Goal: Task Accomplishment & Management: Use online tool/utility

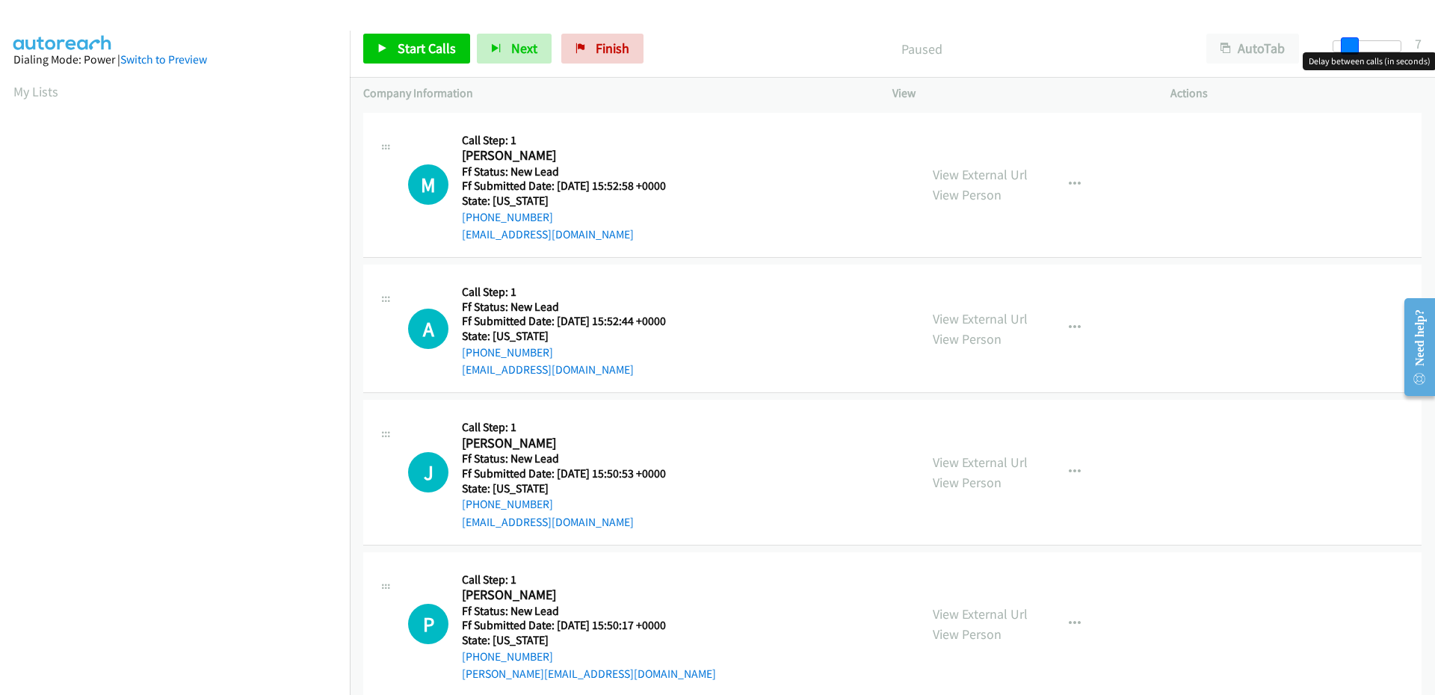
drag, startPoint x: 1331, startPoint y: 48, endPoint x: 1345, endPoint y: 50, distance: 15.1
click at [1345, 50] on span at bounding box center [1350, 46] width 18 height 18
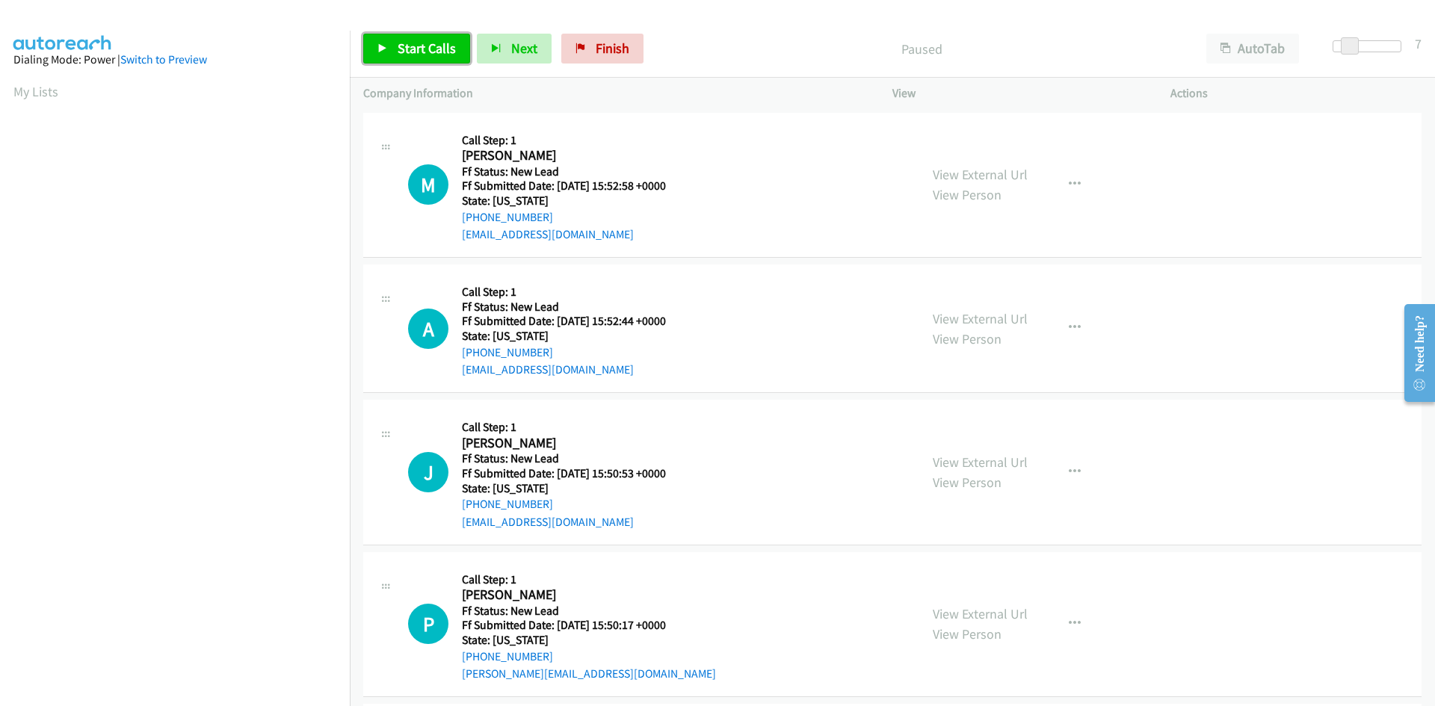
click at [401, 46] on span "Start Calls" at bounding box center [427, 48] width 58 height 17
click at [1004, 177] on link "View External Url" at bounding box center [980, 174] width 95 height 17
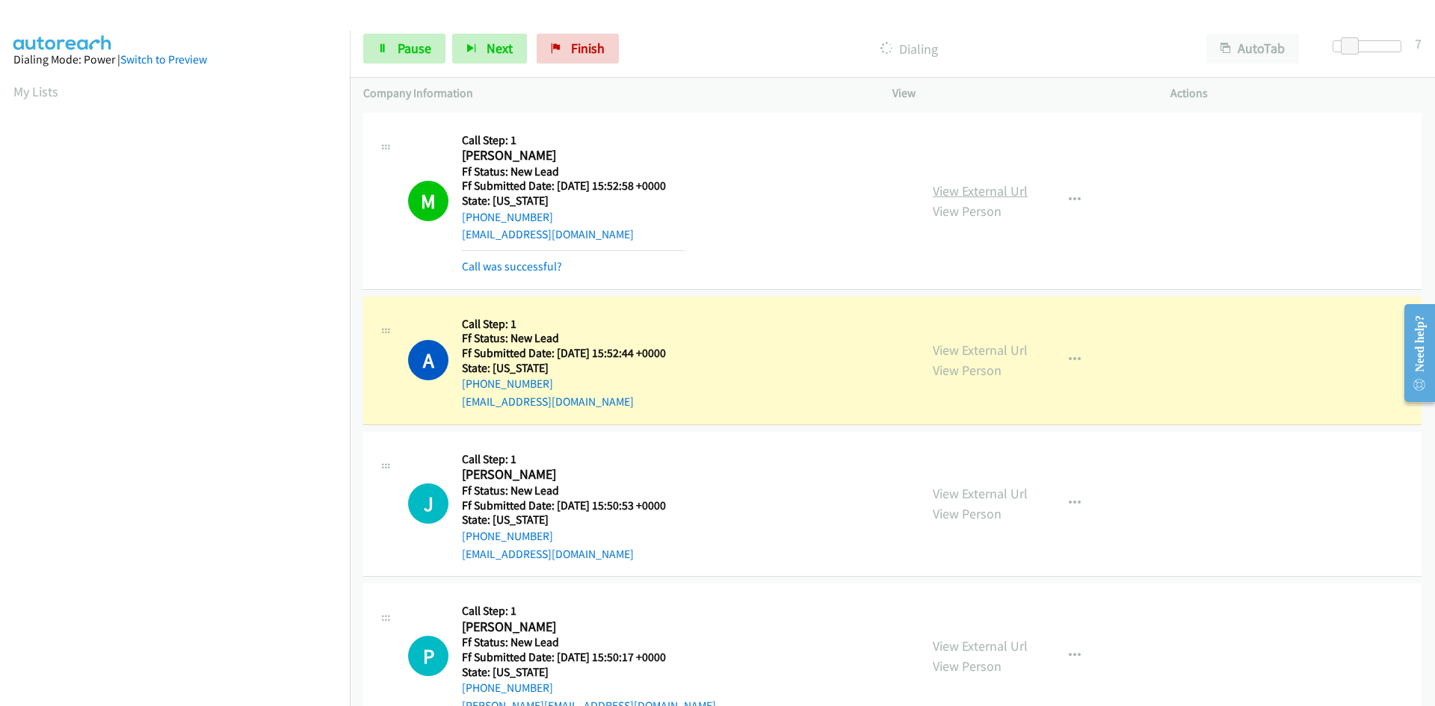
scroll to position [132, 0]
click at [517, 264] on link "Call was successful?" at bounding box center [512, 266] width 100 height 14
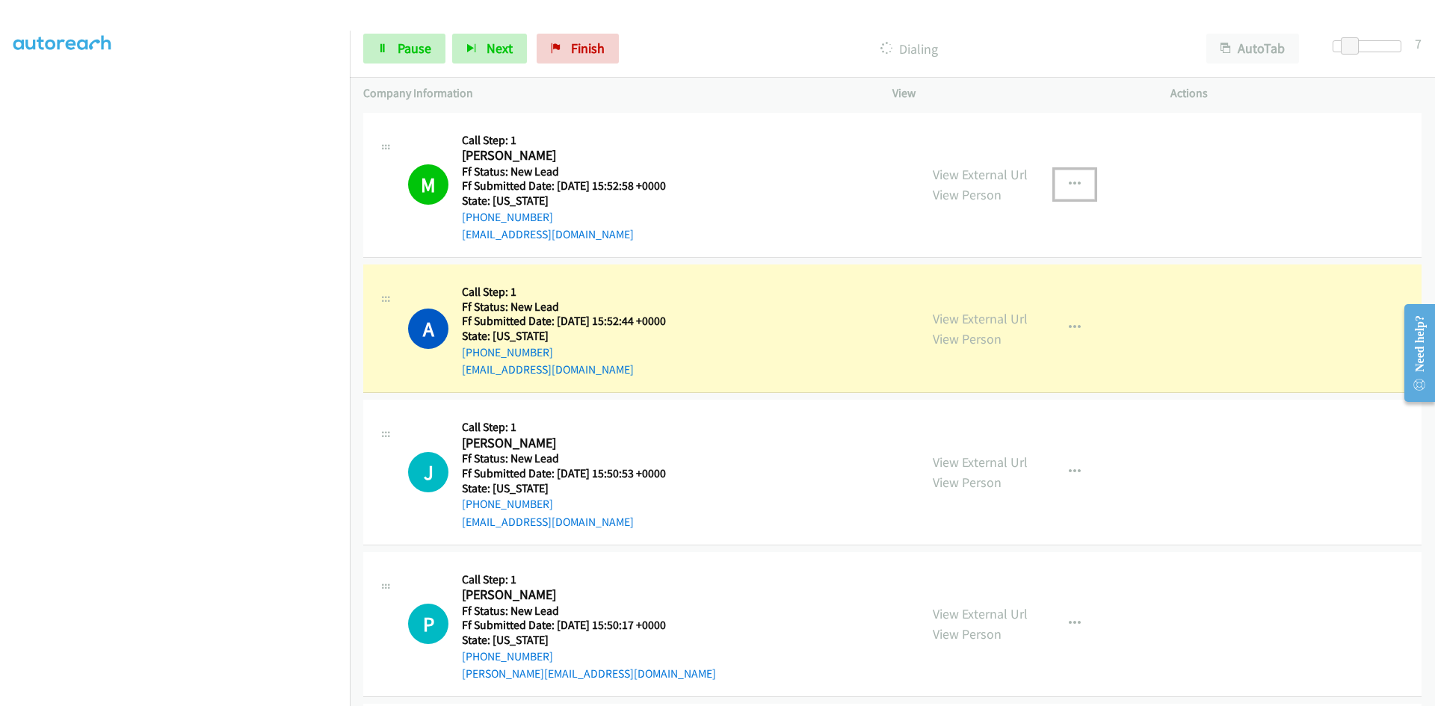
click at [1069, 182] on icon "button" at bounding box center [1075, 185] width 12 height 12
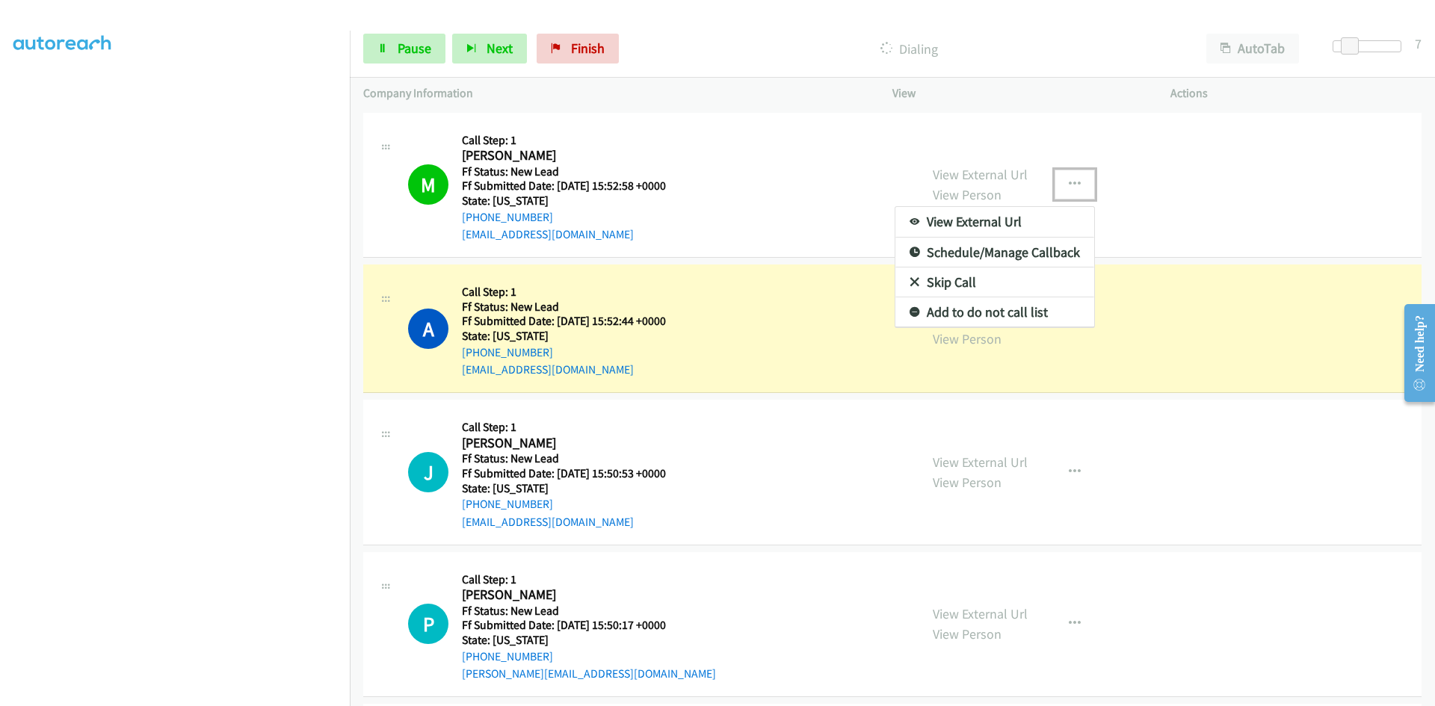
click at [955, 311] on link "Add to do not call list" at bounding box center [995, 313] width 199 height 30
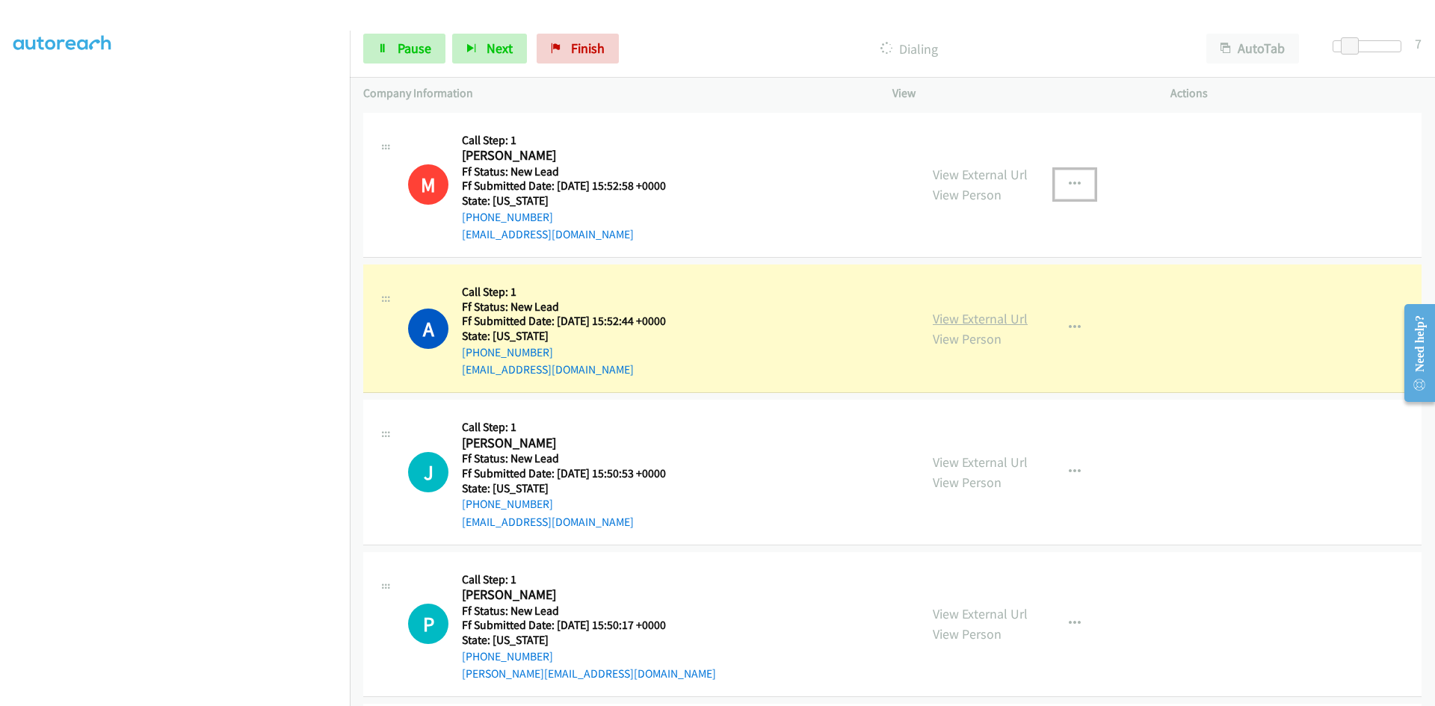
click at [955, 317] on link "View External Url" at bounding box center [980, 318] width 95 height 17
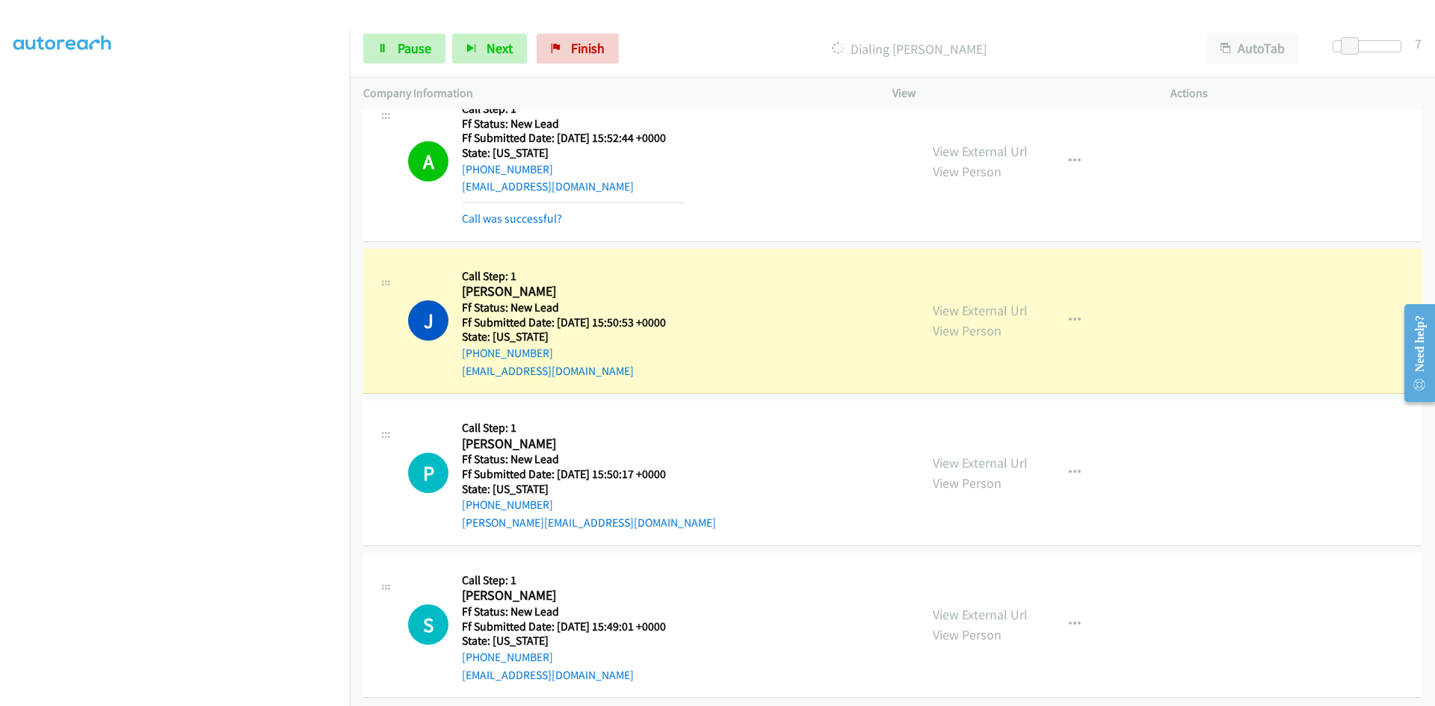
scroll to position [197, 0]
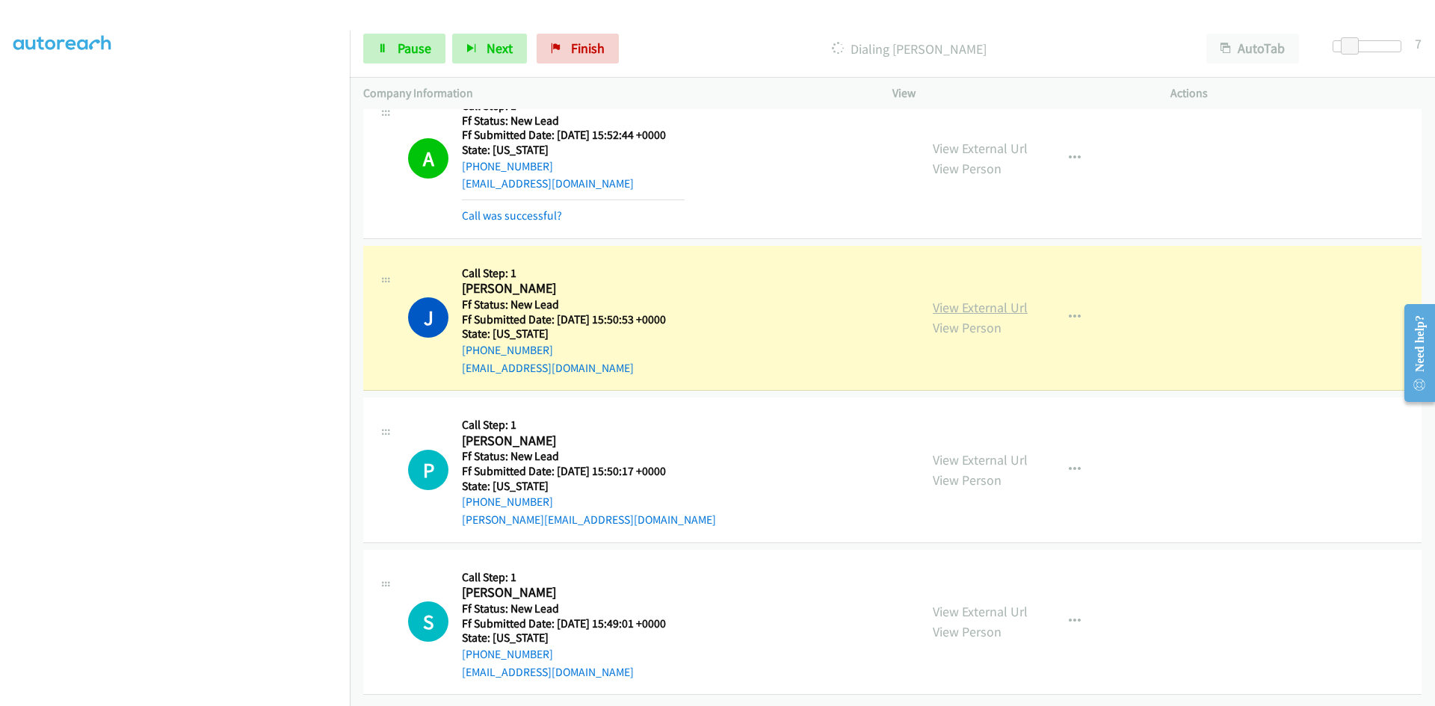
click at [999, 299] on link "View External Url" at bounding box center [980, 307] width 95 height 17
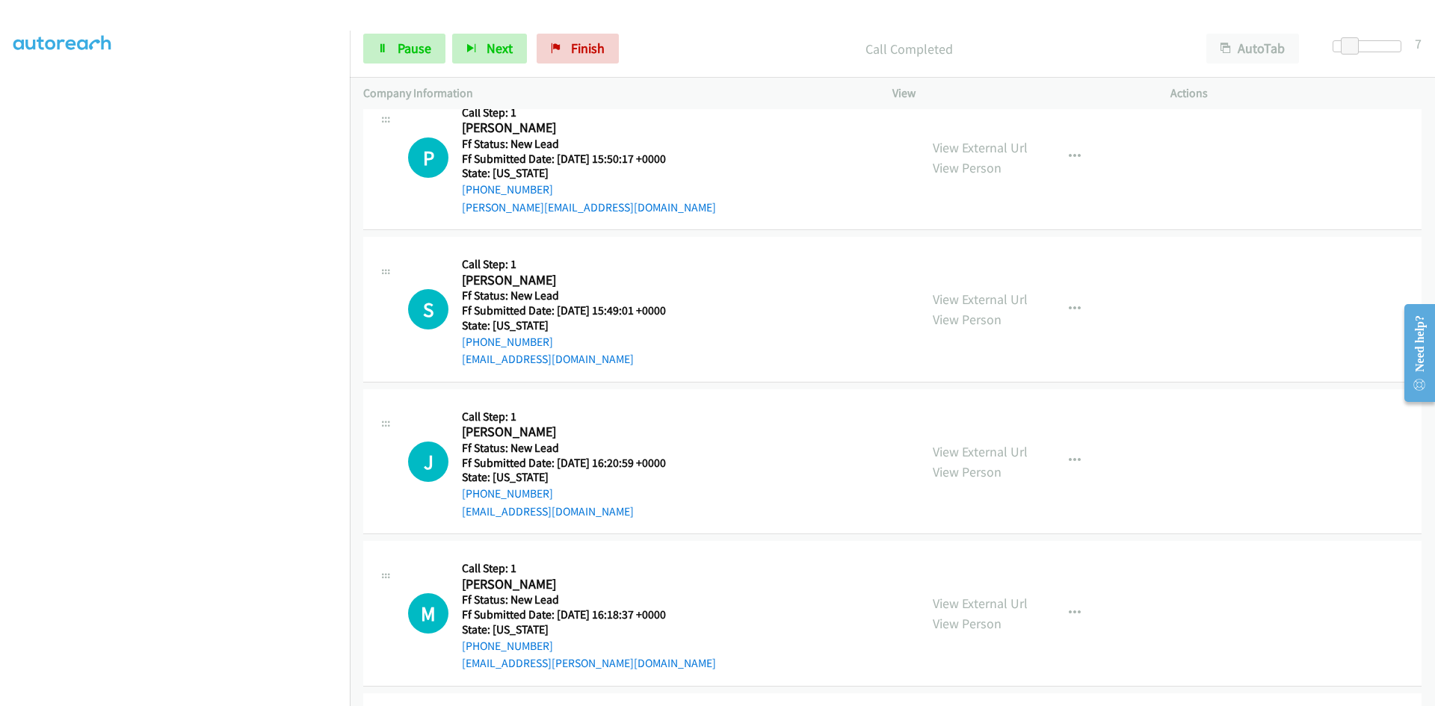
scroll to position [496, 0]
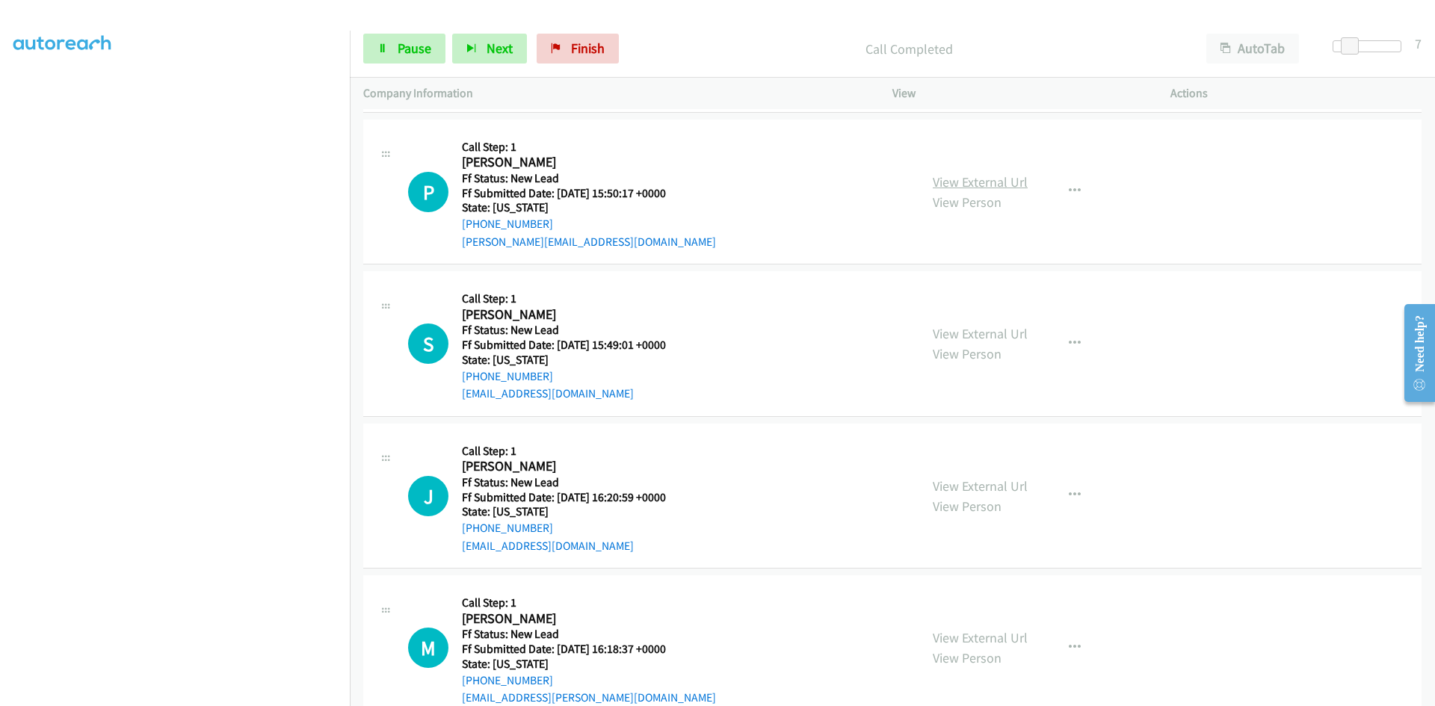
click at [950, 184] on link "View External Url" at bounding box center [980, 181] width 95 height 17
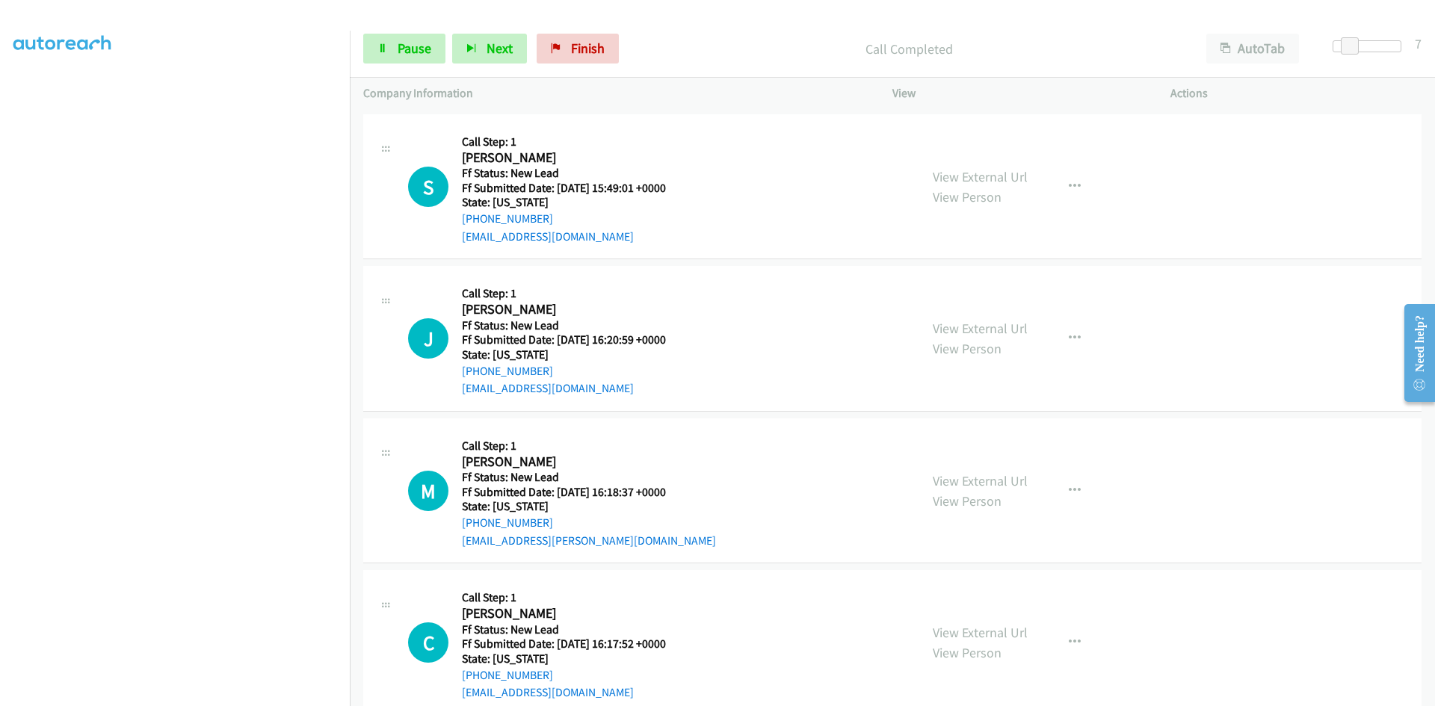
scroll to position [717, 0]
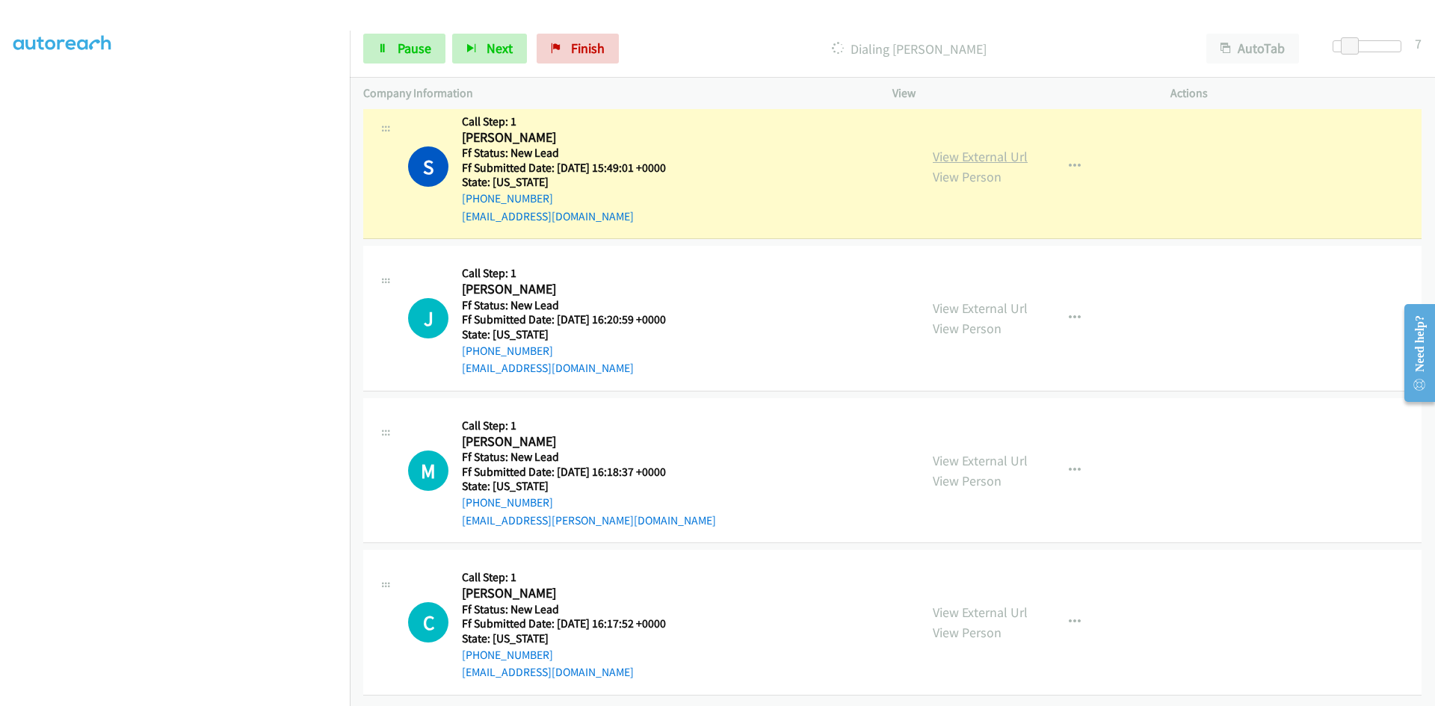
click at [980, 150] on link "View External Url" at bounding box center [980, 156] width 95 height 17
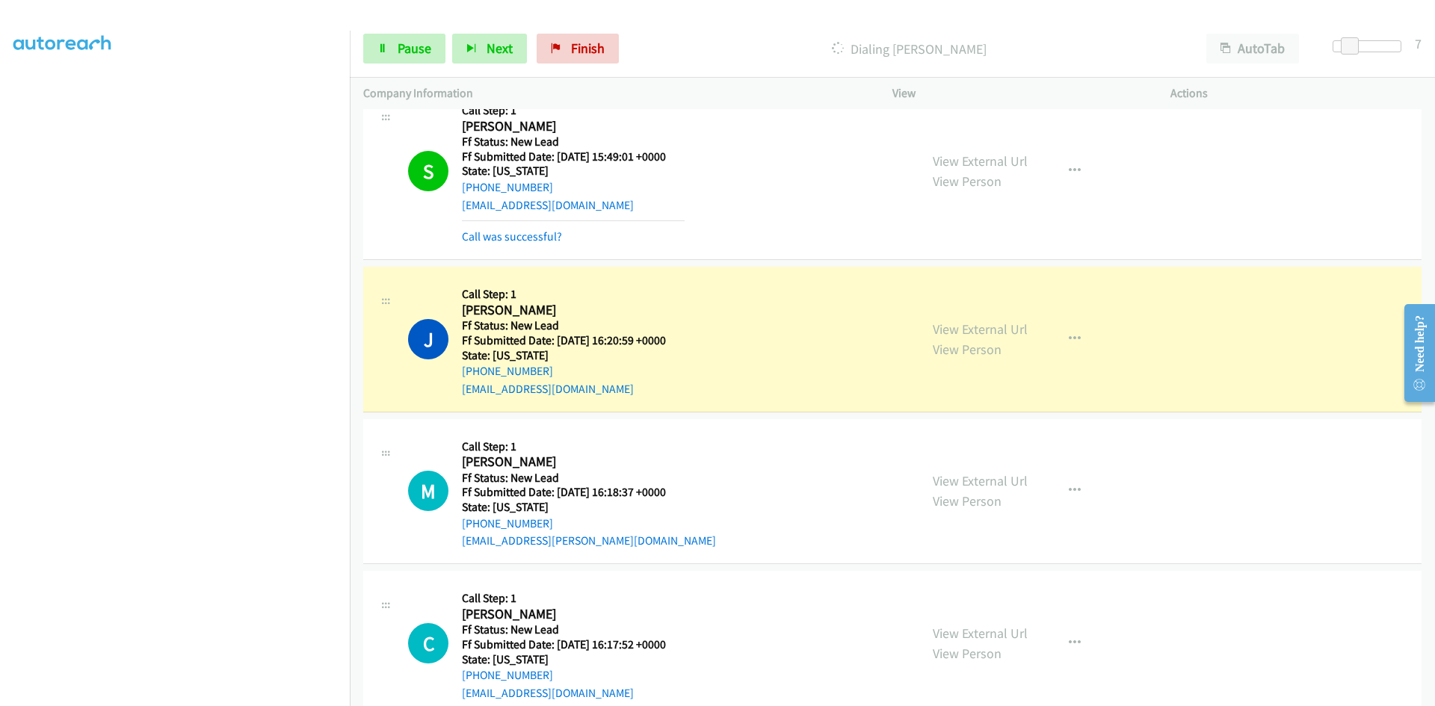
click at [393, 67] on div "Start Calls Pause Next Finish Dialing Jennifer Brown AutoTab AutoTab 7" at bounding box center [892, 49] width 1085 height 58
click at [394, 53] on link "Pause" at bounding box center [404, 49] width 82 height 30
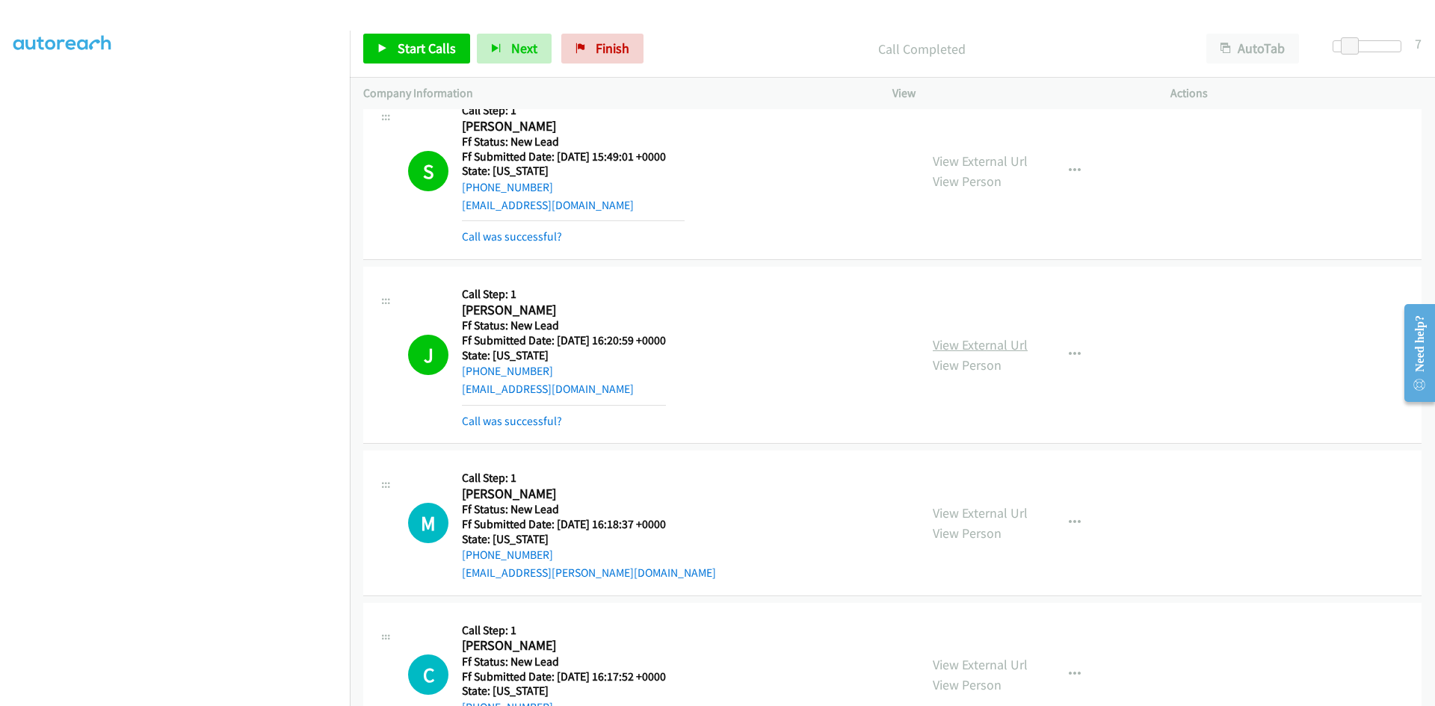
click at [977, 348] on link "View External Url" at bounding box center [980, 344] width 95 height 17
click at [375, 59] on link "Start Calls" at bounding box center [416, 49] width 107 height 30
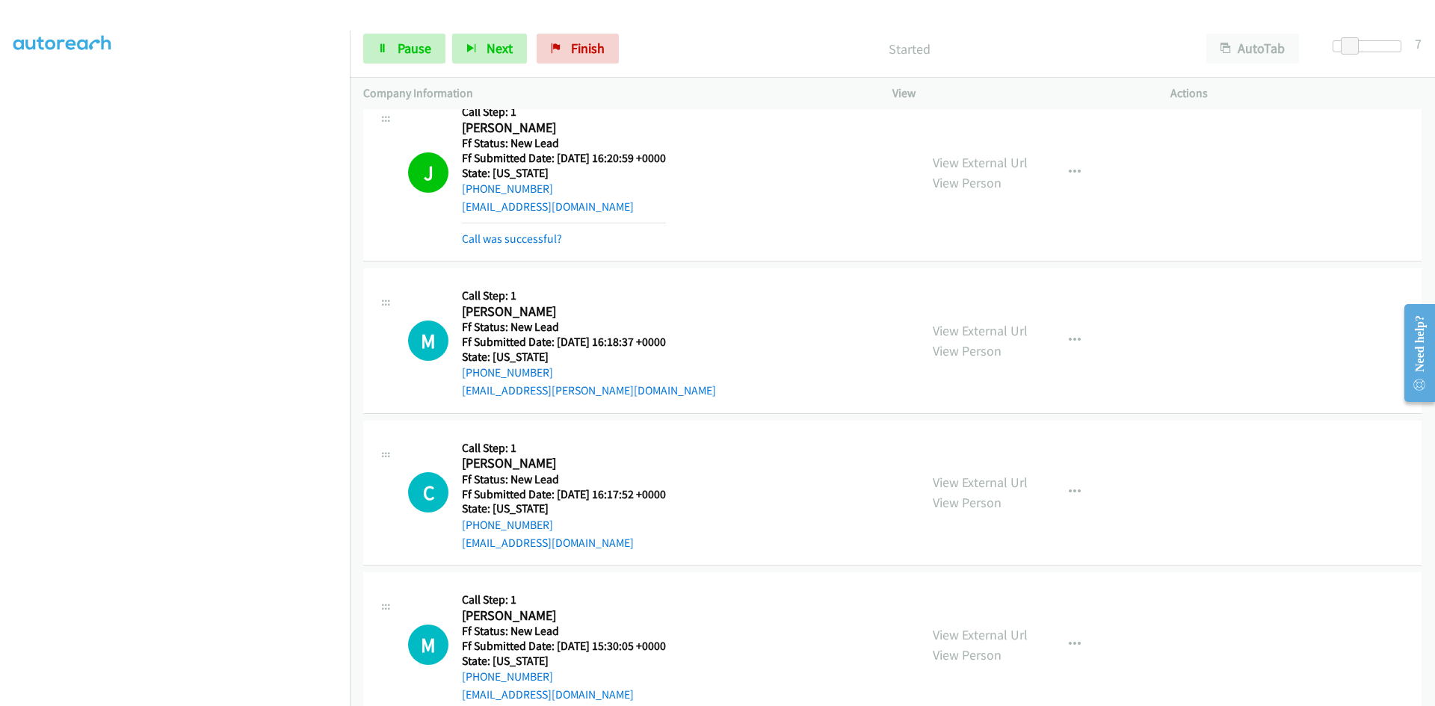
scroll to position [1016, 0]
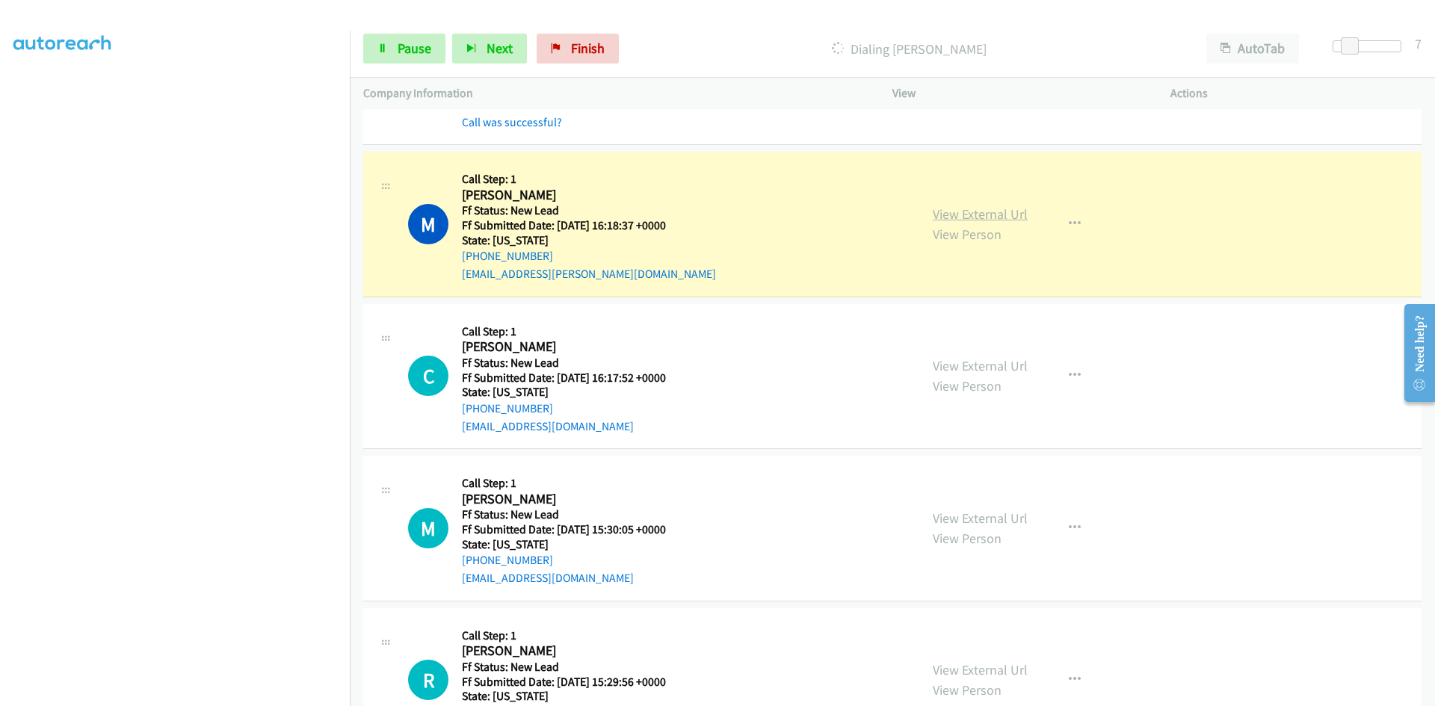
click at [1014, 215] on link "View External Url" at bounding box center [980, 214] width 95 height 17
click at [407, 46] on span "Pause" at bounding box center [415, 48] width 34 height 17
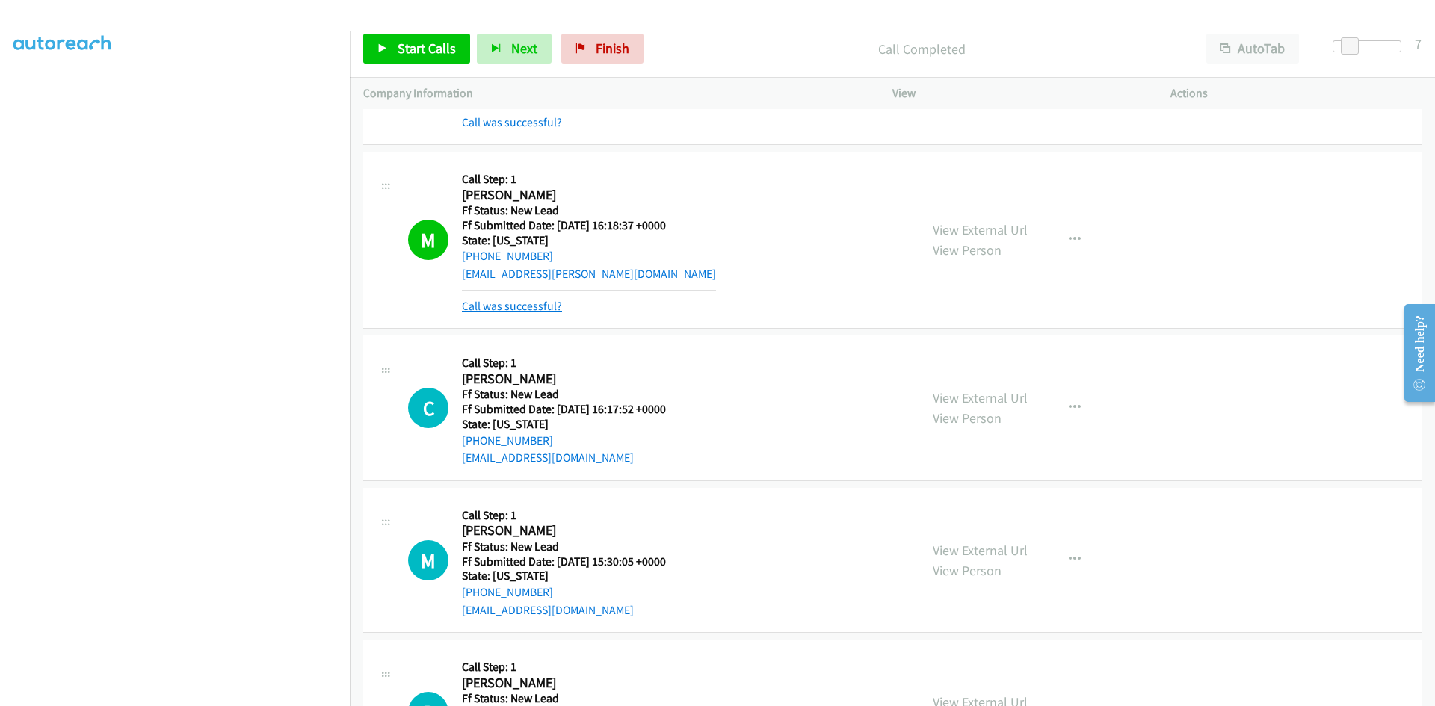
click at [490, 302] on link "Call was successful?" at bounding box center [512, 306] width 100 height 14
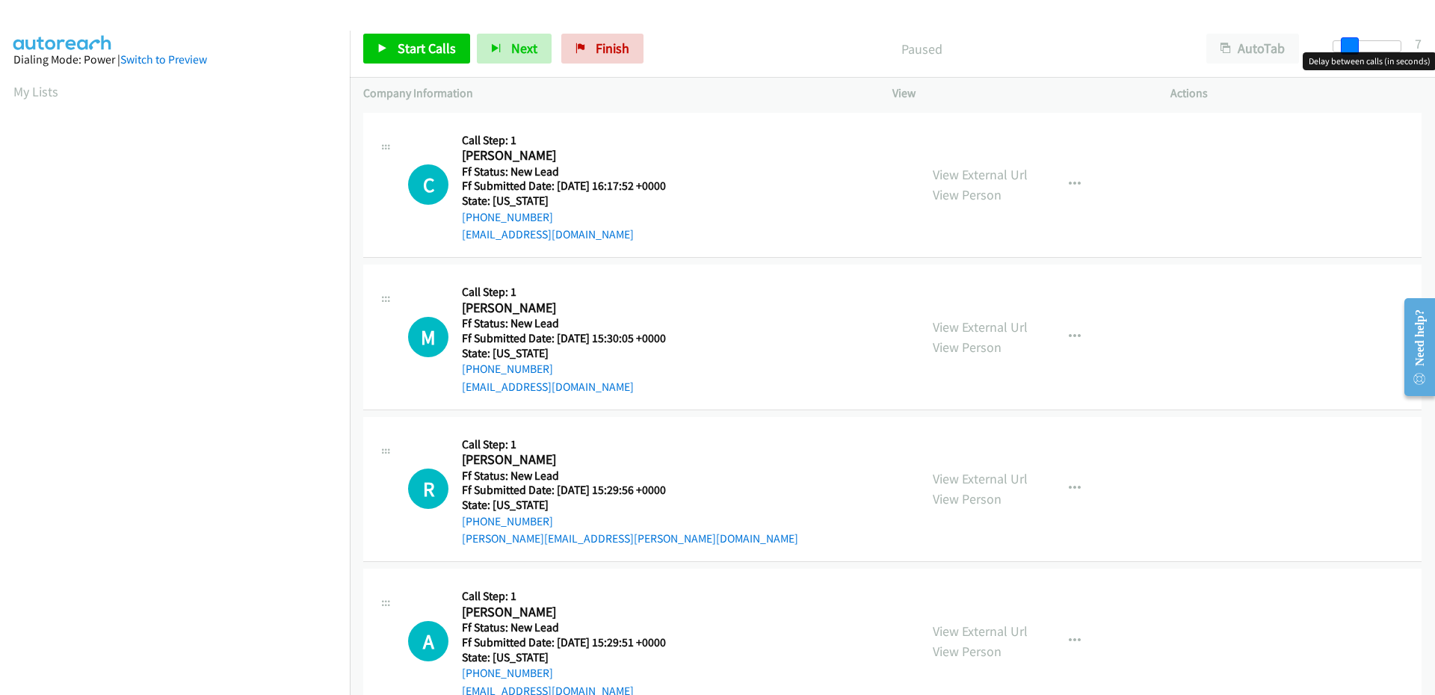
drag, startPoint x: 1334, startPoint y: 47, endPoint x: 1350, endPoint y: 47, distance: 15.7
click at [1350, 47] on span at bounding box center [1350, 46] width 18 height 18
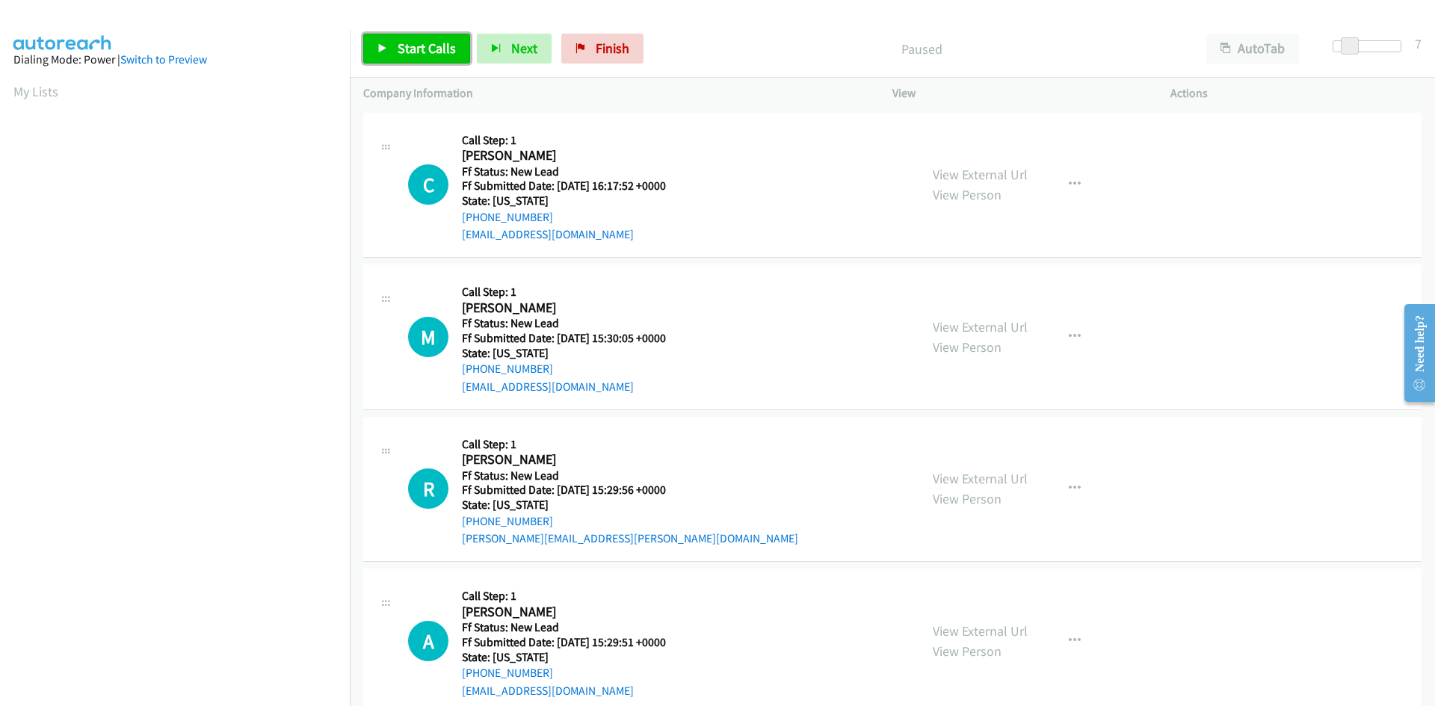
click at [437, 47] on span "Start Calls" at bounding box center [427, 48] width 58 height 17
click at [762, 51] on p "Started" at bounding box center [909, 49] width 540 height 20
click at [996, 183] on link "View External Url" at bounding box center [980, 174] width 95 height 17
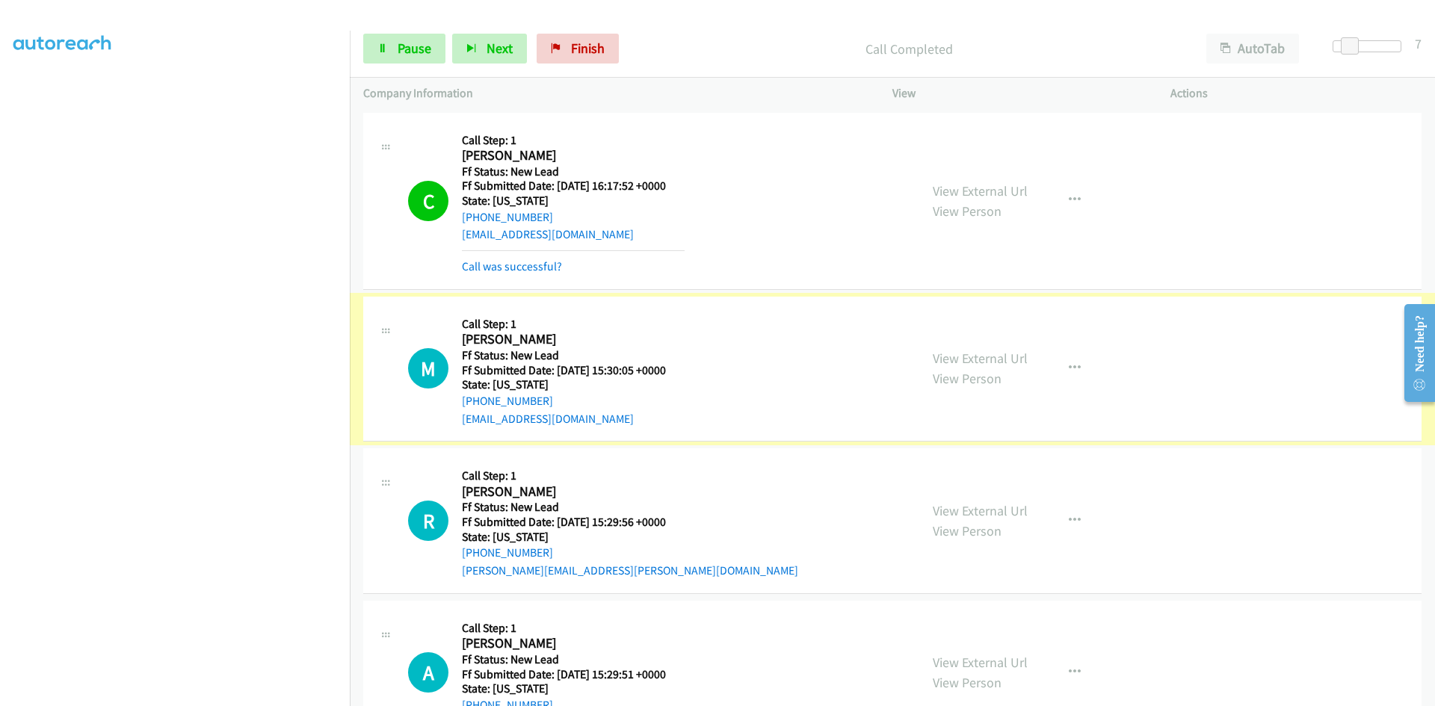
click at [970, 359] on link "View External Url" at bounding box center [980, 358] width 95 height 17
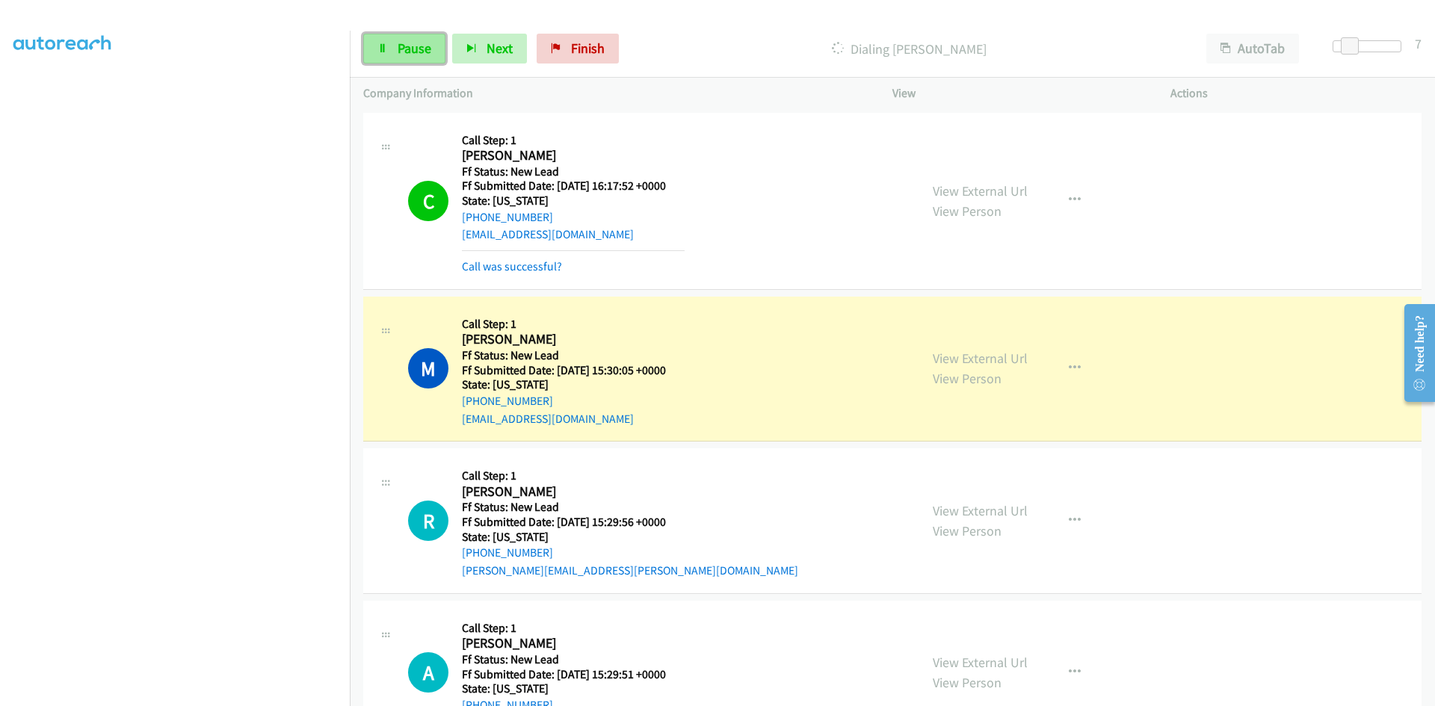
click at [401, 51] on span "Pause" at bounding box center [415, 48] width 34 height 17
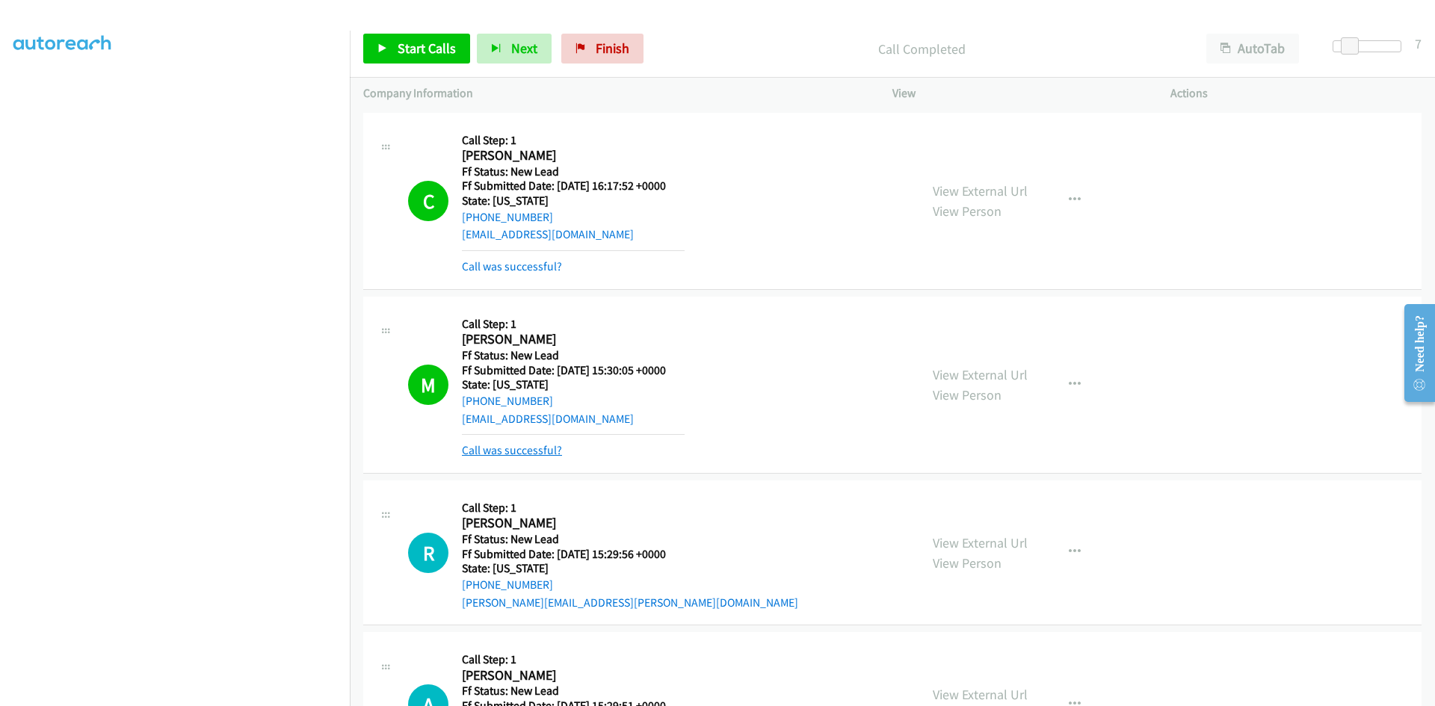
click at [532, 450] on link "Call was successful?" at bounding box center [512, 450] width 100 height 14
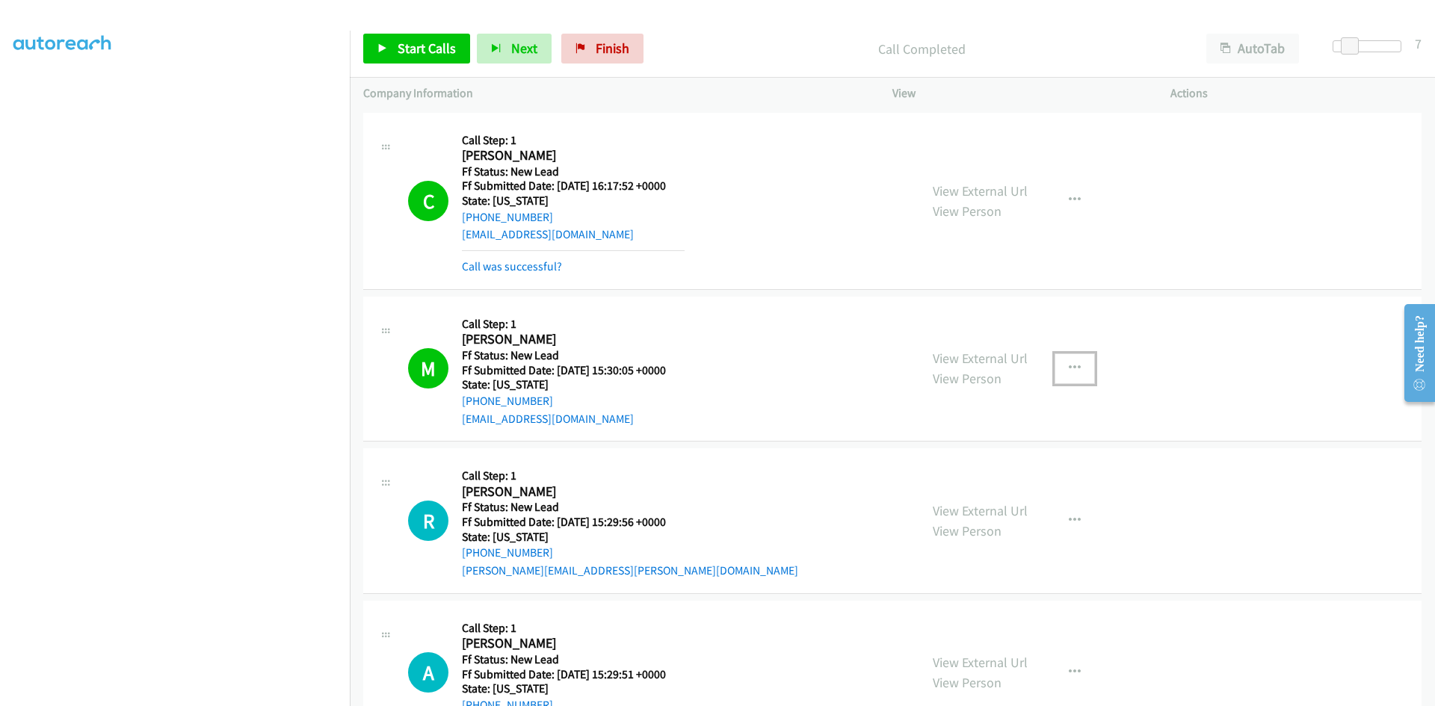
click at [1070, 372] on icon "button" at bounding box center [1075, 369] width 12 height 12
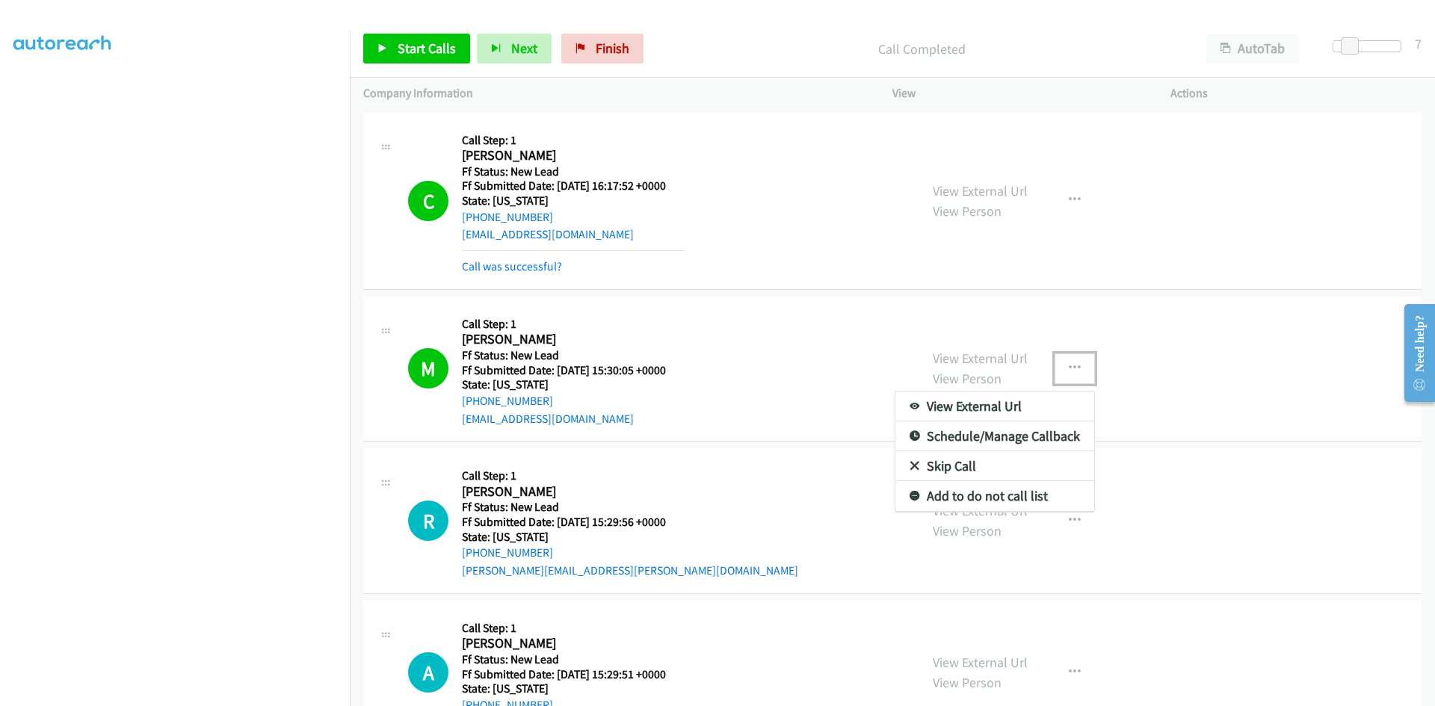
click at [960, 496] on link "Add to do not call list" at bounding box center [995, 496] width 199 height 30
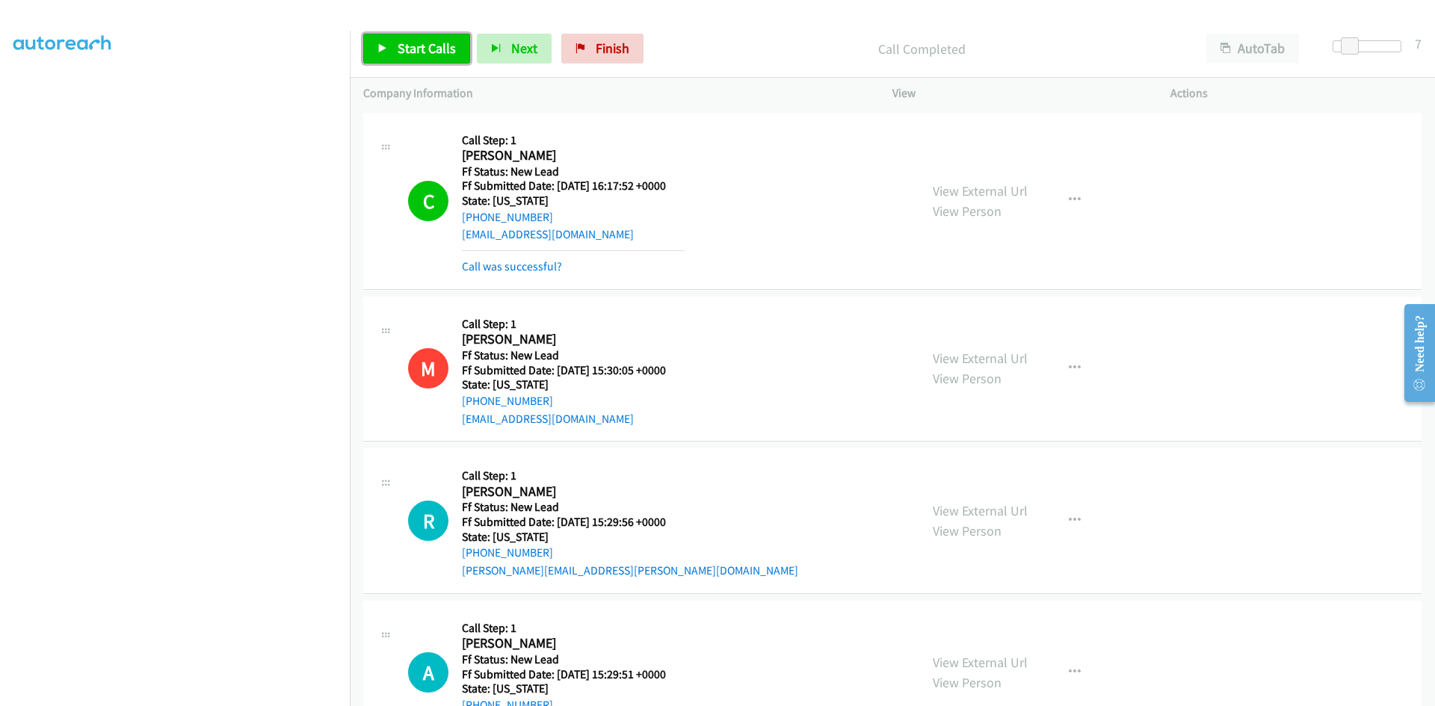
click at [429, 45] on span "Start Calls" at bounding box center [427, 48] width 58 height 17
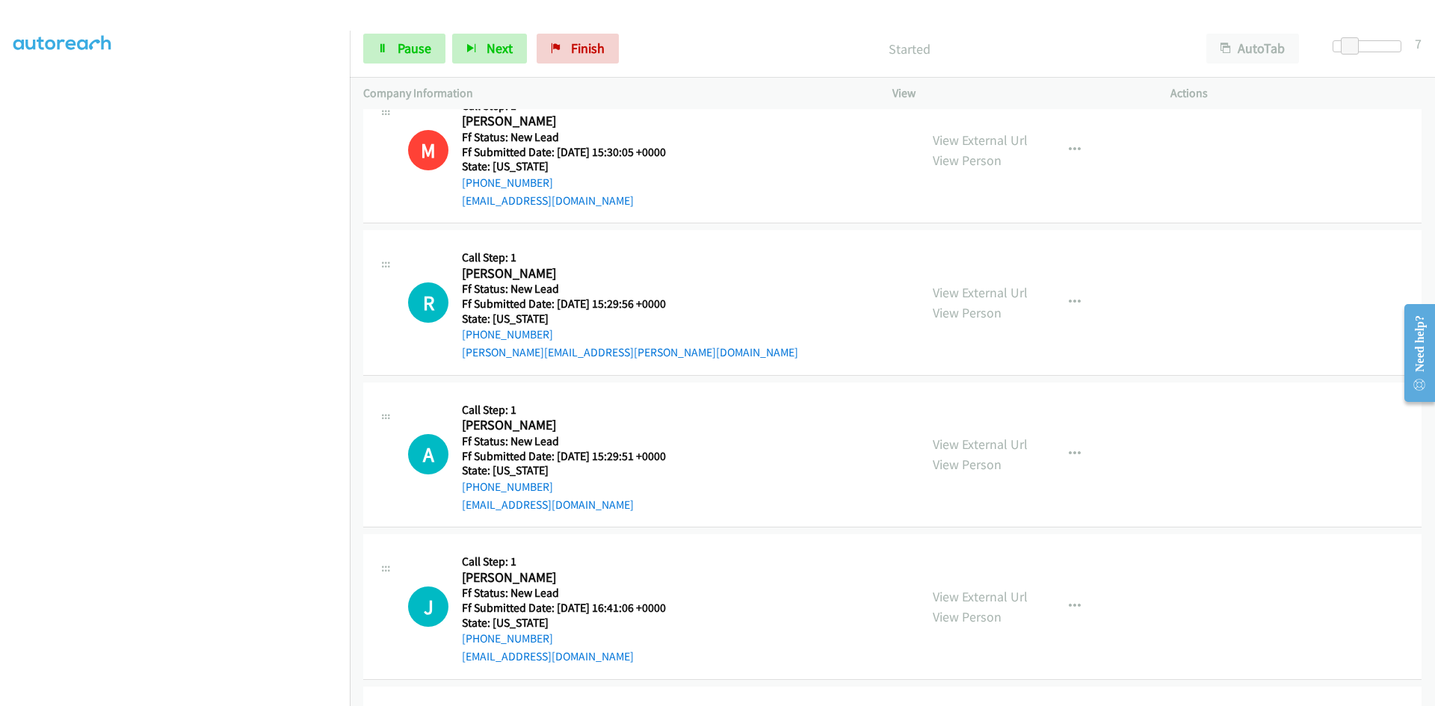
scroll to position [299, 0]
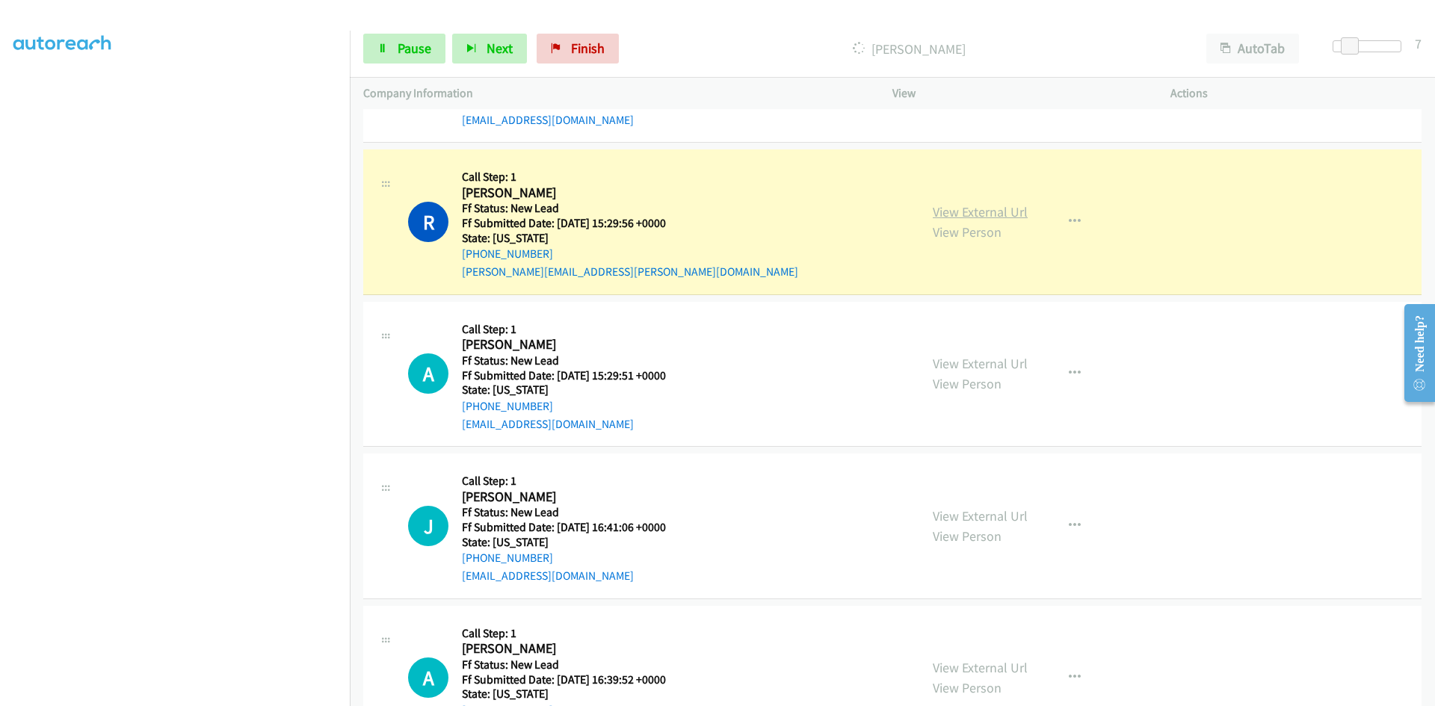
click at [958, 210] on link "View External Url" at bounding box center [980, 211] width 95 height 17
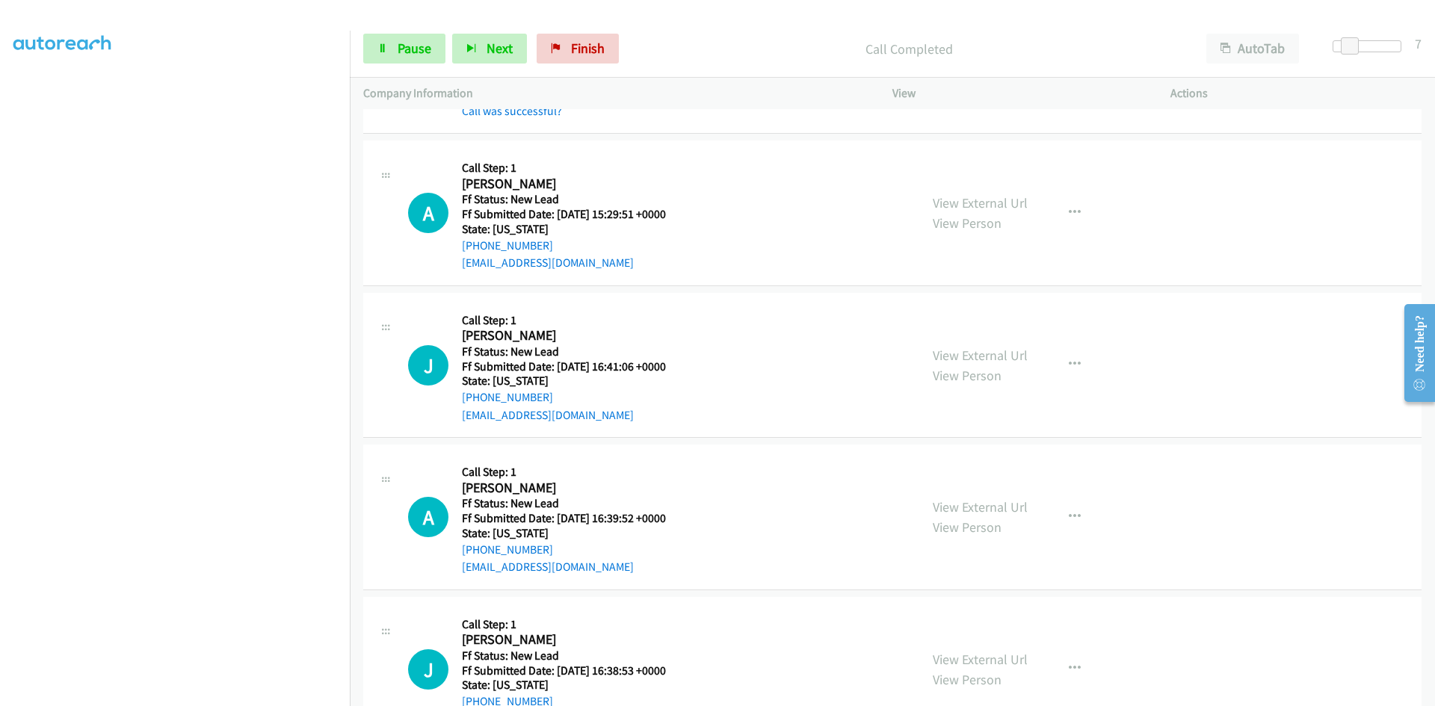
scroll to position [550, 0]
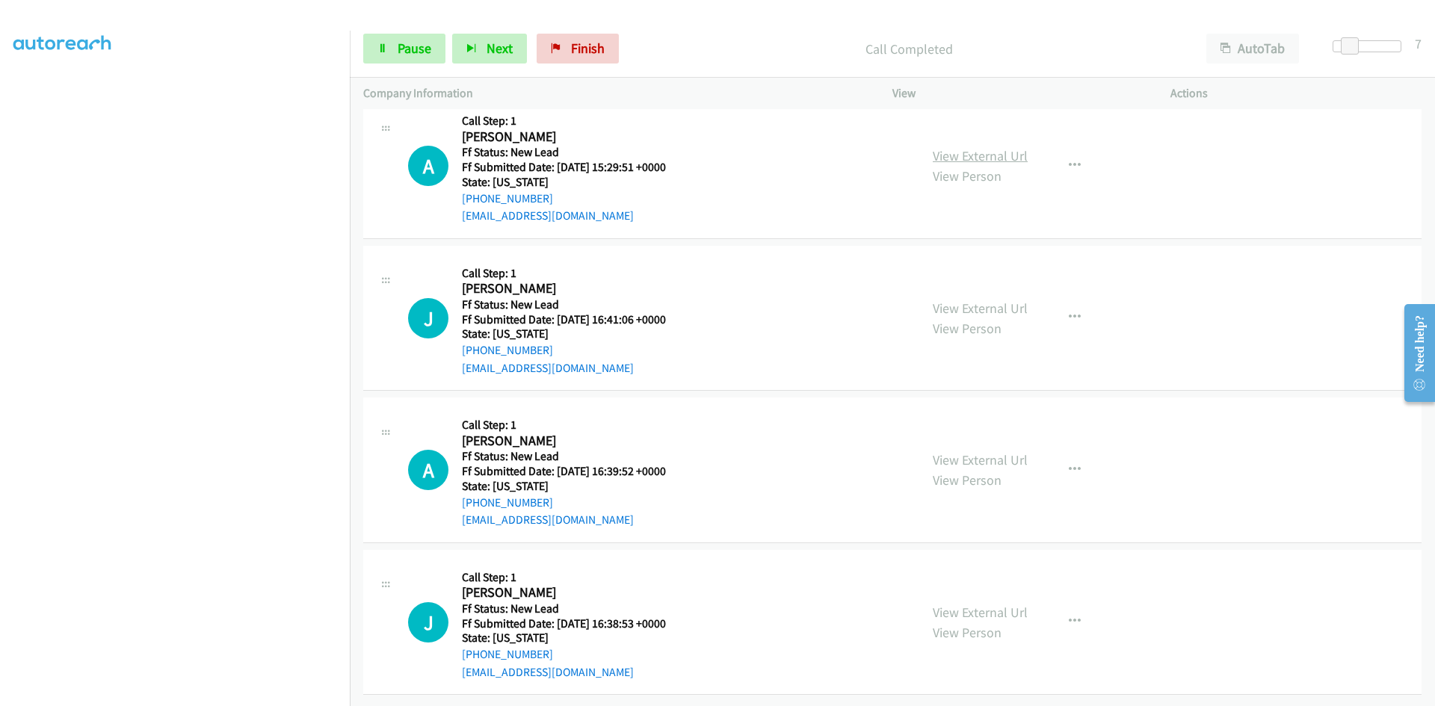
click at [973, 147] on link "View External Url" at bounding box center [980, 155] width 95 height 17
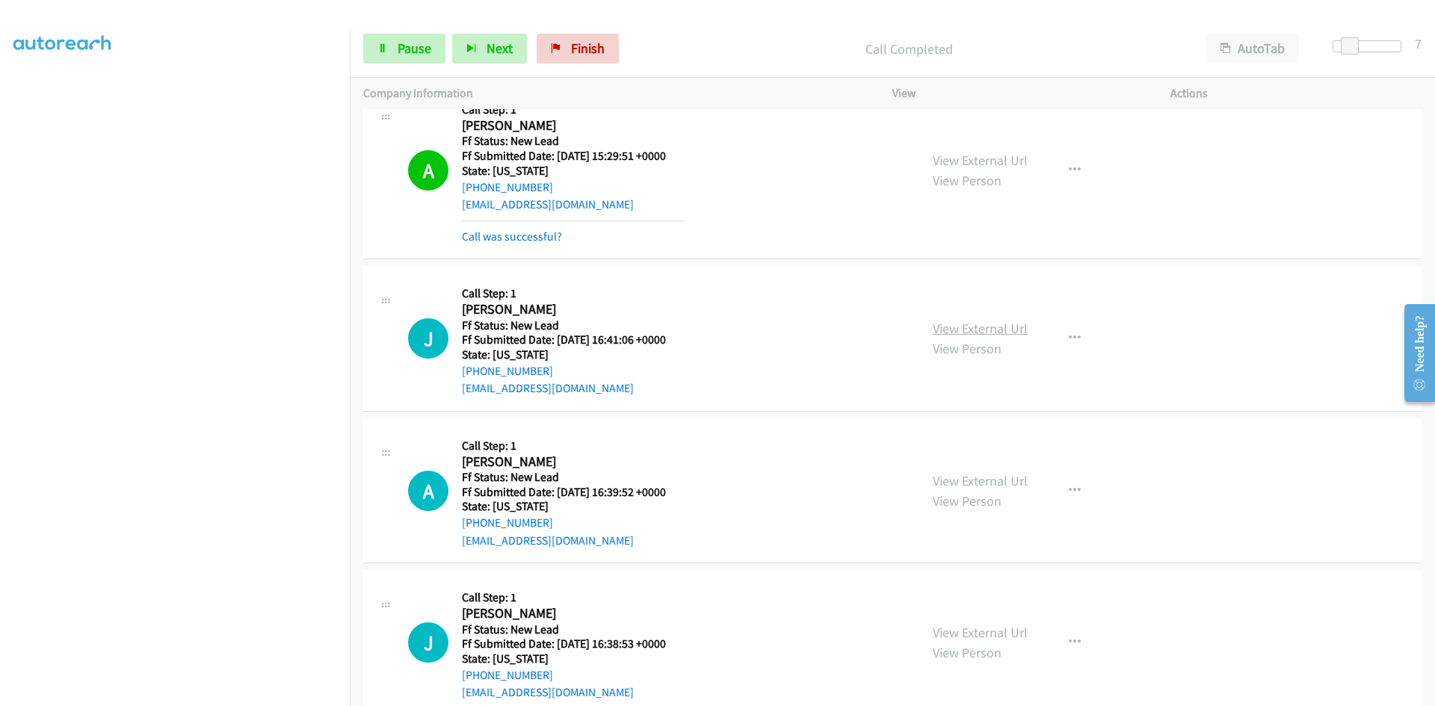
click at [968, 327] on link "View External Url" at bounding box center [980, 328] width 95 height 17
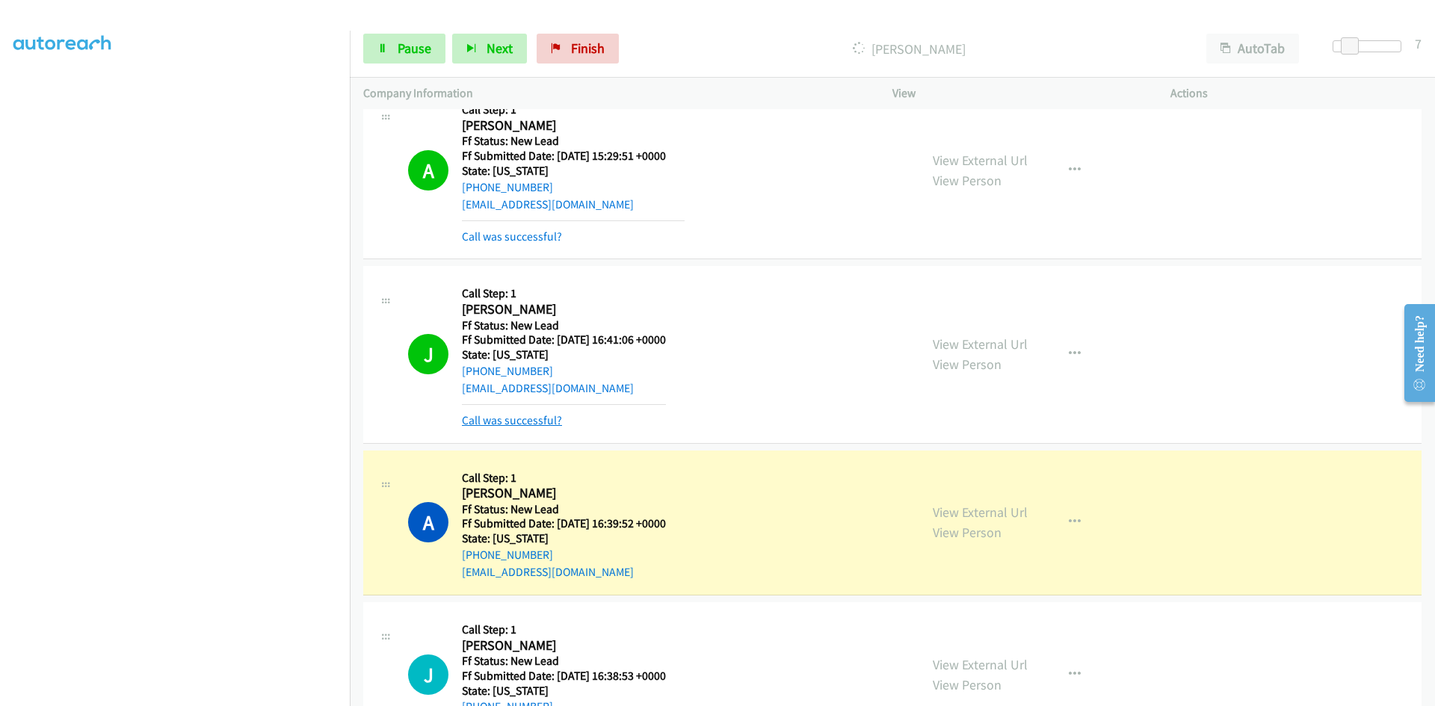
click at [499, 417] on link "Call was successful?" at bounding box center [512, 420] width 100 height 14
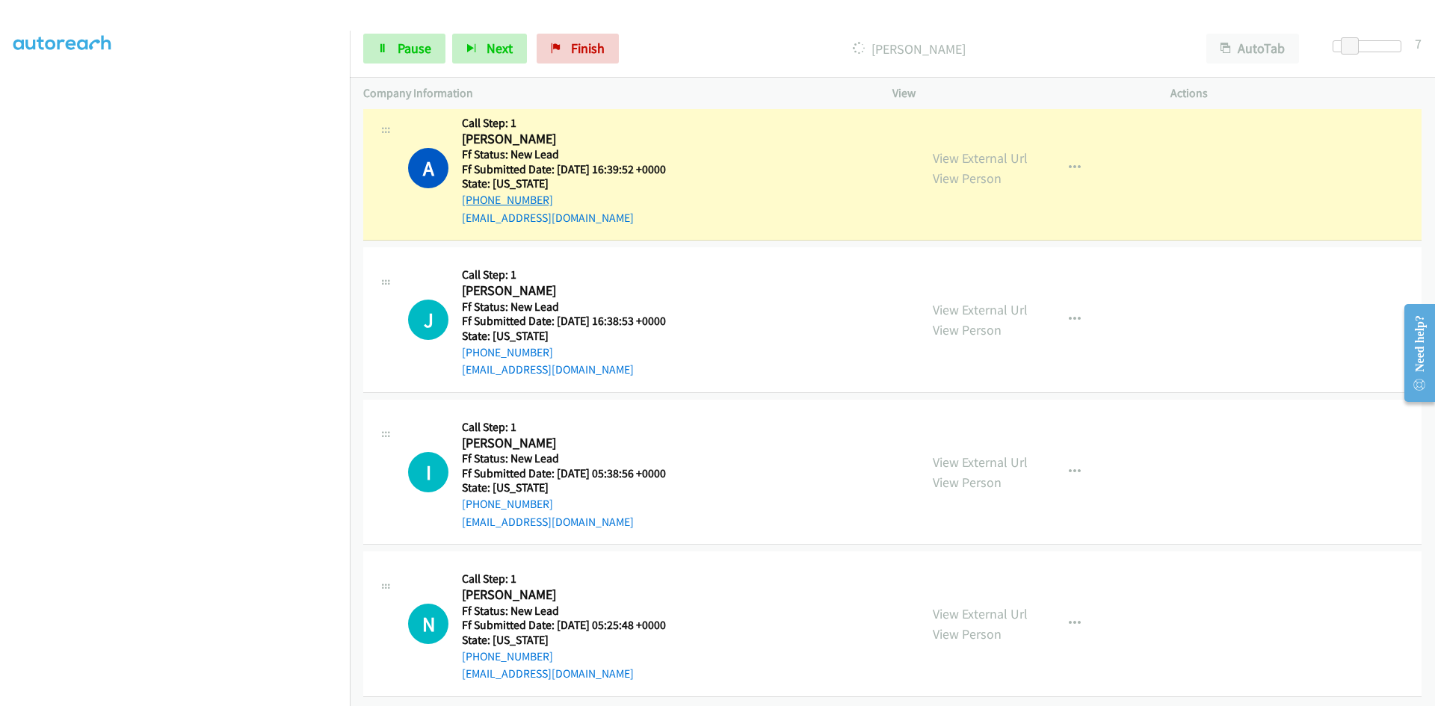
scroll to position [886, 0]
click at [947, 148] on link "View External Url" at bounding box center [980, 156] width 95 height 17
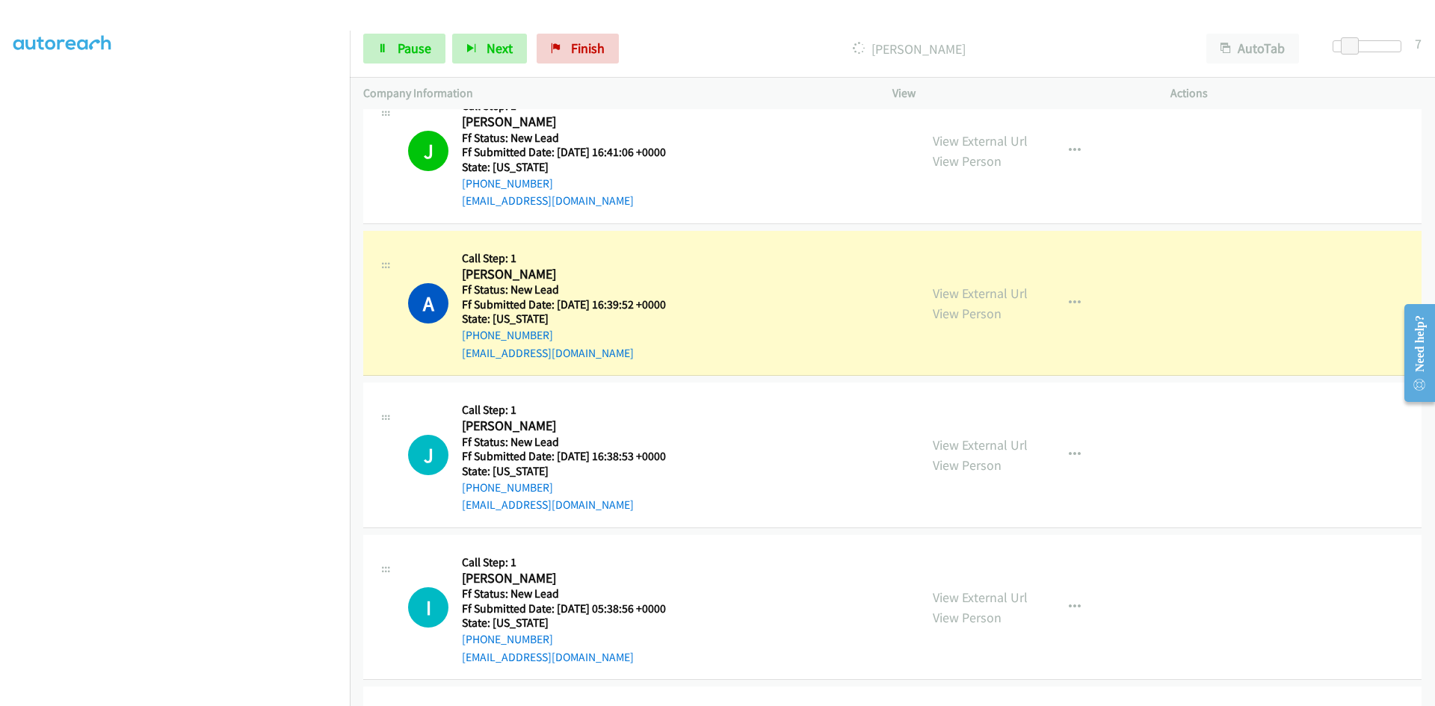
scroll to position [736, 0]
click at [961, 145] on link "View External Url" at bounding box center [980, 142] width 95 height 17
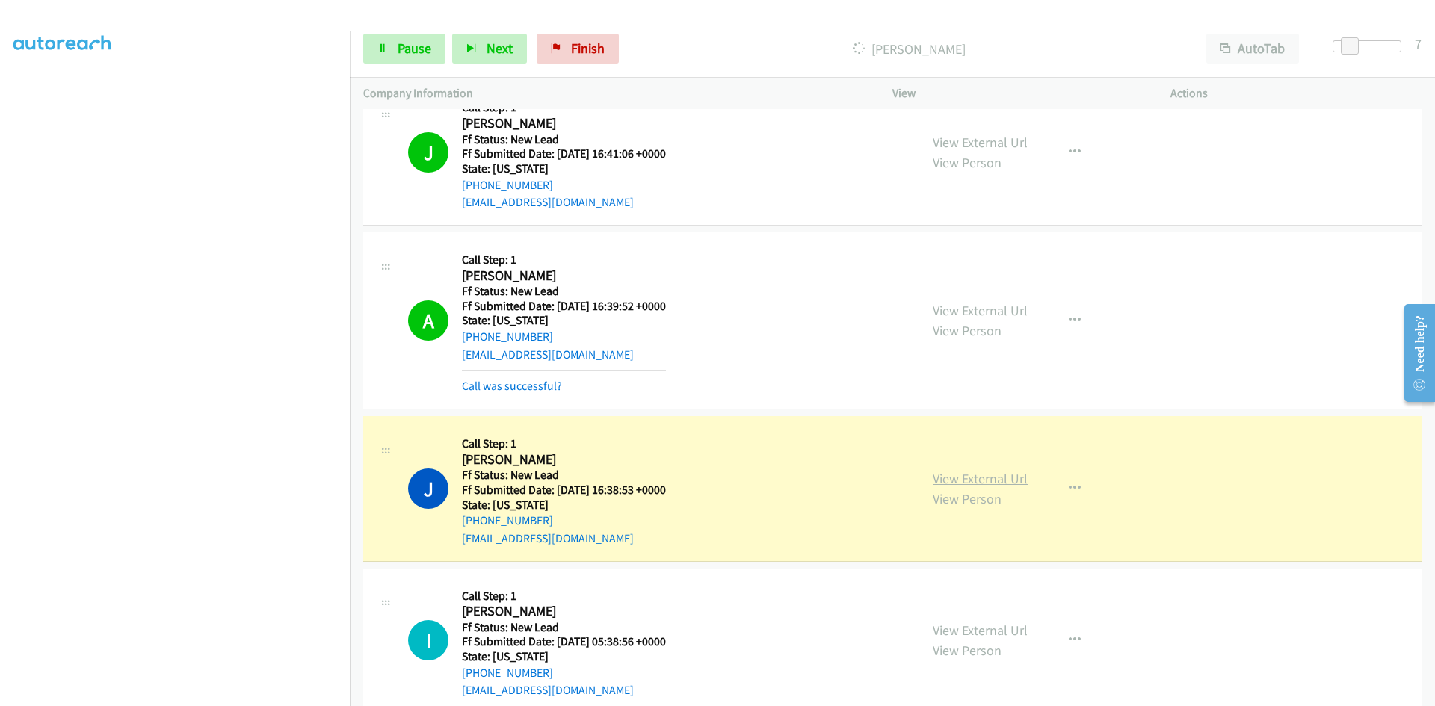
click at [946, 477] on link "View External Url" at bounding box center [980, 478] width 95 height 17
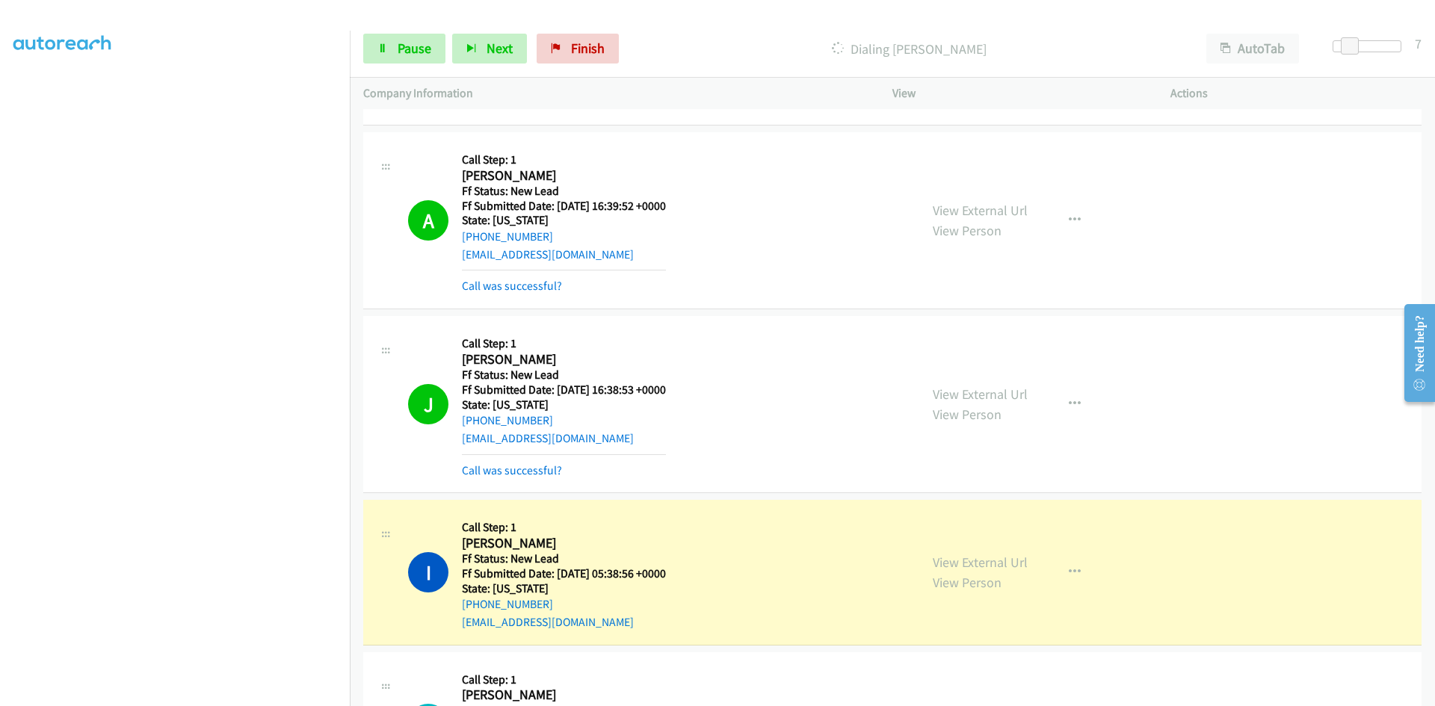
scroll to position [950, 0]
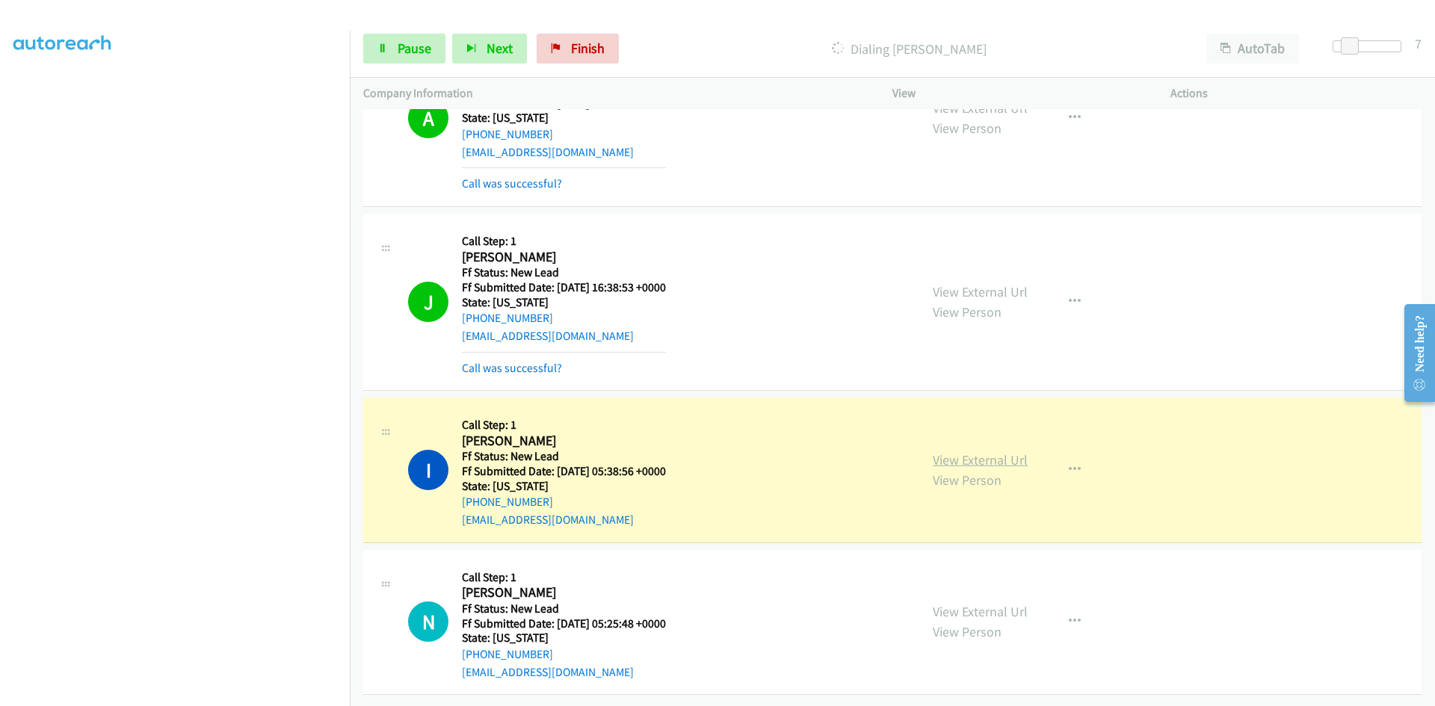
click at [991, 451] on link "View External Url" at bounding box center [980, 459] width 95 height 17
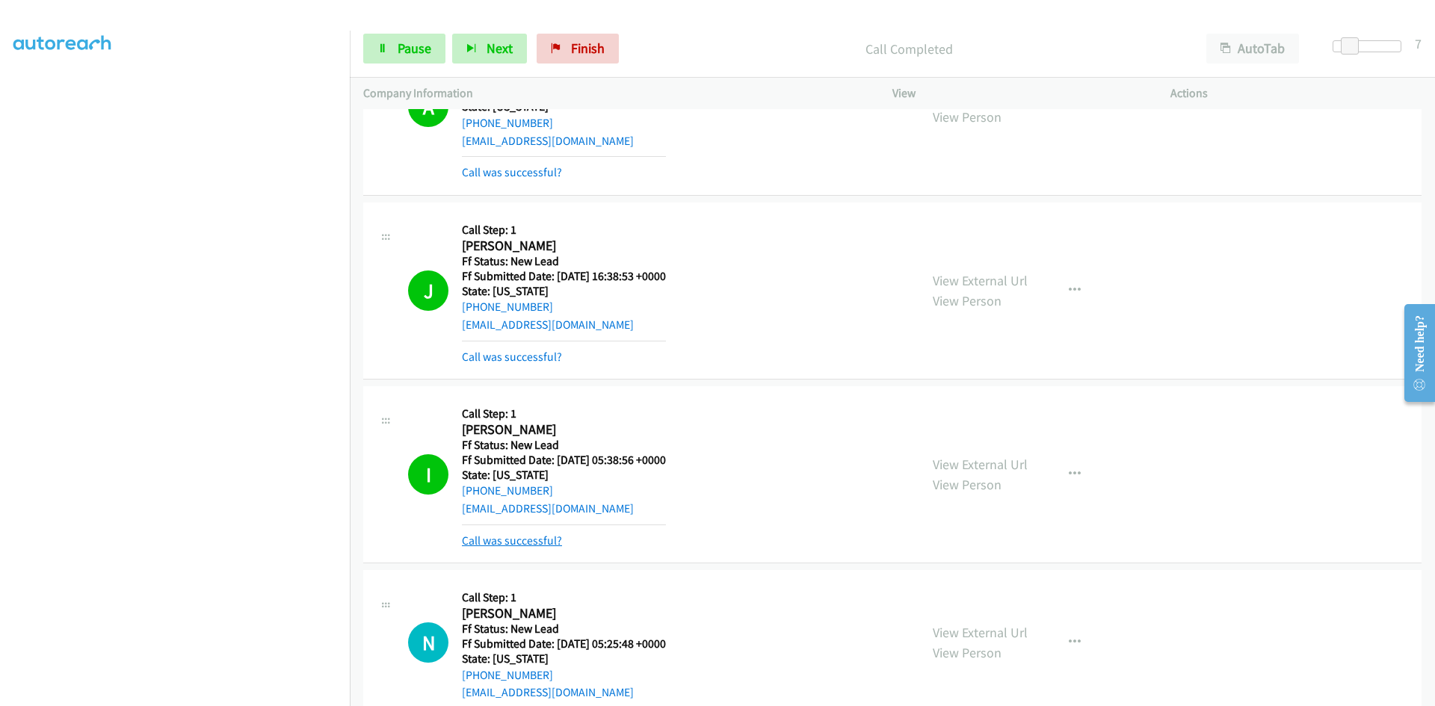
click at [476, 544] on link "Call was successful?" at bounding box center [512, 541] width 100 height 14
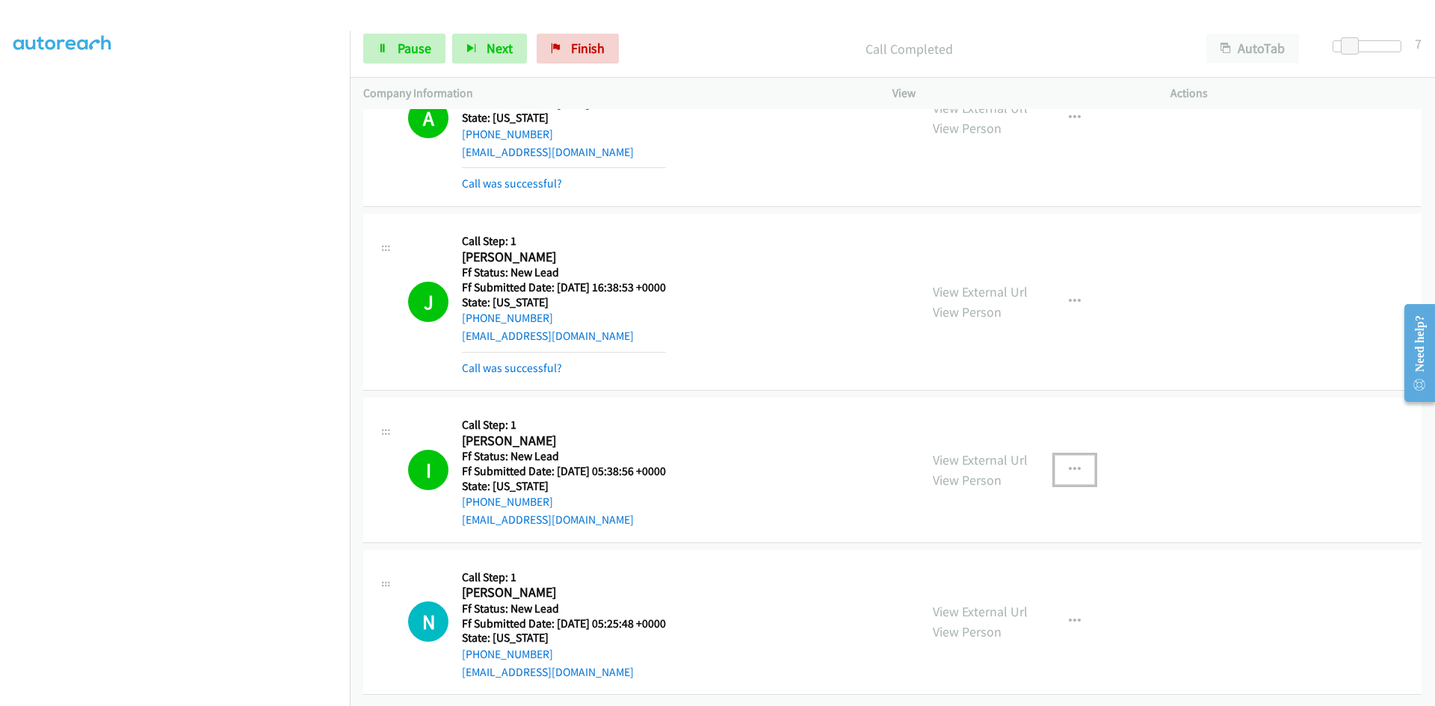
click at [1069, 464] on icon "button" at bounding box center [1075, 470] width 12 height 12
click at [957, 589] on link "Add to do not call list" at bounding box center [995, 598] width 199 height 30
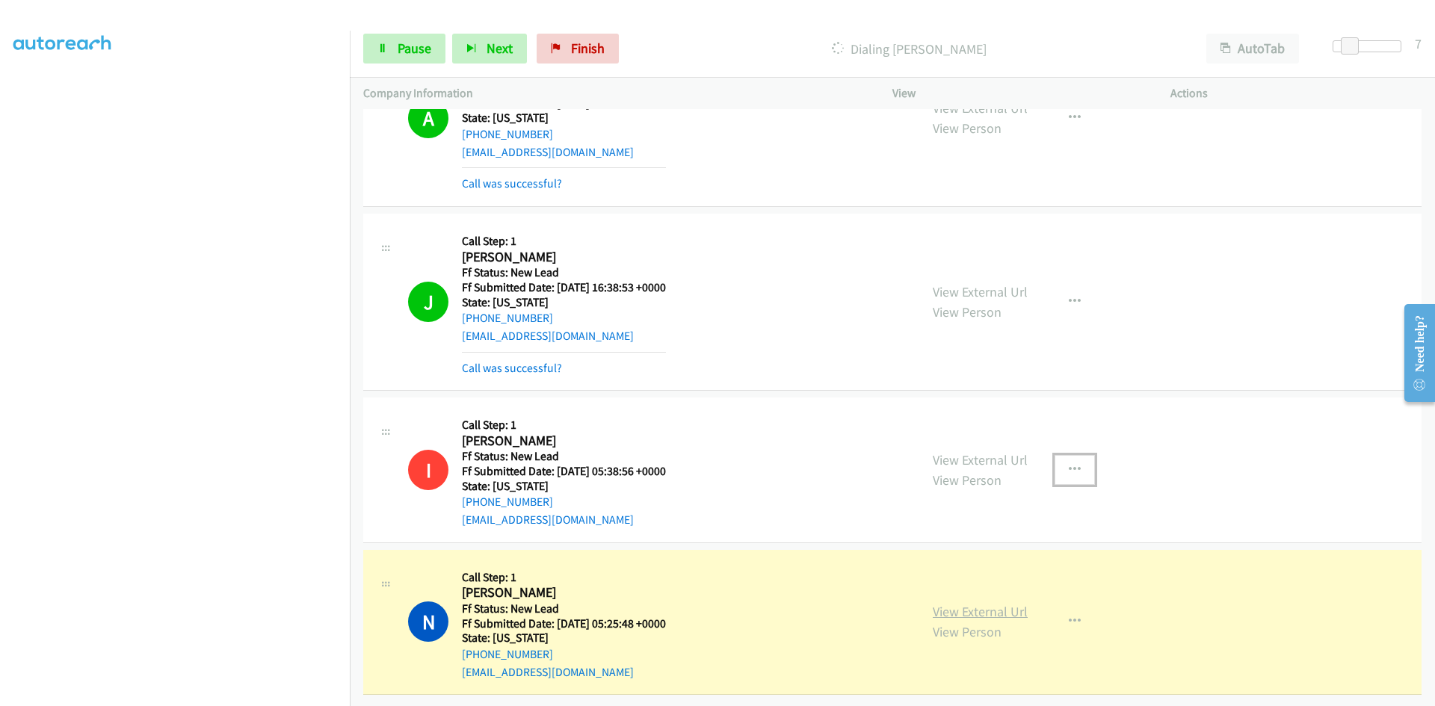
click at [981, 603] on link "View External Url" at bounding box center [980, 611] width 95 height 17
click at [960, 603] on link "View External Url" at bounding box center [980, 611] width 95 height 17
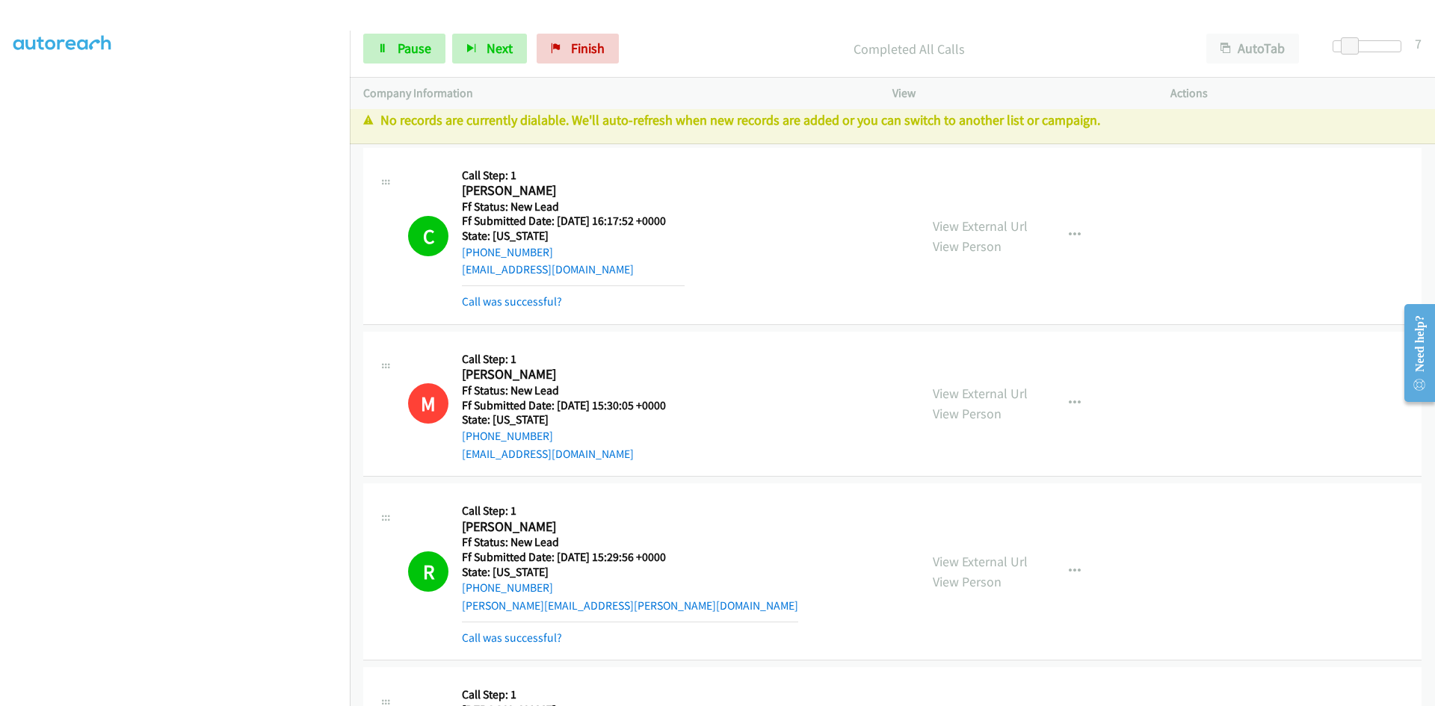
scroll to position [0, 0]
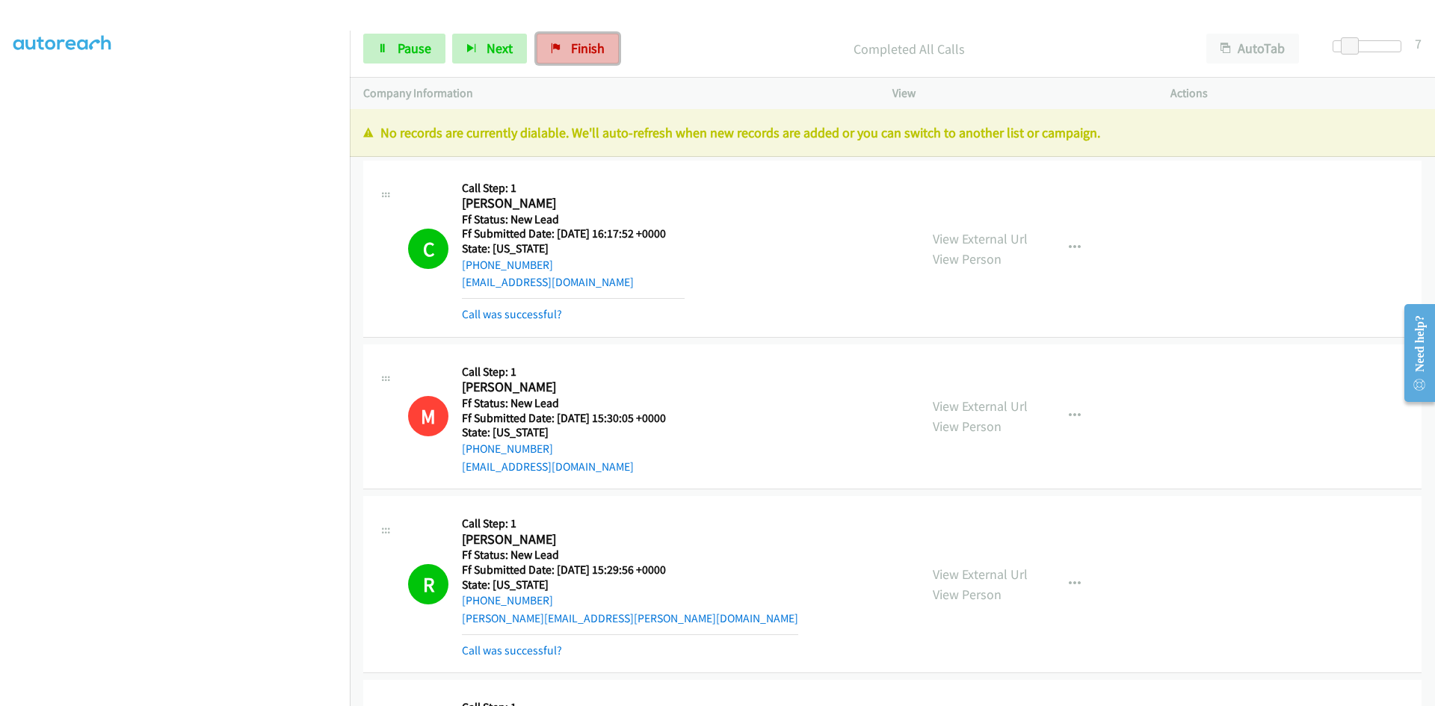
click at [594, 48] on span "Finish" at bounding box center [588, 48] width 34 height 17
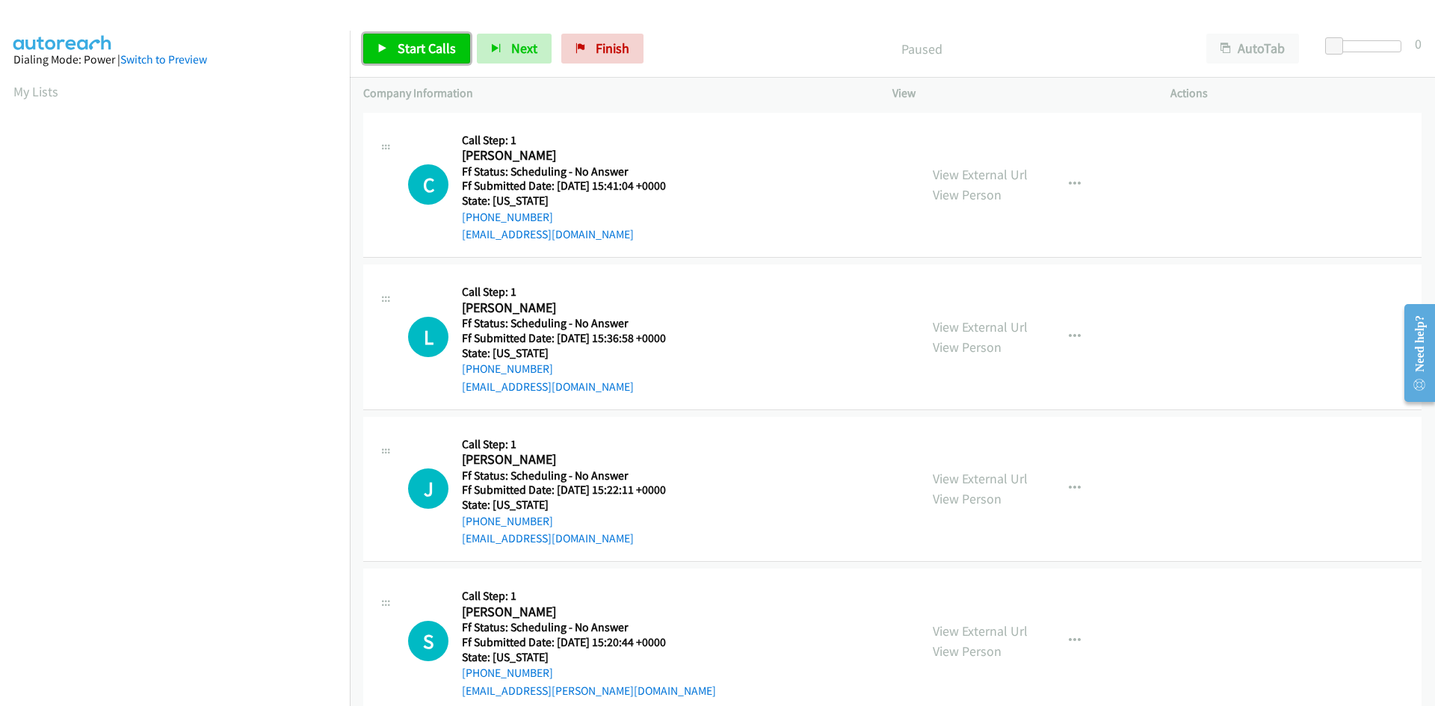
click at [428, 48] on span "Start Calls" at bounding box center [427, 48] width 58 height 17
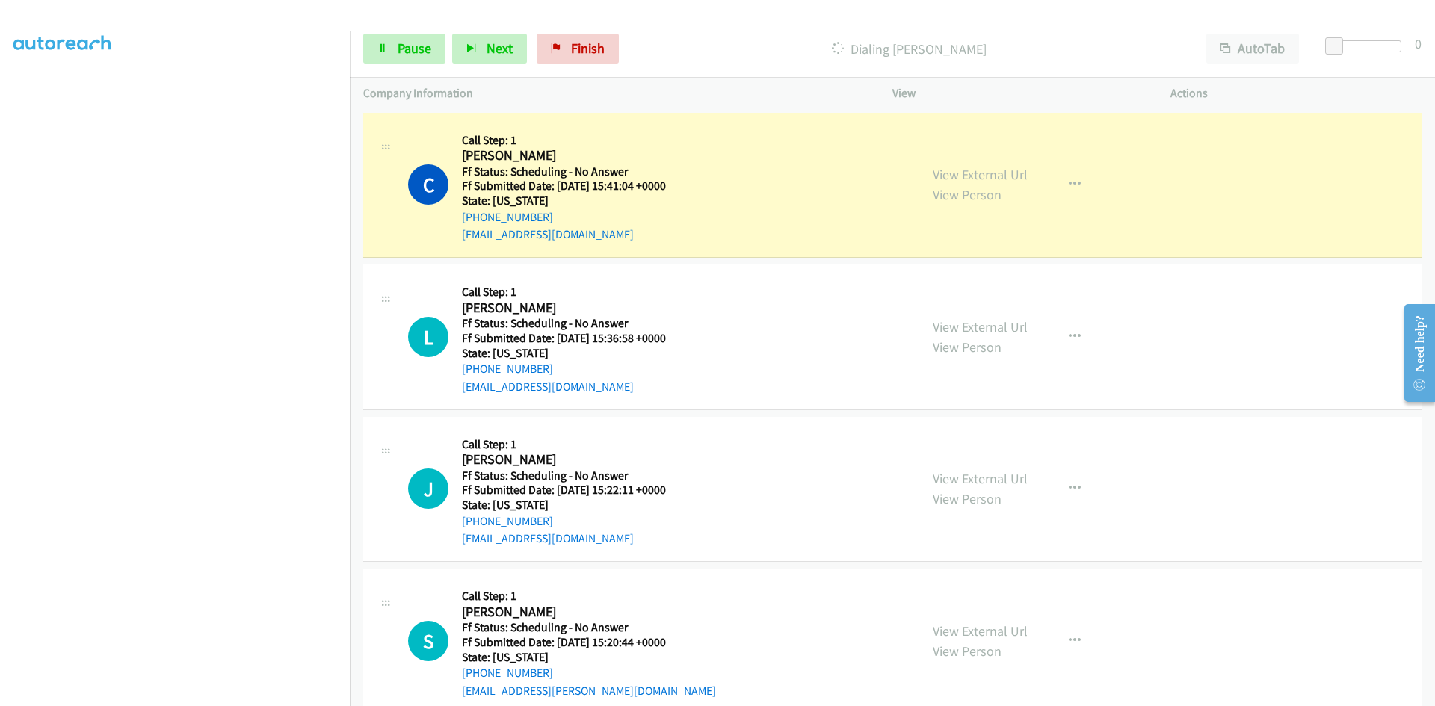
scroll to position [132, 0]
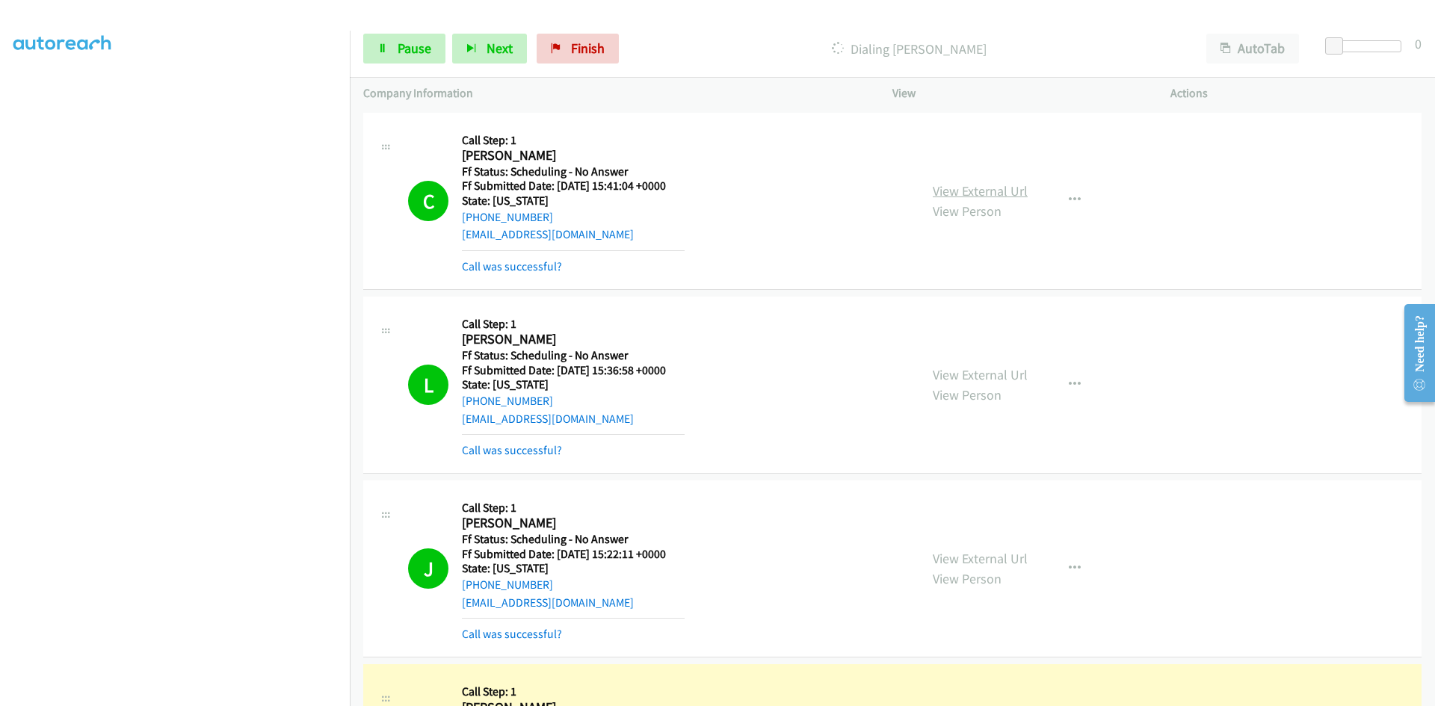
click at [986, 191] on link "View External Url" at bounding box center [980, 190] width 95 height 17
click at [971, 374] on link "View External Url" at bounding box center [980, 374] width 95 height 17
click at [975, 558] on link "View External Url" at bounding box center [980, 558] width 95 height 17
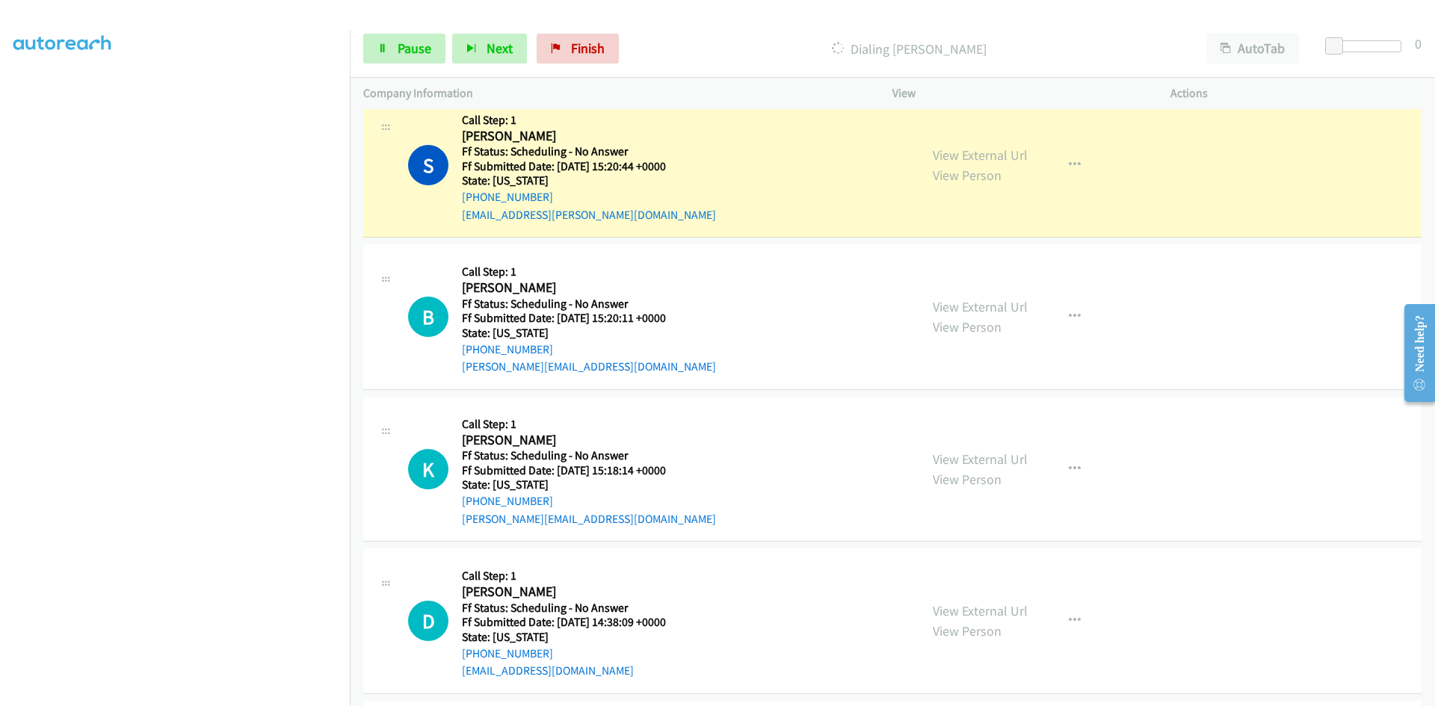
scroll to position [598, 0]
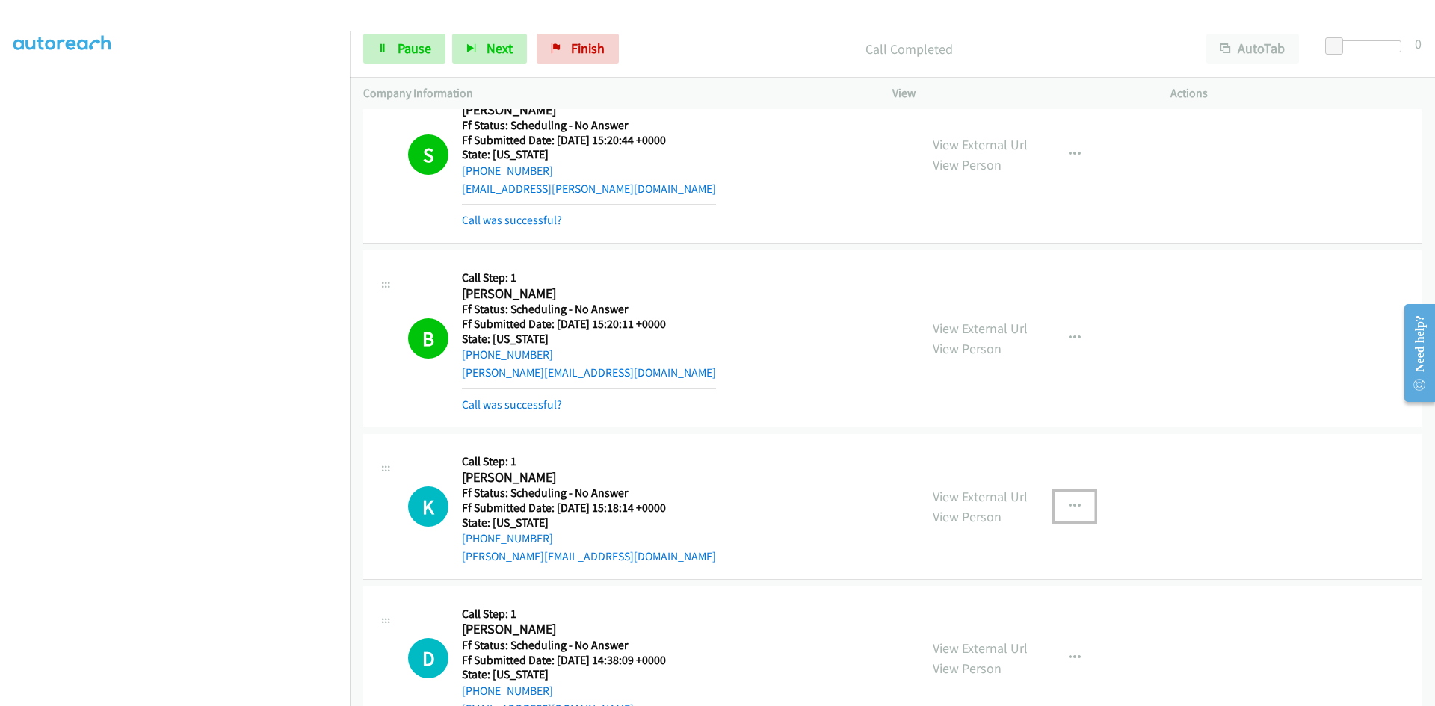
click at [1069, 508] on icon "button" at bounding box center [1075, 507] width 12 height 12
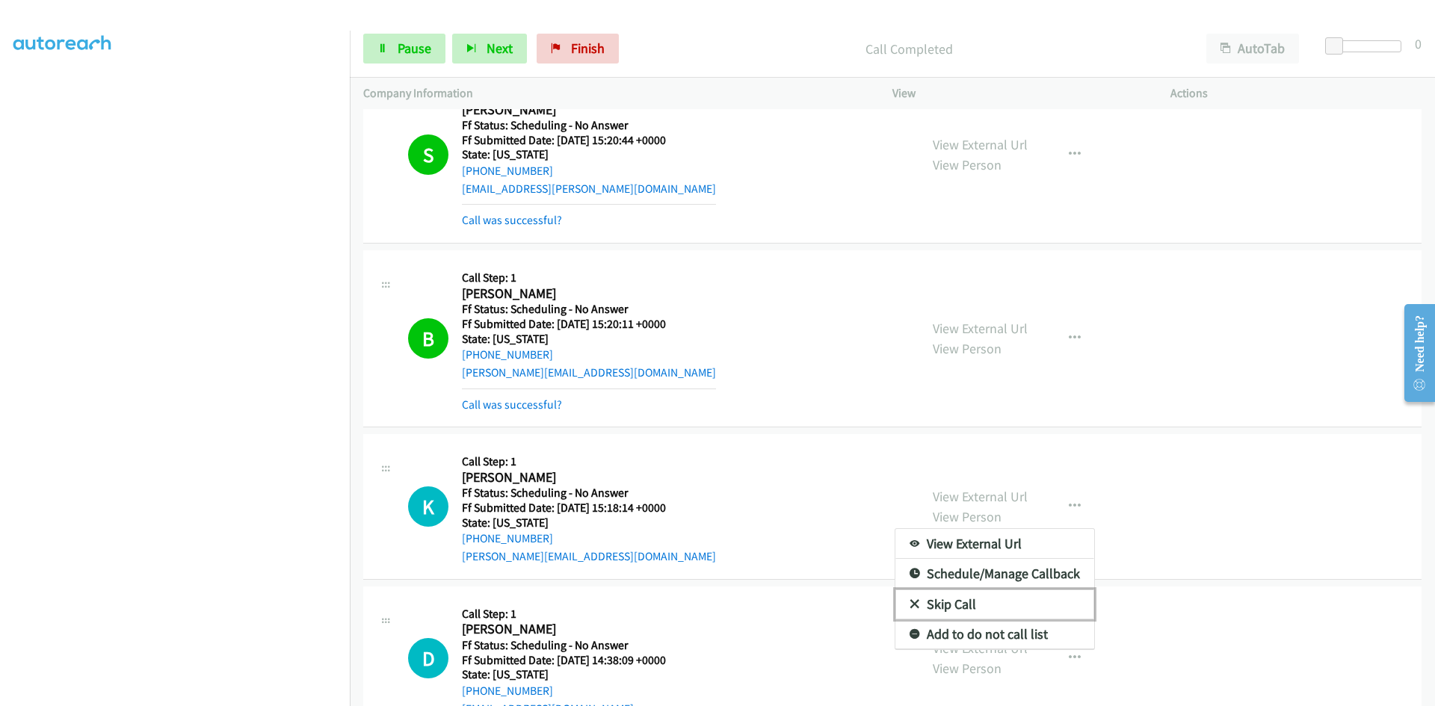
click at [956, 606] on link "Skip Call" at bounding box center [995, 605] width 199 height 30
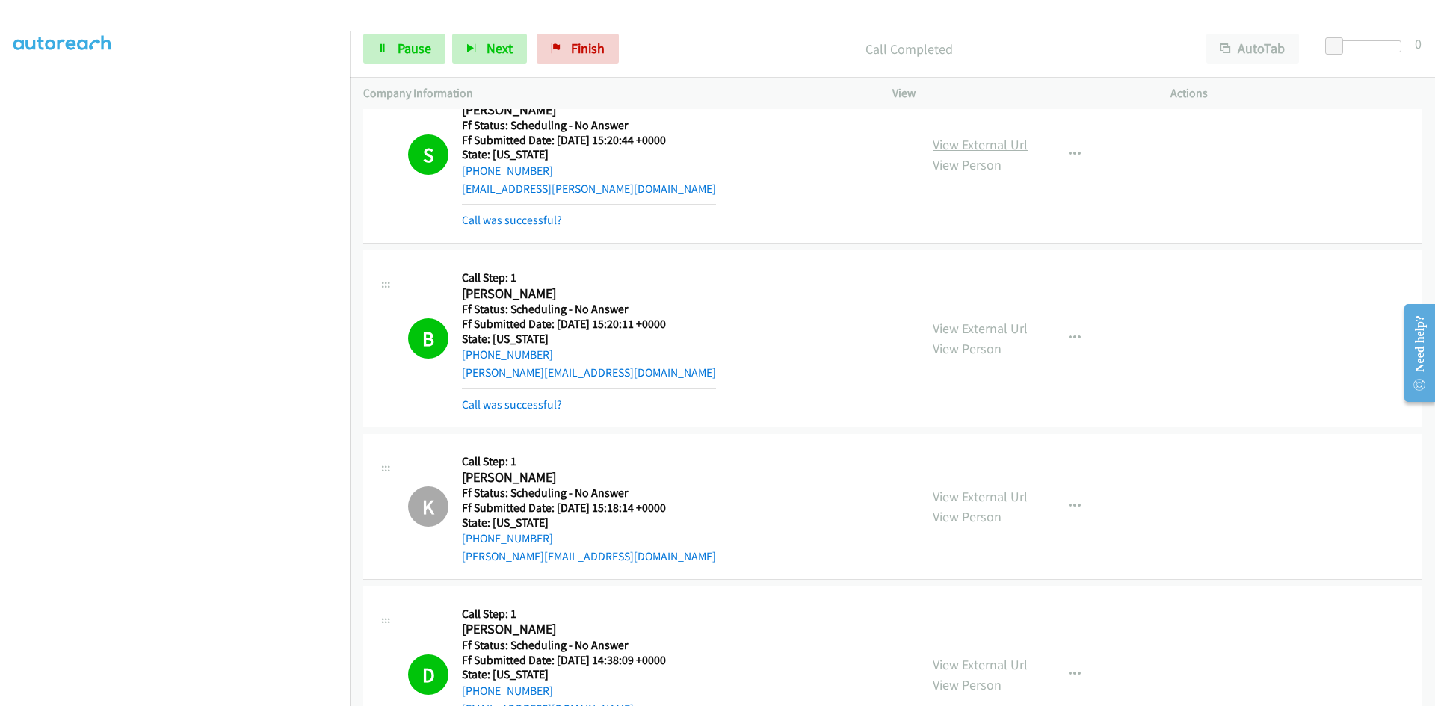
click at [993, 142] on link "View External Url" at bounding box center [980, 144] width 95 height 17
click at [1006, 332] on link "View External Url" at bounding box center [980, 328] width 95 height 17
click at [969, 667] on link "View External Url" at bounding box center [980, 664] width 95 height 17
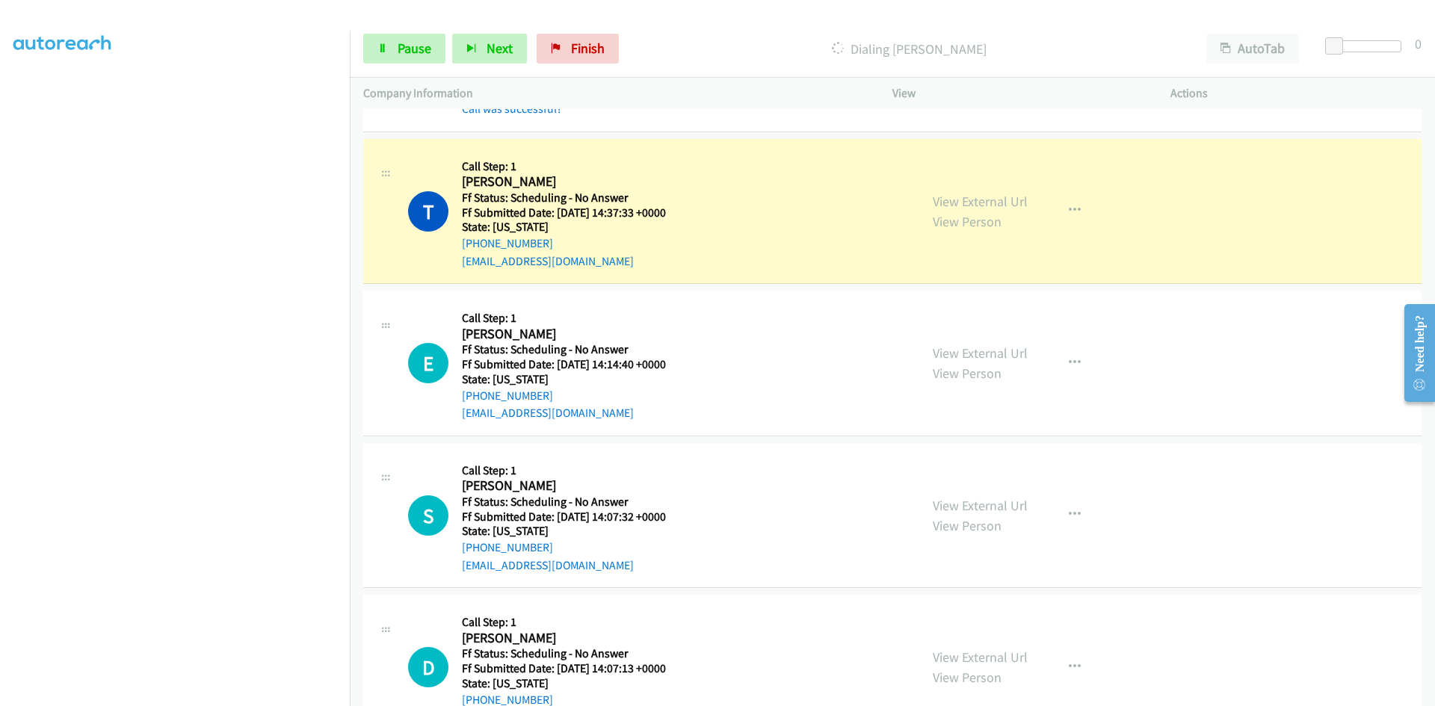
scroll to position [1271, 0]
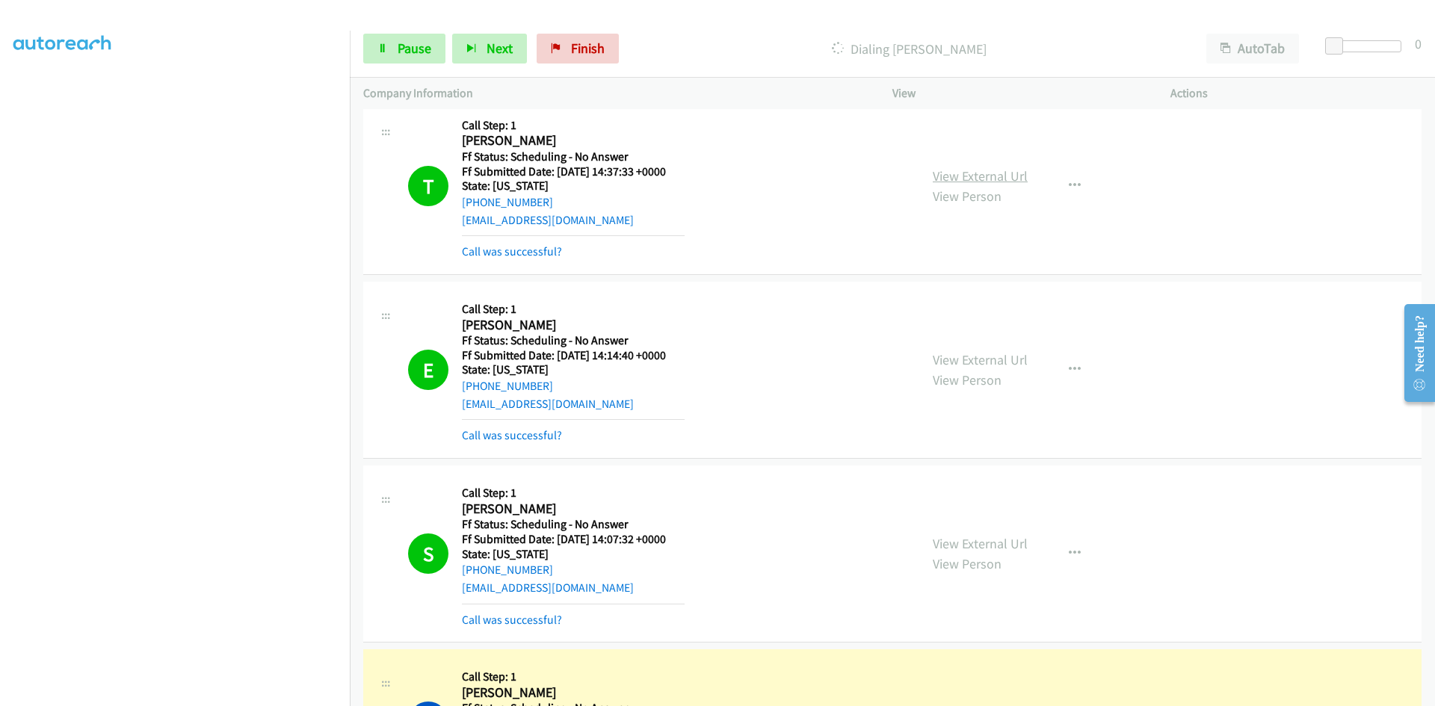
click at [1005, 179] on link "View External Url" at bounding box center [980, 175] width 95 height 17
click at [1013, 360] on link "View External Url" at bounding box center [980, 359] width 95 height 17
click at [1000, 546] on link "View External Url" at bounding box center [980, 543] width 95 height 17
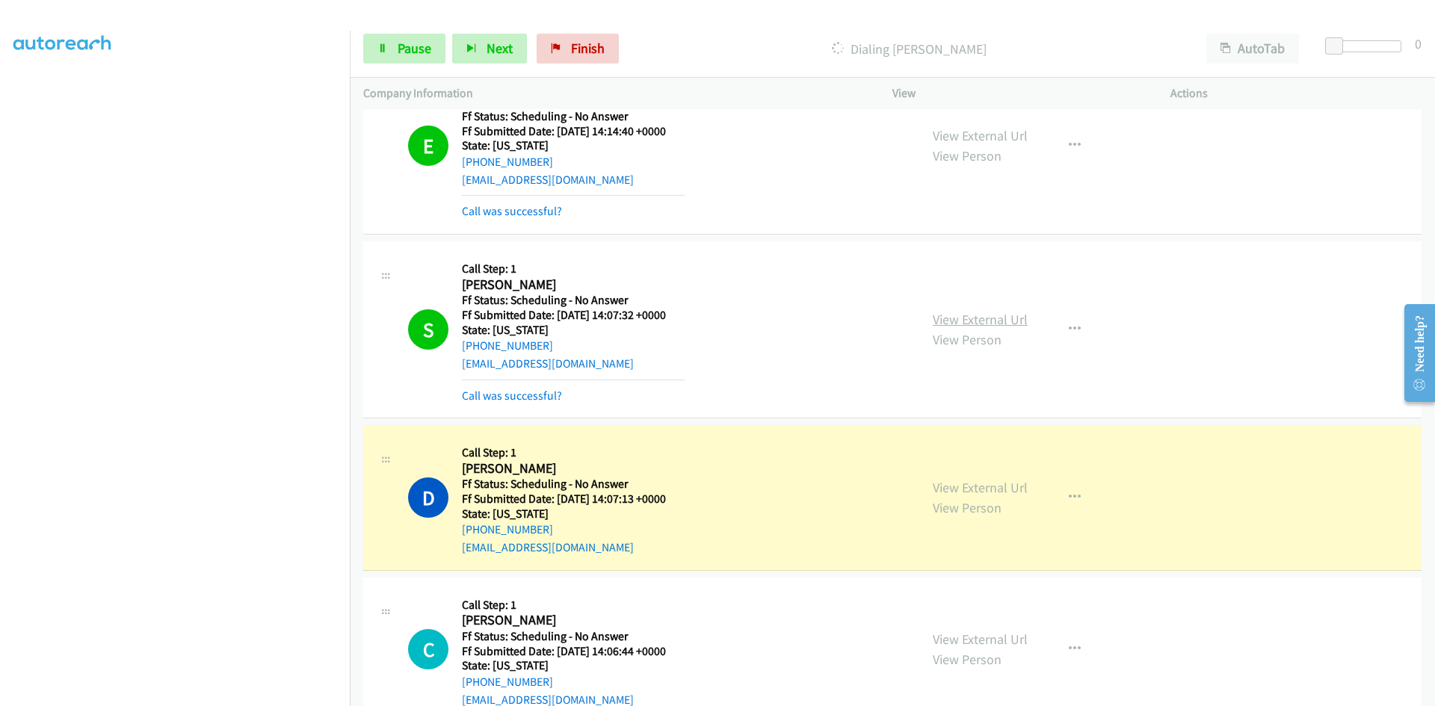
scroll to position [1570, 0]
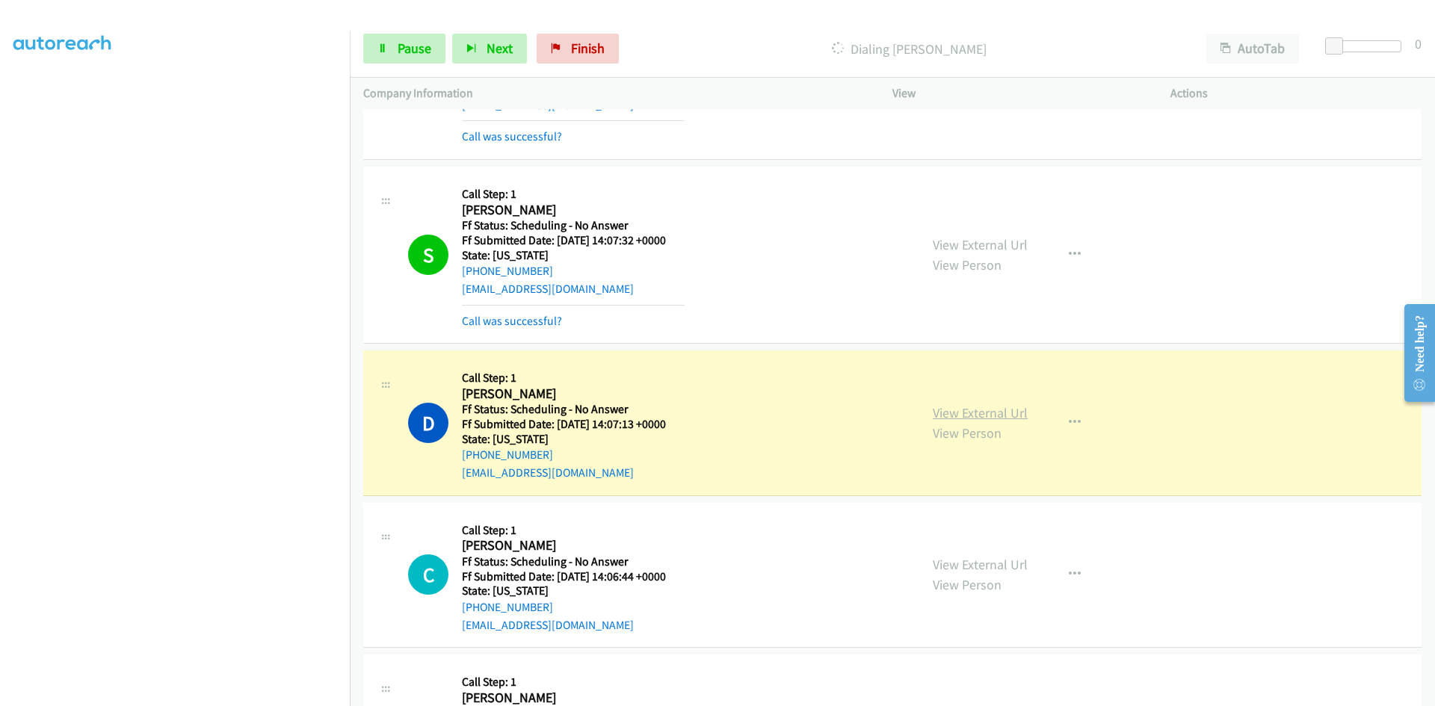
click at [996, 408] on link "View External Url" at bounding box center [980, 412] width 95 height 17
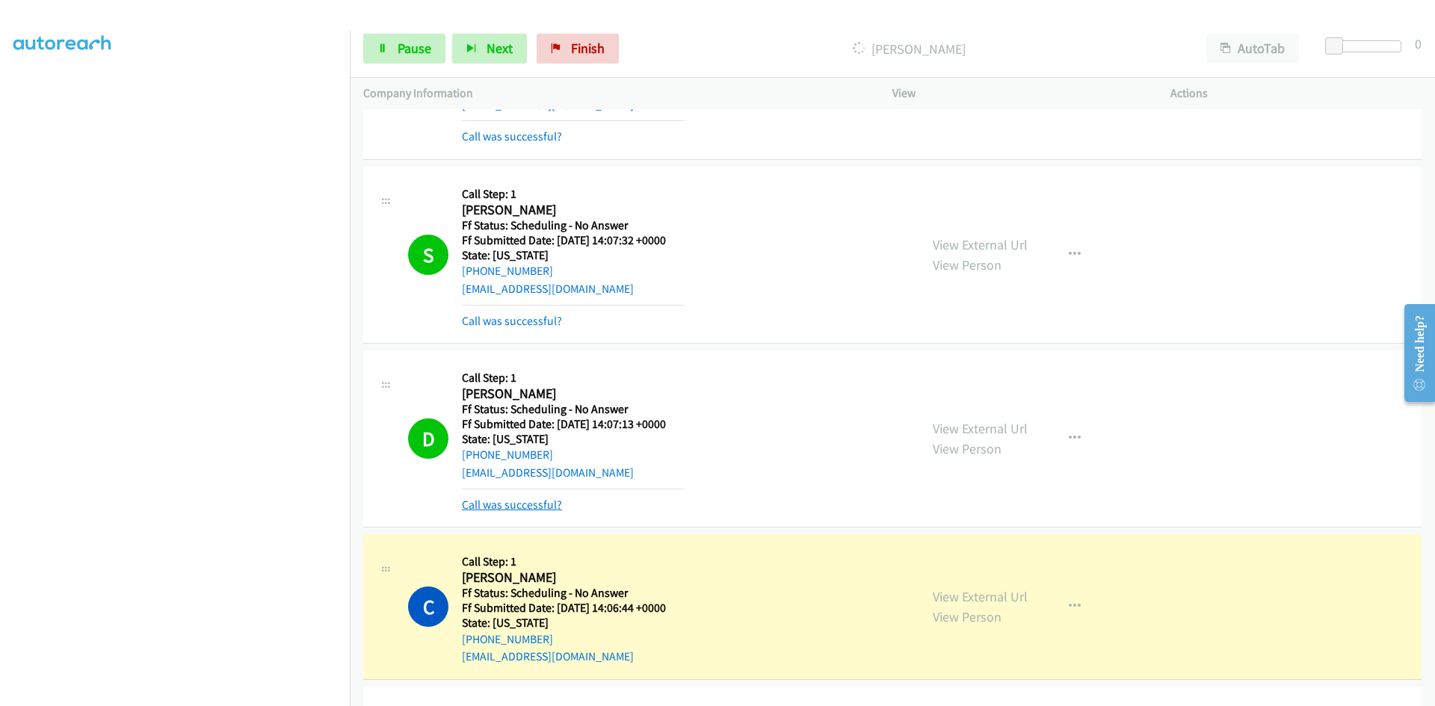
click at [508, 506] on link "Call was successful?" at bounding box center [512, 505] width 100 height 14
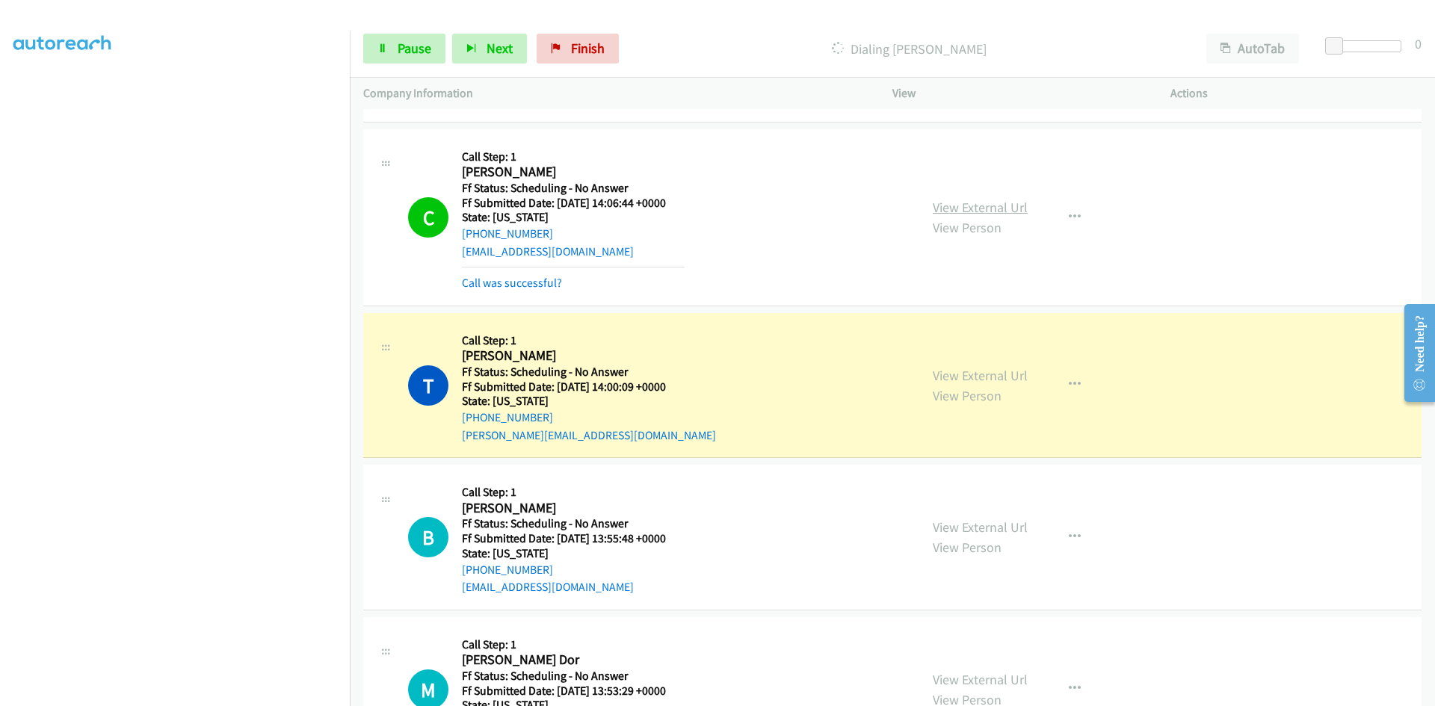
scroll to position [2018, 0]
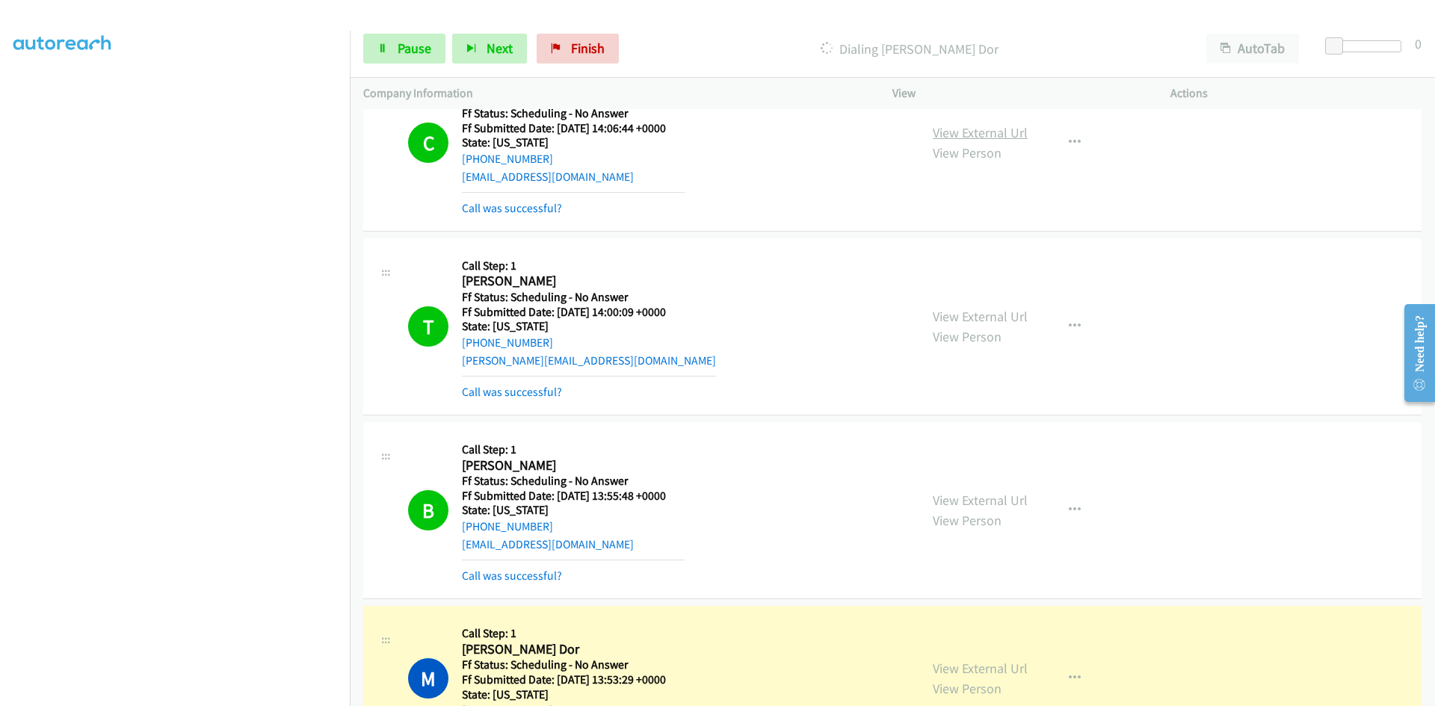
click at [1009, 133] on link "View External Url" at bounding box center [980, 132] width 95 height 17
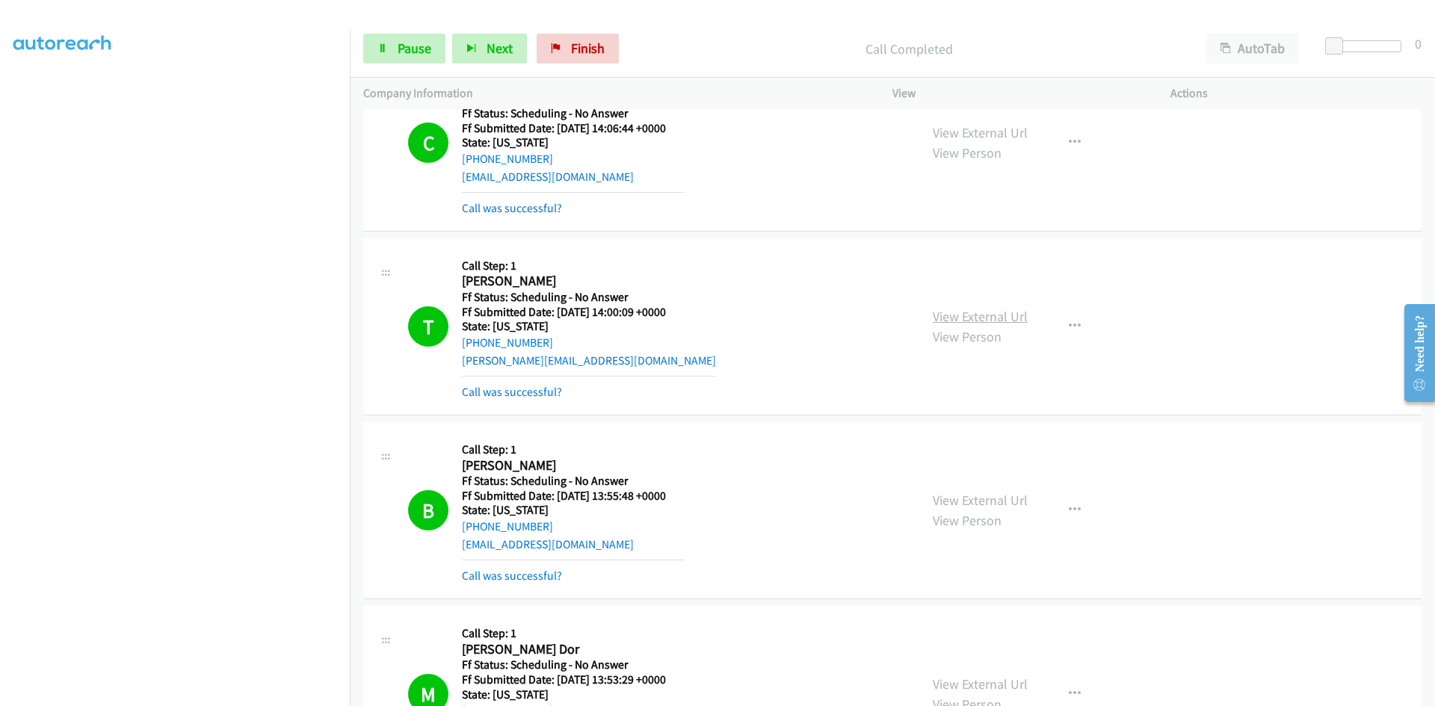
click at [987, 318] on link "View External Url" at bounding box center [980, 316] width 95 height 17
click at [976, 502] on link "View External Url" at bounding box center [980, 500] width 95 height 17
click at [987, 685] on link "View External Url" at bounding box center [980, 684] width 95 height 17
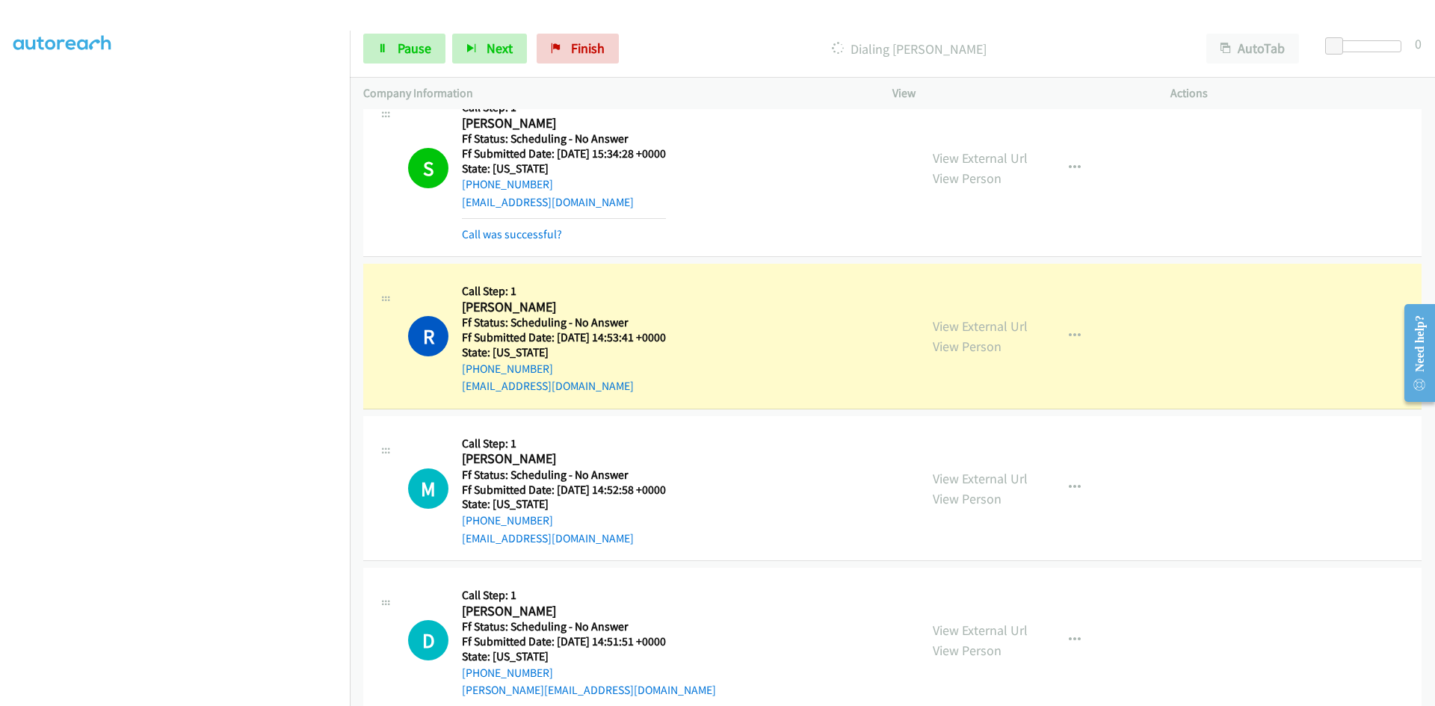
scroll to position [2691, 0]
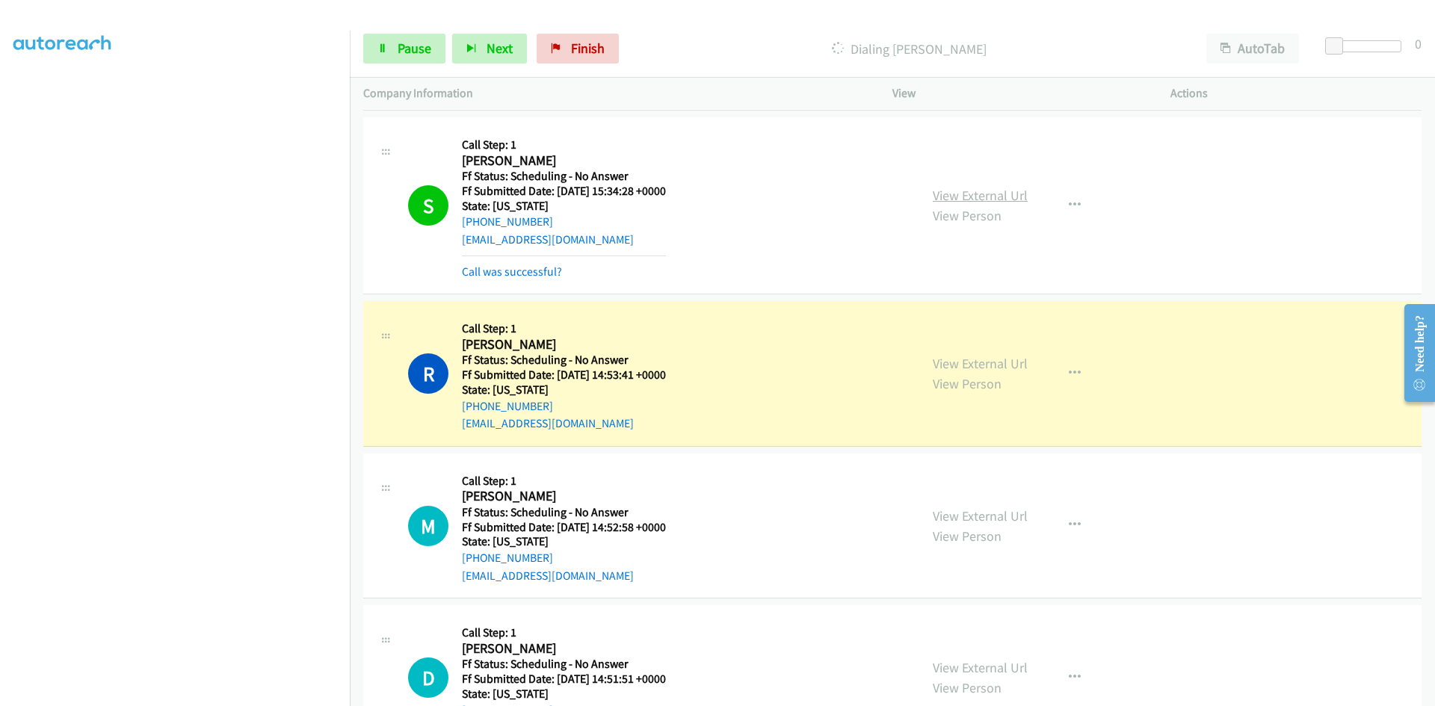
click at [972, 196] on link "View External Url" at bounding box center [980, 195] width 95 height 17
click at [941, 360] on link "View External Url" at bounding box center [980, 363] width 95 height 17
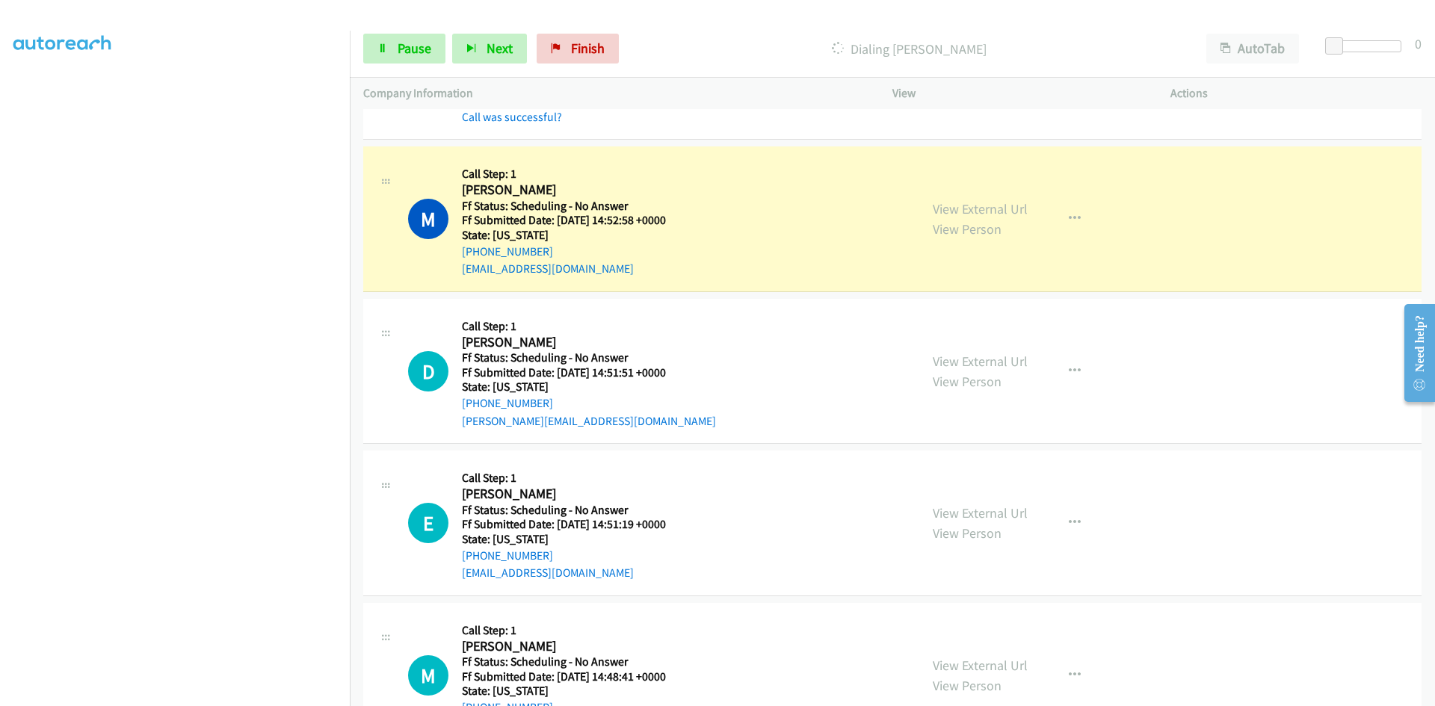
scroll to position [3065, 0]
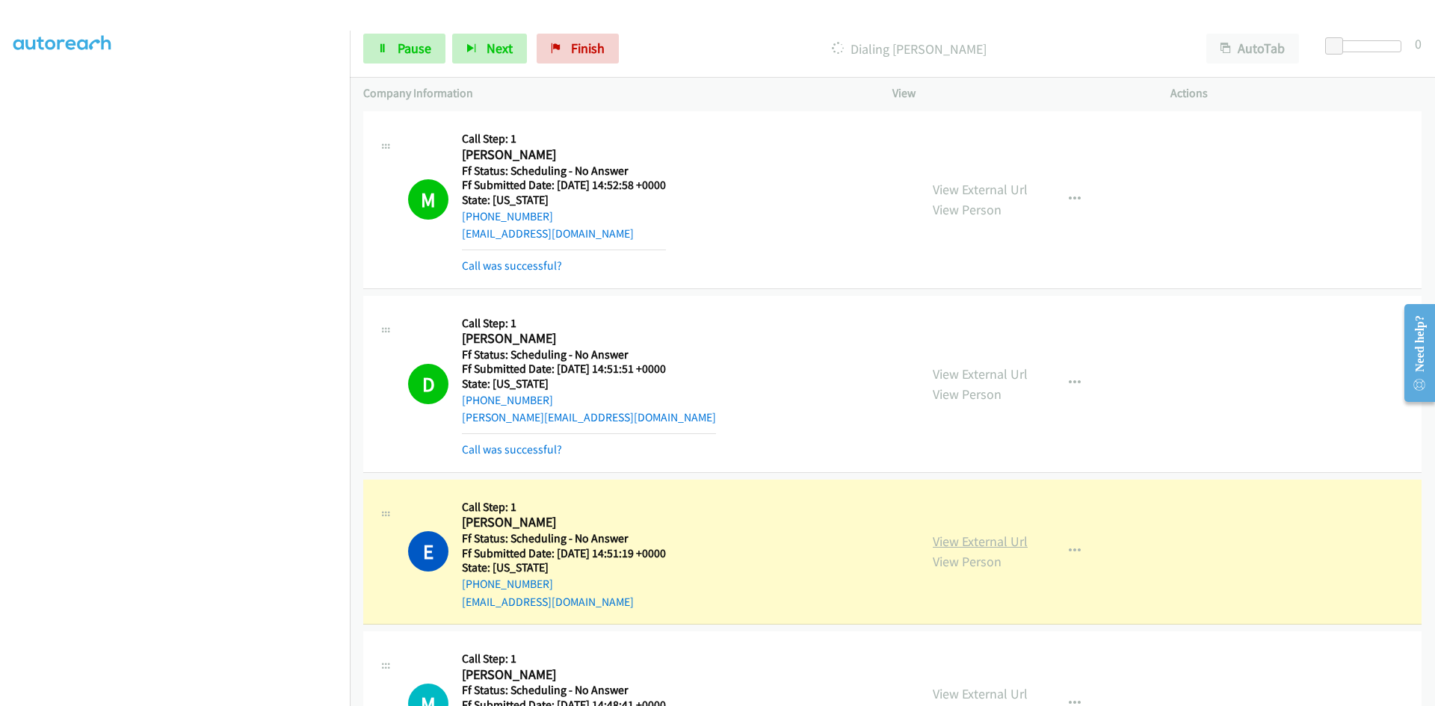
click at [1002, 543] on div "View External Url View Person View External Url Email Schedule/Manage Callback …" at bounding box center [1065, 552] width 292 height 118
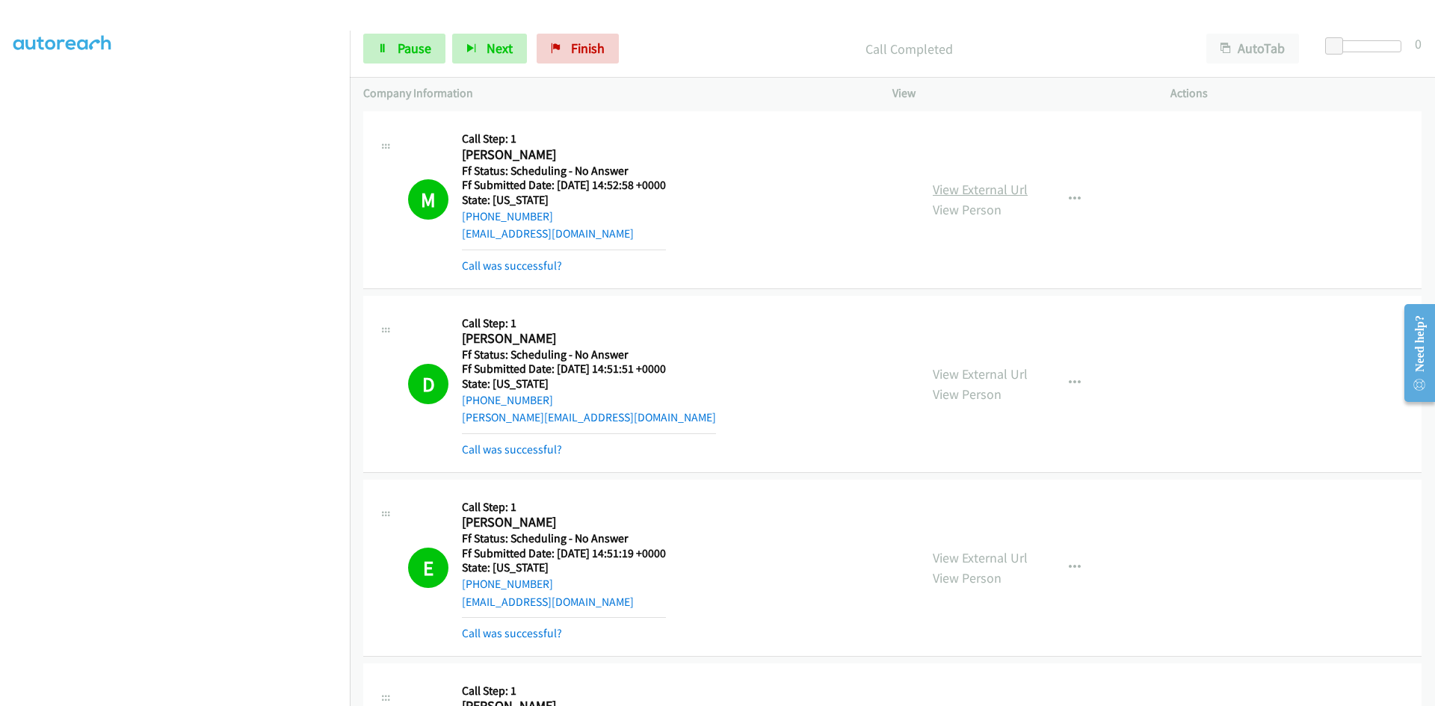
click at [1000, 188] on link "View External Url" at bounding box center [980, 189] width 95 height 17
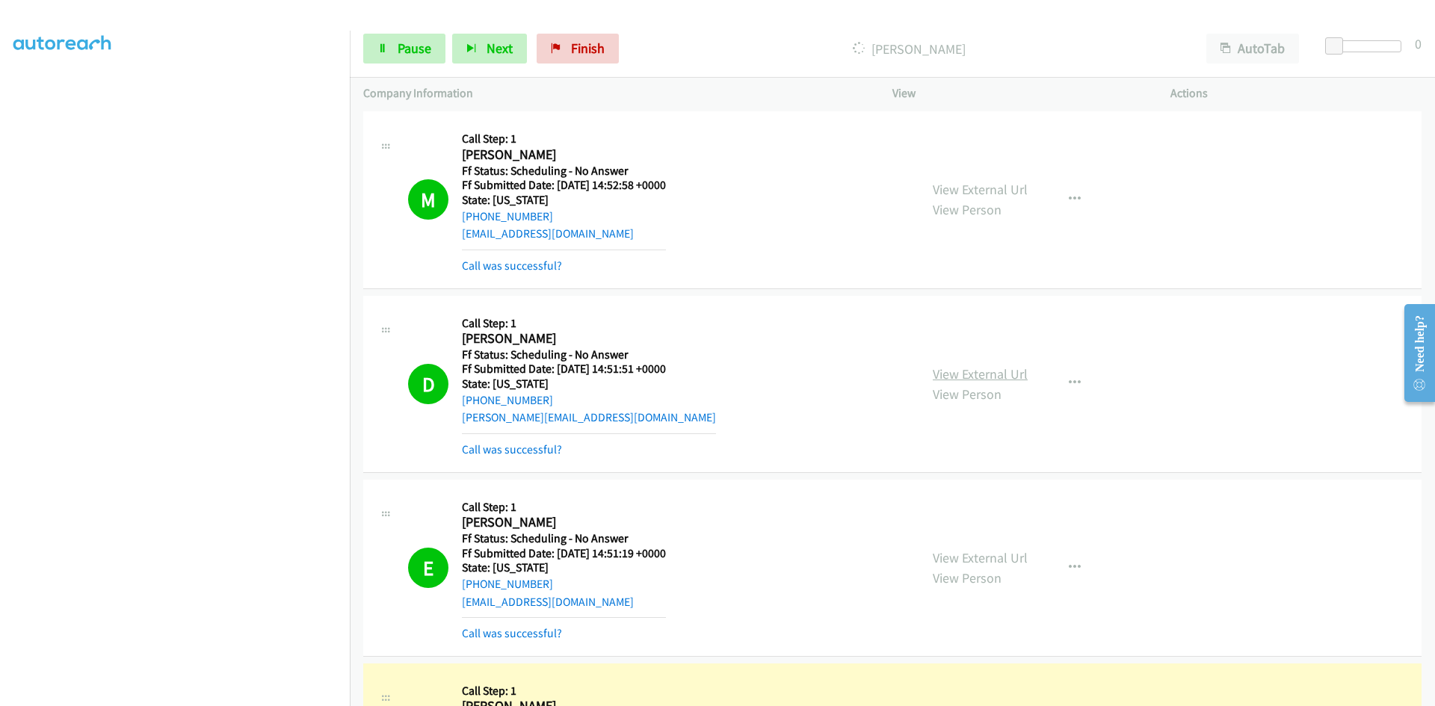
click at [972, 374] on link "View External Url" at bounding box center [980, 374] width 95 height 17
click at [966, 555] on link "View External Url" at bounding box center [980, 557] width 95 height 17
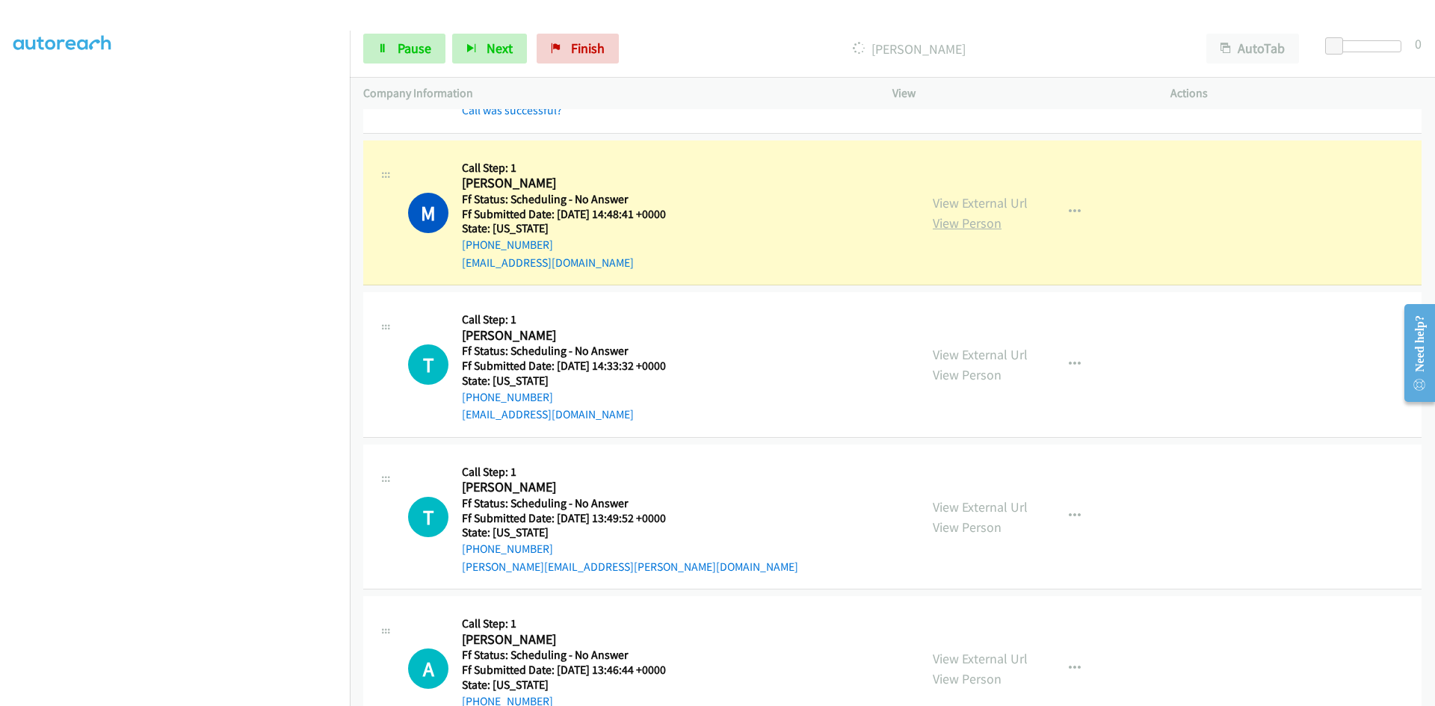
scroll to position [3663, 0]
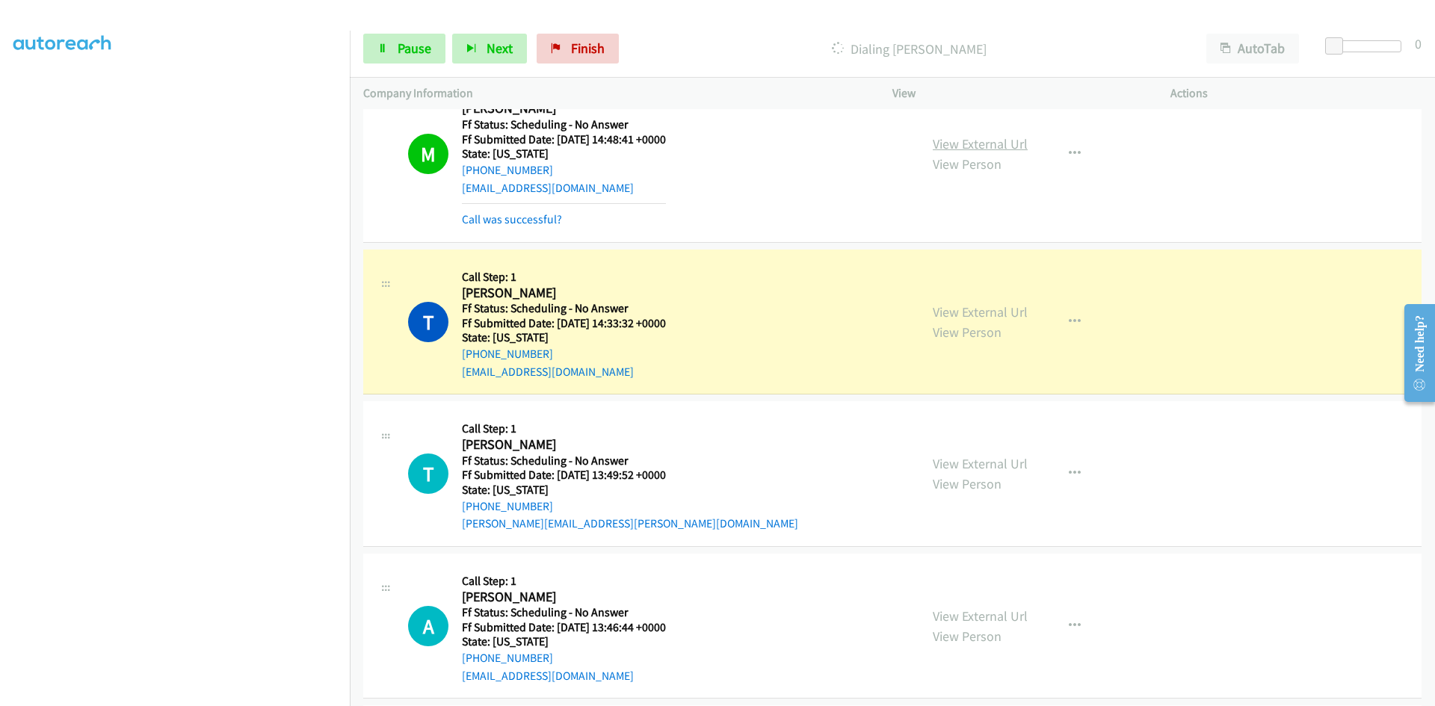
click at [979, 141] on link "View External Url" at bounding box center [980, 143] width 95 height 17
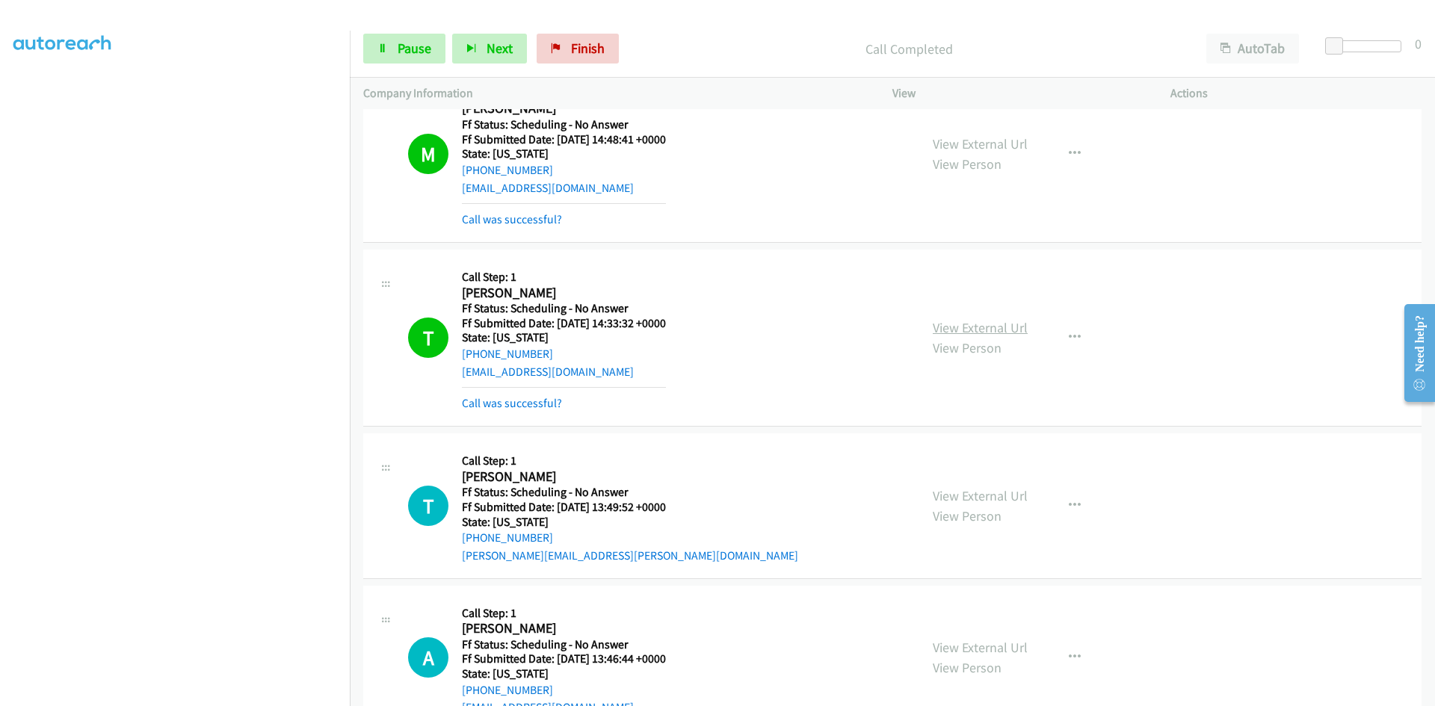
click at [964, 327] on link "View External Url" at bounding box center [980, 327] width 95 height 17
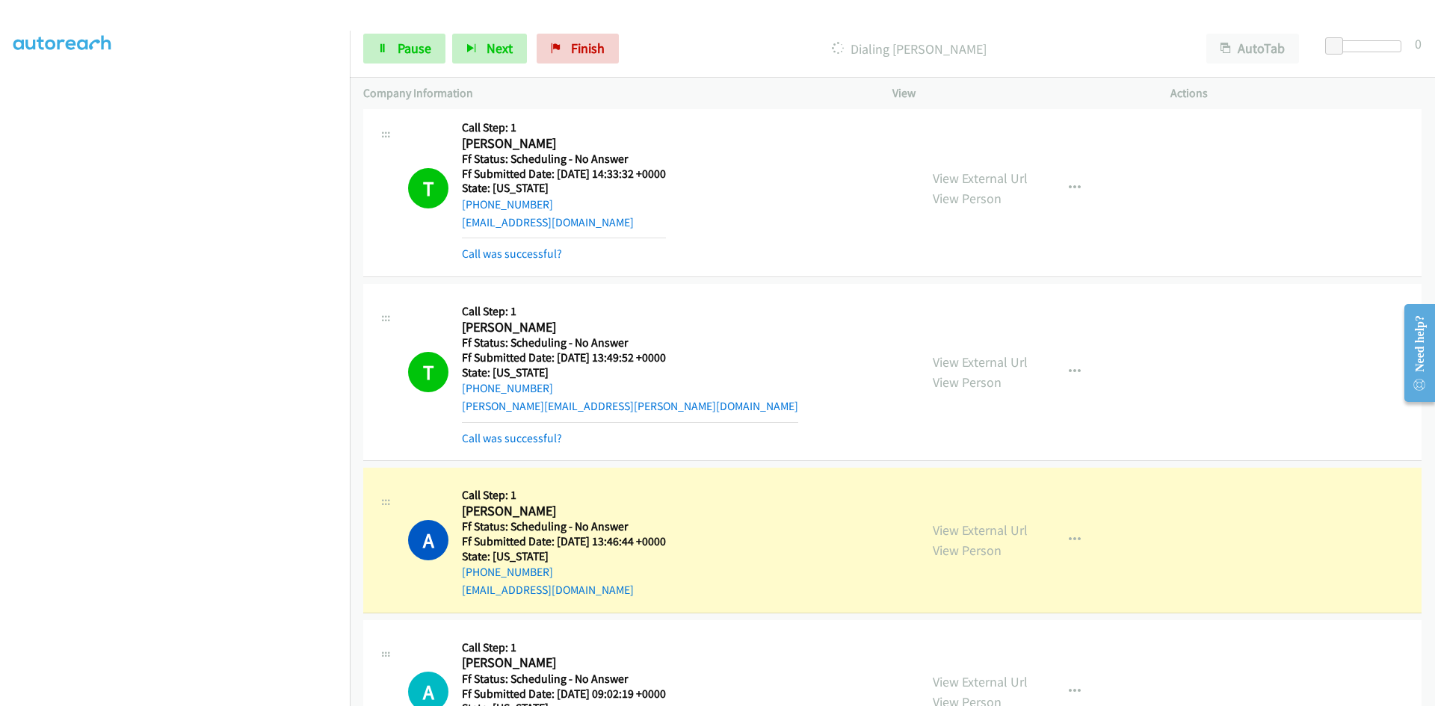
scroll to position [3887, 0]
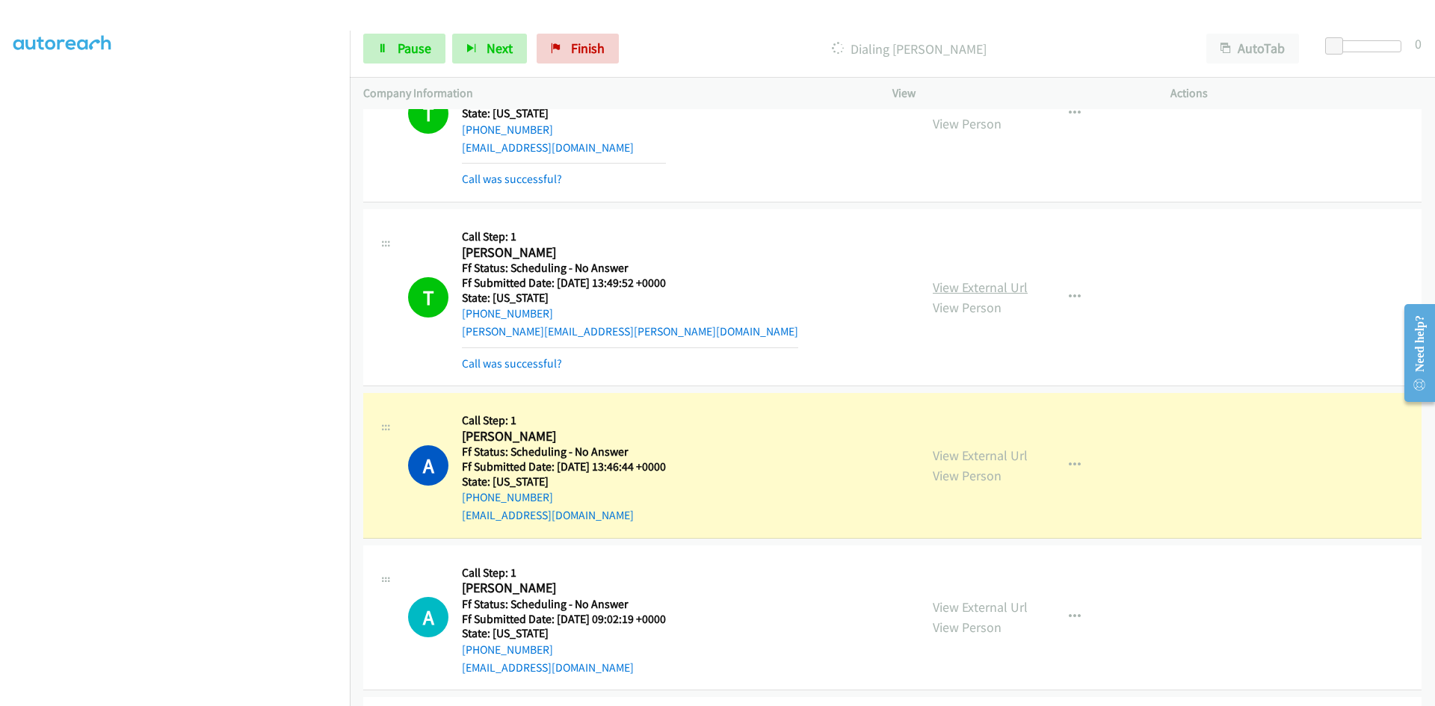
click at [1004, 289] on link "View External Url" at bounding box center [980, 287] width 95 height 17
click at [987, 454] on link "View External Url" at bounding box center [980, 455] width 95 height 17
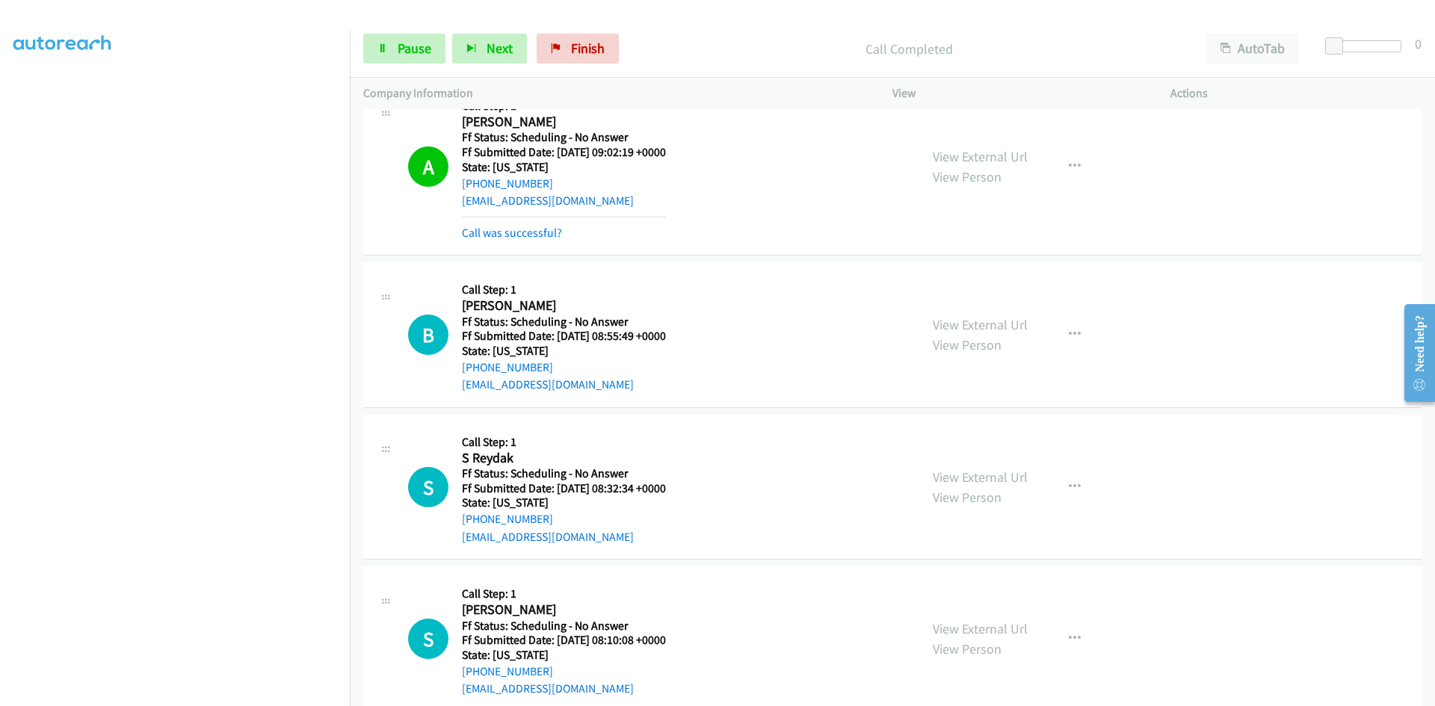
scroll to position [4410, 0]
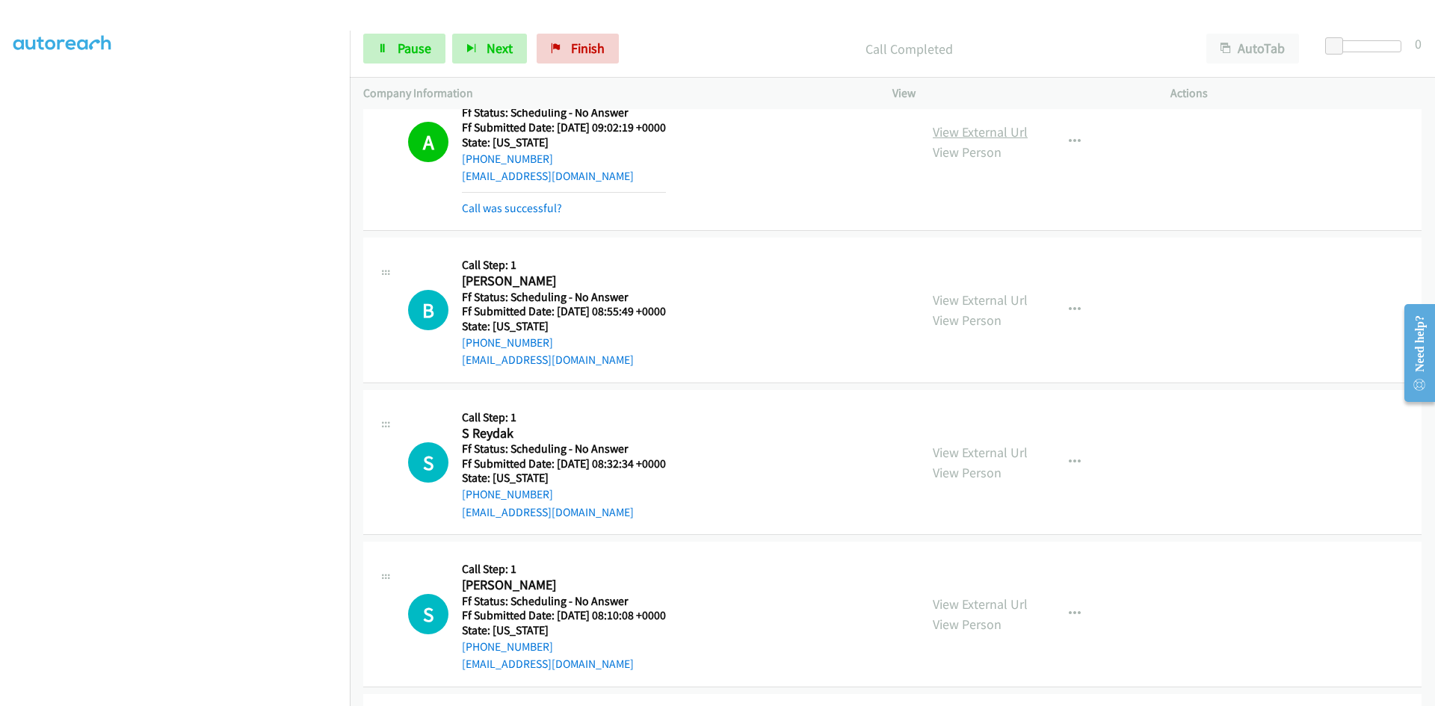
click at [960, 134] on link "View External Url" at bounding box center [980, 131] width 95 height 17
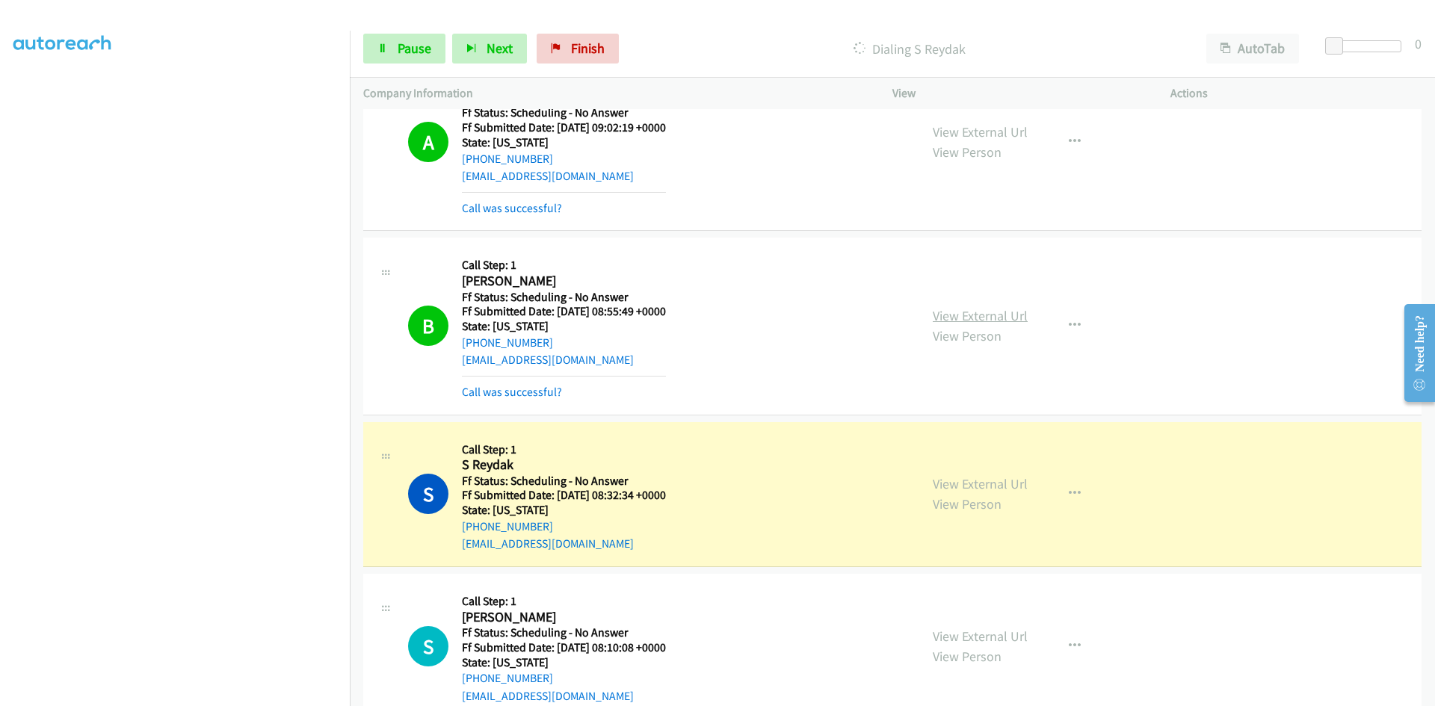
click at [962, 315] on link "View External Url" at bounding box center [980, 315] width 95 height 17
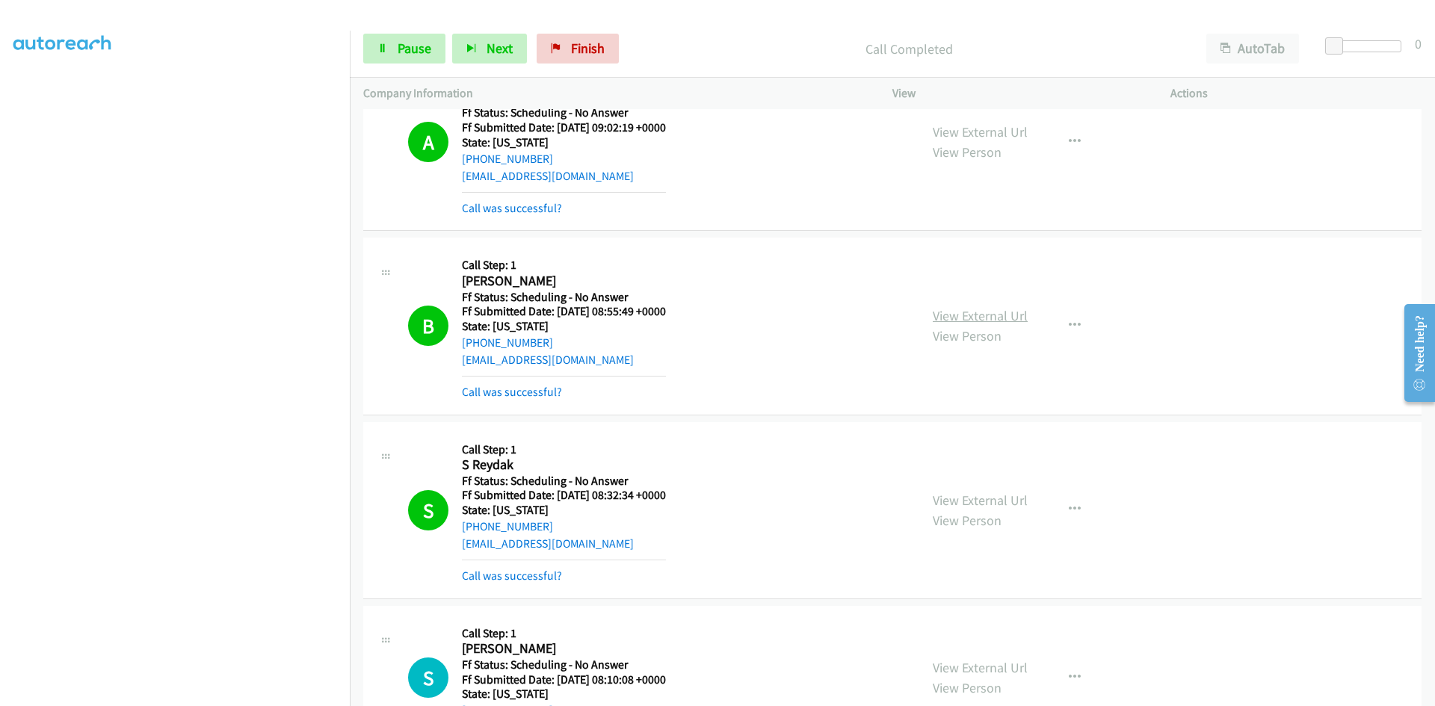
click at [1007, 318] on link "View External Url" at bounding box center [980, 315] width 95 height 17
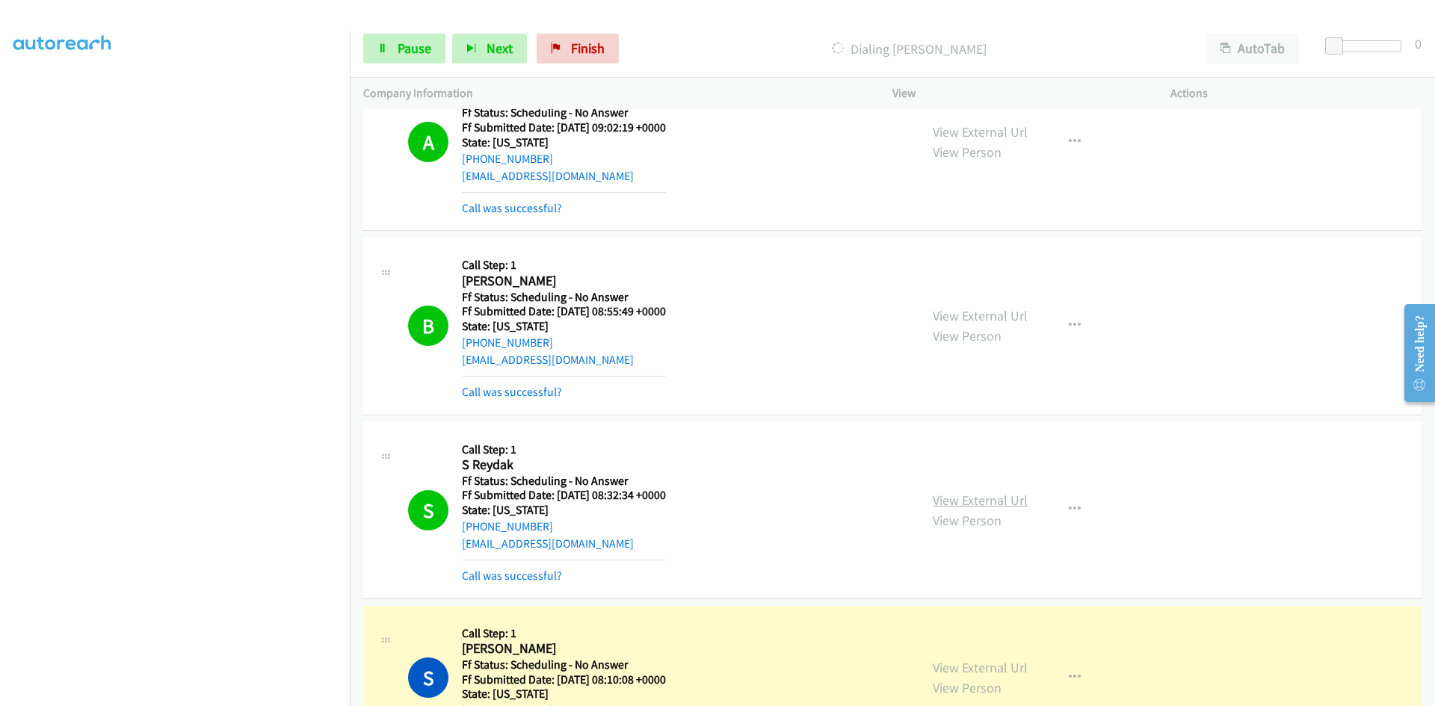
click at [999, 497] on link "View External Url" at bounding box center [980, 500] width 95 height 17
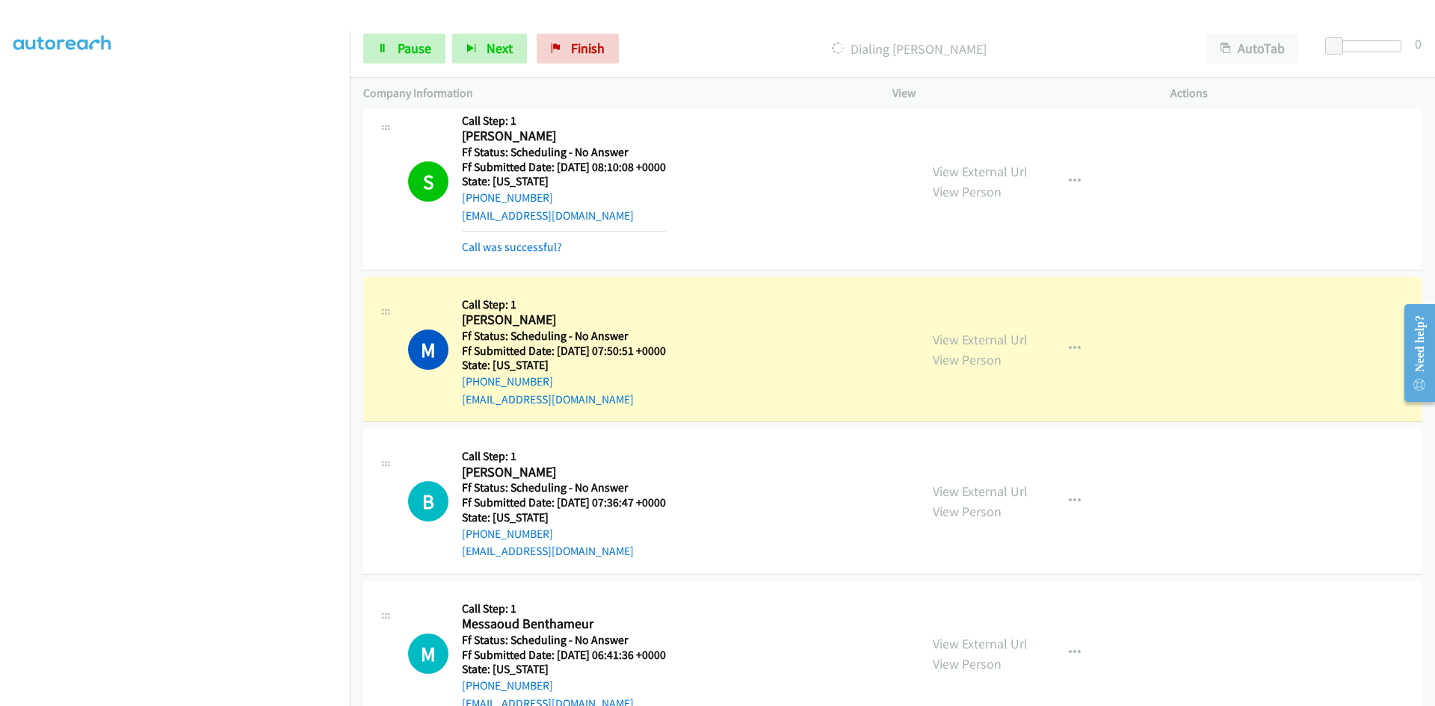
scroll to position [4933, 0]
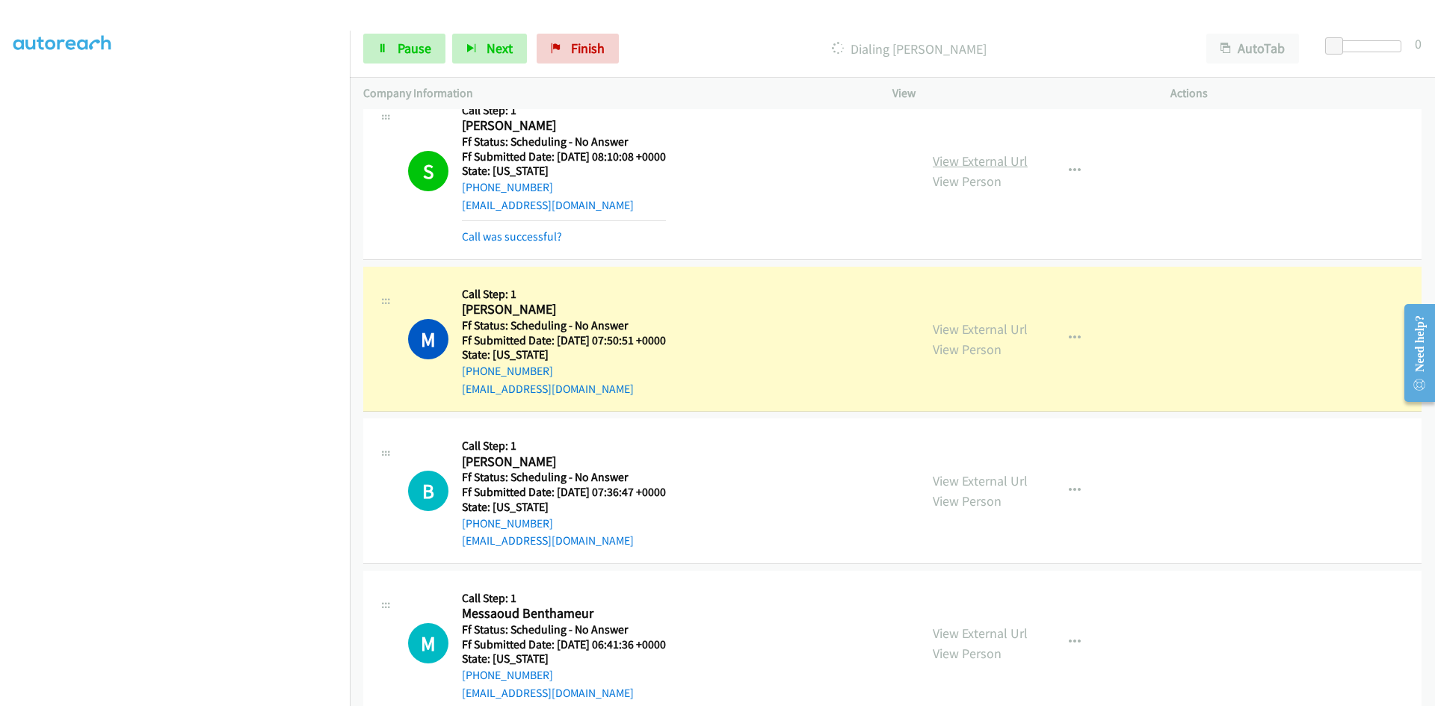
click at [973, 154] on link "View External Url" at bounding box center [980, 160] width 95 height 17
click at [971, 329] on link "View External Url" at bounding box center [980, 329] width 95 height 17
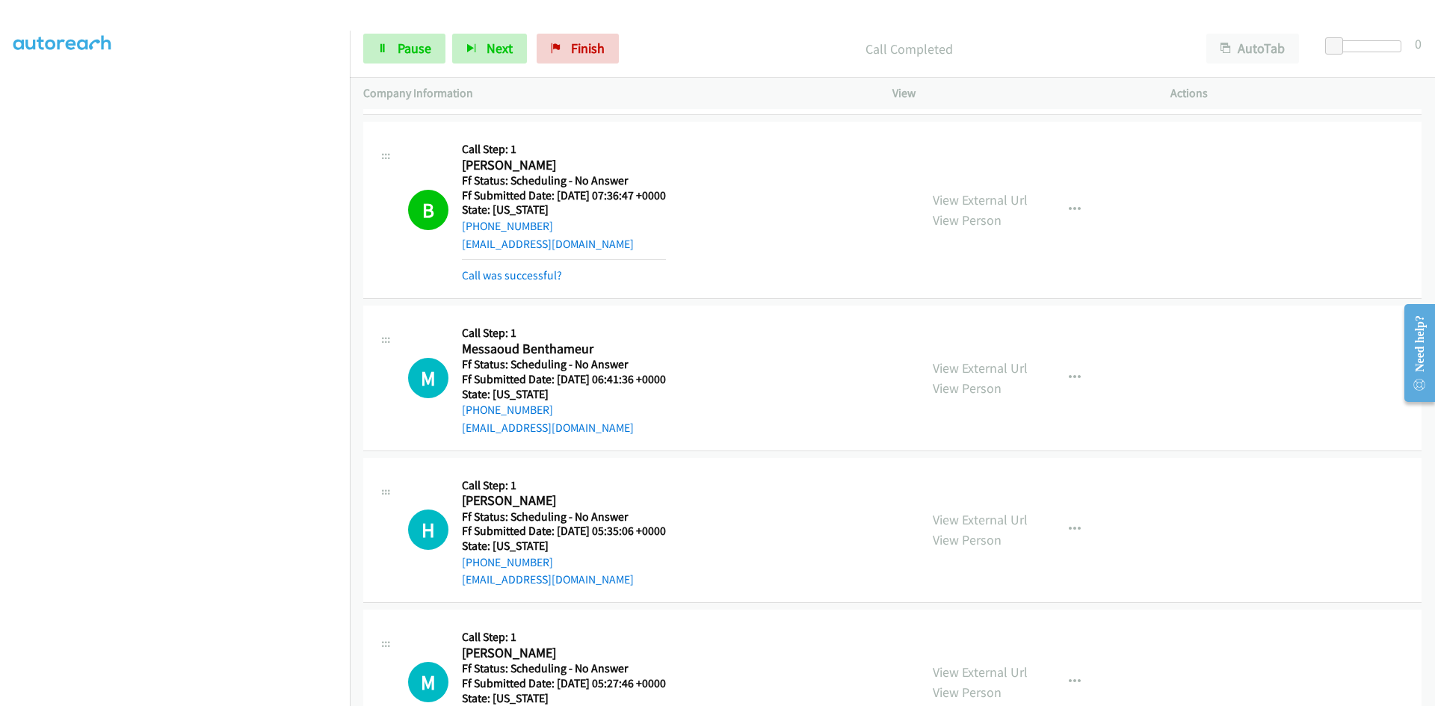
scroll to position [5307, 0]
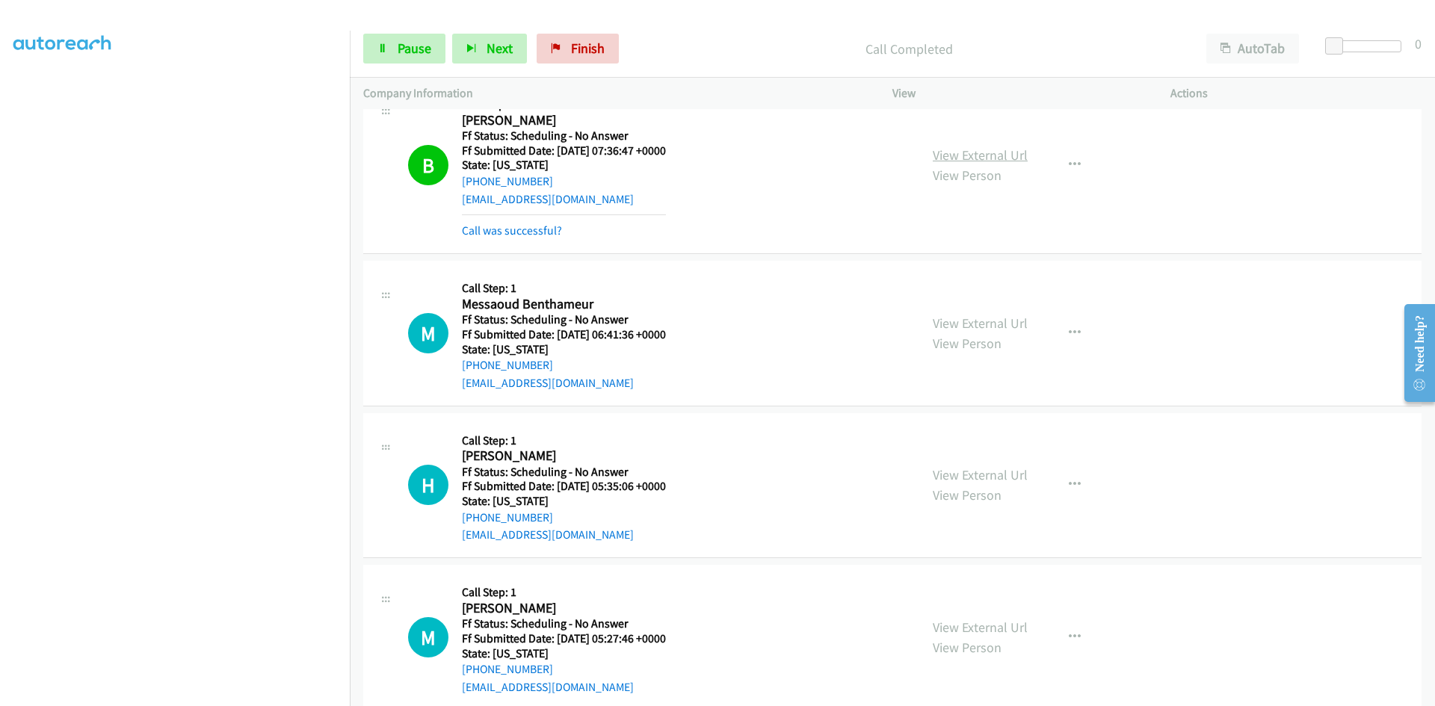
click at [943, 158] on link "View External Url" at bounding box center [980, 155] width 95 height 17
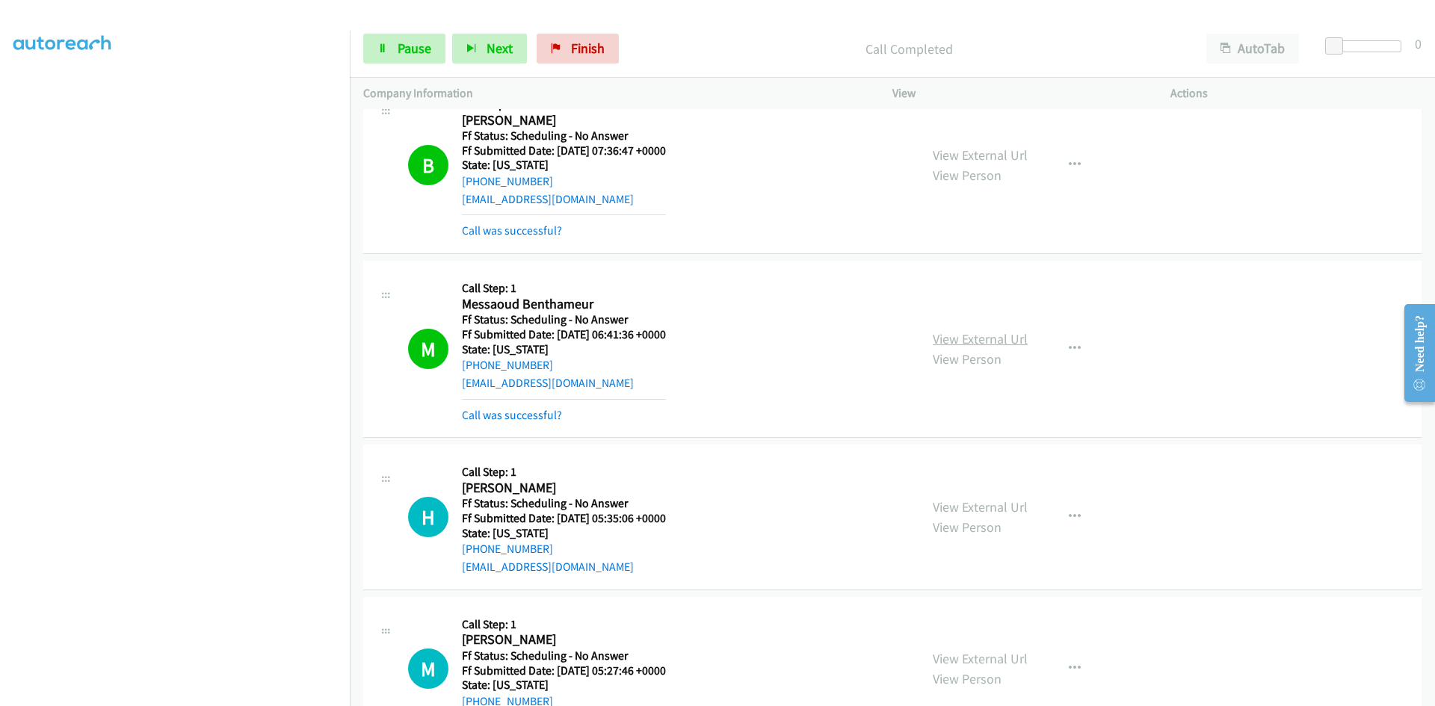
click at [974, 340] on link "View External Url" at bounding box center [980, 338] width 95 height 17
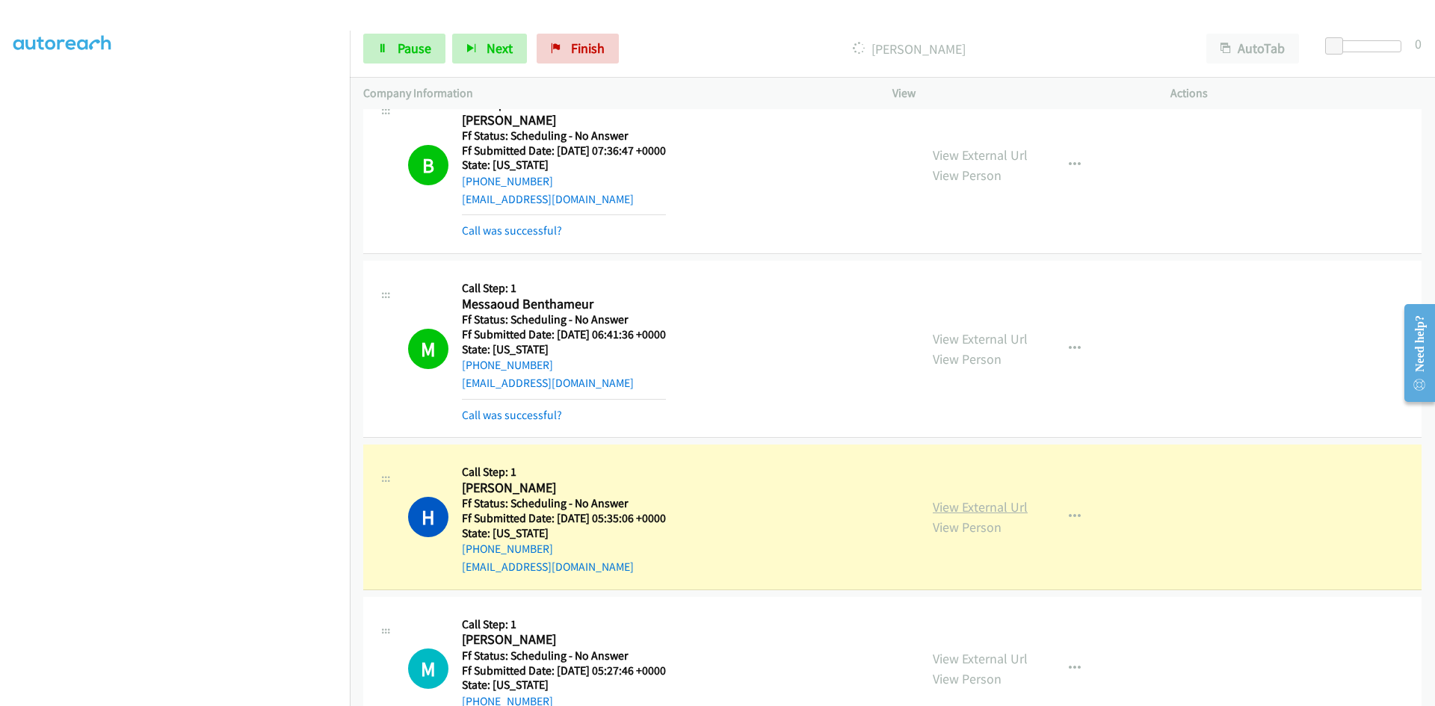
click at [955, 508] on link "View External Url" at bounding box center [980, 507] width 95 height 17
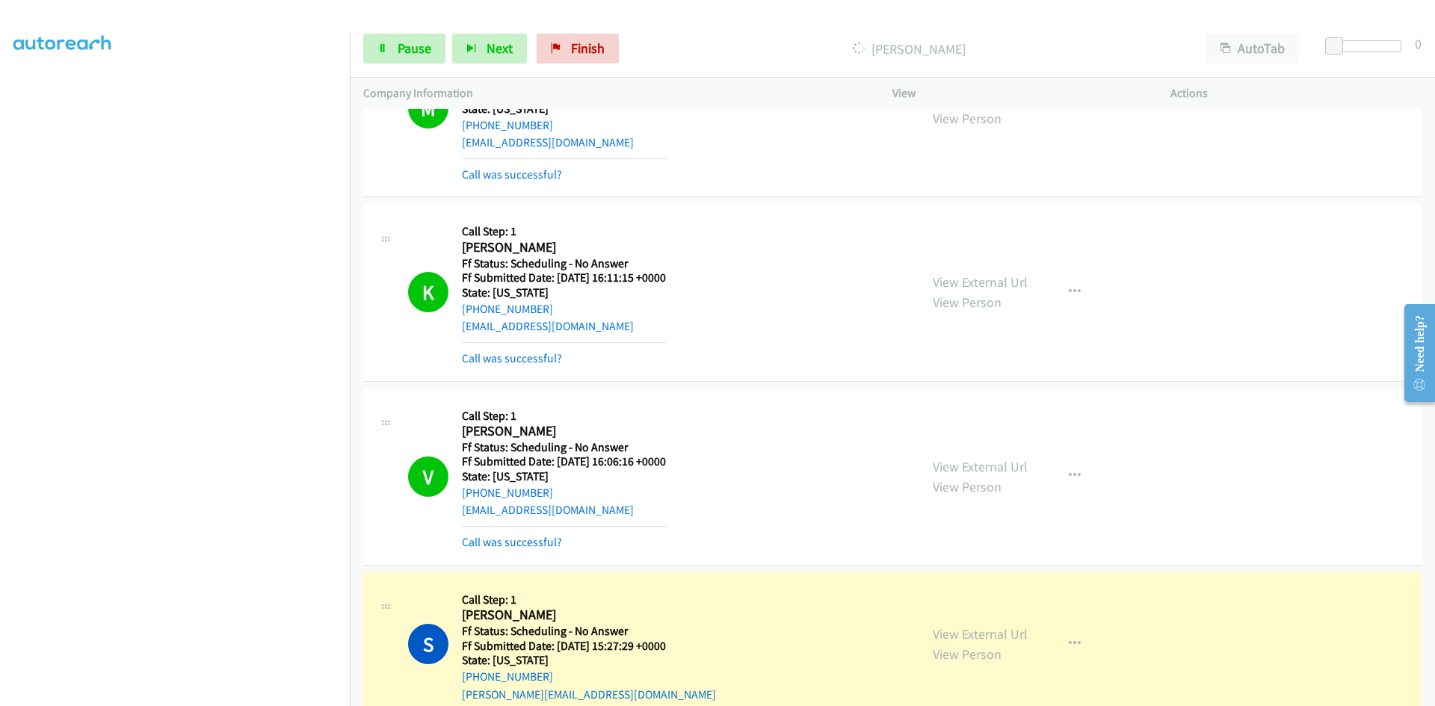
scroll to position [5841, 0]
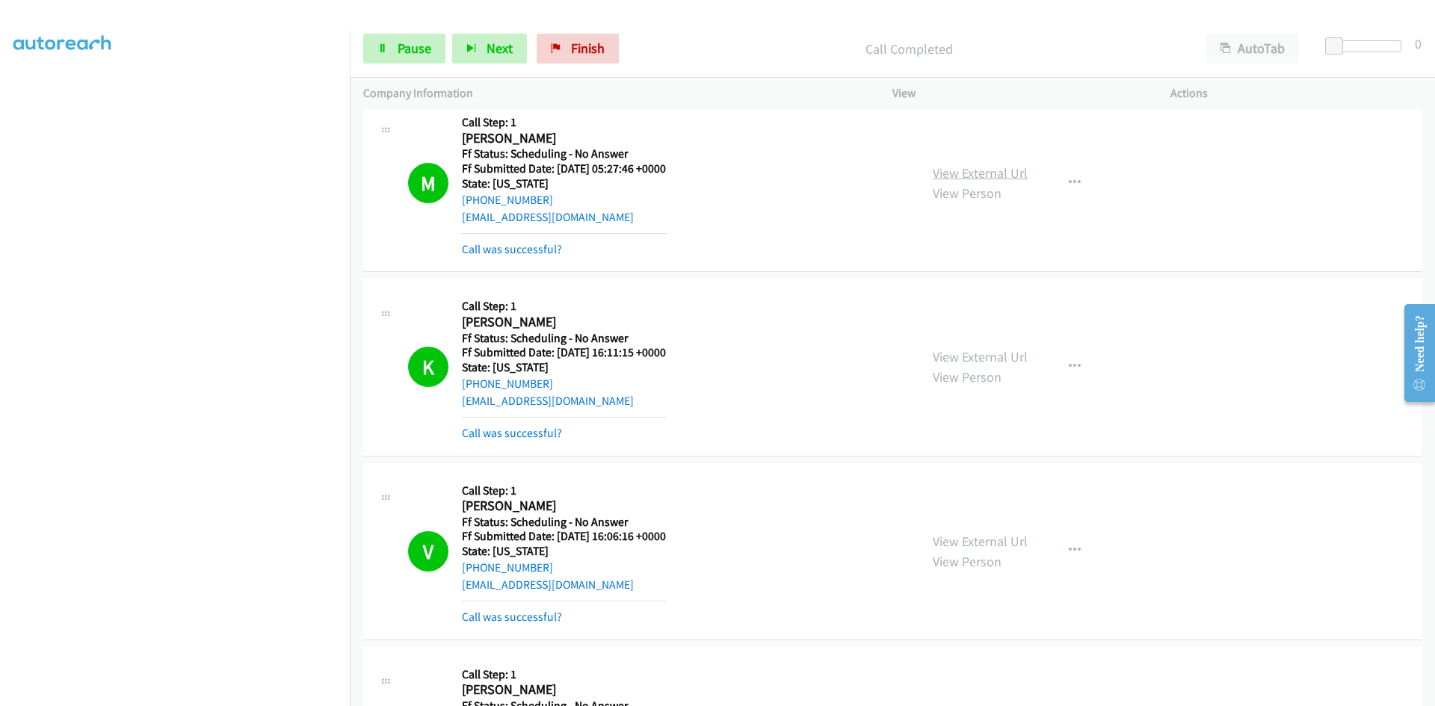
click at [1011, 174] on link "View External Url" at bounding box center [980, 172] width 95 height 17
click at [984, 356] on link "View External Url" at bounding box center [980, 356] width 95 height 17
click at [990, 540] on link "View External Url" at bounding box center [980, 541] width 95 height 17
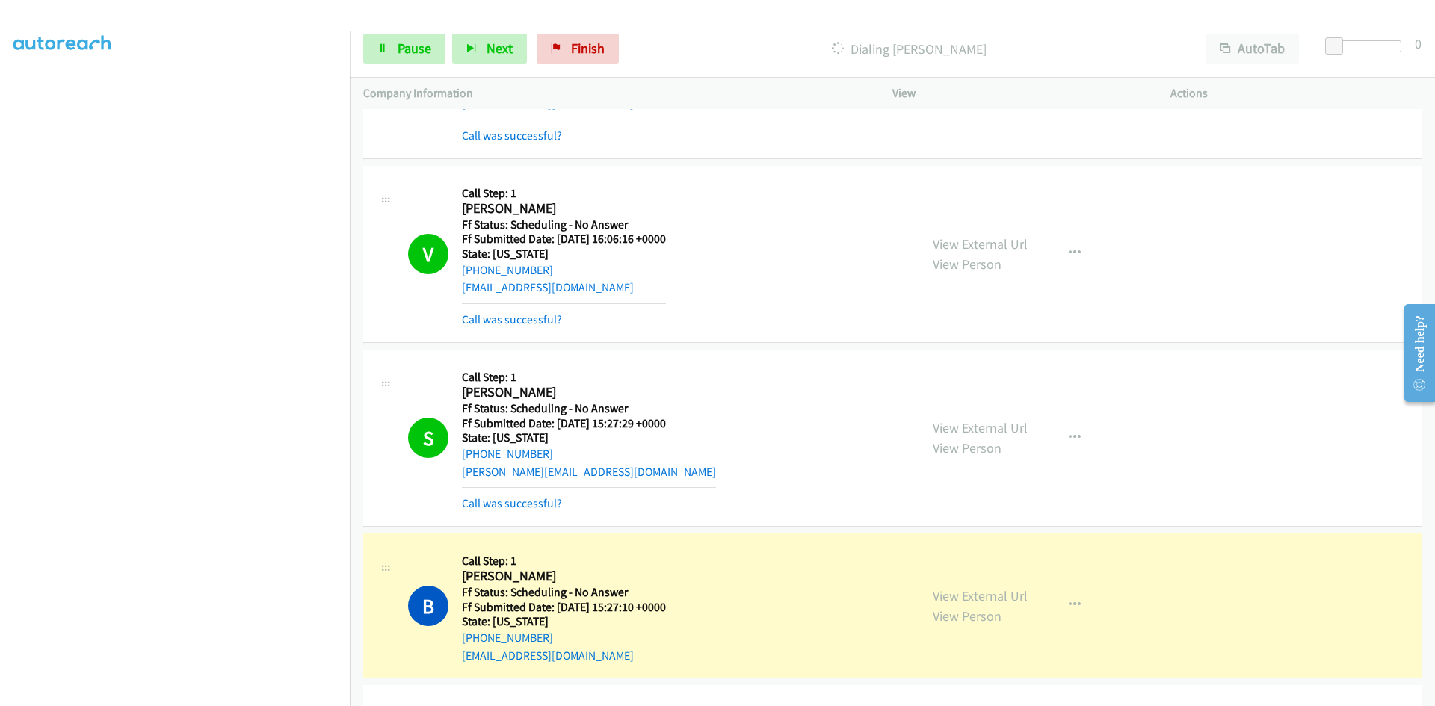
scroll to position [6140, 0]
click at [1002, 423] on link "View External Url" at bounding box center [980, 426] width 95 height 17
click at [1004, 591] on link "View External Url" at bounding box center [980, 594] width 95 height 17
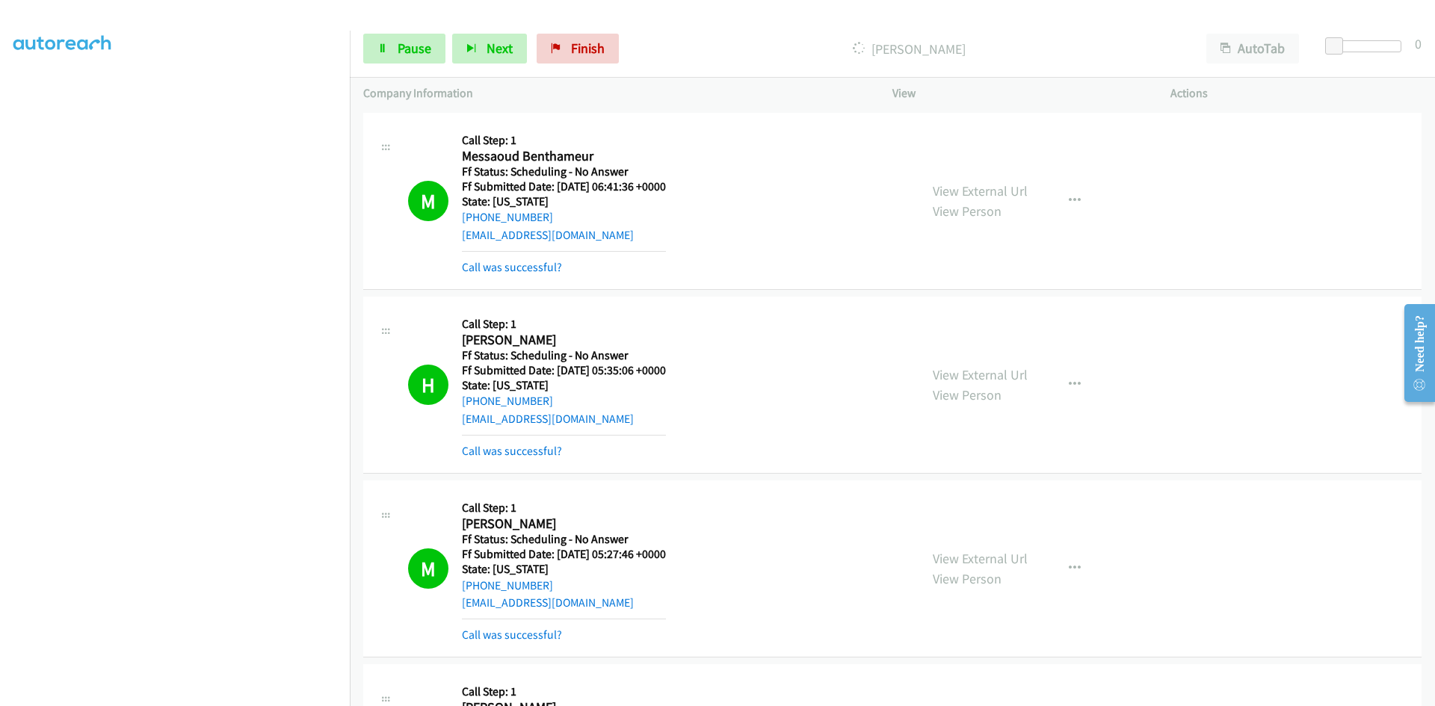
scroll to position [5467, 0]
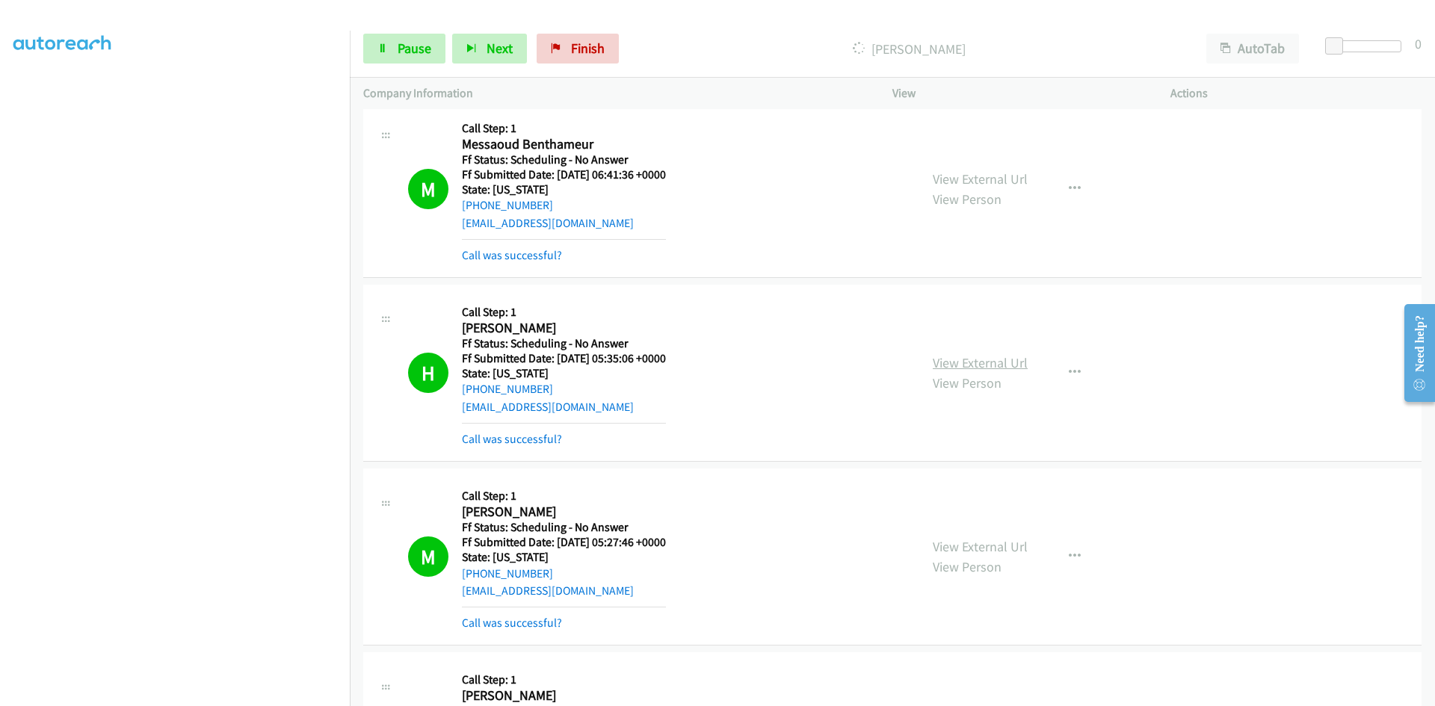
click at [1013, 361] on link "View External Url" at bounding box center [980, 362] width 95 height 17
click at [934, 544] on link "View External Url" at bounding box center [980, 546] width 95 height 17
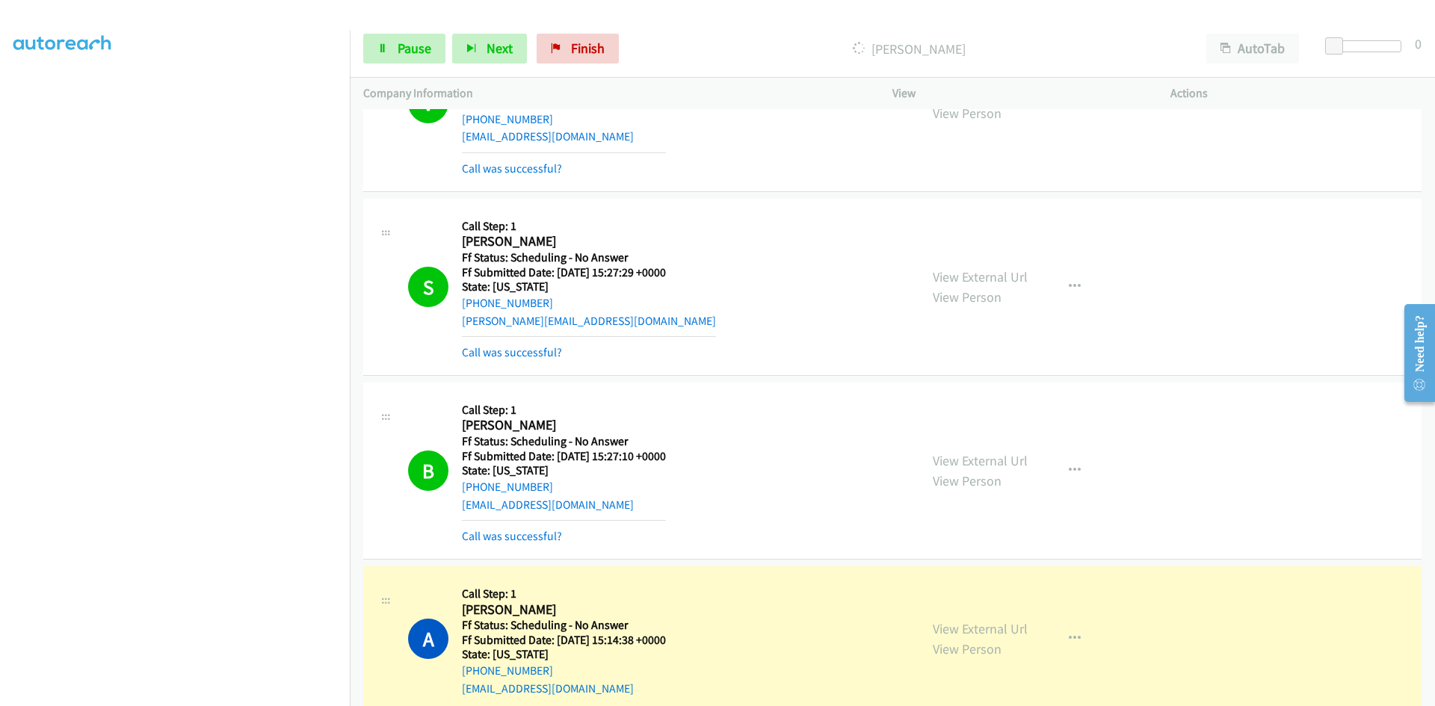
scroll to position [6588, 0]
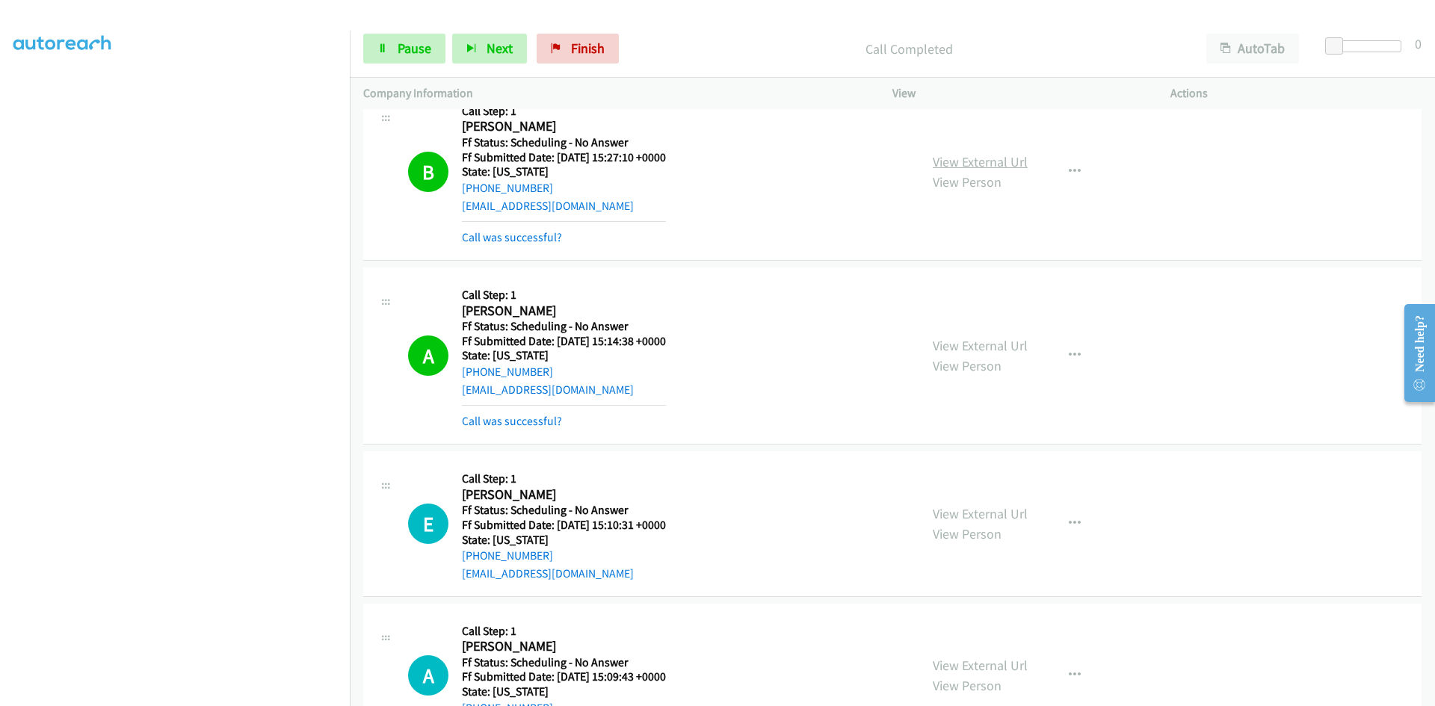
click at [1010, 161] on link "View External Url" at bounding box center [980, 161] width 95 height 17
click at [1015, 345] on link "View External Url" at bounding box center [980, 345] width 95 height 17
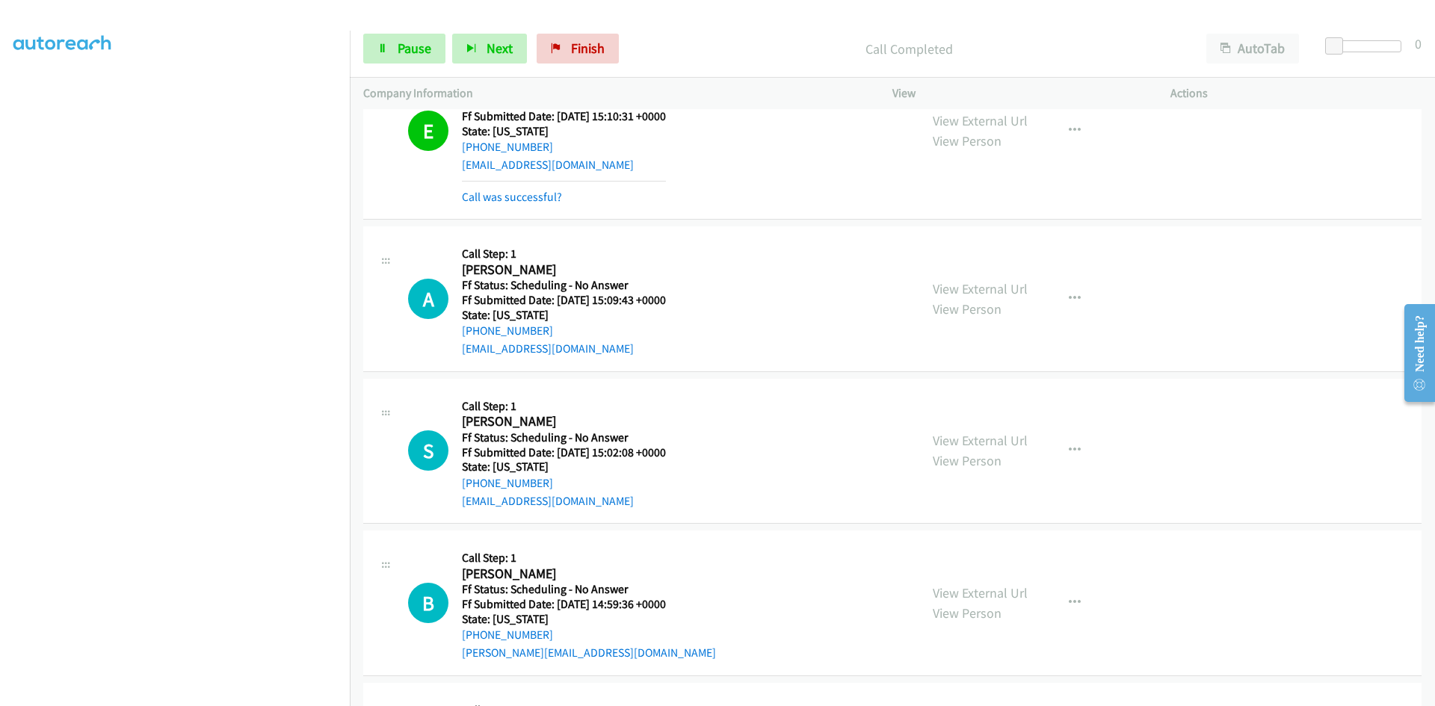
scroll to position [7037, 0]
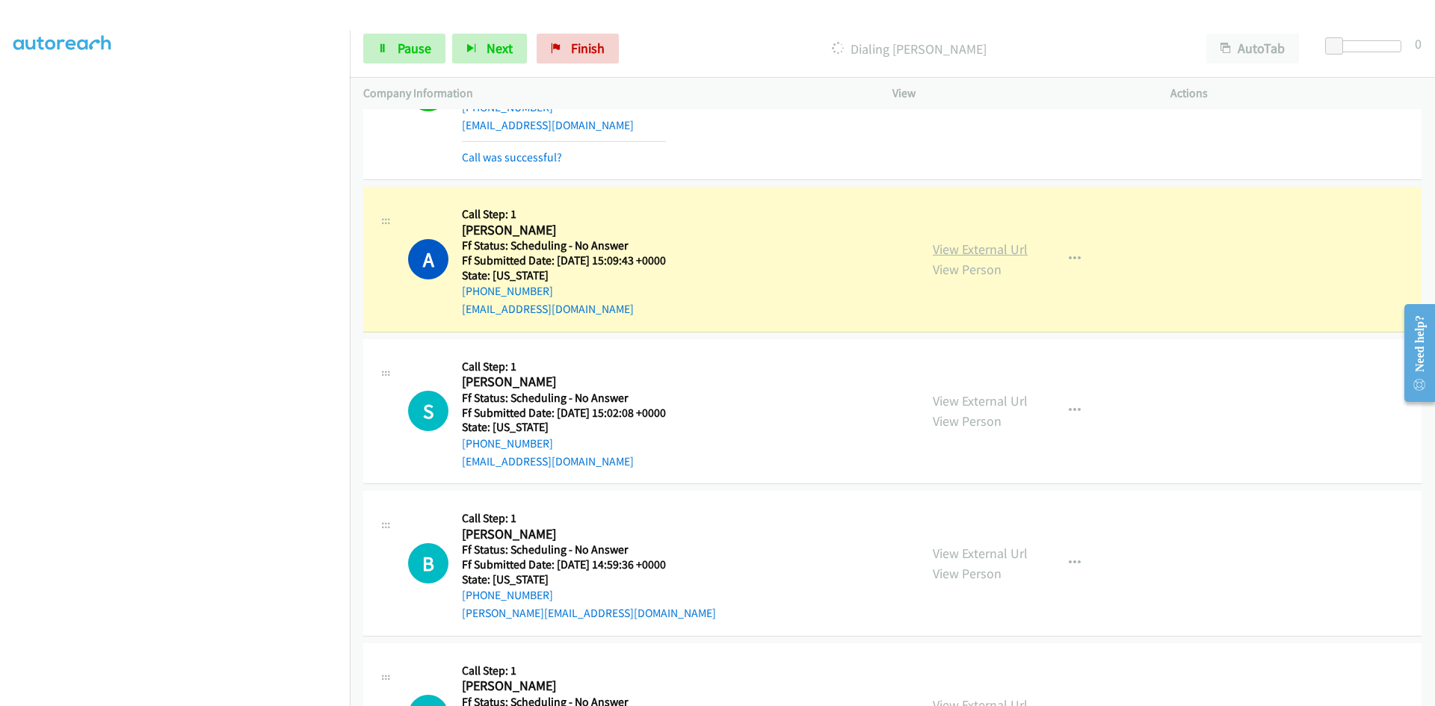
click at [975, 247] on link "View External Url" at bounding box center [980, 249] width 95 height 17
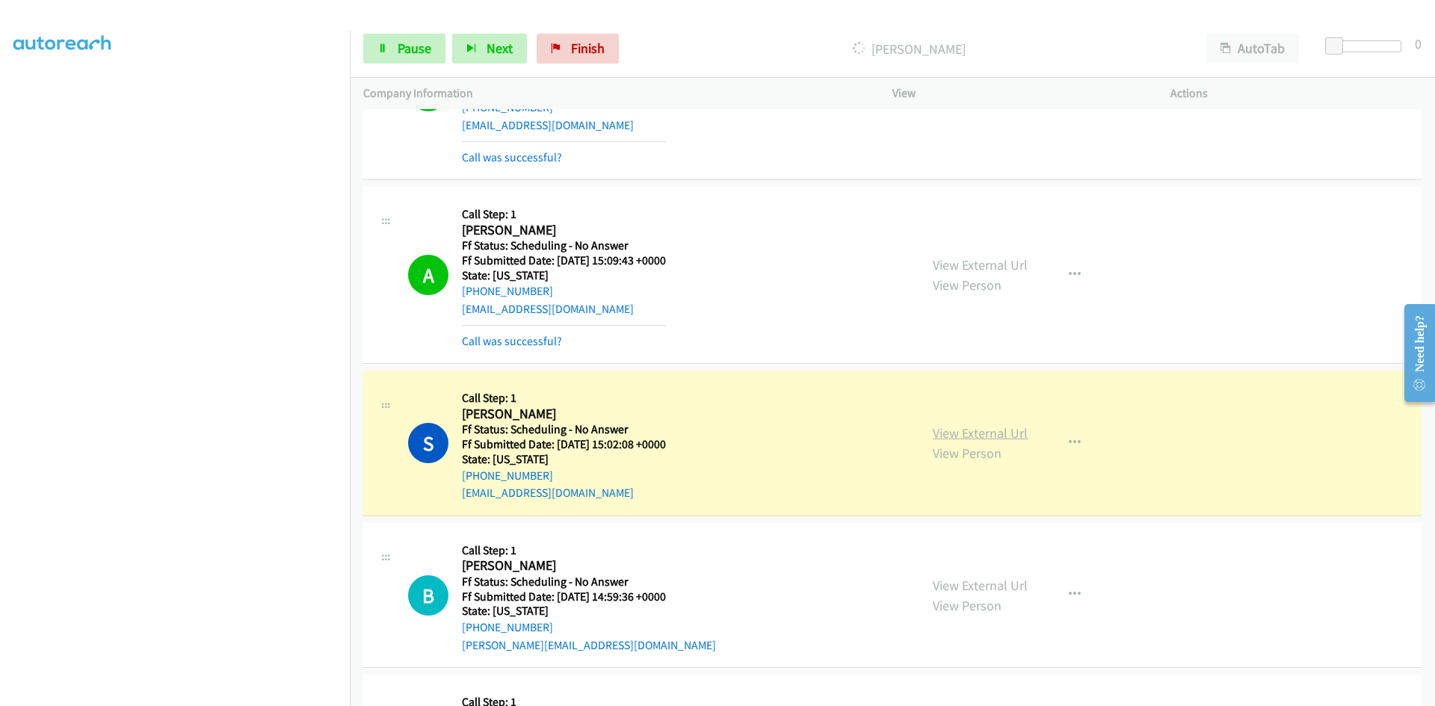
click at [1011, 434] on link "View External Url" at bounding box center [980, 433] width 95 height 17
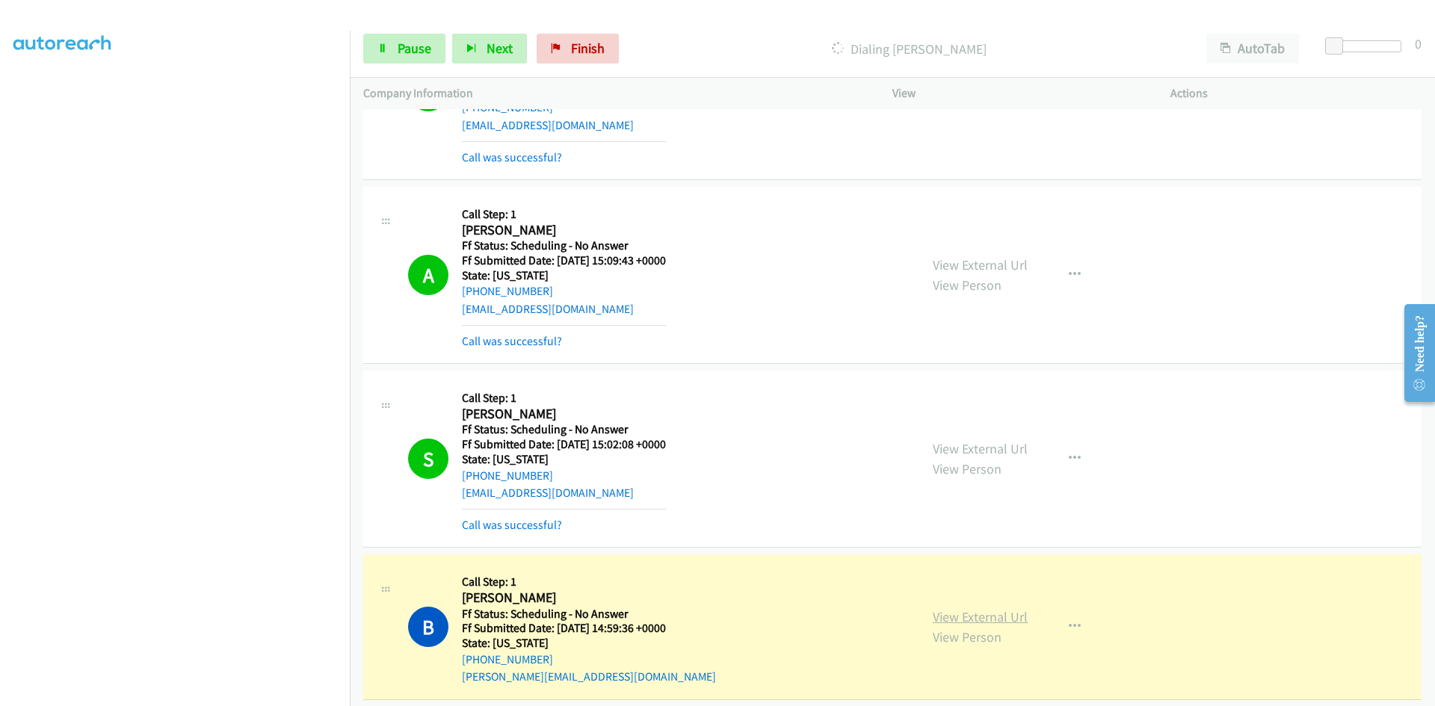
click at [985, 615] on link "View External Url" at bounding box center [980, 616] width 95 height 17
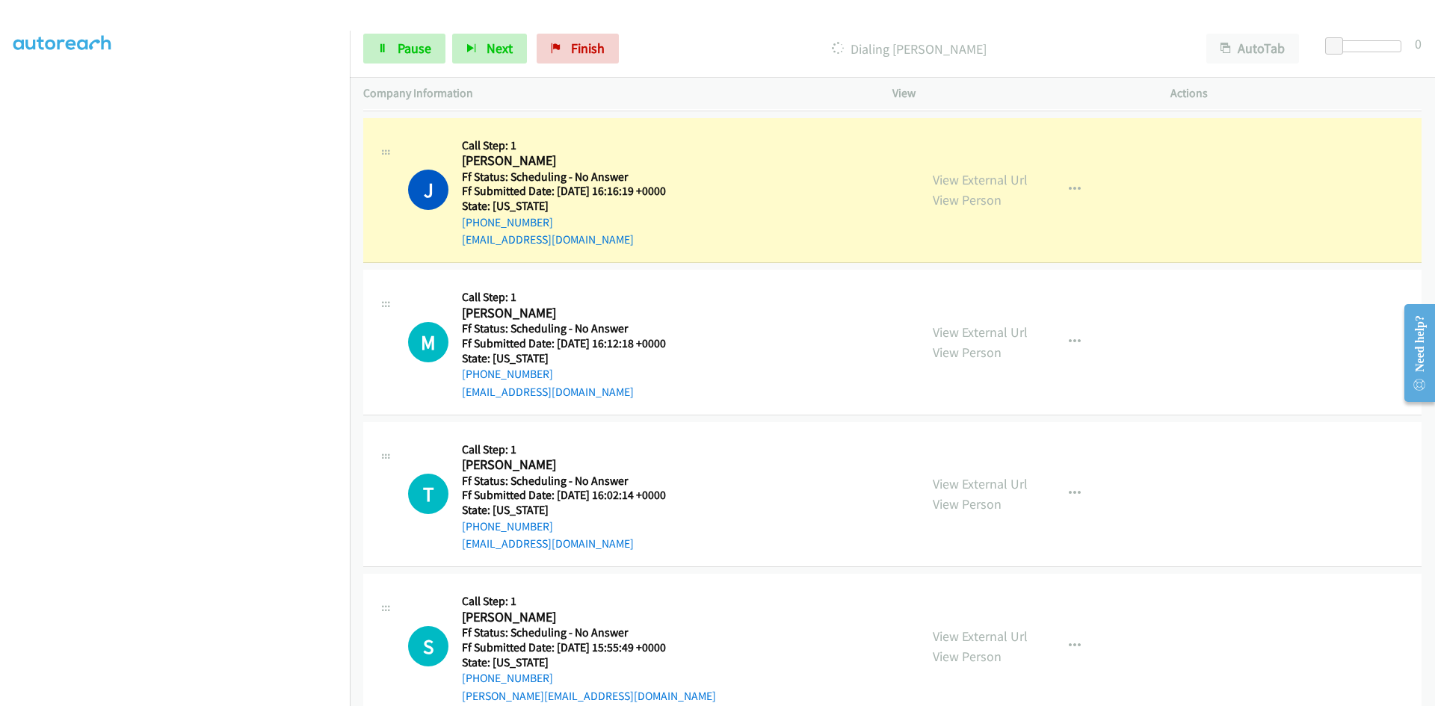
scroll to position [7710, 0]
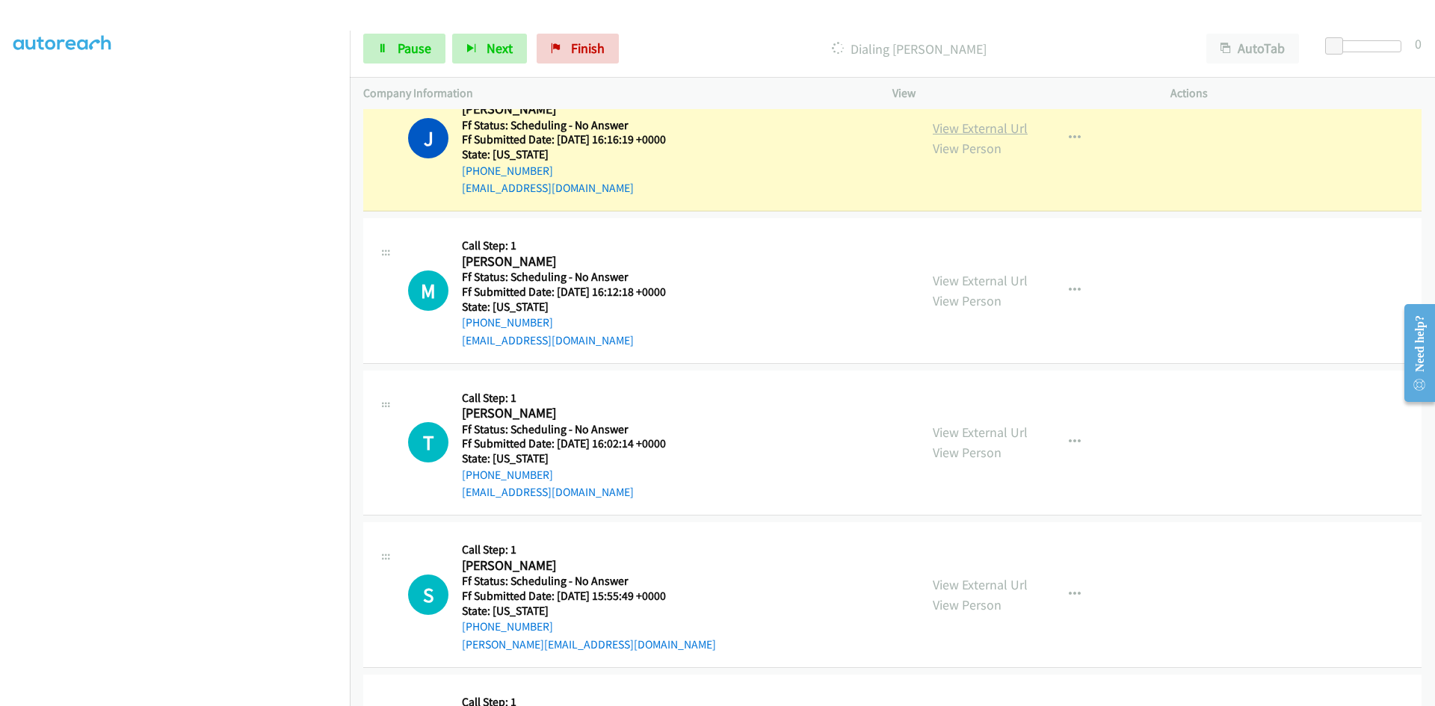
click at [952, 128] on link "View External Url" at bounding box center [980, 128] width 95 height 17
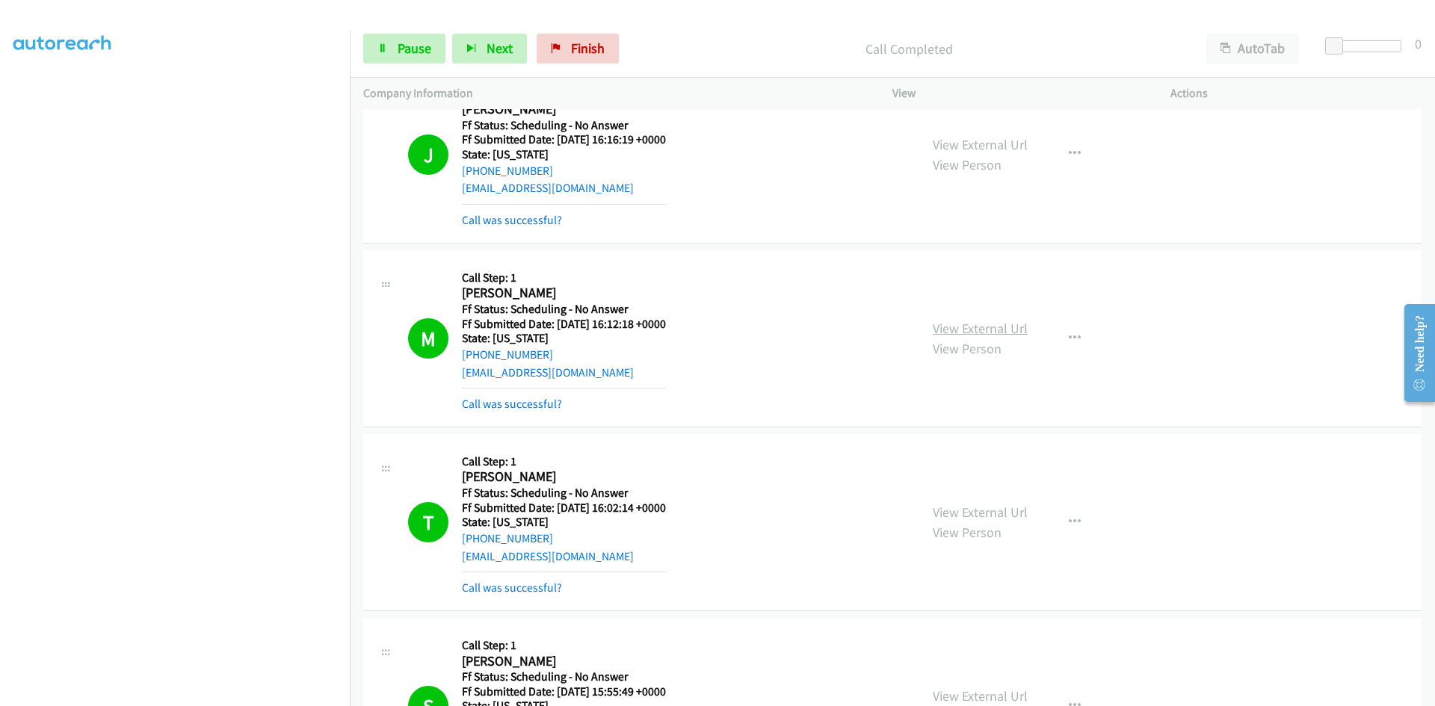
click at [981, 327] on link "View External Url" at bounding box center [980, 328] width 95 height 17
click at [972, 506] on link "View External Url" at bounding box center [980, 512] width 95 height 17
click at [967, 691] on link "View External Url" at bounding box center [980, 696] width 95 height 17
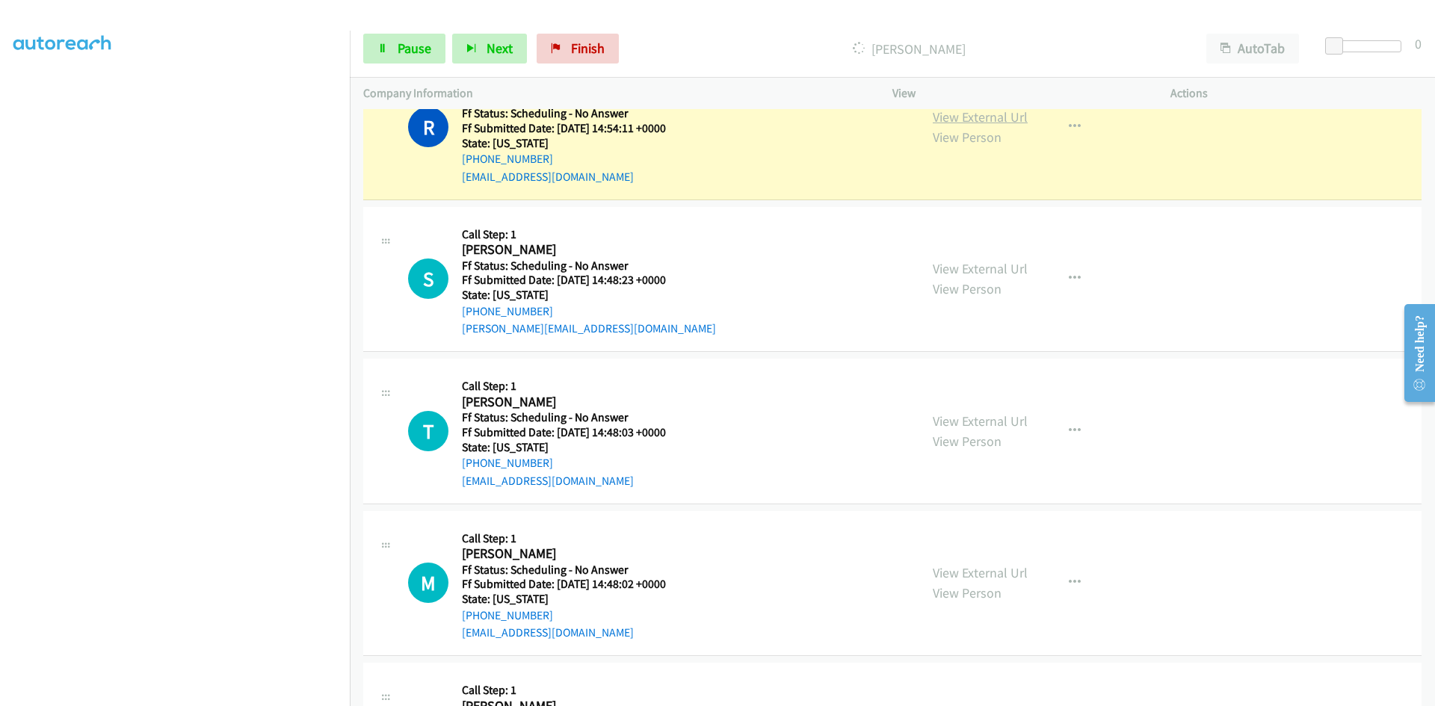
scroll to position [8473, 0]
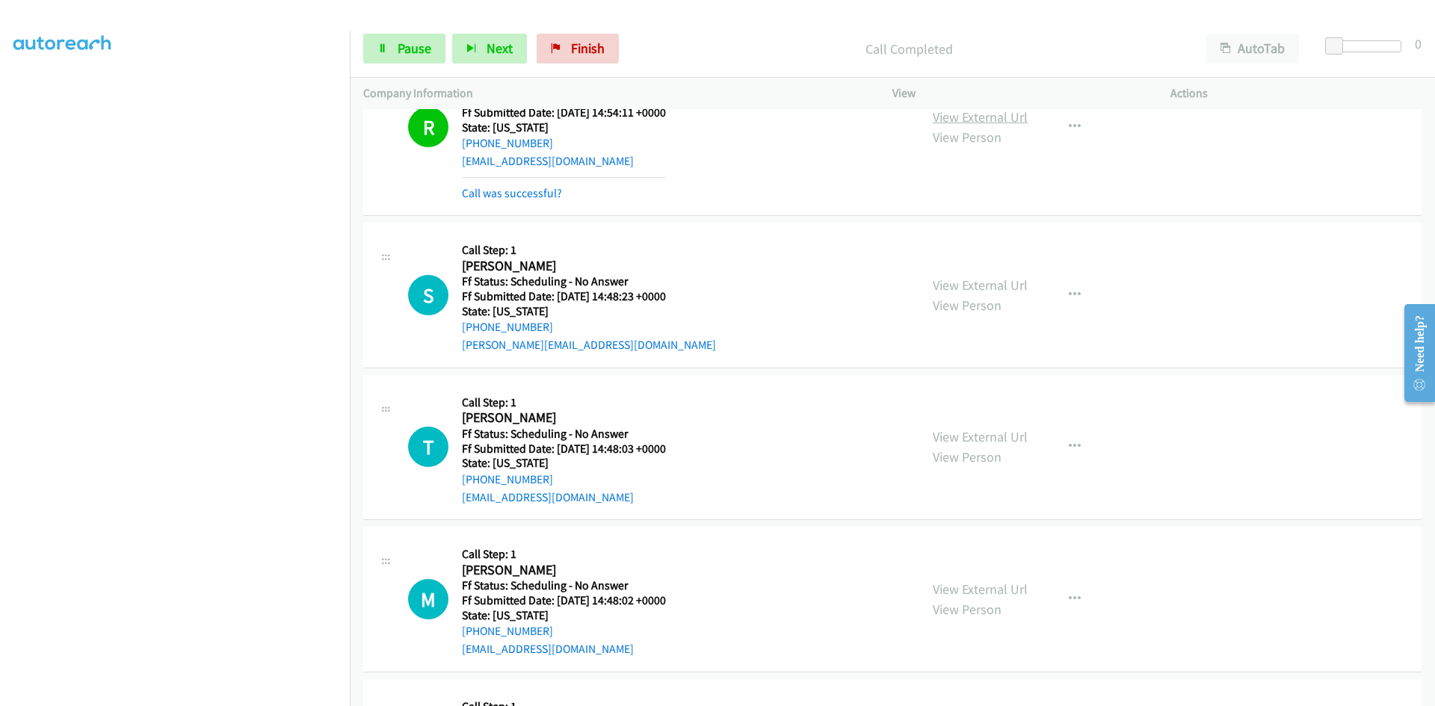
click at [983, 116] on link "View External Url" at bounding box center [980, 116] width 95 height 17
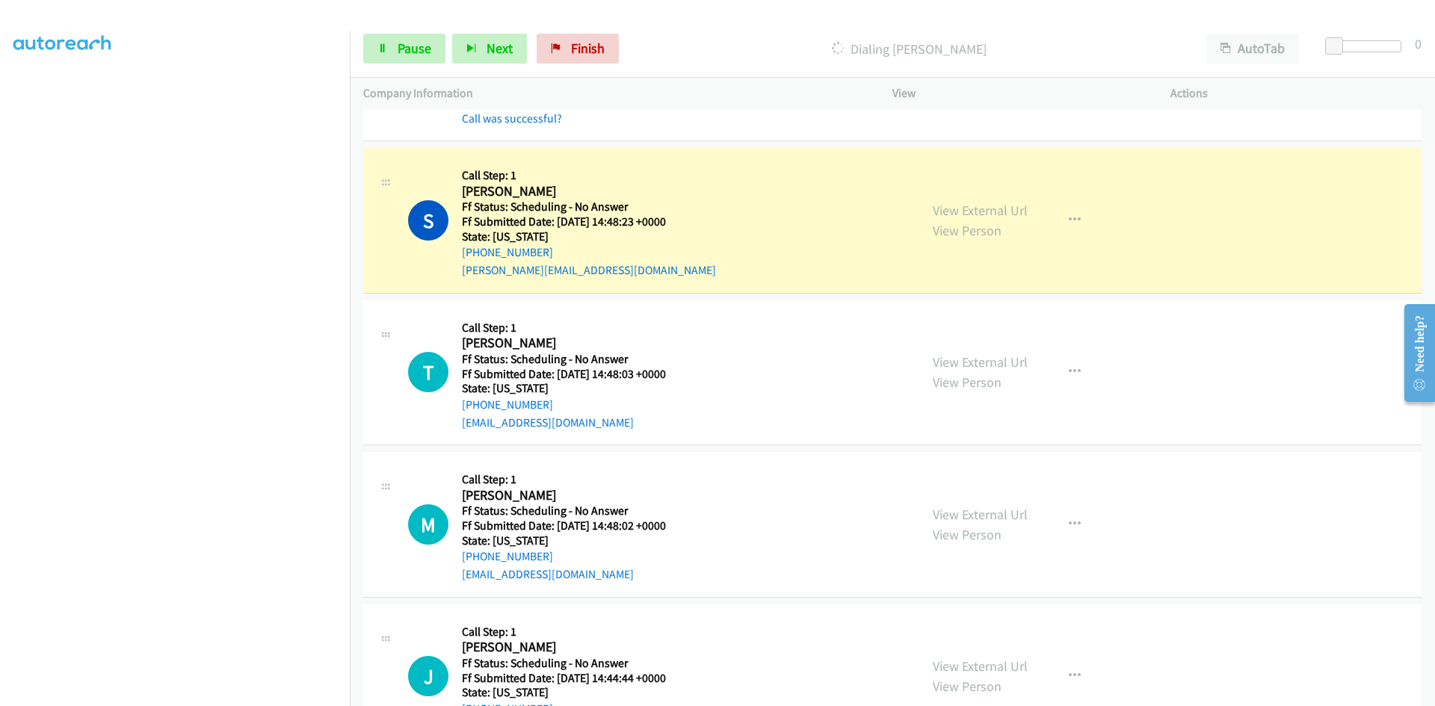
scroll to position [8622, 0]
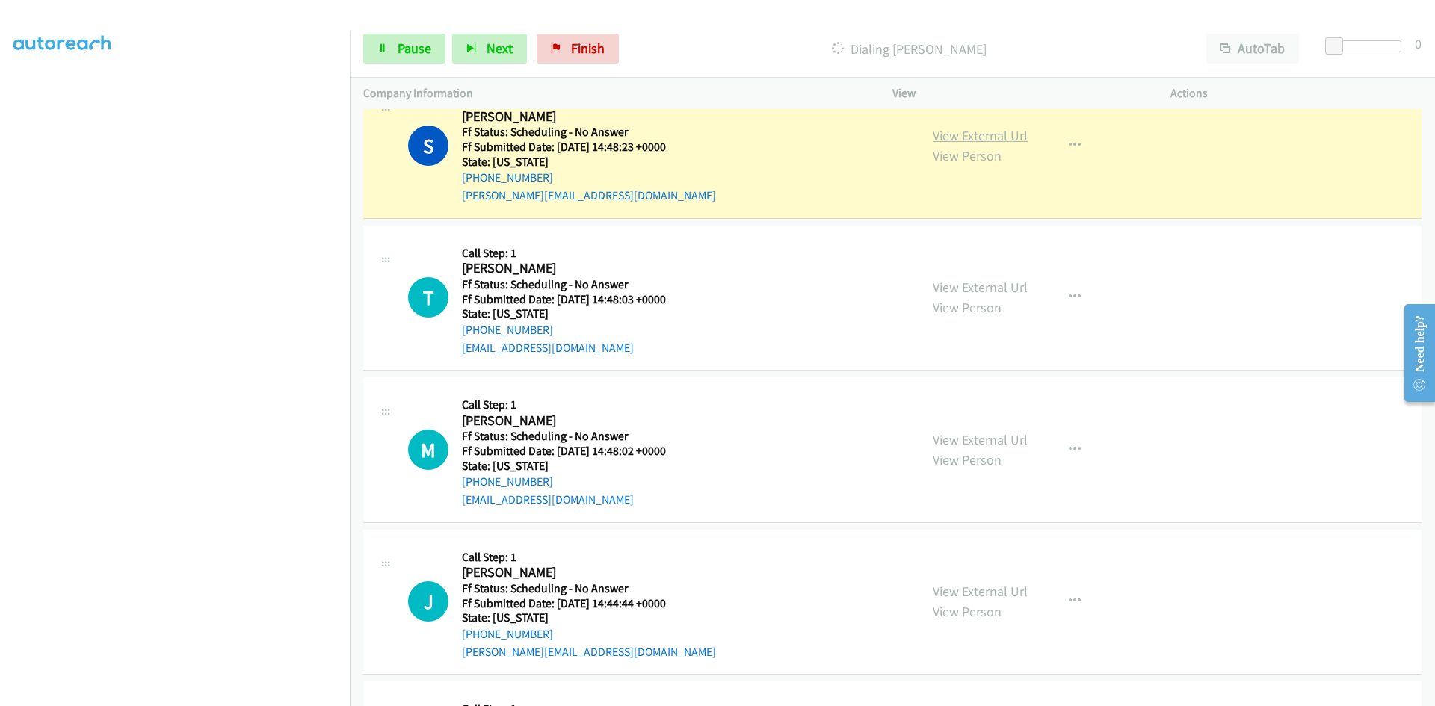
click at [963, 131] on link "View External Url" at bounding box center [980, 135] width 95 height 17
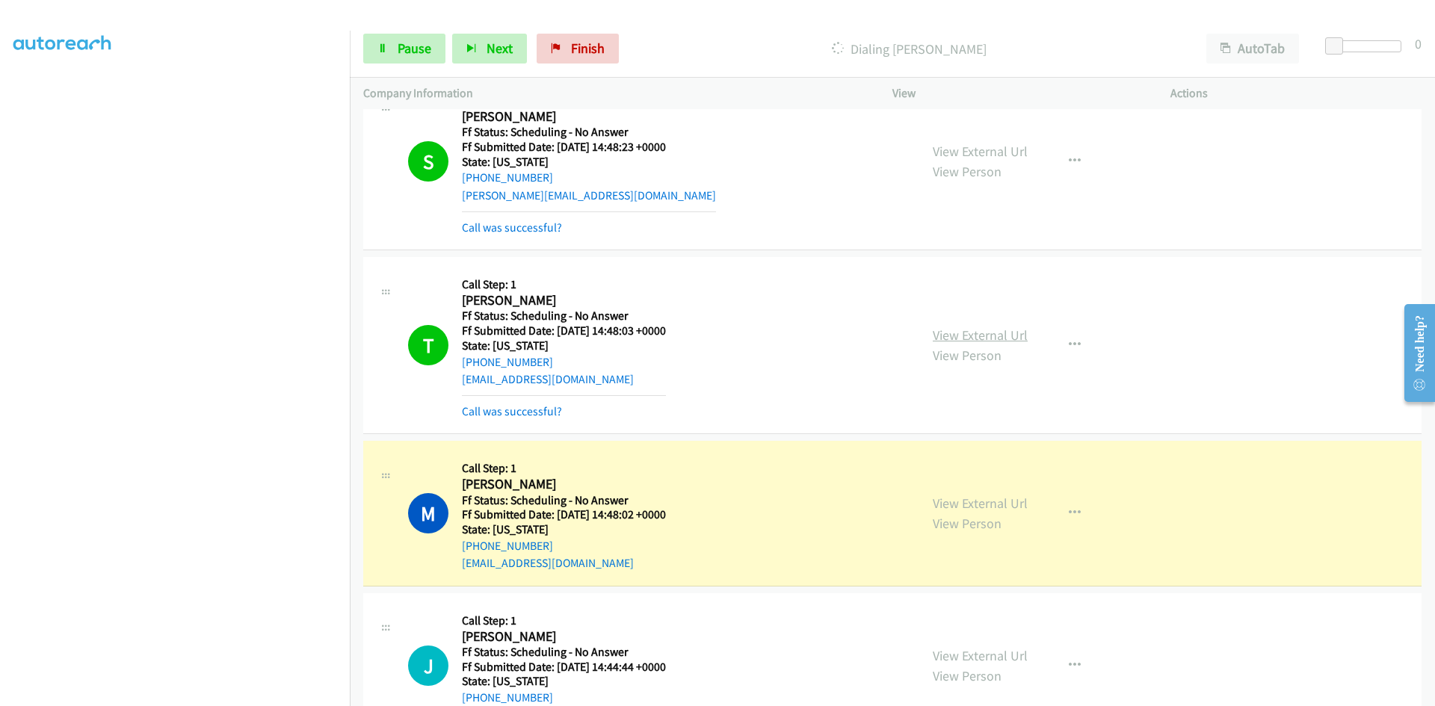
click at [951, 330] on link "View External Url" at bounding box center [980, 335] width 95 height 17
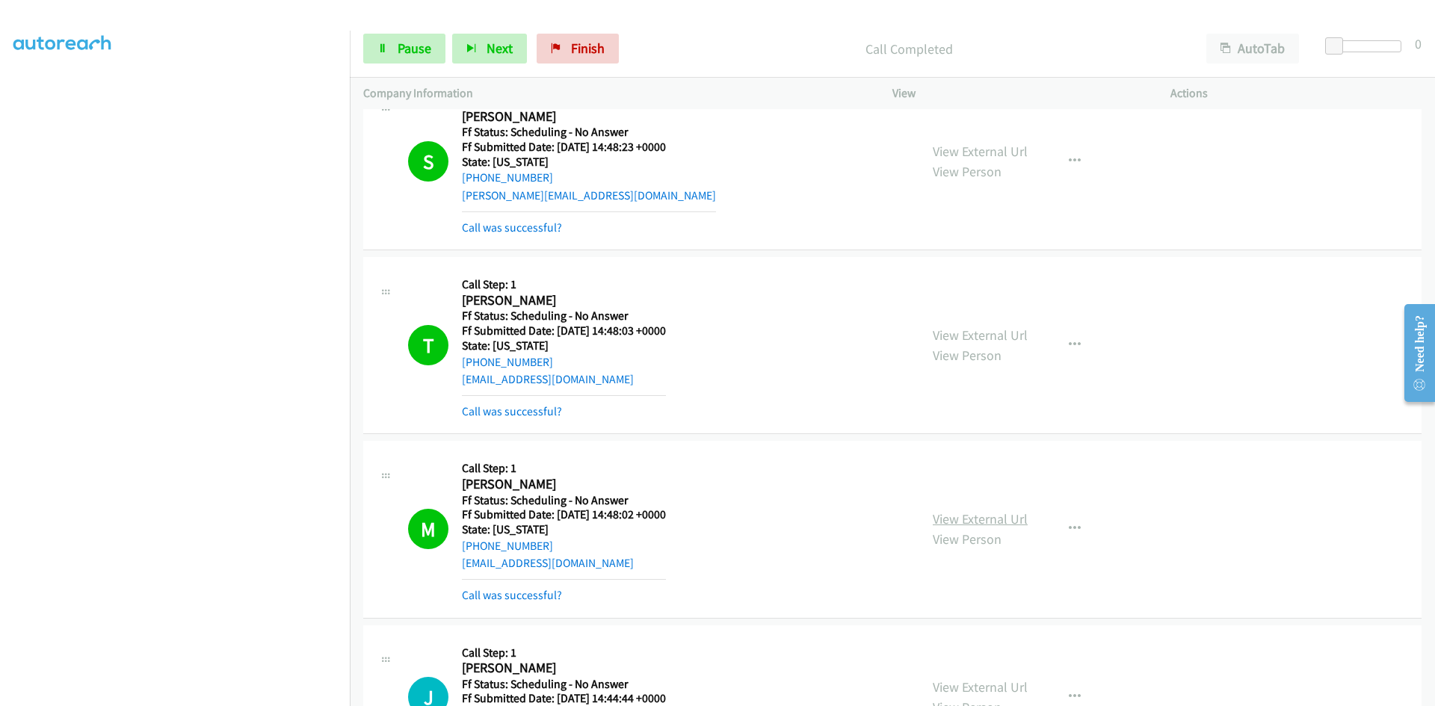
click at [964, 518] on link "View External Url" at bounding box center [980, 519] width 95 height 17
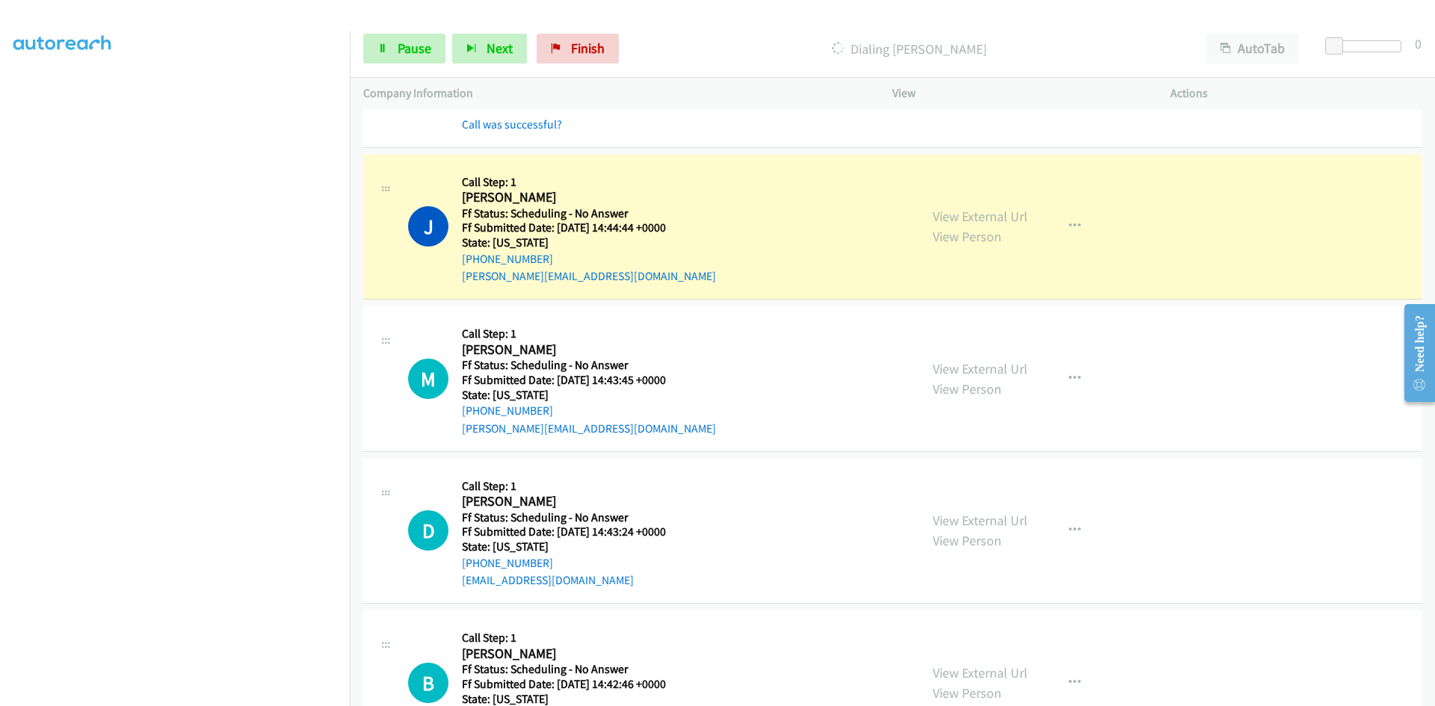
scroll to position [9146, 0]
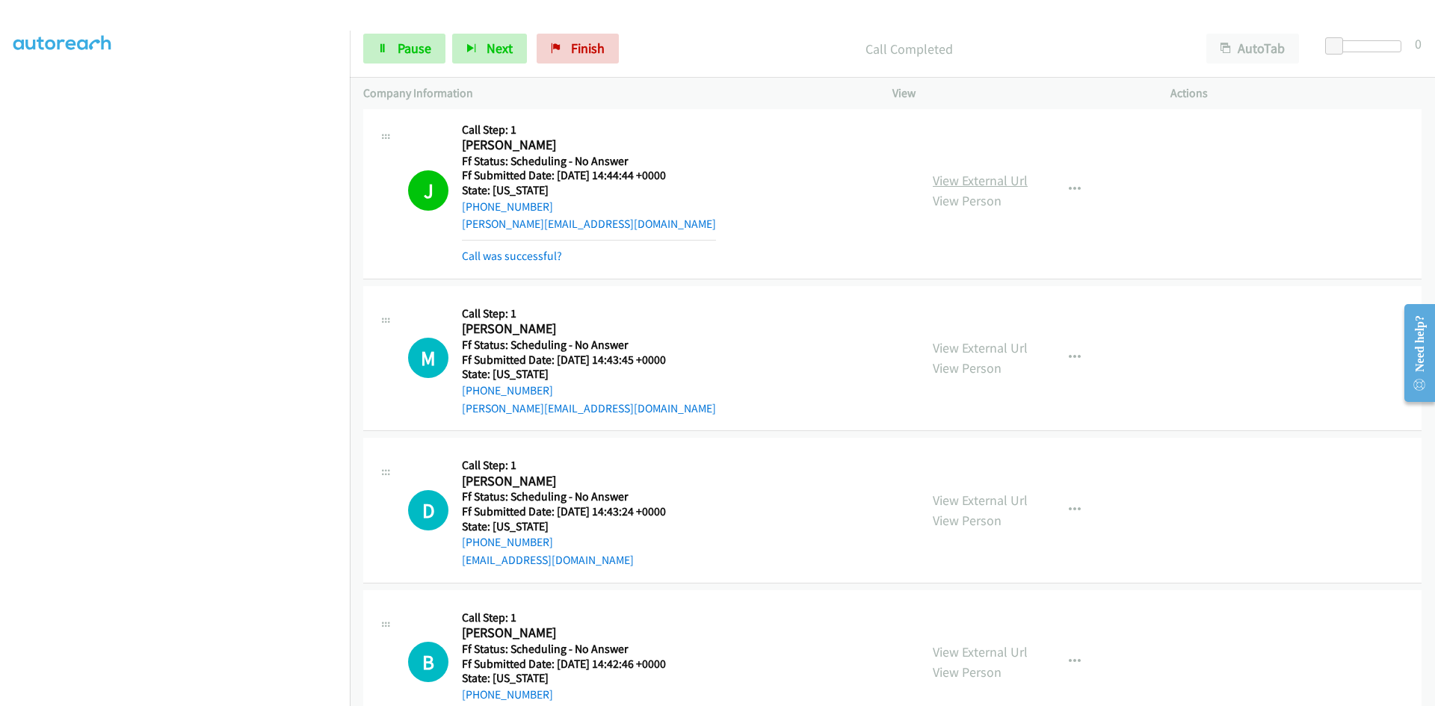
click at [958, 178] on link "View External Url" at bounding box center [980, 180] width 95 height 17
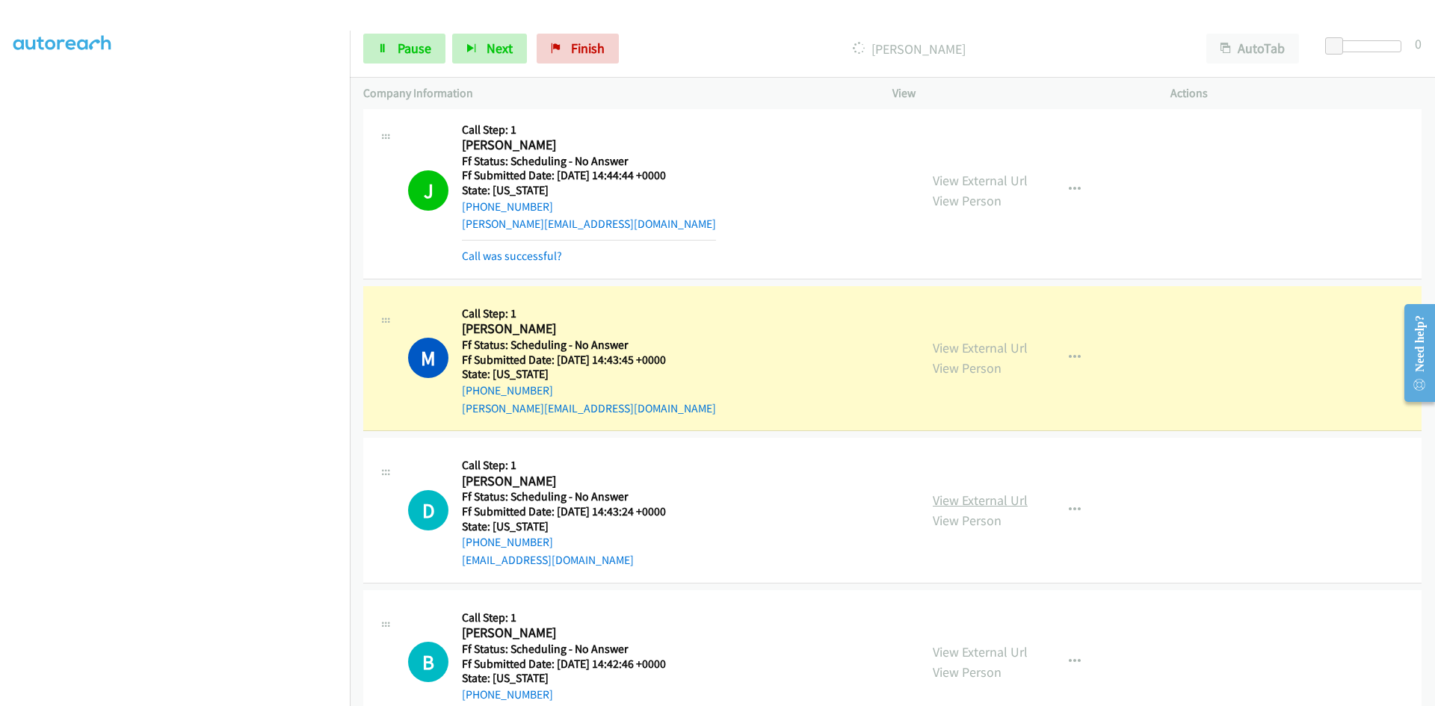
click at [990, 502] on link "View External Url" at bounding box center [980, 500] width 95 height 17
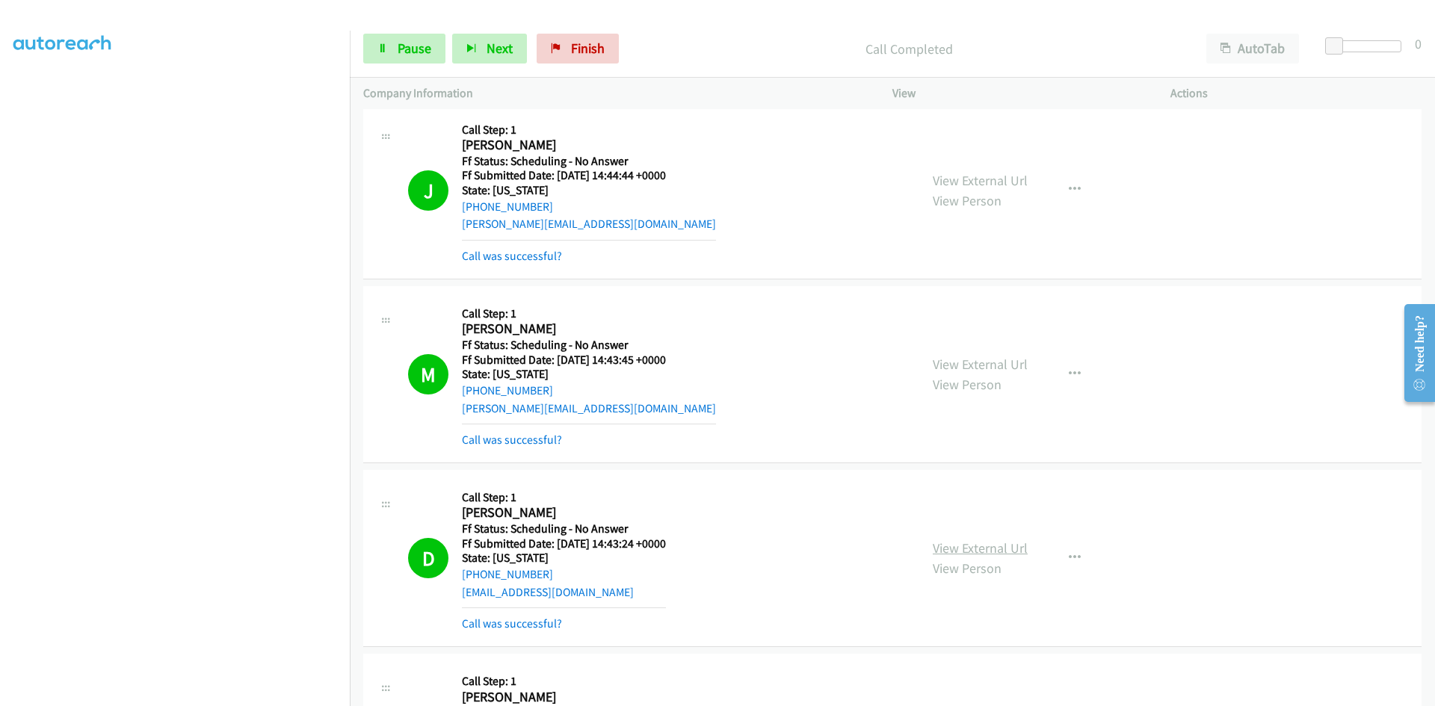
click at [999, 549] on link "View External Url" at bounding box center [980, 548] width 95 height 17
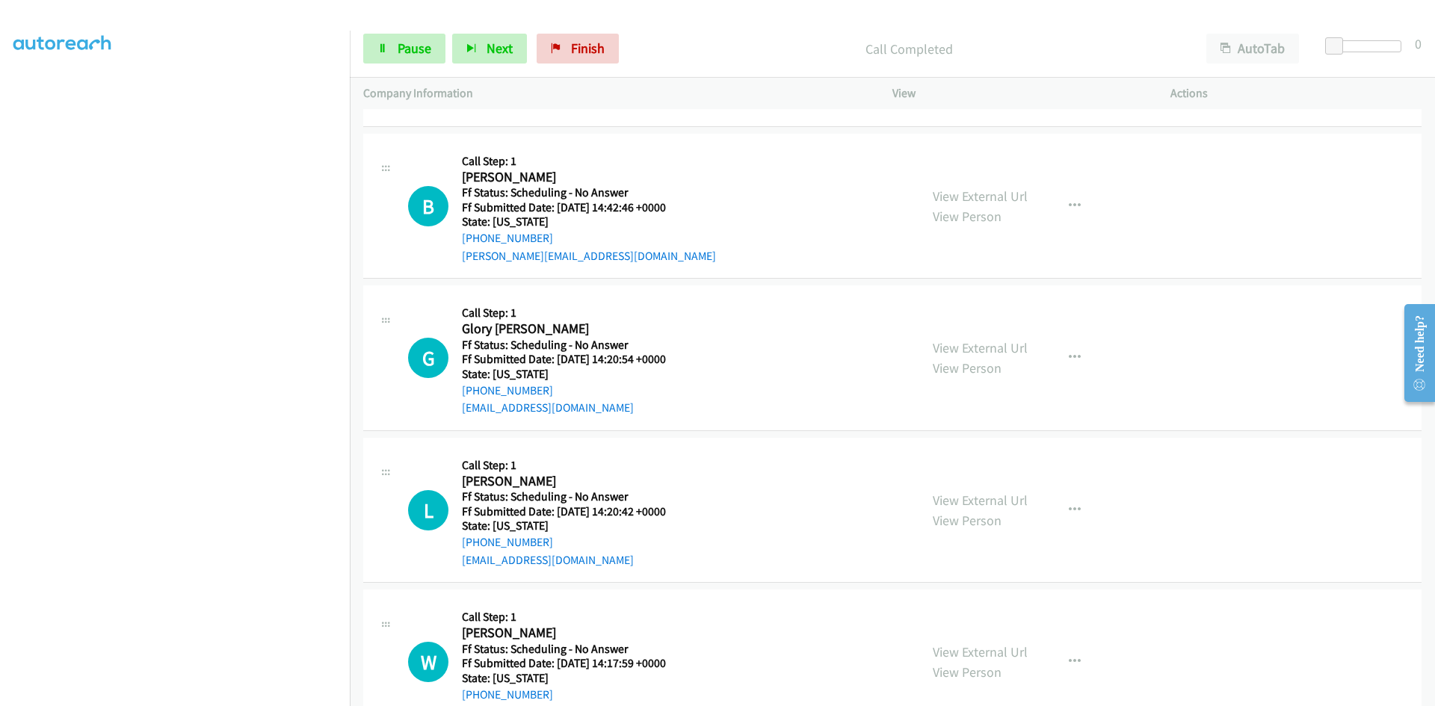
scroll to position [9669, 0]
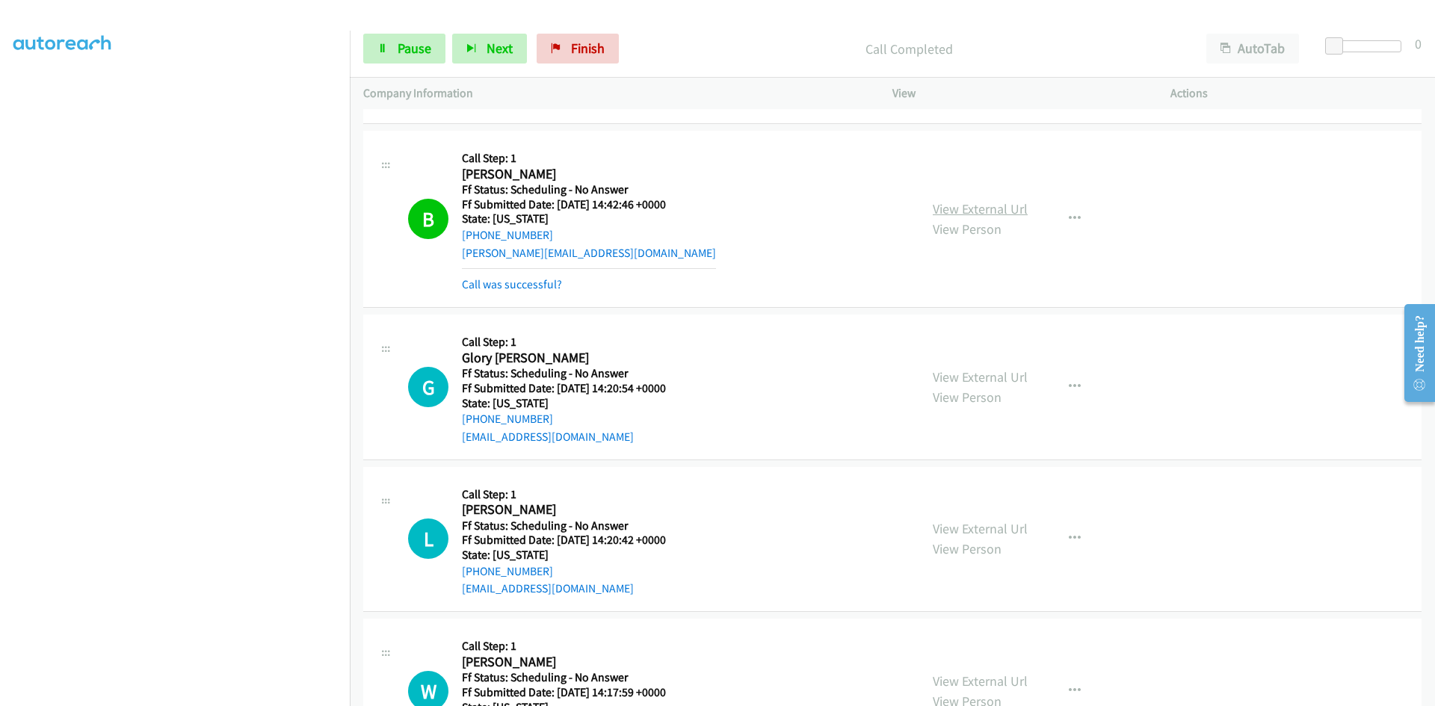
click at [968, 209] on link "View External Url" at bounding box center [980, 208] width 95 height 17
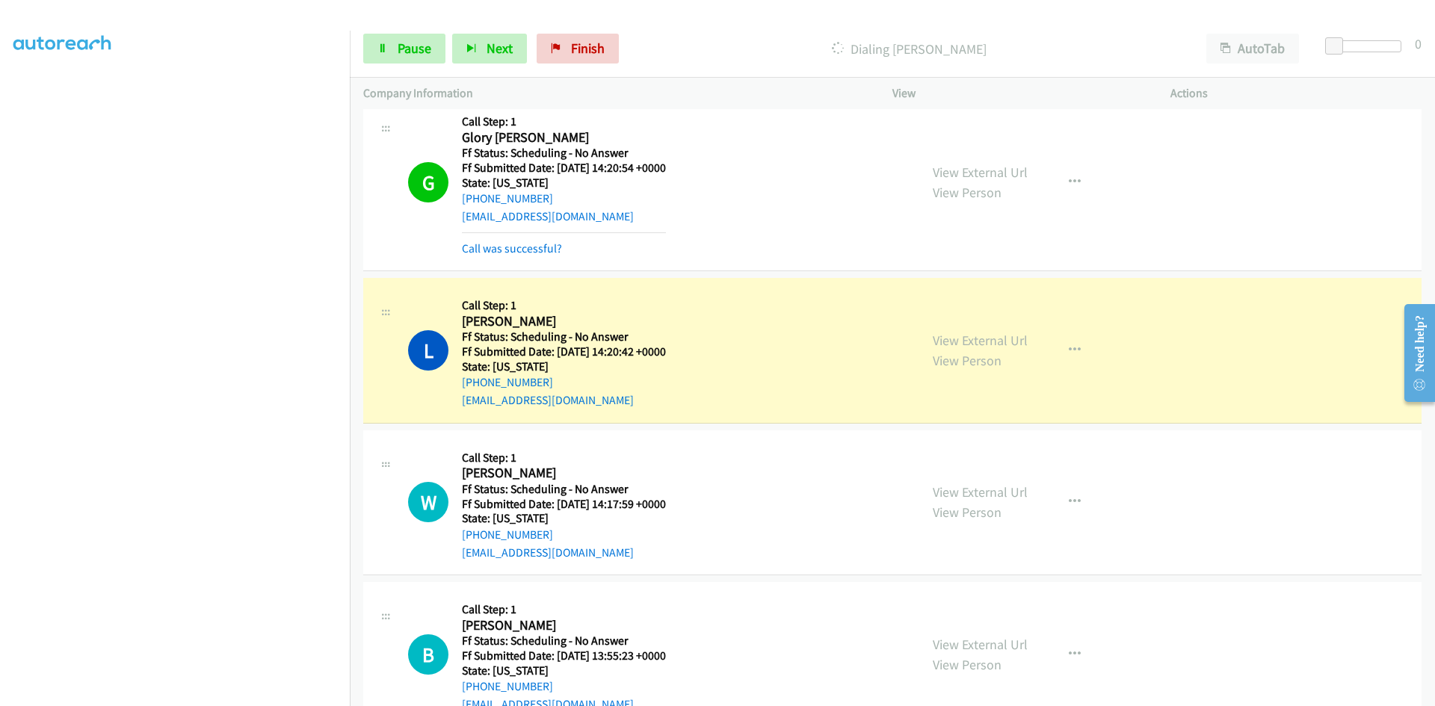
scroll to position [9893, 0]
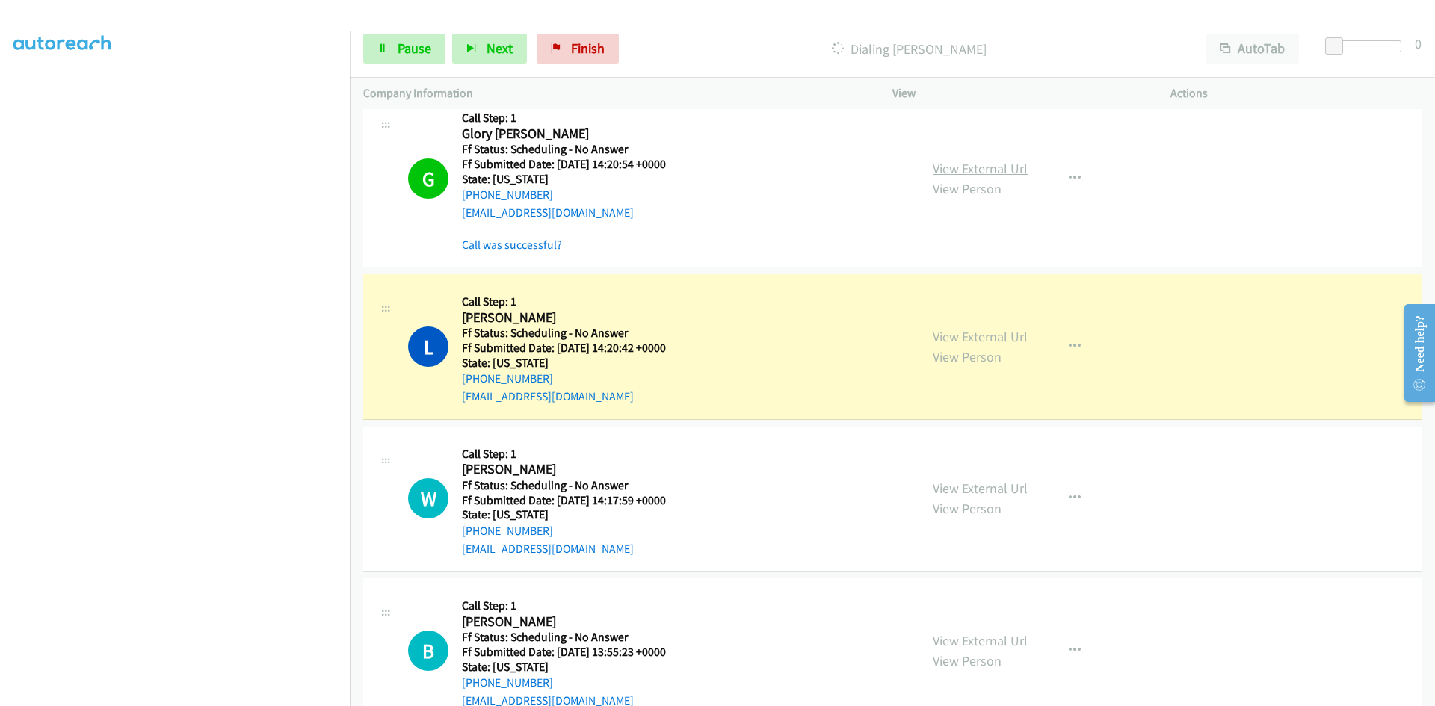
click at [993, 166] on link "View External Url" at bounding box center [980, 168] width 95 height 17
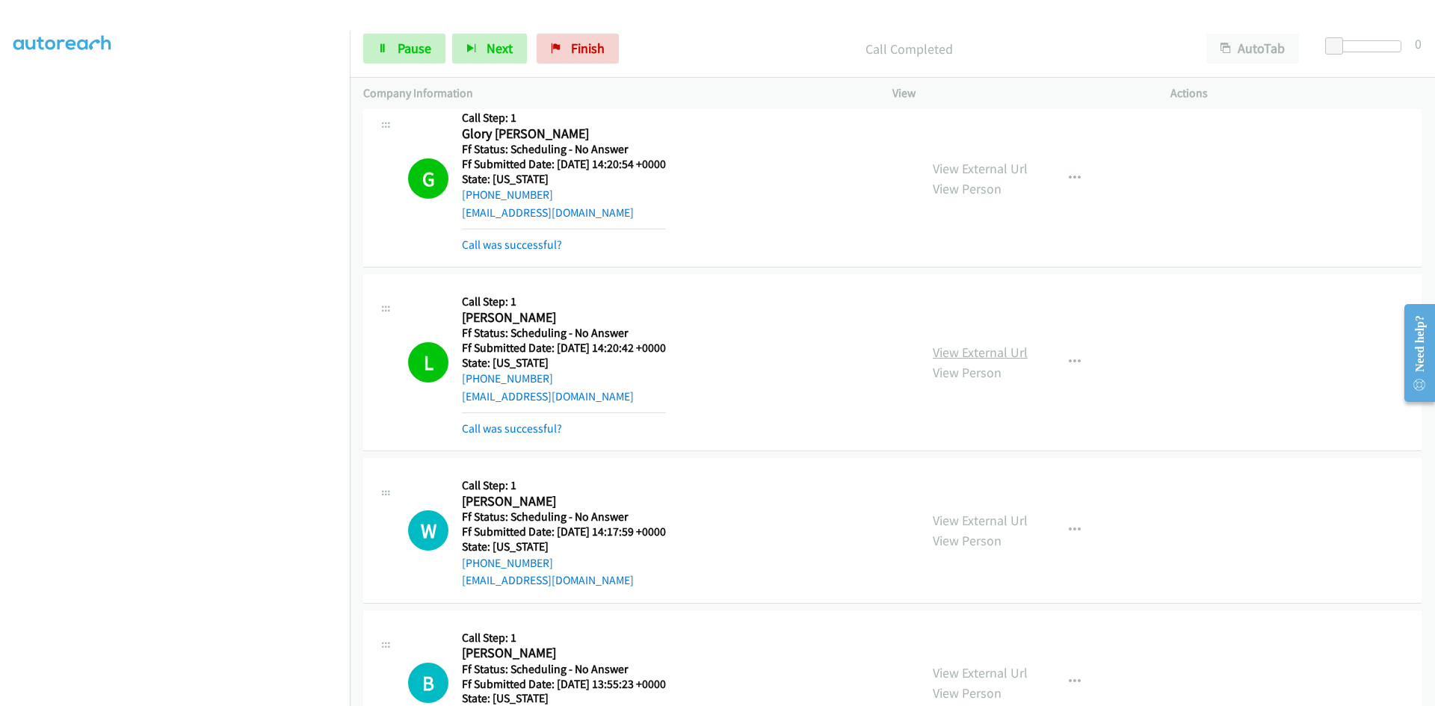
click at [1003, 354] on link "View External Url" at bounding box center [980, 352] width 95 height 17
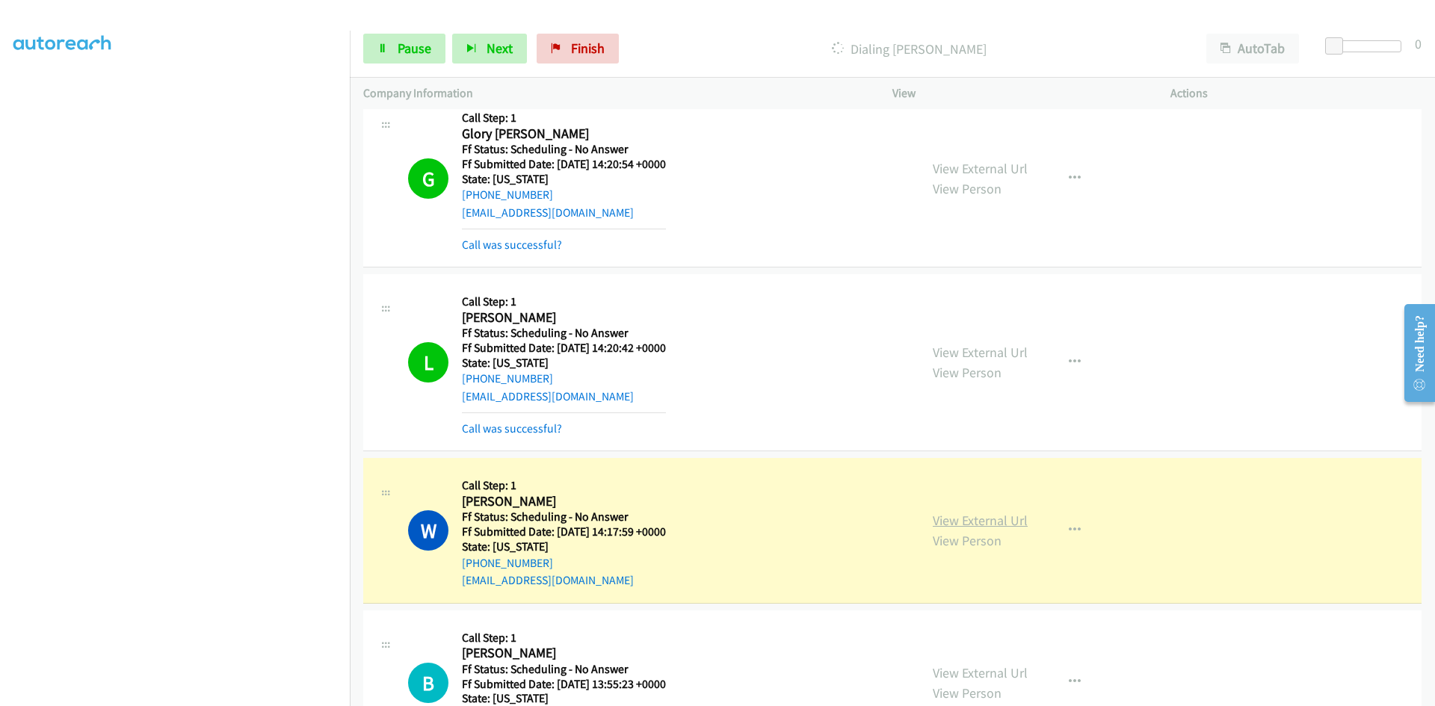
click at [953, 524] on link "View External Url" at bounding box center [980, 520] width 95 height 17
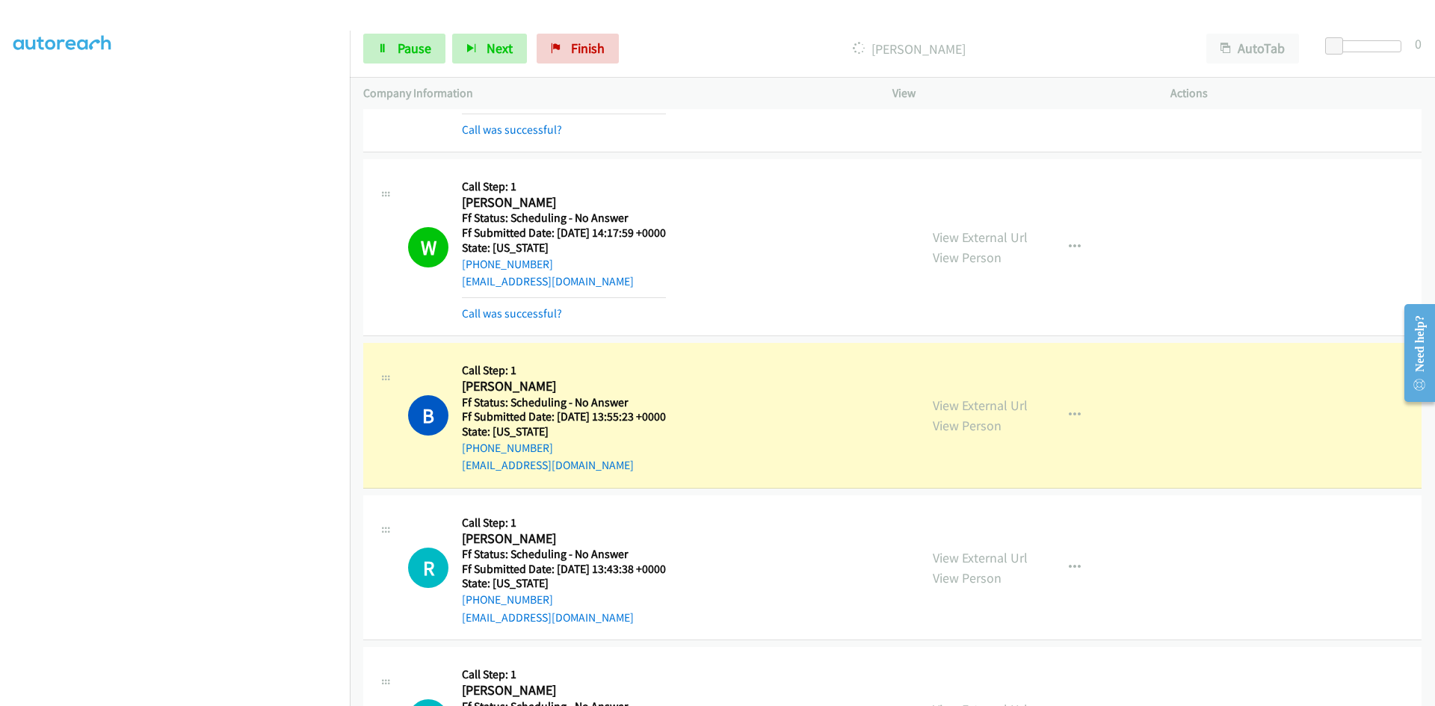
scroll to position [10416, 0]
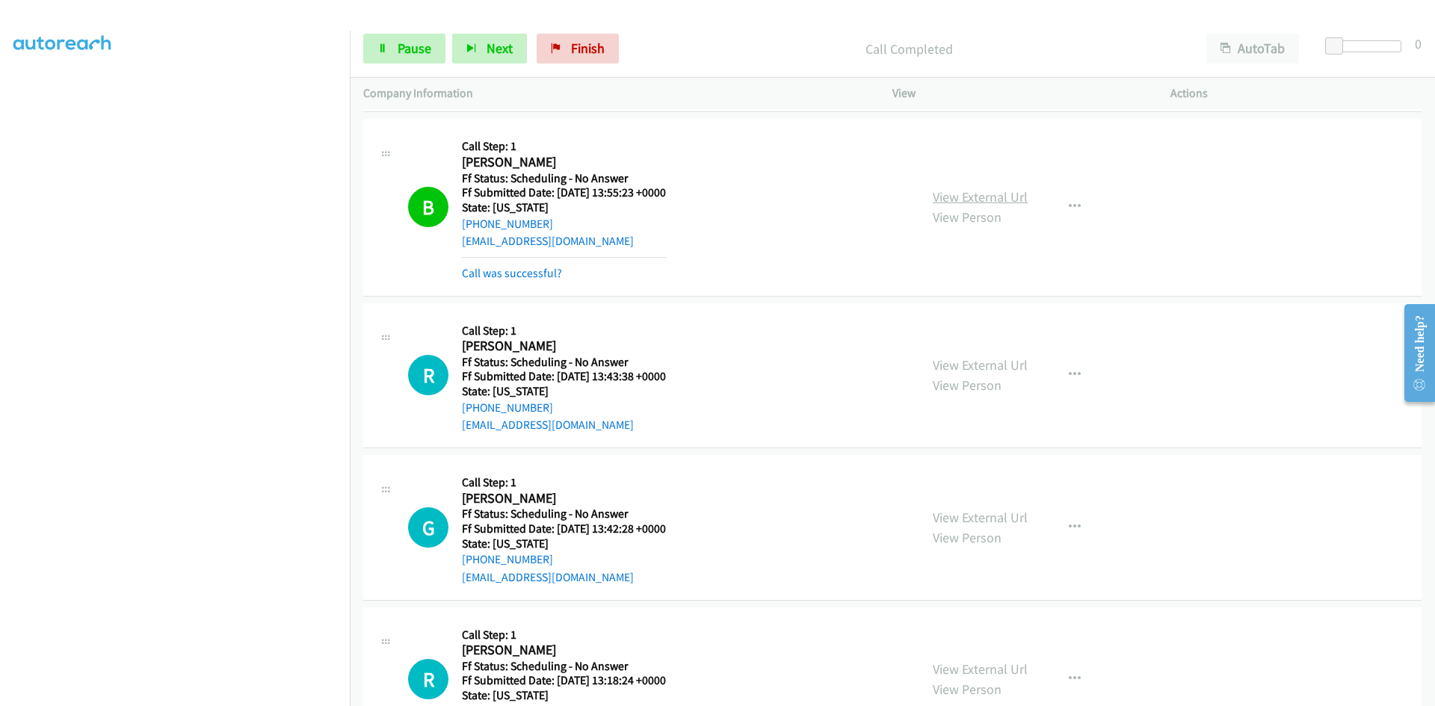
click at [1008, 196] on link "View External Url" at bounding box center [980, 196] width 95 height 17
click at [564, 56] on link "Finish" at bounding box center [578, 49] width 82 height 30
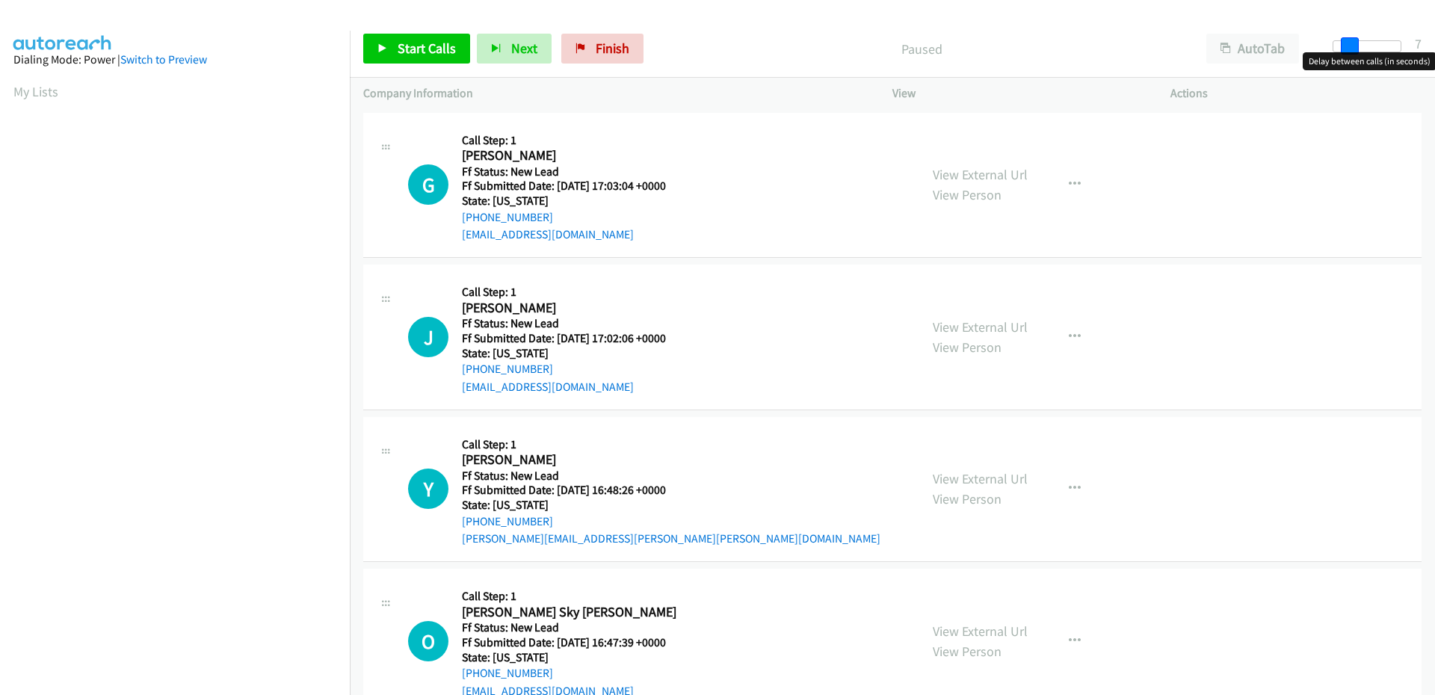
drag, startPoint x: 1335, startPoint y: 46, endPoint x: 1351, endPoint y: 46, distance: 15.7
click at [1351, 46] on span at bounding box center [1350, 46] width 18 height 18
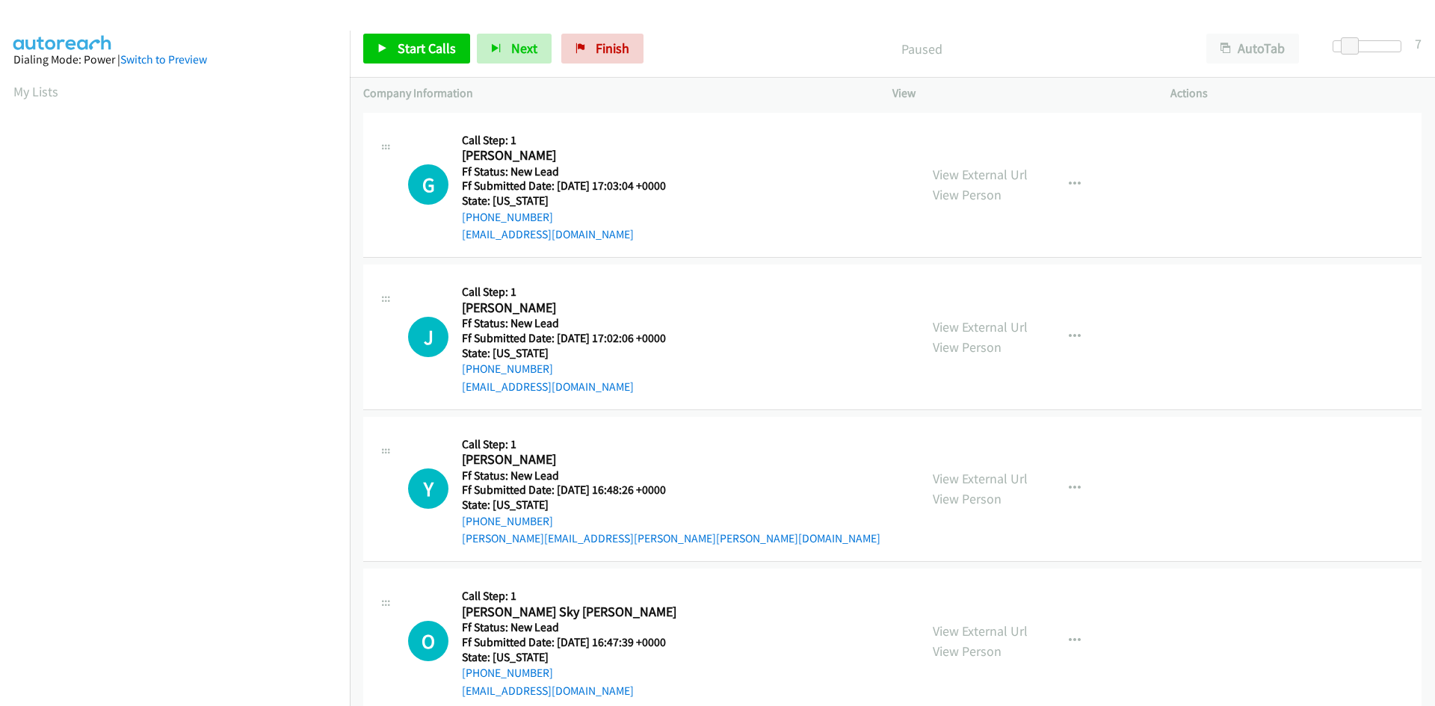
scroll to position [85, 0]
click at [442, 46] on span "Start Calls" at bounding box center [427, 48] width 58 height 17
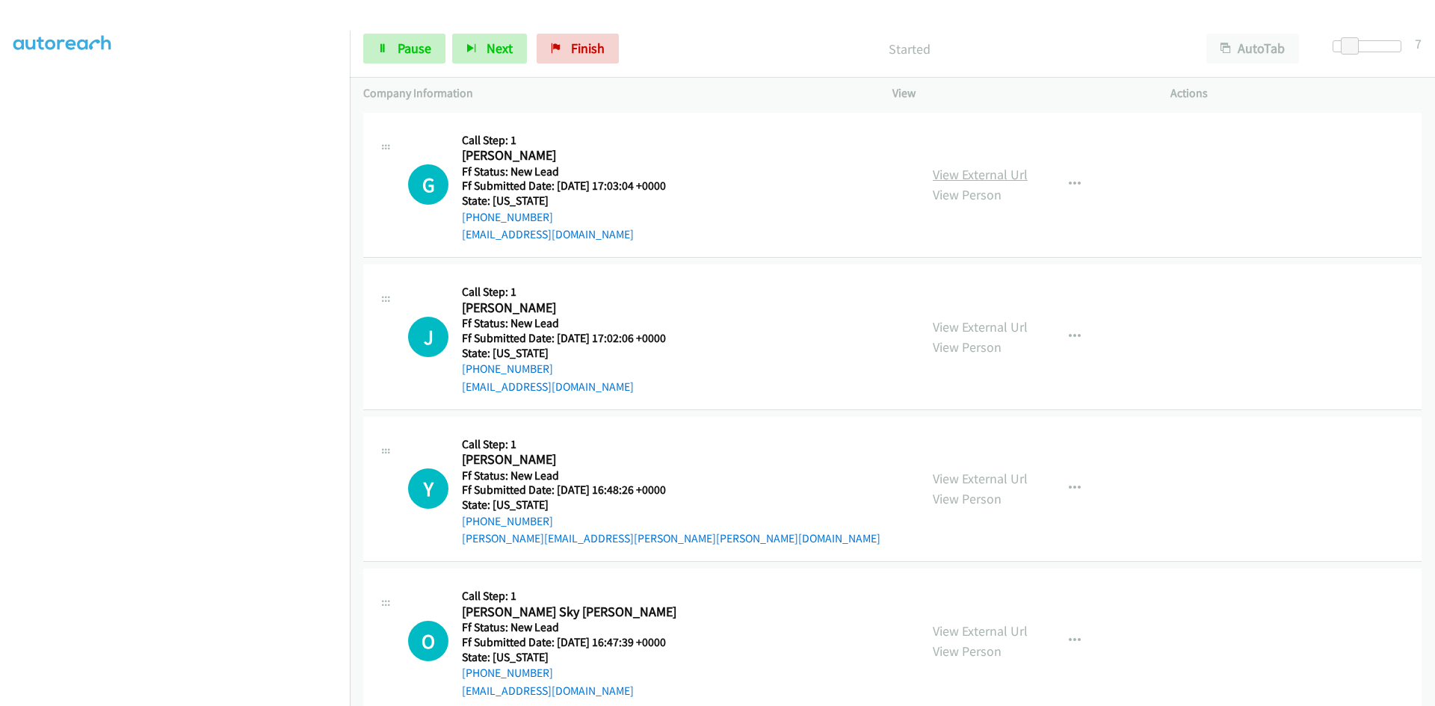
click at [1008, 170] on link "View External Url" at bounding box center [980, 174] width 95 height 17
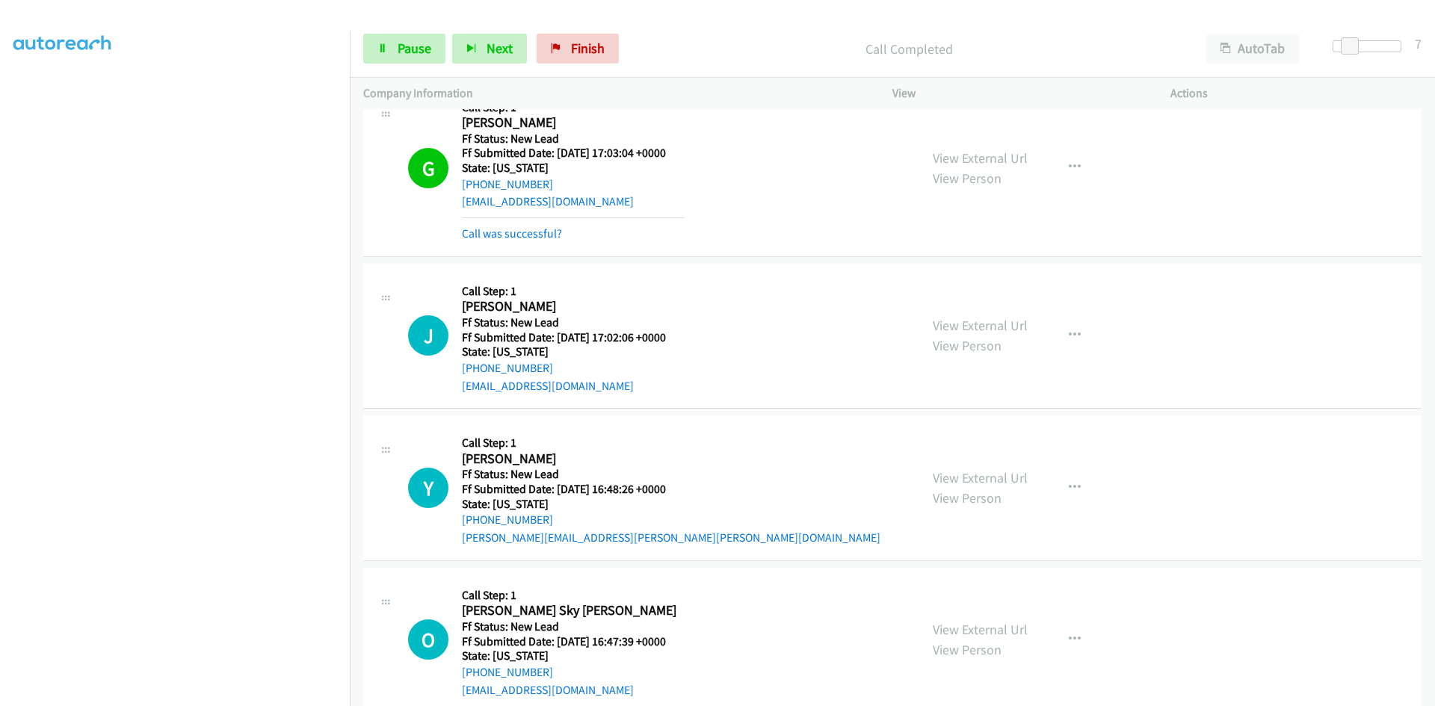
scroll to position [62, 0]
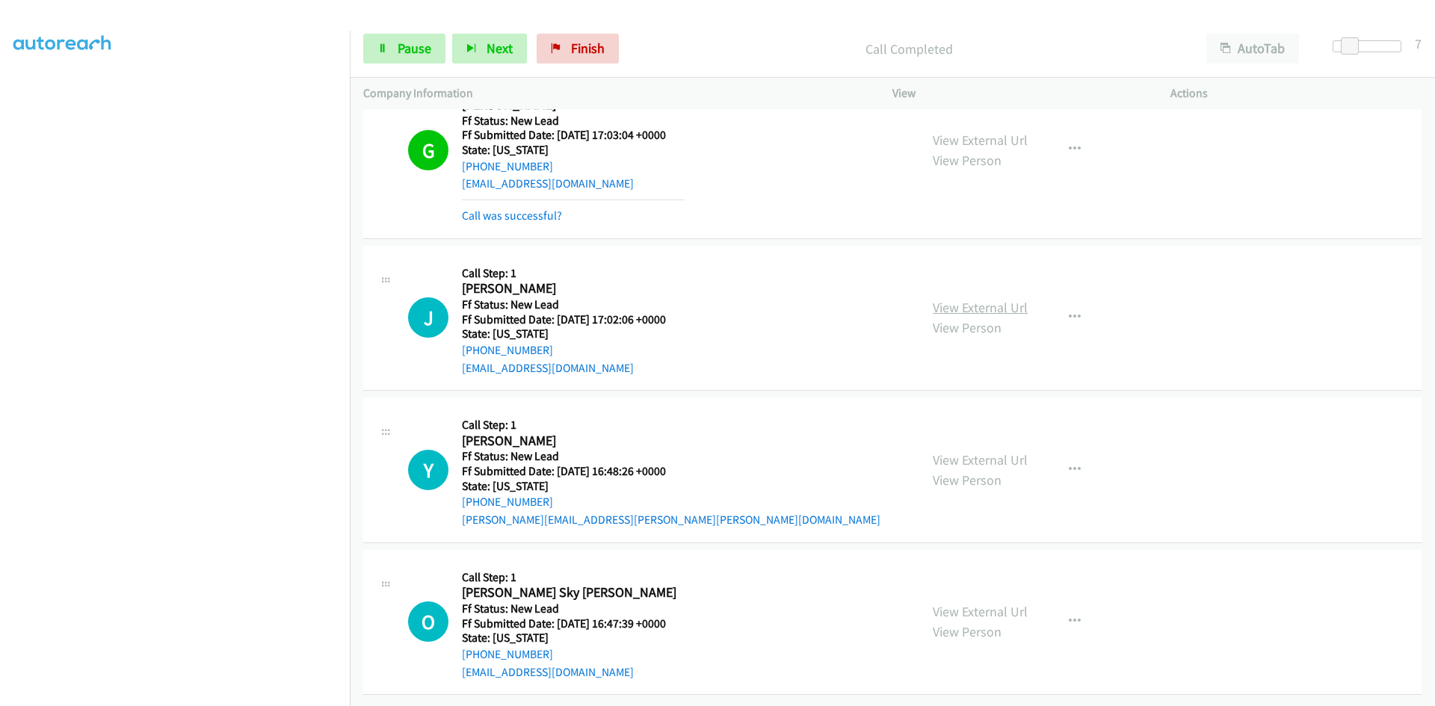
click at [996, 299] on link "View External Url" at bounding box center [980, 307] width 95 height 17
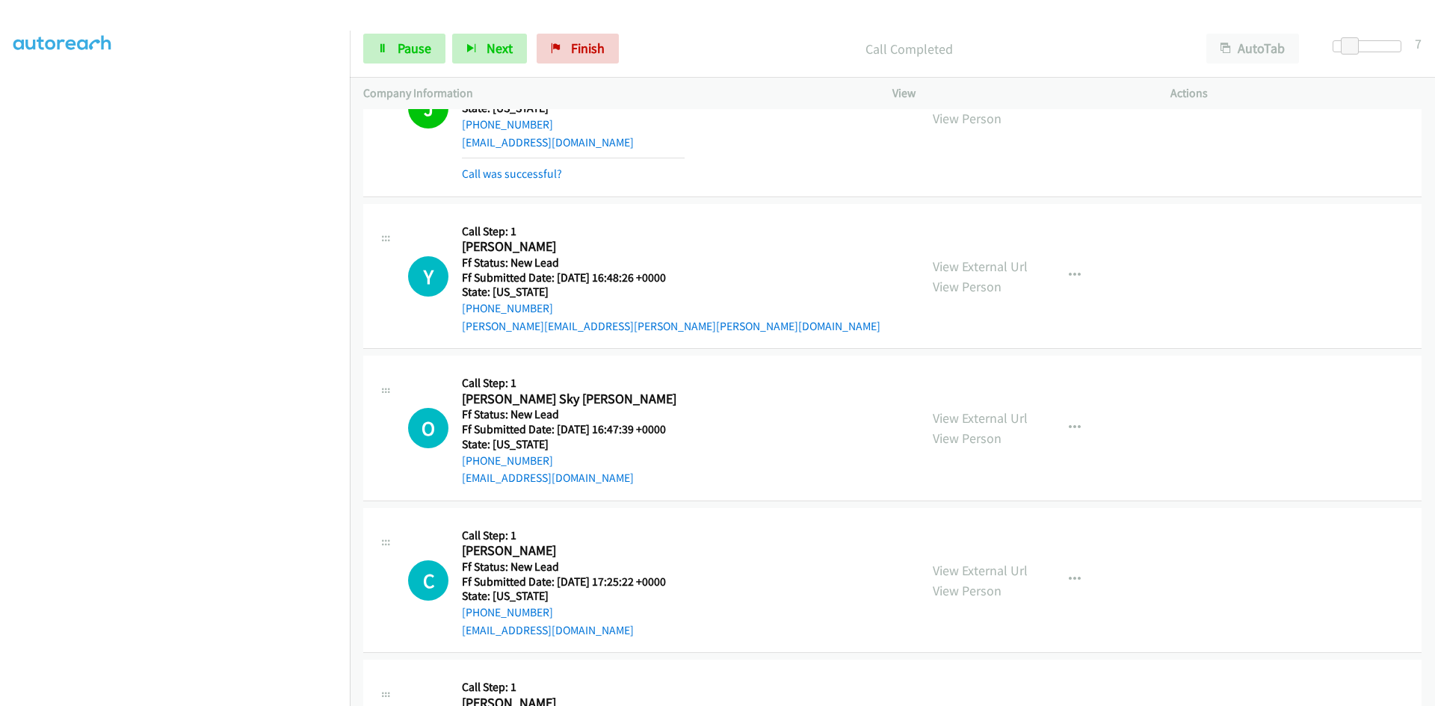
scroll to position [286, 0]
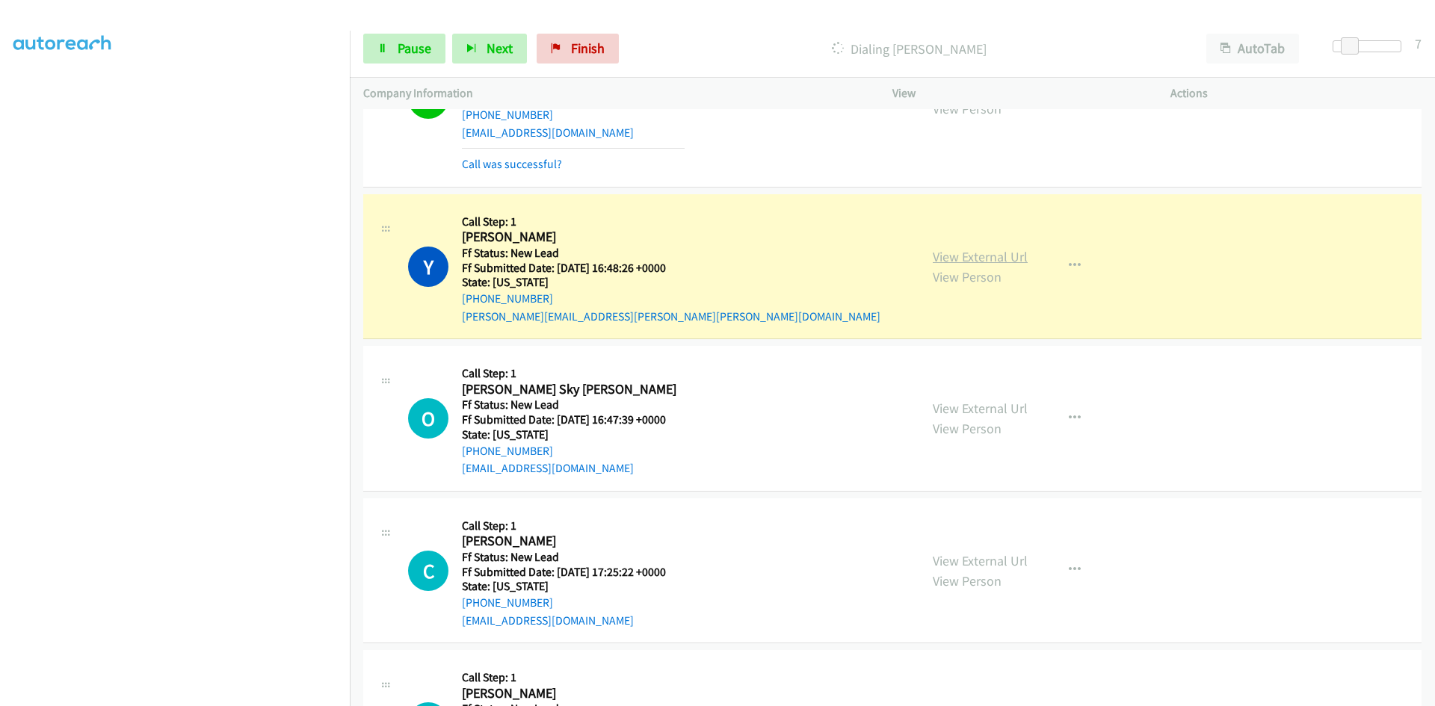
click at [987, 257] on link "View External Url" at bounding box center [980, 256] width 95 height 17
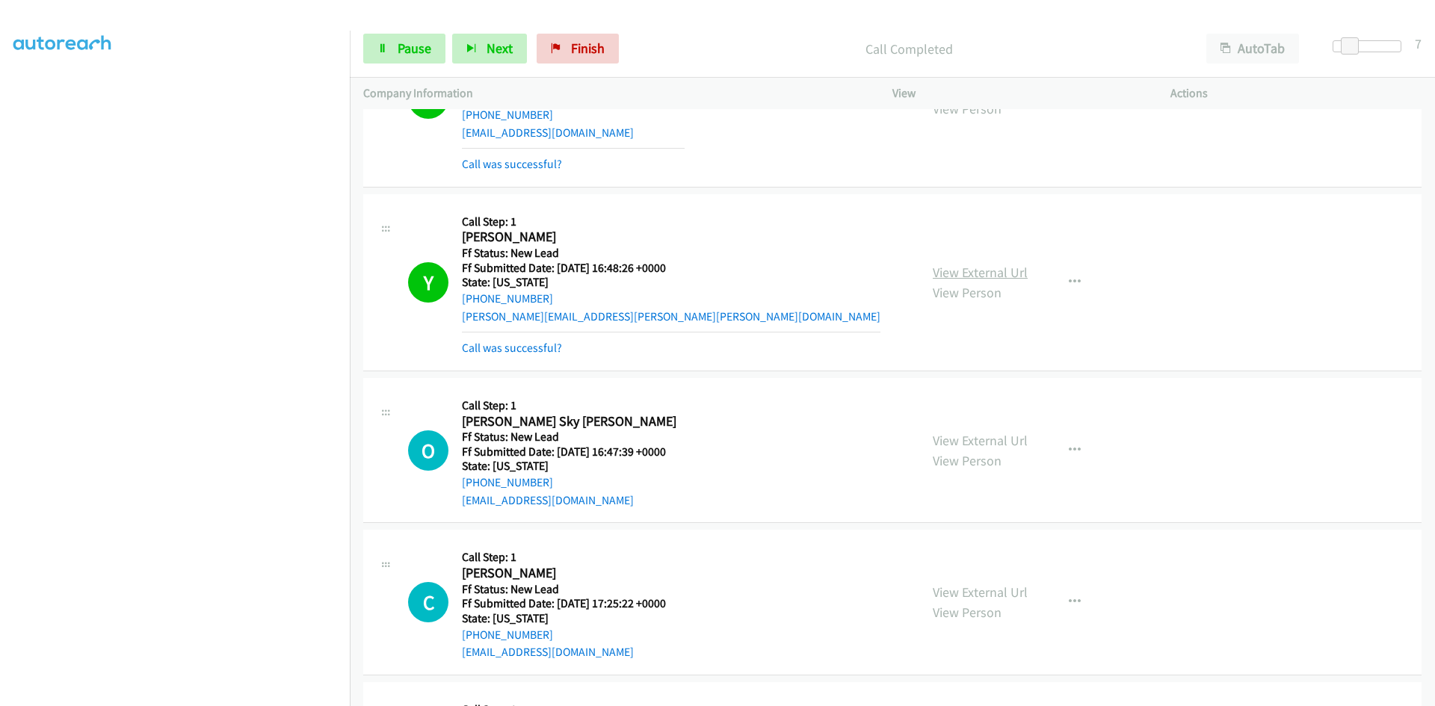
click at [988, 272] on link "View External Url" at bounding box center [980, 272] width 95 height 17
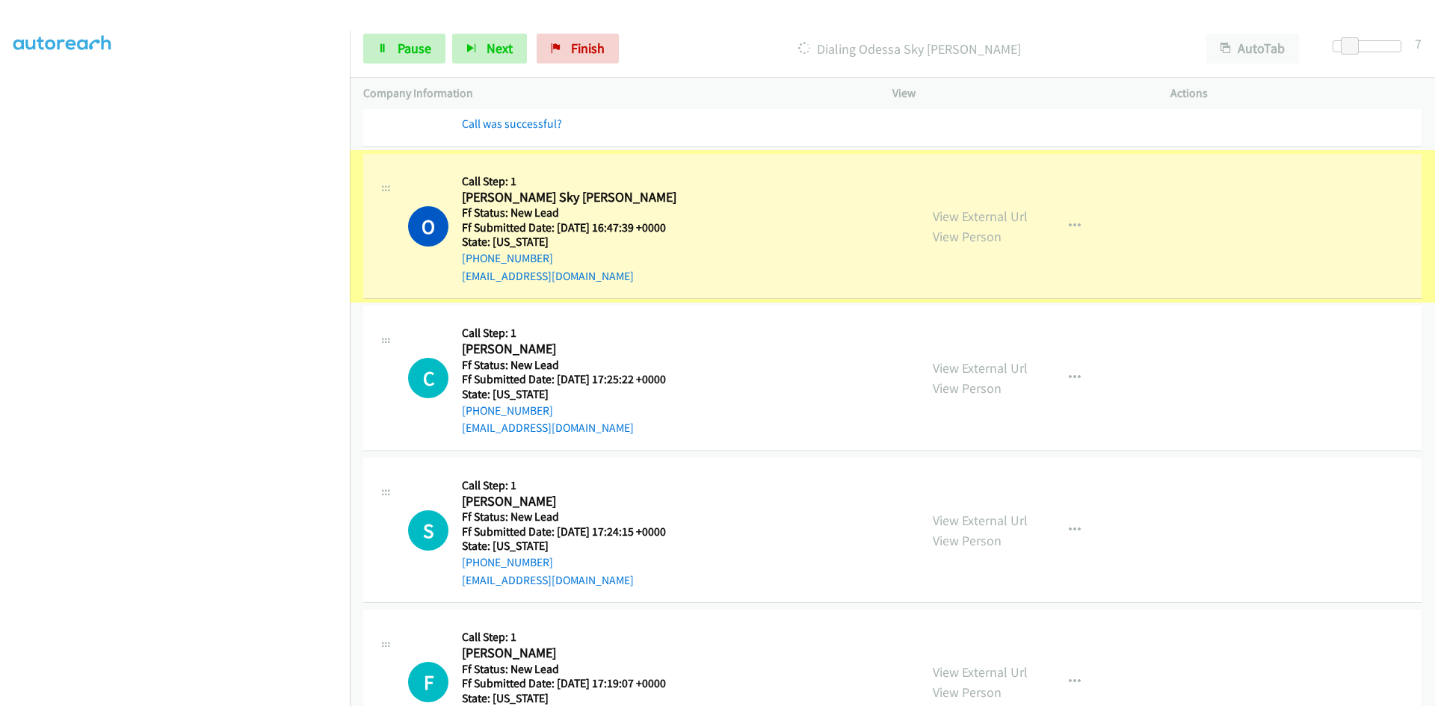
scroll to position [511, 0]
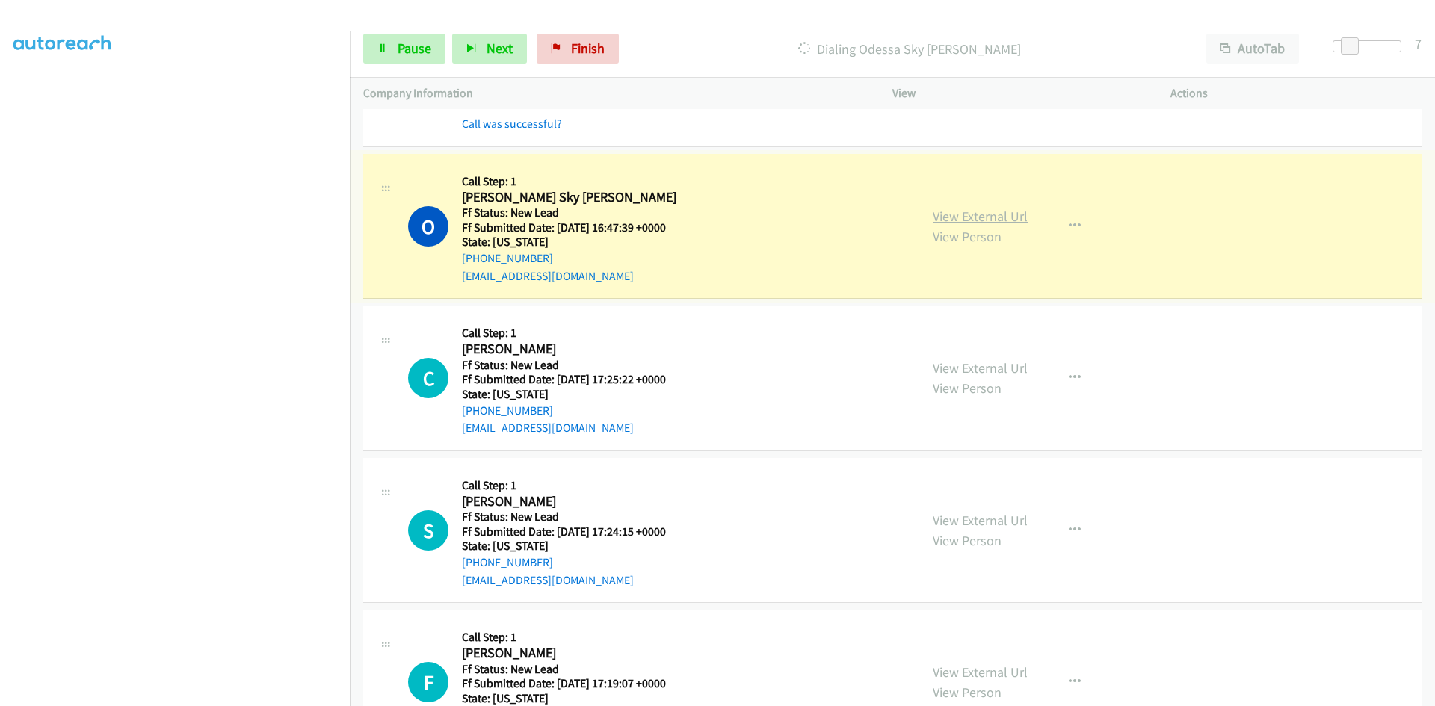
click at [975, 218] on link "View External Url" at bounding box center [980, 216] width 95 height 17
click at [417, 43] on span "Pause" at bounding box center [415, 48] width 34 height 17
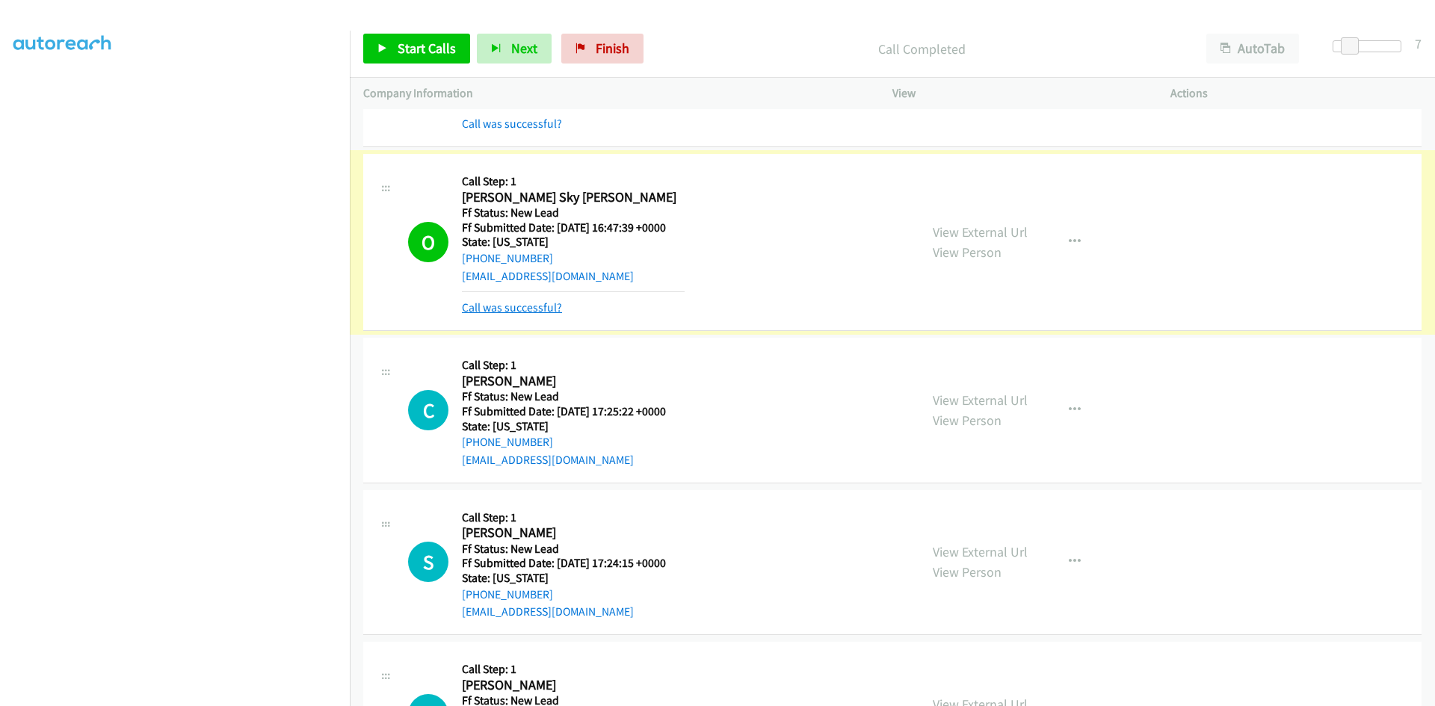
click at [488, 304] on link "Call was successful?" at bounding box center [512, 307] width 100 height 14
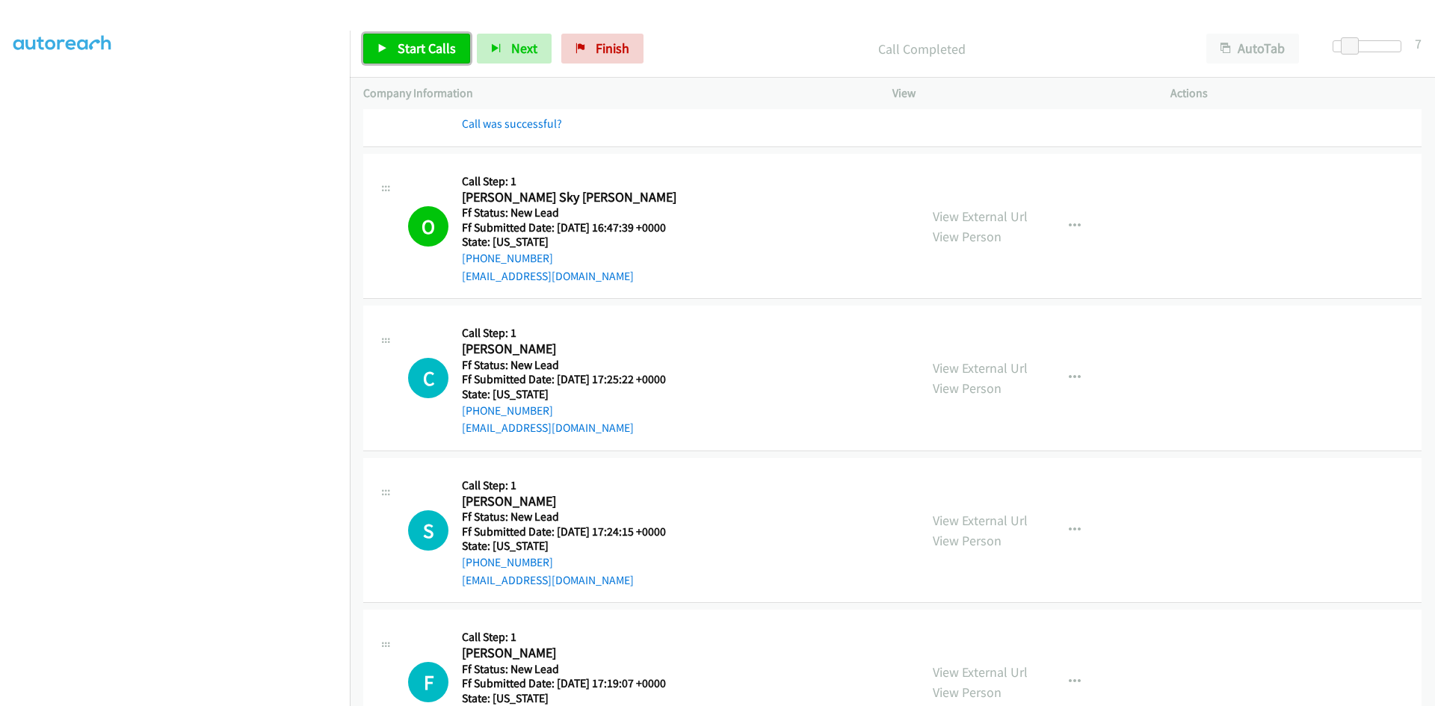
click at [429, 47] on span "Start Calls" at bounding box center [427, 48] width 58 height 17
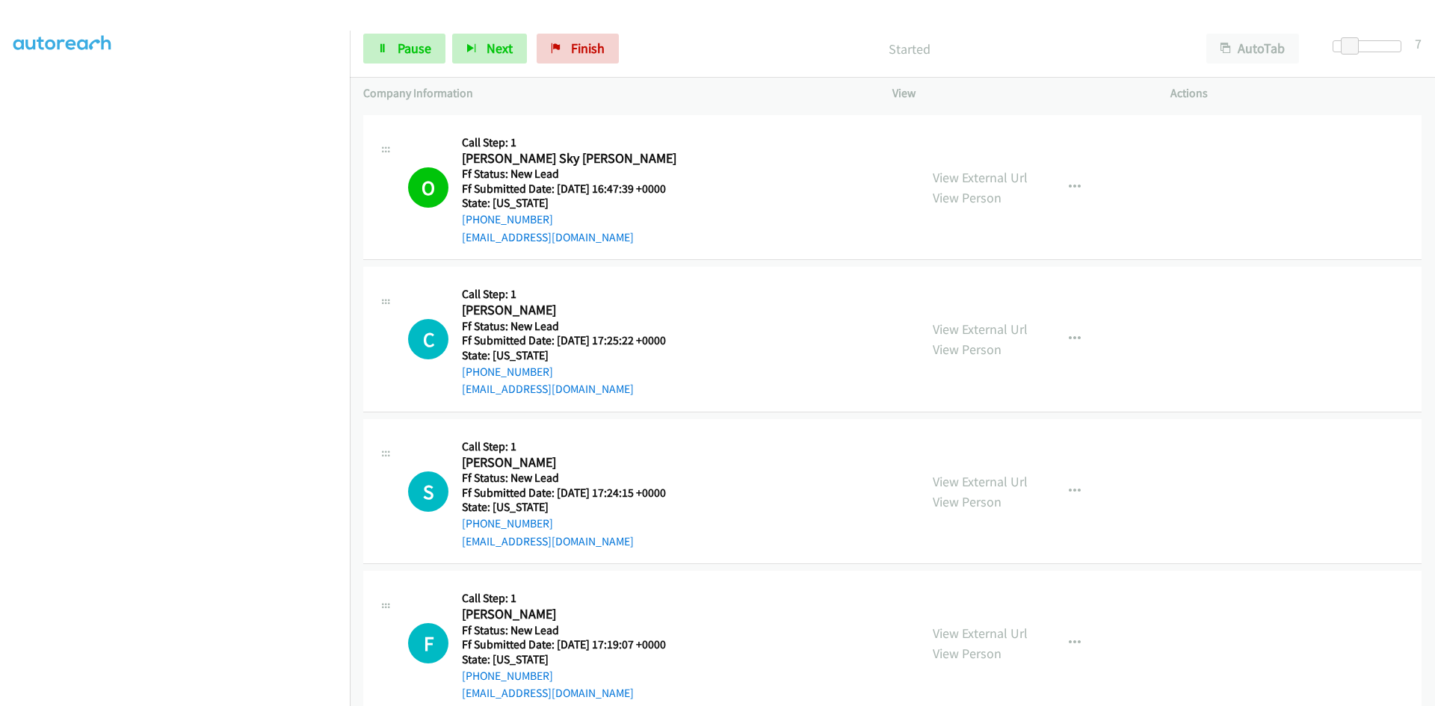
scroll to position [582, 0]
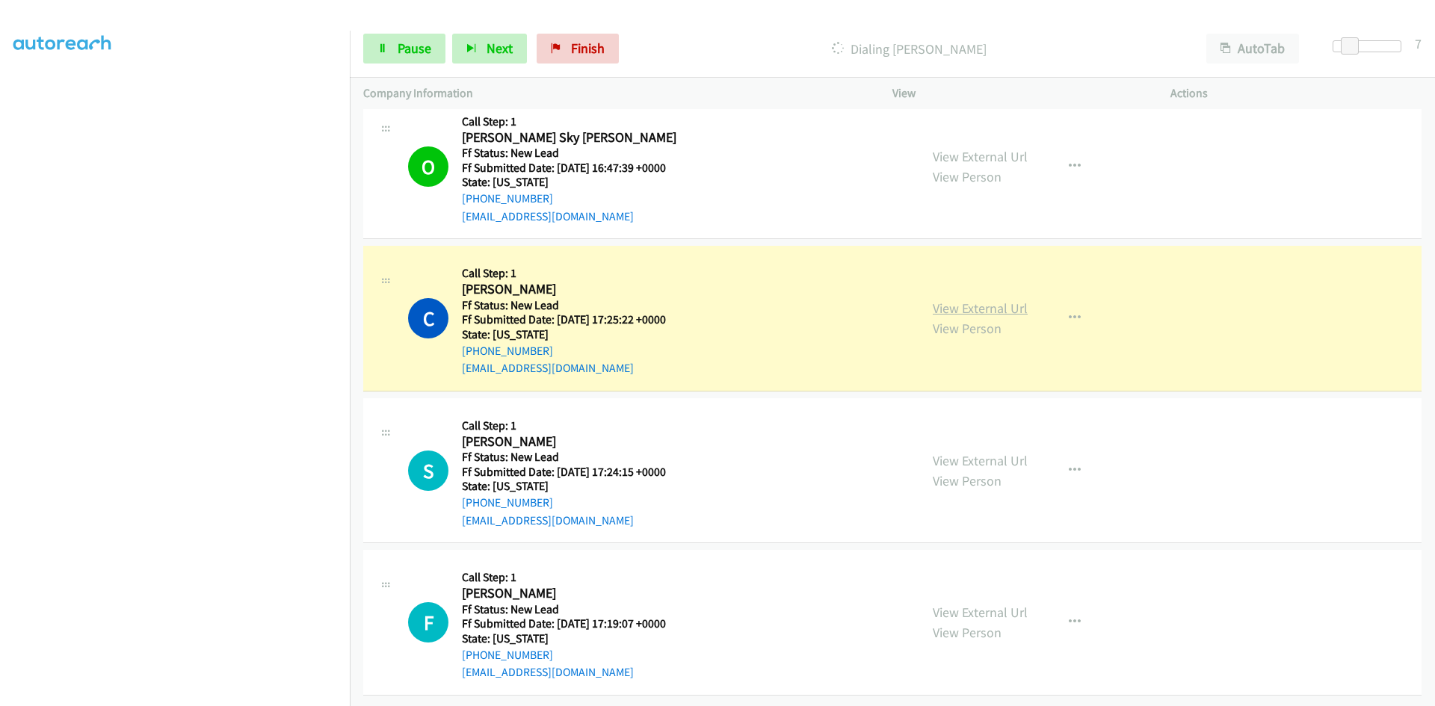
click at [986, 300] on link "View External Url" at bounding box center [980, 308] width 95 height 17
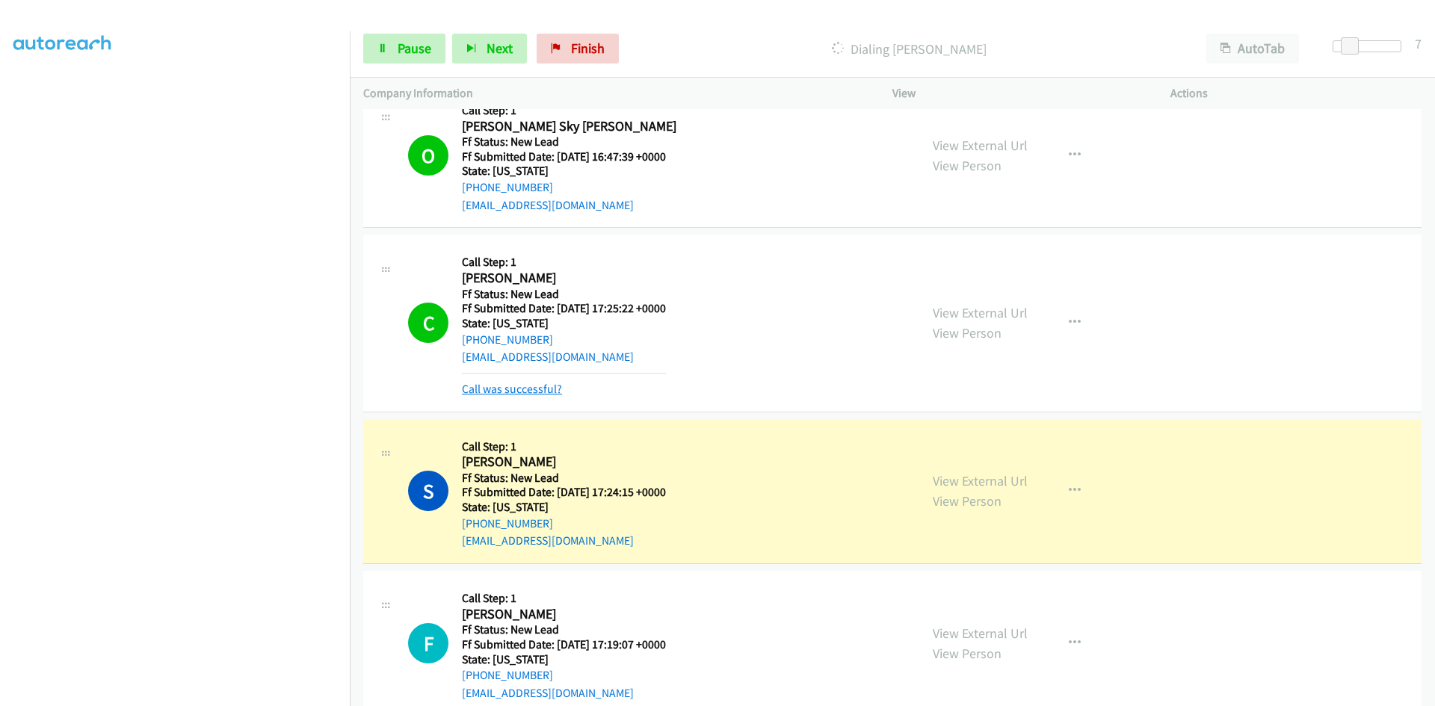
click at [523, 386] on link "Call was successful?" at bounding box center [512, 389] width 100 height 14
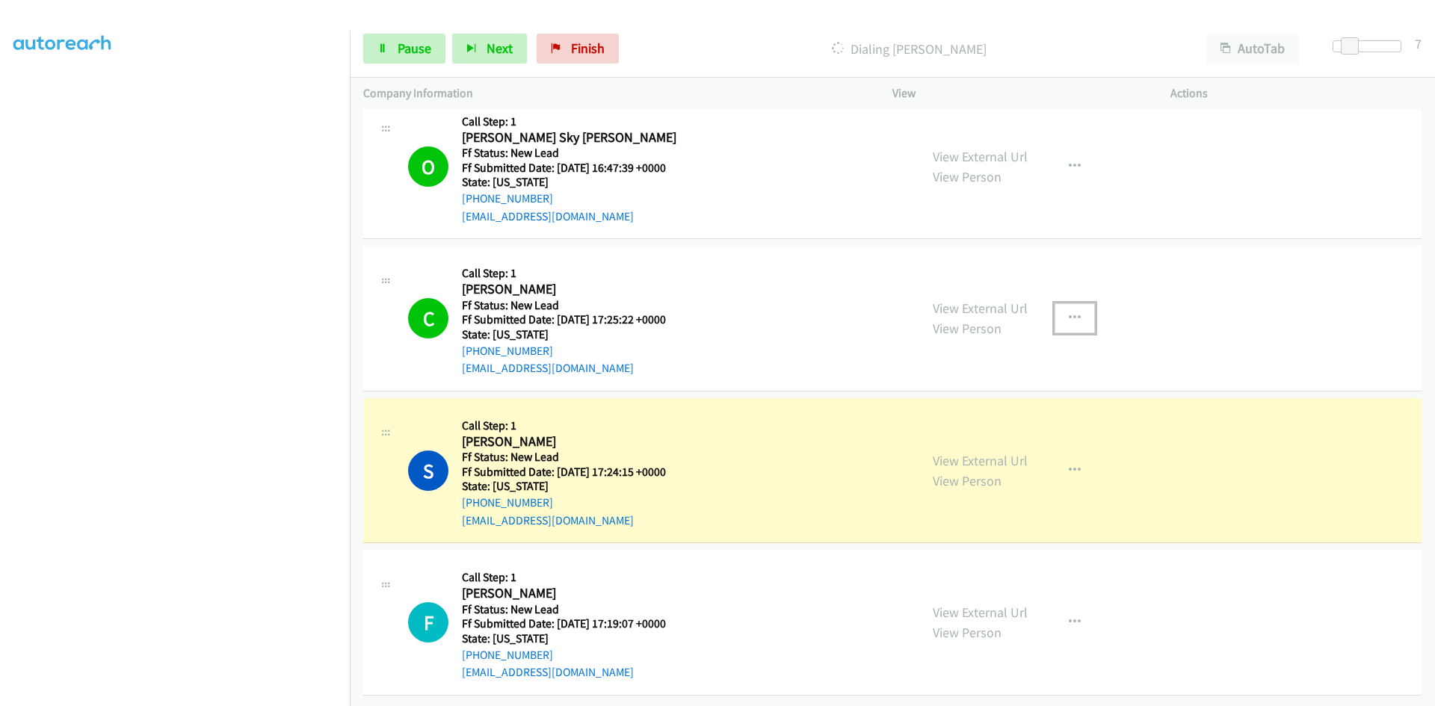
click at [1073, 312] on icon "button" at bounding box center [1075, 318] width 12 height 12
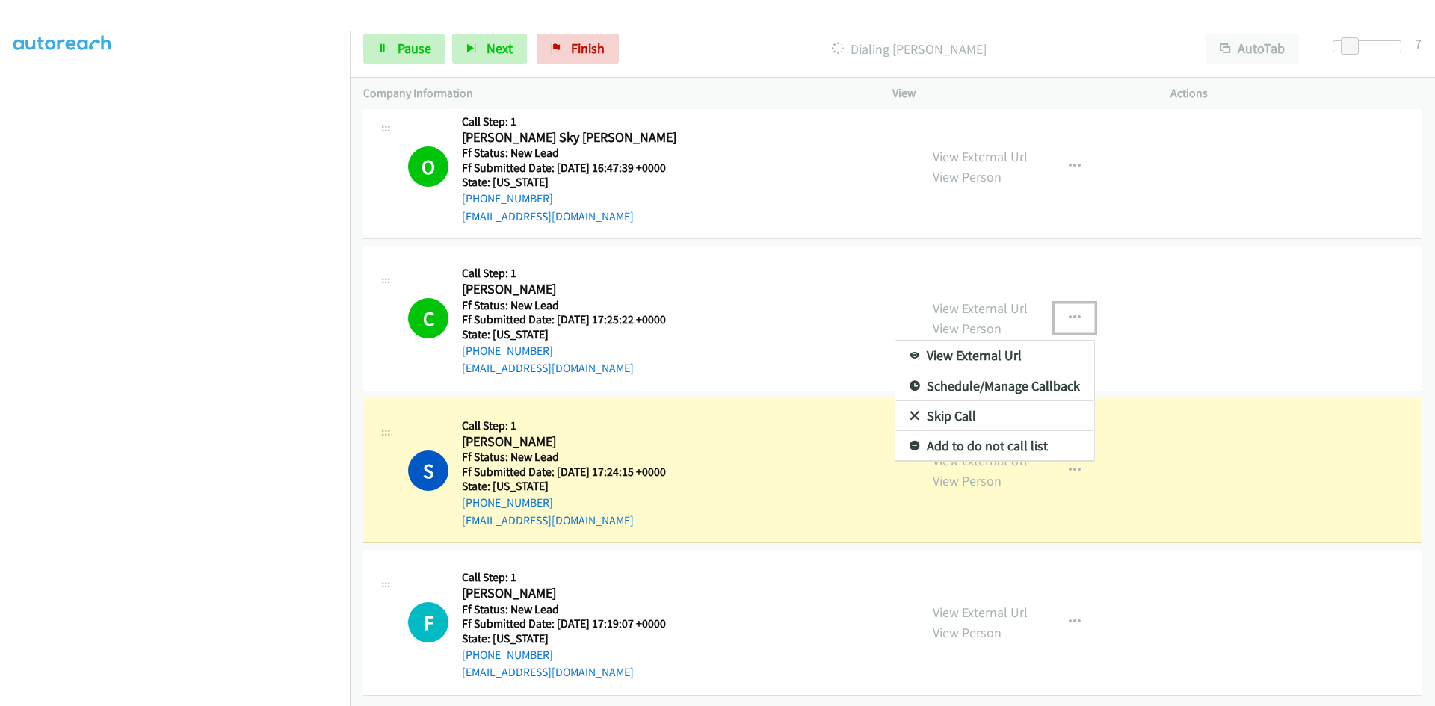
click at [960, 435] on link "Add to do not call list" at bounding box center [995, 446] width 199 height 30
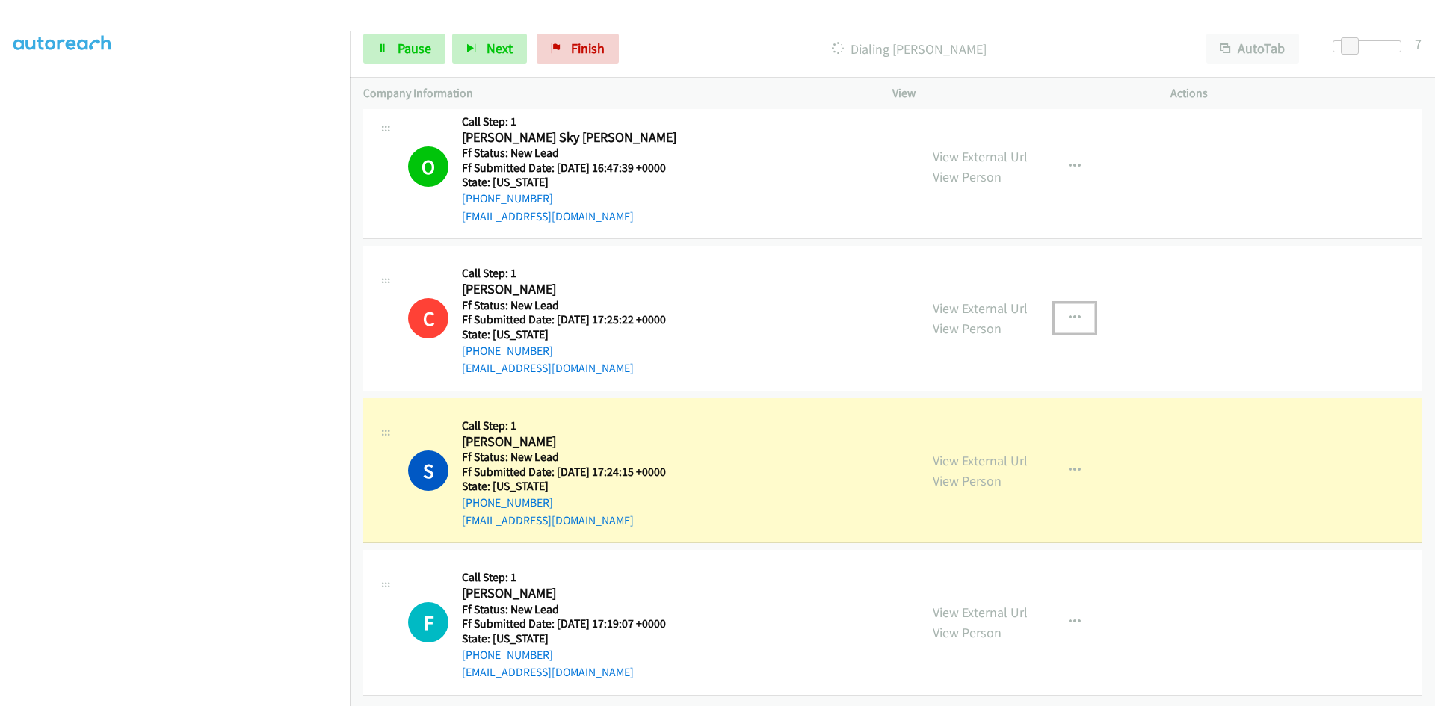
click at [951, 452] on link "View External Url" at bounding box center [980, 460] width 95 height 17
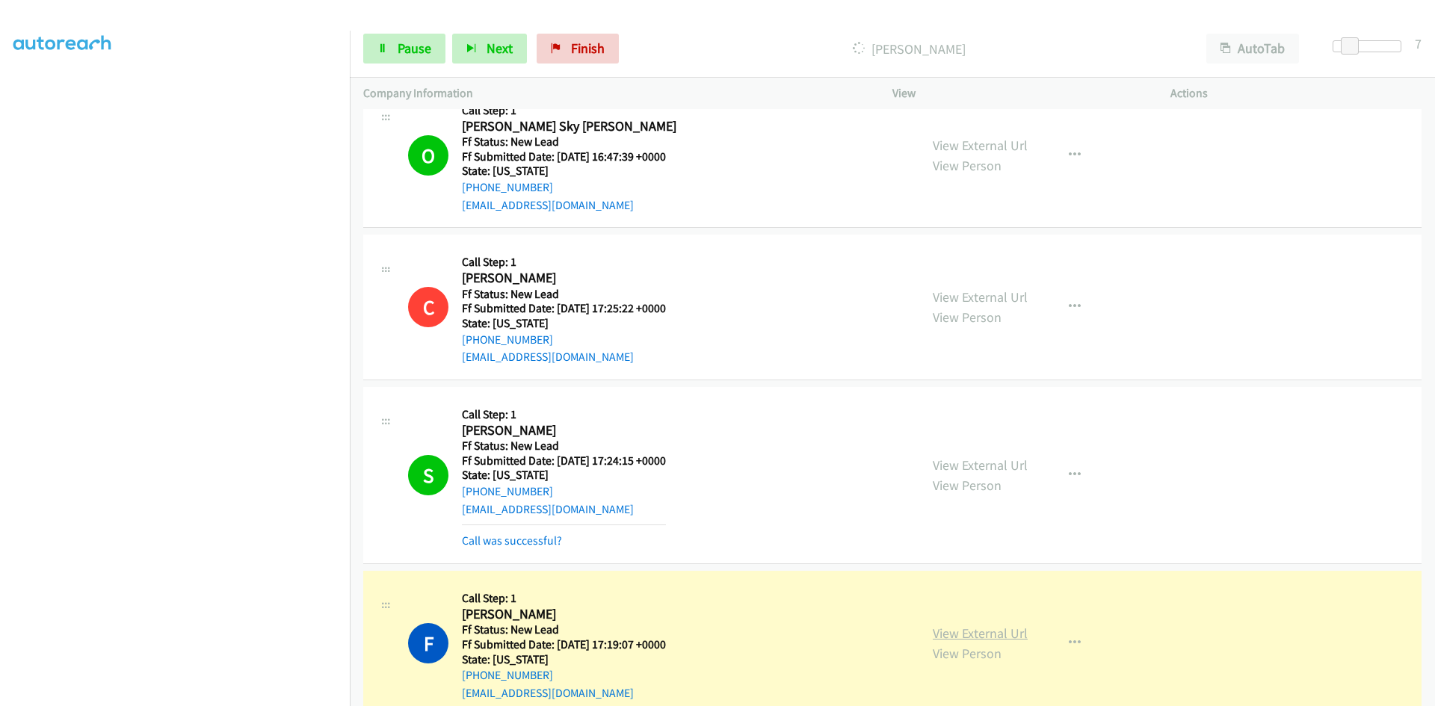
click at [975, 632] on link "View External Url" at bounding box center [980, 633] width 95 height 17
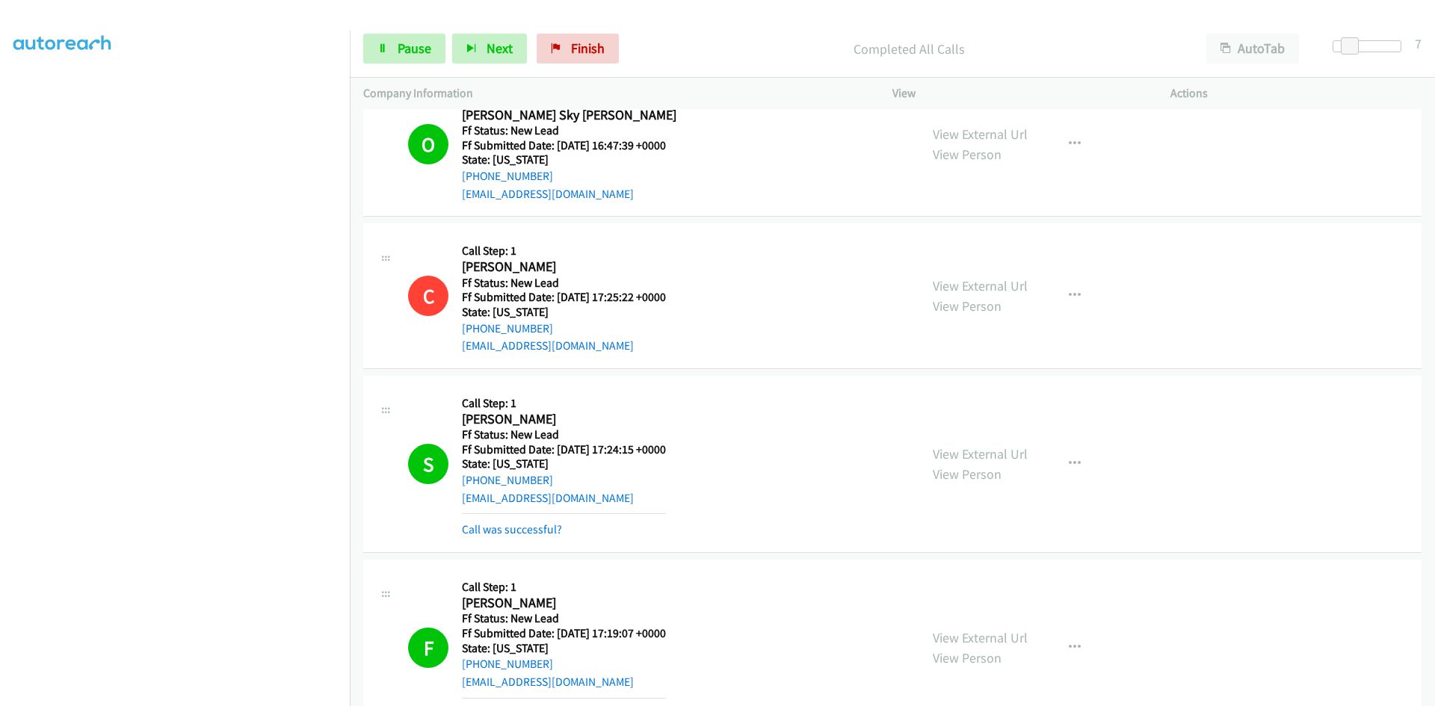
scroll to position [694, 0]
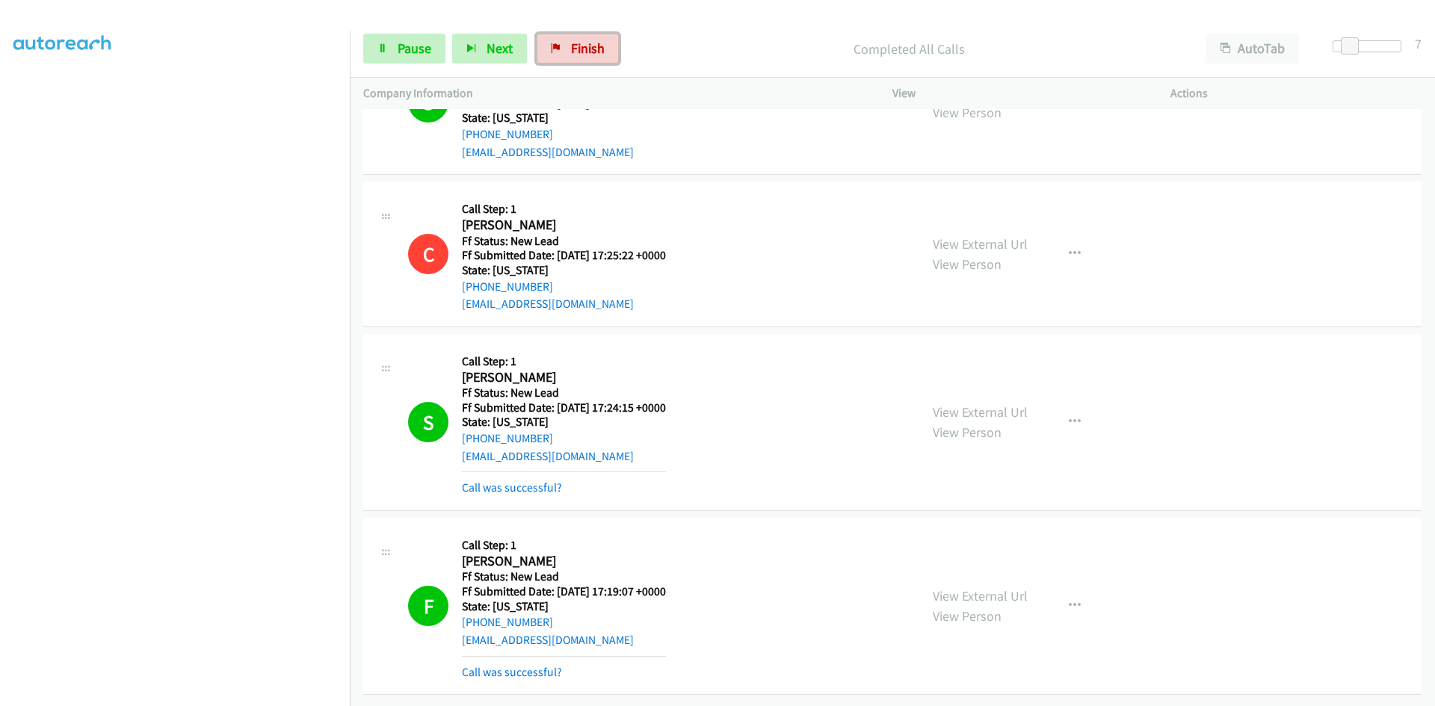
drag, startPoint x: 573, startPoint y: 43, endPoint x: 789, endPoint y: 75, distance: 217.6
click at [574, 43] on span "Finish" at bounding box center [588, 48] width 34 height 17
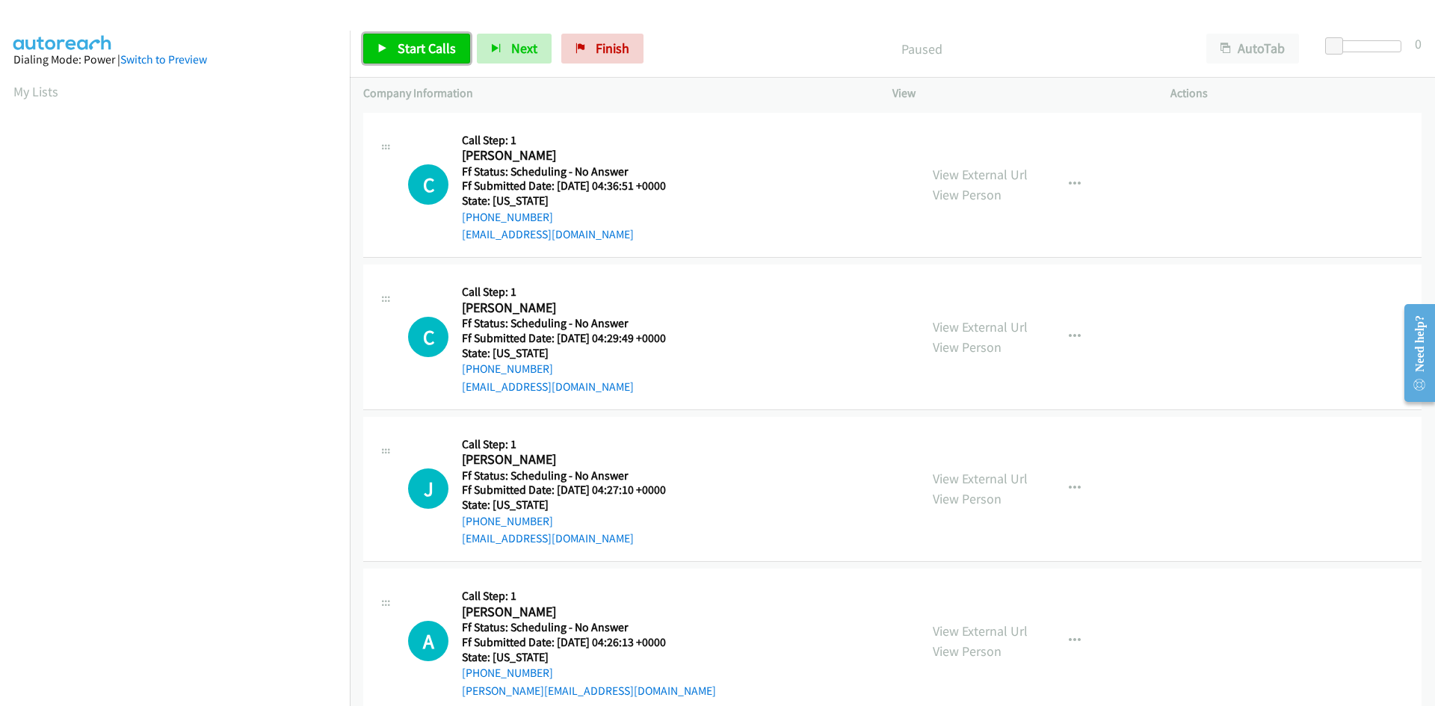
click at [432, 51] on span "Start Calls" at bounding box center [427, 48] width 58 height 17
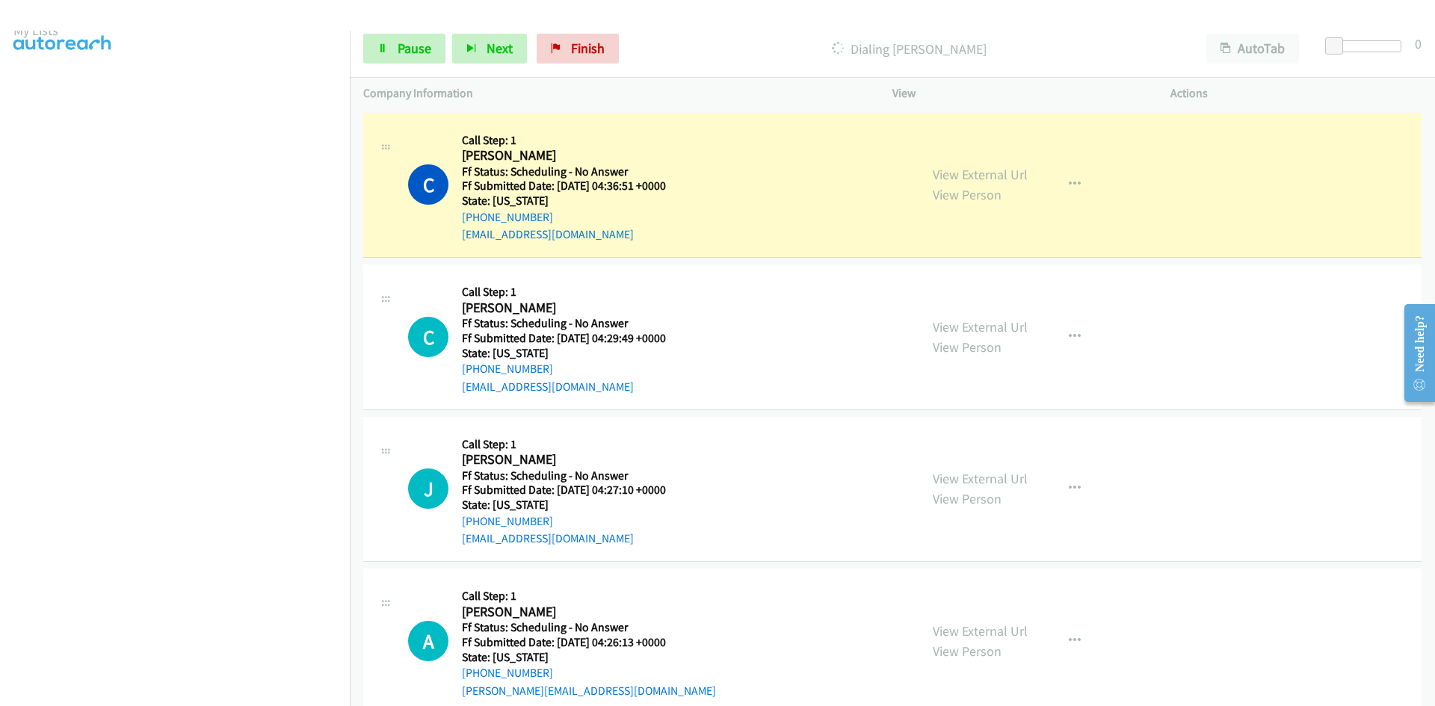
scroll to position [132, 0]
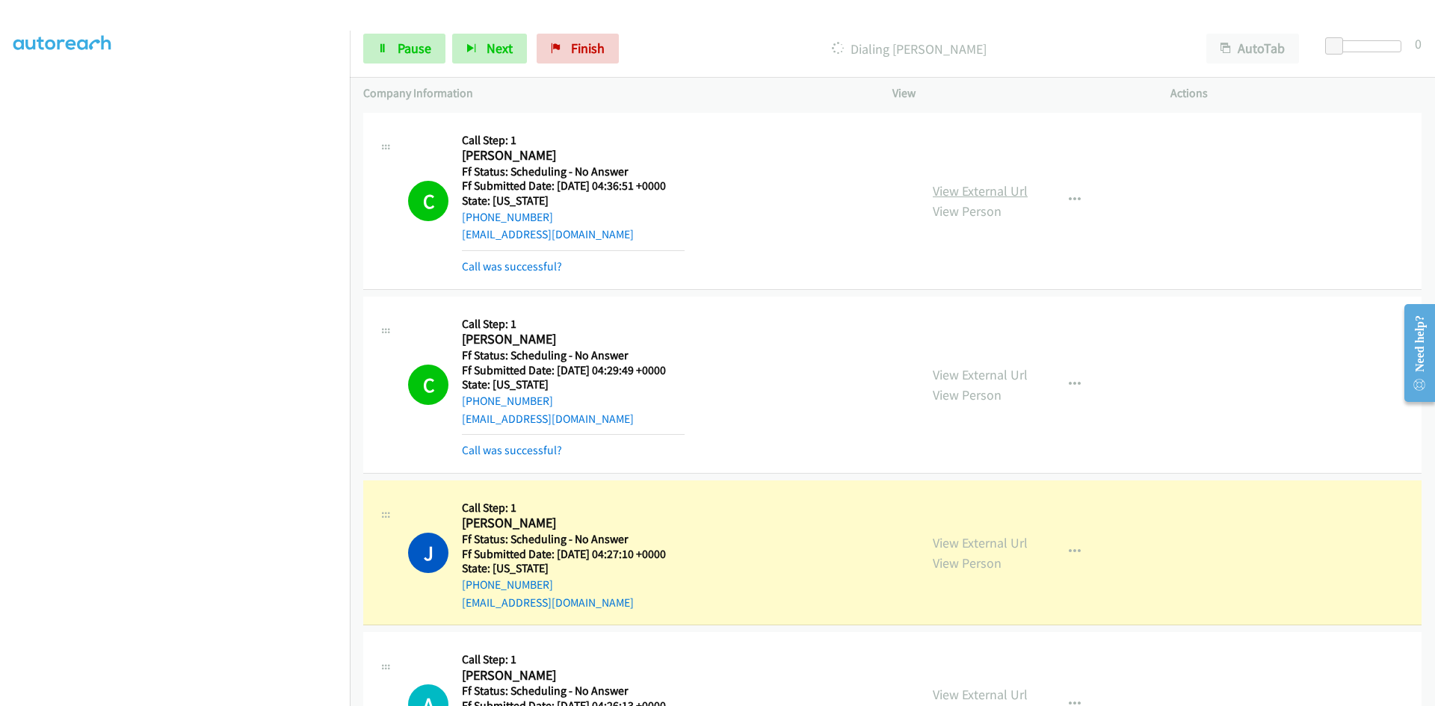
click at [1002, 194] on link "View External Url" at bounding box center [980, 190] width 95 height 17
click at [986, 374] on link "View External Url" at bounding box center [980, 374] width 95 height 17
click at [980, 543] on link "View External Url" at bounding box center [980, 542] width 95 height 17
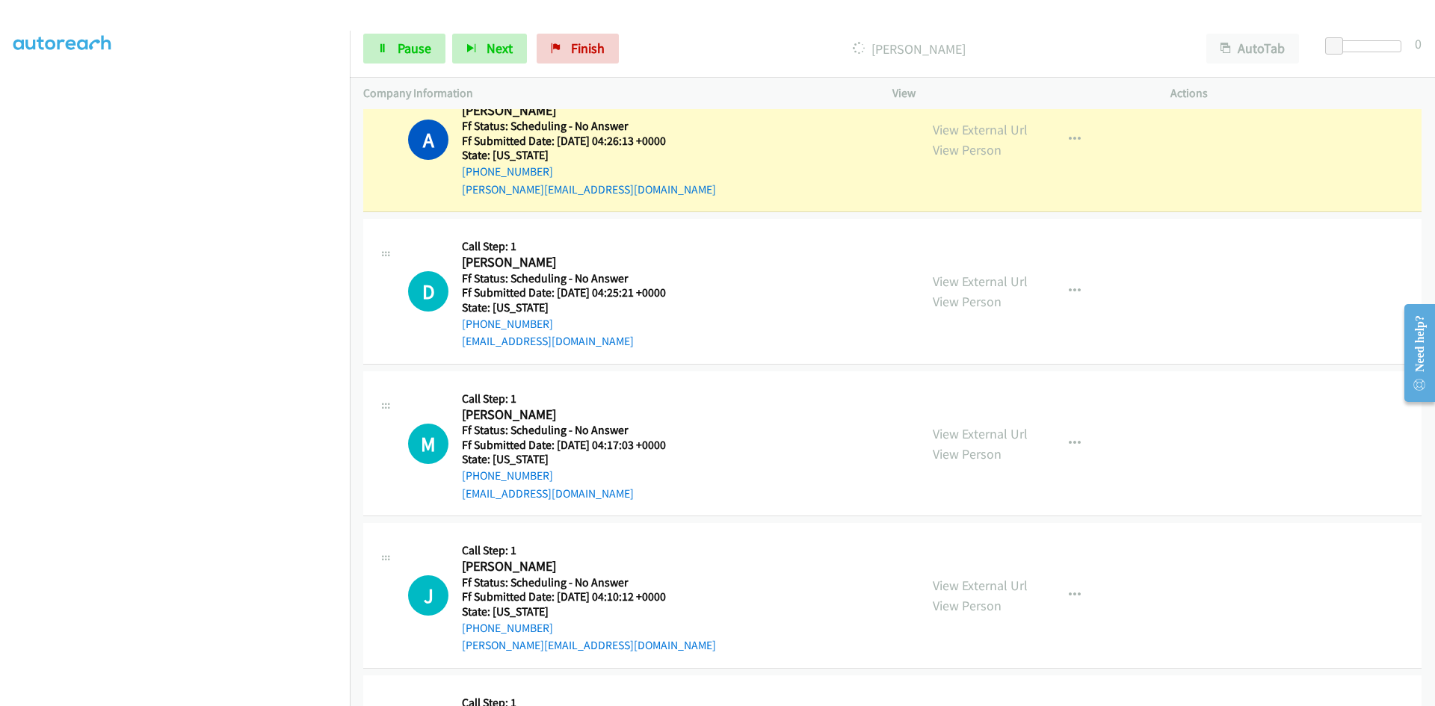
scroll to position [598, 0]
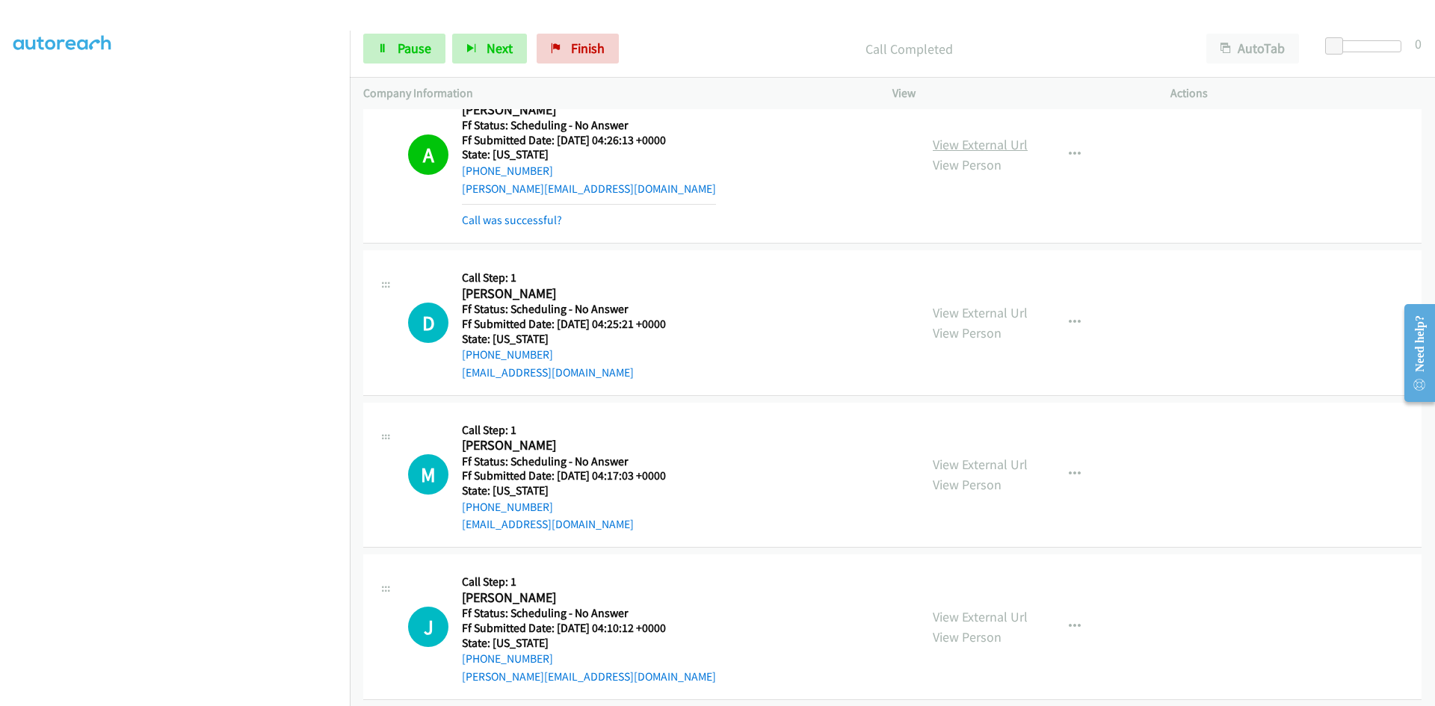
click at [1009, 149] on link "View External Url" at bounding box center [980, 144] width 95 height 17
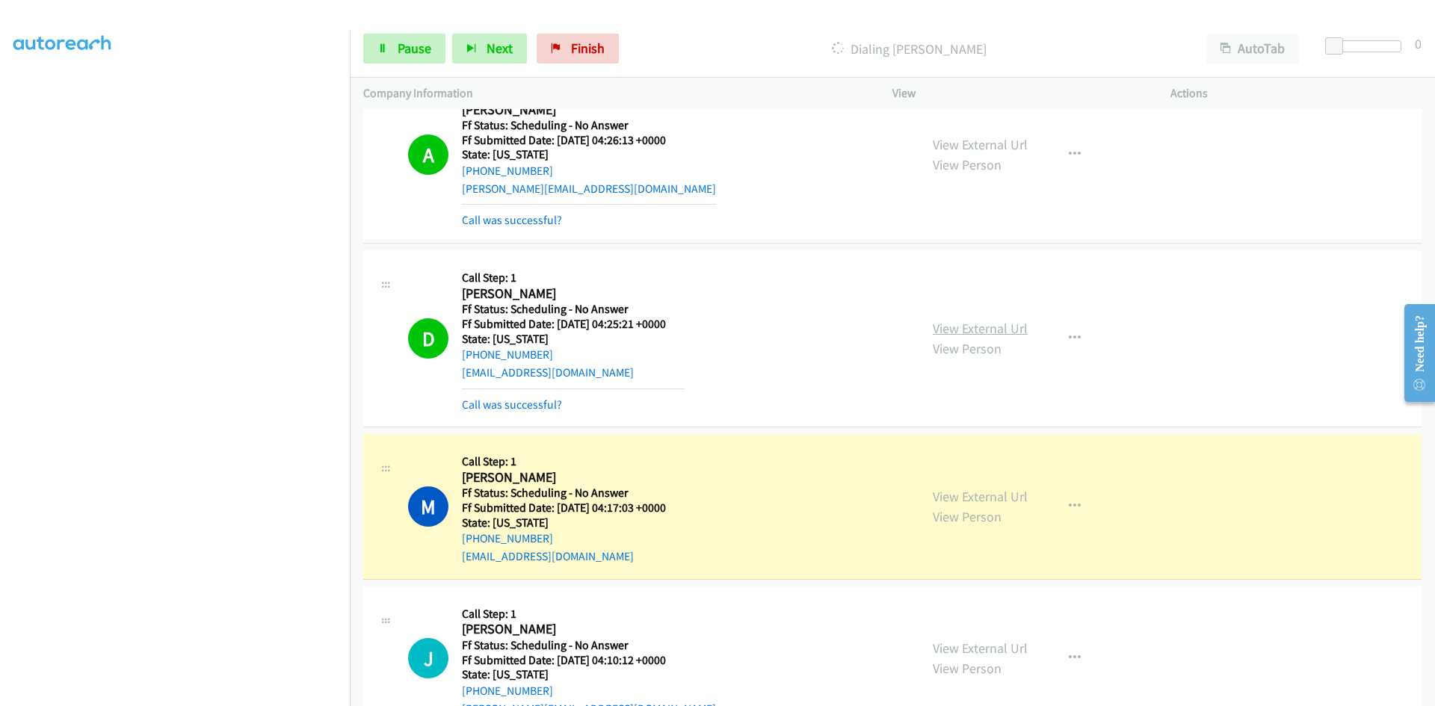
click at [1010, 324] on link "View External Url" at bounding box center [980, 328] width 95 height 17
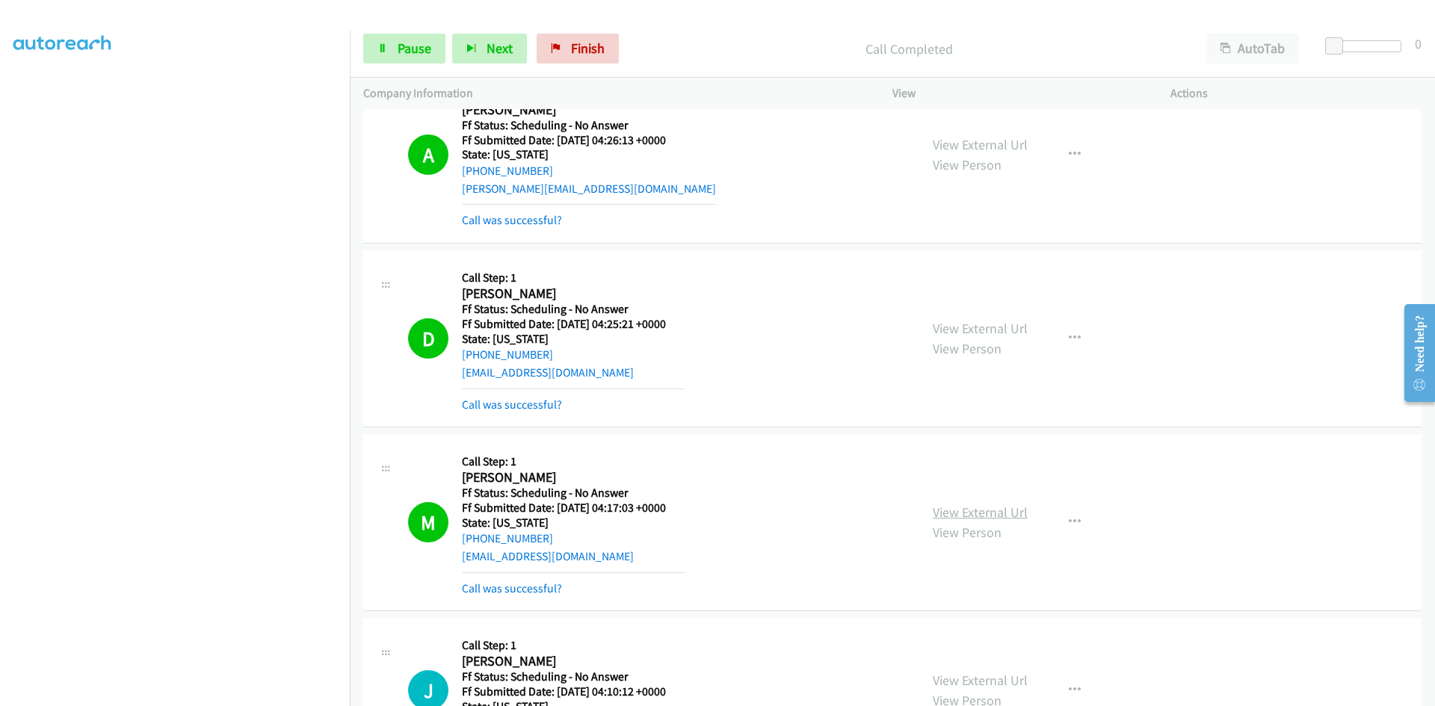
click at [1005, 510] on link "View External Url" at bounding box center [980, 512] width 95 height 17
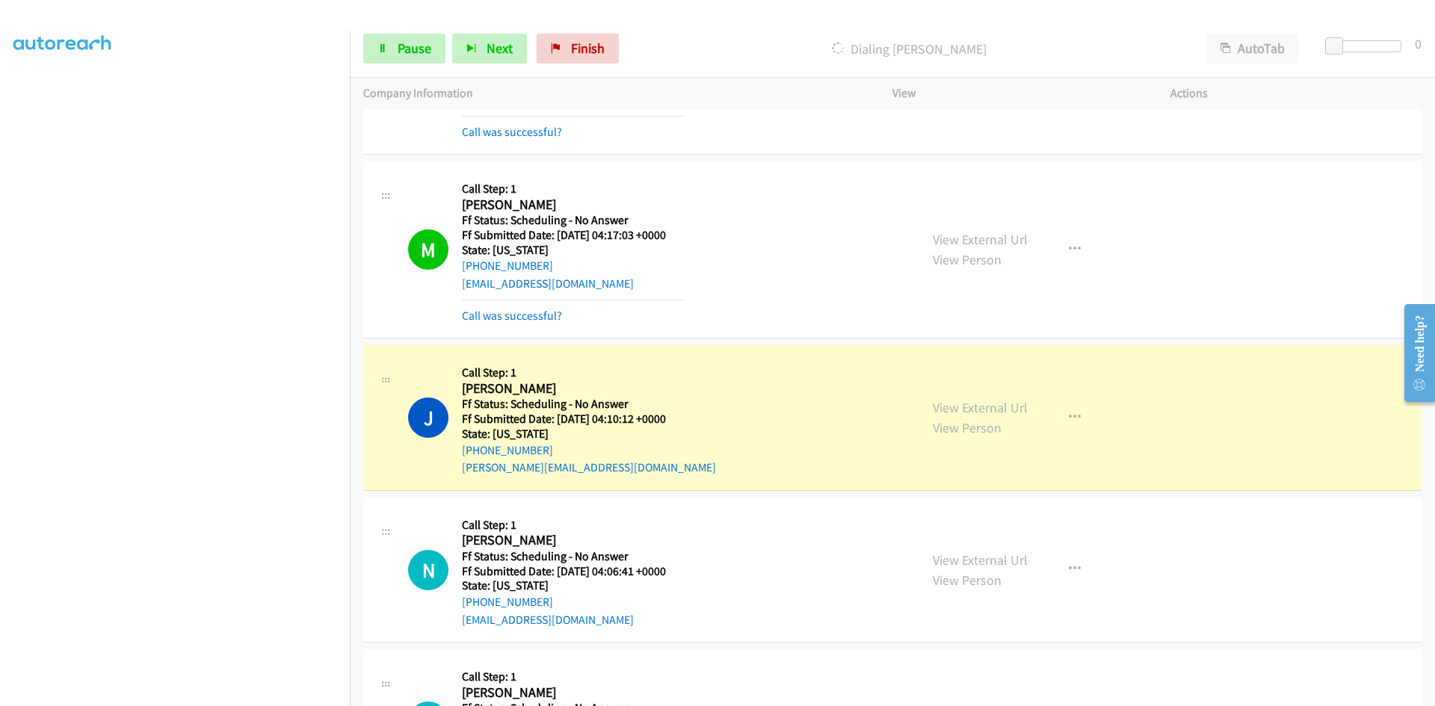
scroll to position [897, 0]
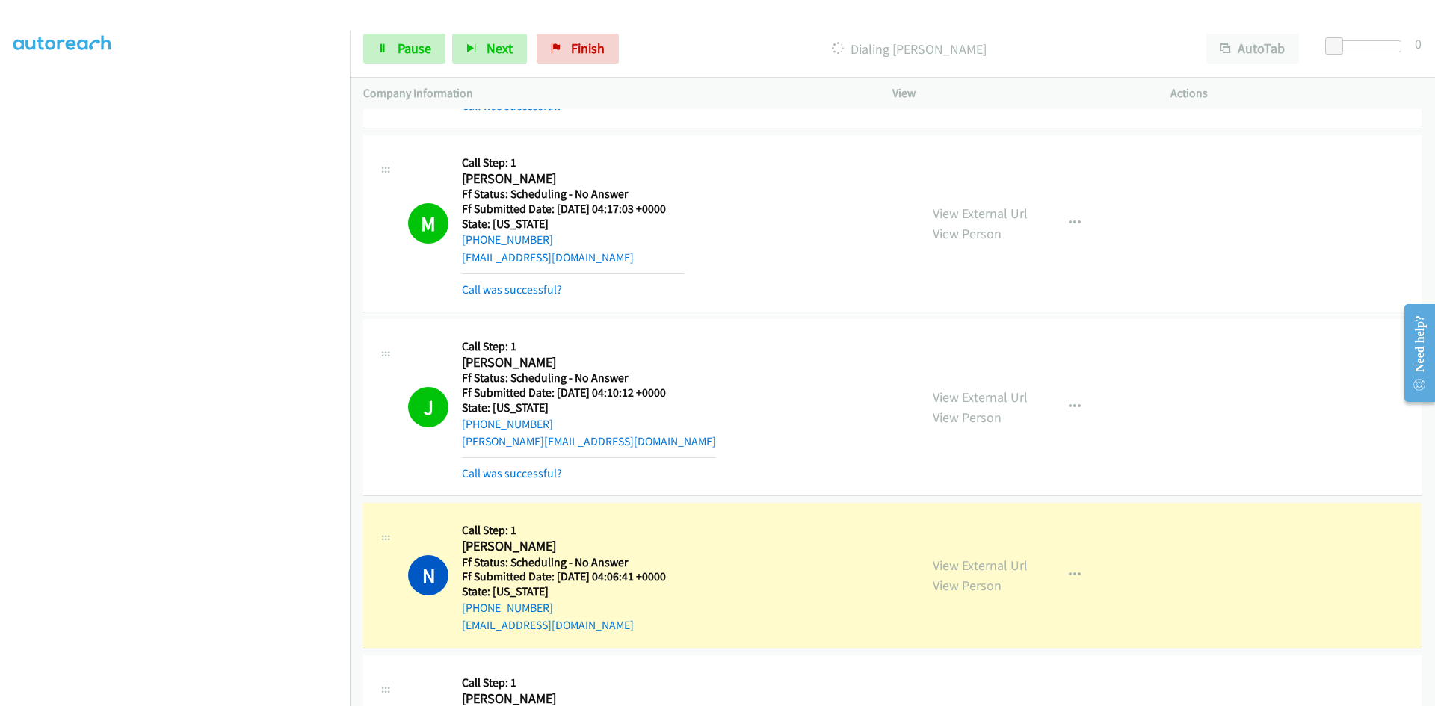
click at [996, 396] on link "View External Url" at bounding box center [980, 397] width 95 height 17
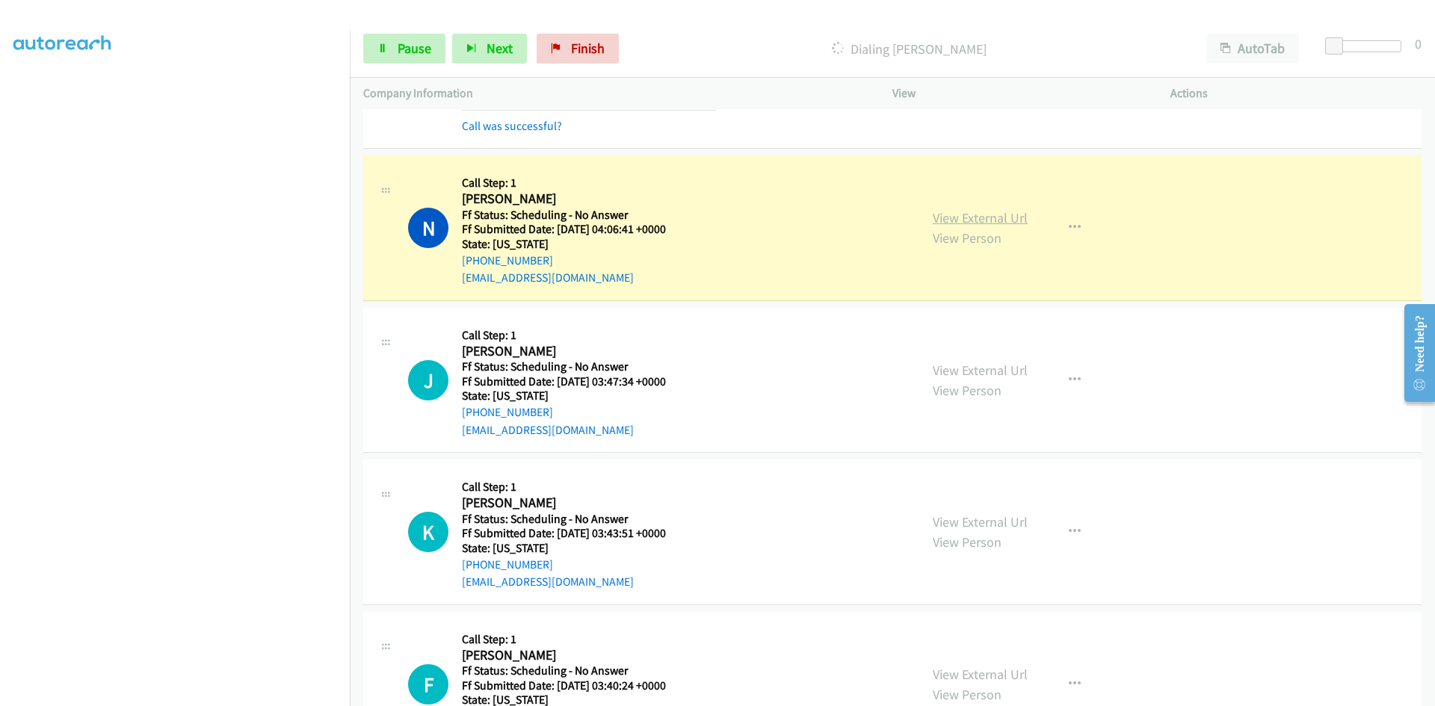
scroll to position [1271, 0]
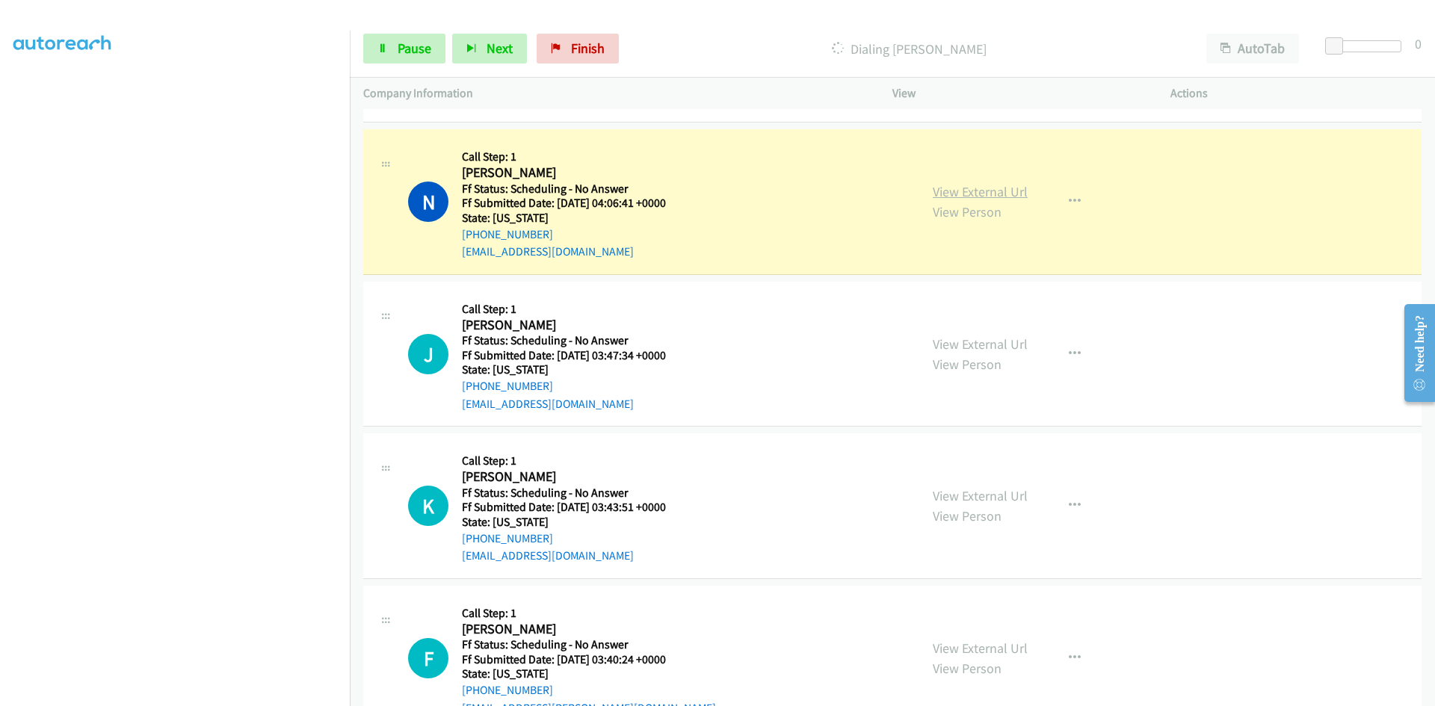
click at [984, 192] on link "View External Url" at bounding box center [980, 191] width 95 height 17
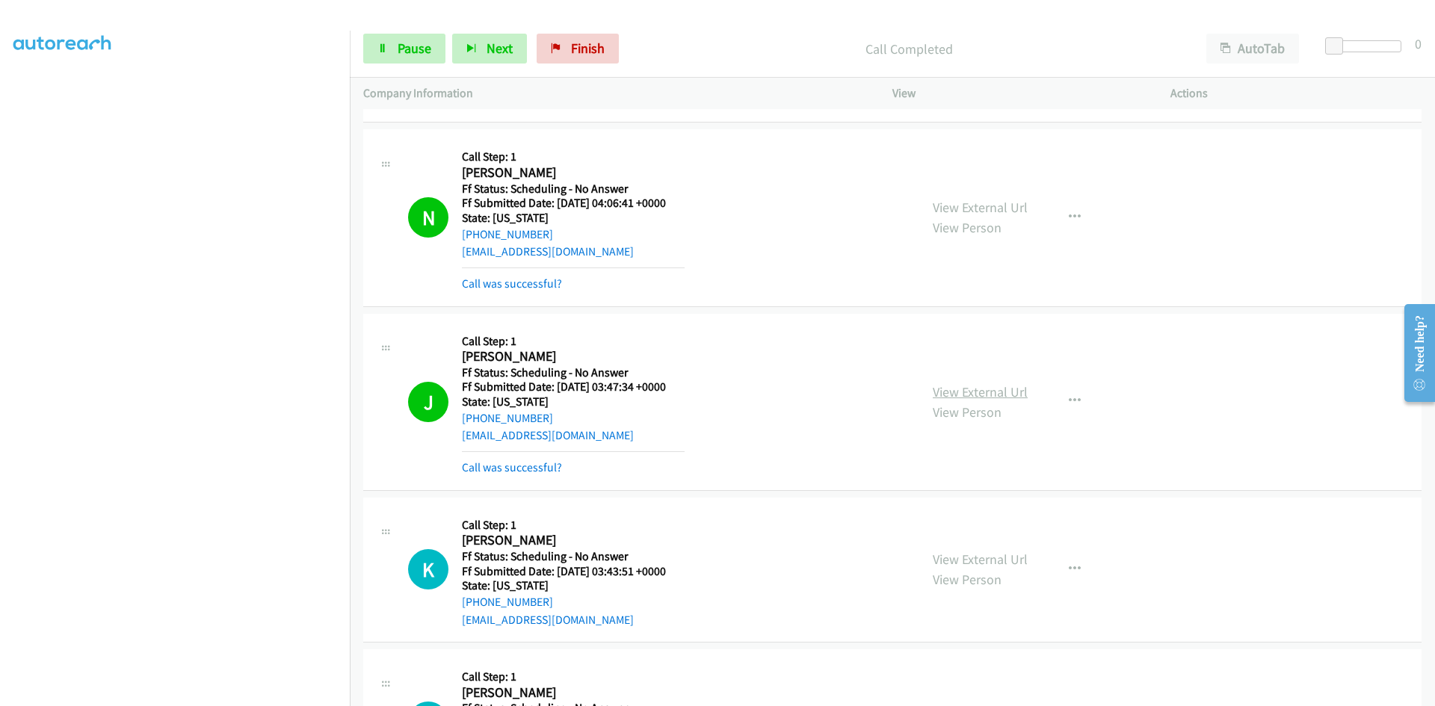
click at [1015, 392] on link "View External Url" at bounding box center [980, 391] width 95 height 17
click at [975, 555] on div "View External Url View Person View External Url Email Schedule/Manage Callback …" at bounding box center [1065, 585] width 292 height 149
click at [974, 573] on link "View External Url" at bounding box center [980, 575] width 95 height 17
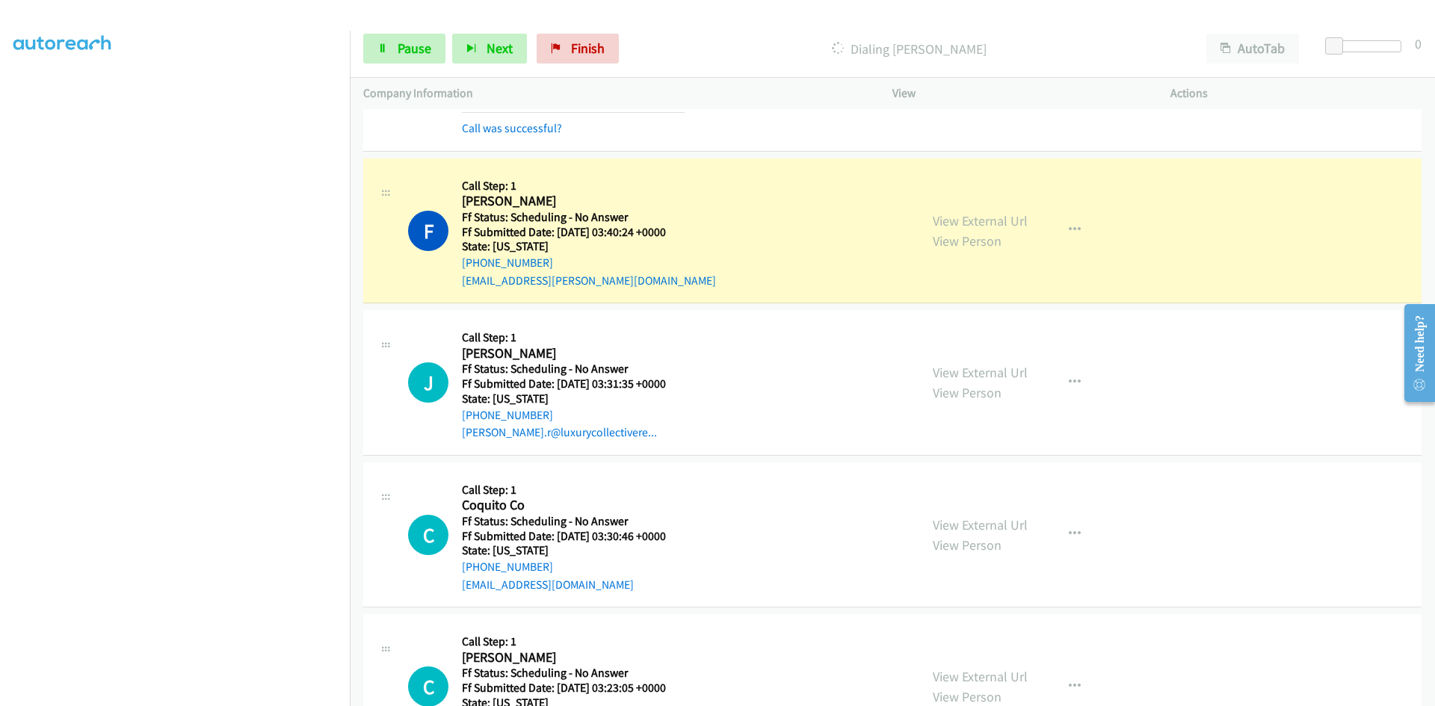
scroll to position [1869, 0]
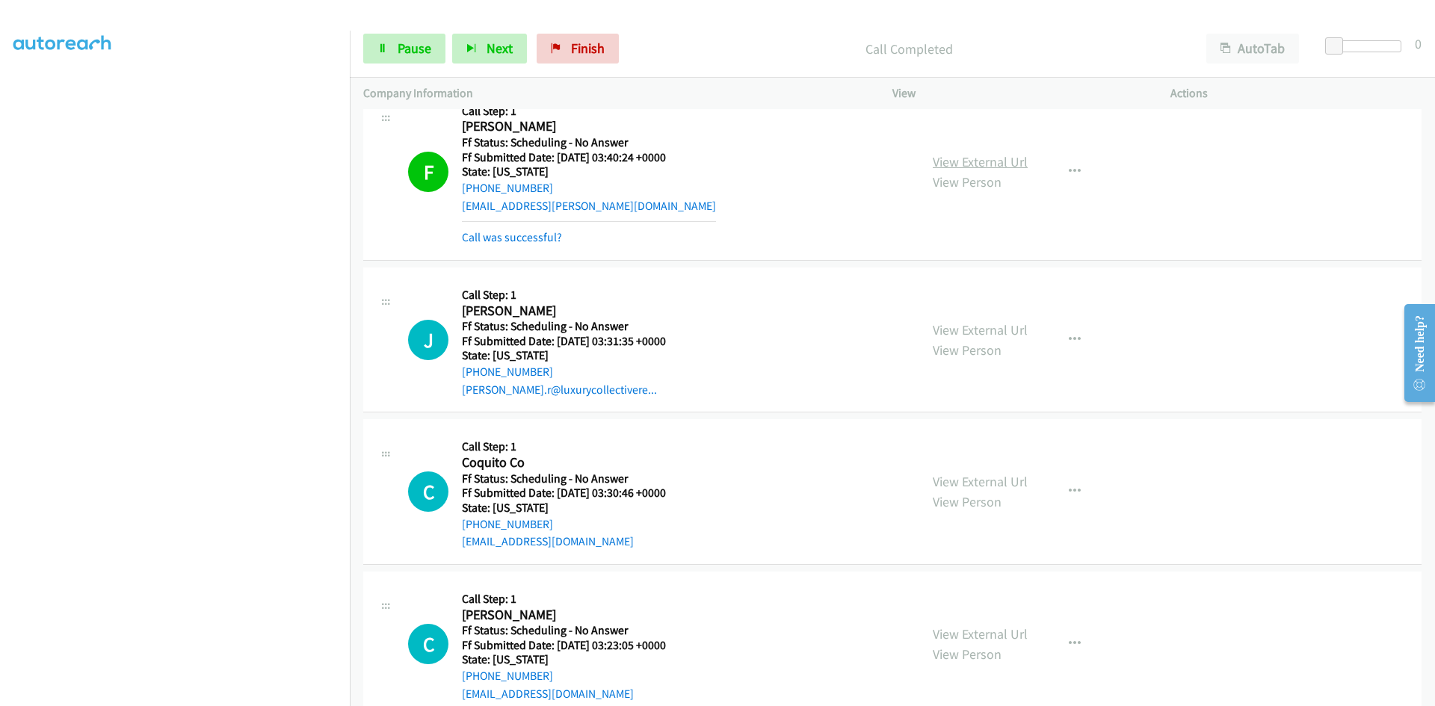
click at [970, 162] on link "View External Url" at bounding box center [980, 161] width 95 height 17
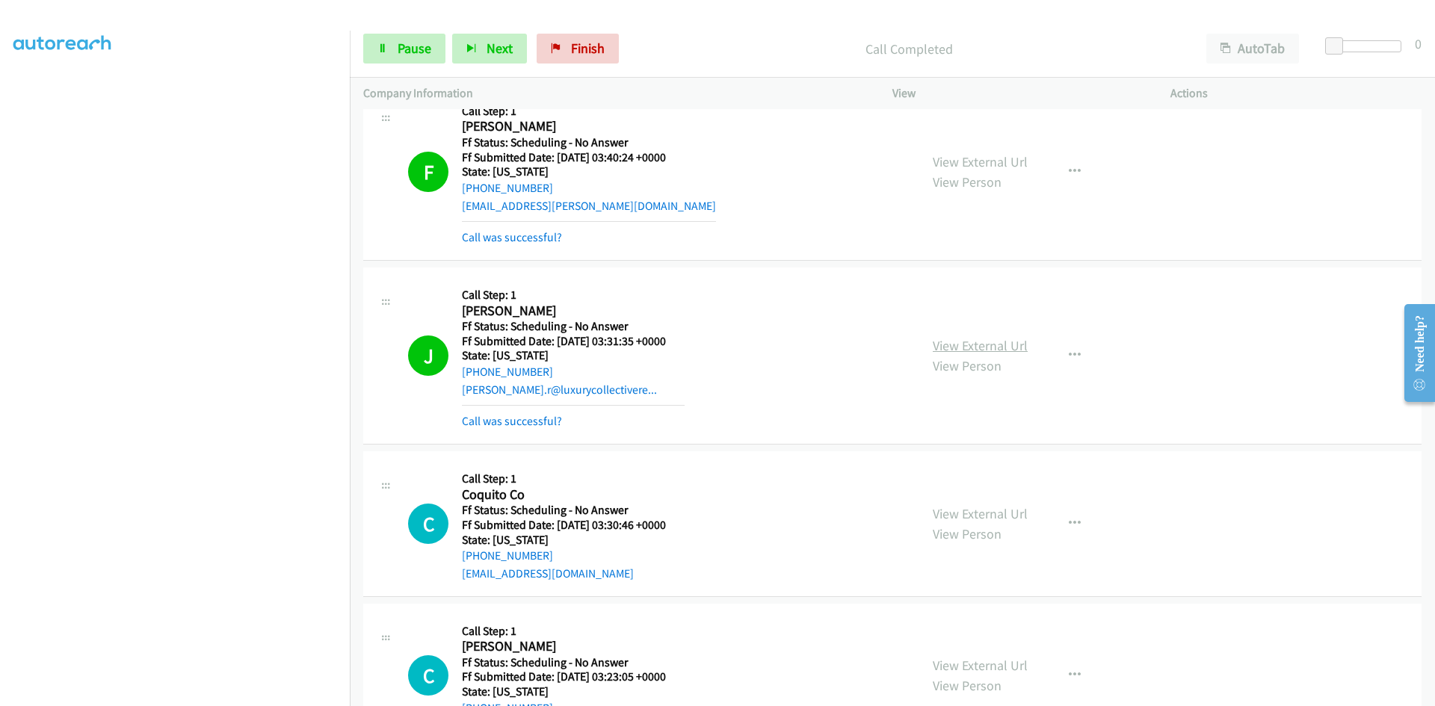
click at [959, 348] on link "View External Url" at bounding box center [980, 345] width 95 height 17
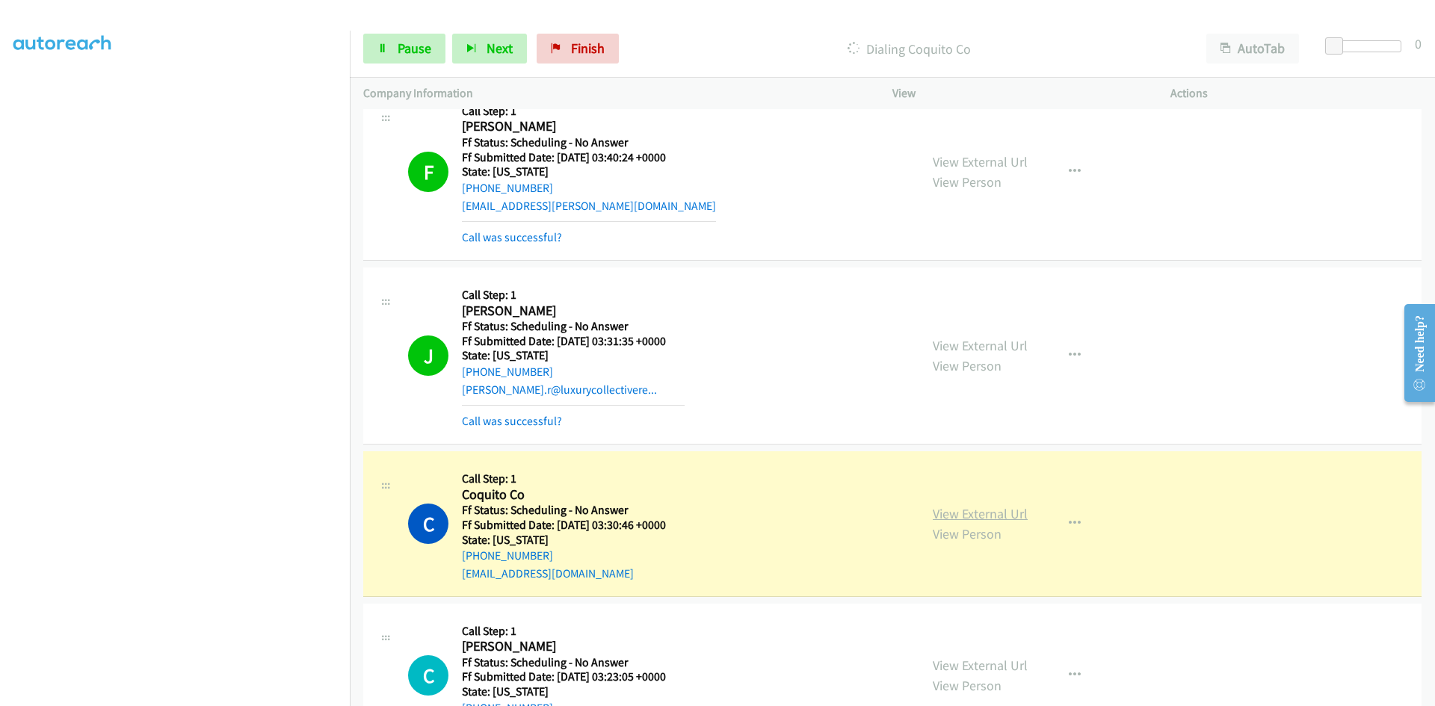
click at [992, 517] on link "View External Url" at bounding box center [980, 513] width 95 height 17
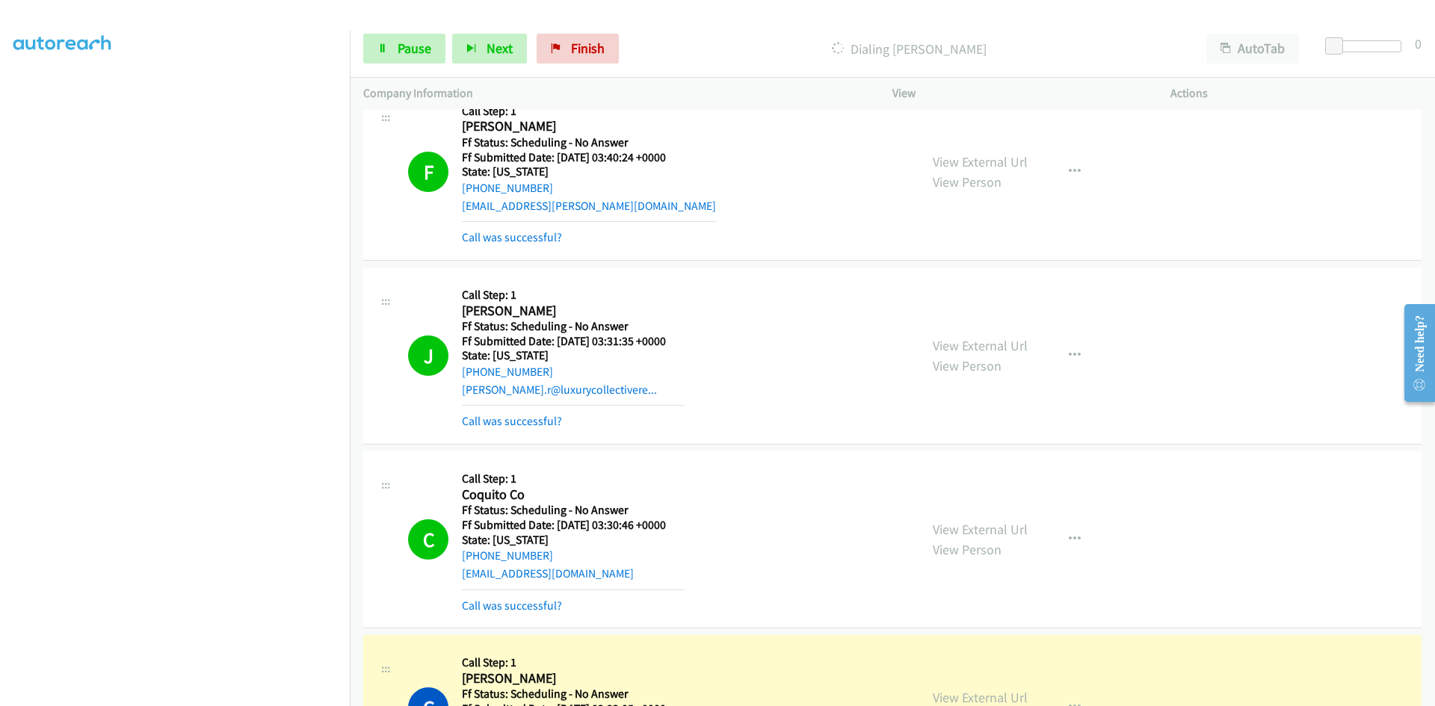
click at [528, 597] on div "Call was successful?" at bounding box center [573, 606] width 223 height 18
click at [529, 605] on link "Call was successful?" at bounding box center [512, 606] width 100 height 14
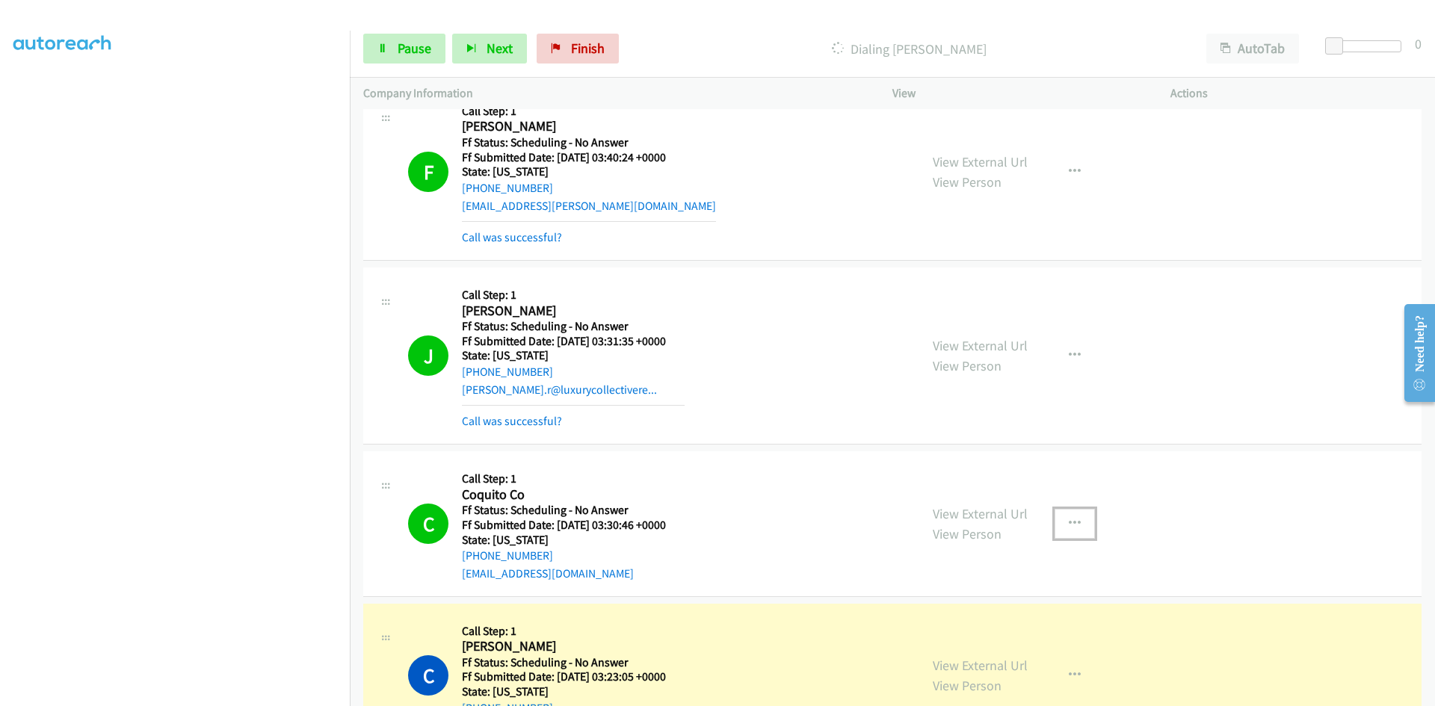
click at [1066, 511] on button "button" at bounding box center [1075, 524] width 40 height 30
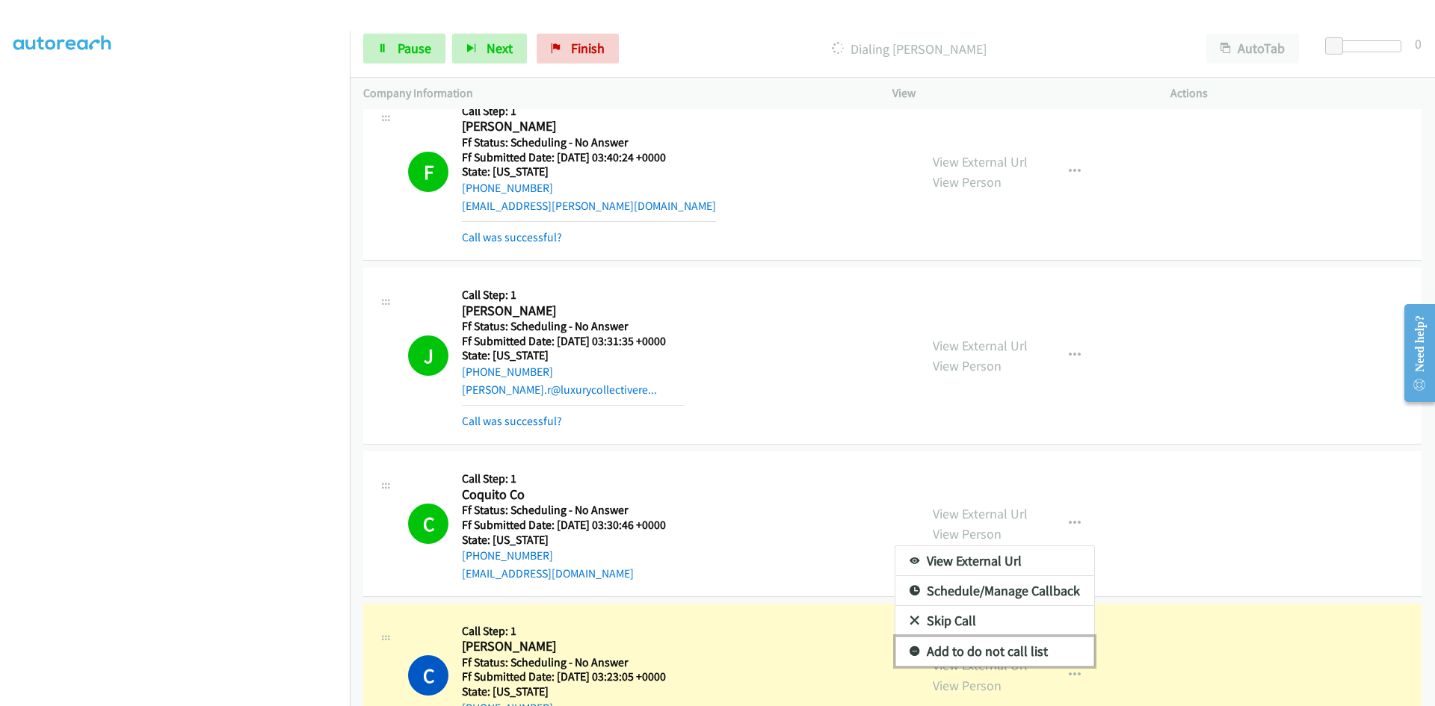
click at [964, 651] on link "Add to do not call list" at bounding box center [995, 652] width 199 height 30
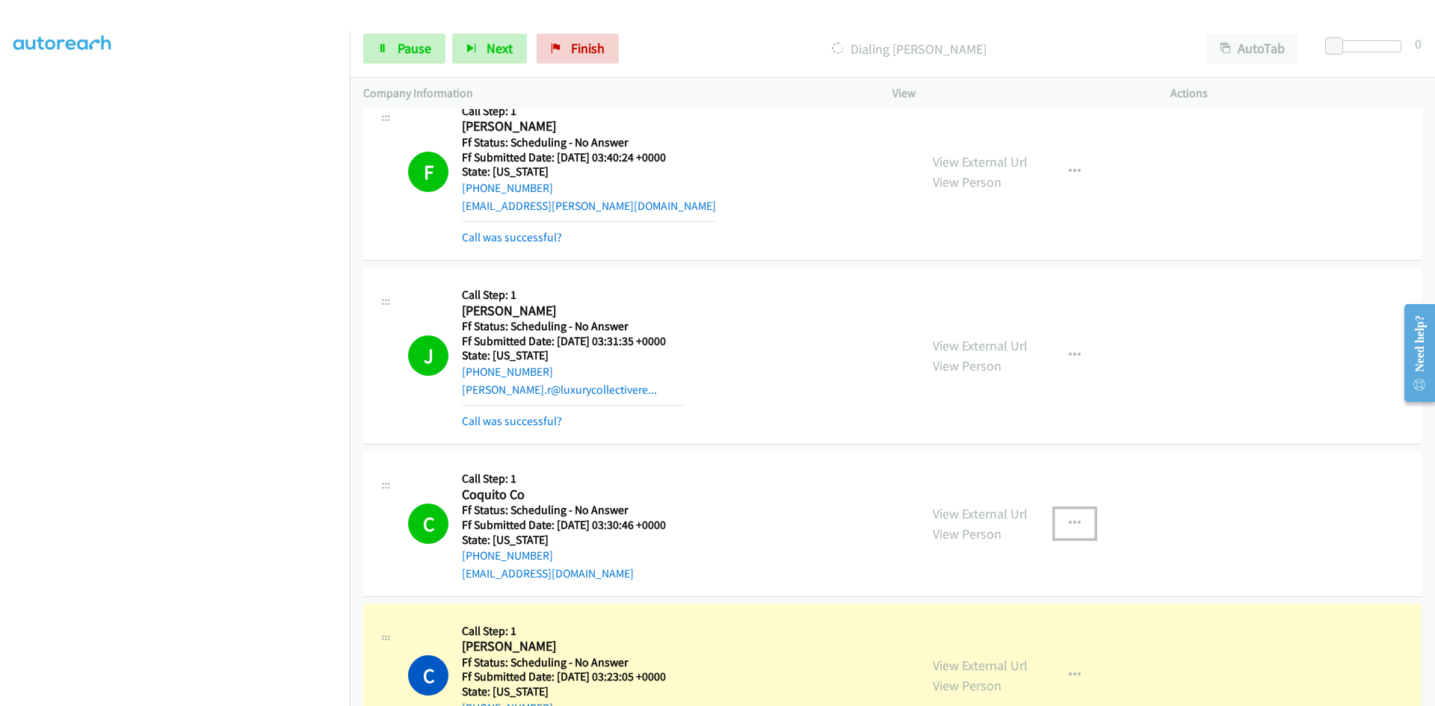
click at [1069, 521] on icon "button" at bounding box center [1075, 524] width 12 height 12
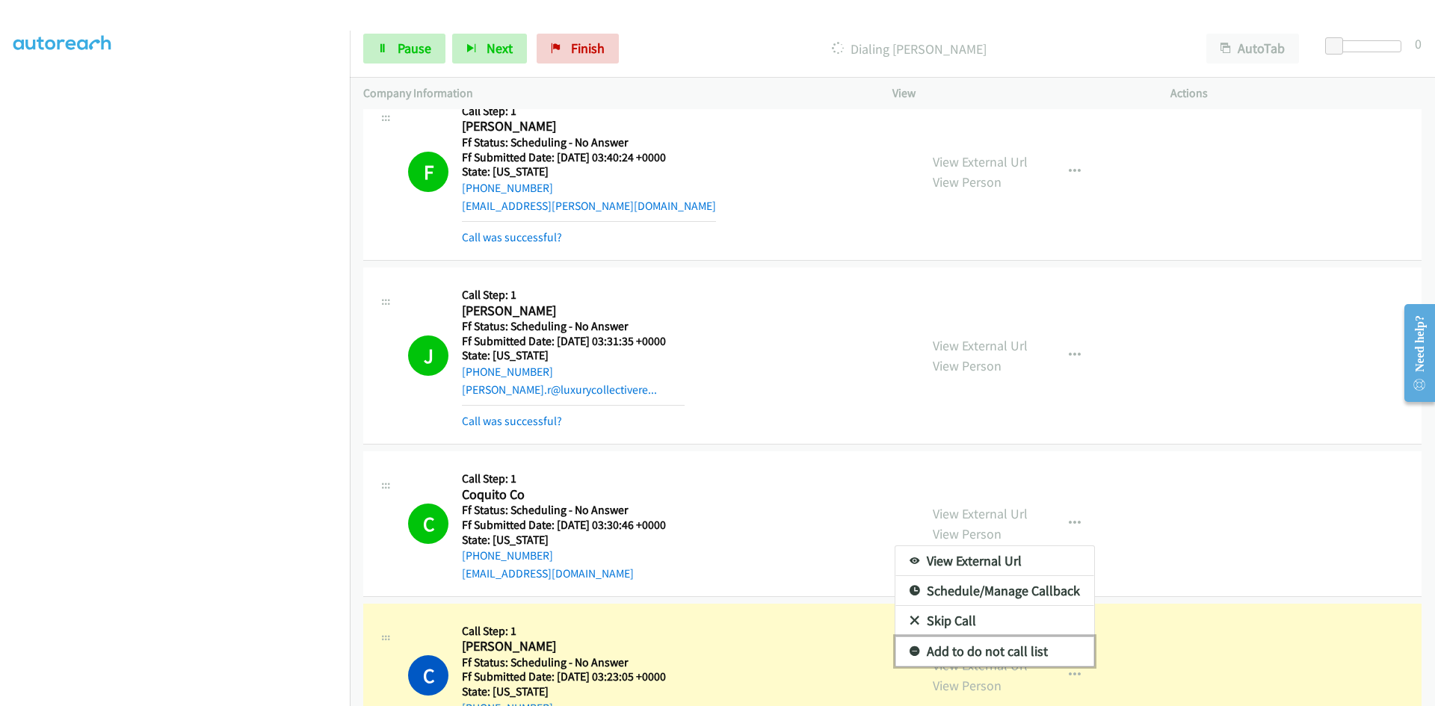
click at [985, 659] on link "Add to do not call list" at bounding box center [995, 652] width 199 height 30
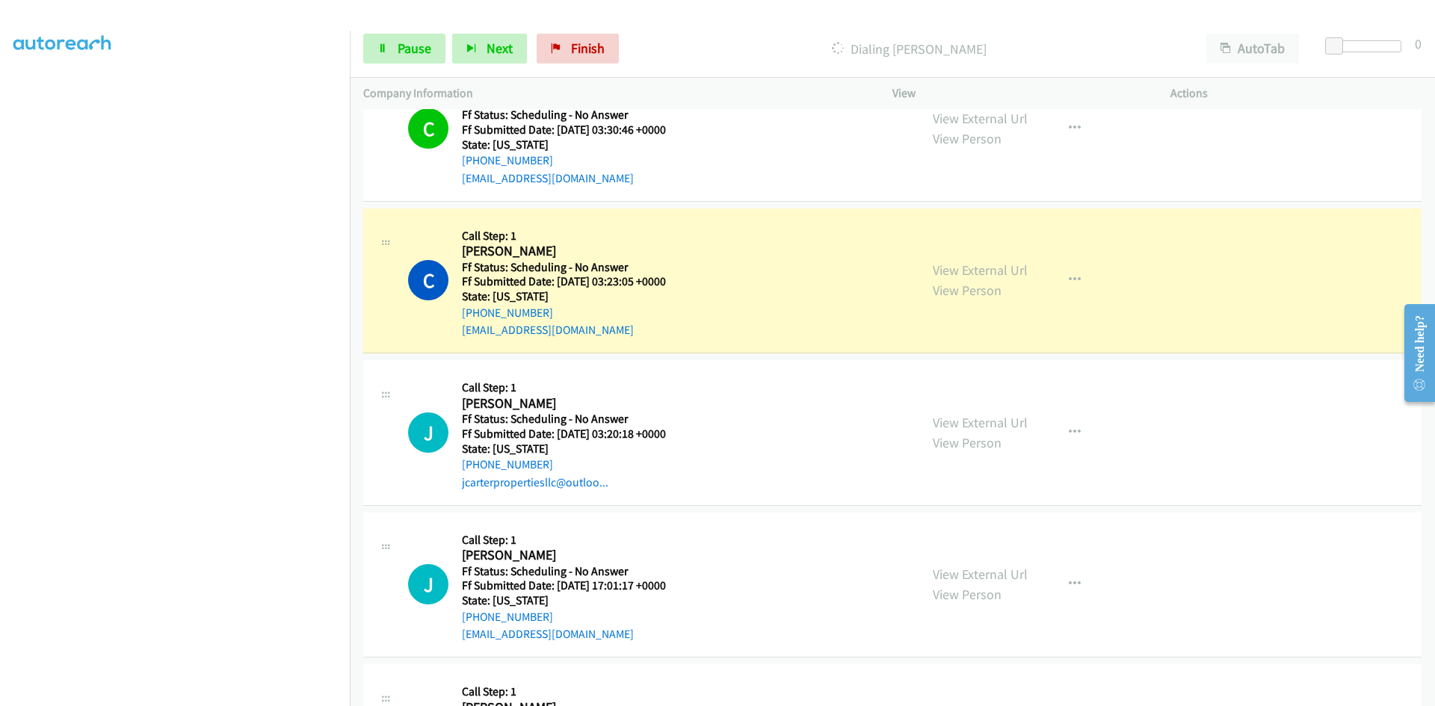
scroll to position [2392, 0]
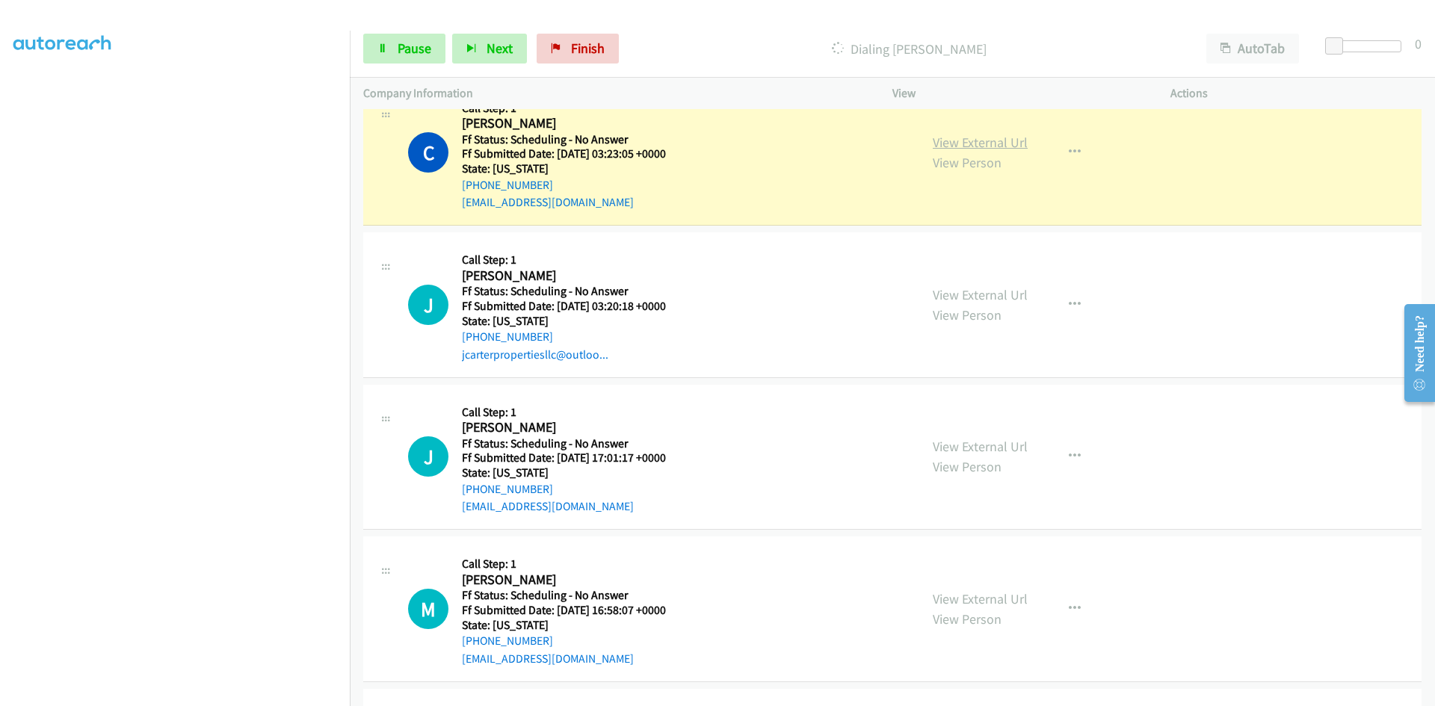
click at [981, 141] on link "View External Url" at bounding box center [980, 142] width 95 height 17
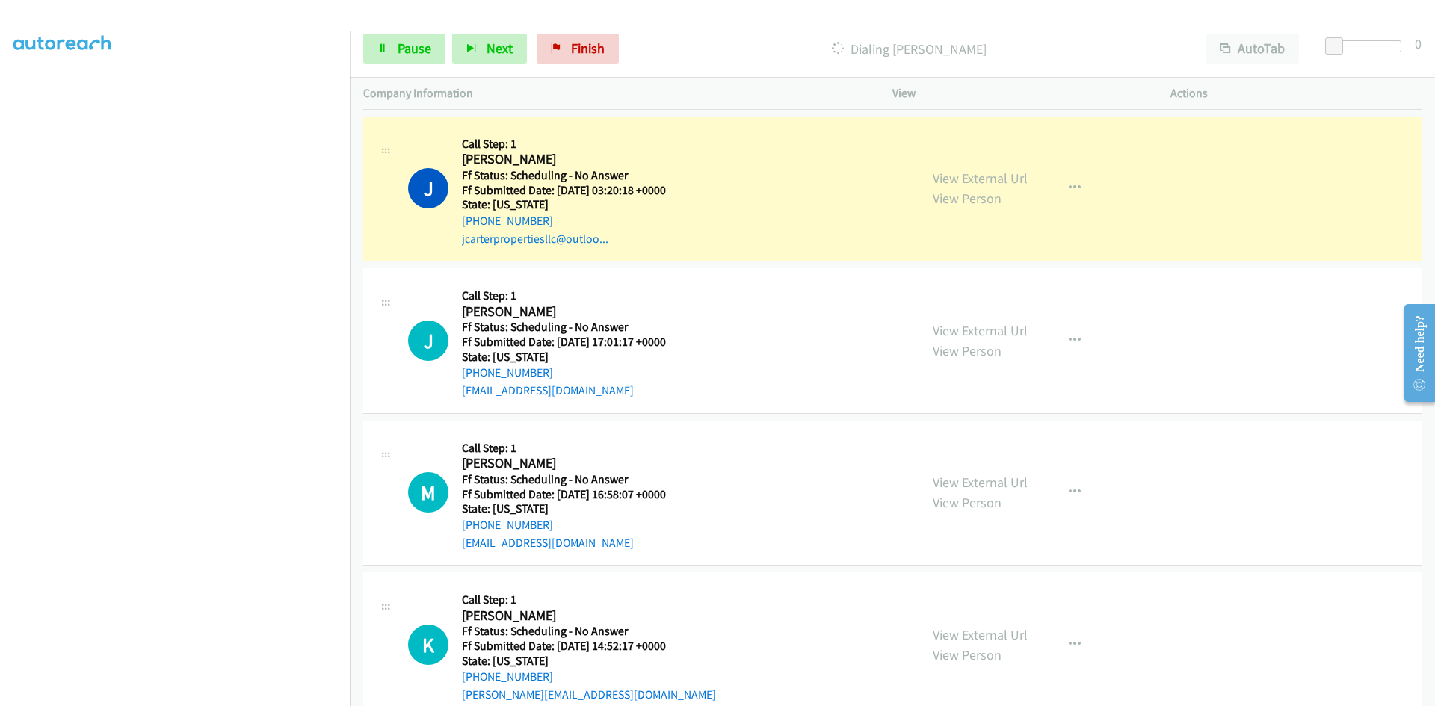
scroll to position [2541, 0]
click at [948, 179] on link "View External Url" at bounding box center [980, 176] width 95 height 17
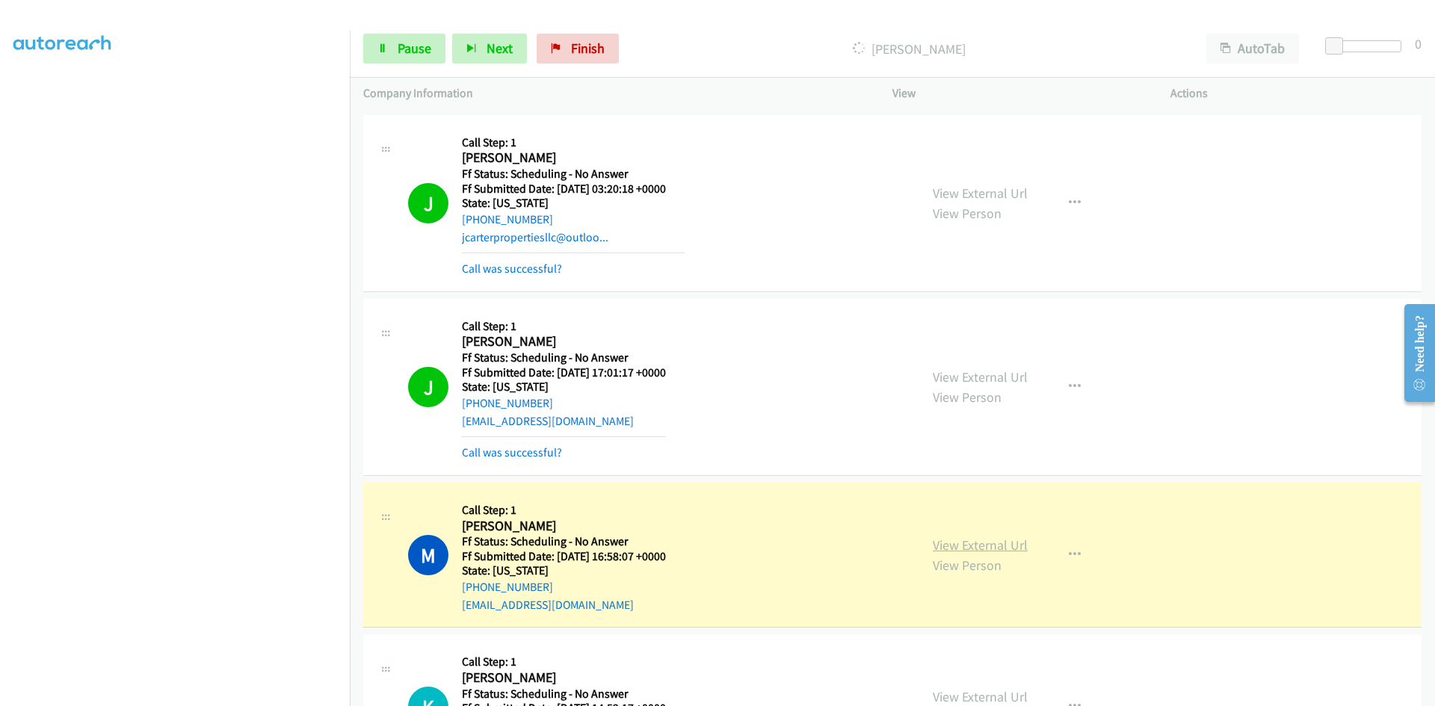
click at [1008, 549] on link "View External Url" at bounding box center [980, 545] width 95 height 17
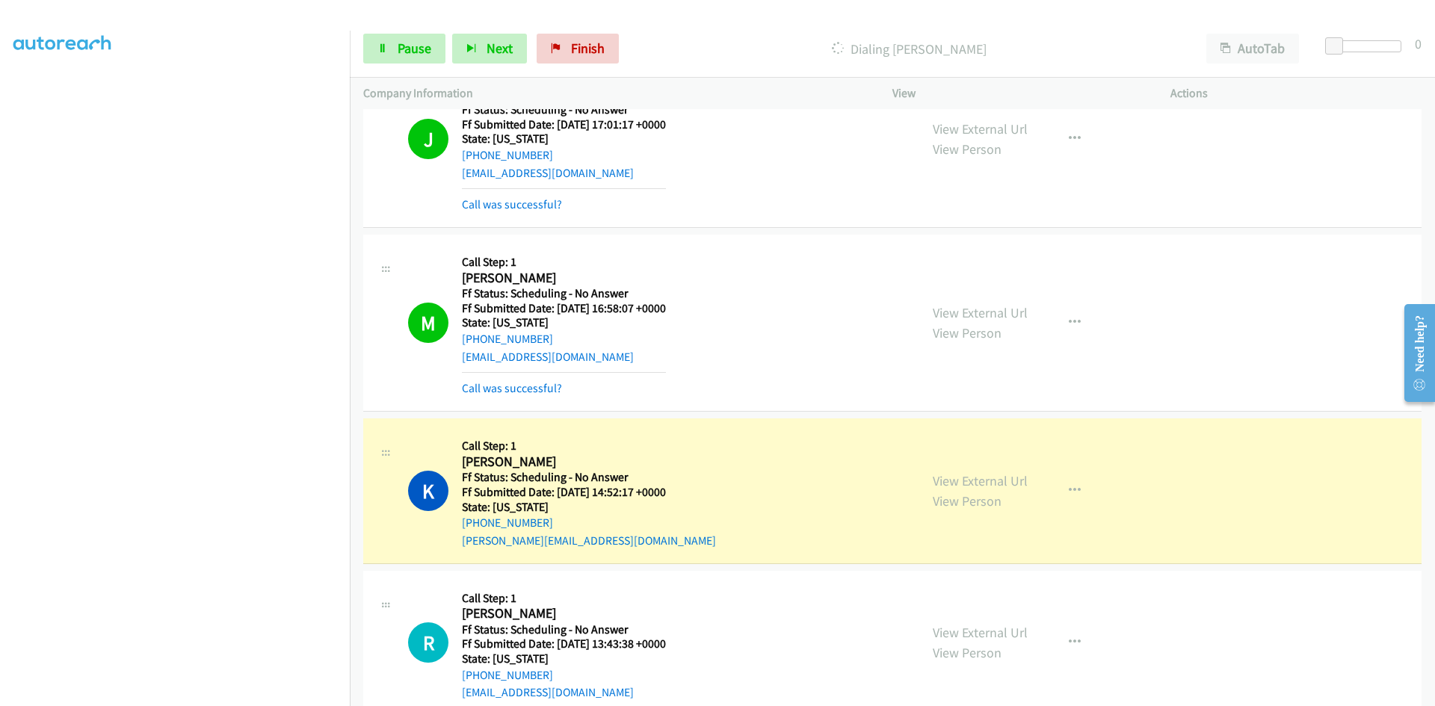
scroll to position [2840, 0]
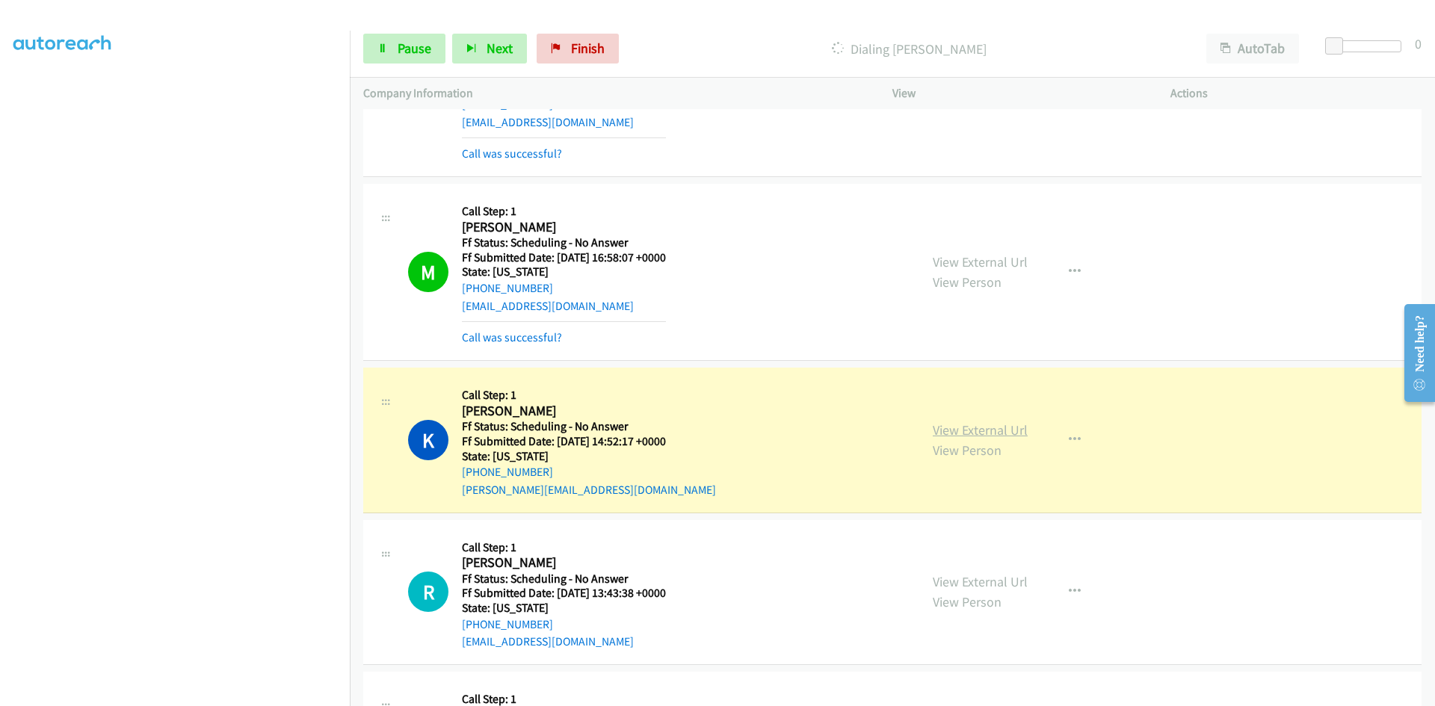
click at [1008, 434] on link "View External Url" at bounding box center [980, 430] width 95 height 17
click at [403, 52] on span "Pause" at bounding box center [415, 48] width 34 height 17
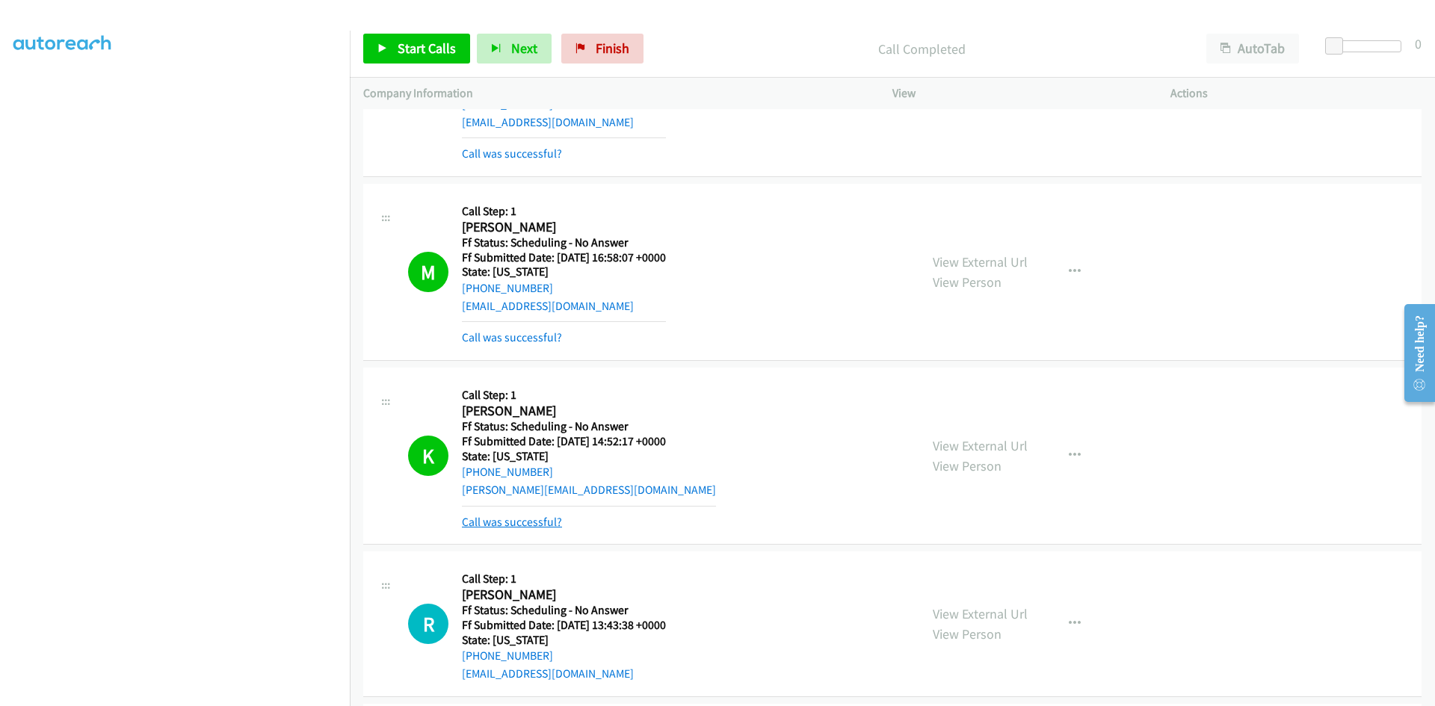
click at [469, 526] on link "Call was successful?" at bounding box center [512, 522] width 100 height 14
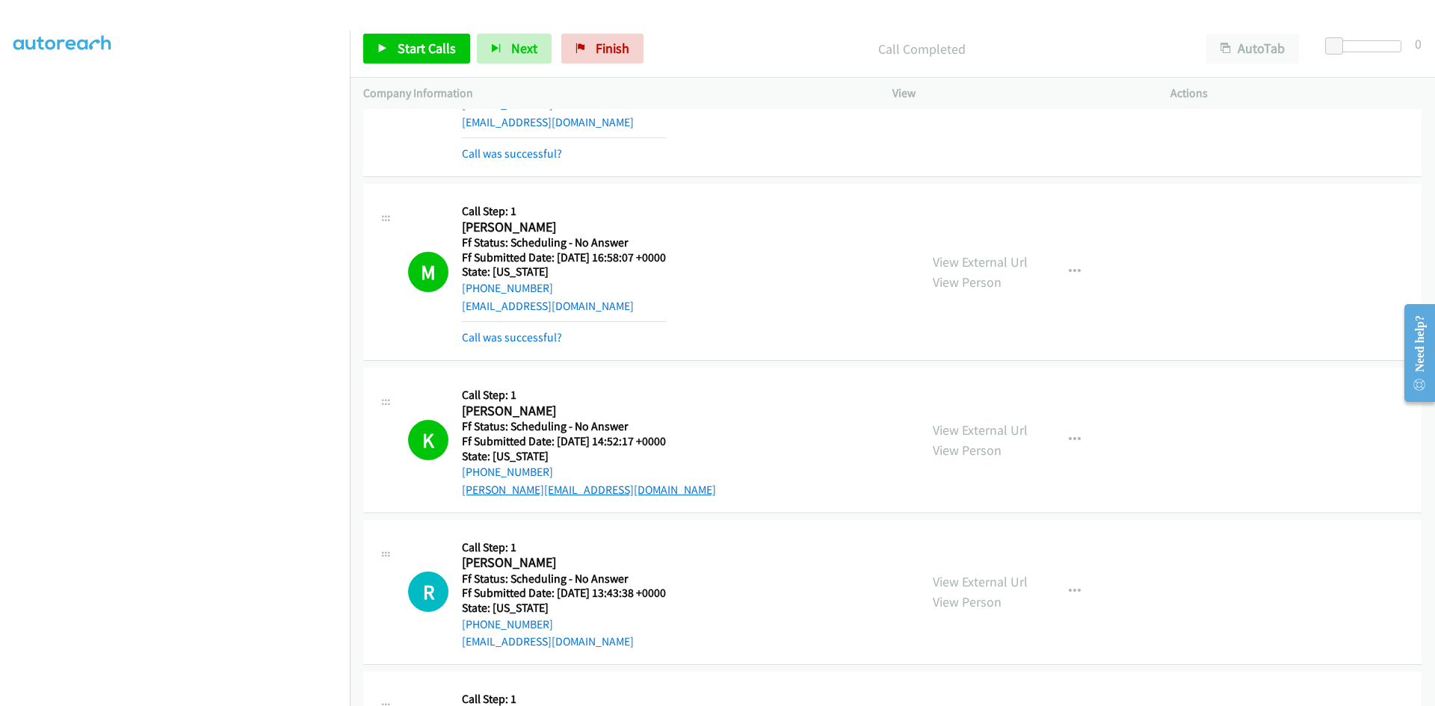
scroll to position [2915, 0]
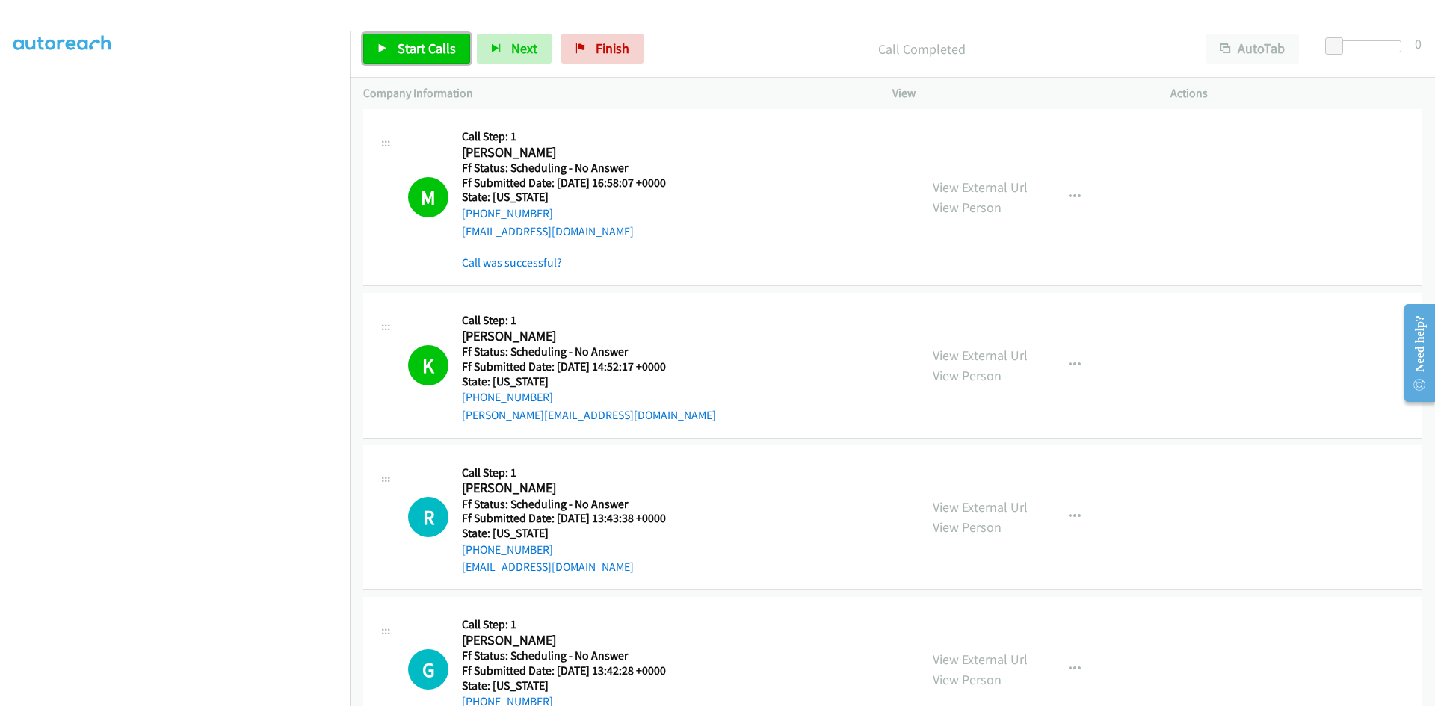
click at [410, 43] on span "Start Calls" at bounding box center [427, 48] width 58 height 17
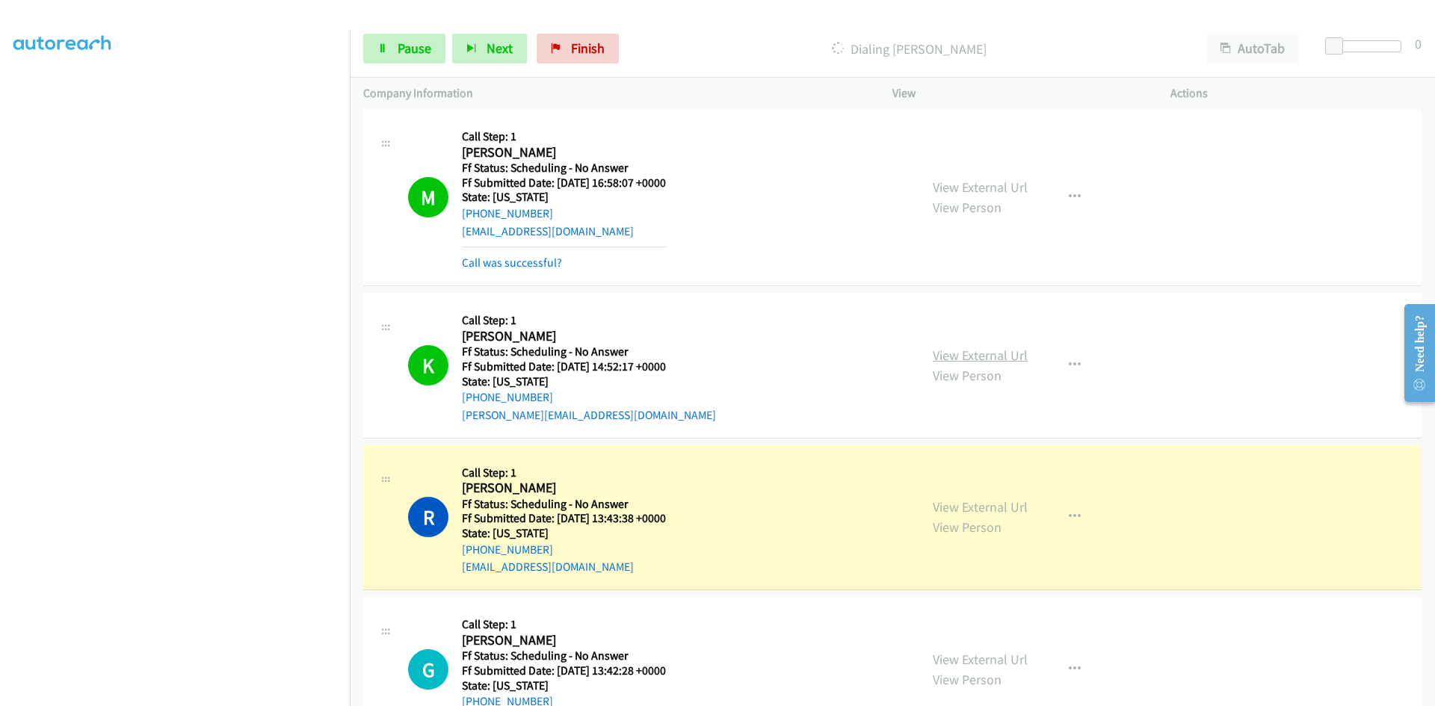
click at [999, 357] on link "View External Url" at bounding box center [980, 355] width 95 height 17
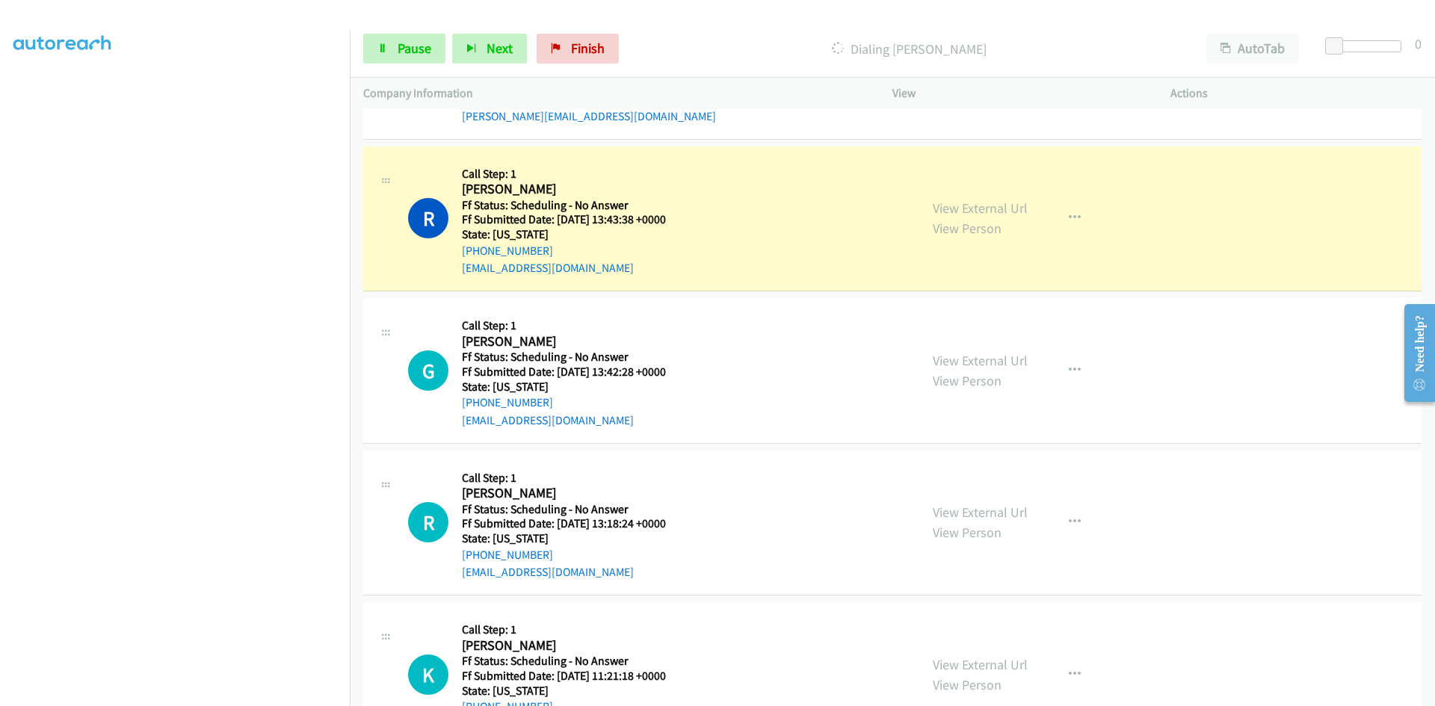
scroll to position [3289, 0]
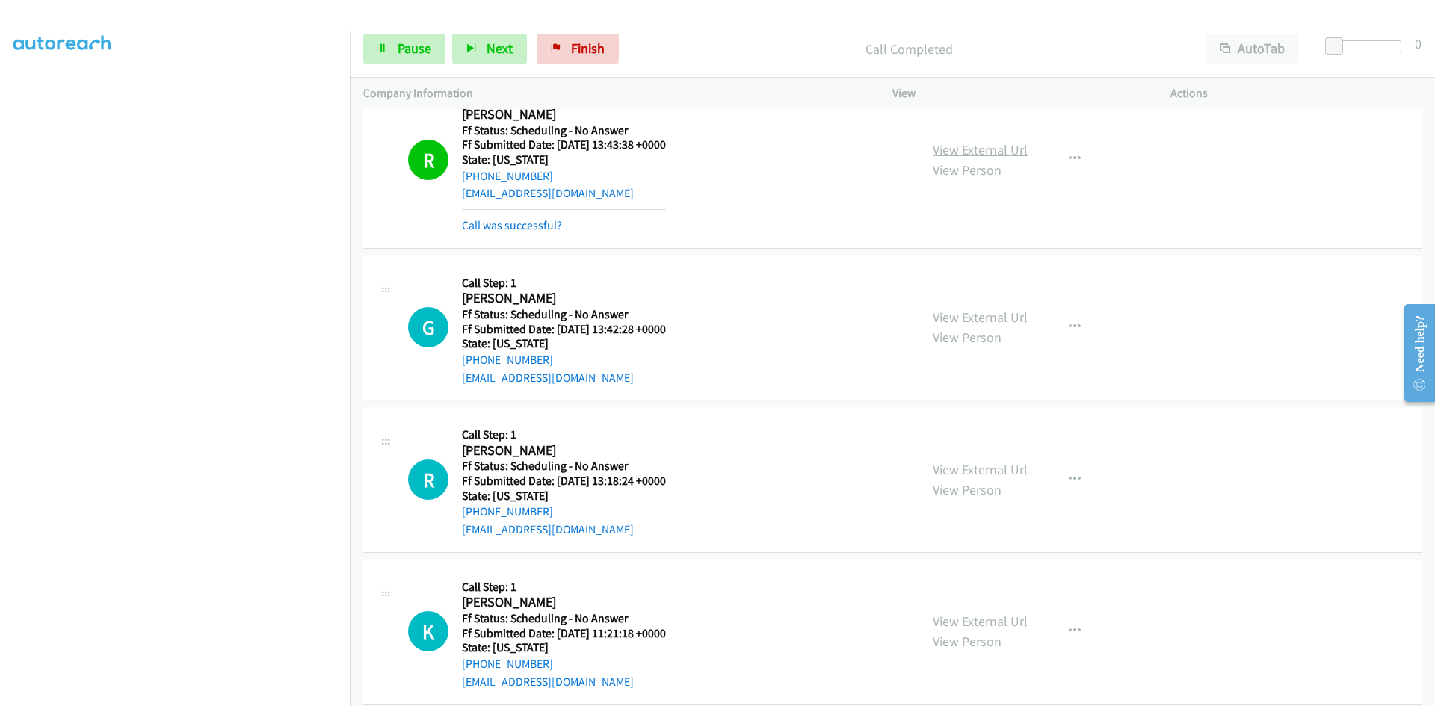
click at [996, 152] on link "View External Url" at bounding box center [980, 149] width 95 height 17
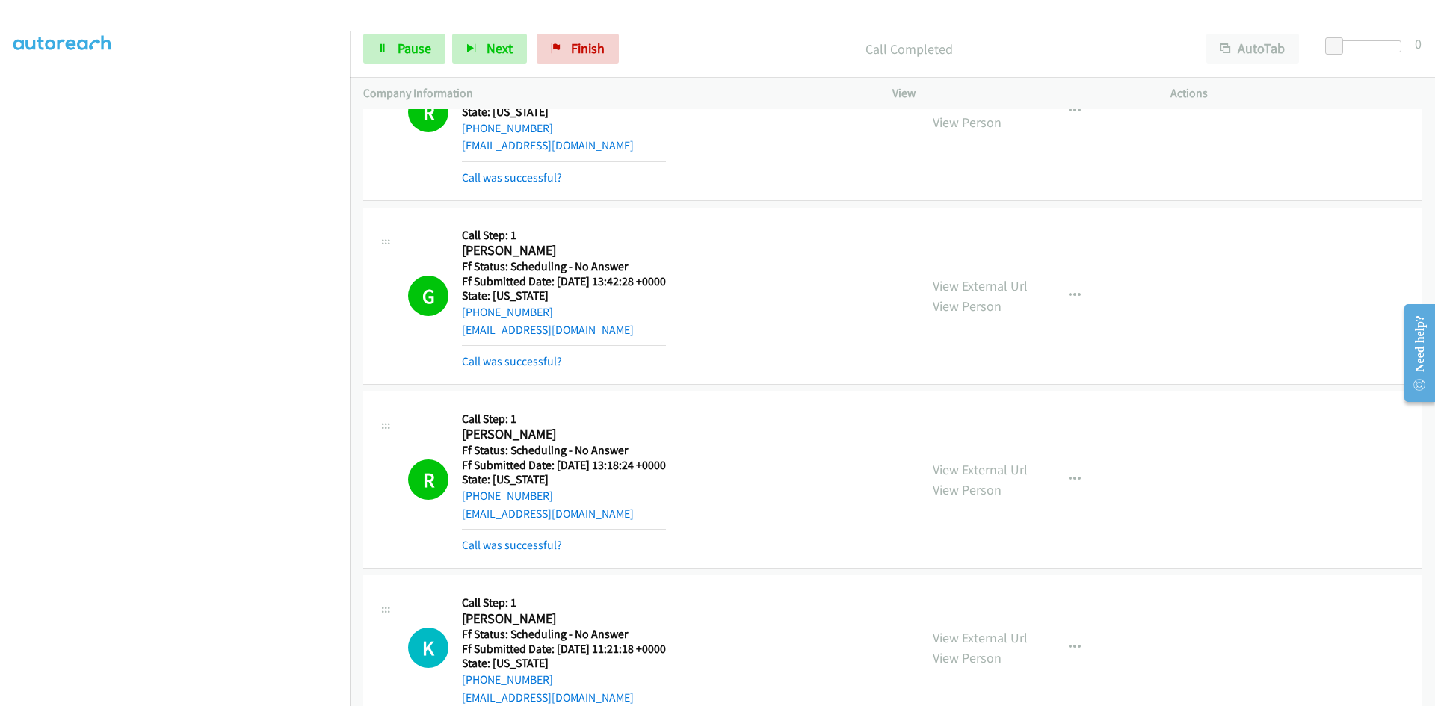
scroll to position [3364, 0]
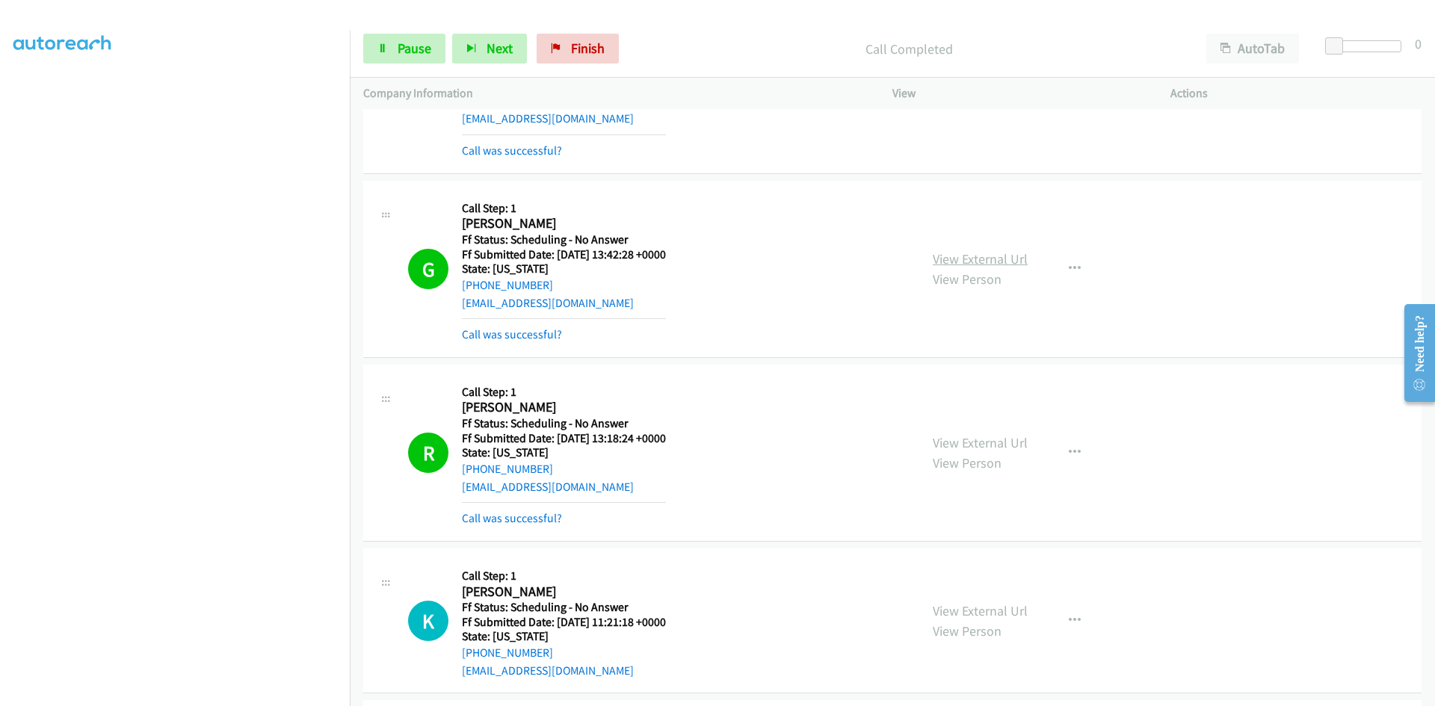
click at [988, 262] on link "View External Url" at bounding box center [980, 258] width 95 height 17
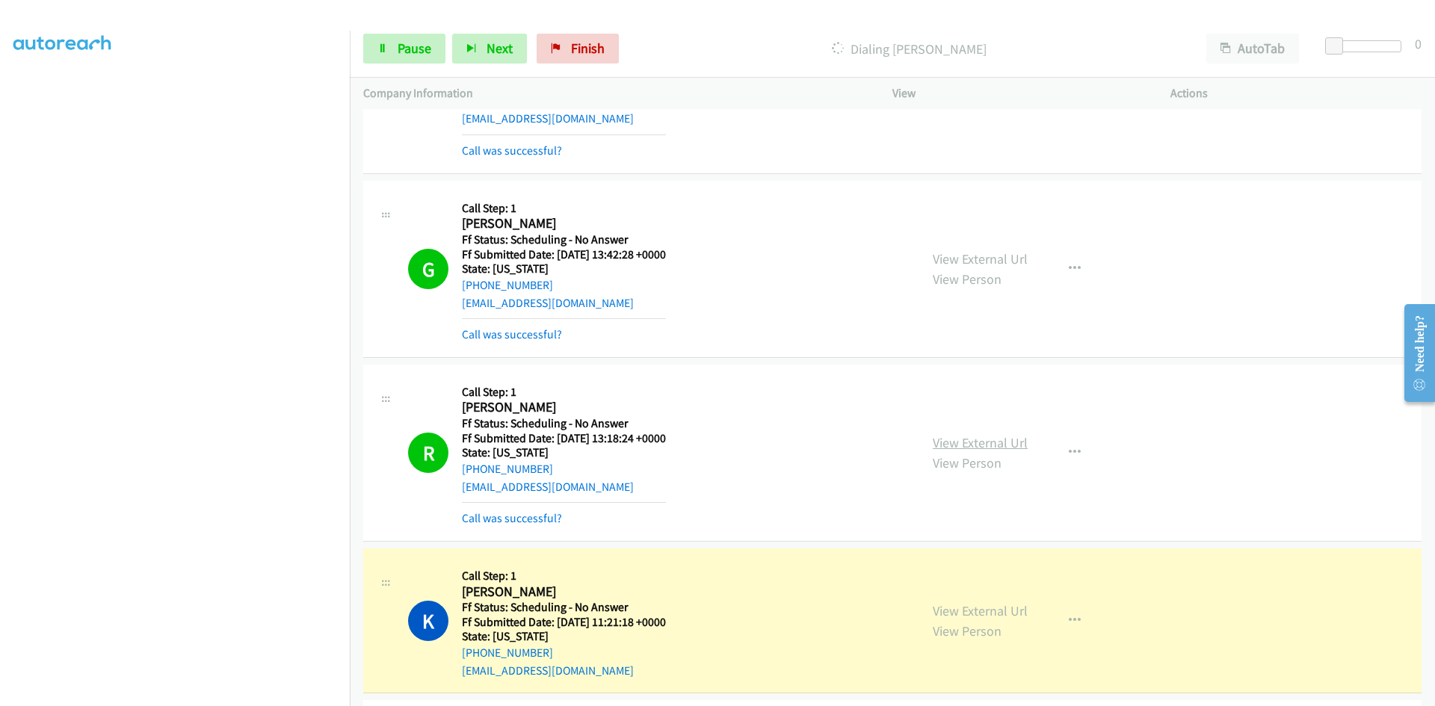
click at [956, 443] on link "View External Url" at bounding box center [980, 442] width 95 height 17
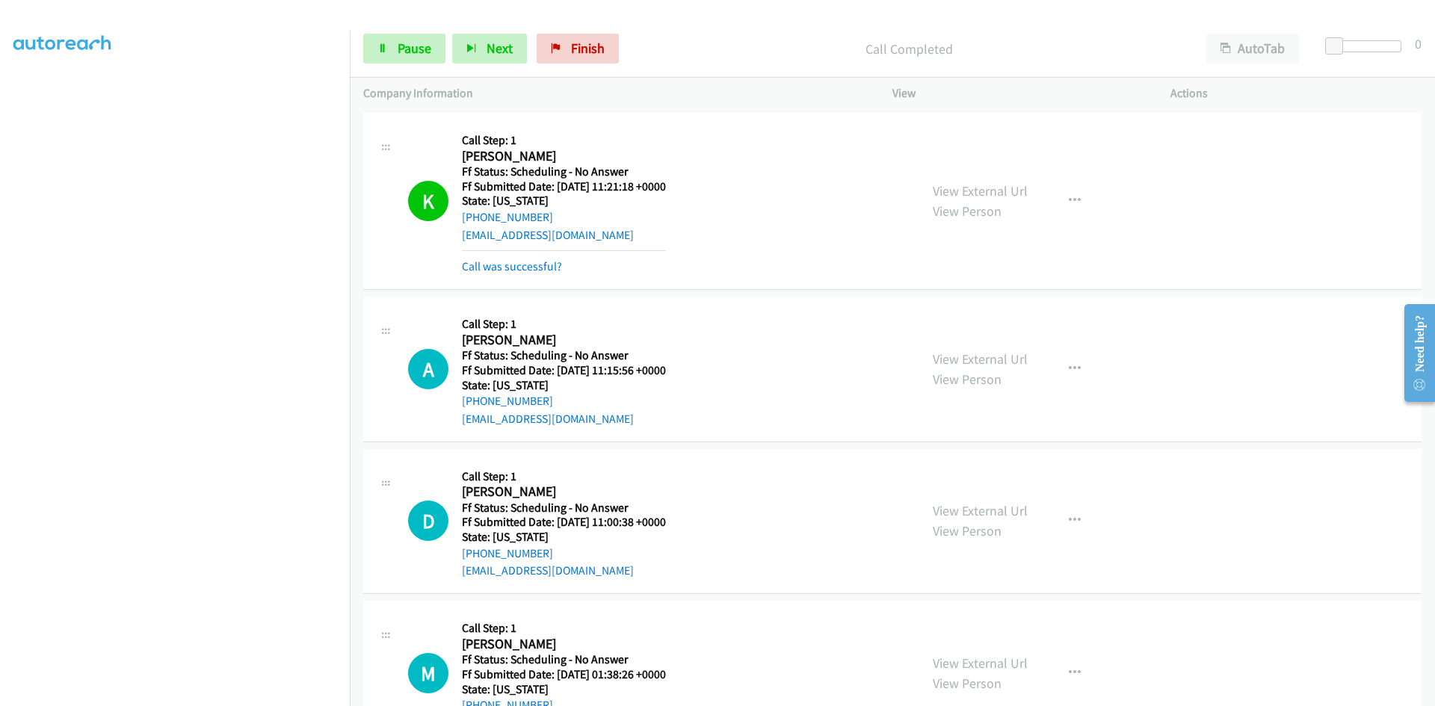
scroll to position [3812, 0]
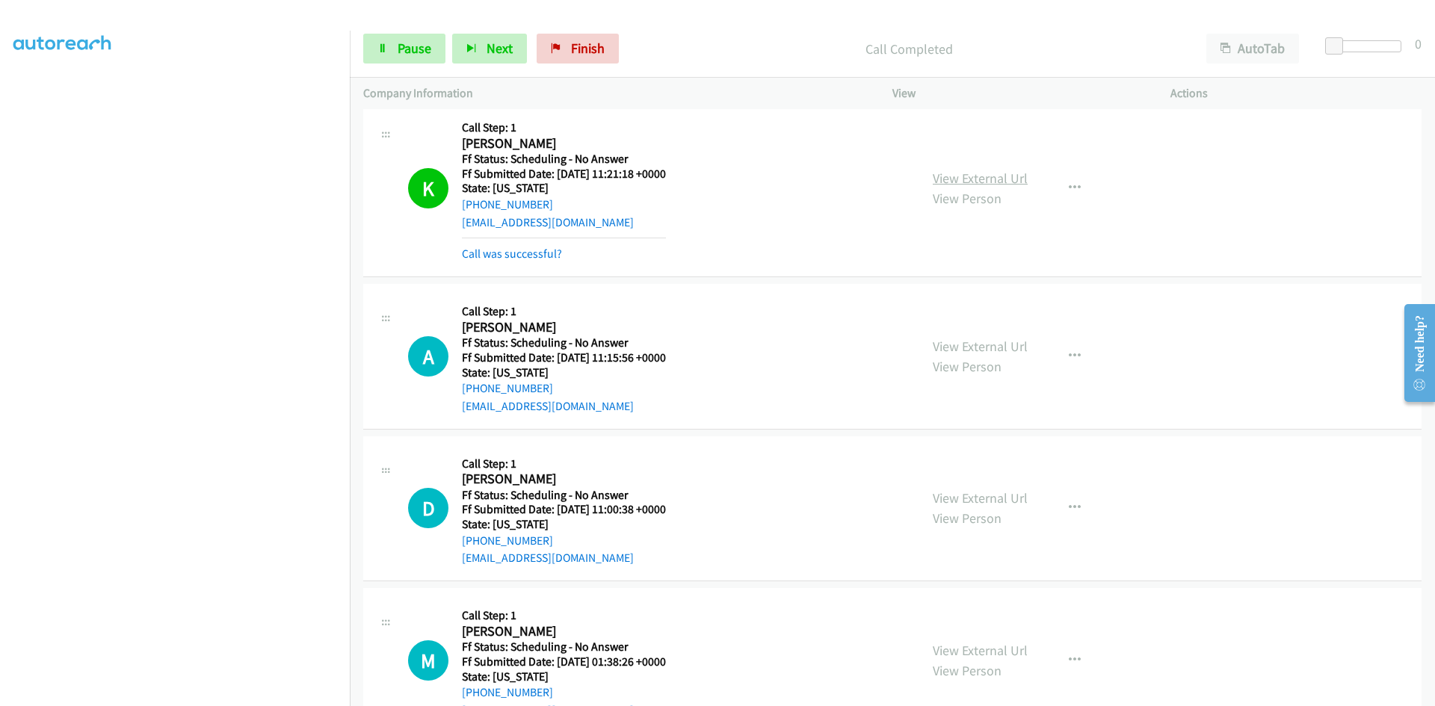
click at [1014, 185] on link "View External Url" at bounding box center [980, 178] width 95 height 17
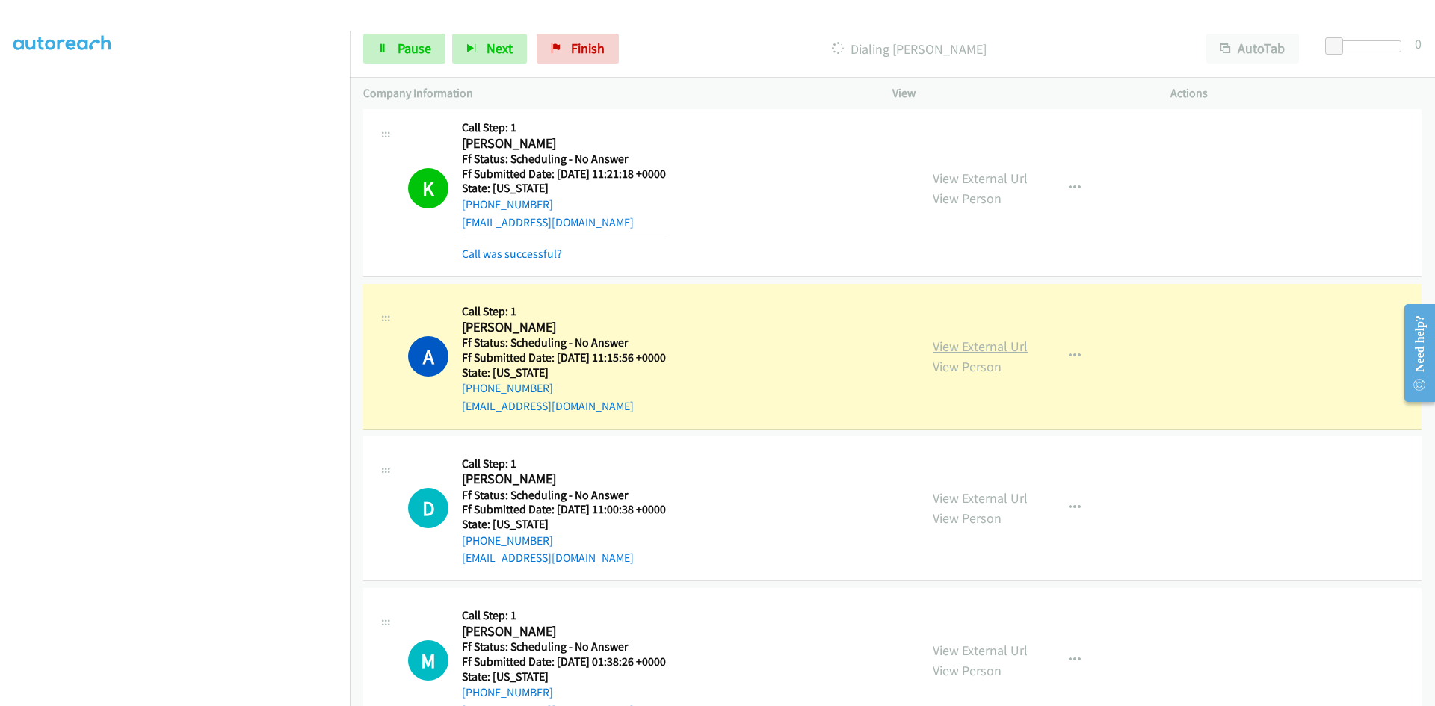
click at [958, 345] on link "View External Url" at bounding box center [980, 346] width 95 height 17
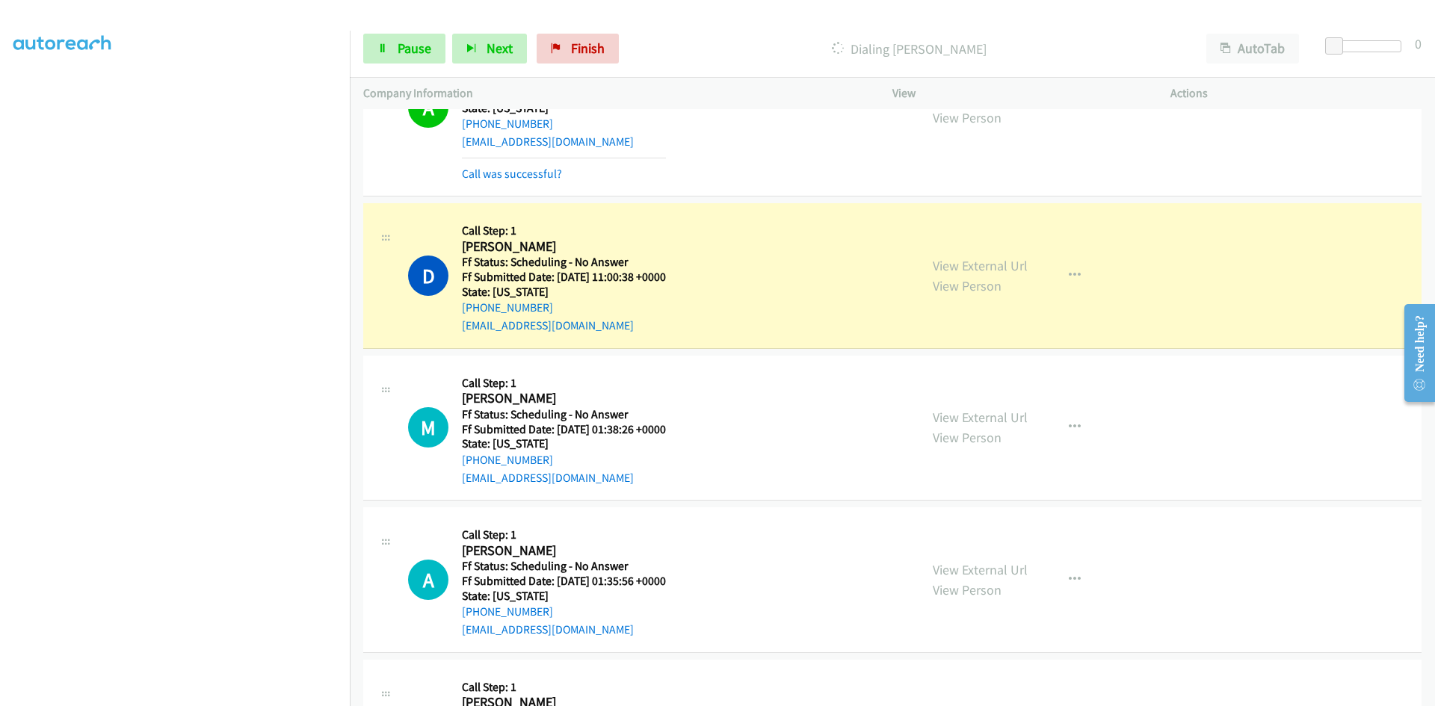
scroll to position [4111, 0]
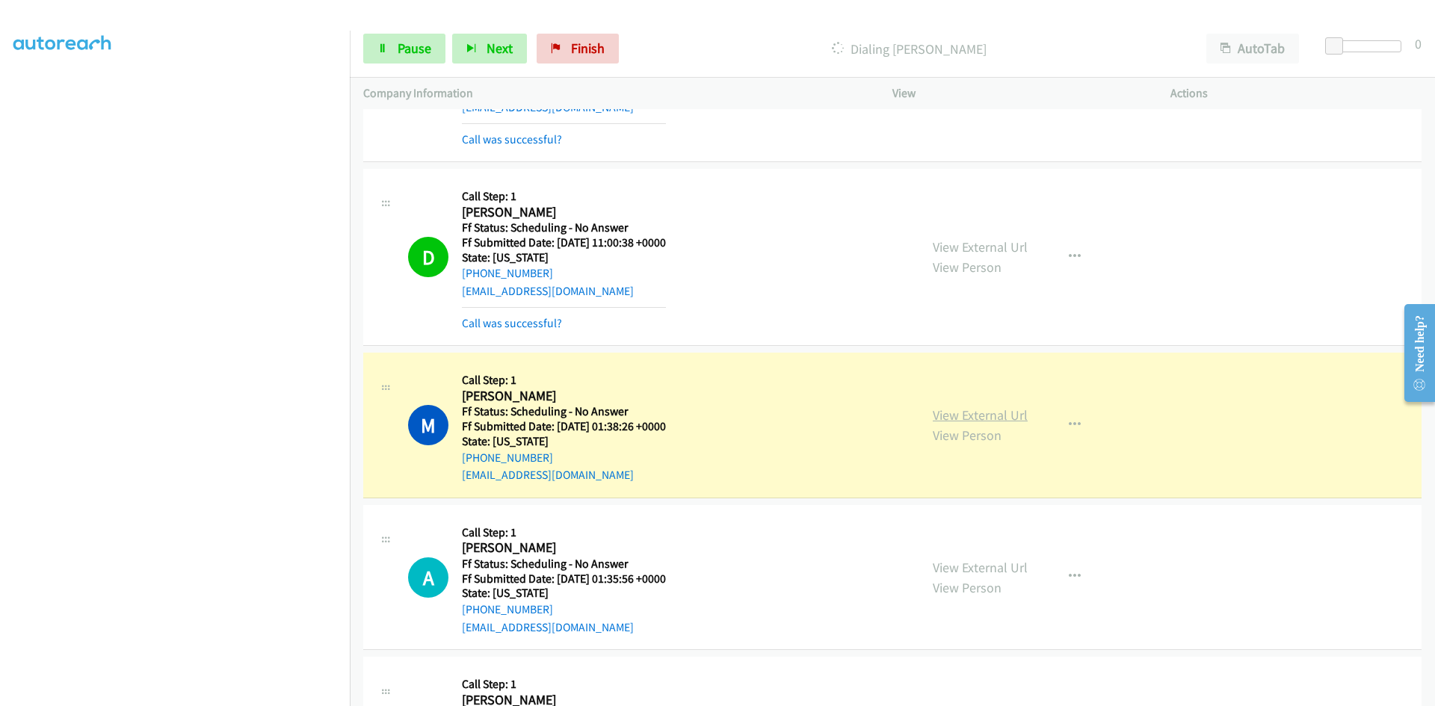
click at [999, 416] on link "View External Url" at bounding box center [980, 415] width 95 height 17
click at [1008, 247] on link "View External Url" at bounding box center [980, 246] width 95 height 17
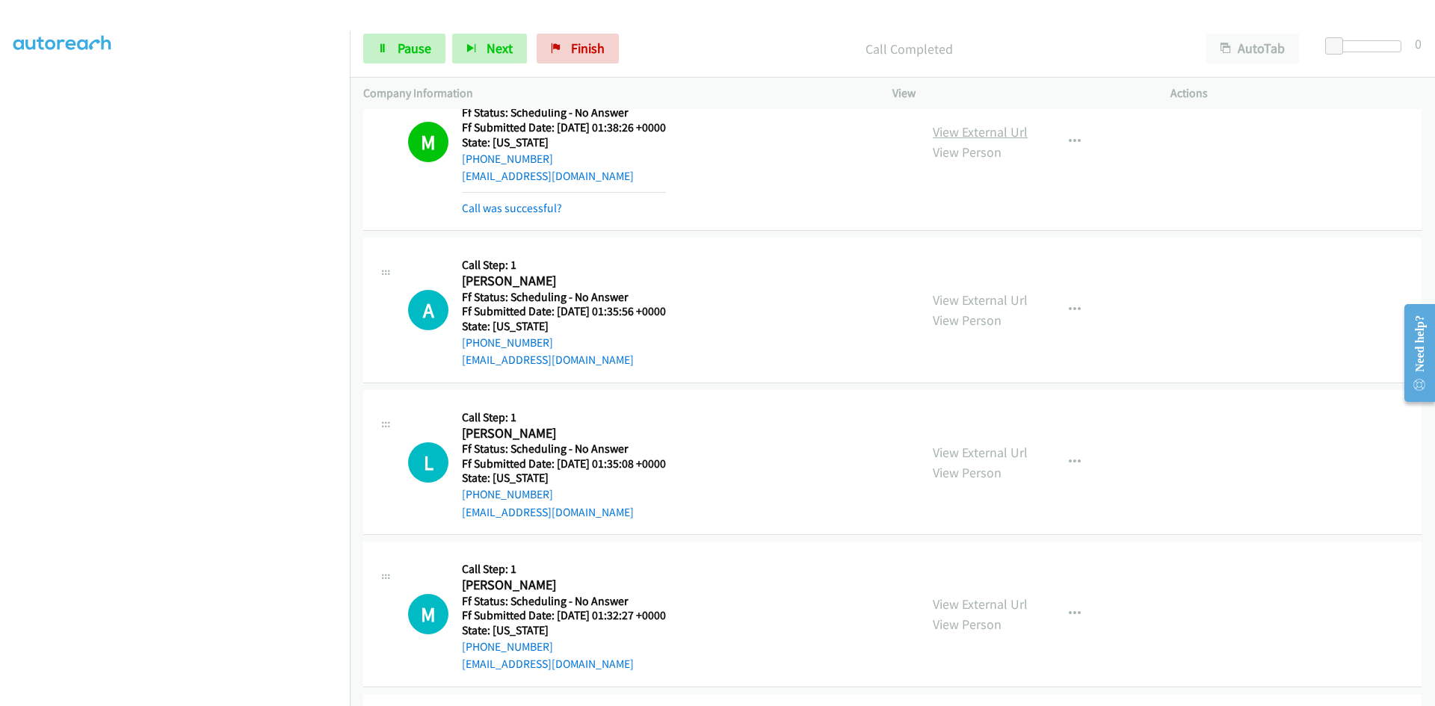
scroll to position [4426, 0]
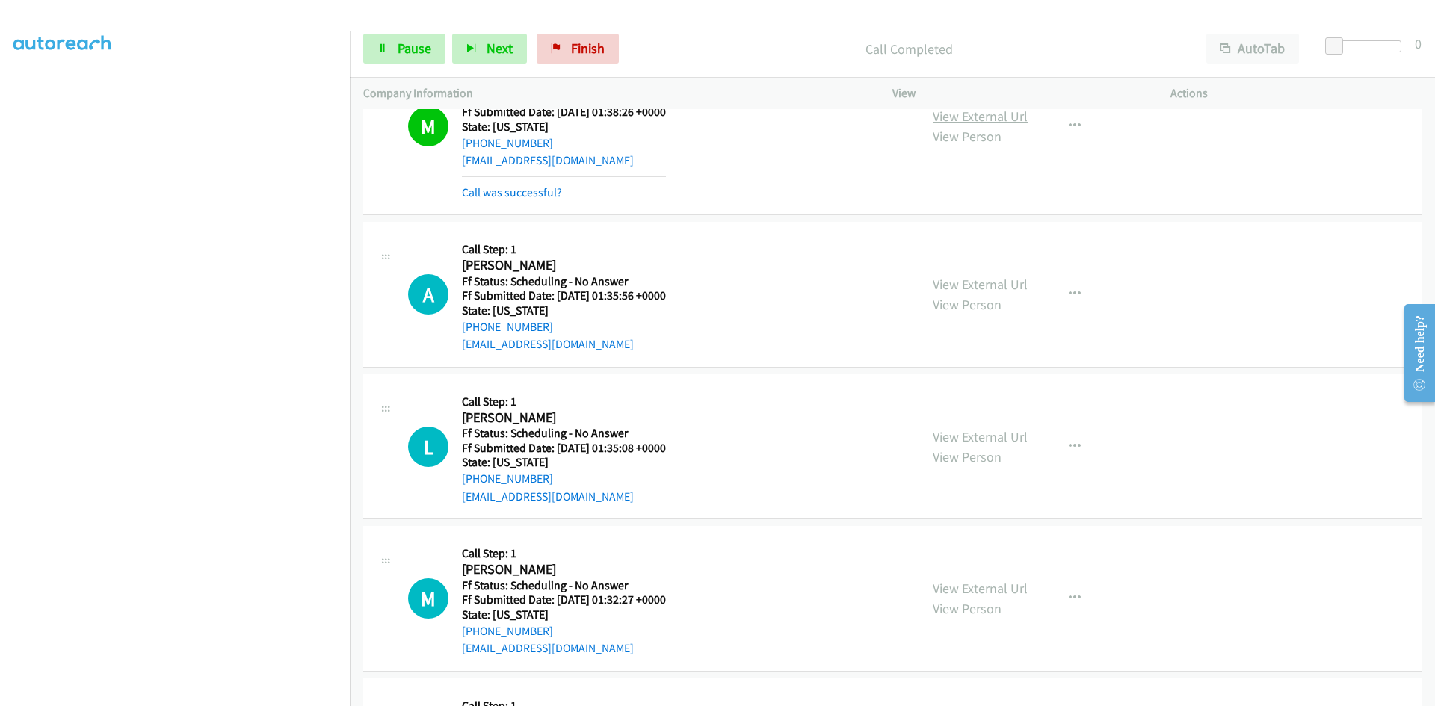
click at [958, 121] on link "View External Url" at bounding box center [980, 116] width 95 height 17
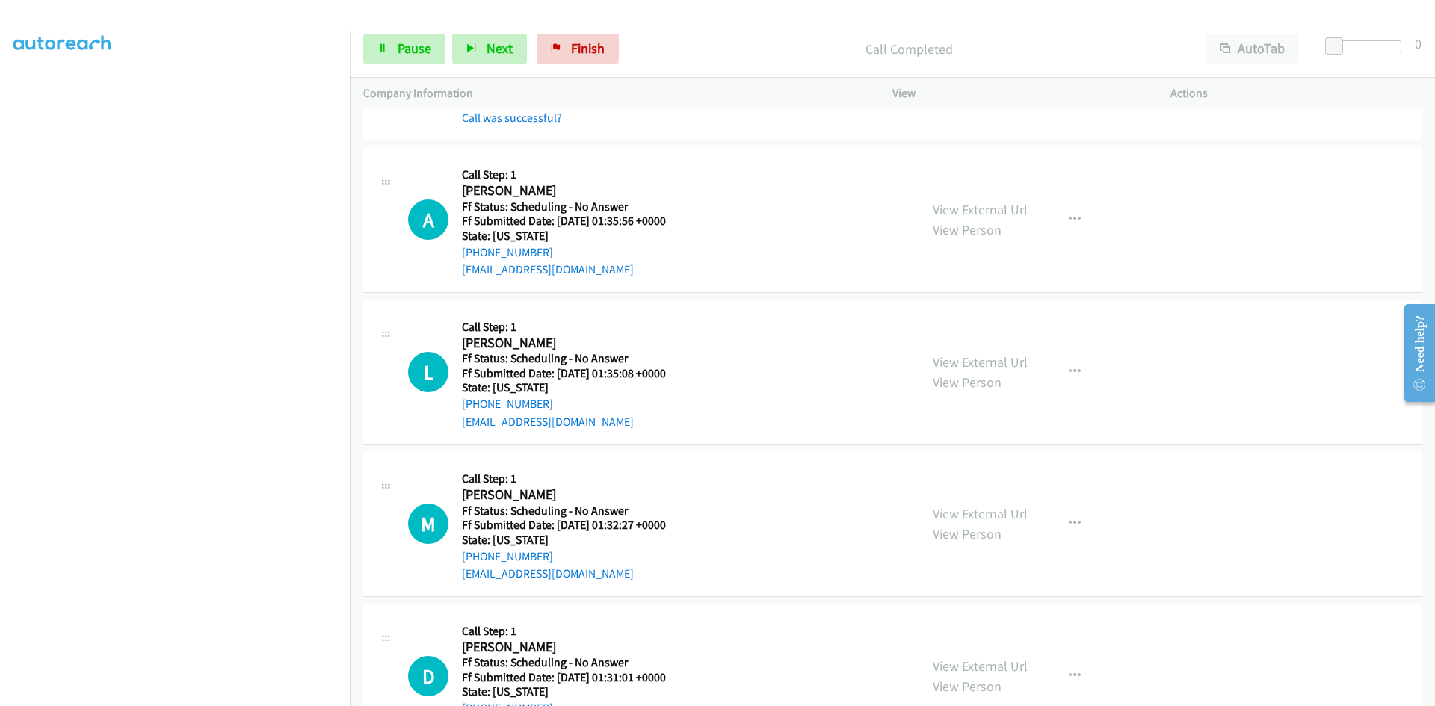
scroll to position [4575, 0]
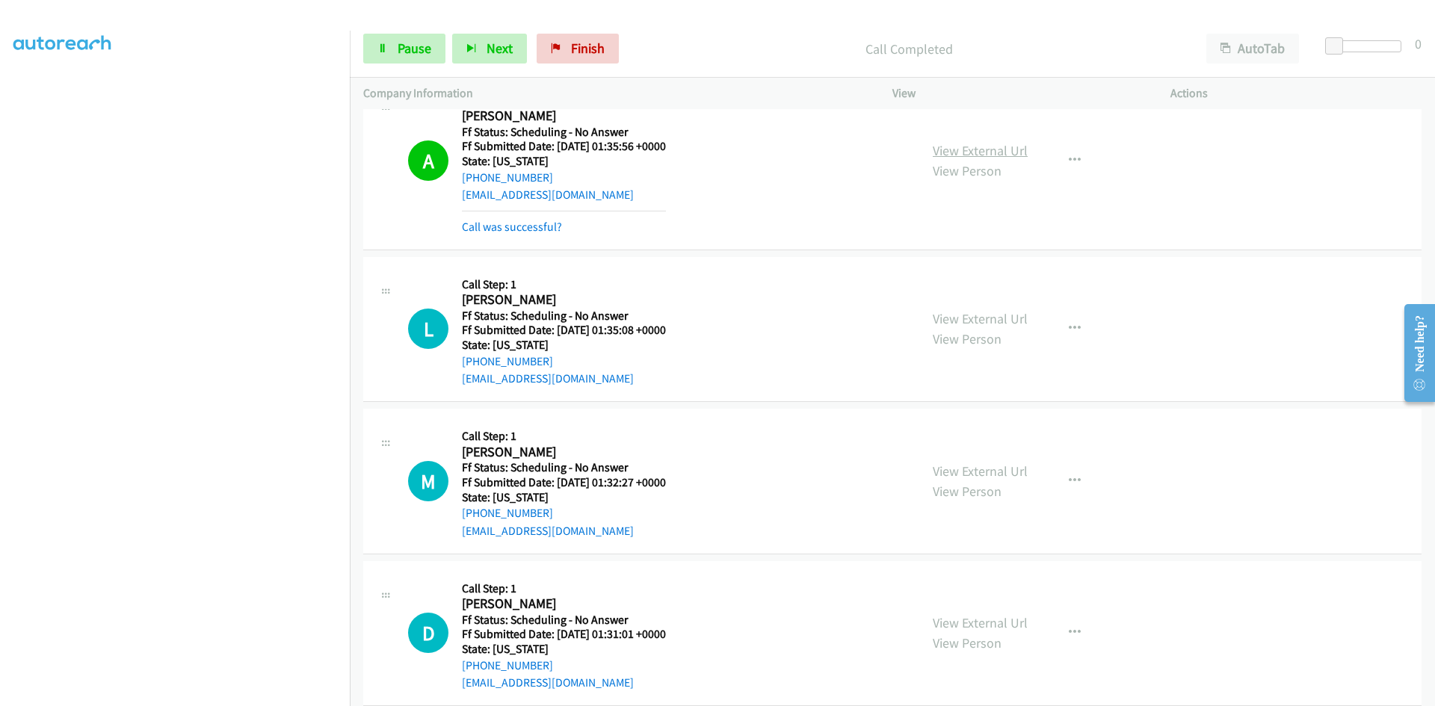
click at [1007, 156] on link "View External Url" at bounding box center [980, 150] width 95 height 17
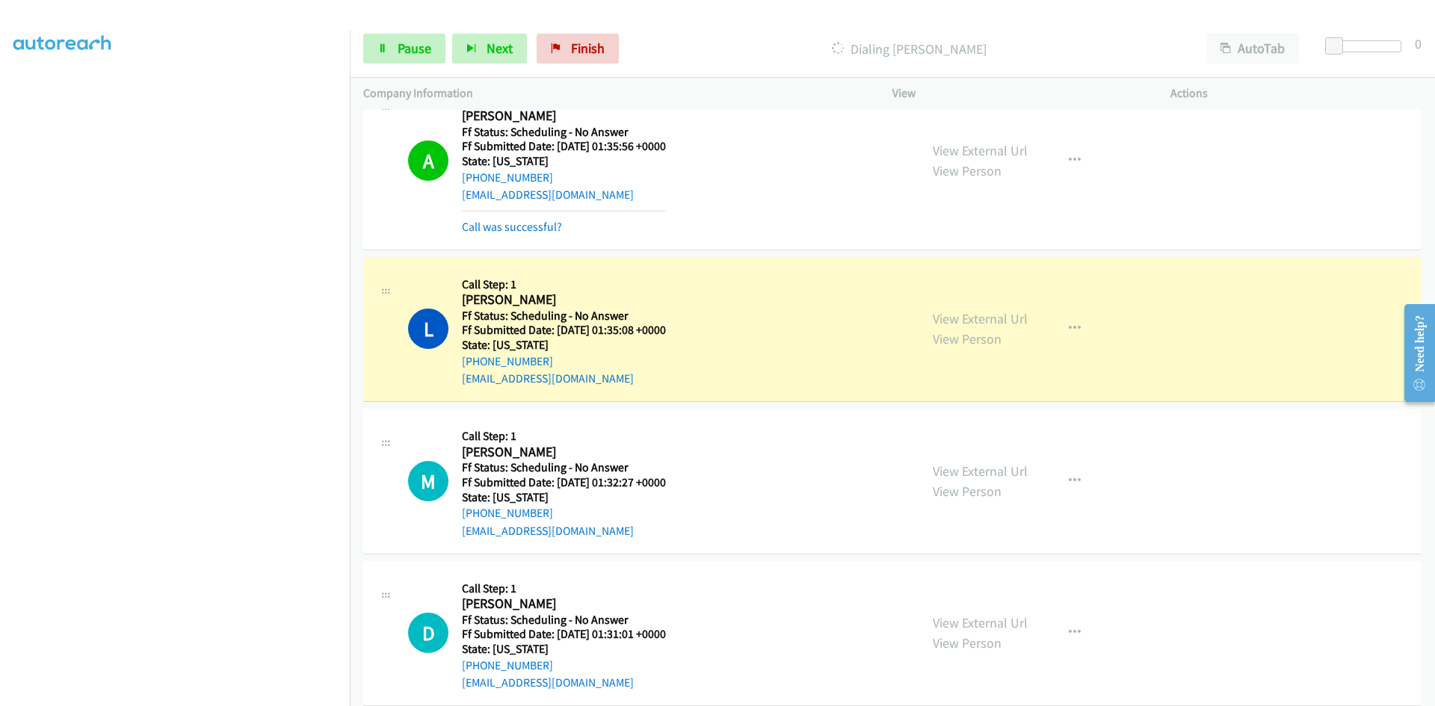
click at [1005, 321] on div "View External Url View Person View External Url Email Schedule/Manage Callback …" at bounding box center [1065, 330] width 292 height 118
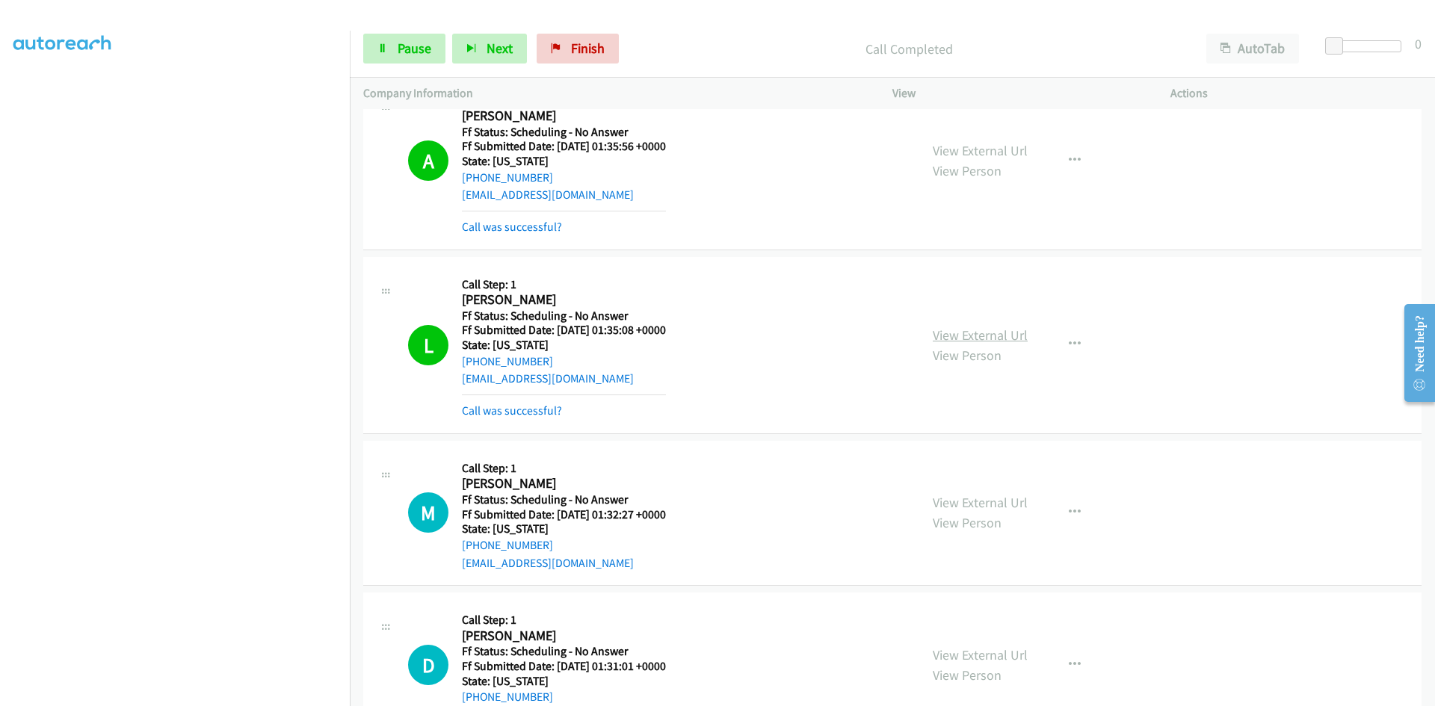
click at [1014, 336] on link "View External Url" at bounding box center [980, 335] width 95 height 17
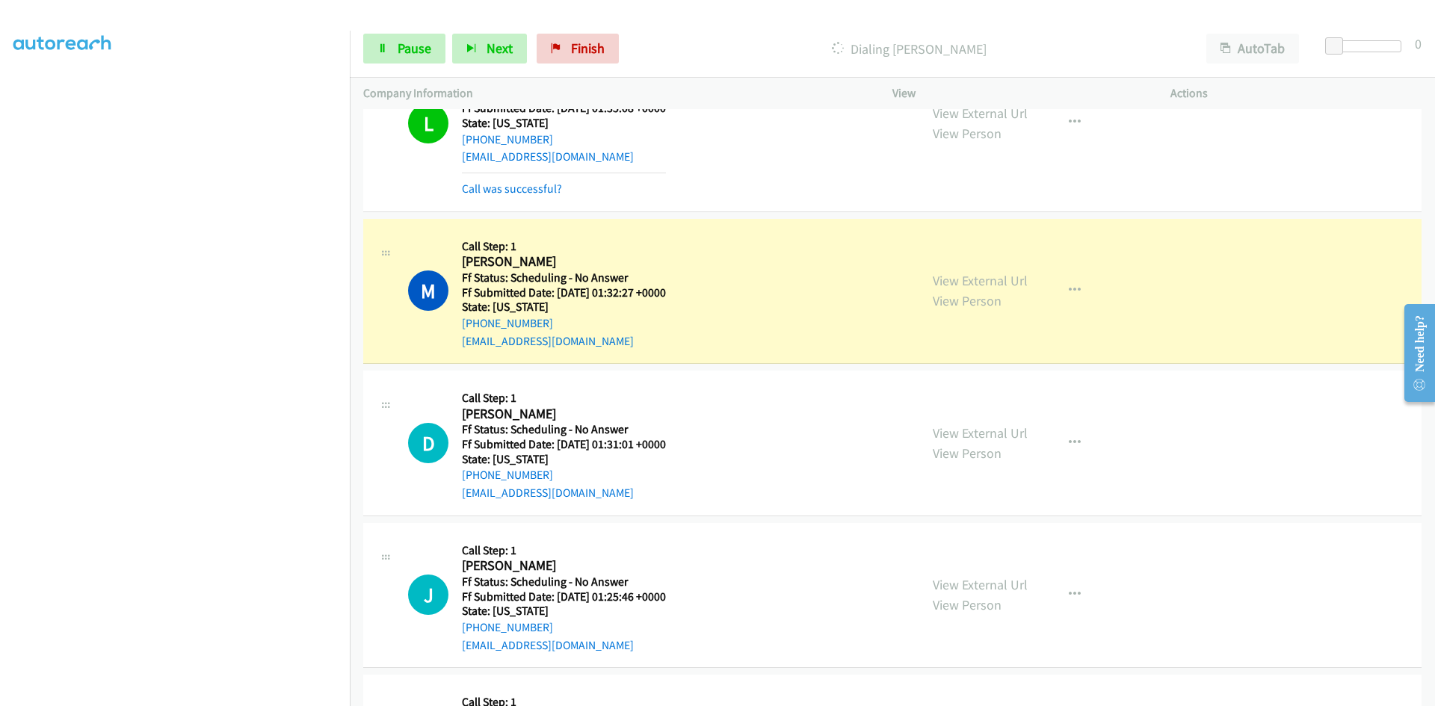
scroll to position [4874, 0]
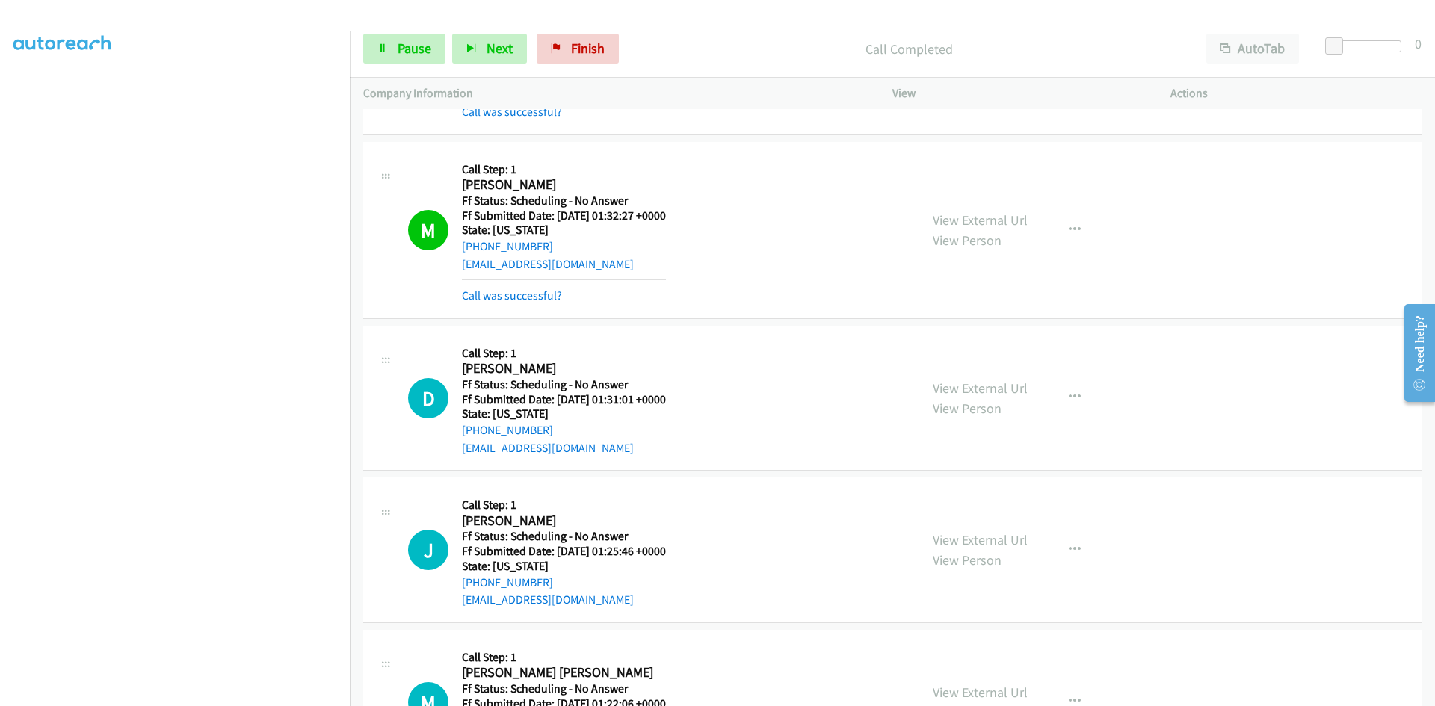
click at [963, 221] on link "View External Url" at bounding box center [980, 220] width 95 height 17
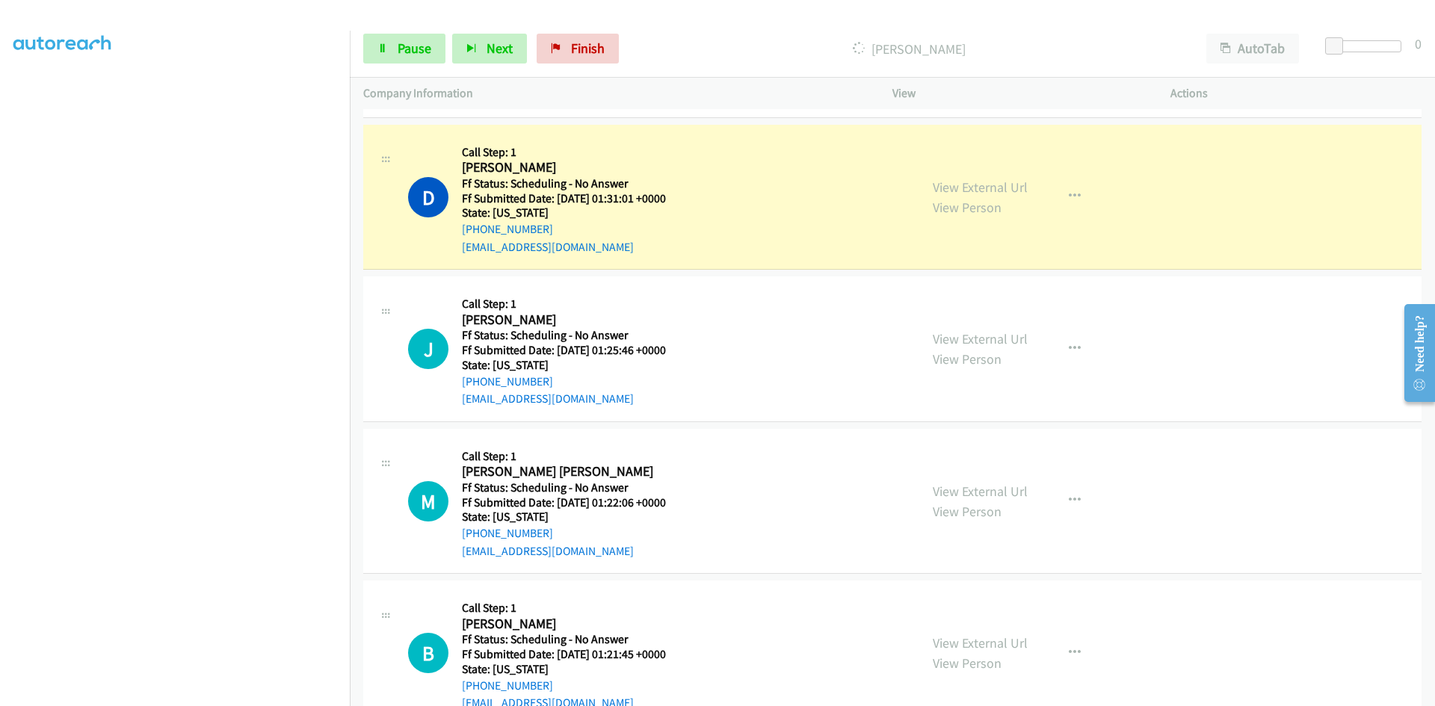
scroll to position [5099, 0]
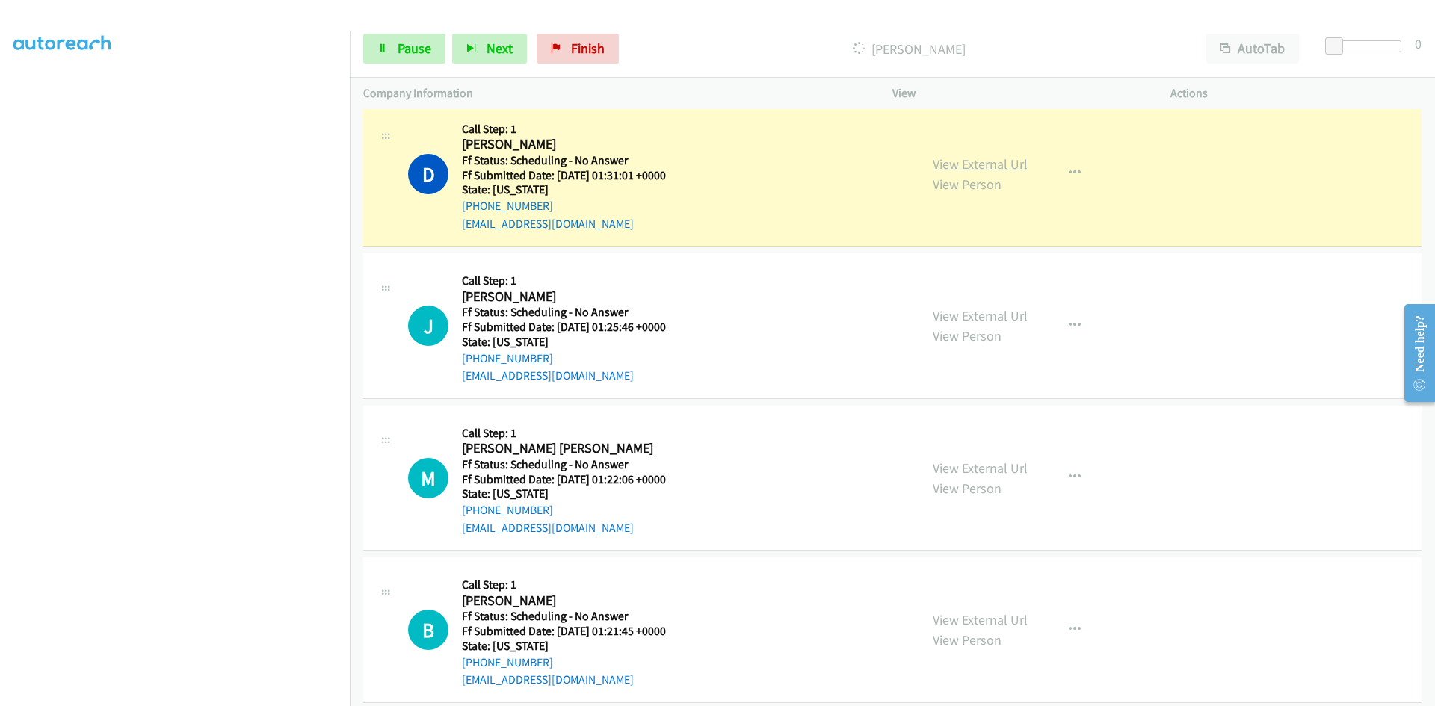
click at [986, 167] on link "View External Url" at bounding box center [980, 163] width 95 height 17
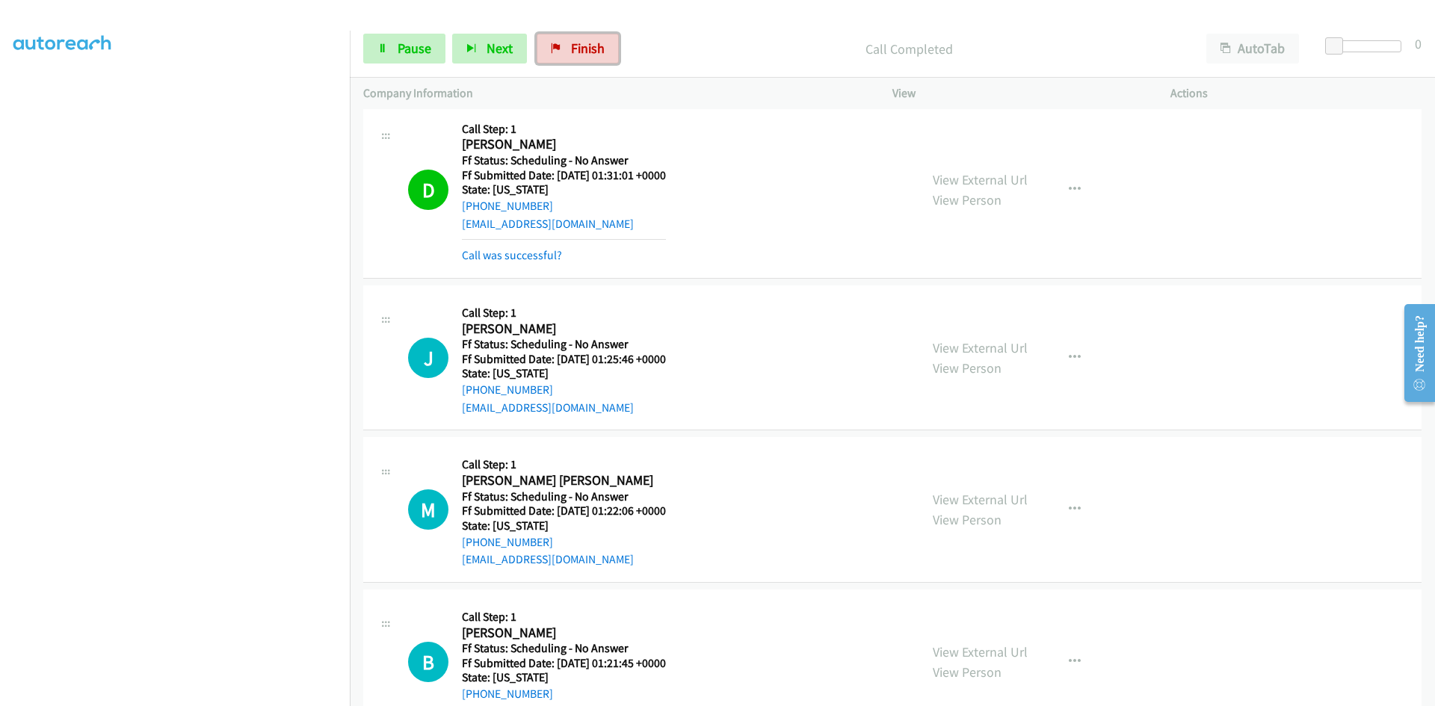
drag, startPoint x: 588, startPoint y: 49, endPoint x: 785, endPoint y: 78, distance: 199.5
click at [588, 49] on span "Finish" at bounding box center [588, 48] width 34 height 17
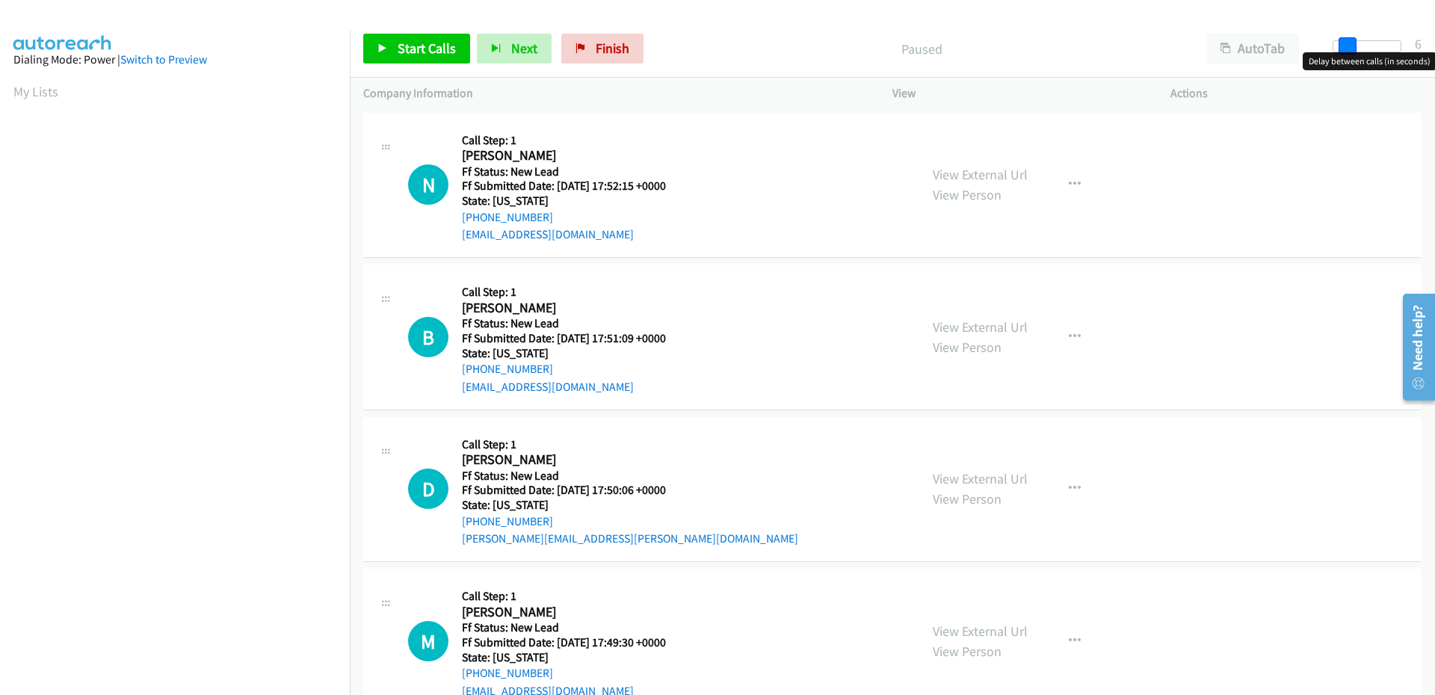
drag, startPoint x: 1336, startPoint y: 49, endPoint x: 1348, endPoint y: 46, distance: 12.9
click at [1348, 46] on span at bounding box center [1348, 46] width 18 height 18
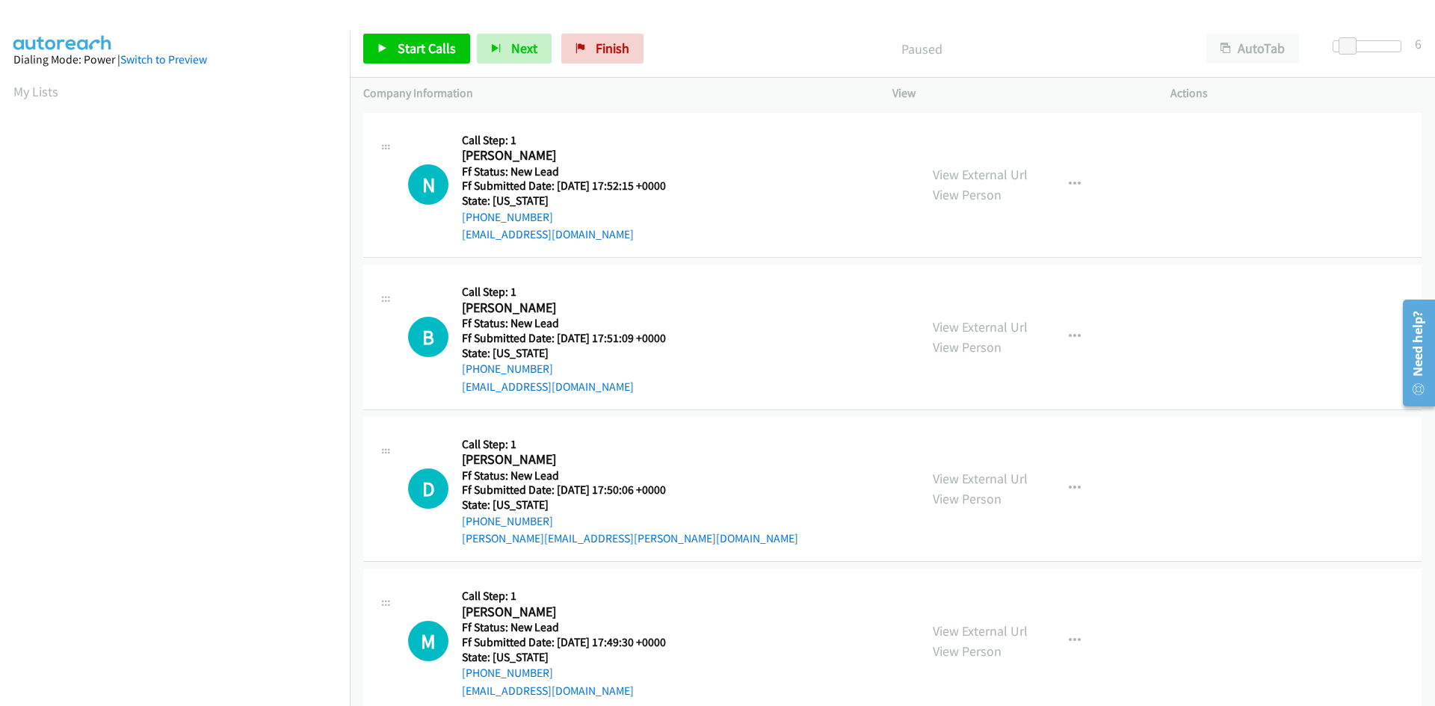
scroll to position [85, 0]
click at [401, 49] on span "Start Calls" at bounding box center [427, 48] width 58 height 17
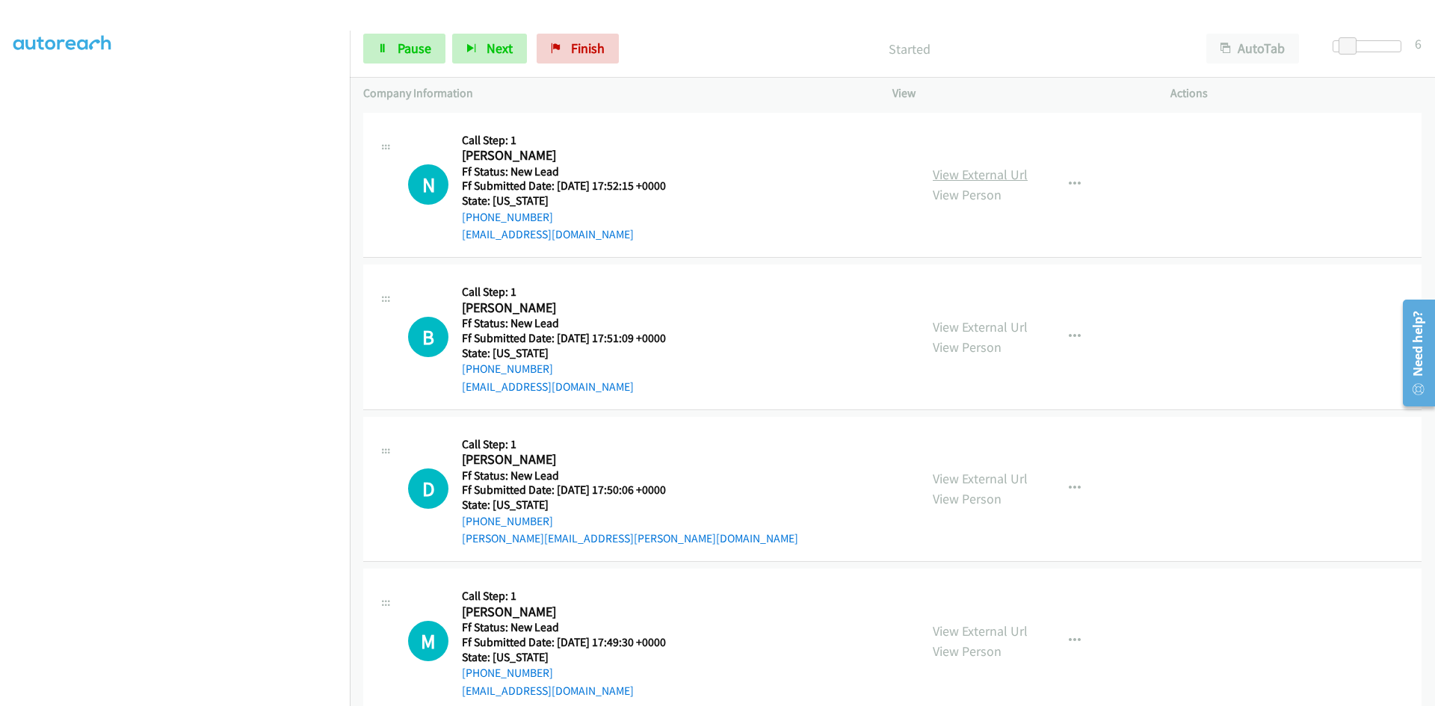
click at [1015, 176] on link "View External Url" at bounding box center [980, 174] width 95 height 17
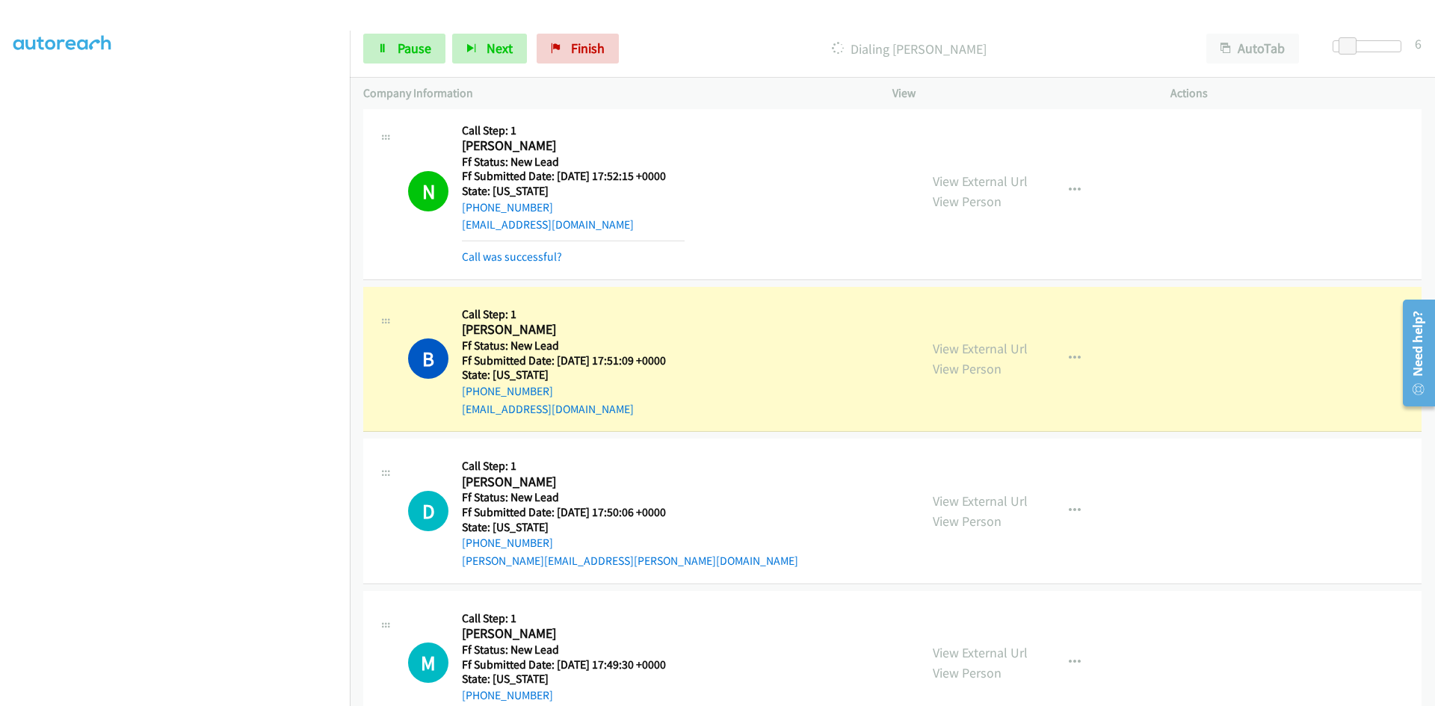
scroll to position [0, 0]
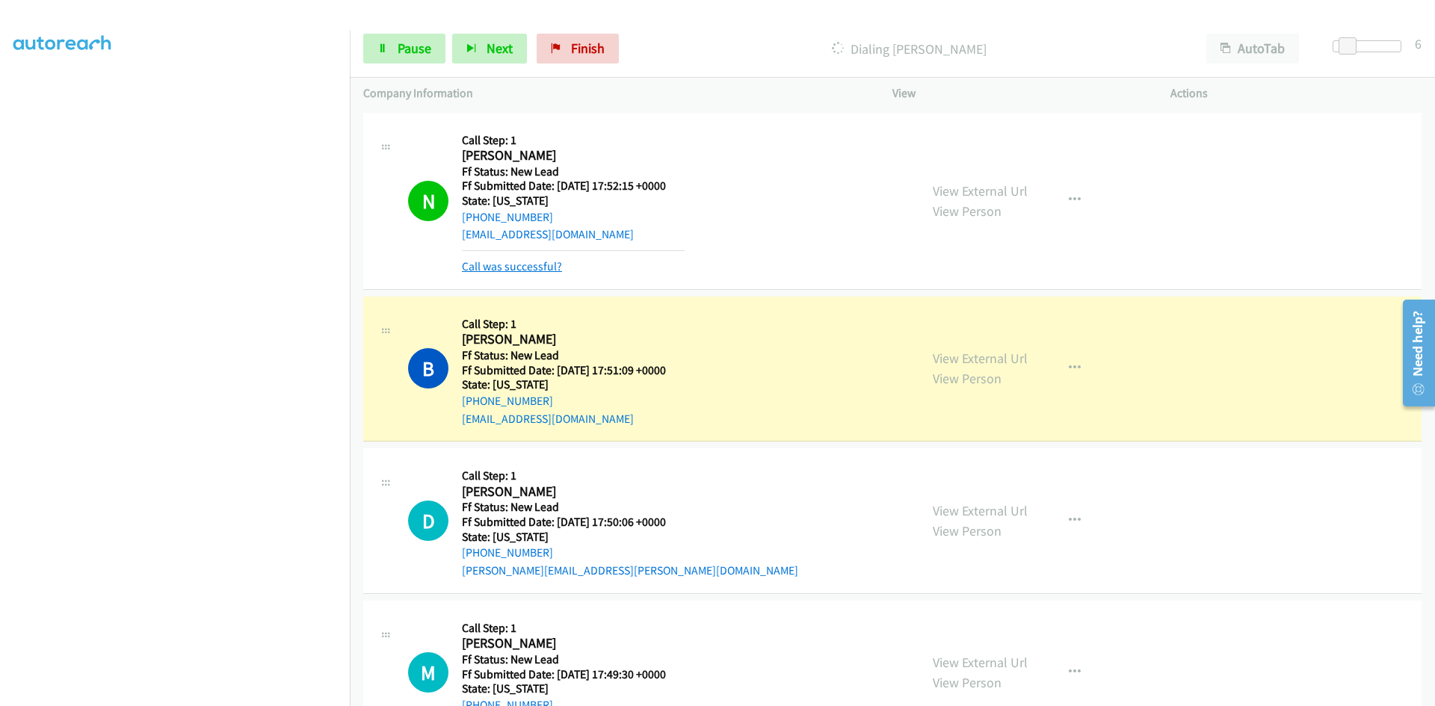
click at [507, 268] on link "Call was successful?" at bounding box center [512, 266] width 100 height 14
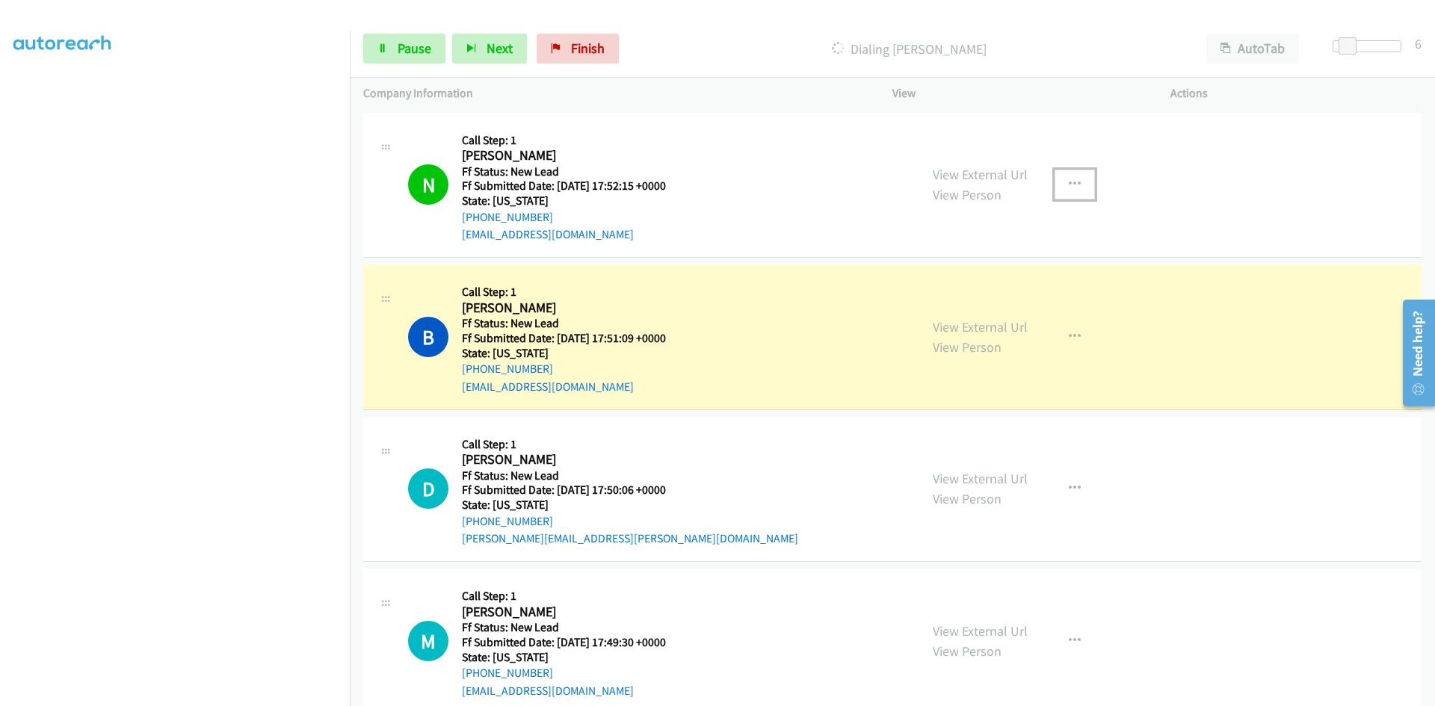
click at [1071, 185] on icon "button" at bounding box center [1075, 185] width 12 height 12
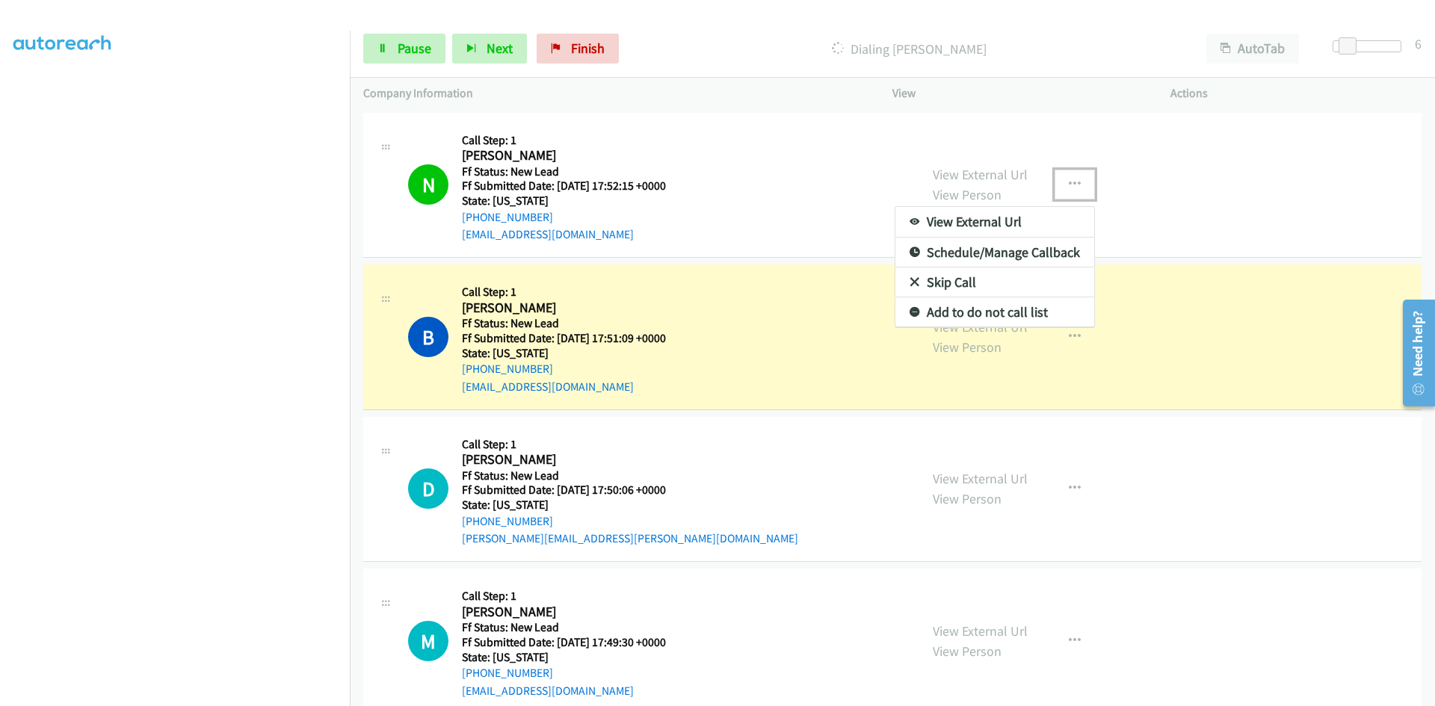
click at [972, 308] on link "Add to do not call list" at bounding box center [995, 313] width 199 height 30
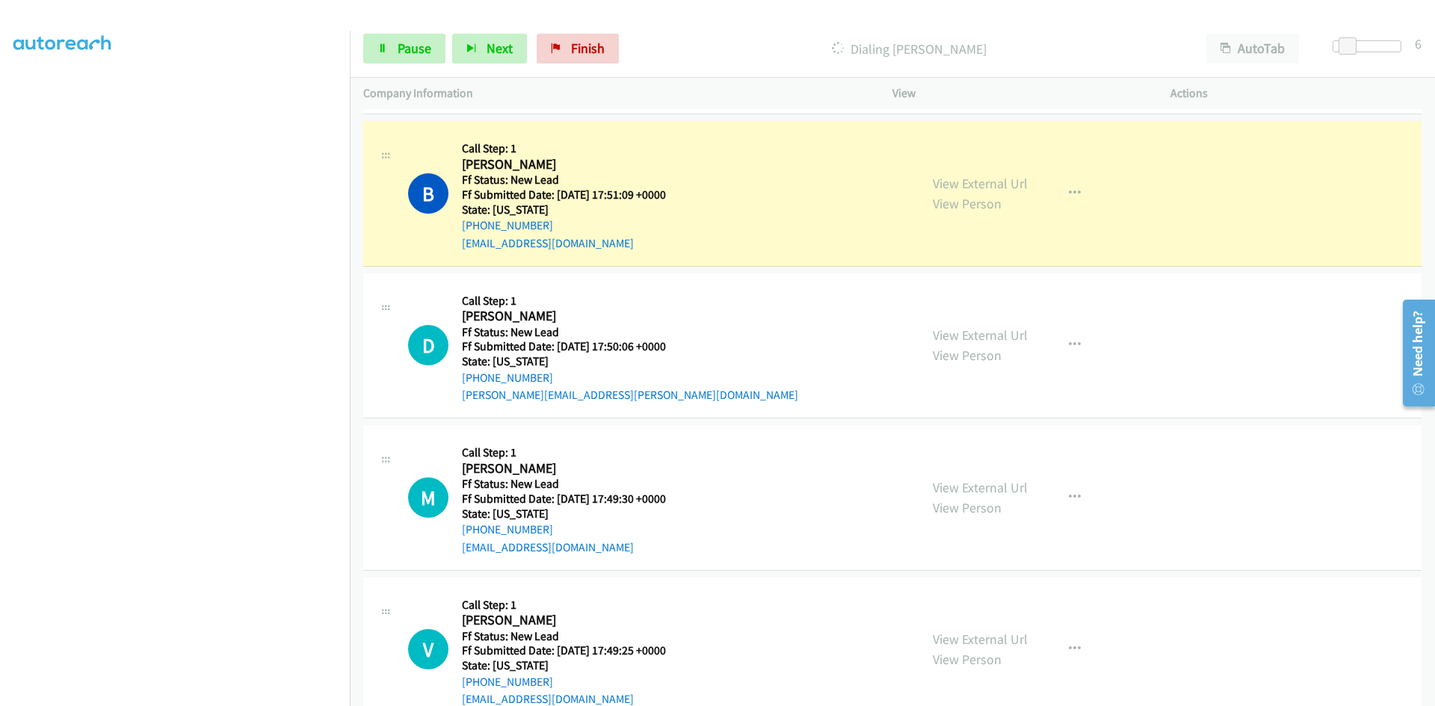
scroll to position [149, 0]
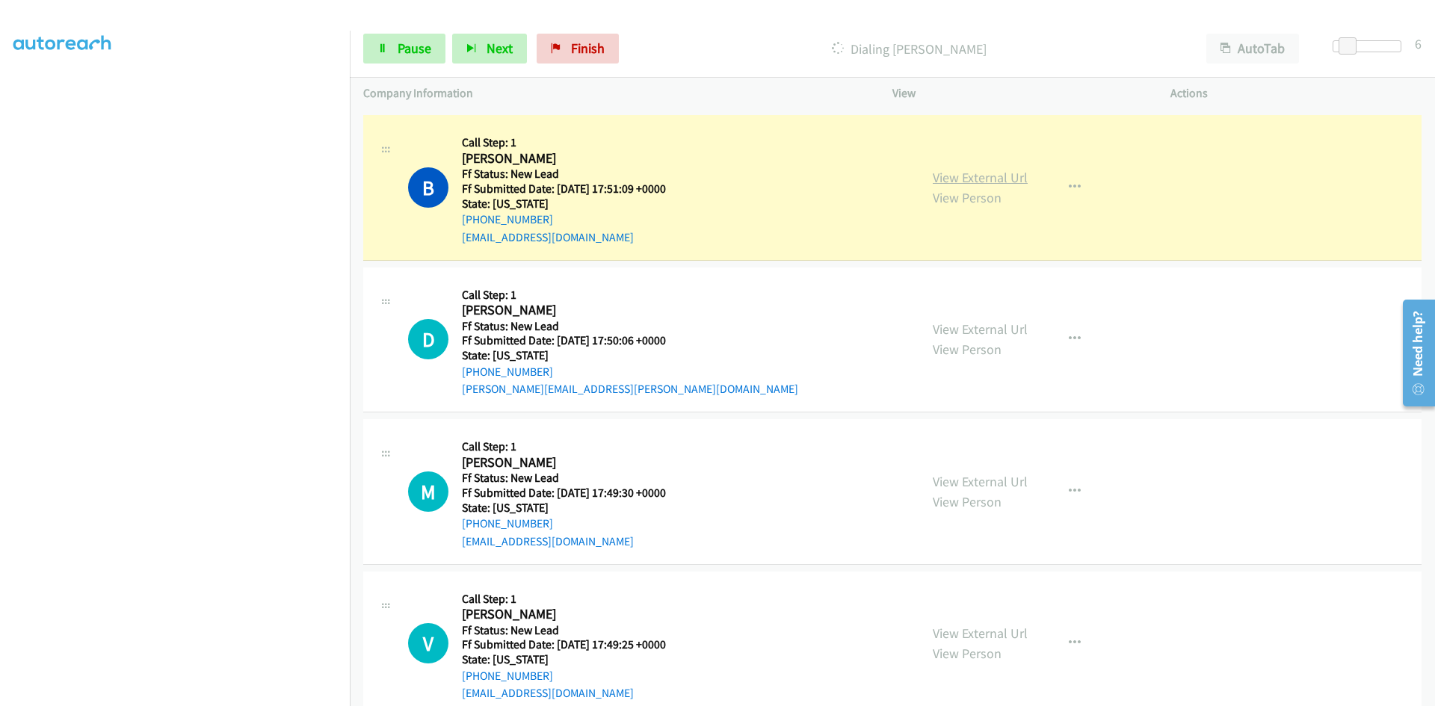
click at [973, 177] on link "View External Url" at bounding box center [980, 177] width 95 height 17
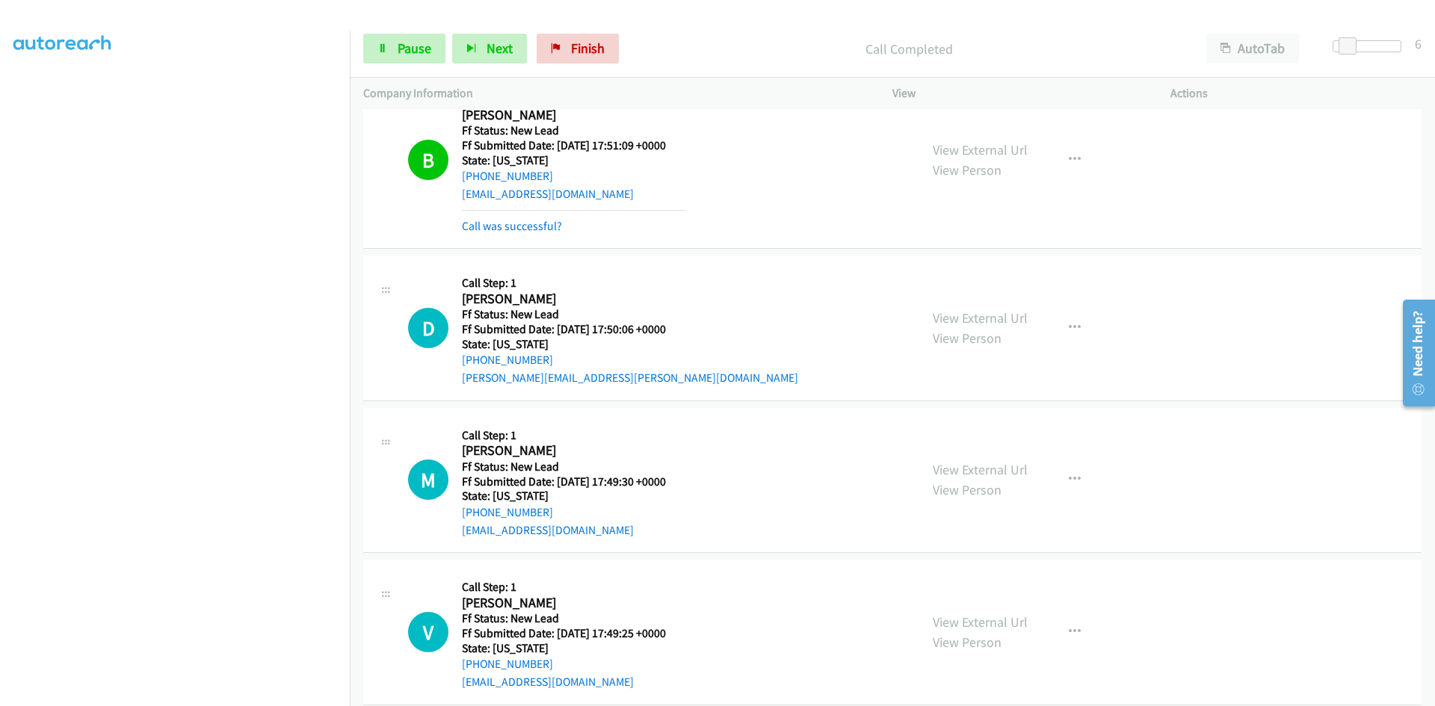
scroll to position [214, 0]
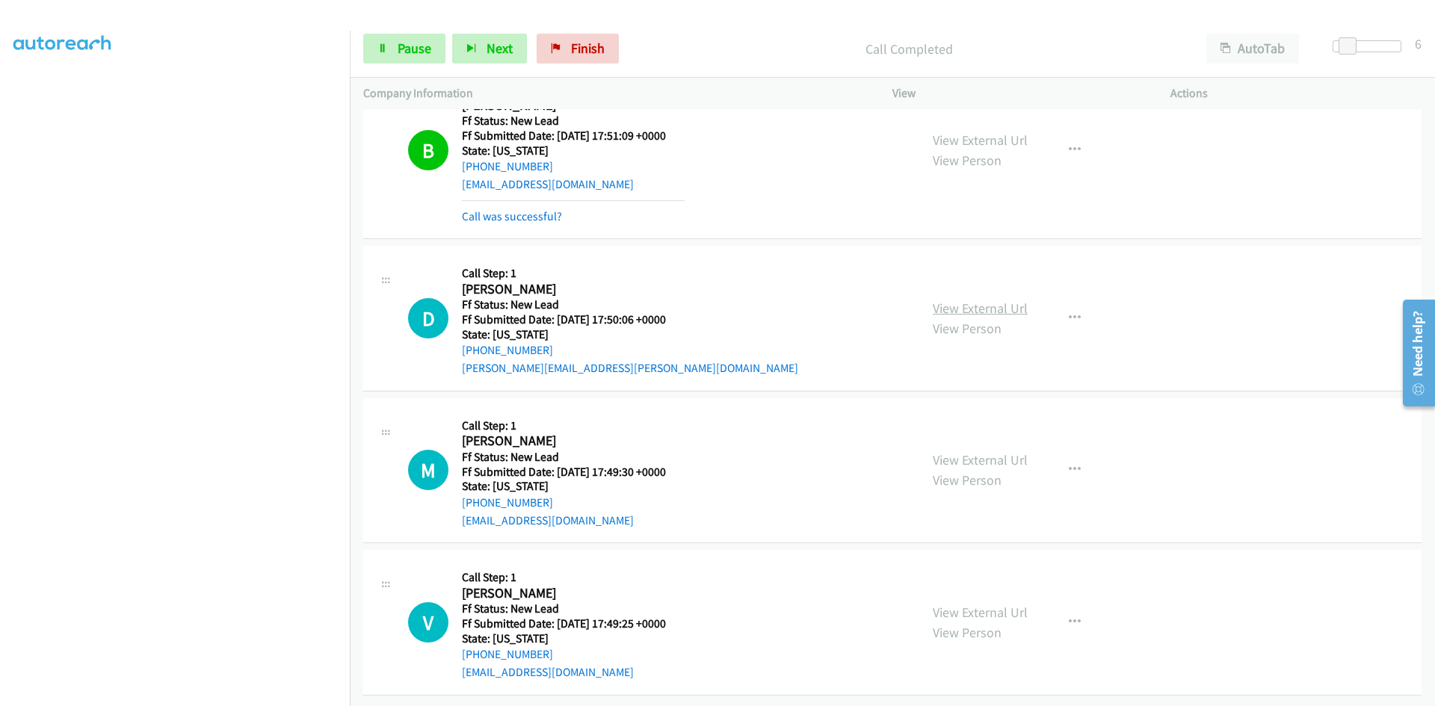
click at [989, 300] on link "View External Url" at bounding box center [980, 308] width 95 height 17
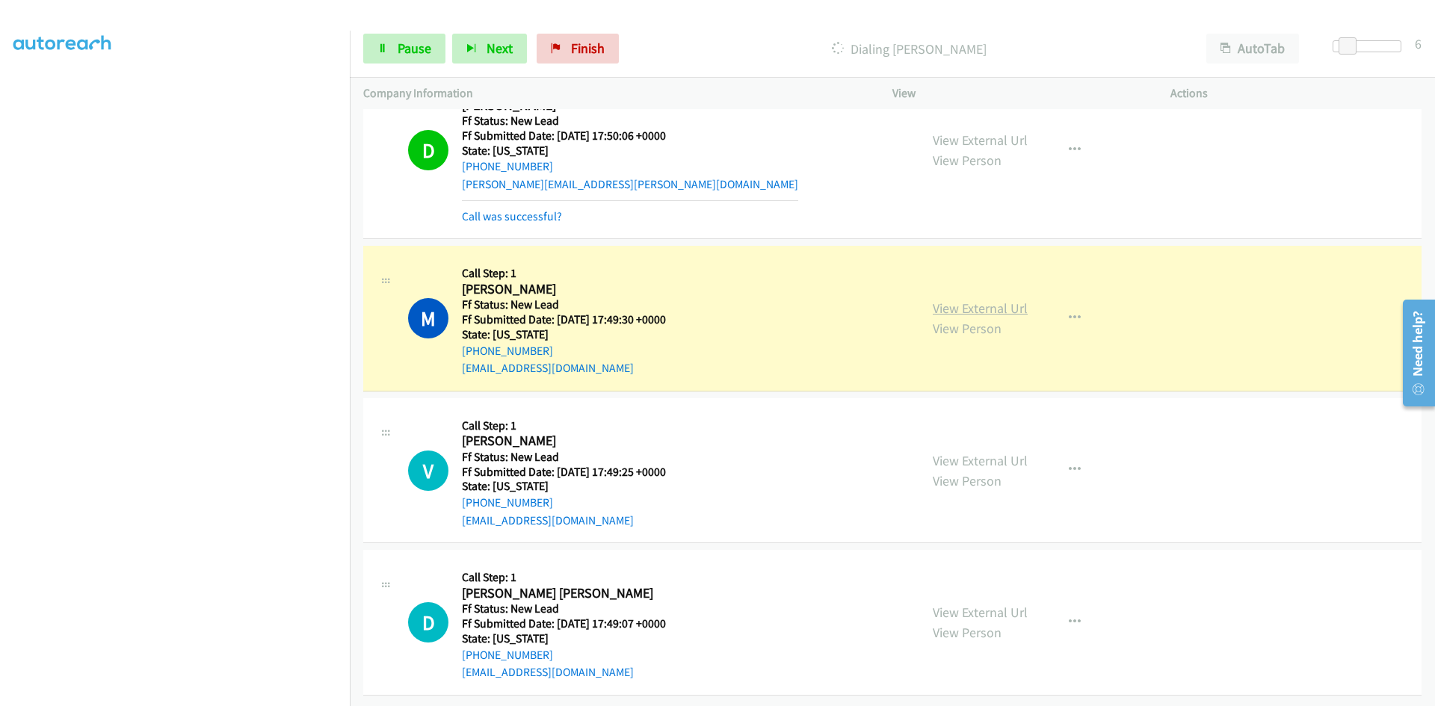
click at [968, 300] on link "View External Url" at bounding box center [980, 308] width 95 height 17
click at [428, 35] on link "Pause" at bounding box center [404, 49] width 82 height 30
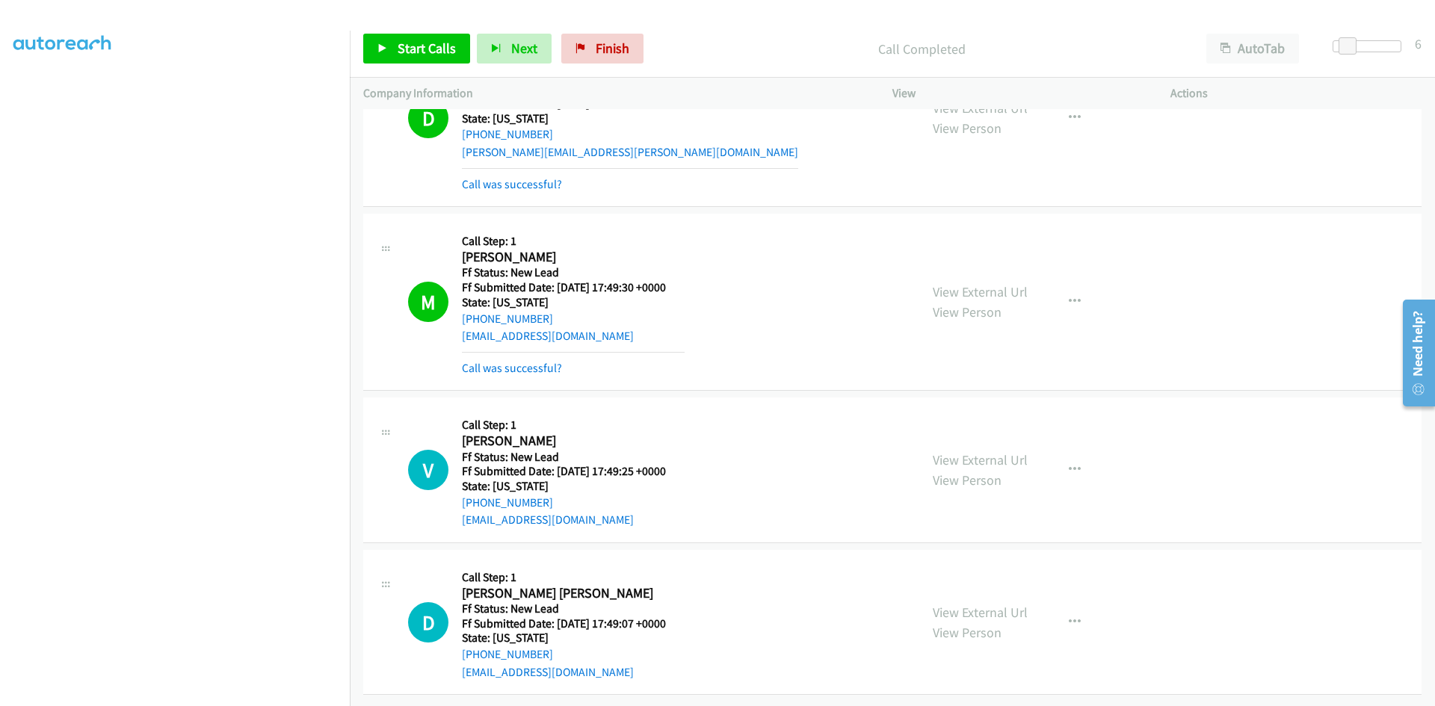
scroll to position [430, 0]
click at [413, 53] on span "Start Calls" at bounding box center [427, 48] width 58 height 17
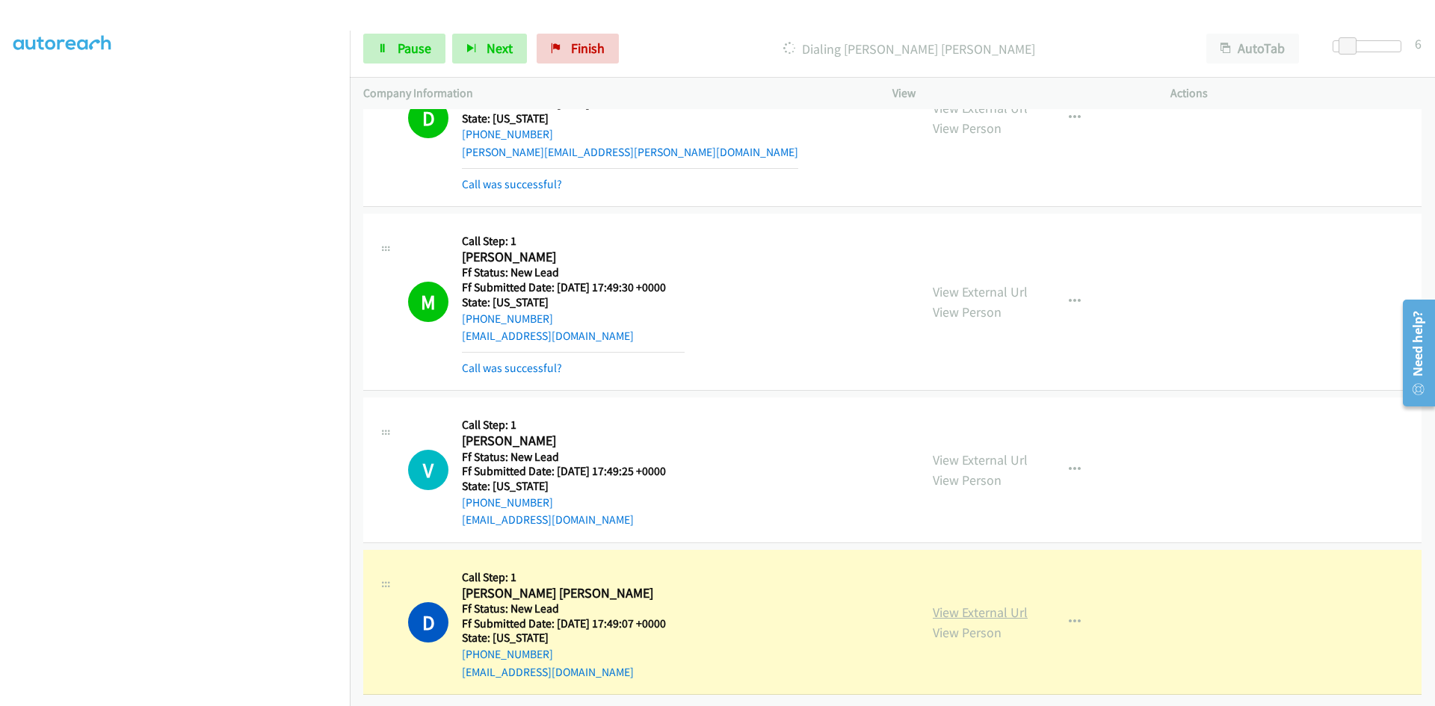
click at [950, 604] on link "View External Url" at bounding box center [980, 612] width 95 height 17
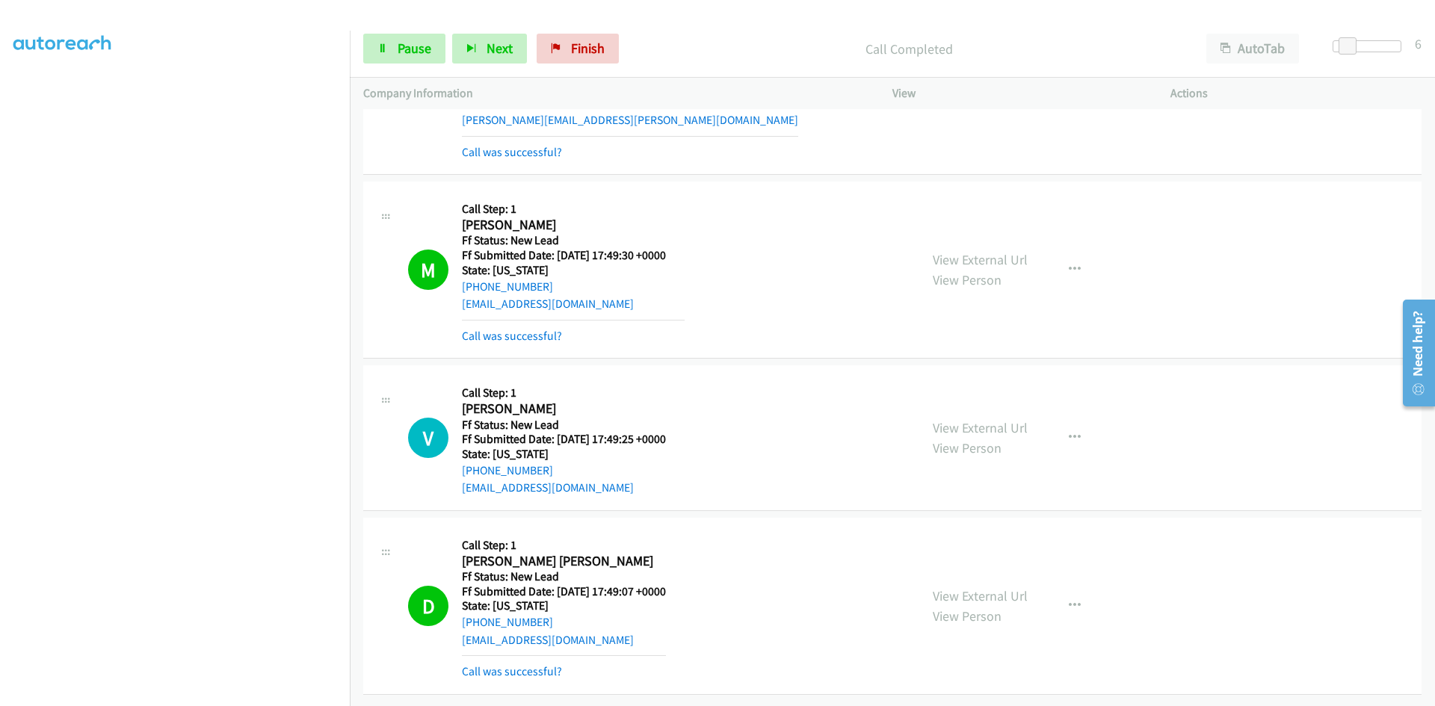
scroll to position [462, 0]
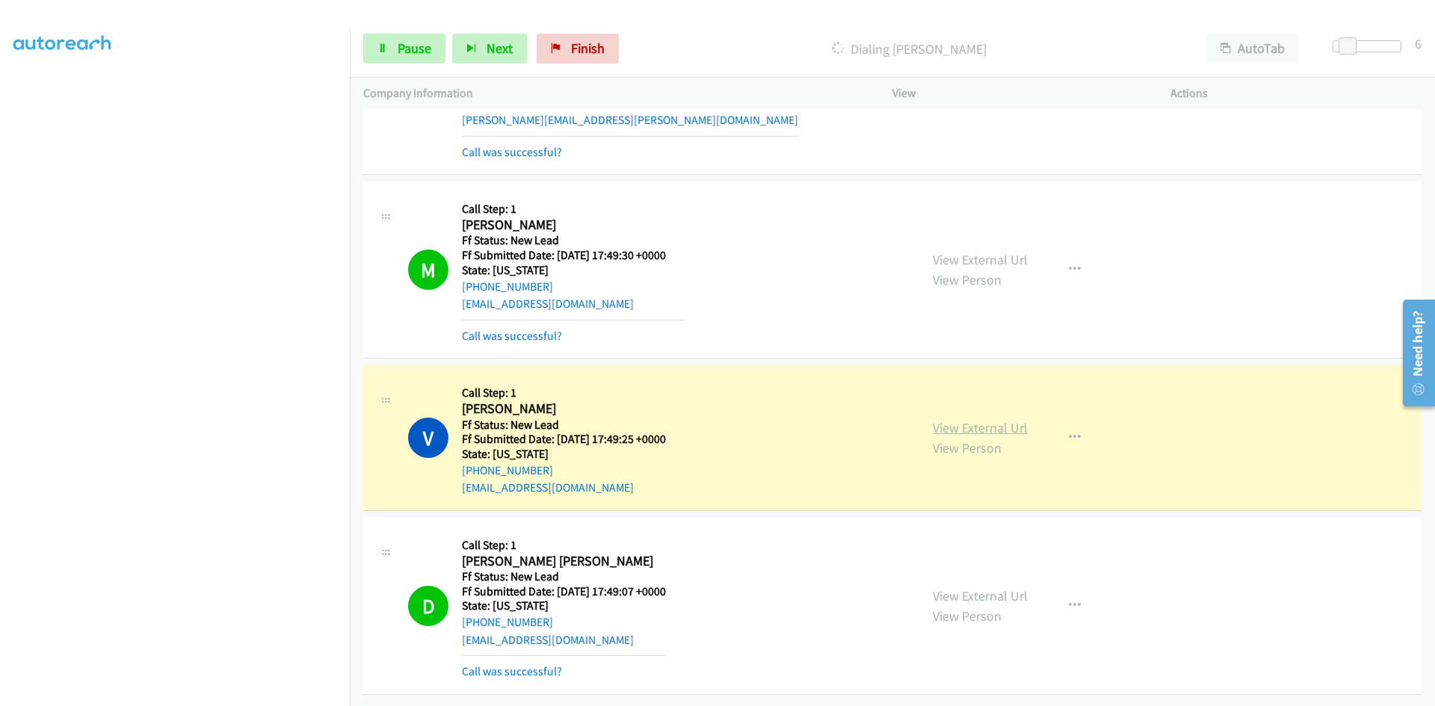
click at [993, 419] on link "View External Url" at bounding box center [980, 427] width 95 height 17
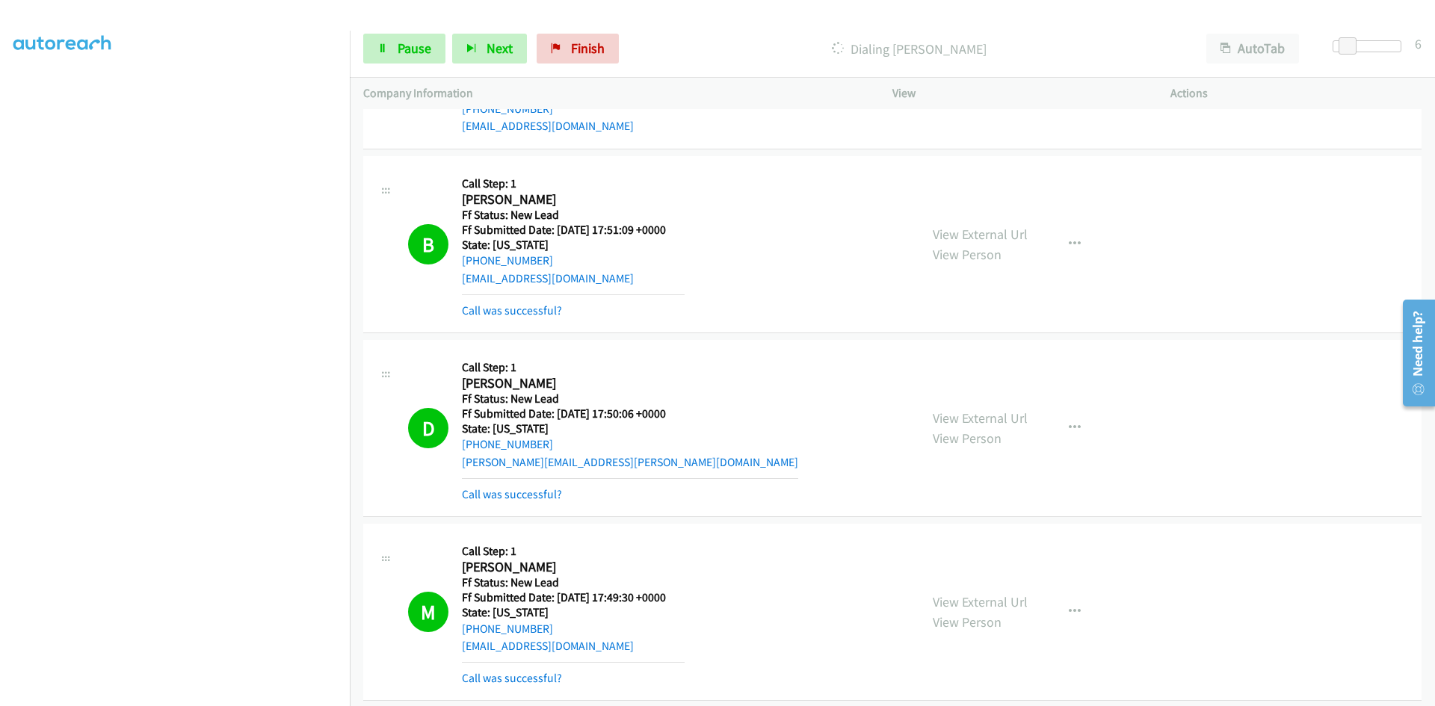
scroll to position [0, 0]
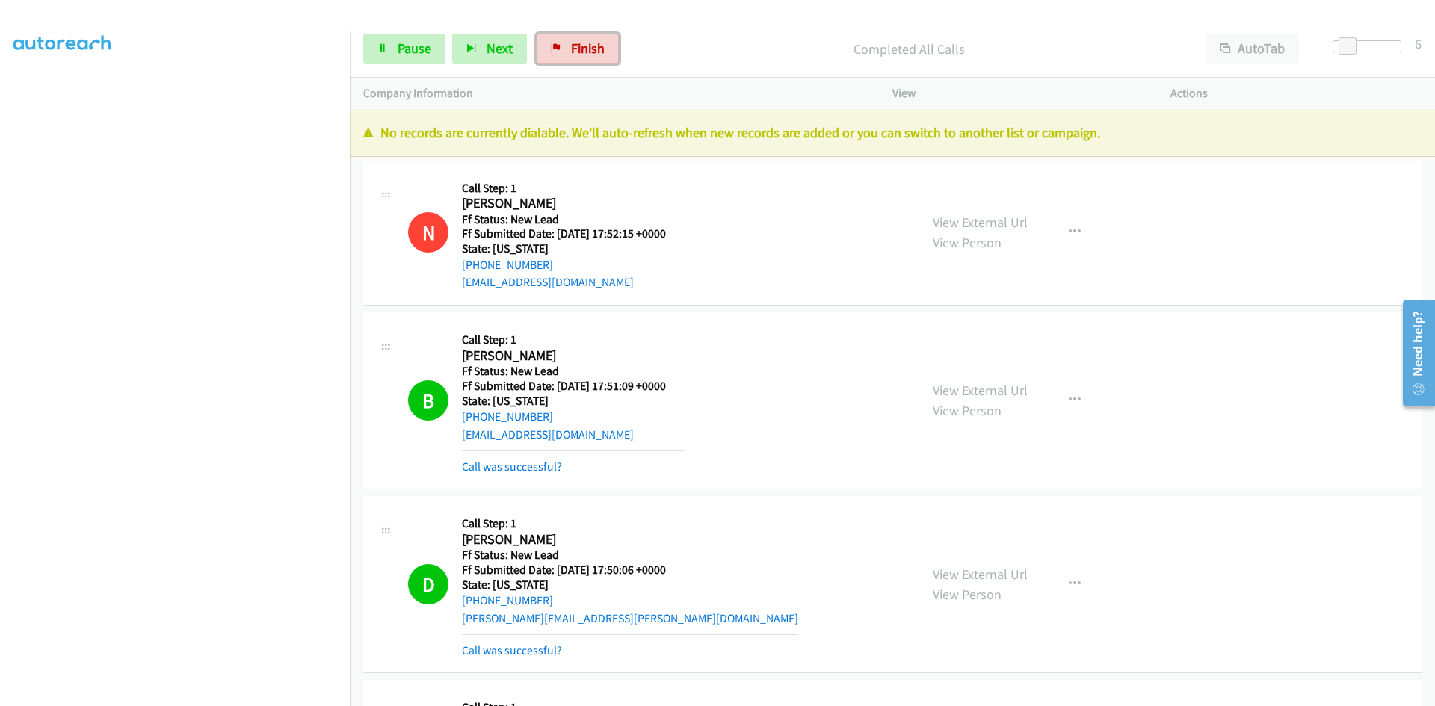
drag, startPoint x: 570, startPoint y: 49, endPoint x: 782, endPoint y: 74, distance: 213.7
click at [571, 49] on span "Finish" at bounding box center [588, 48] width 34 height 17
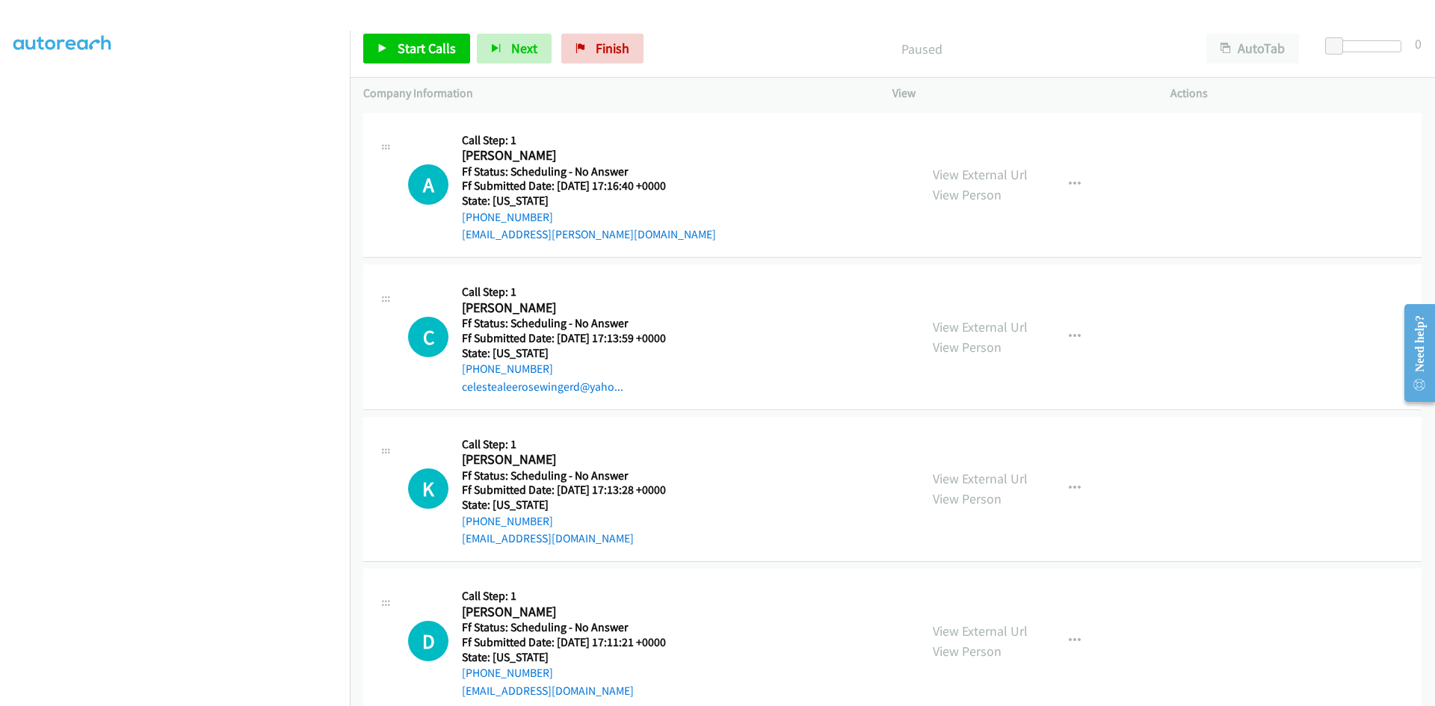
scroll to position [132, 0]
click at [408, 50] on span "Start Calls" at bounding box center [427, 48] width 58 height 17
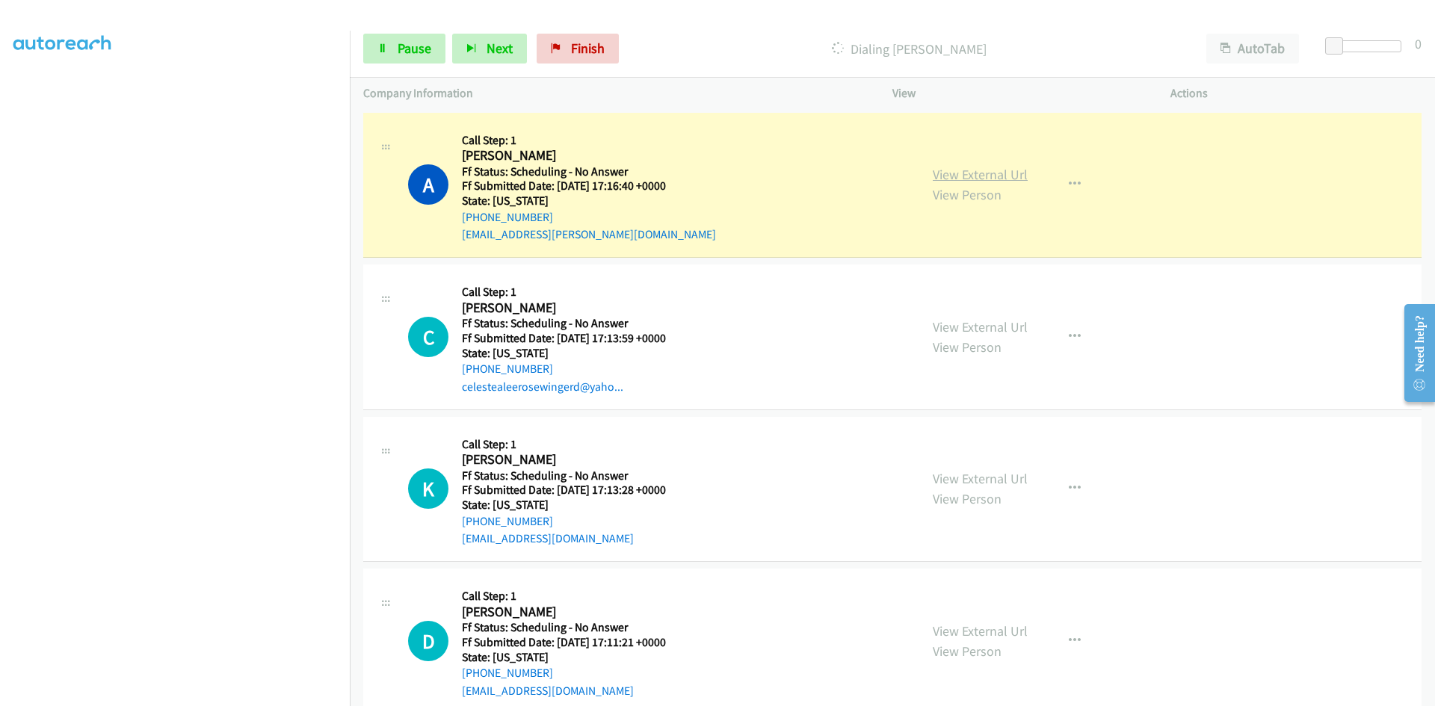
click at [972, 176] on link "View External Url" at bounding box center [980, 174] width 95 height 17
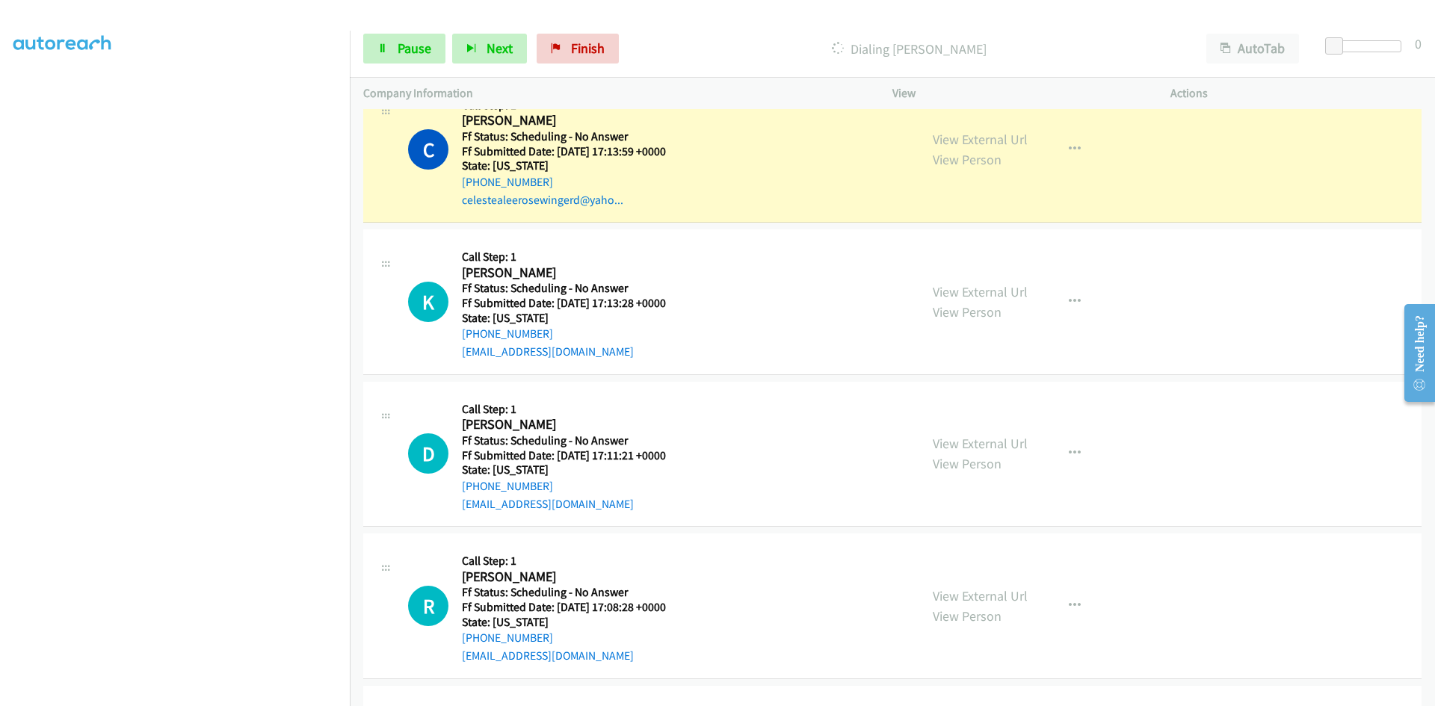
scroll to position [224, 0]
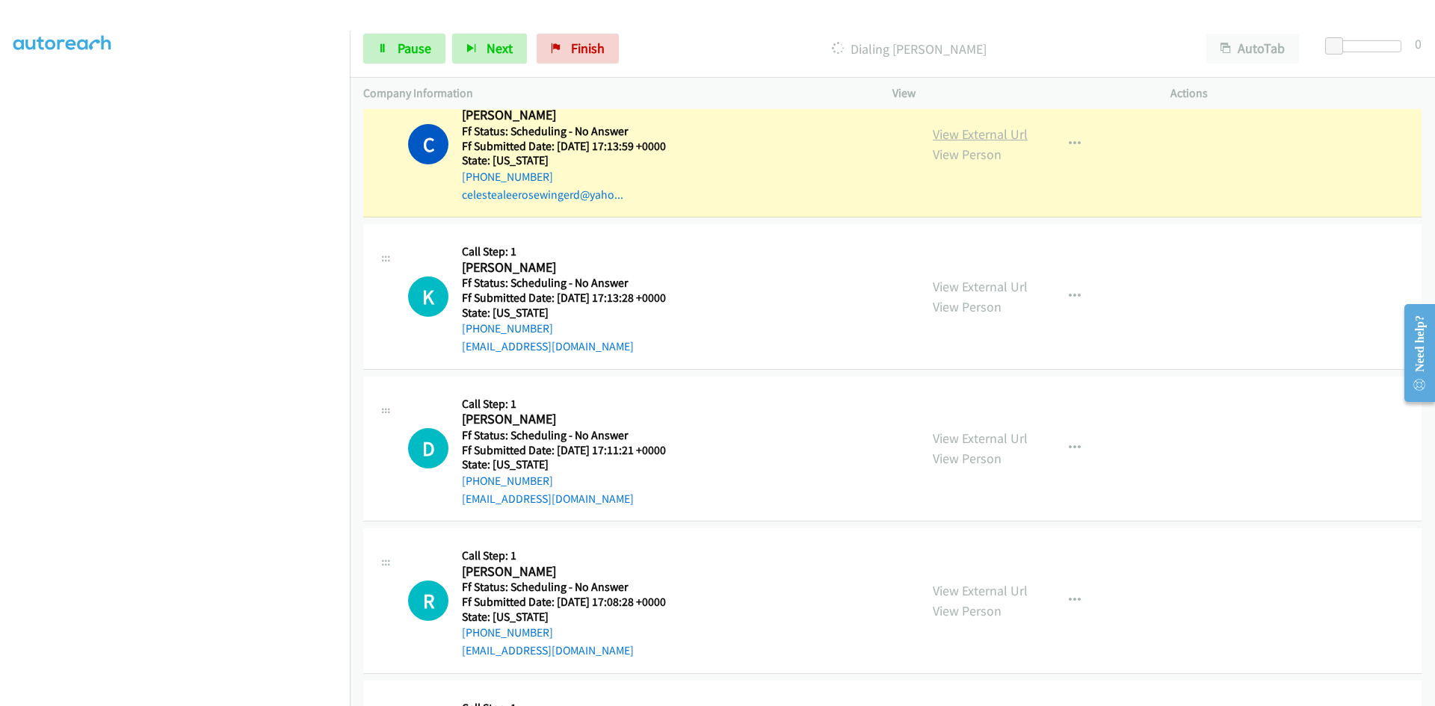
click at [996, 134] on link "View External Url" at bounding box center [980, 134] width 95 height 17
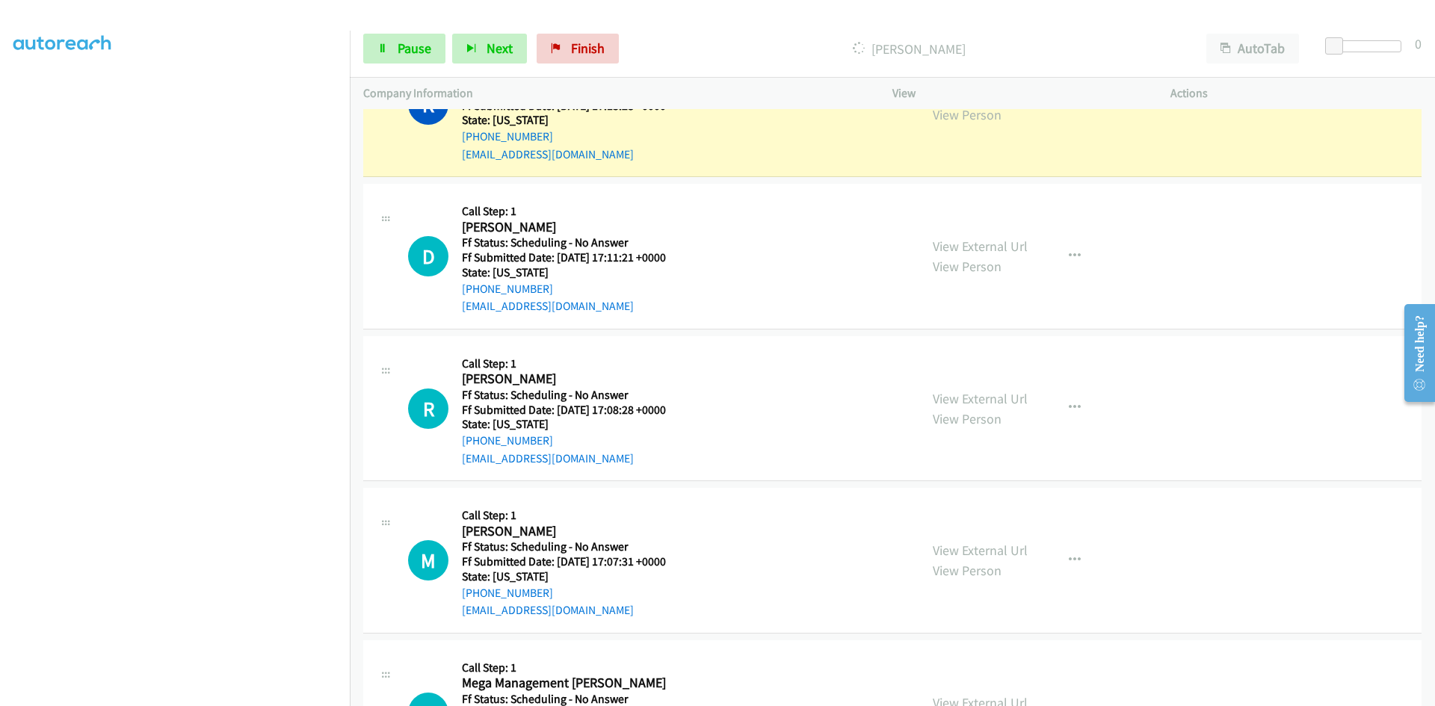
scroll to position [374, 0]
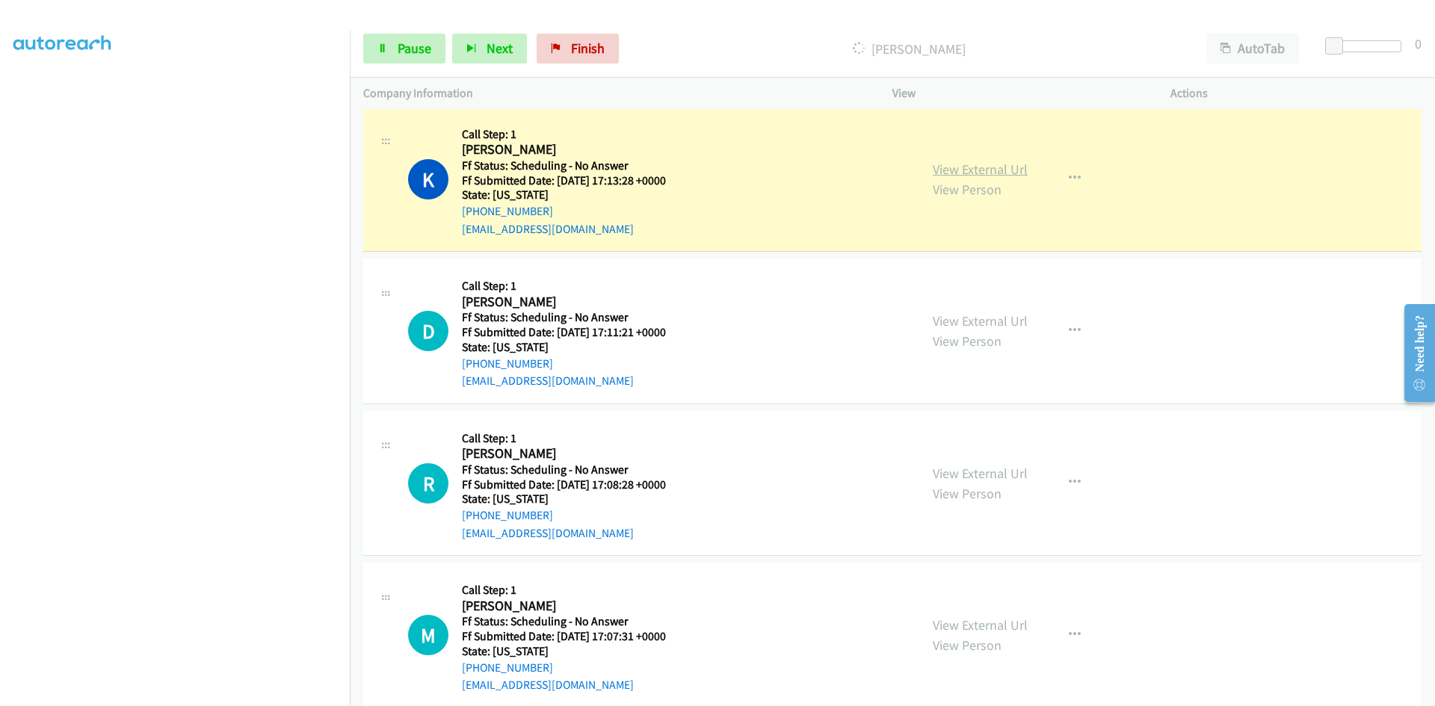
click at [987, 170] on link "View External Url" at bounding box center [980, 169] width 95 height 17
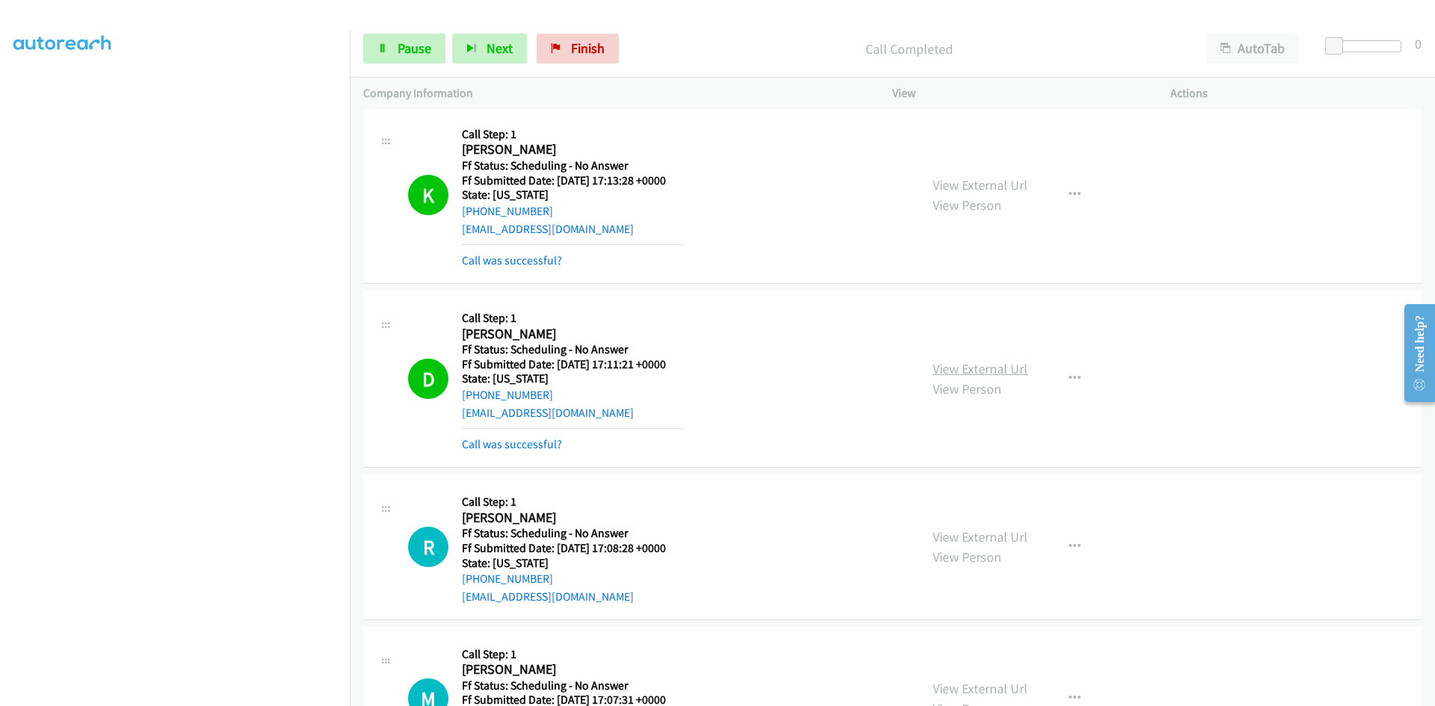
click at [933, 368] on link "View External Url" at bounding box center [980, 368] width 95 height 17
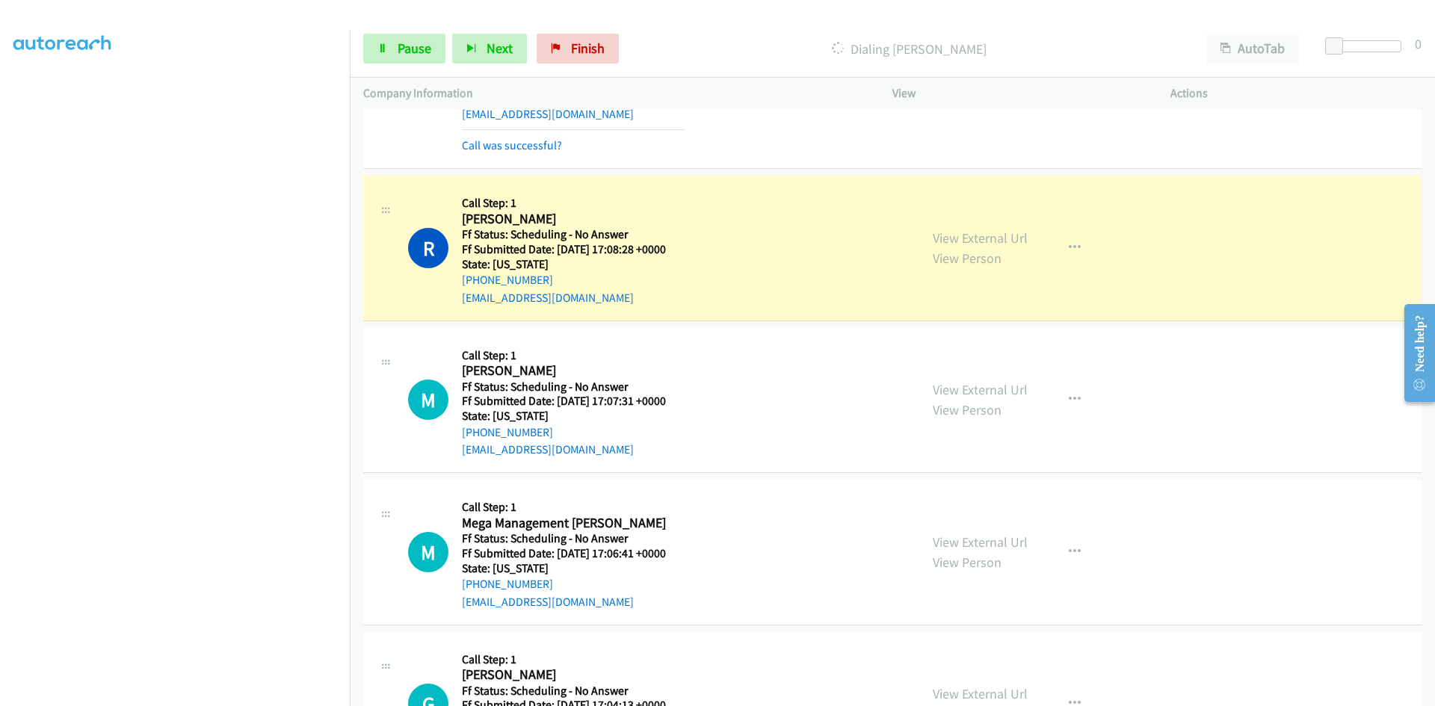
scroll to position [747, 0]
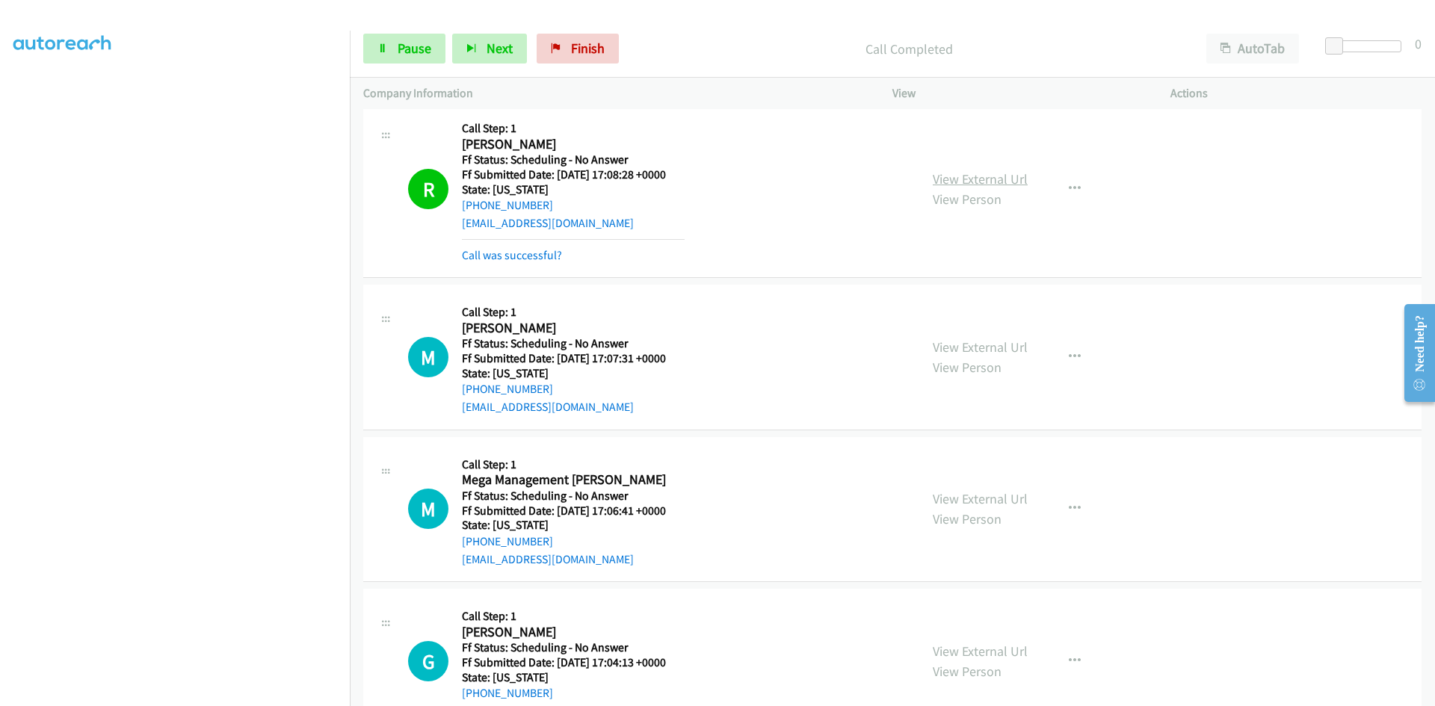
click at [1010, 180] on link "View External Url" at bounding box center [980, 178] width 95 height 17
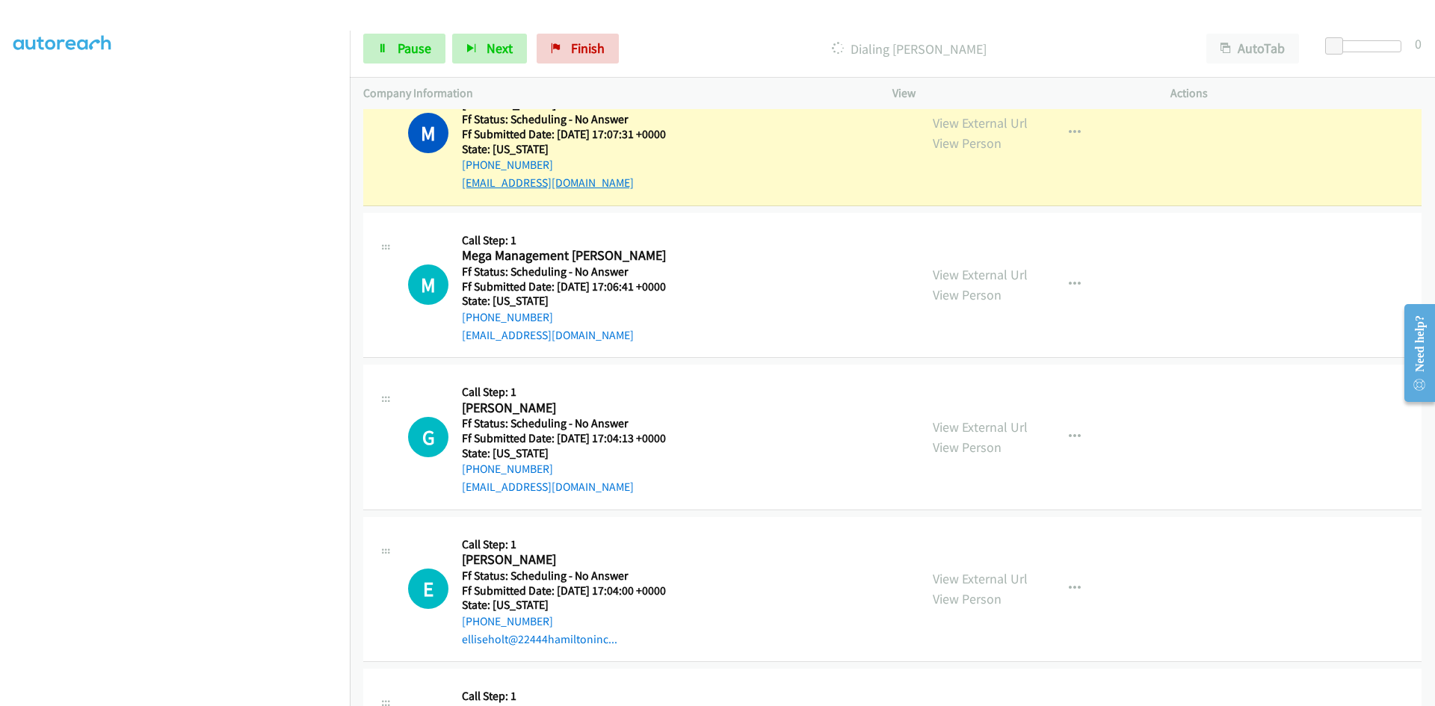
scroll to position [897, 0]
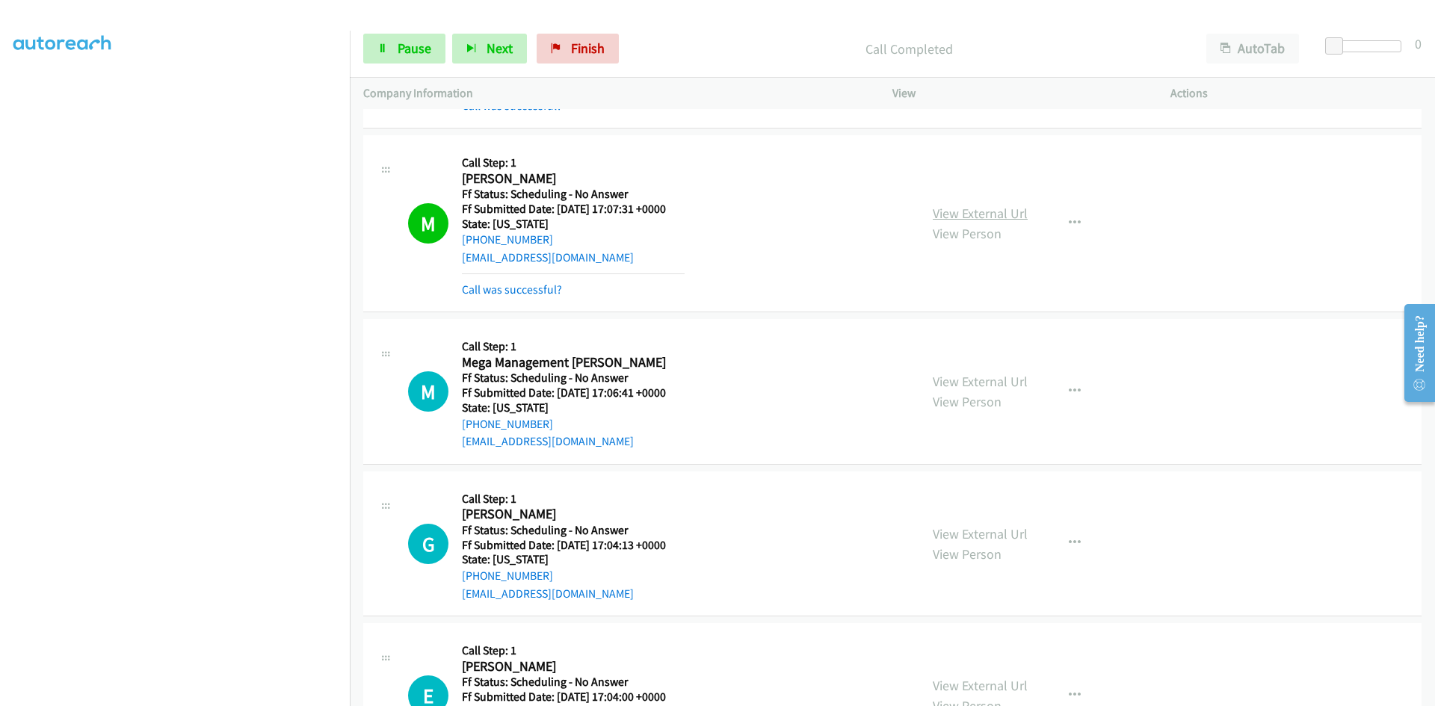
click at [945, 220] on link "View External Url" at bounding box center [980, 213] width 95 height 17
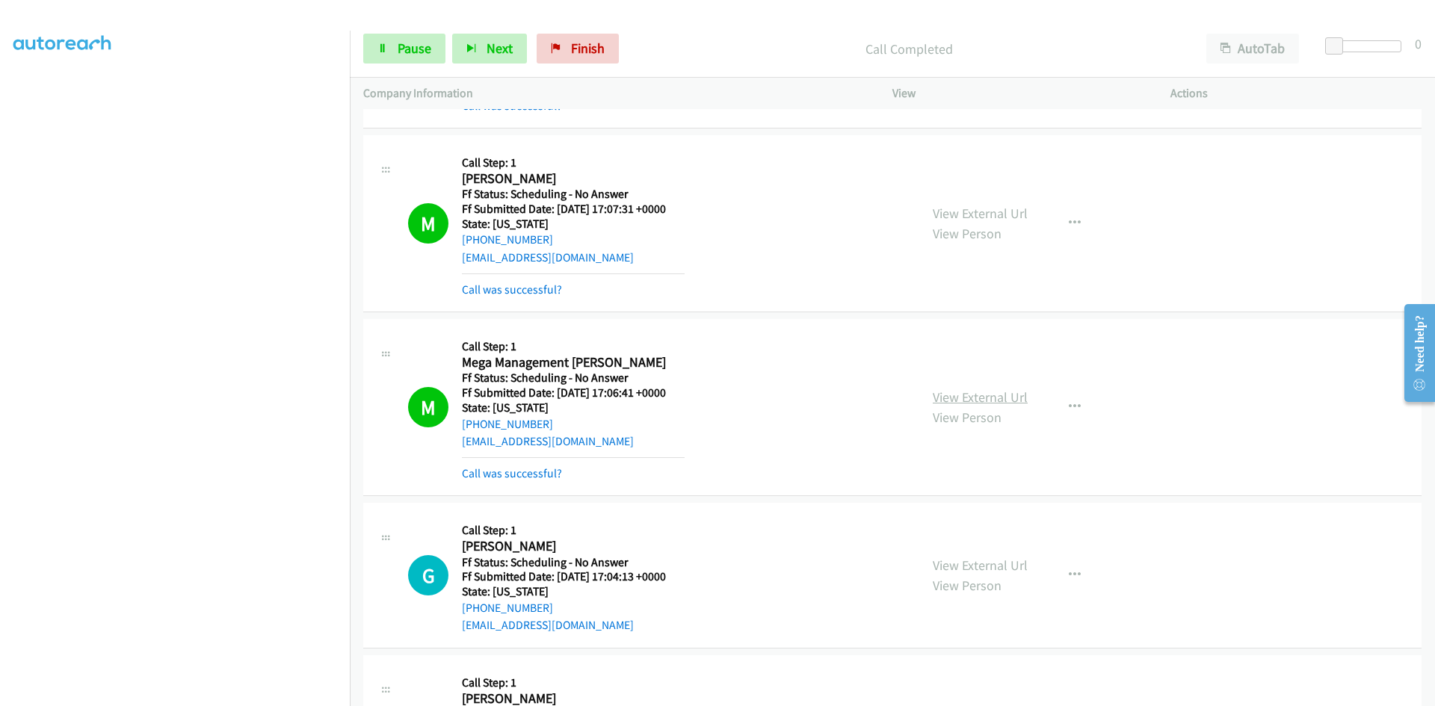
click at [994, 398] on link "View External Url" at bounding box center [980, 397] width 95 height 17
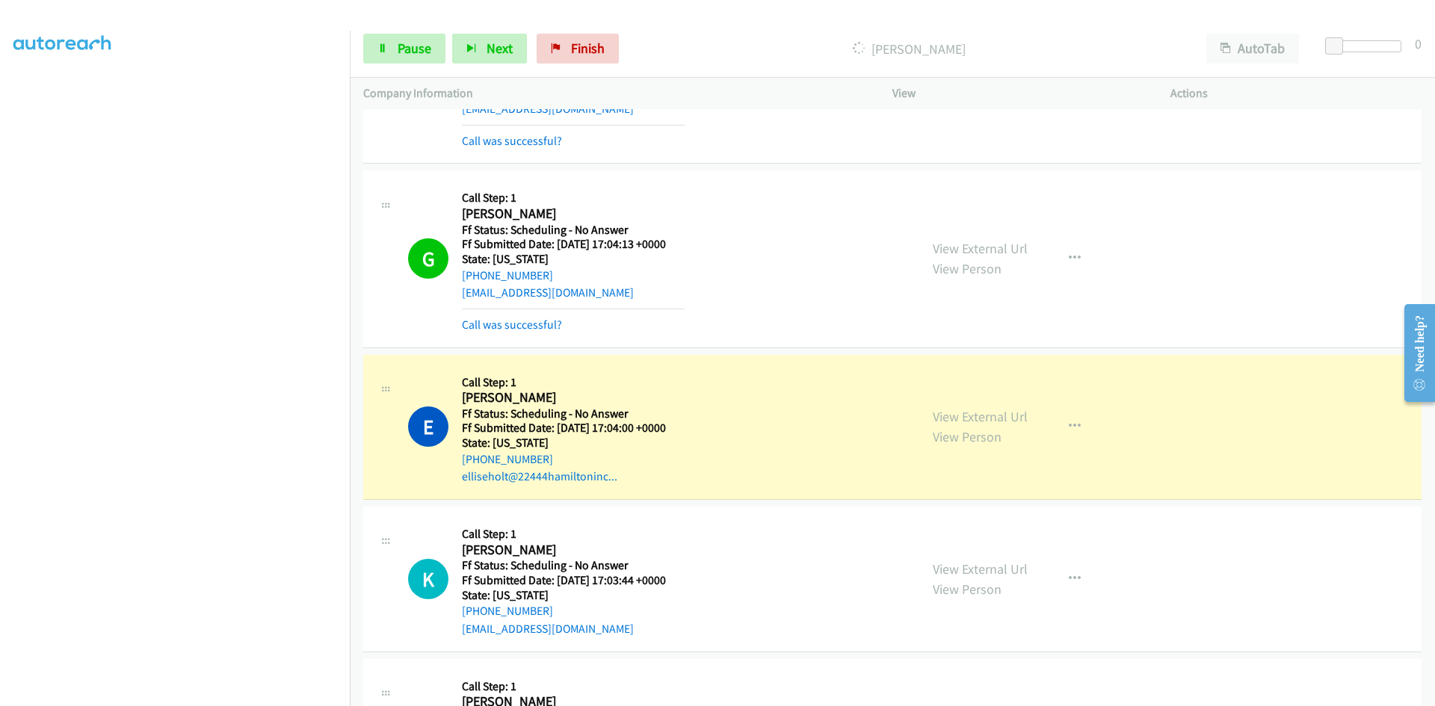
scroll to position [1212, 0]
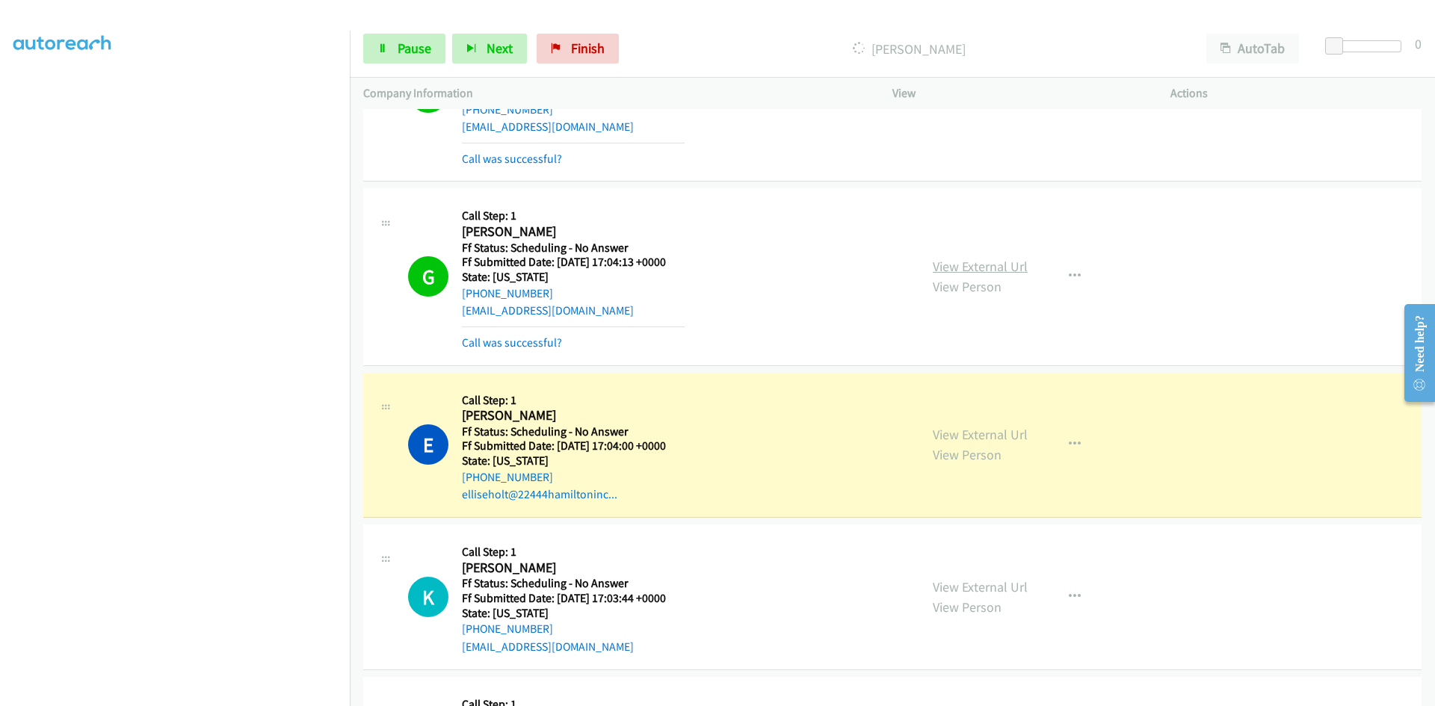
click at [998, 270] on link "View External Url" at bounding box center [980, 266] width 95 height 17
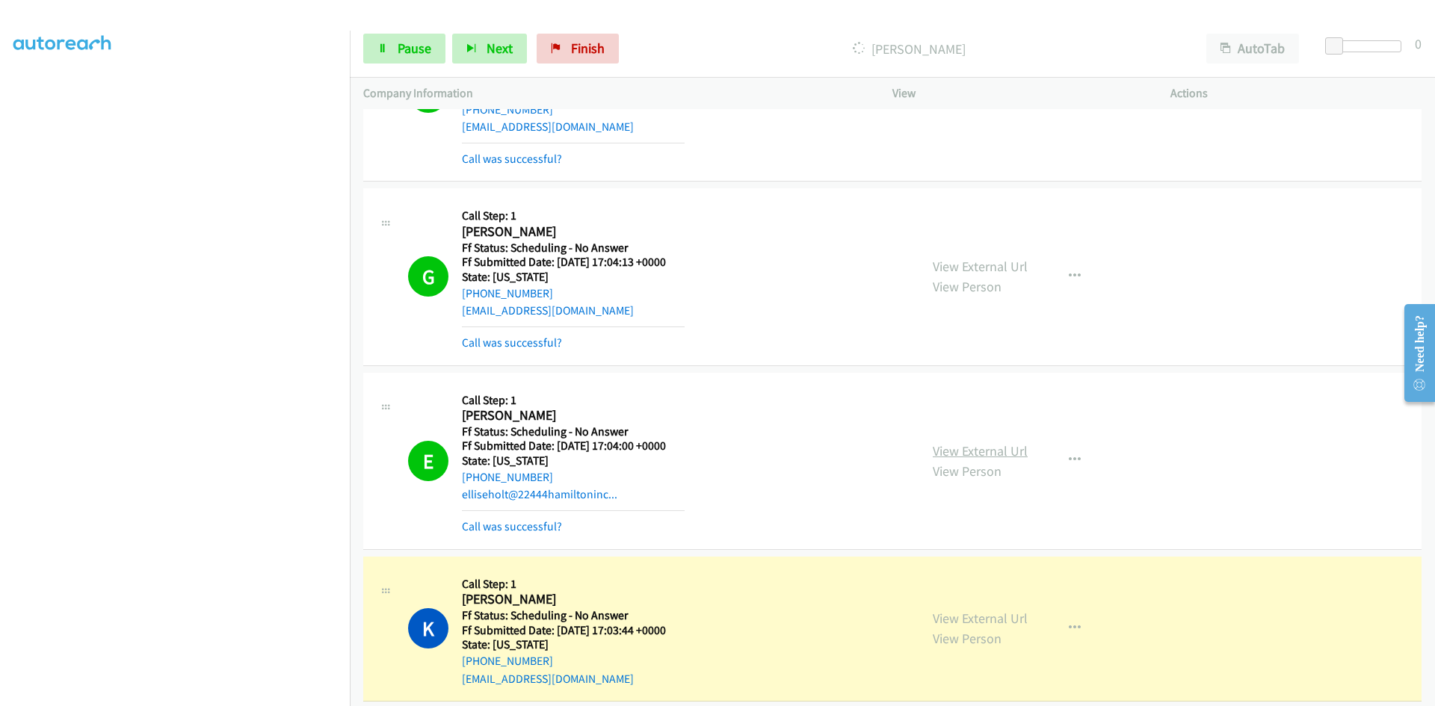
click at [948, 443] on link "View External Url" at bounding box center [980, 451] width 95 height 17
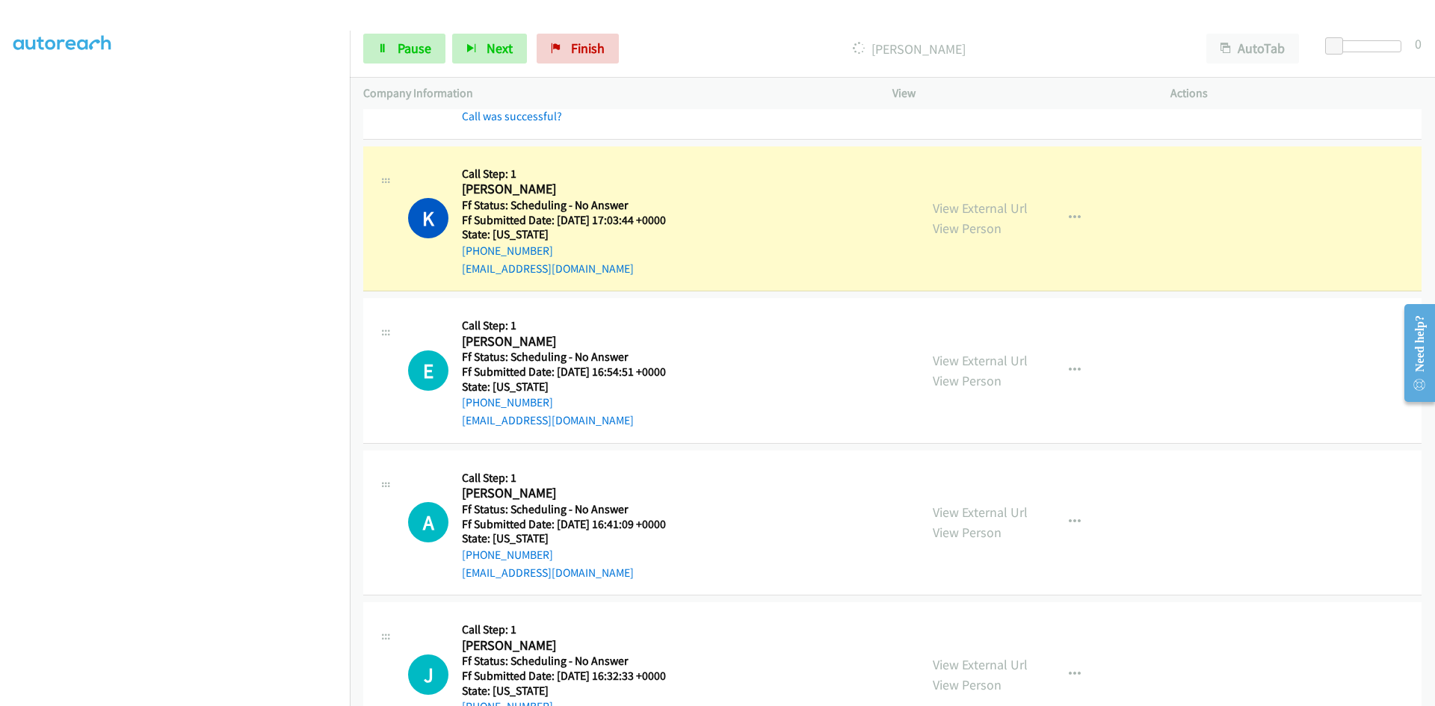
scroll to position [1660, 0]
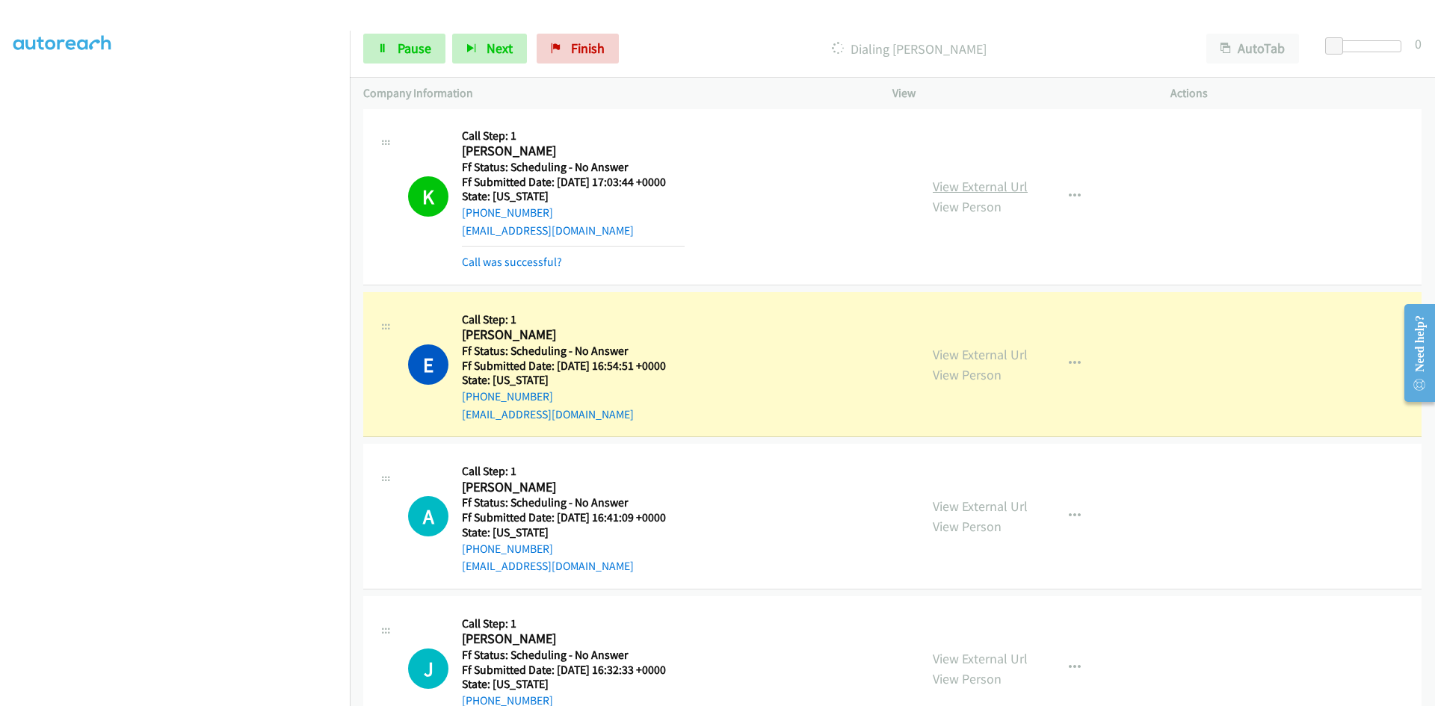
click at [1019, 185] on link "View External Url" at bounding box center [980, 186] width 95 height 17
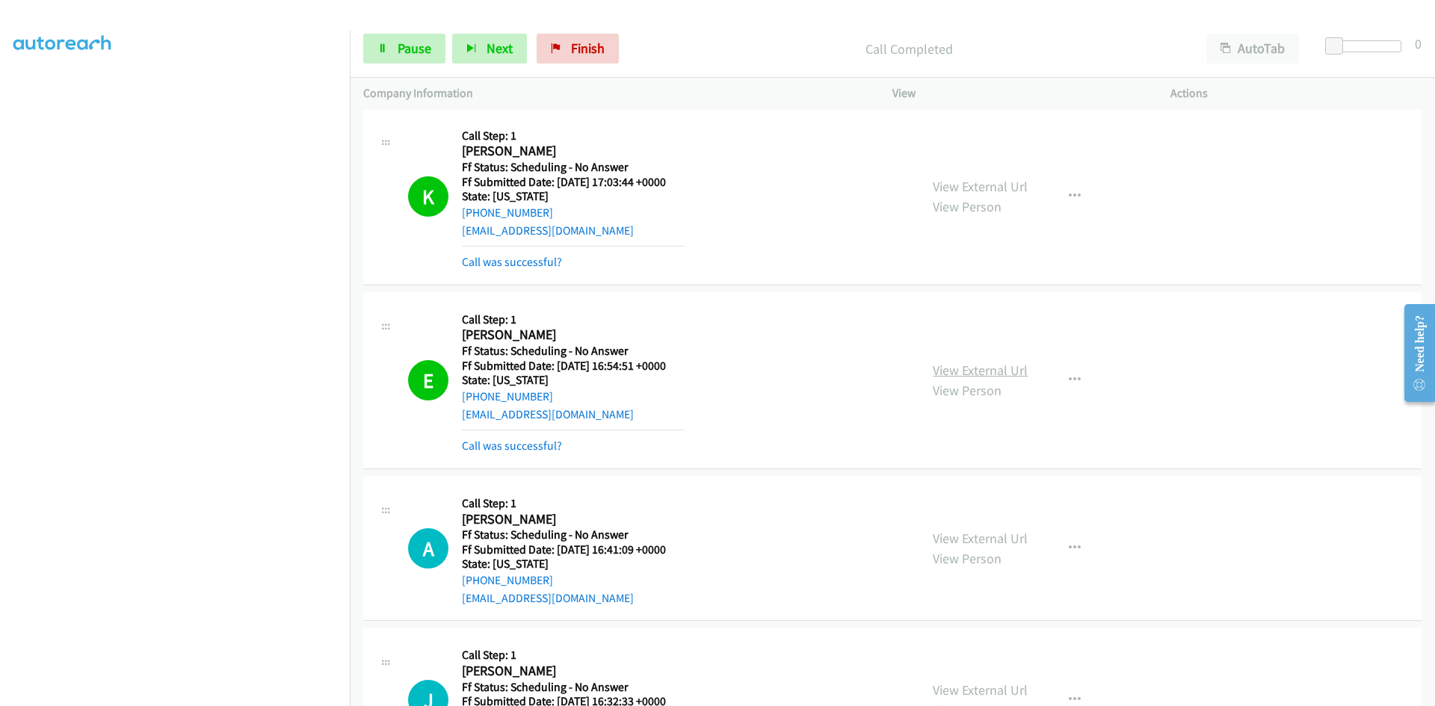
click at [1013, 372] on link "View External Url" at bounding box center [980, 370] width 95 height 17
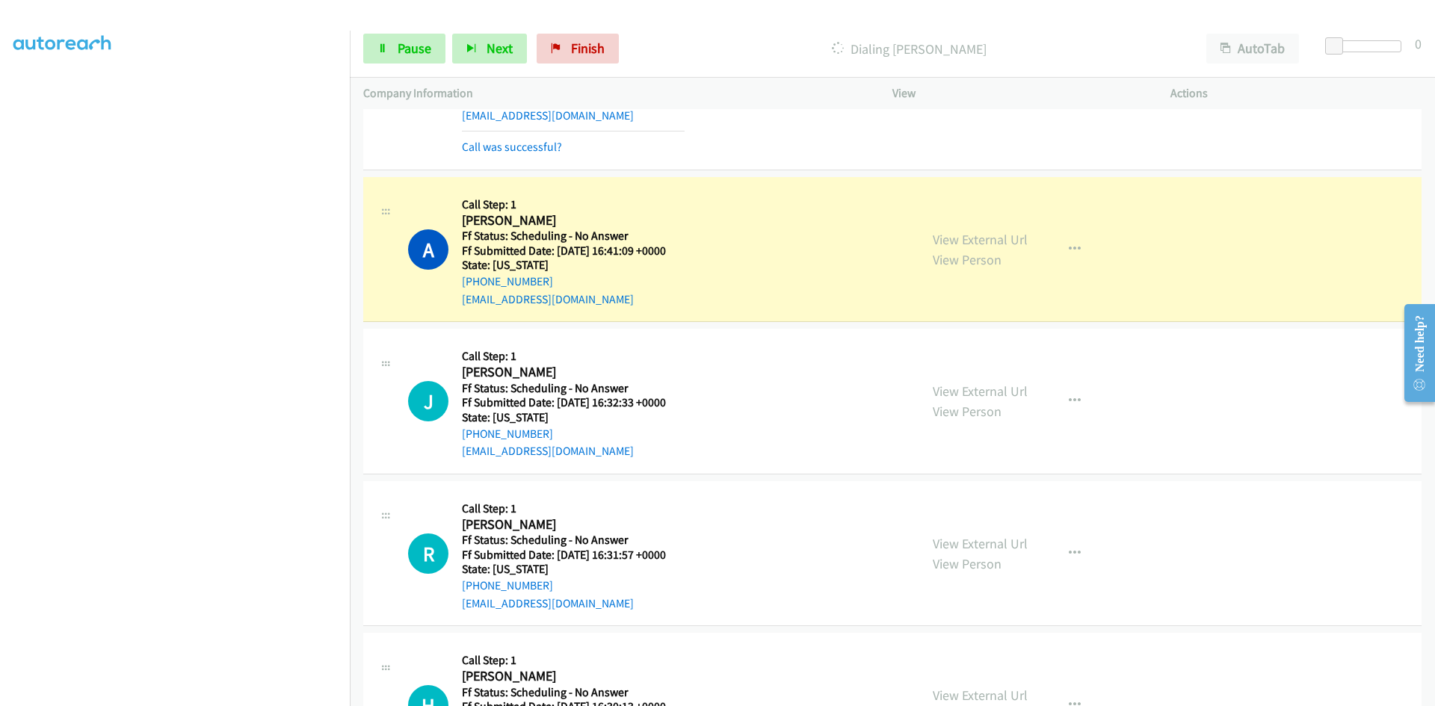
scroll to position [2034, 0]
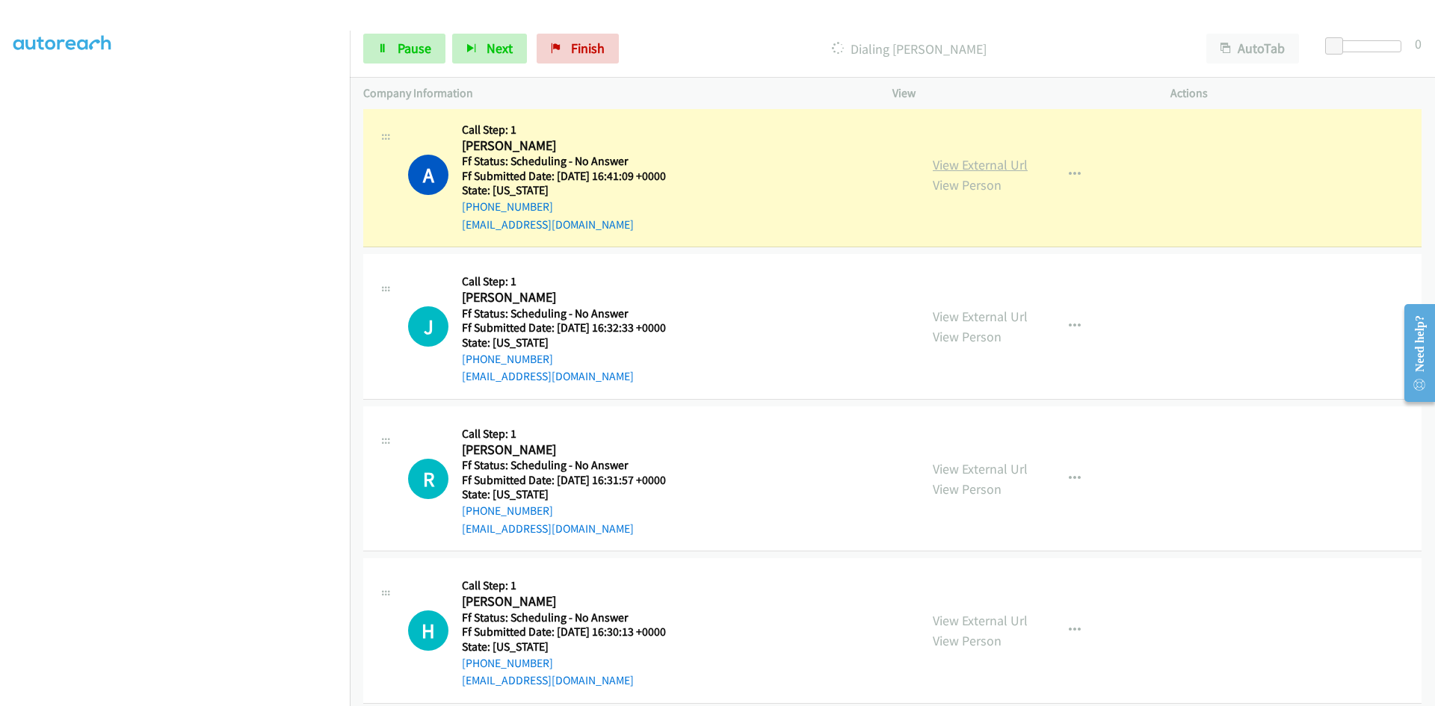
click at [1005, 167] on link "View External Url" at bounding box center [980, 164] width 95 height 17
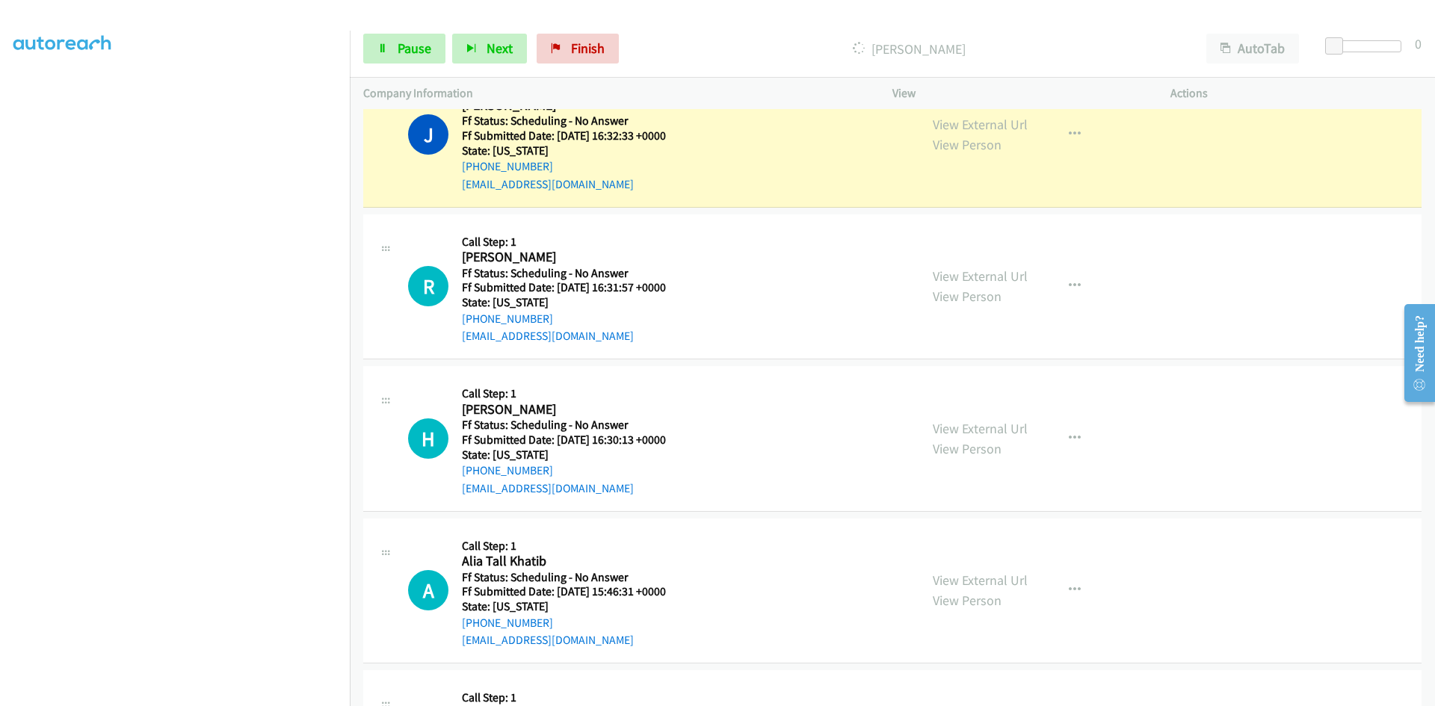
scroll to position [2183, 0]
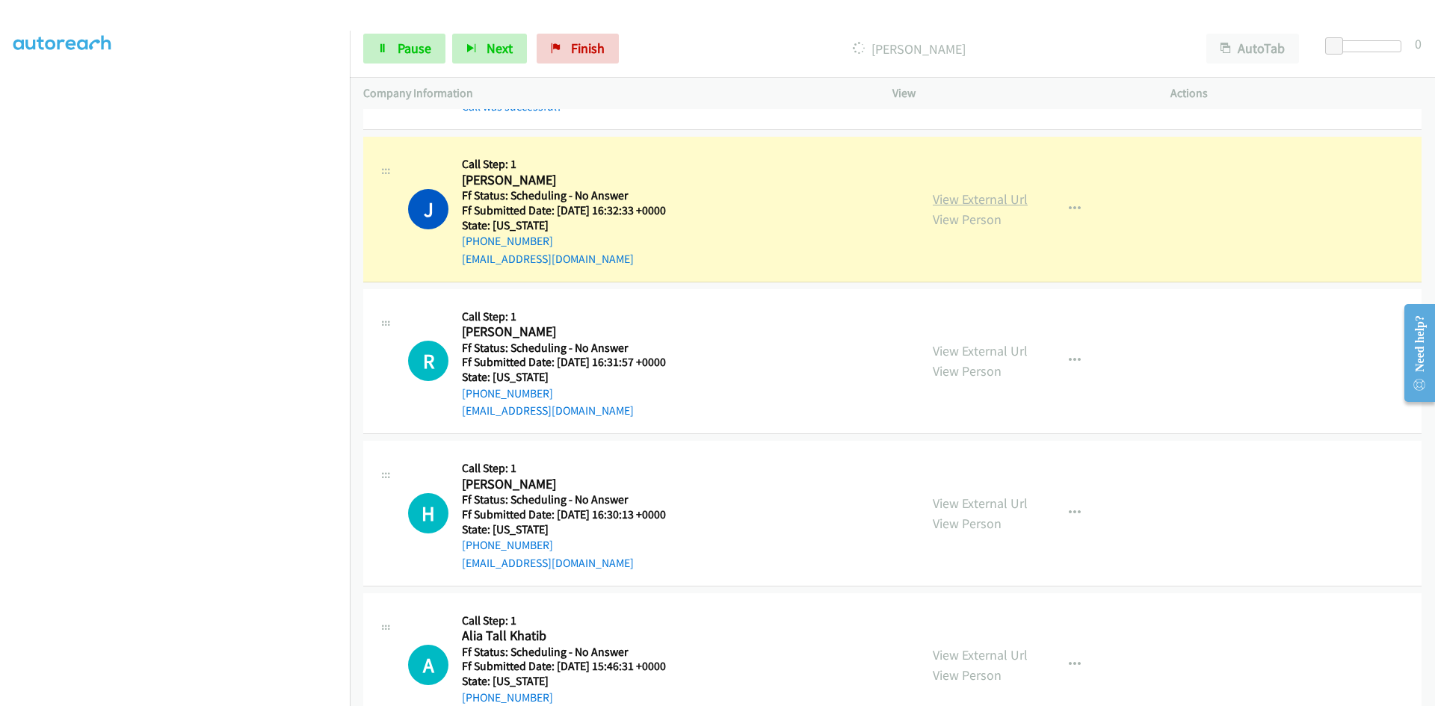
click at [1020, 197] on div "View External Url View Person View External Url Email Schedule/Manage Callback …" at bounding box center [1065, 209] width 292 height 118
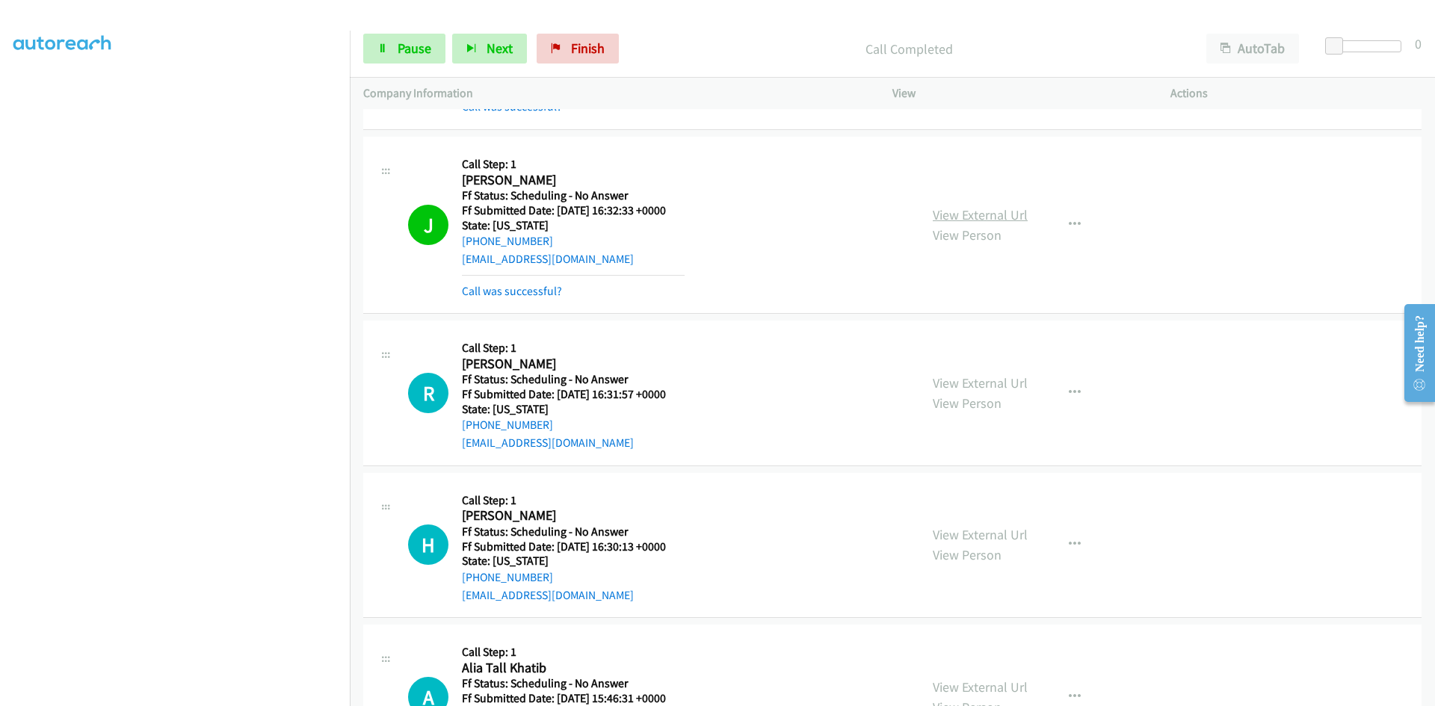
click at [1017, 215] on link "View External Url" at bounding box center [980, 214] width 95 height 17
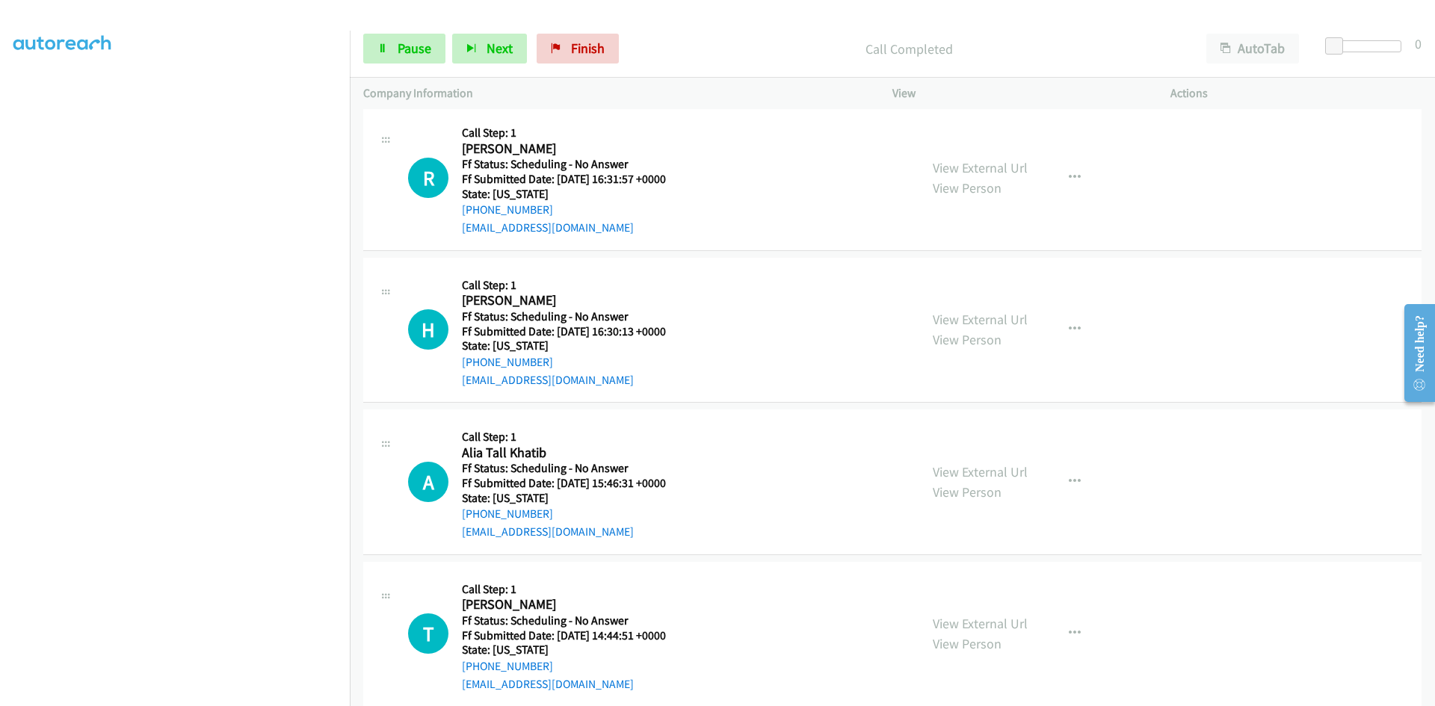
scroll to position [2408, 0]
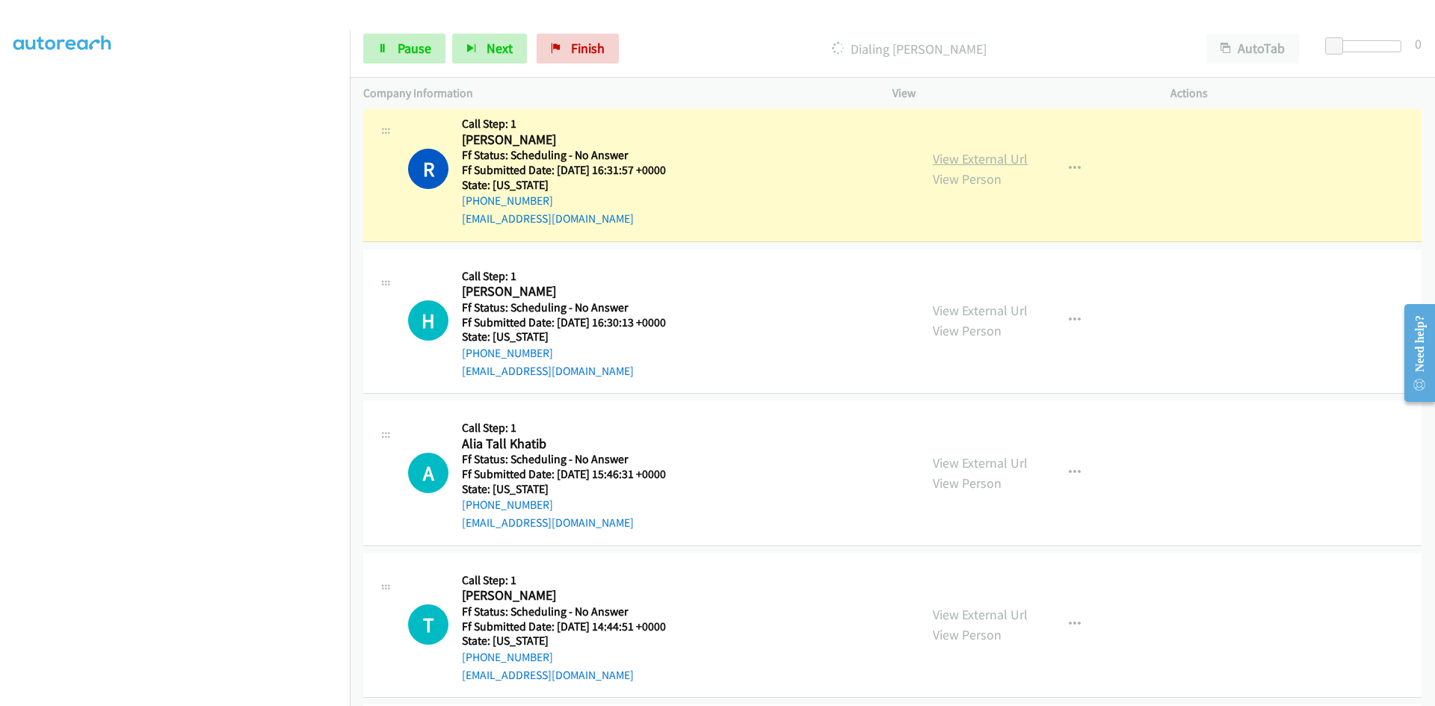
click at [964, 158] on link "View External Url" at bounding box center [980, 158] width 95 height 17
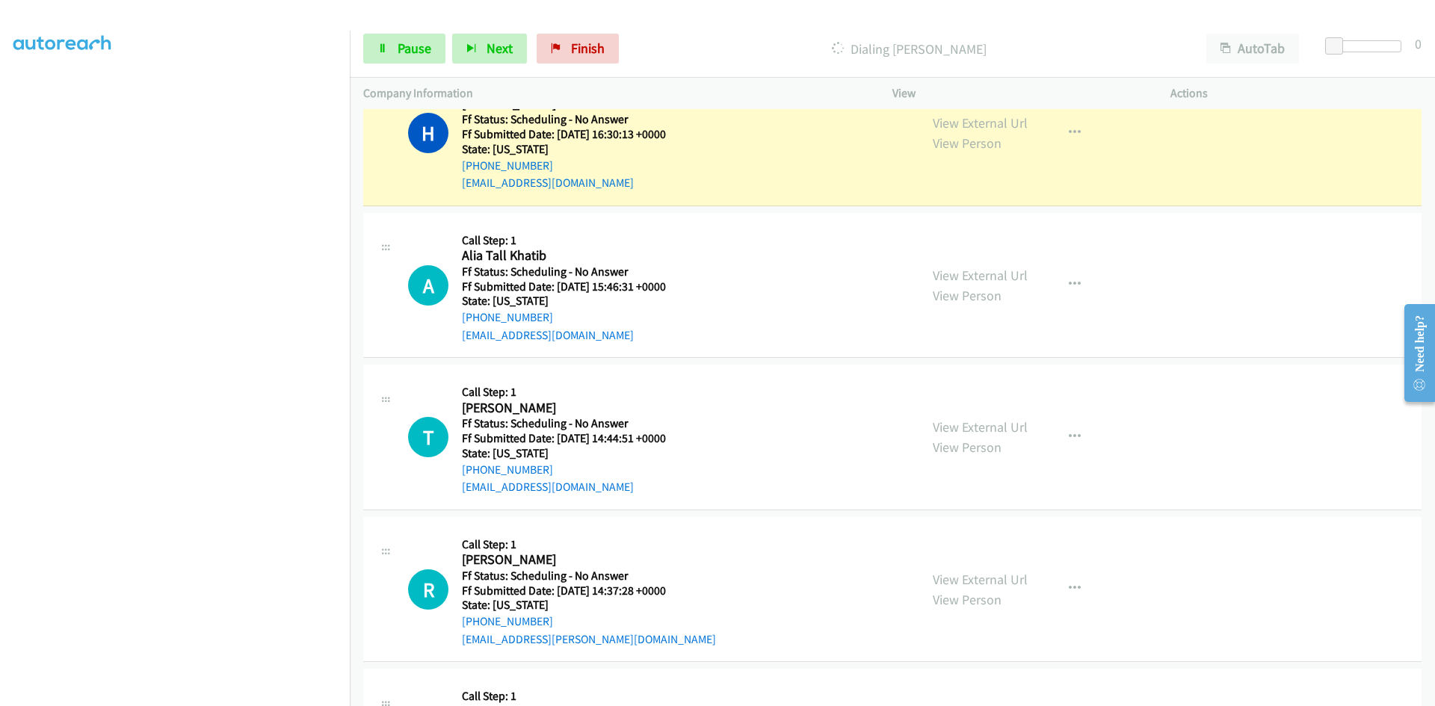
scroll to position [2632, 0]
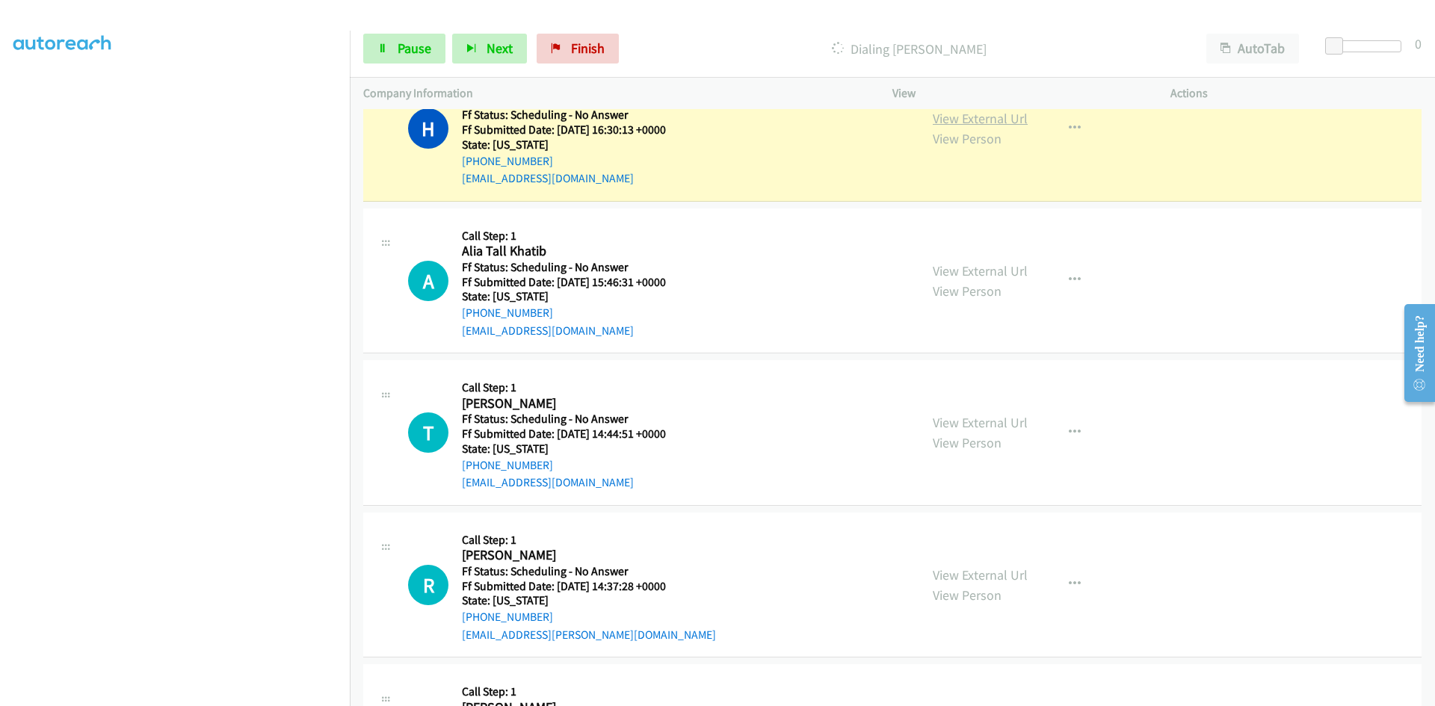
click at [1006, 117] on link "View External Url" at bounding box center [980, 118] width 95 height 17
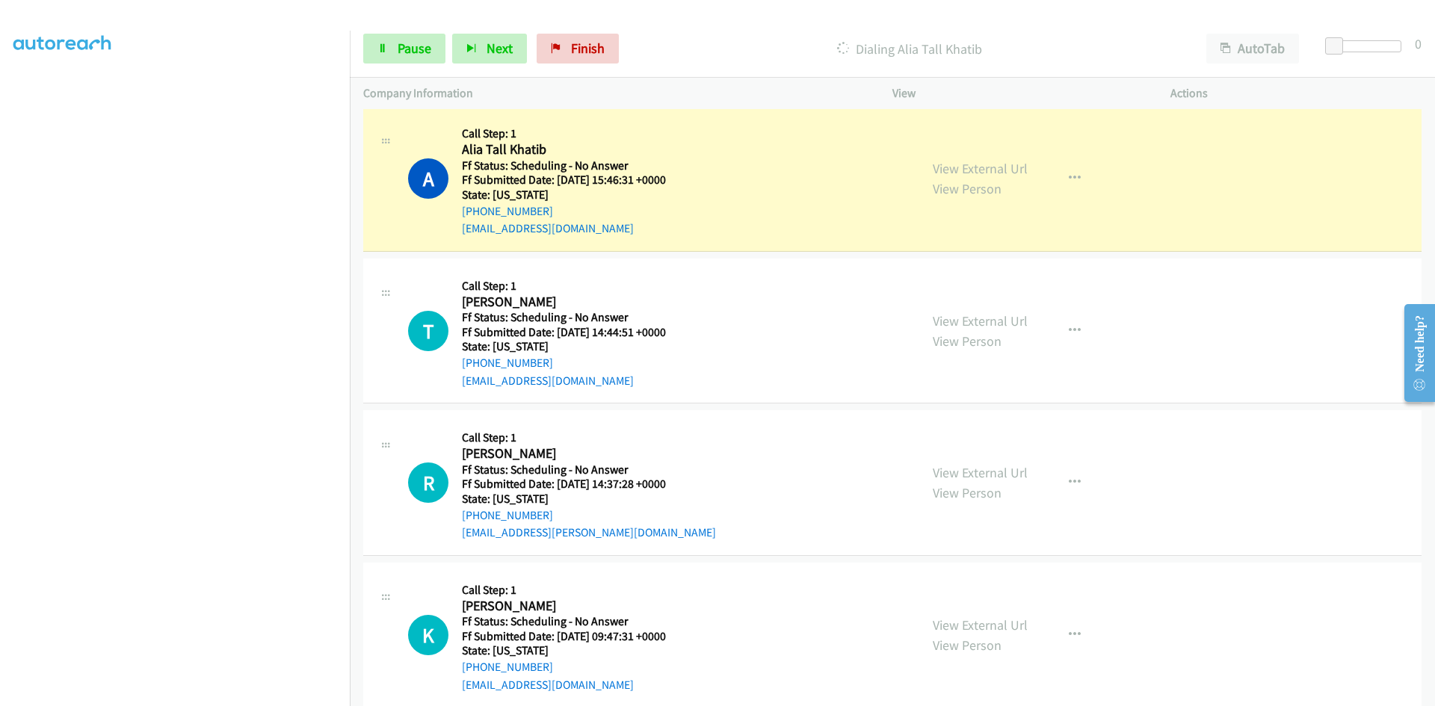
scroll to position [2781, 0]
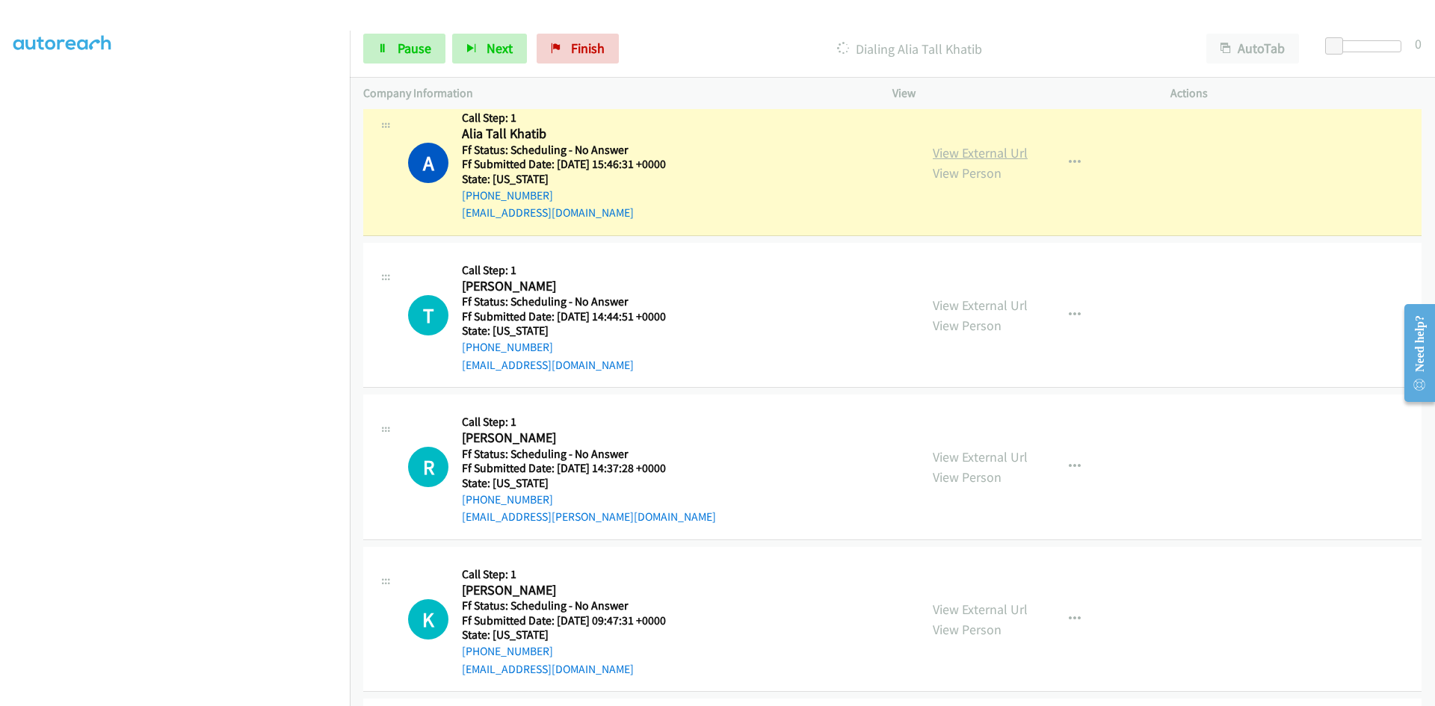
click at [998, 151] on link "View External Url" at bounding box center [980, 152] width 95 height 17
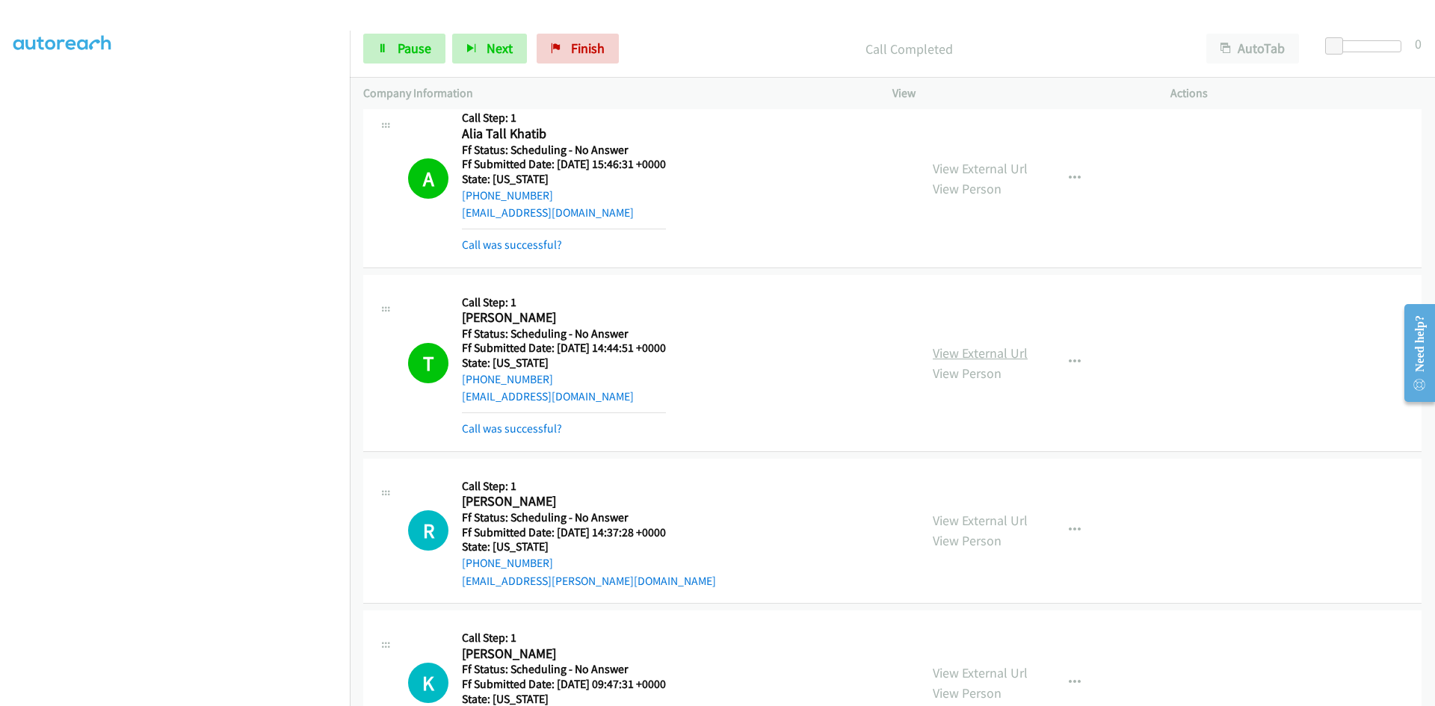
click at [1011, 357] on link "View External Url" at bounding box center [980, 353] width 95 height 17
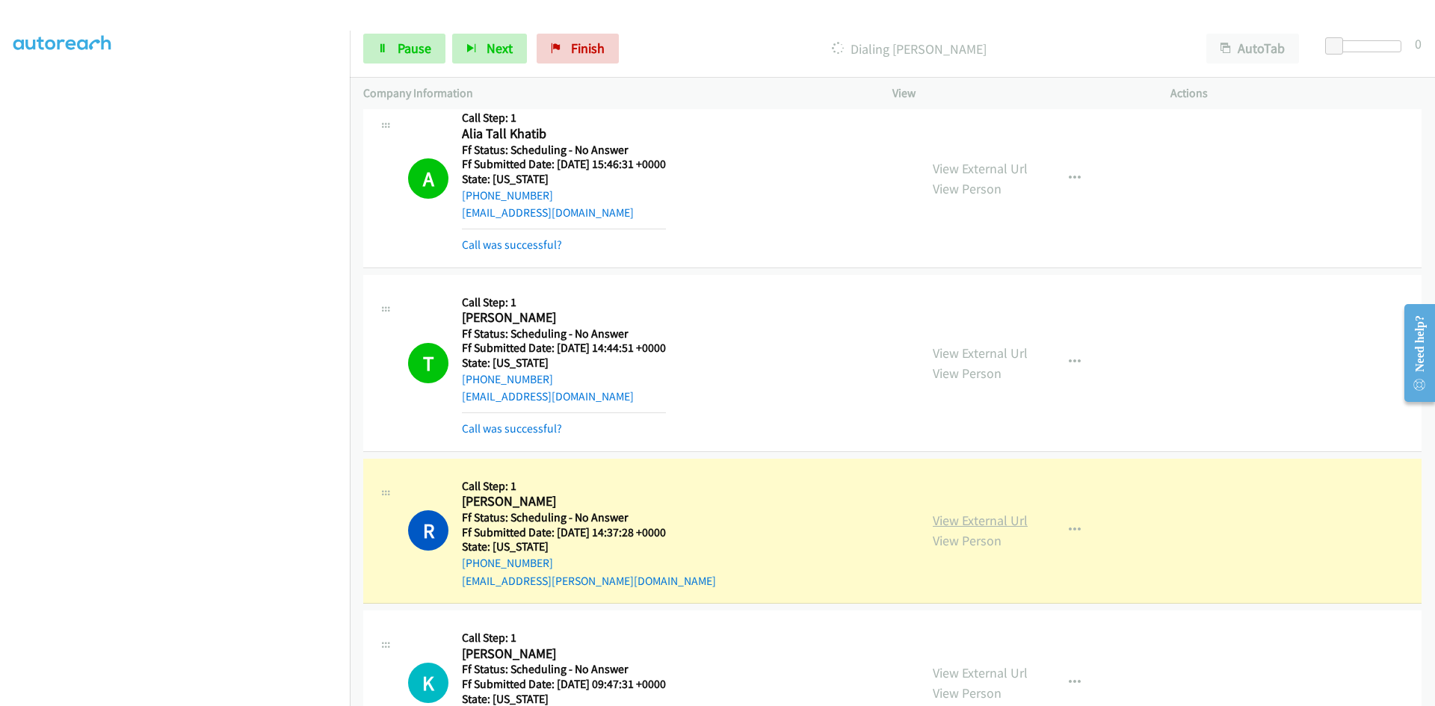
click at [1002, 523] on link "View External Url" at bounding box center [980, 520] width 95 height 17
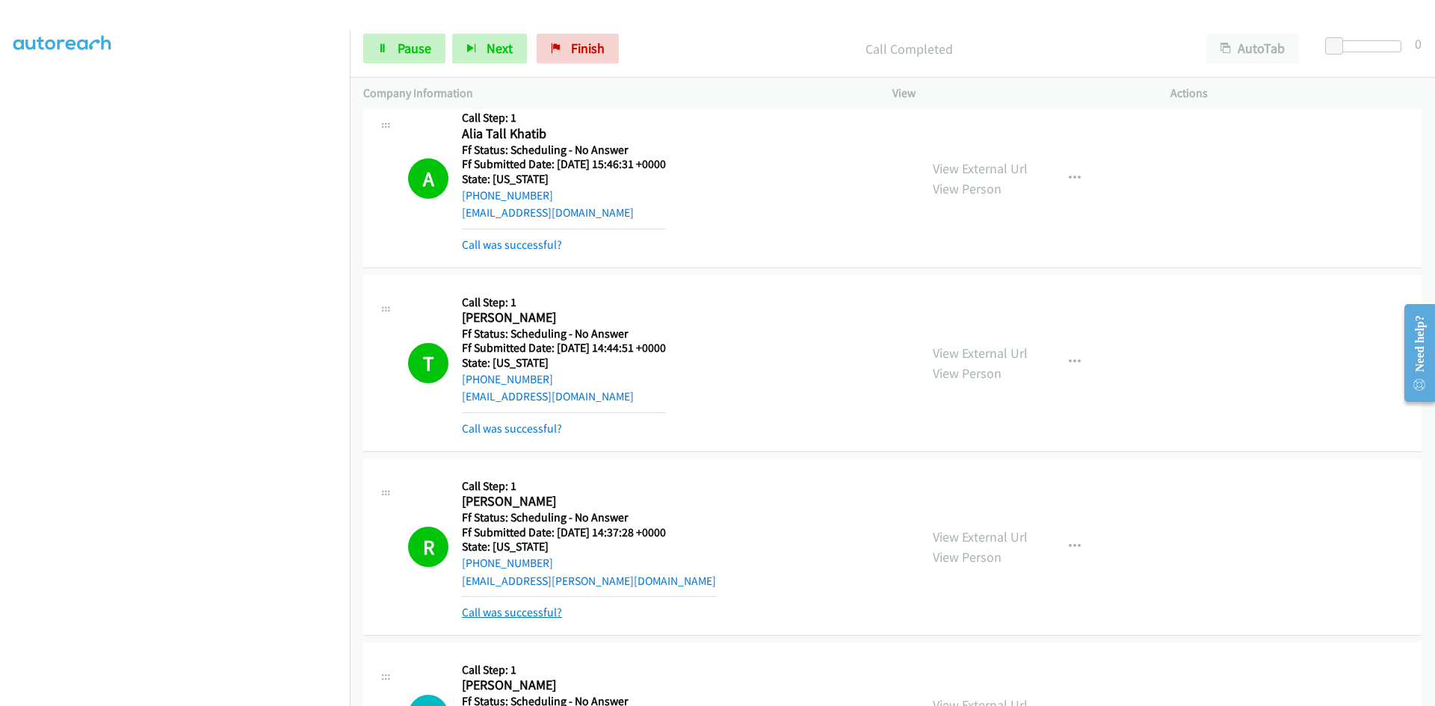
click at [492, 612] on link "Call was successful?" at bounding box center [512, 612] width 100 height 14
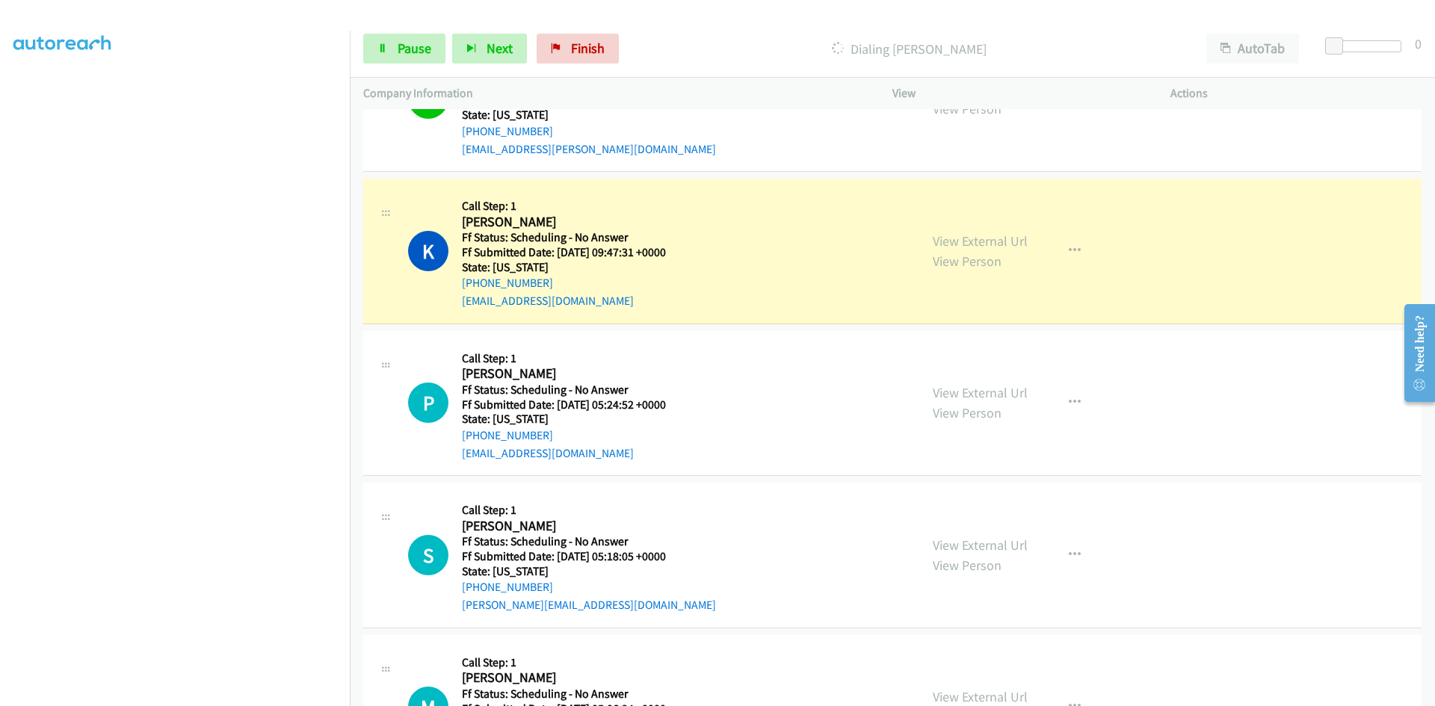
scroll to position [3230, 0]
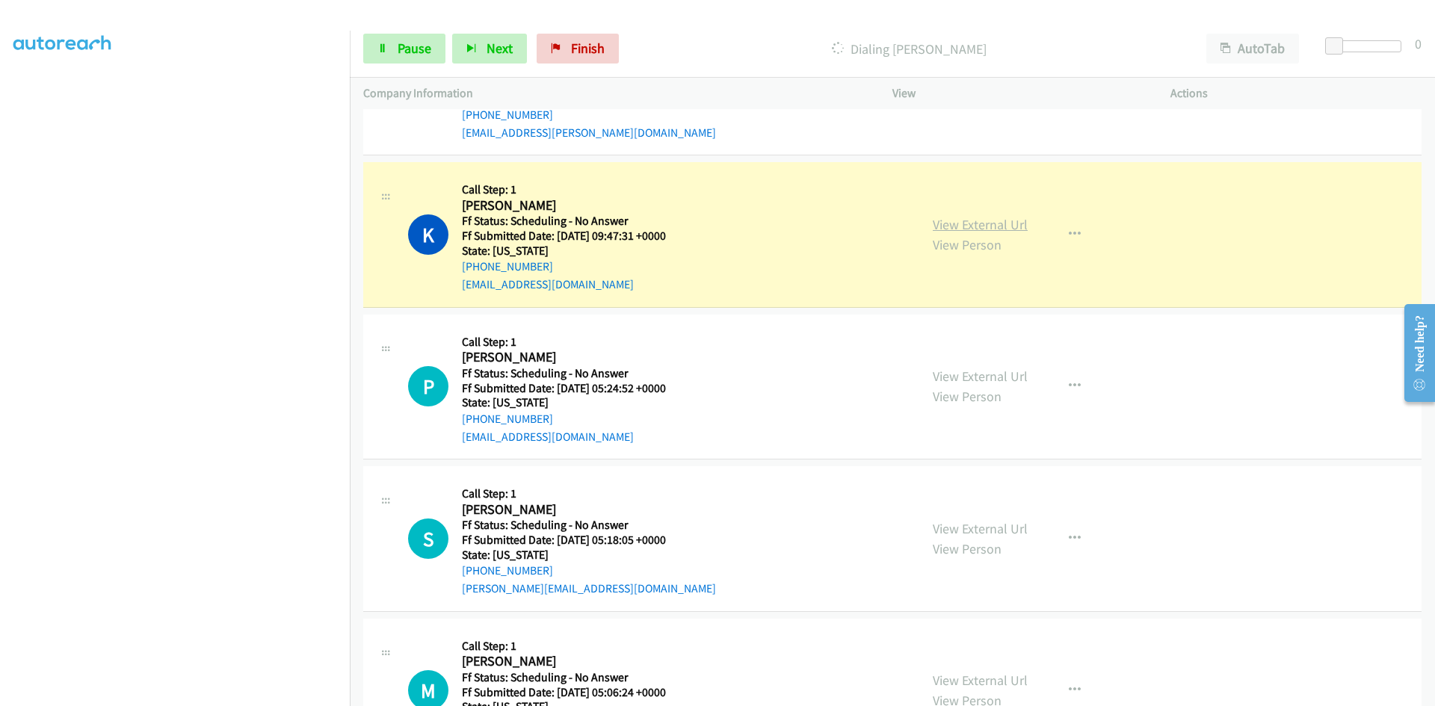
click at [1010, 227] on div "View External Url View Person View External Url Email Schedule/Manage Callback …" at bounding box center [1065, 235] width 292 height 118
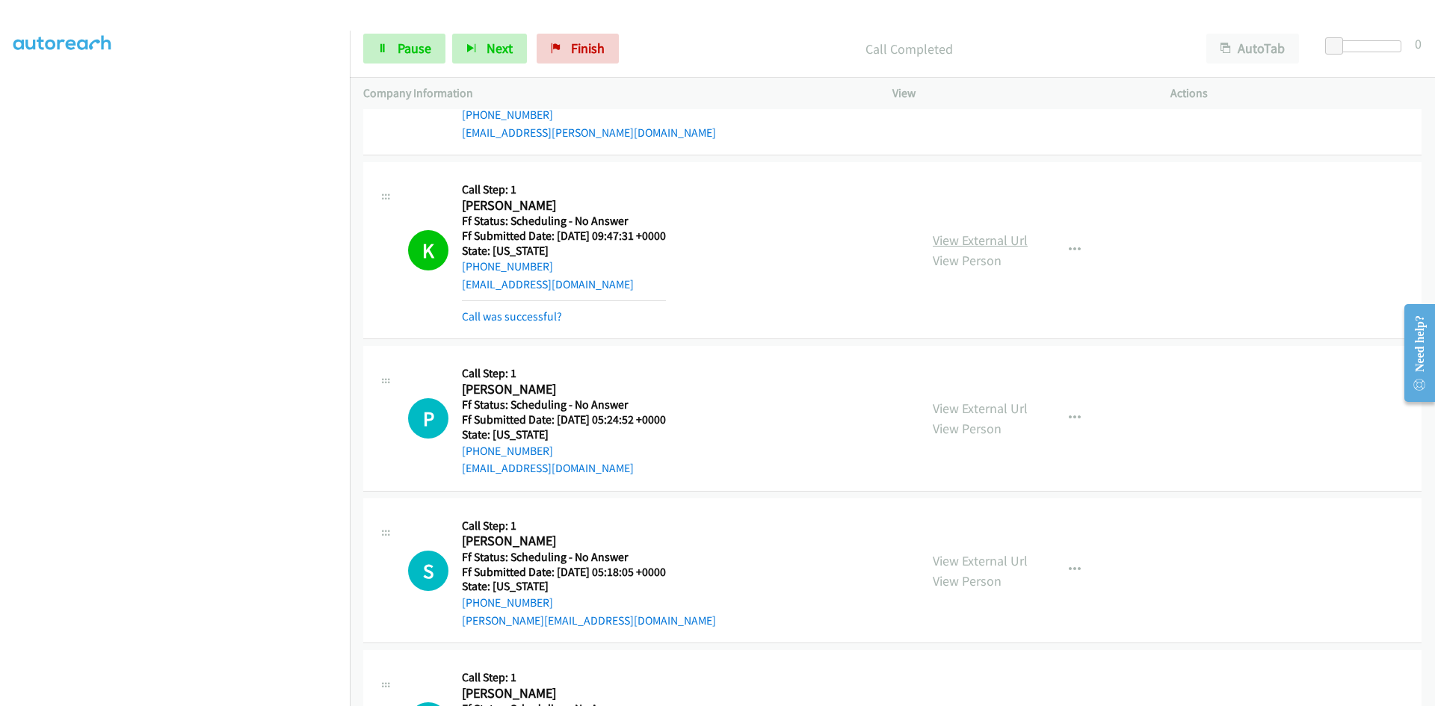
click at [1008, 238] on link "View External Url" at bounding box center [980, 240] width 95 height 17
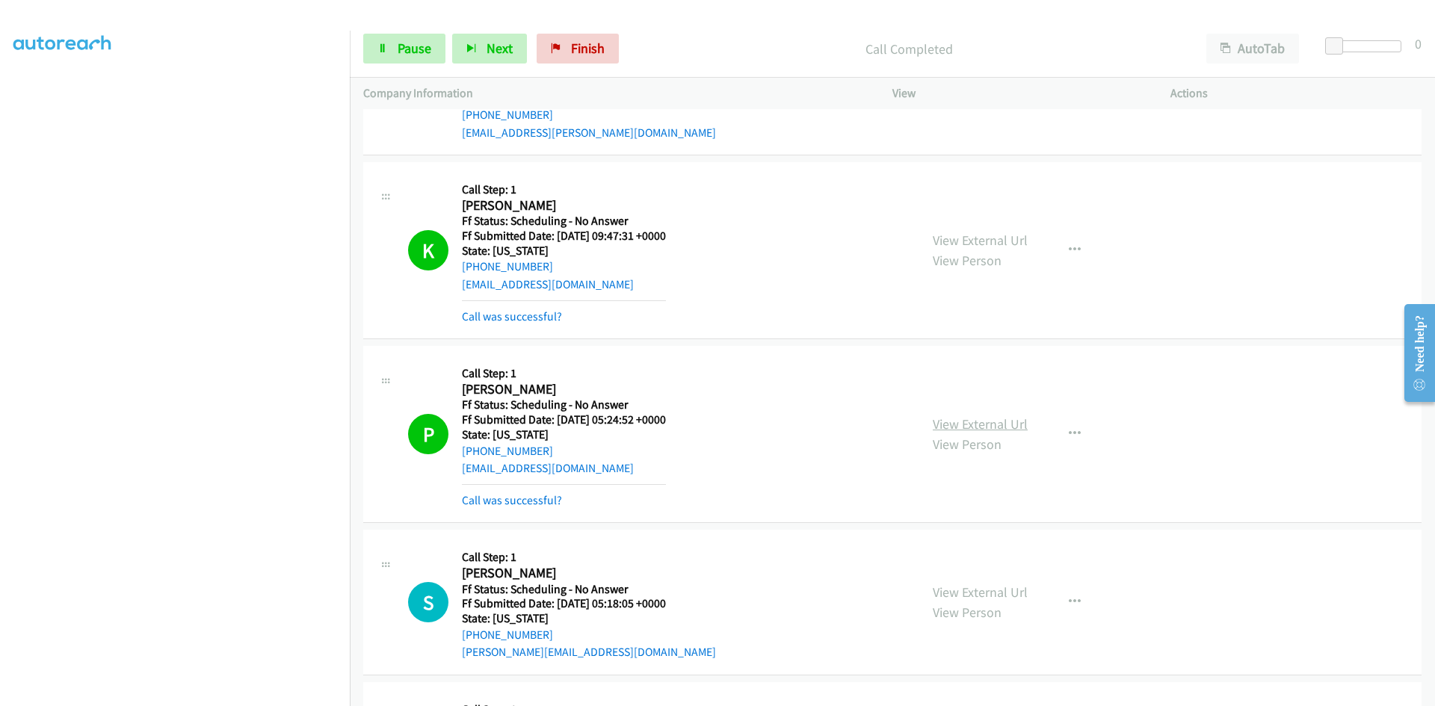
click at [988, 425] on link "View External Url" at bounding box center [980, 424] width 95 height 17
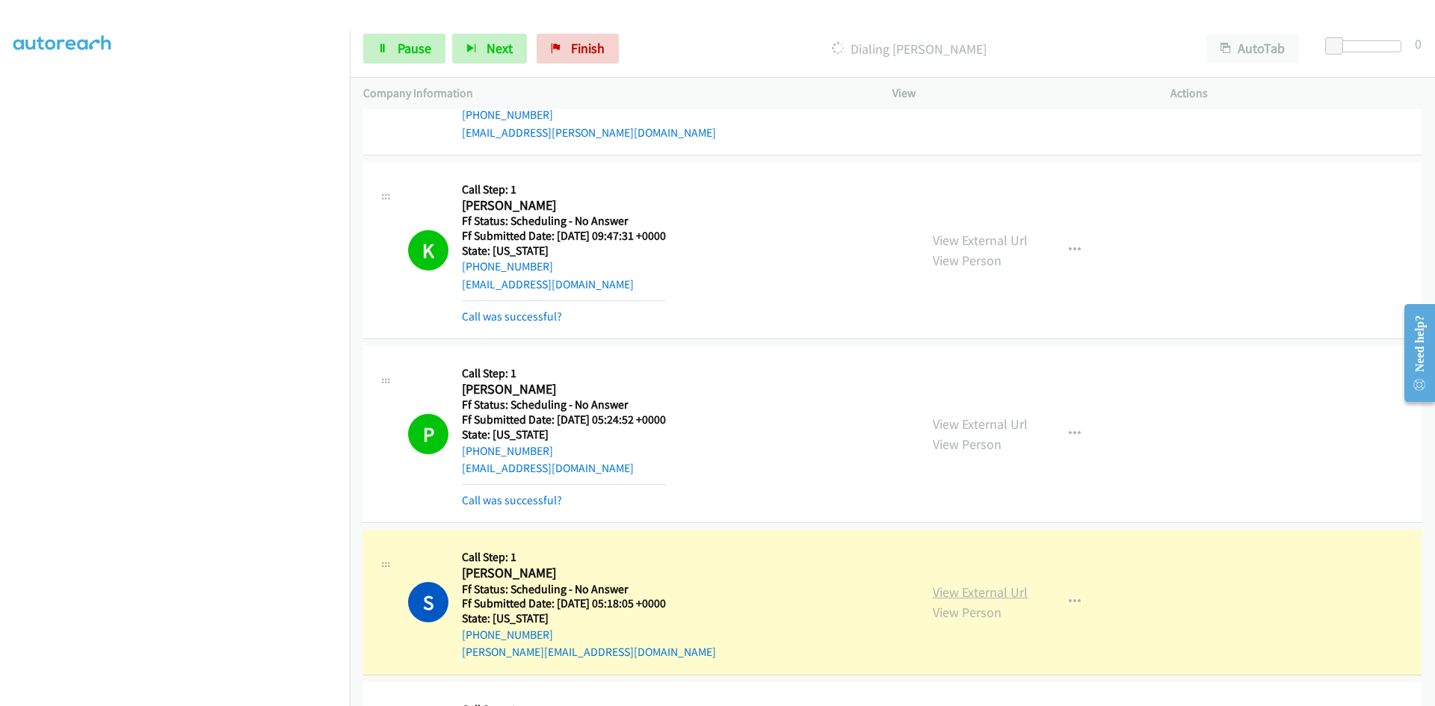
click at [999, 593] on link "View External Url" at bounding box center [980, 592] width 95 height 17
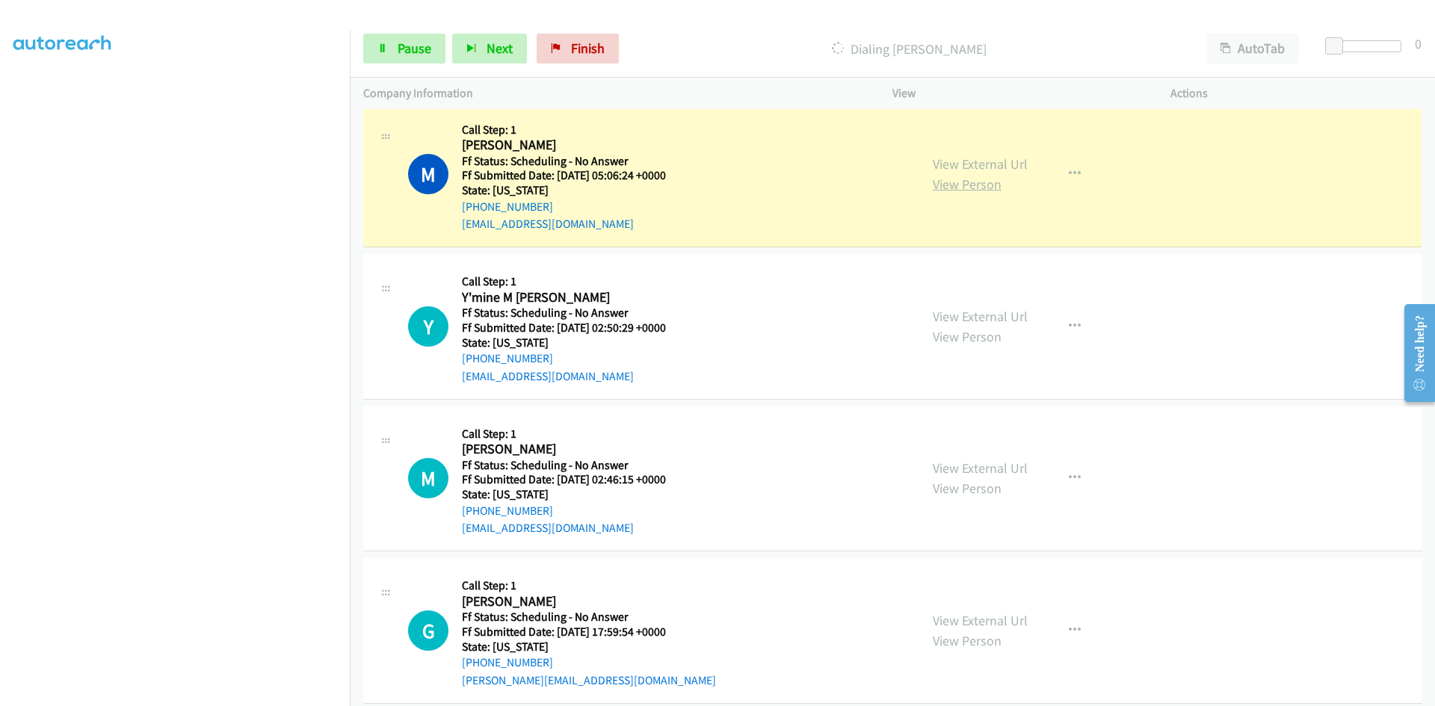
scroll to position [3828, 0]
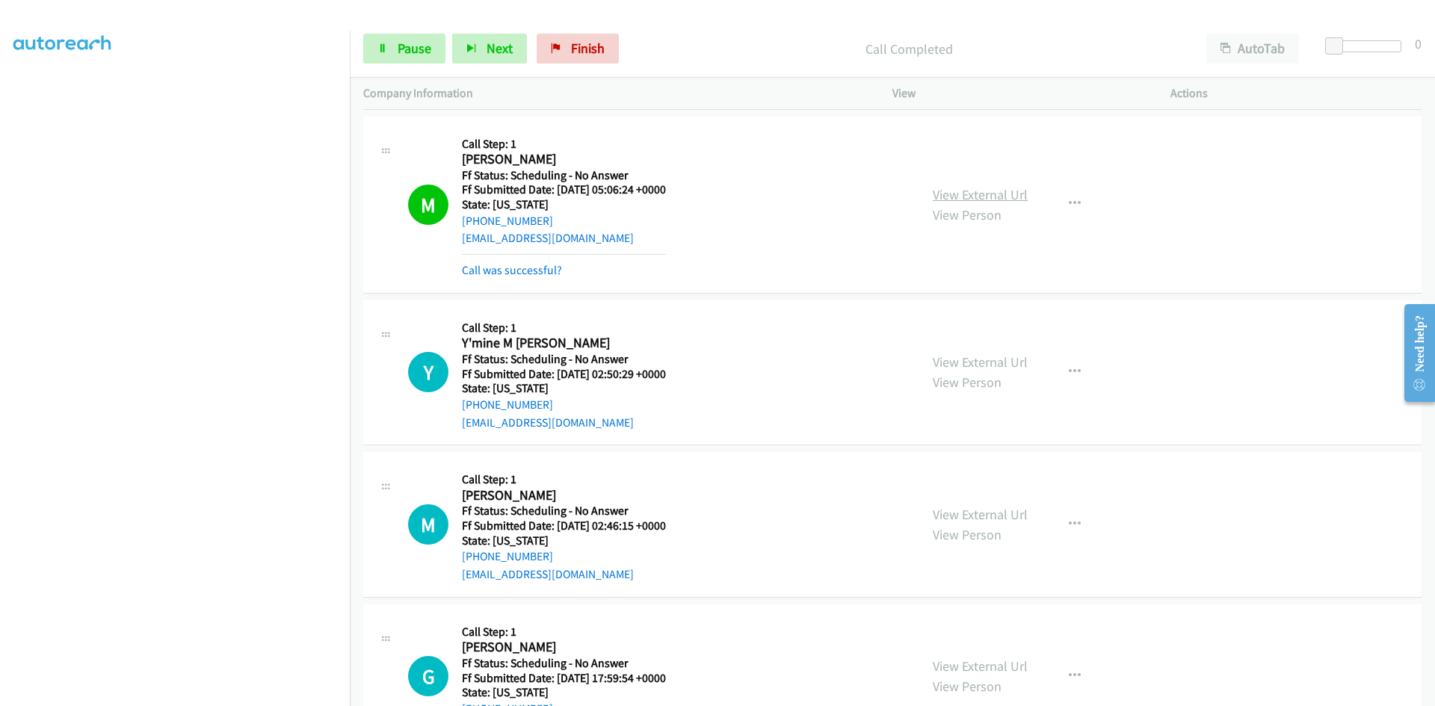
click at [1002, 199] on link "View External Url" at bounding box center [980, 194] width 95 height 17
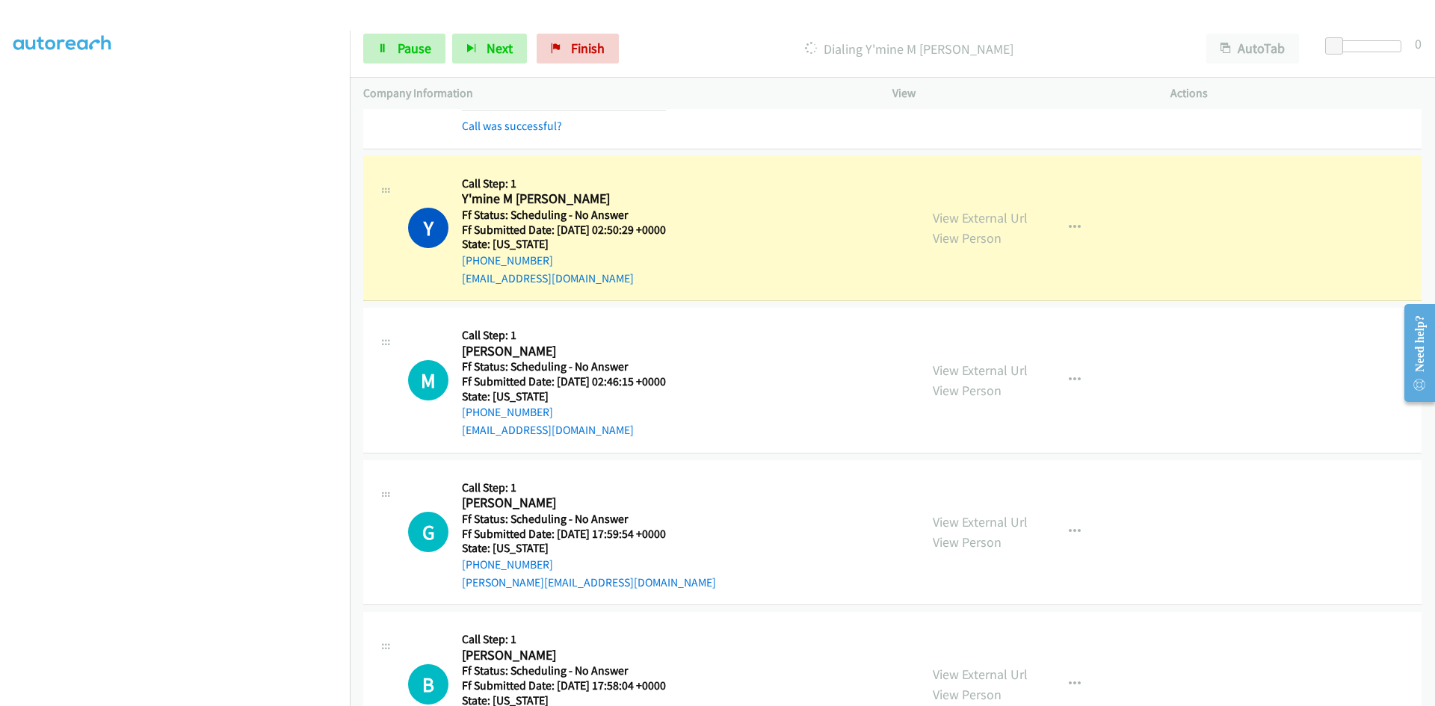
scroll to position [3977, 0]
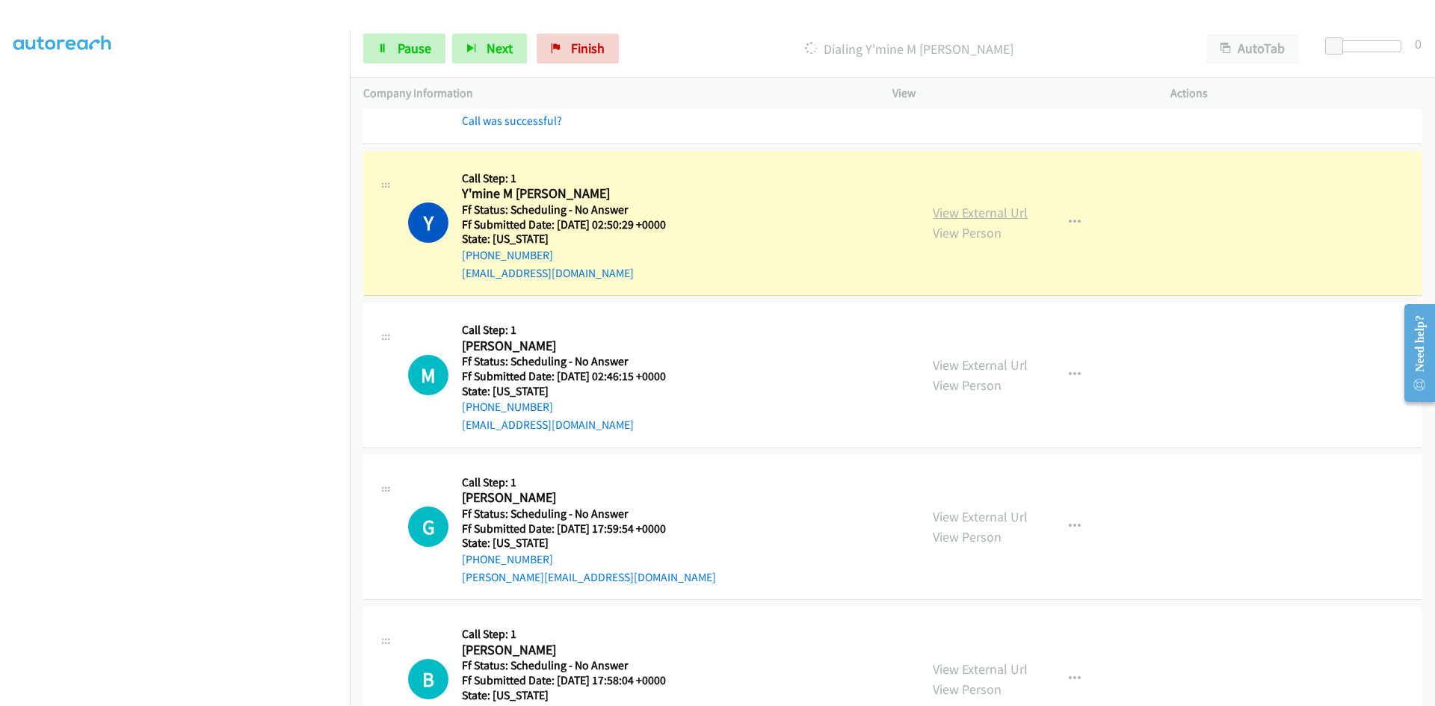
click at [1008, 214] on link "View External Url" at bounding box center [980, 212] width 95 height 17
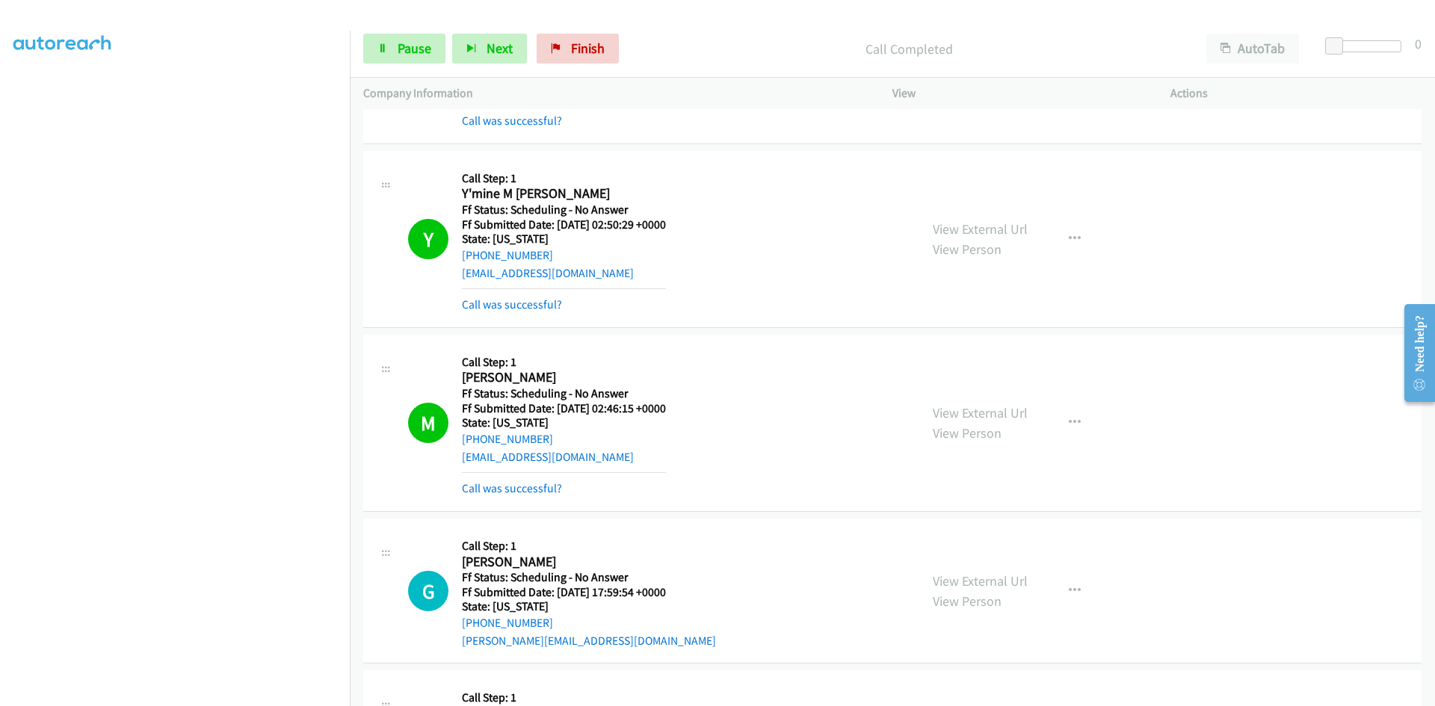
click at [1010, 400] on div "View External Url View Person View External Url Email Schedule/Manage Callback …" at bounding box center [1065, 422] width 292 height 149
click at [1006, 417] on link "View External Url" at bounding box center [980, 412] width 95 height 17
click at [1008, 598] on link "View External Url" at bounding box center [980, 596] width 95 height 17
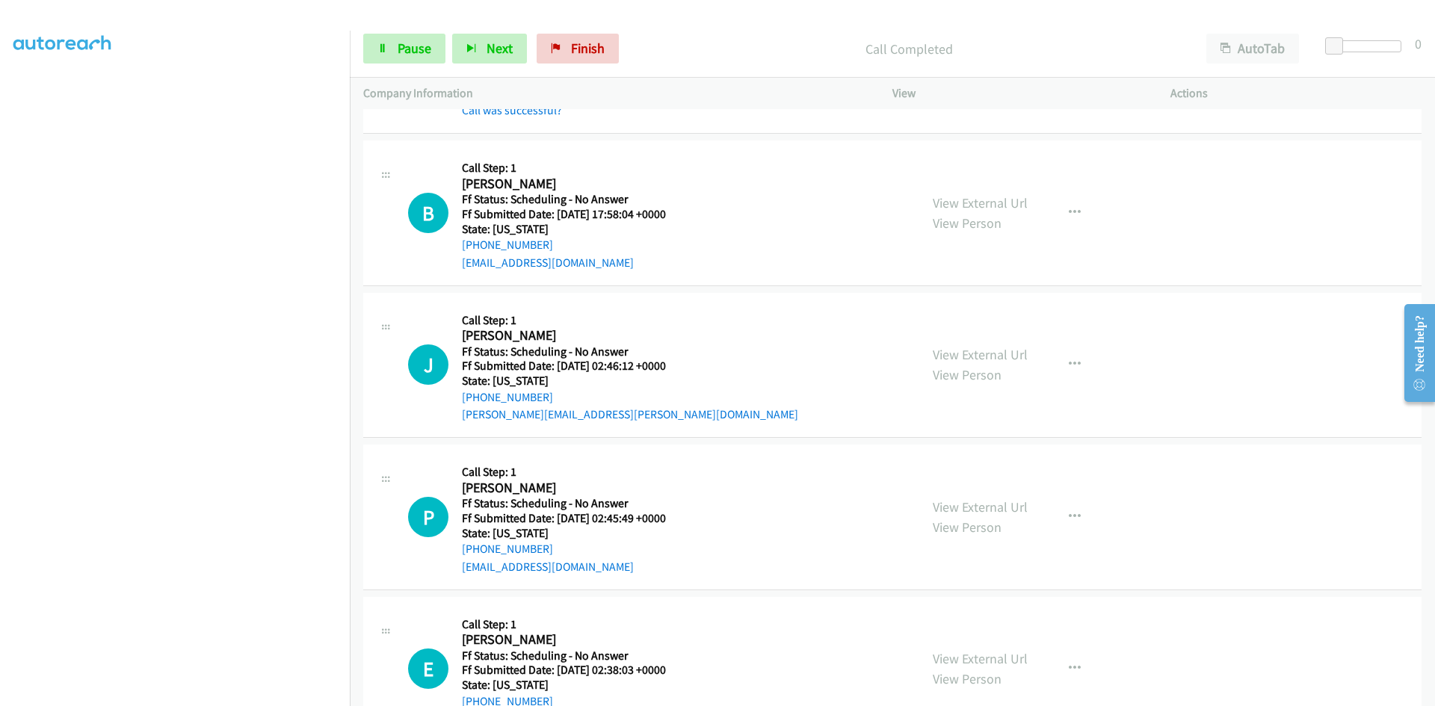
scroll to position [4575, 0]
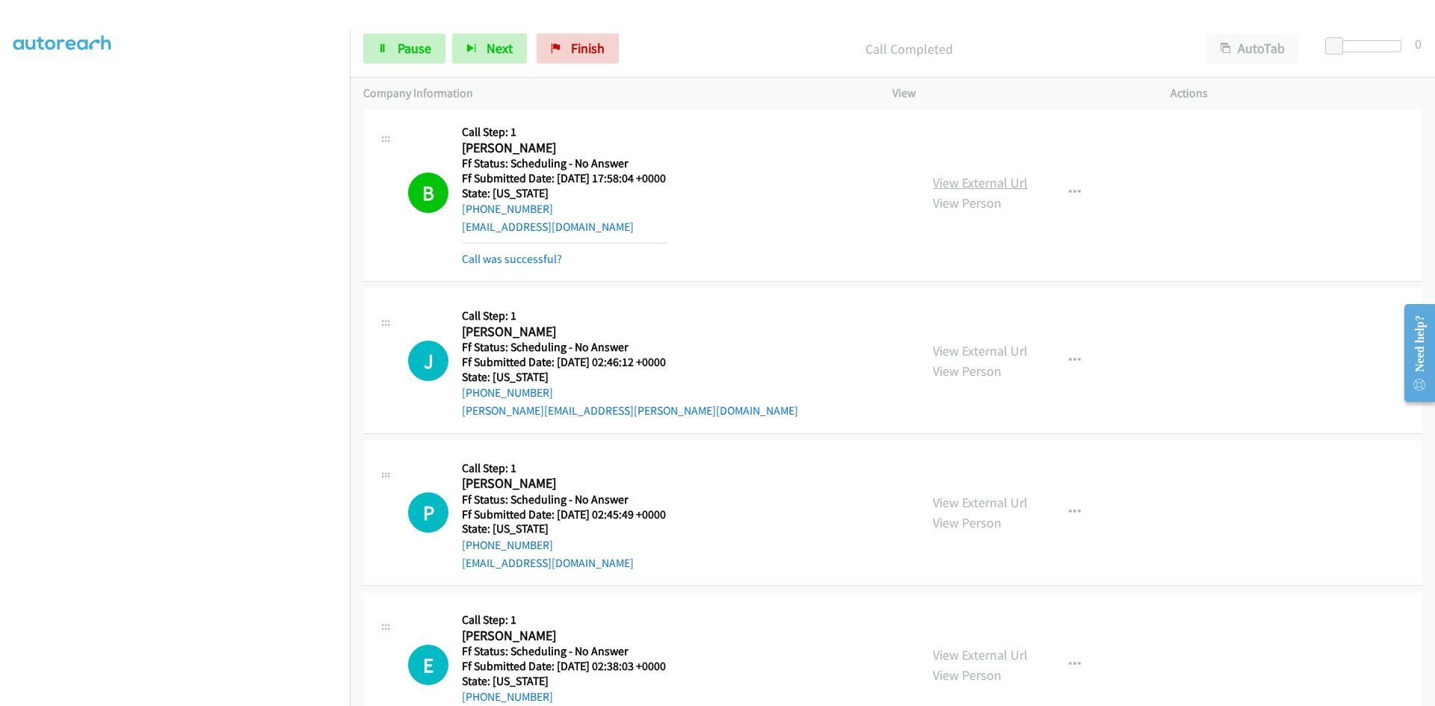
click at [1005, 184] on link "View External Url" at bounding box center [980, 182] width 95 height 17
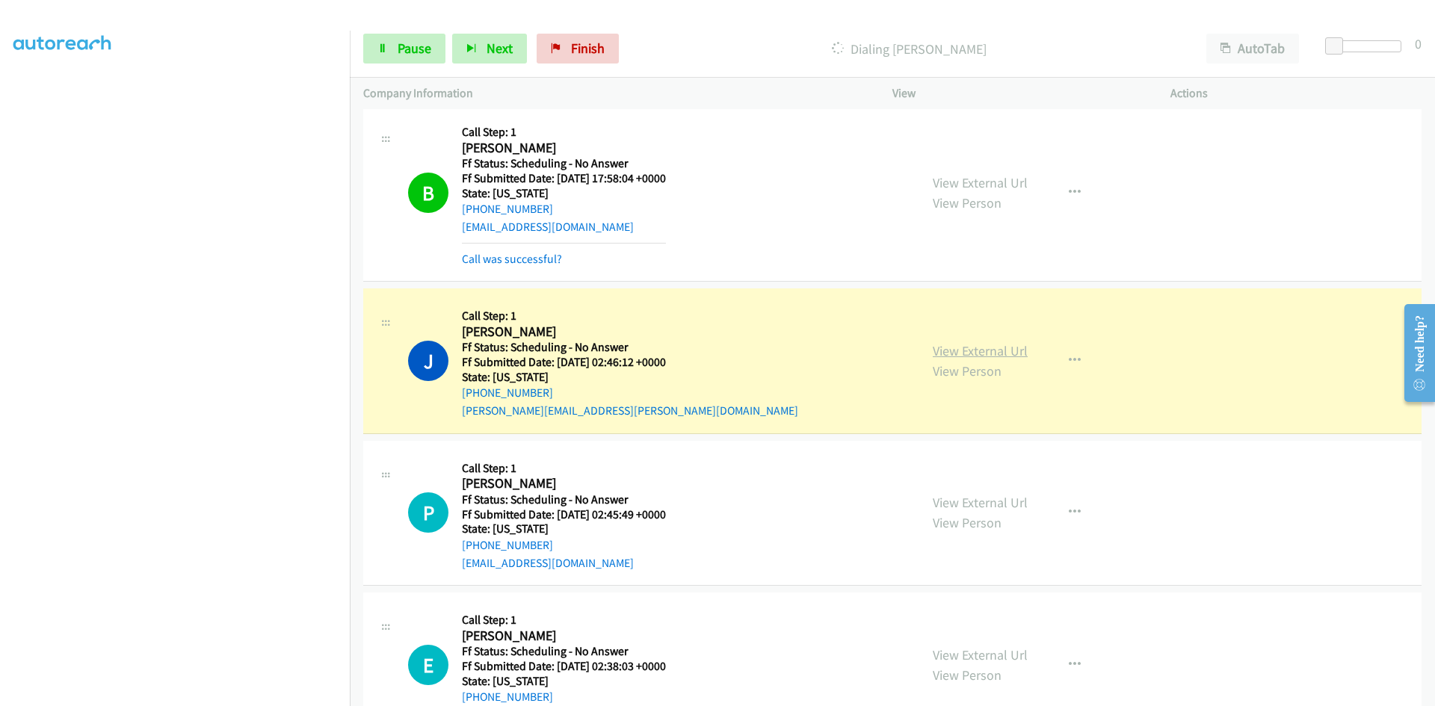
click at [955, 346] on link "View External Url" at bounding box center [980, 350] width 95 height 17
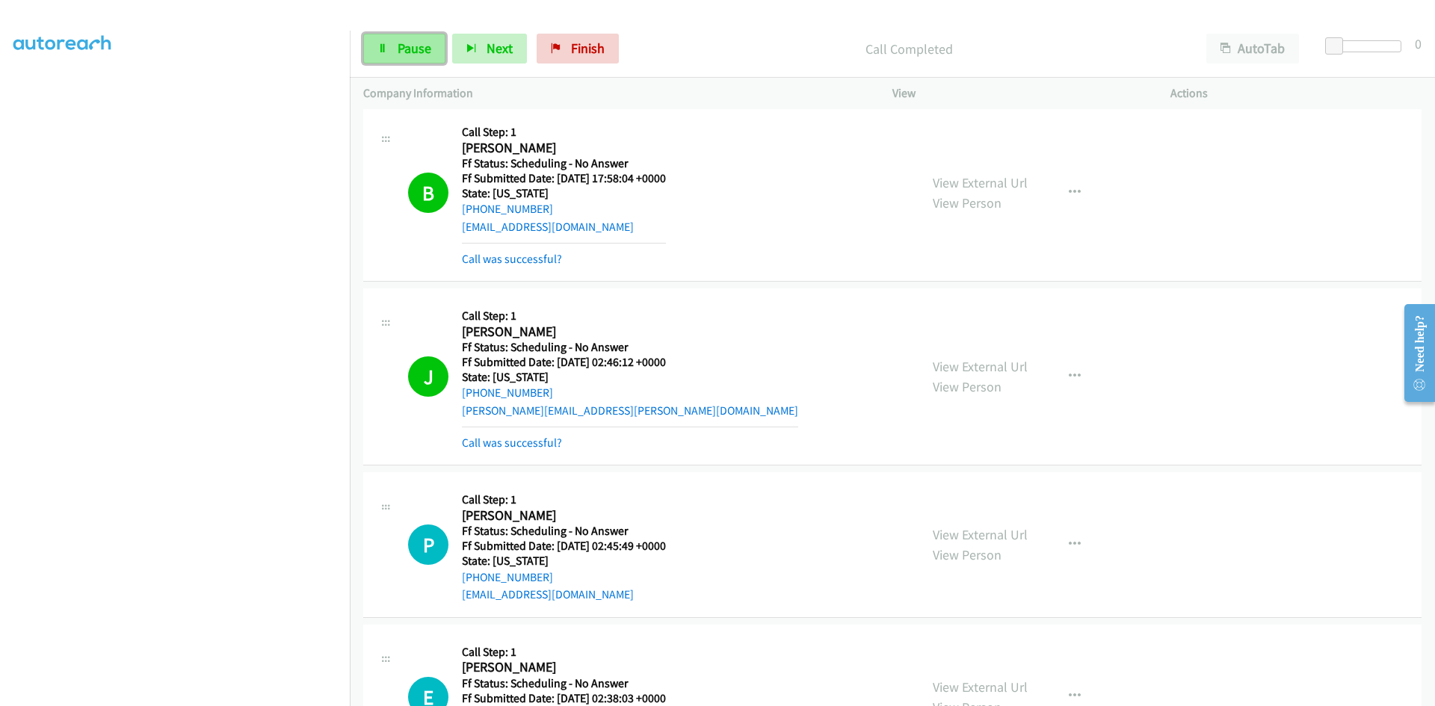
click at [395, 47] on link "Pause" at bounding box center [404, 49] width 82 height 30
click at [479, 441] on link "Call was successful?" at bounding box center [512, 443] width 100 height 14
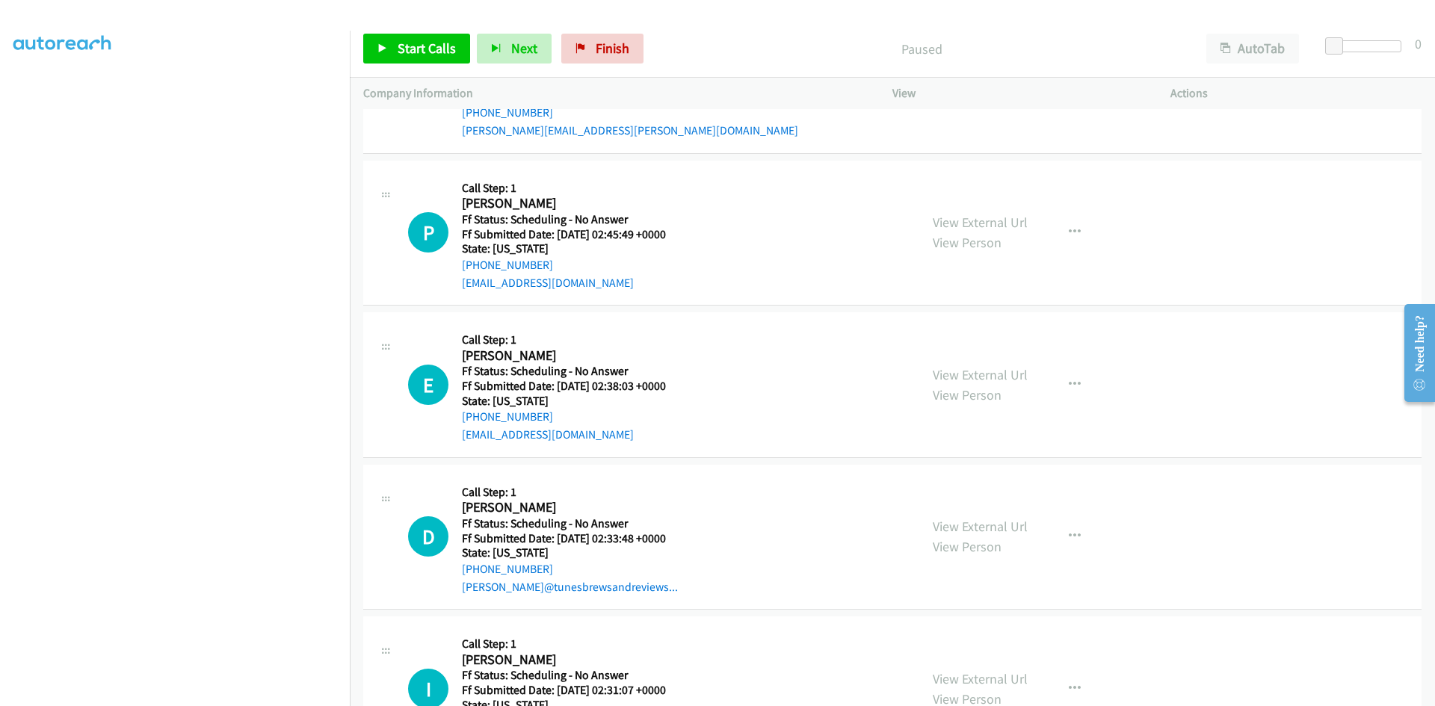
scroll to position [4874, 0]
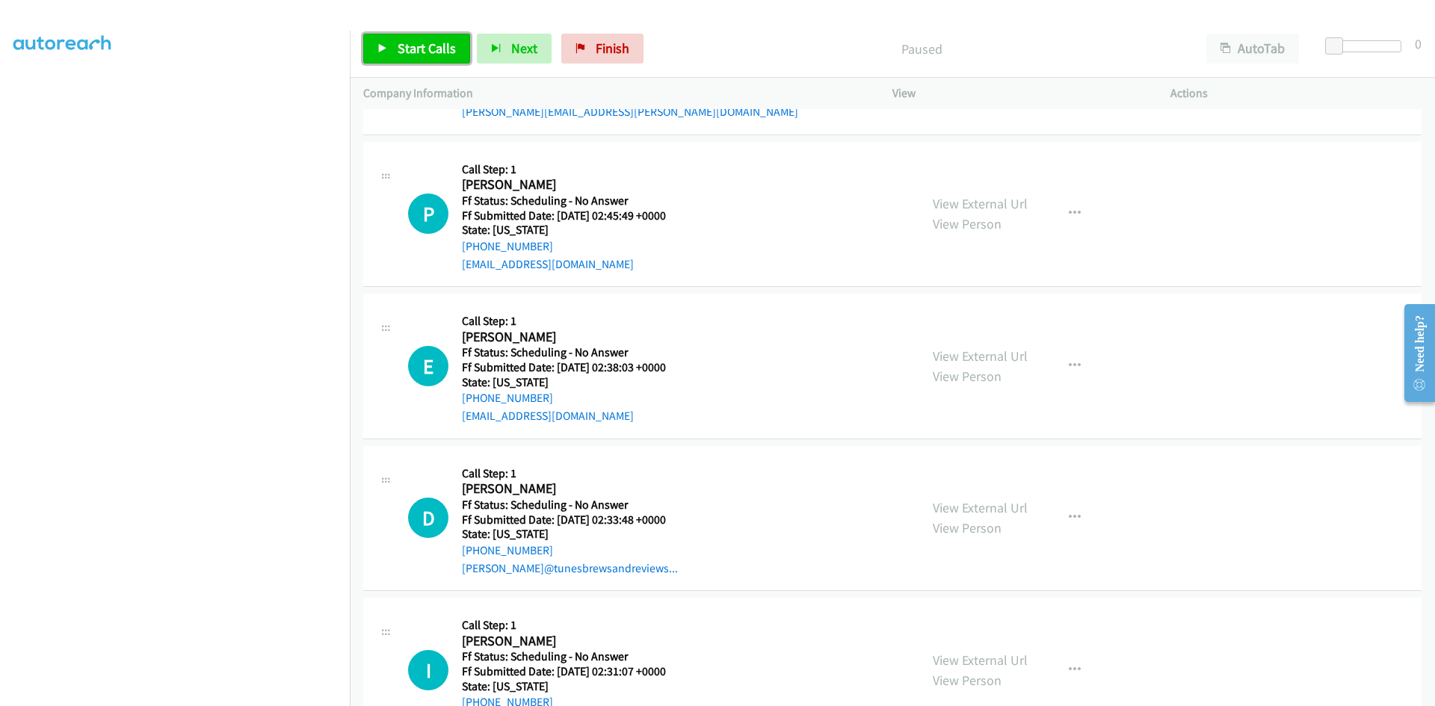
click at [425, 50] on span "Start Calls" at bounding box center [427, 48] width 58 height 17
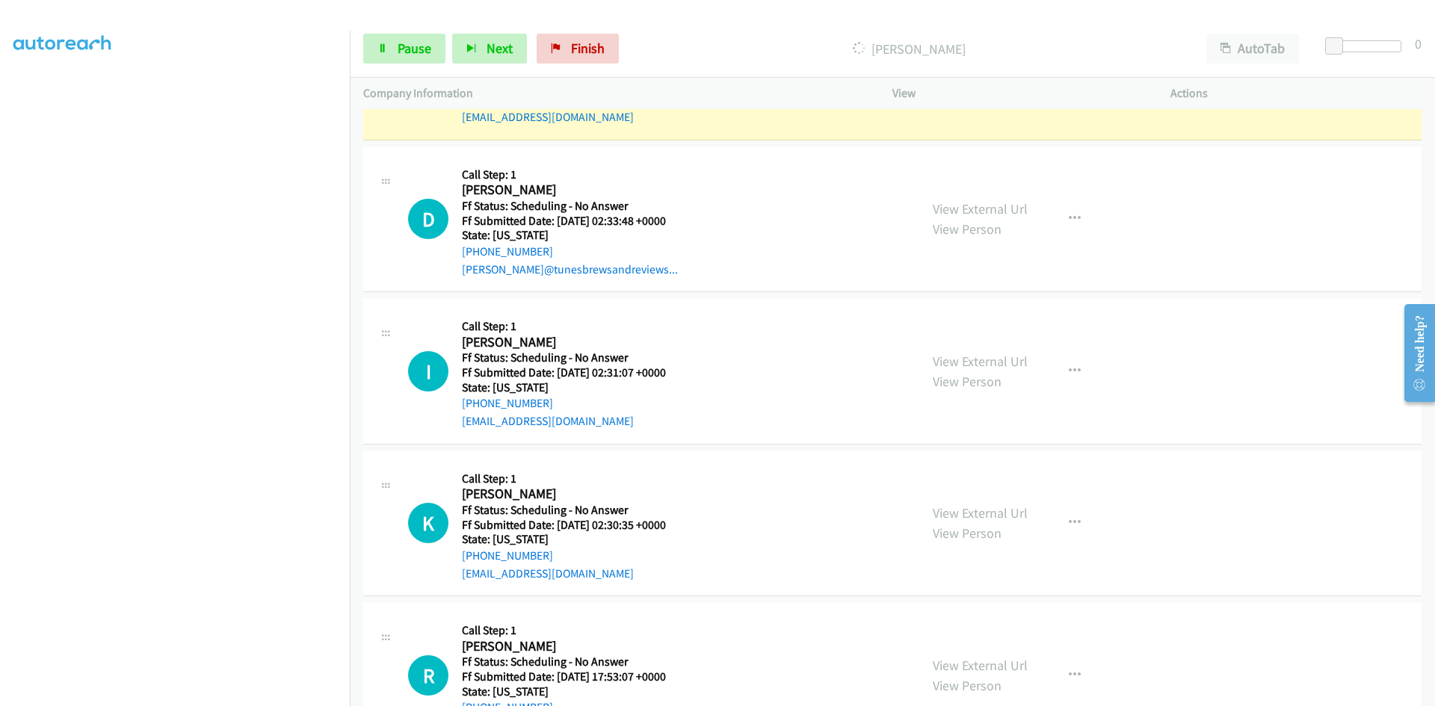
scroll to position [5099, 0]
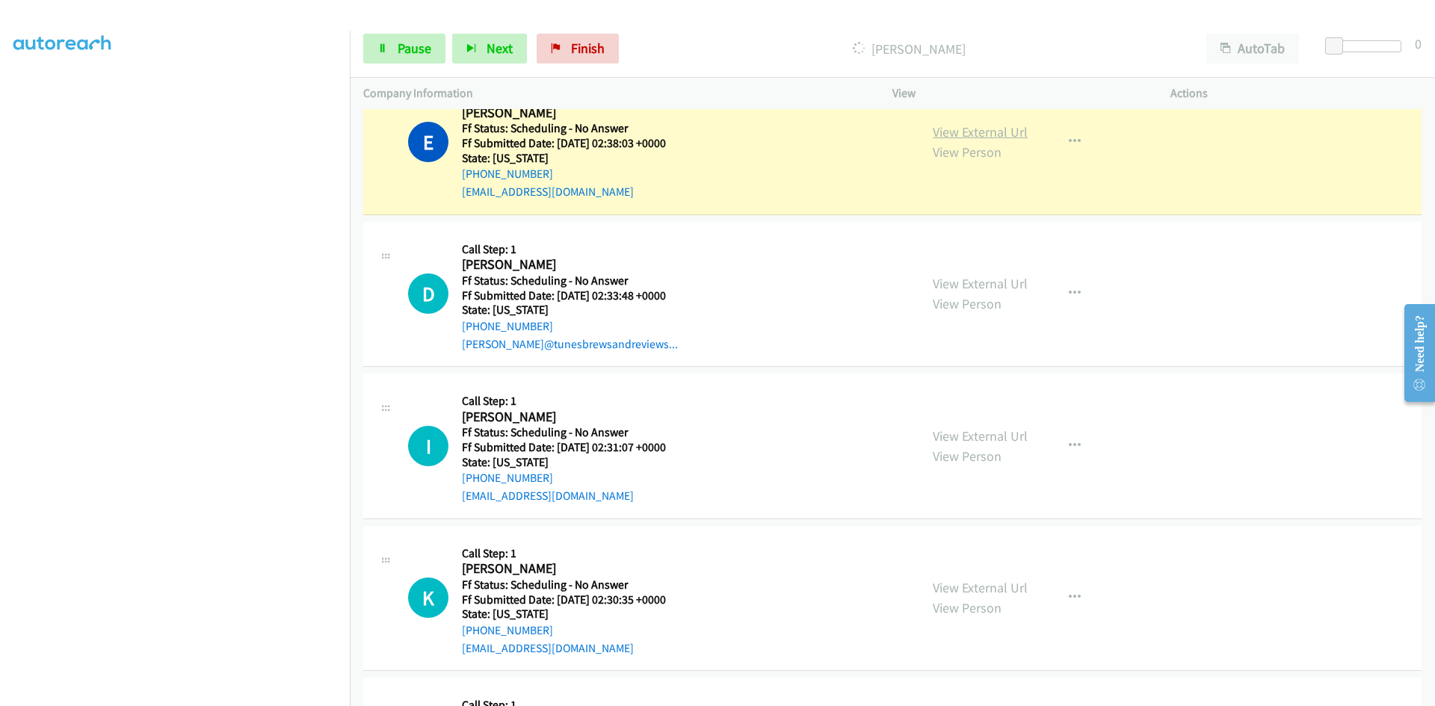
click at [977, 134] on link "View External Url" at bounding box center [980, 131] width 95 height 17
click at [419, 36] on div "Start Calls Pause Next Finish Dialing Edgar Sanchez AutoTab AutoTab 0" at bounding box center [892, 49] width 1085 height 58
click at [418, 40] on span "Pause" at bounding box center [415, 48] width 34 height 17
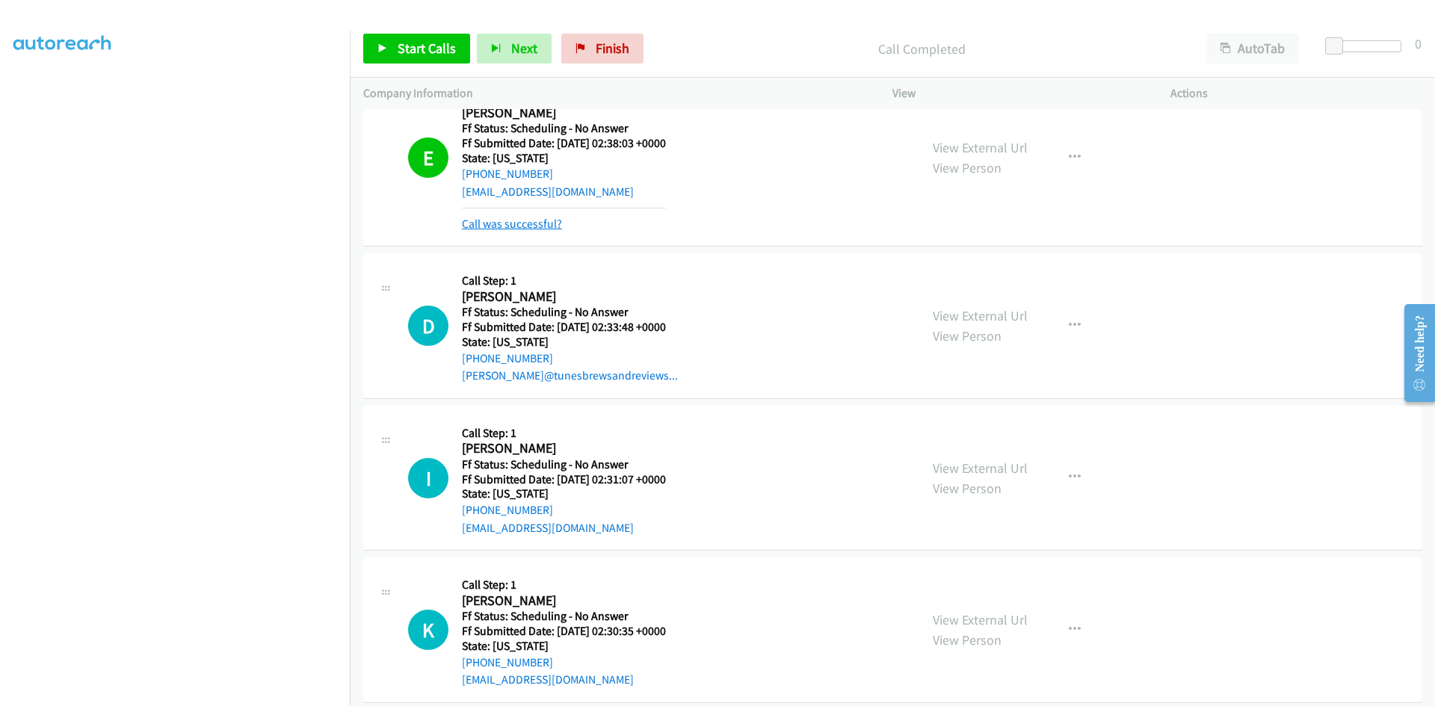
click at [533, 222] on link "Call was successful?" at bounding box center [512, 224] width 100 height 14
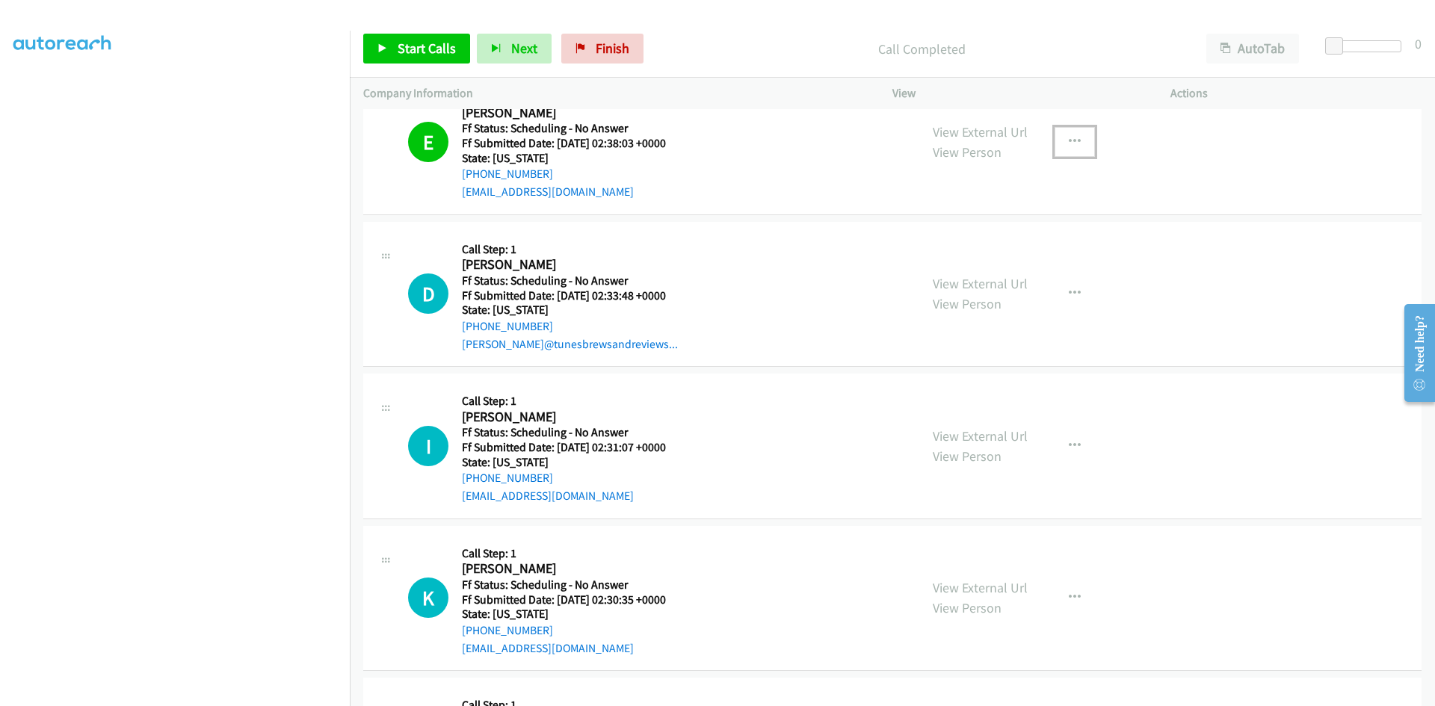
click at [1070, 138] on icon "button" at bounding box center [1075, 142] width 12 height 12
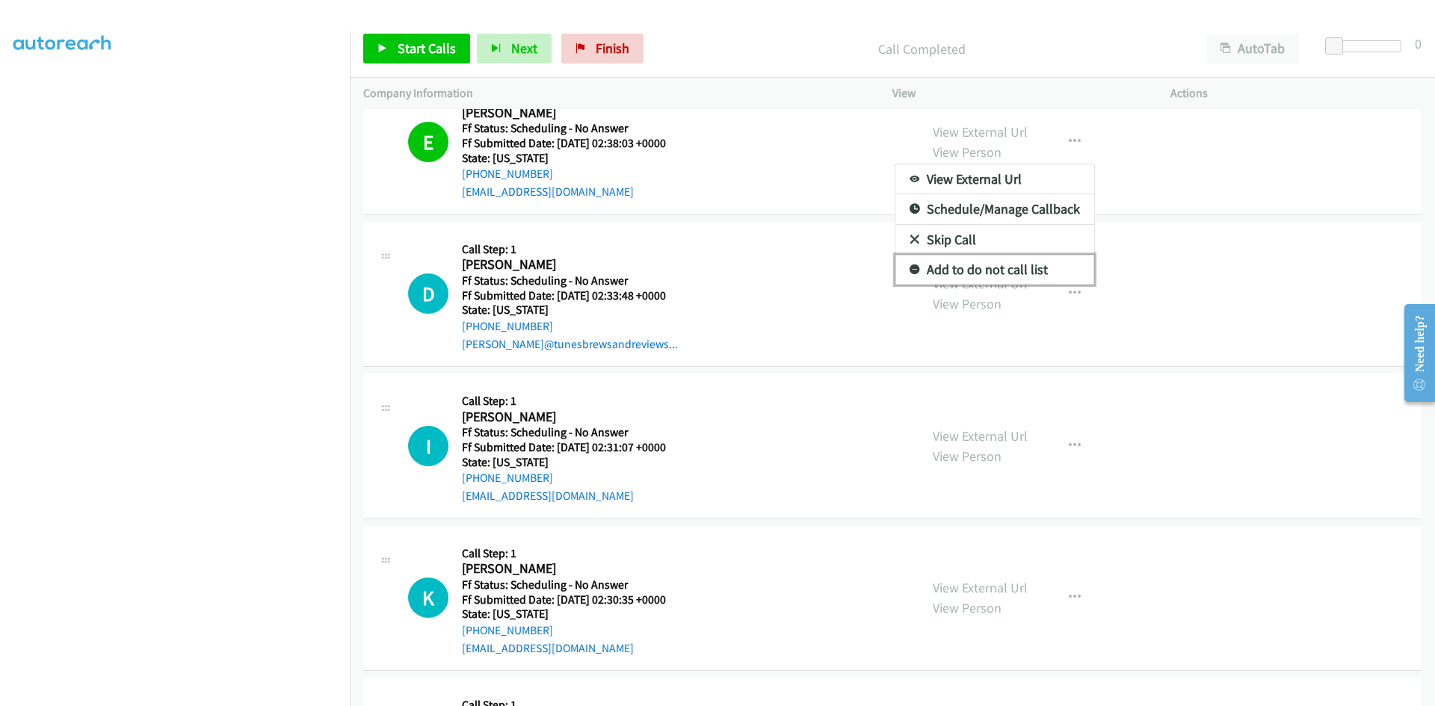
click at [1011, 274] on link "Add to do not call list" at bounding box center [995, 270] width 199 height 30
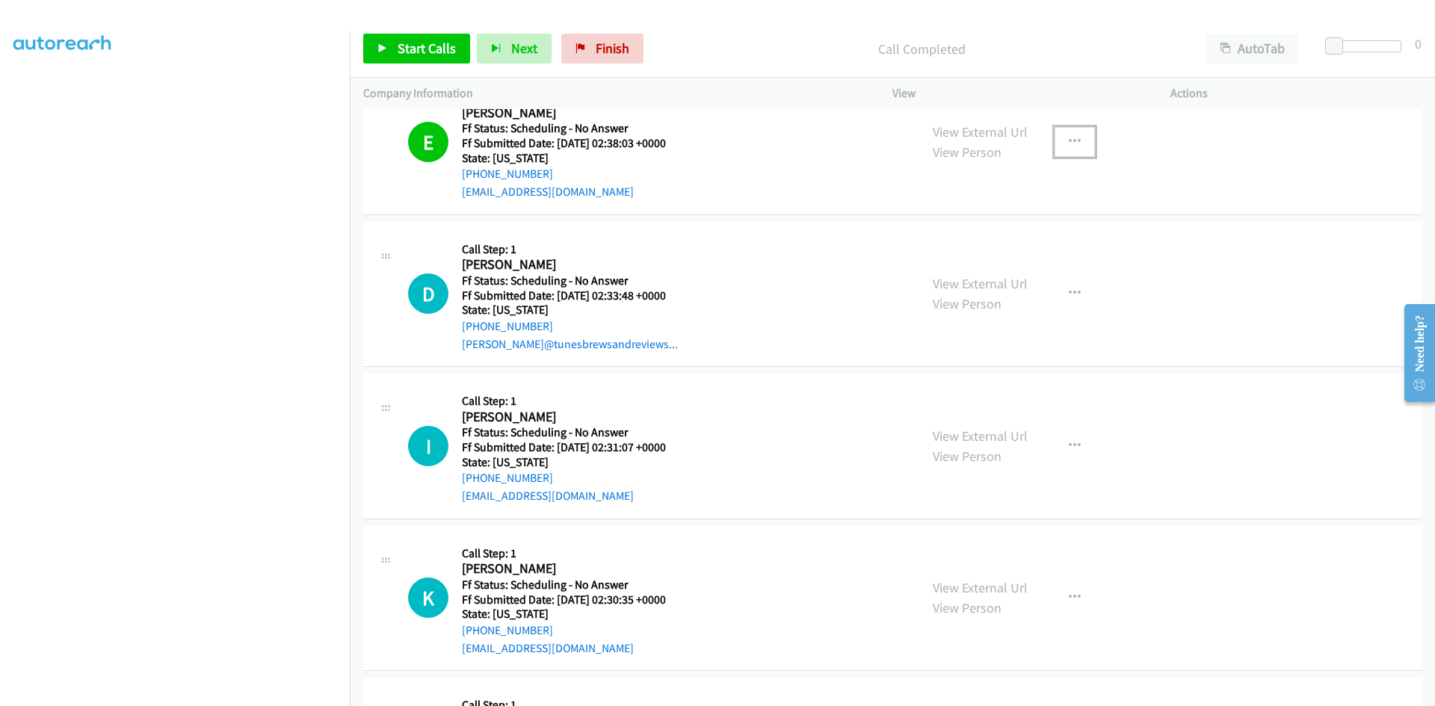
click at [1070, 138] on icon "button" at bounding box center [1075, 142] width 12 height 12
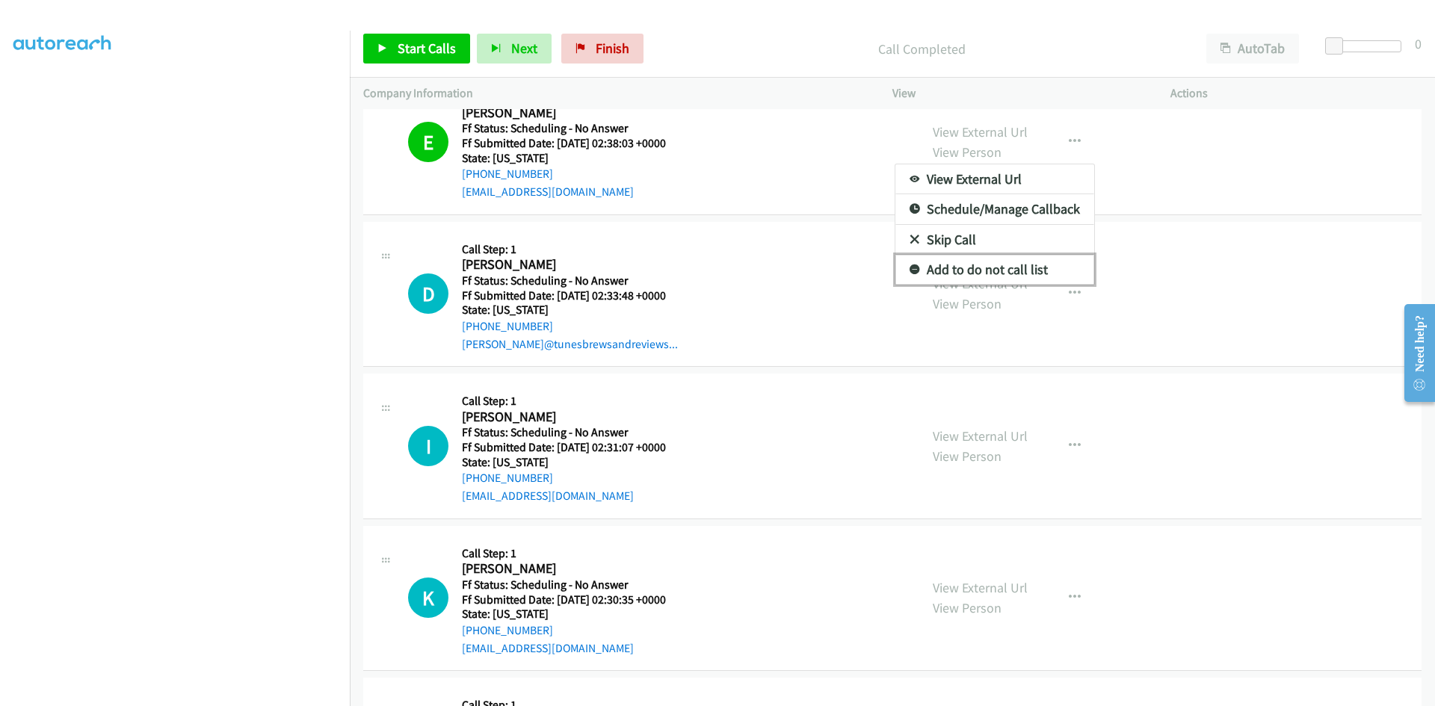
click at [946, 265] on link "Add to do not call list" at bounding box center [995, 270] width 199 height 30
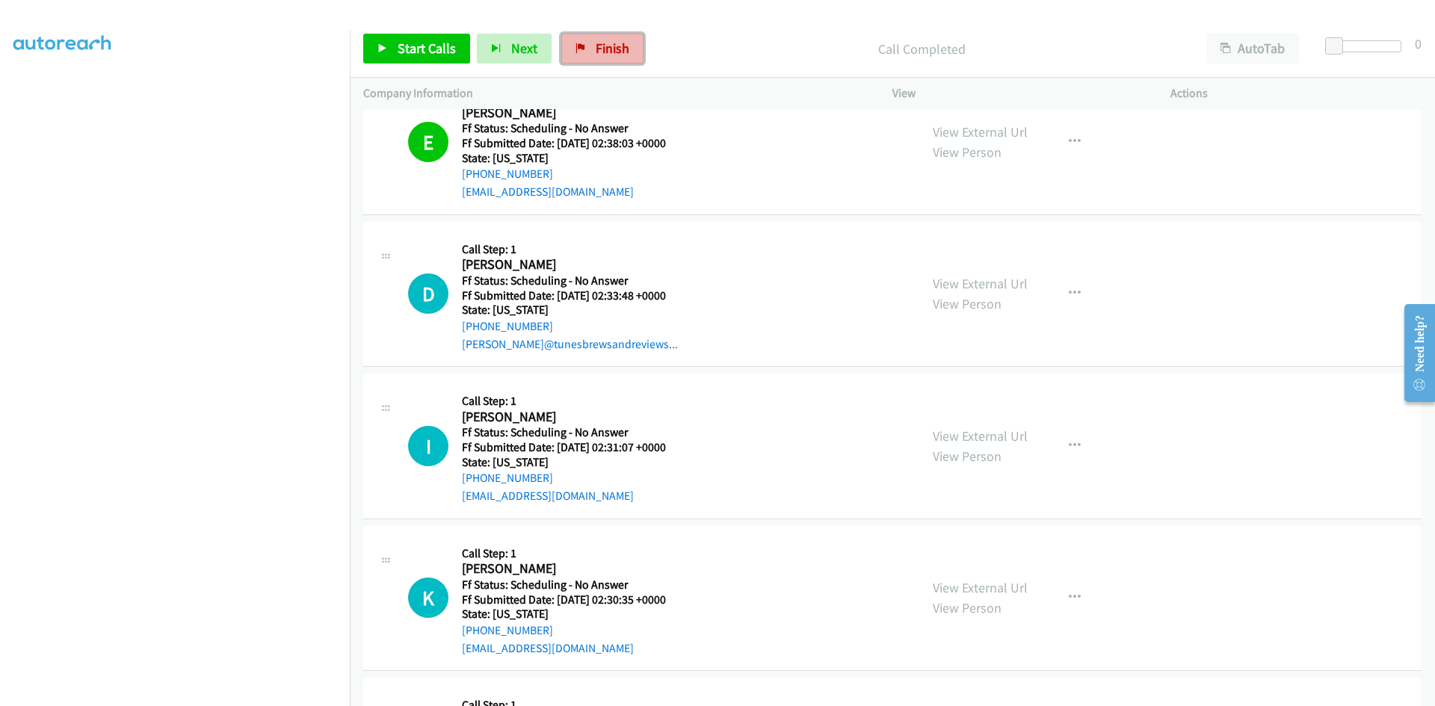
click at [622, 52] on span "Finish" at bounding box center [613, 48] width 34 height 17
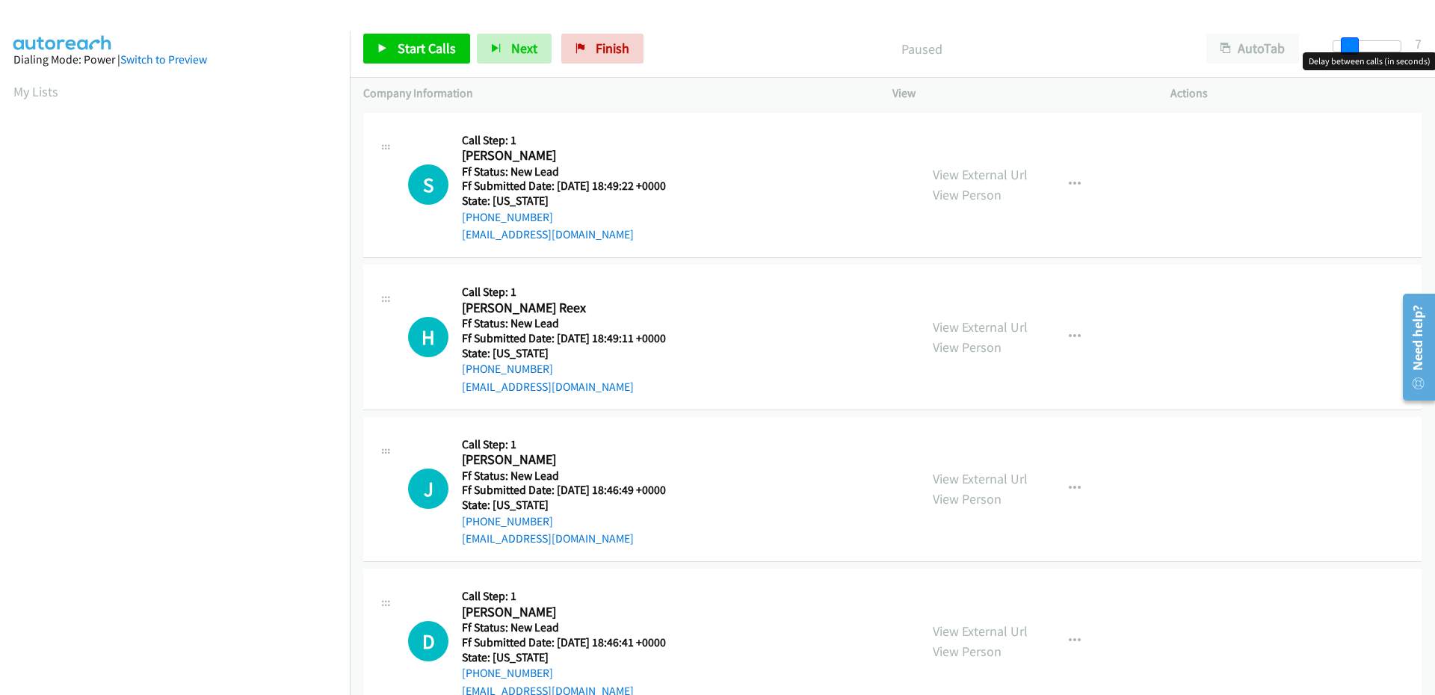
drag, startPoint x: 1329, startPoint y: 48, endPoint x: 1344, endPoint y: 47, distance: 15.0
click at [1344, 47] on span at bounding box center [1350, 46] width 18 height 18
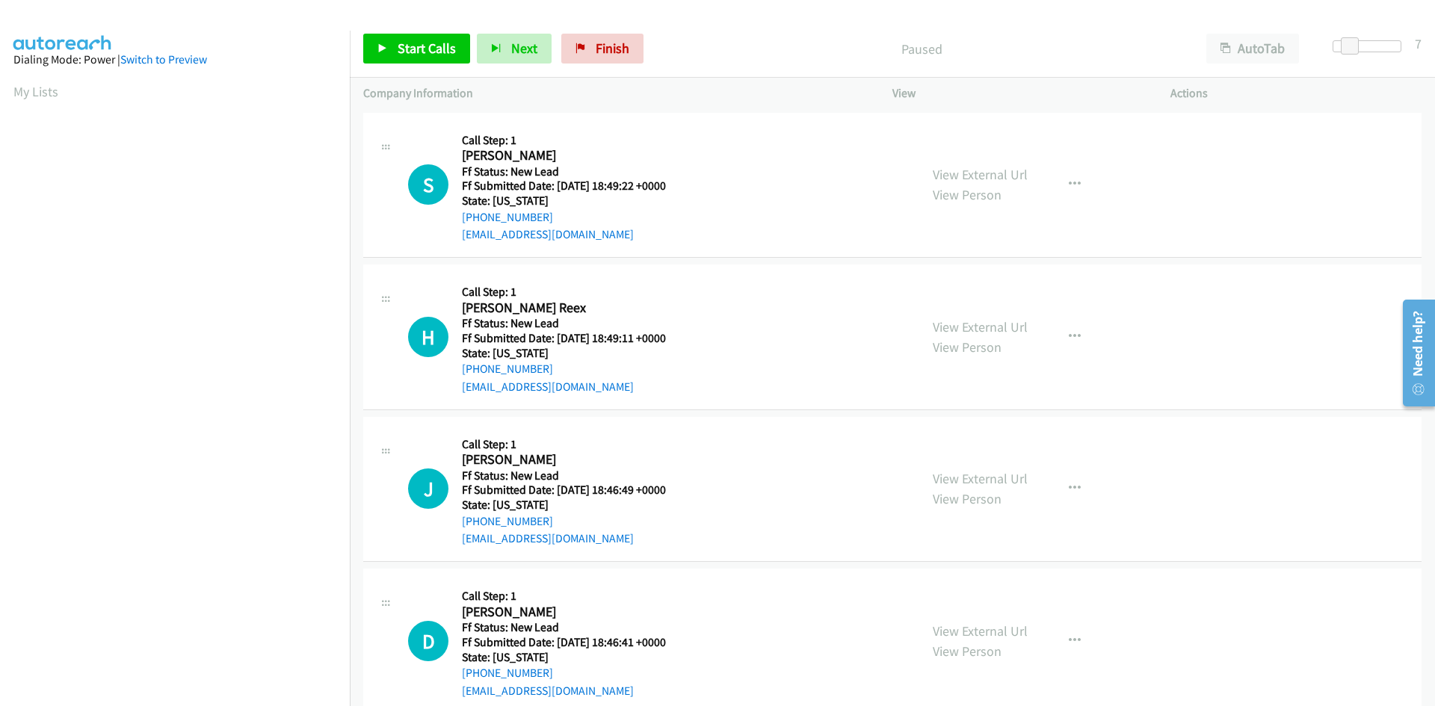
click at [798, 23] on div "Start Calls Pause Next Finish Paused AutoTab AutoTab 7" at bounding box center [892, 49] width 1085 height 58
click at [404, 44] on span "Start Calls" at bounding box center [427, 48] width 58 height 17
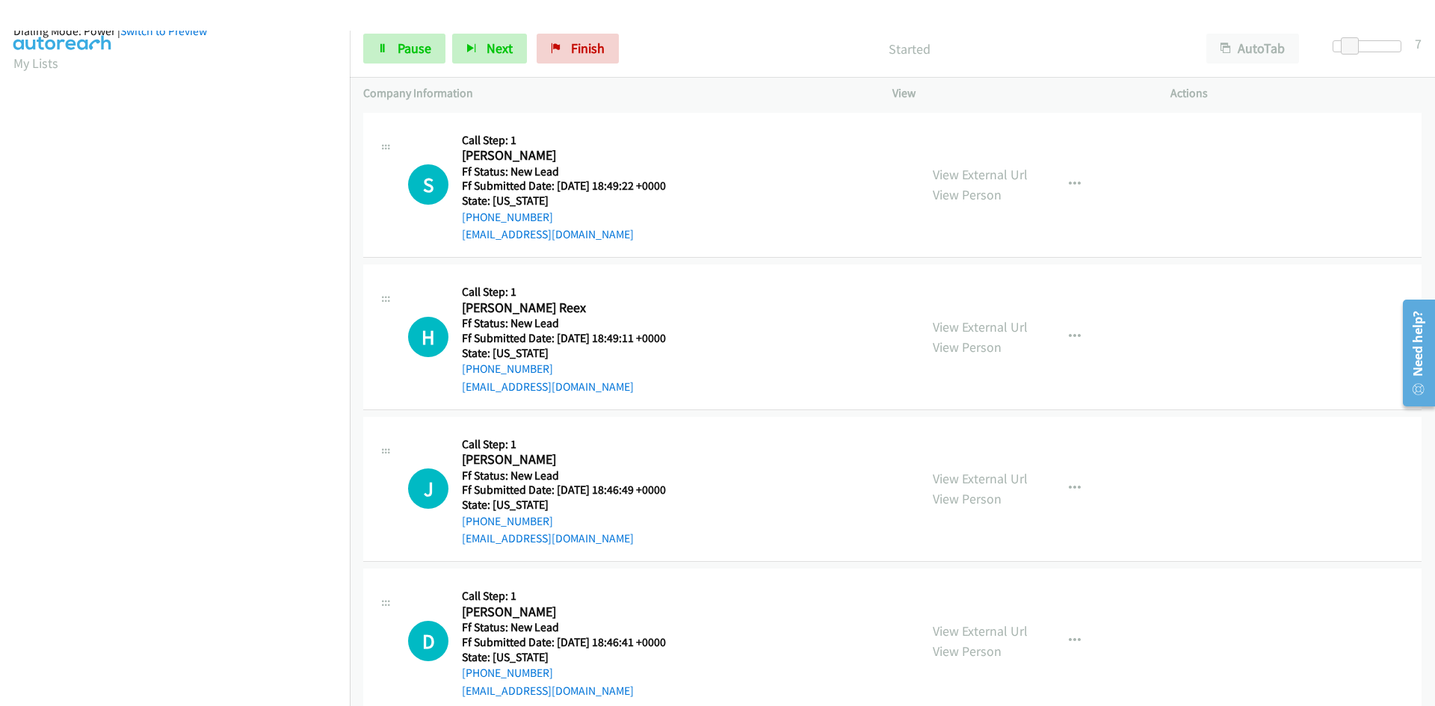
scroll to position [132, 0]
click at [1020, 175] on link "View External Url" at bounding box center [980, 174] width 95 height 17
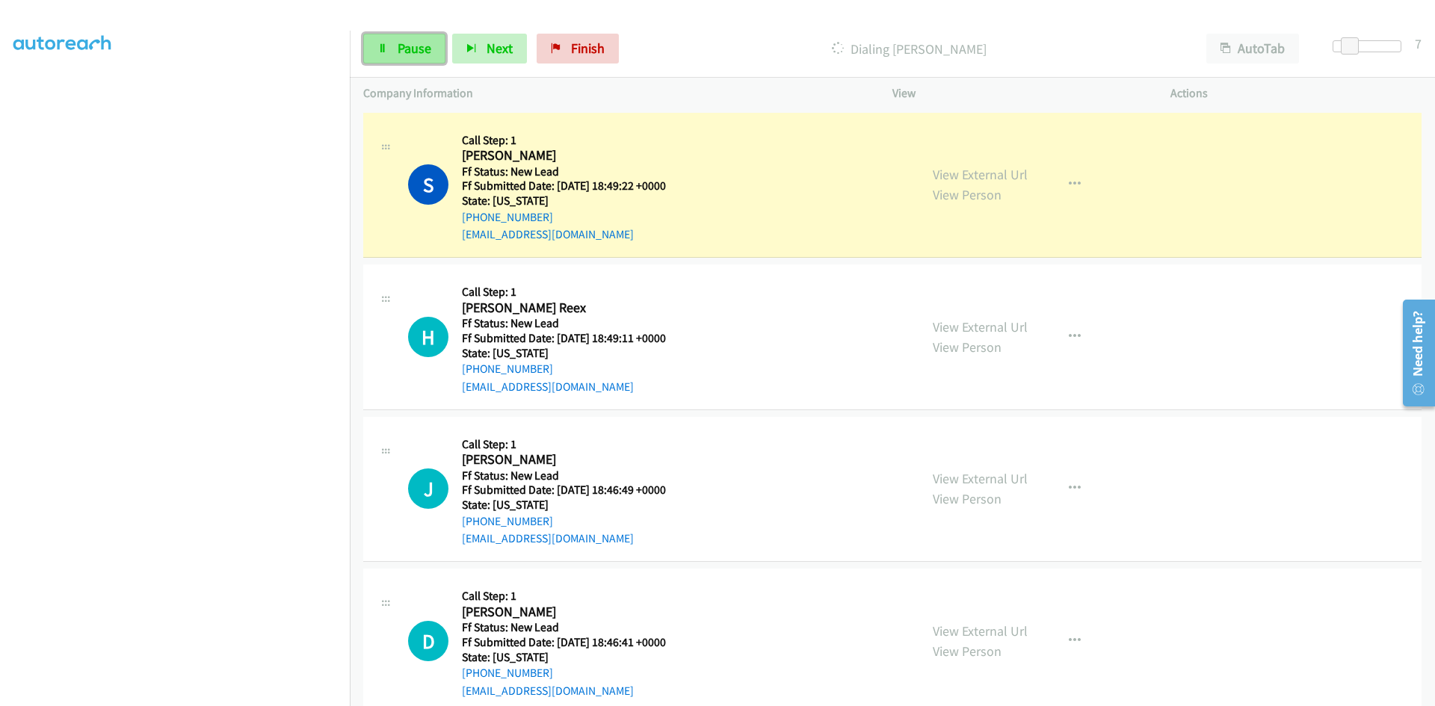
click at [392, 45] on link "Pause" at bounding box center [404, 49] width 82 height 30
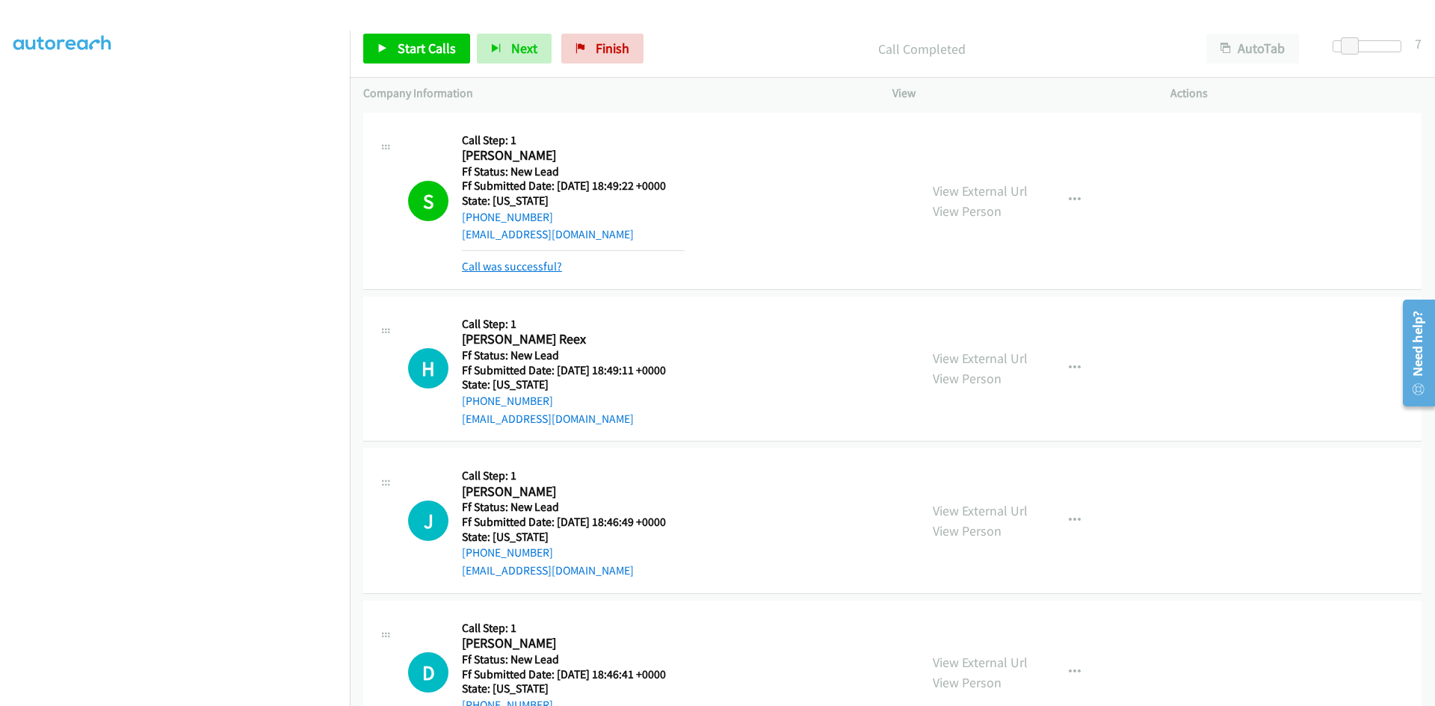
click at [490, 264] on link "Call was successful?" at bounding box center [512, 266] width 100 height 14
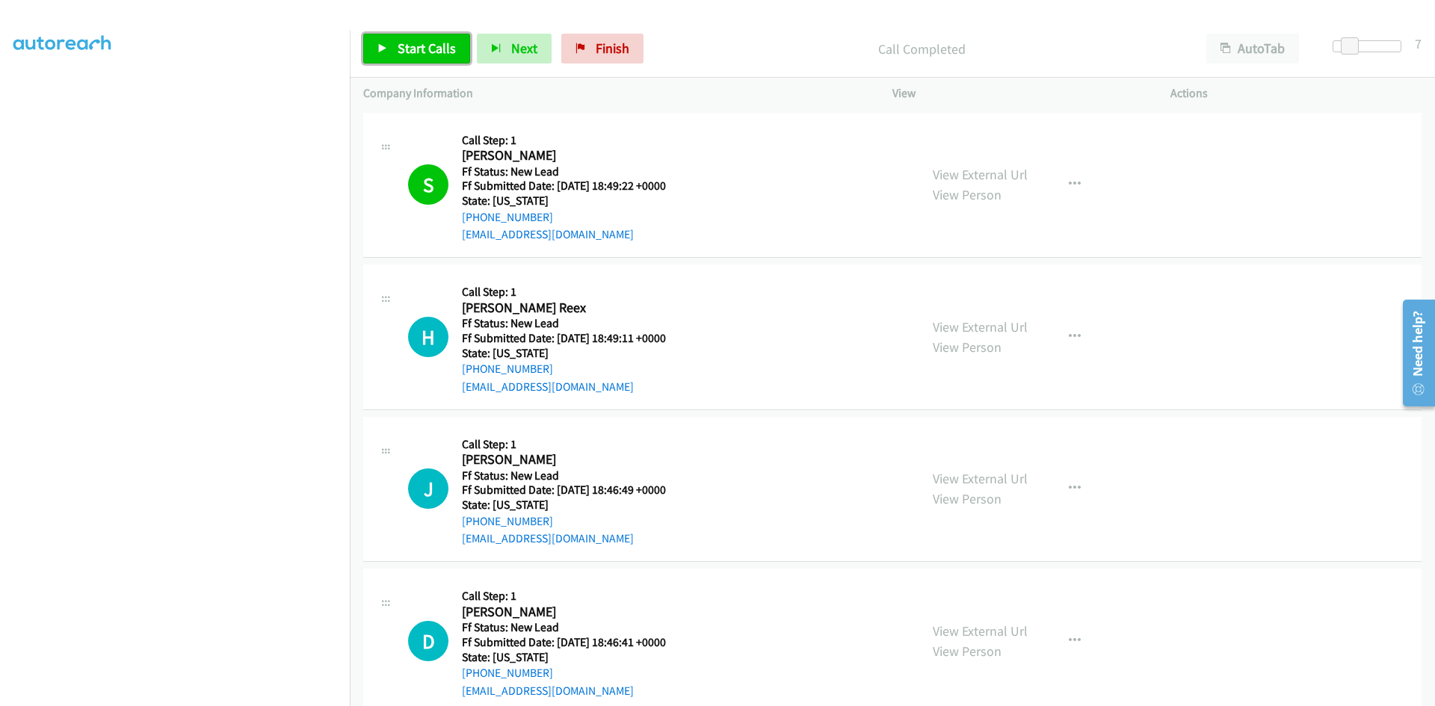
click at [400, 43] on span "Start Calls" at bounding box center [427, 48] width 58 height 17
click at [842, 311] on div "H Callback Scheduled Call Step: 1 Holly Reex America/Los_Angeles Ff Status: New…" at bounding box center [657, 337] width 498 height 118
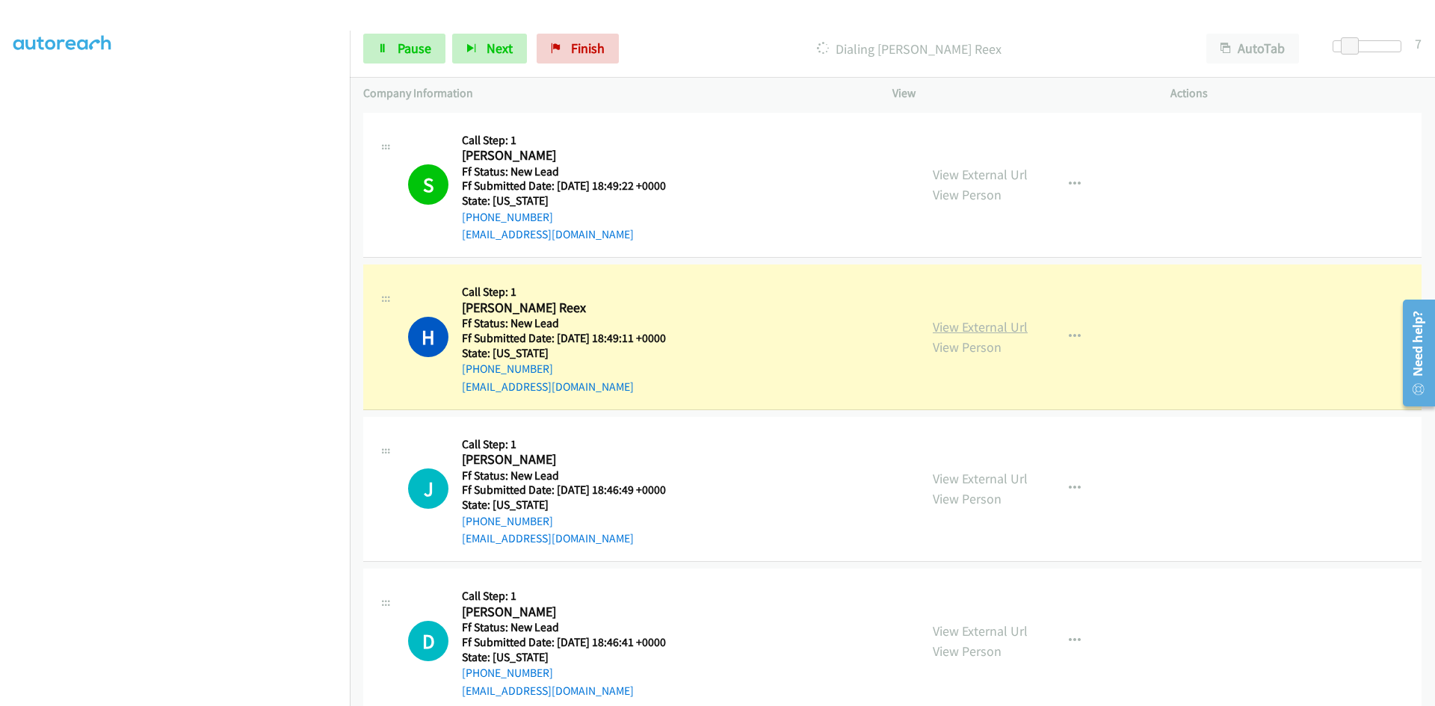
click at [987, 329] on link "View External Url" at bounding box center [980, 326] width 95 height 17
click at [410, 51] on span "Pause" at bounding box center [415, 48] width 34 height 17
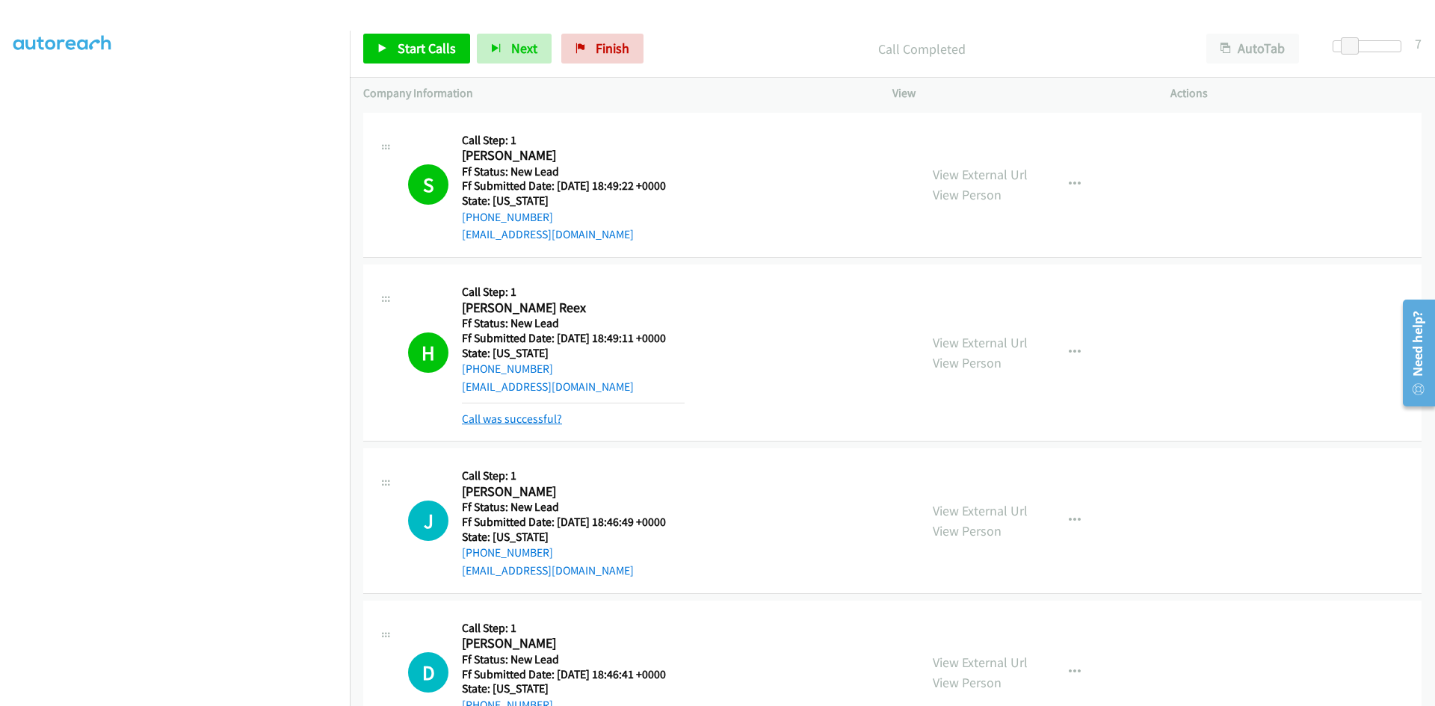
click at [550, 418] on link "Call was successful?" at bounding box center [512, 419] width 100 height 14
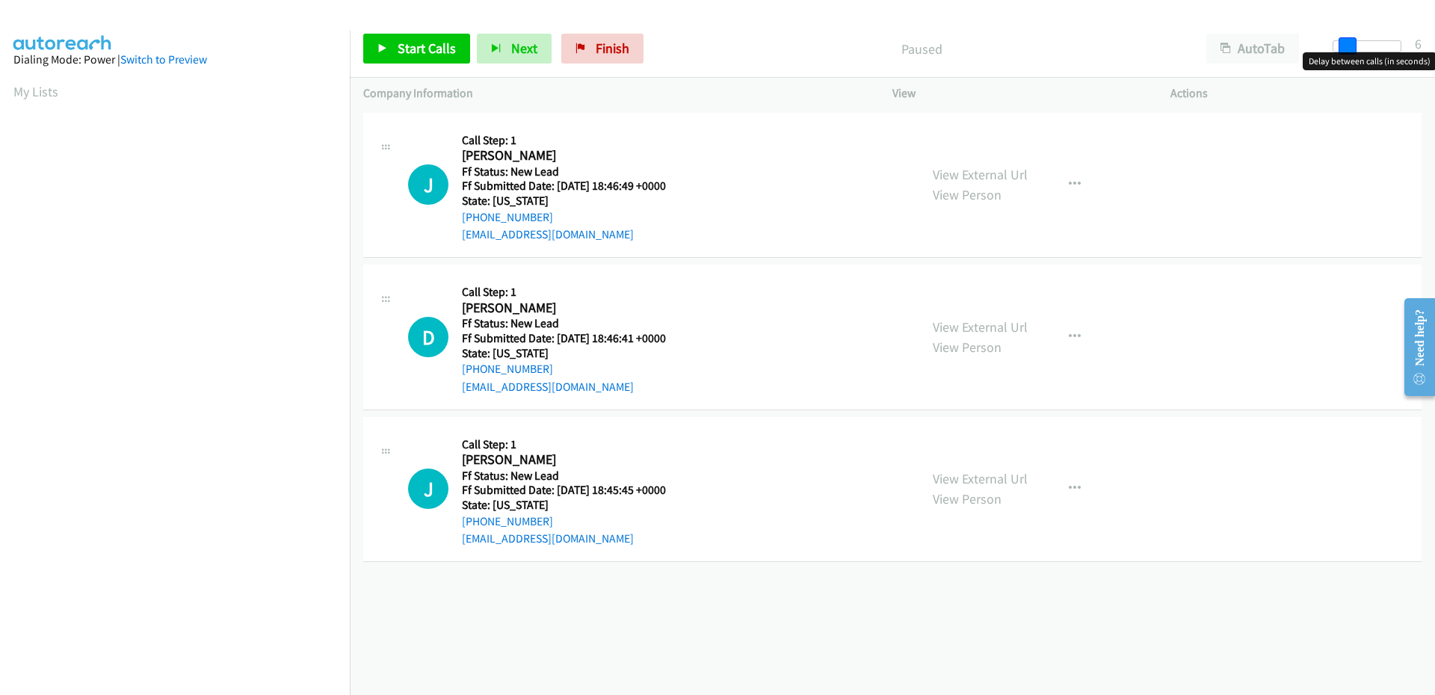
drag, startPoint x: 1340, startPoint y: 49, endPoint x: 1351, endPoint y: 48, distance: 12.1
click at [1351, 48] on span at bounding box center [1348, 46] width 18 height 18
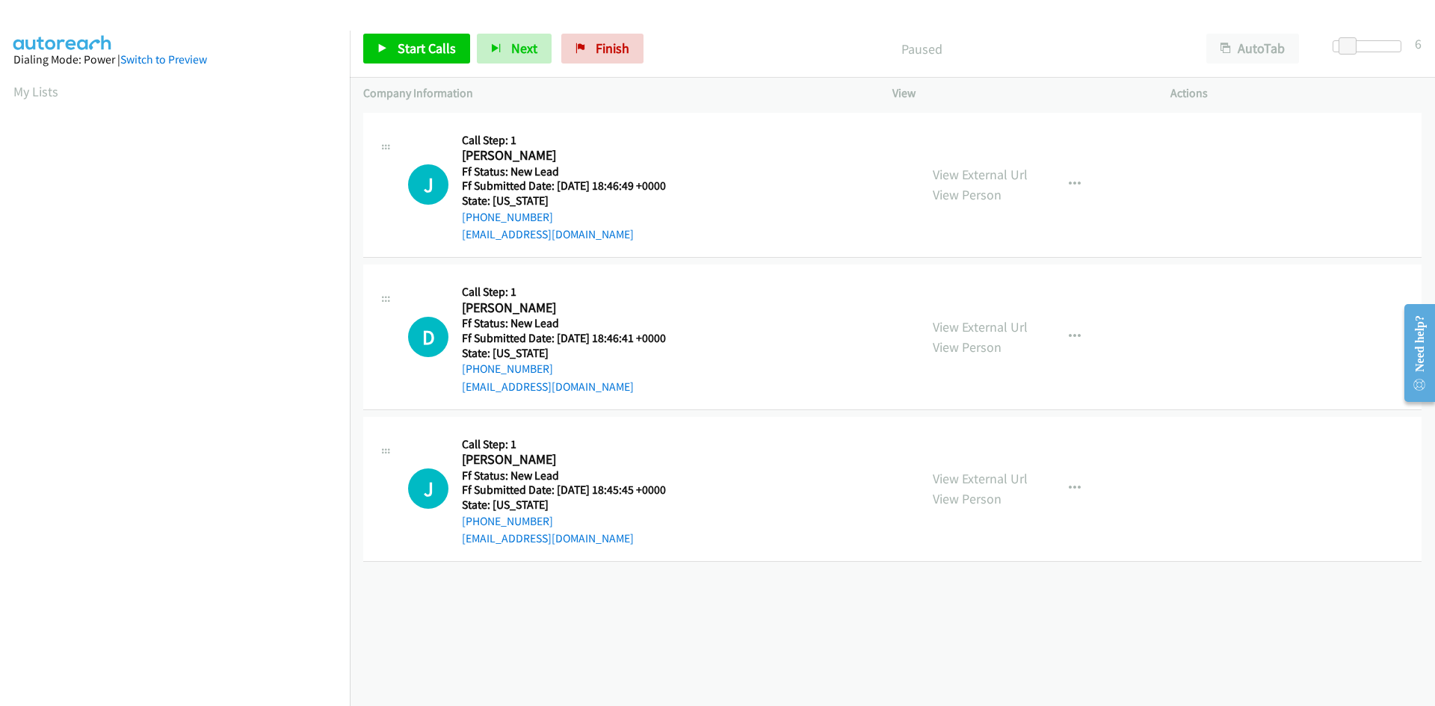
click at [749, 159] on div "J Callback Scheduled Call Step: 1 [PERSON_NAME] America/New_York Ff Status: New…" at bounding box center [657, 185] width 498 height 118
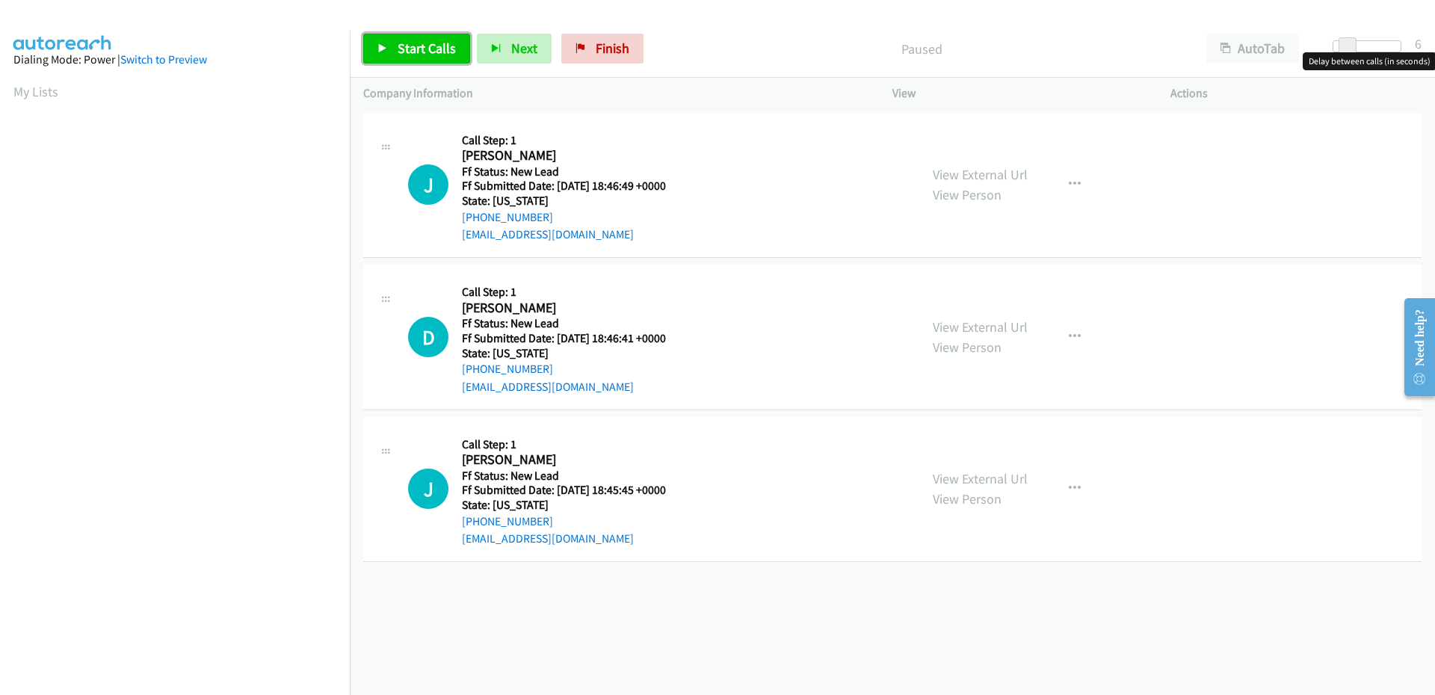
click at [431, 49] on span "Start Calls" at bounding box center [427, 48] width 58 height 17
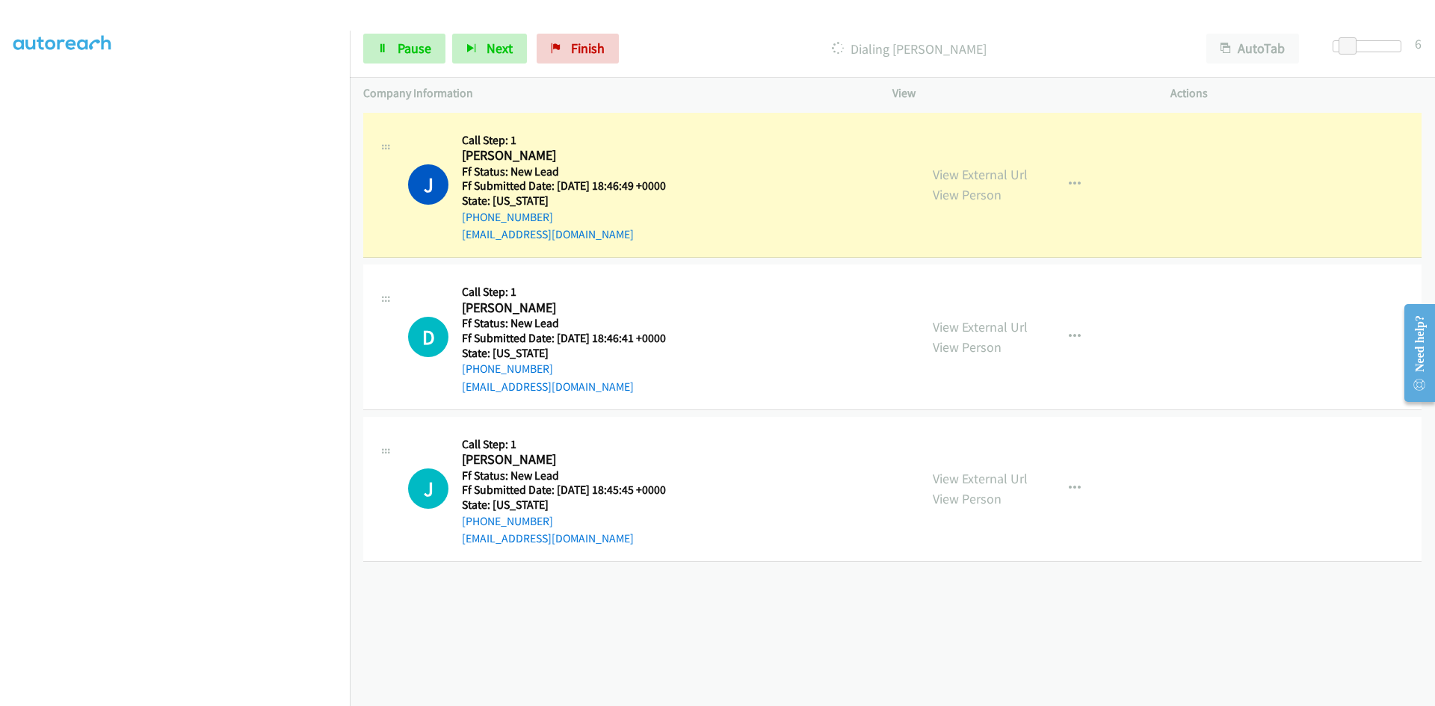
scroll to position [132, 0]
click at [565, 43] on link "Finish" at bounding box center [578, 49] width 82 height 30
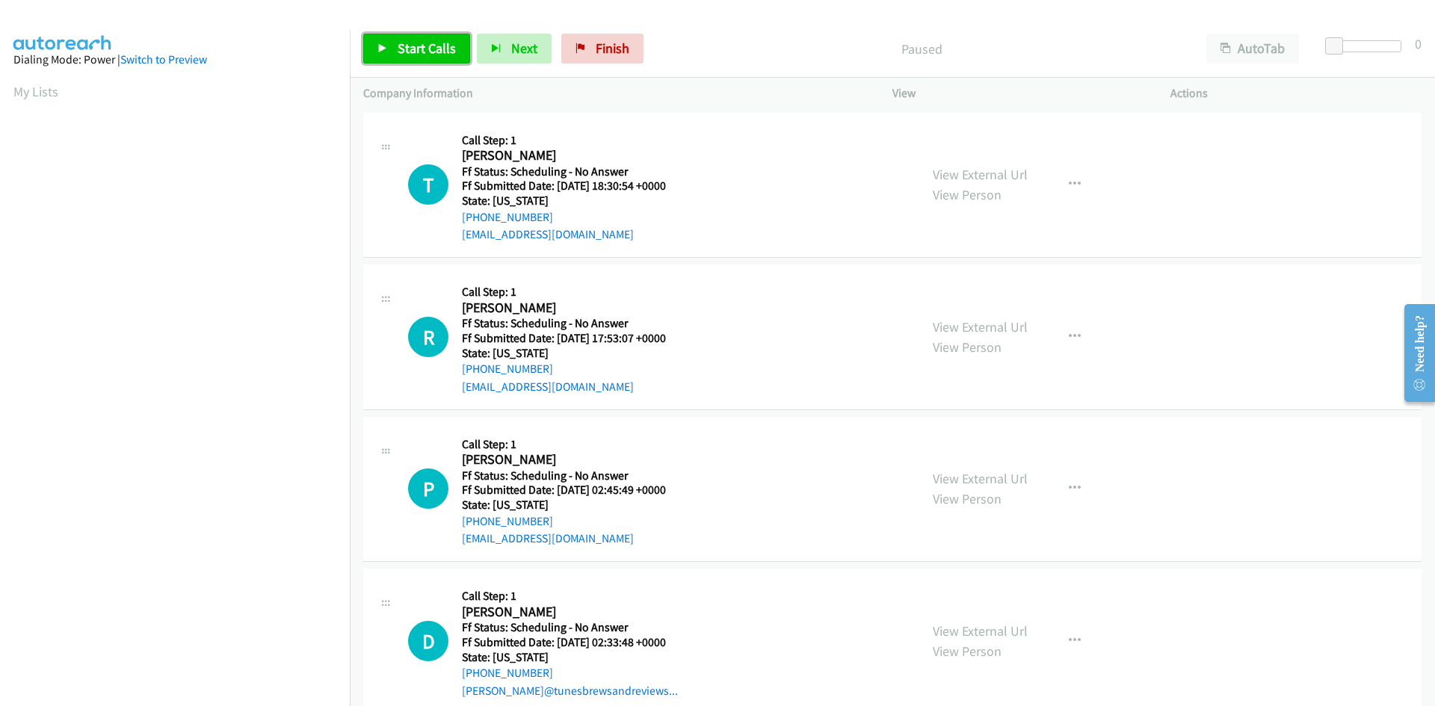
click at [410, 42] on span "Start Calls" at bounding box center [427, 48] width 58 height 17
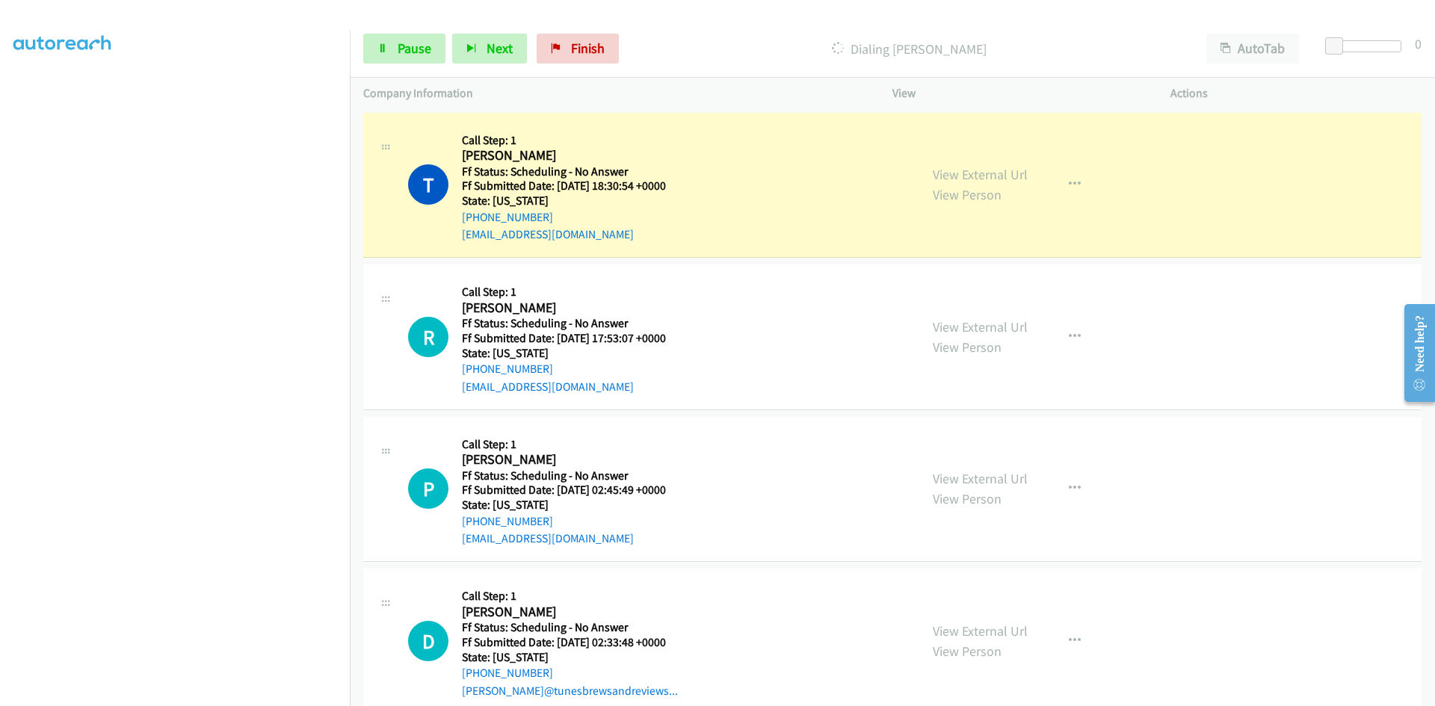
scroll to position [132, 0]
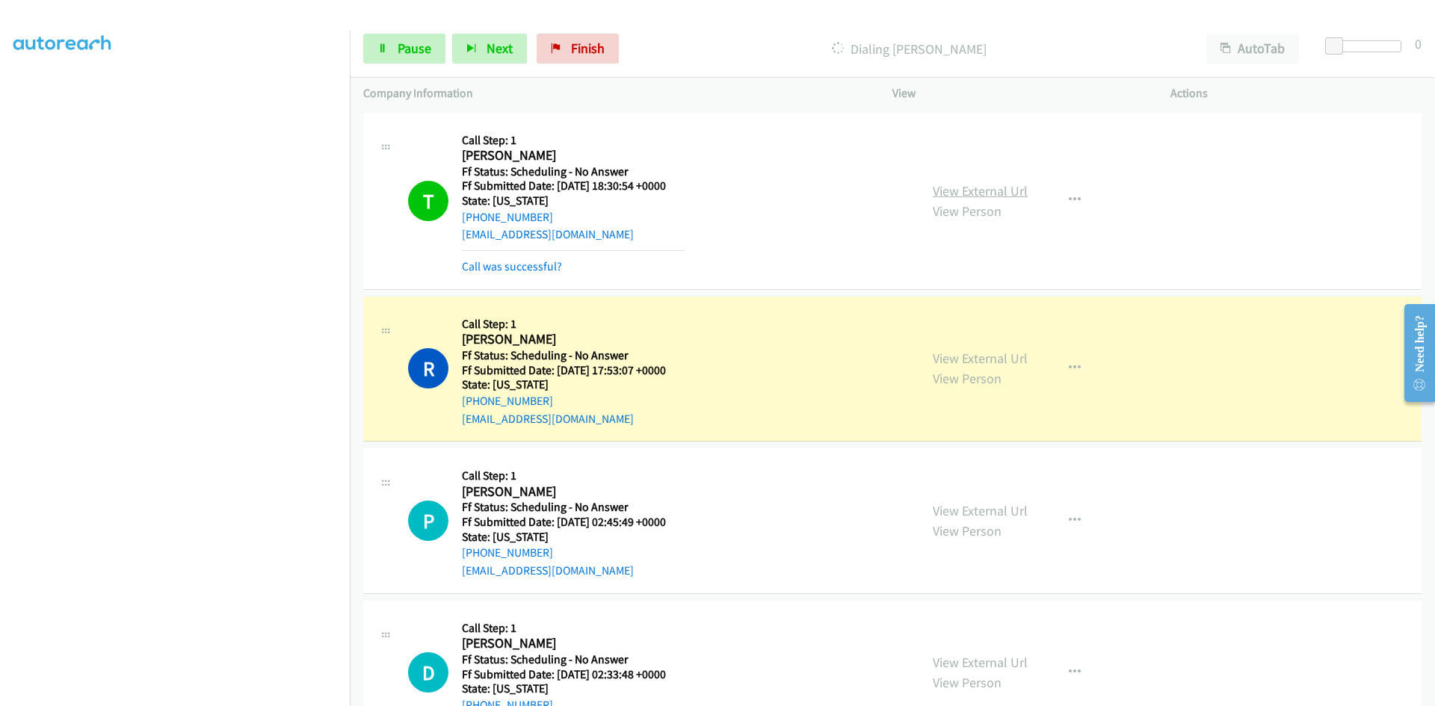
click at [1016, 196] on link "View External Url" at bounding box center [980, 190] width 95 height 17
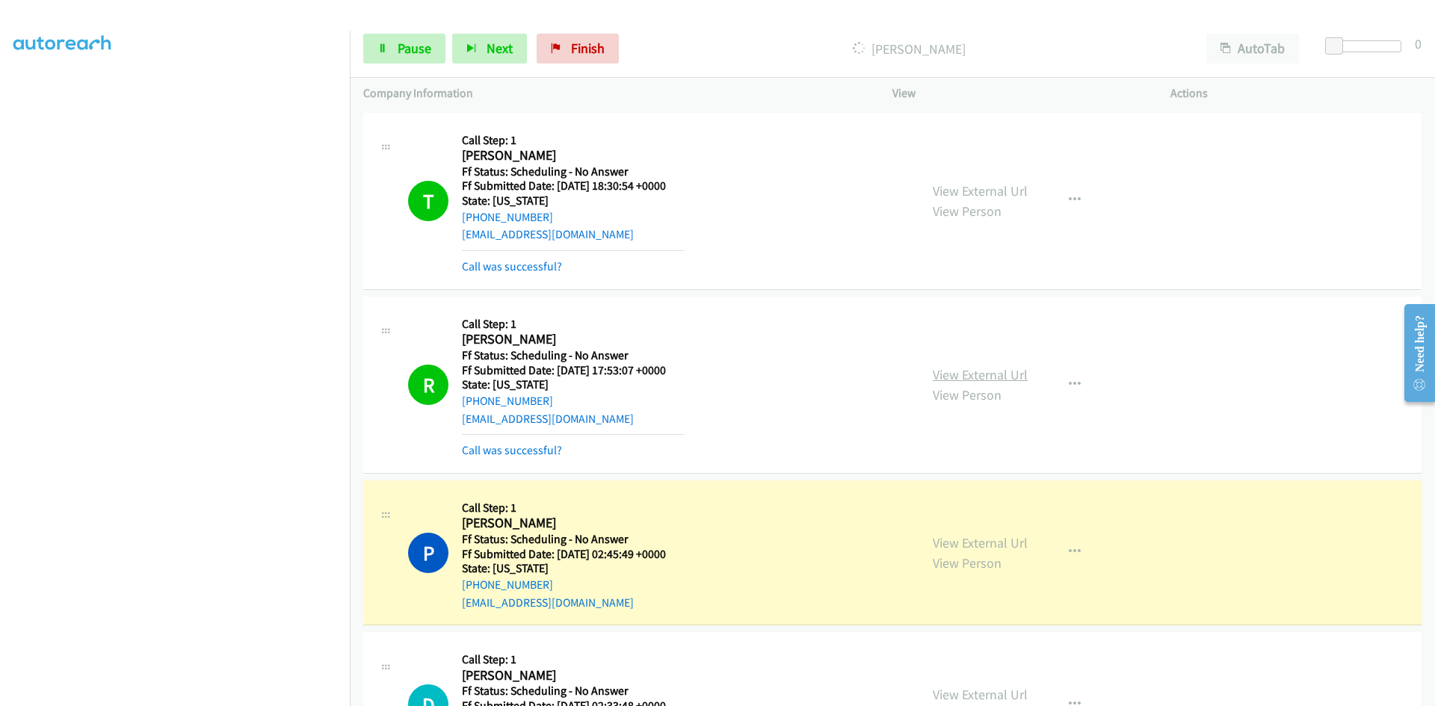
click at [1016, 375] on link "View External Url" at bounding box center [980, 374] width 95 height 17
click at [1011, 543] on link "View External Url" at bounding box center [980, 542] width 95 height 17
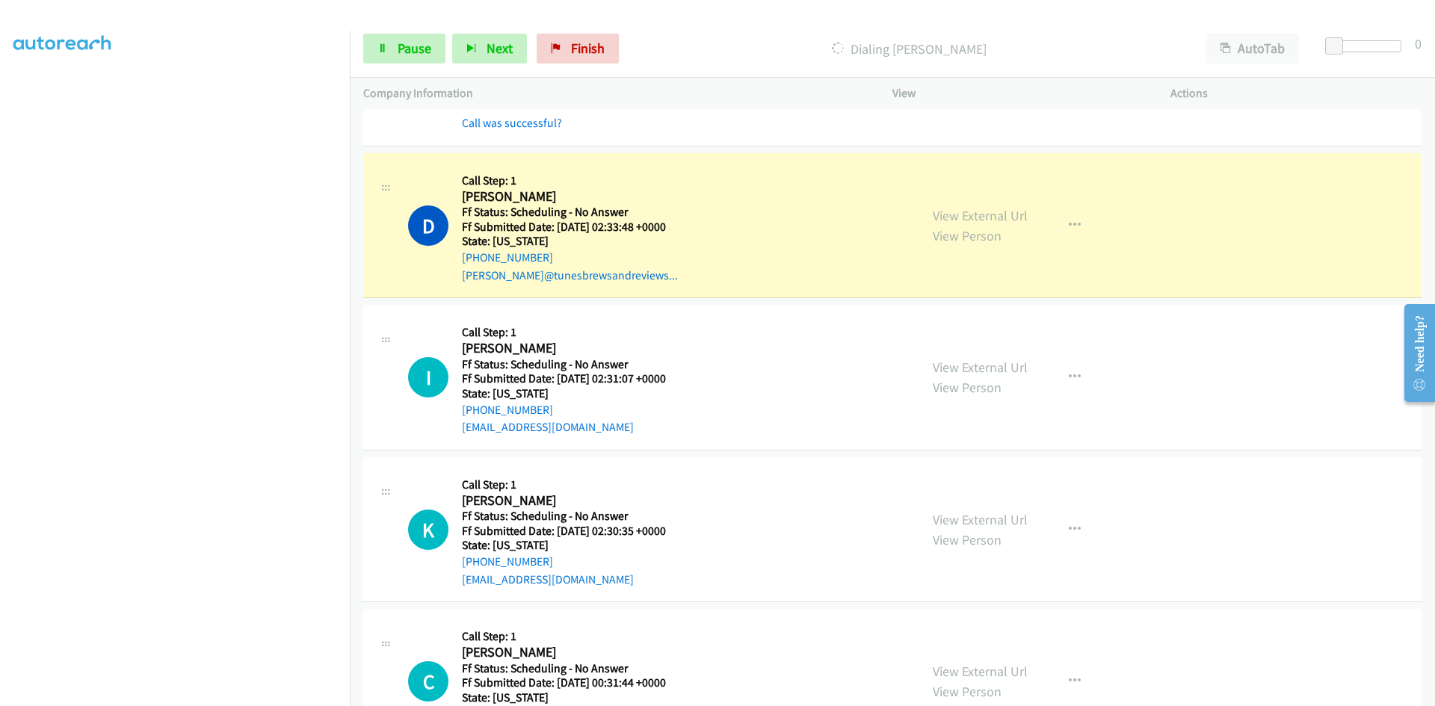
scroll to position [523, 0]
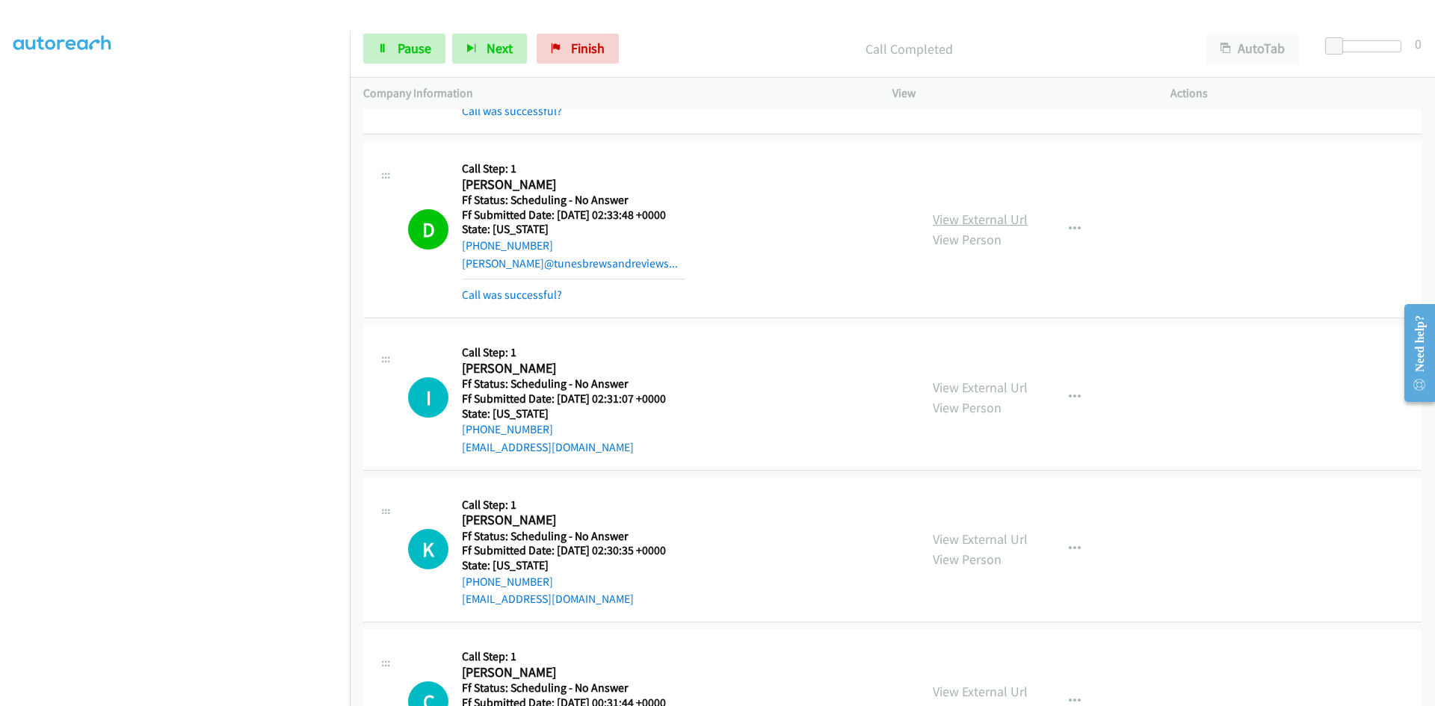
click at [1012, 219] on link "View External Url" at bounding box center [980, 219] width 95 height 17
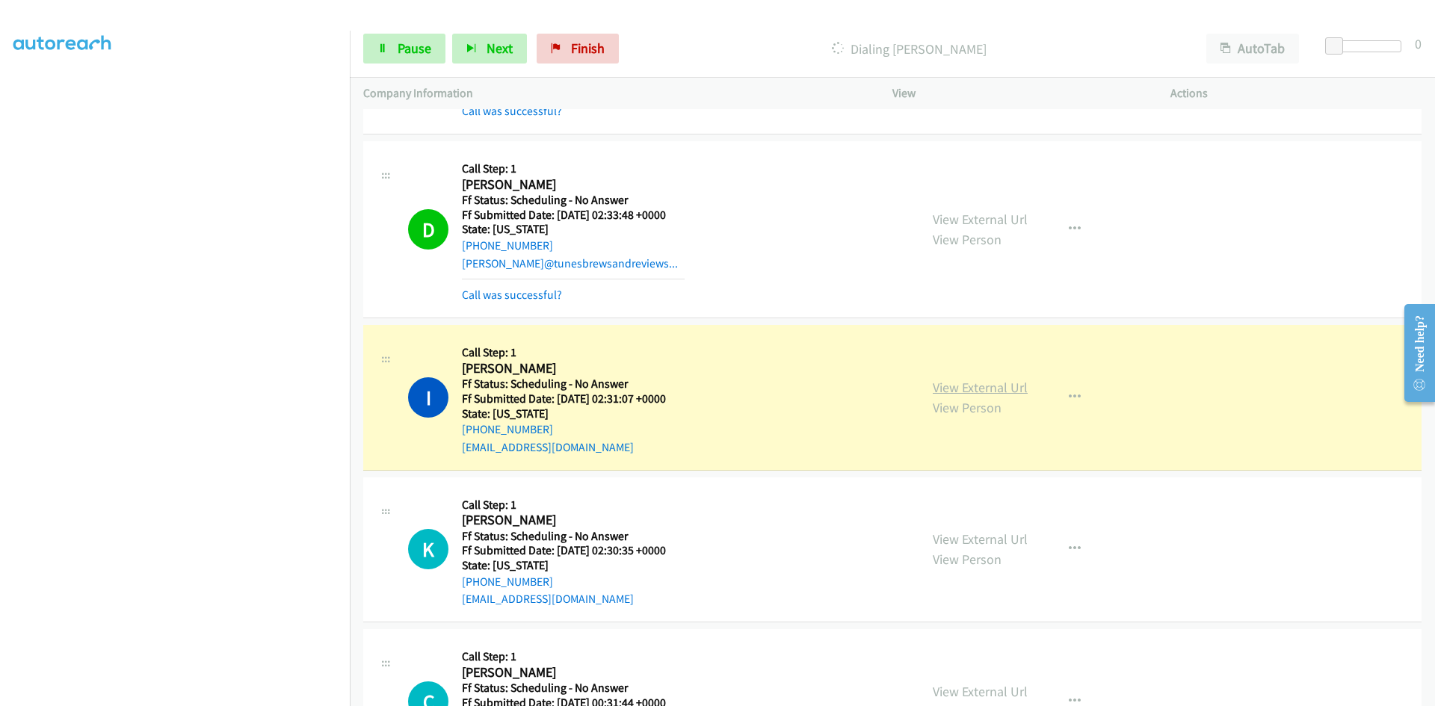
click at [1008, 389] on link "View External Url" at bounding box center [980, 387] width 95 height 17
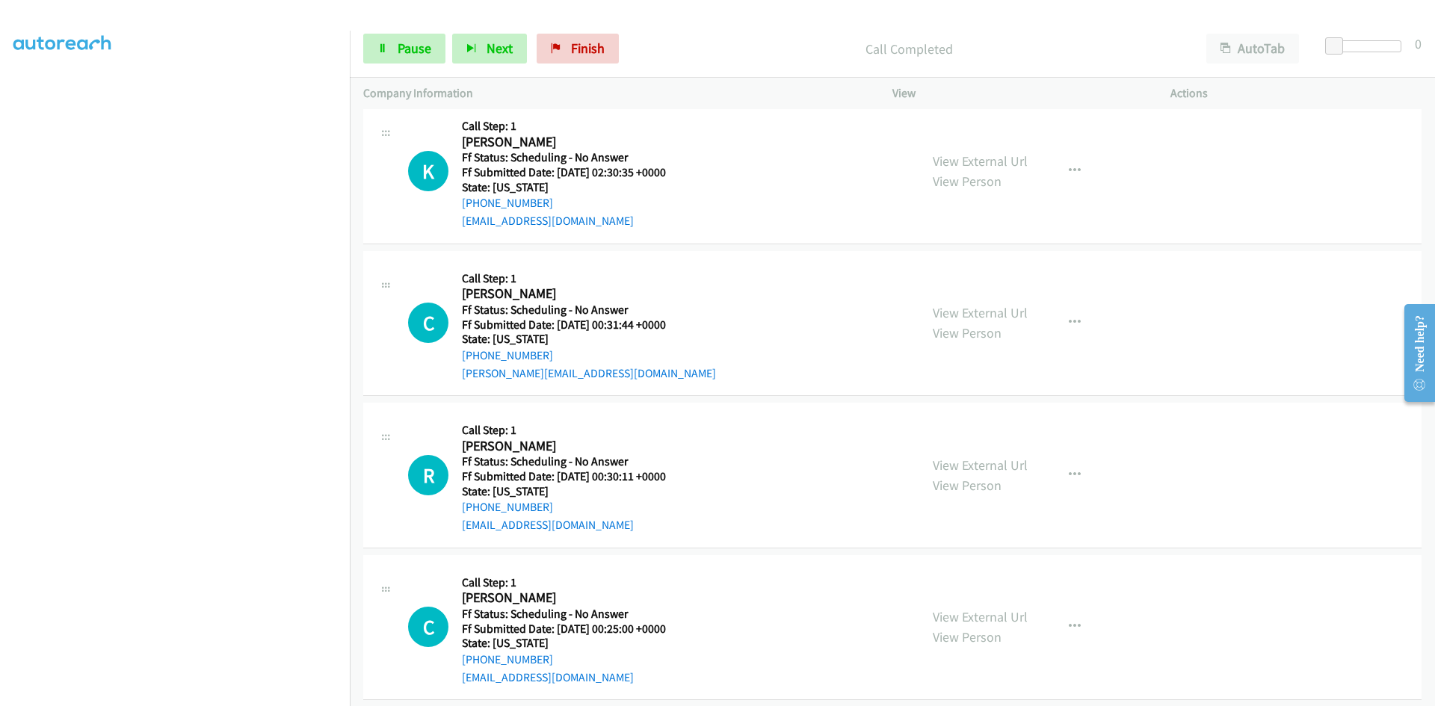
scroll to position [897, 0]
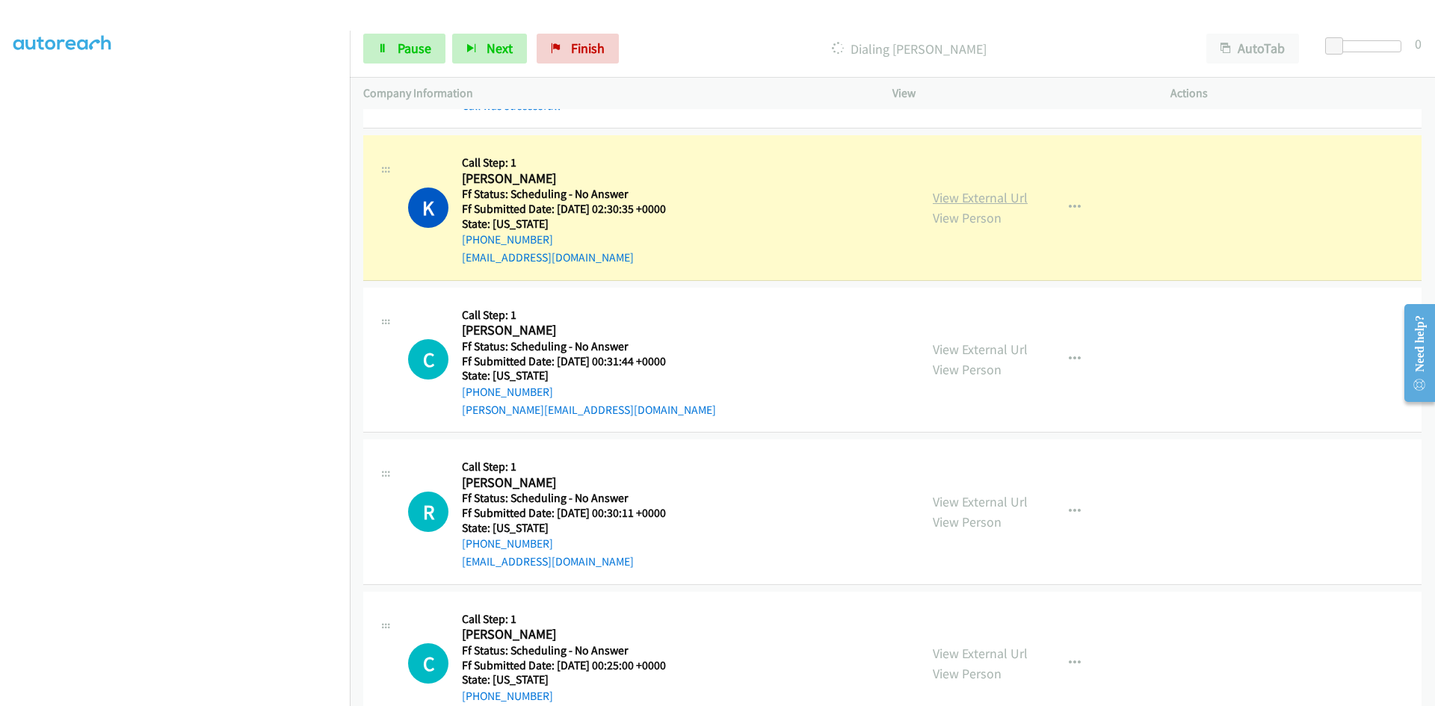
click at [952, 200] on link "View External Url" at bounding box center [980, 197] width 95 height 17
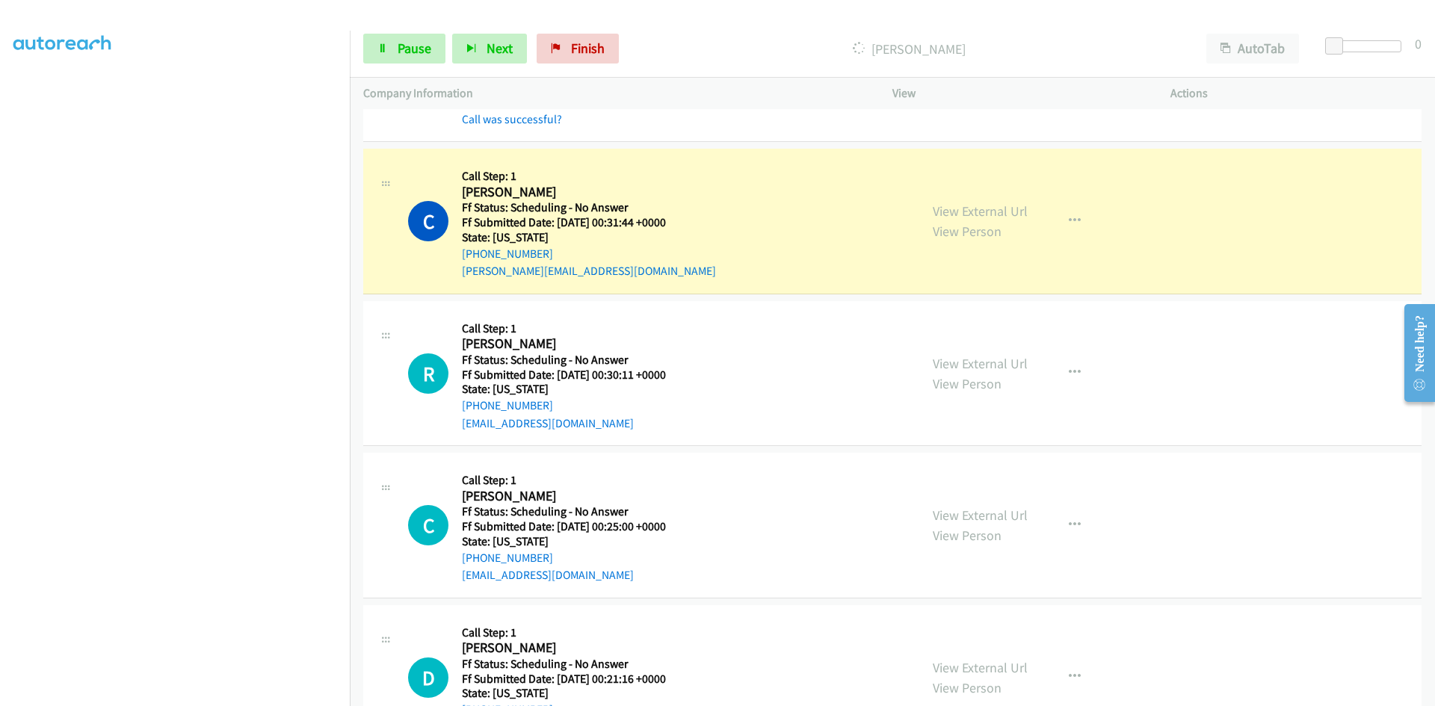
scroll to position [1121, 0]
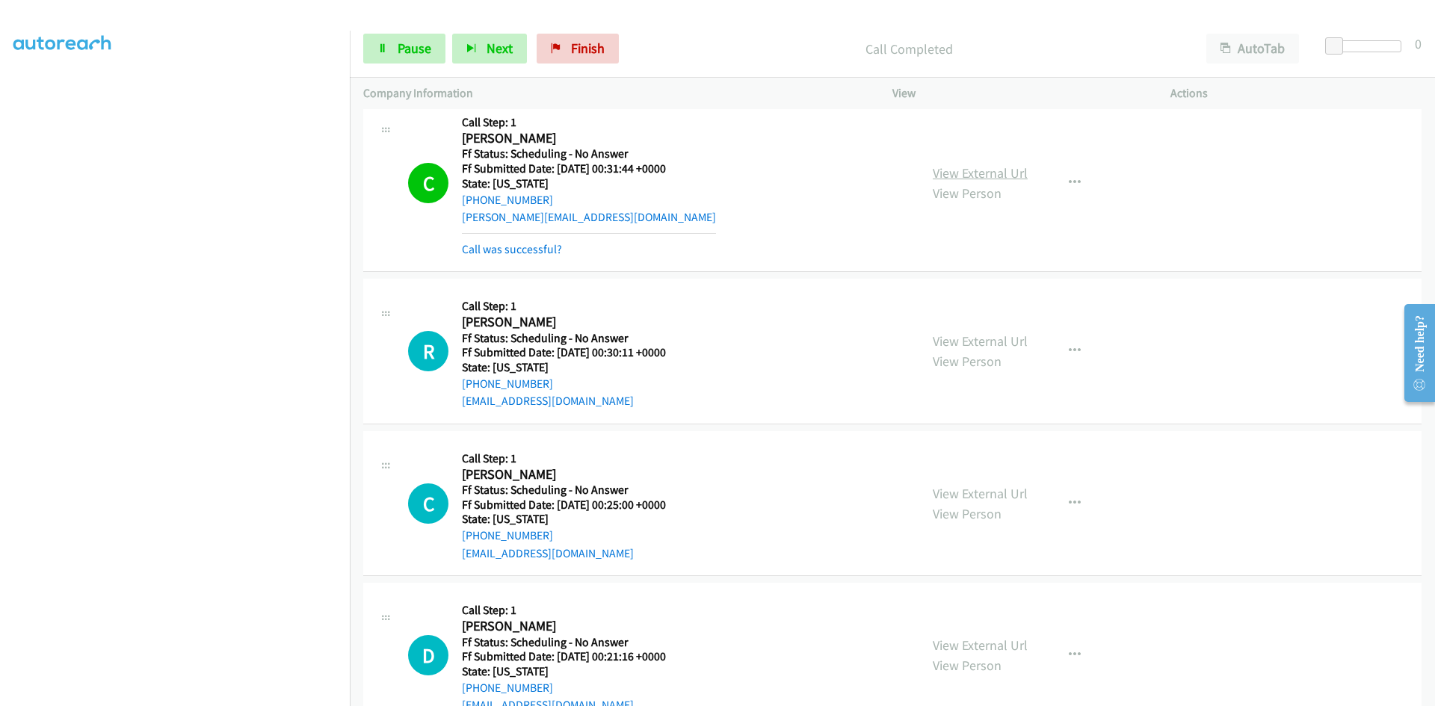
click at [1002, 171] on link "View External Url" at bounding box center [980, 172] width 95 height 17
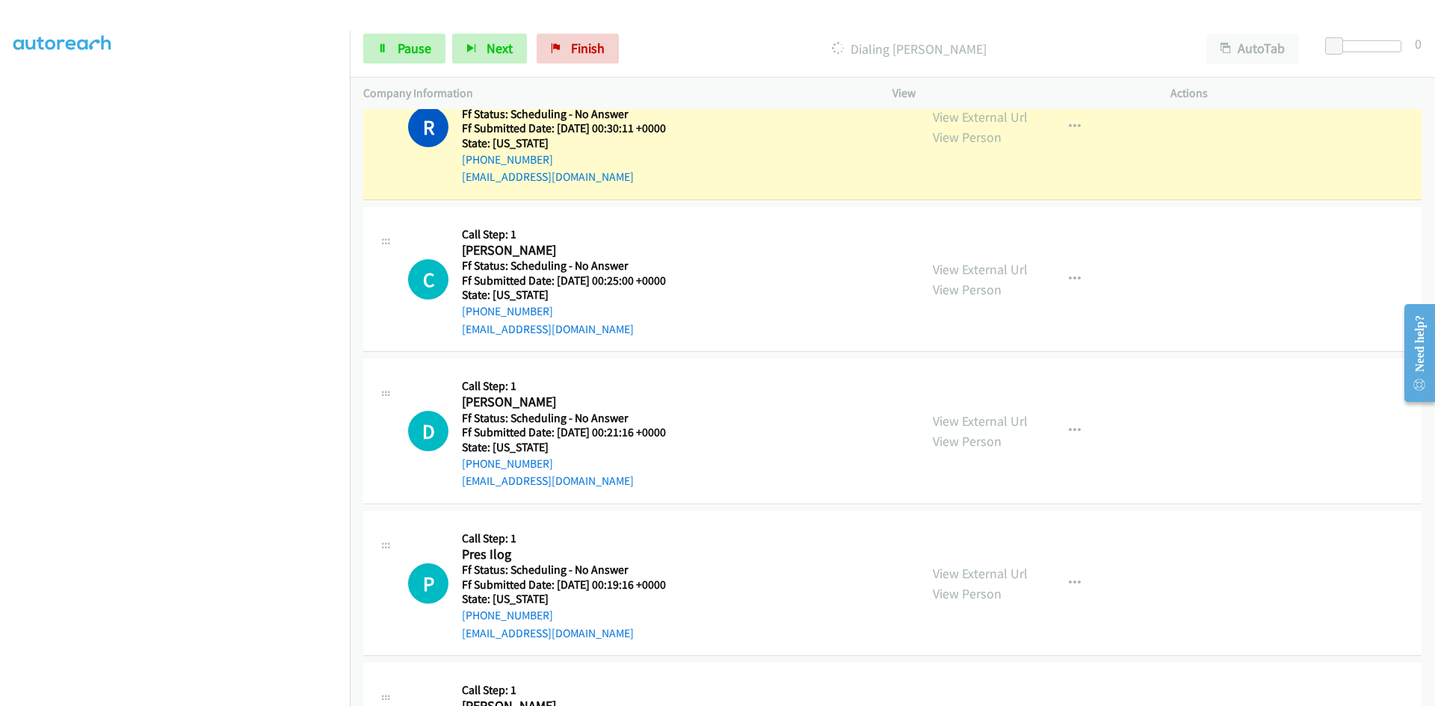
scroll to position [1271, 0]
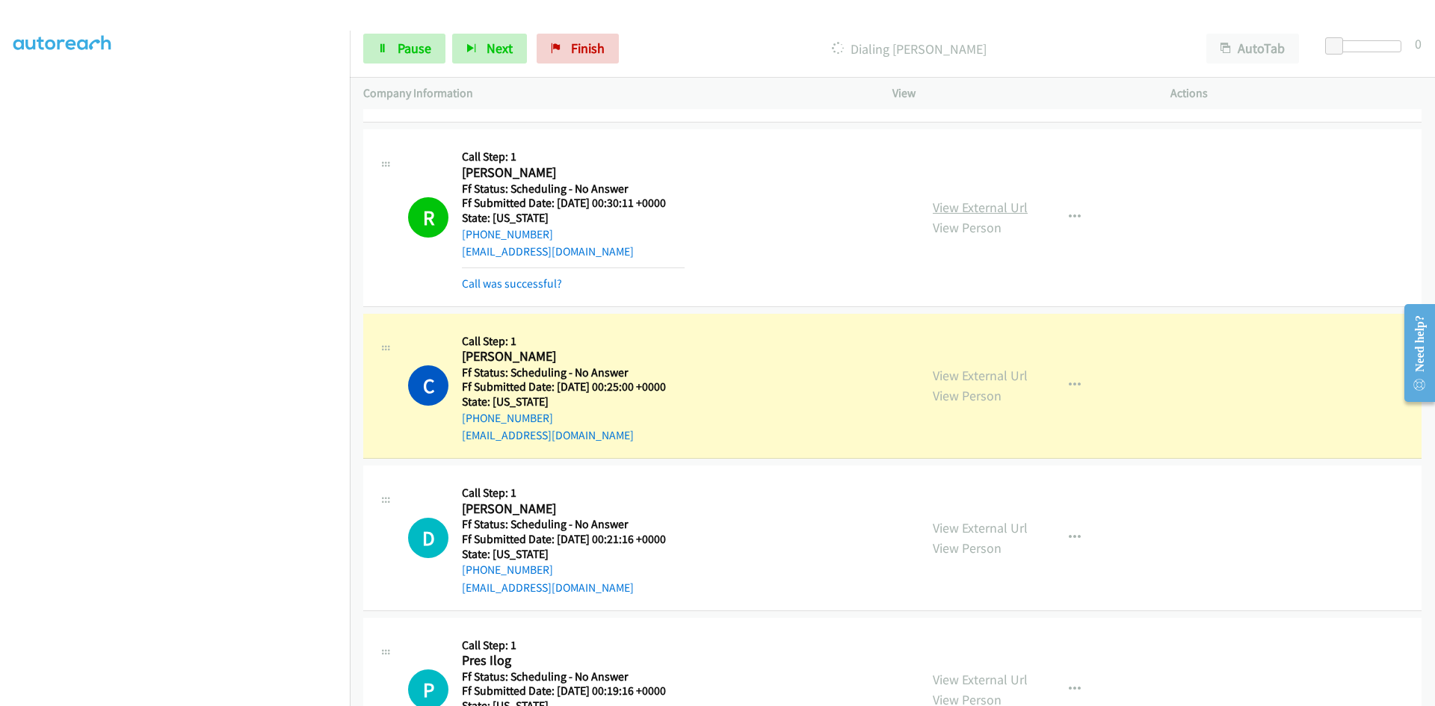
click at [1016, 209] on link "View External Url" at bounding box center [980, 207] width 95 height 17
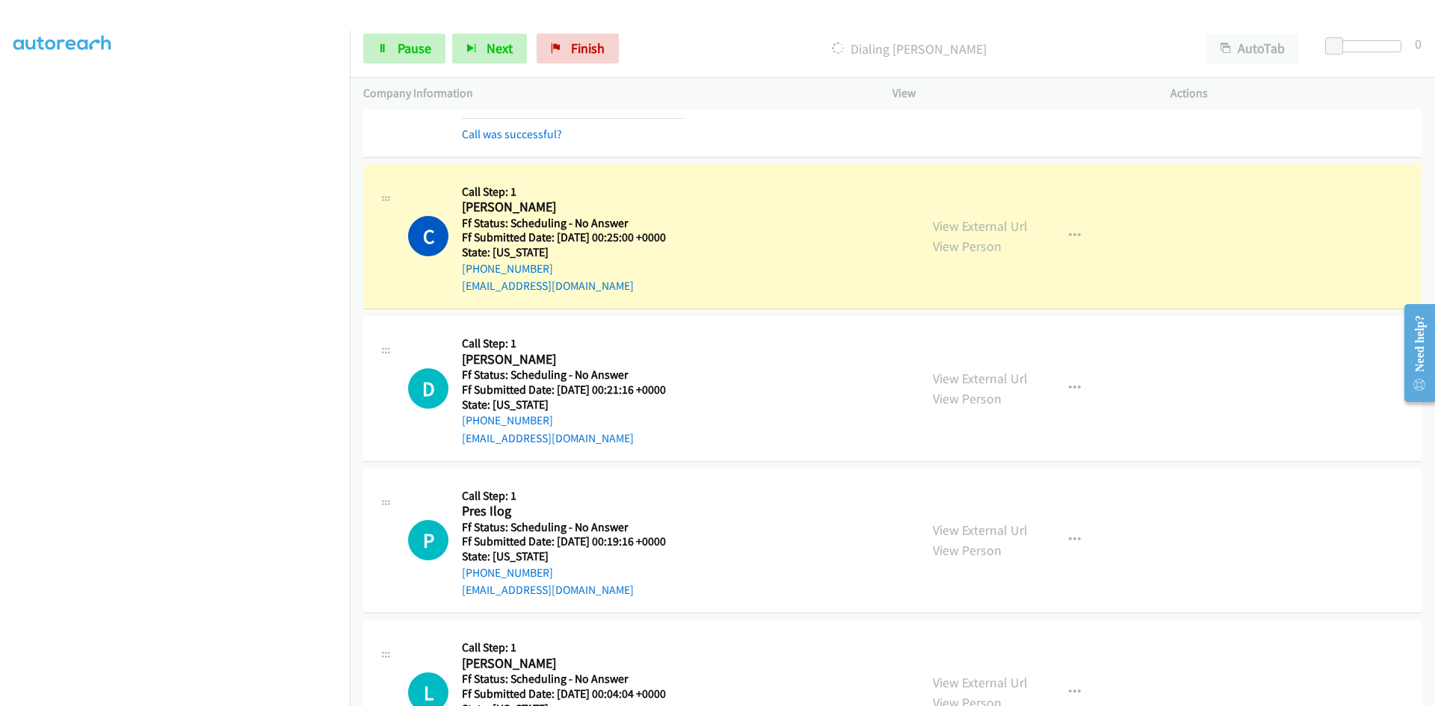
scroll to position [1495, 0]
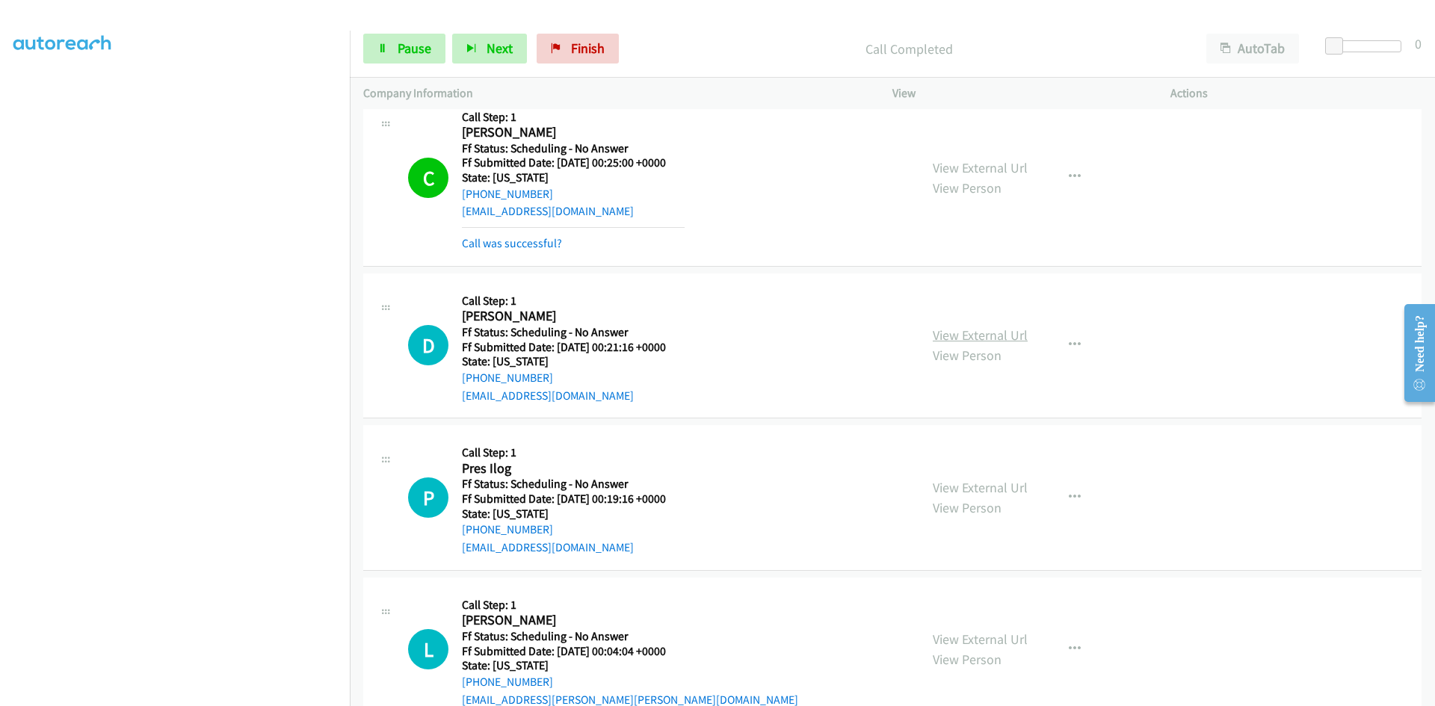
click at [999, 335] on link "View External Url" at bounding box center [980, 335] width 95 height 17
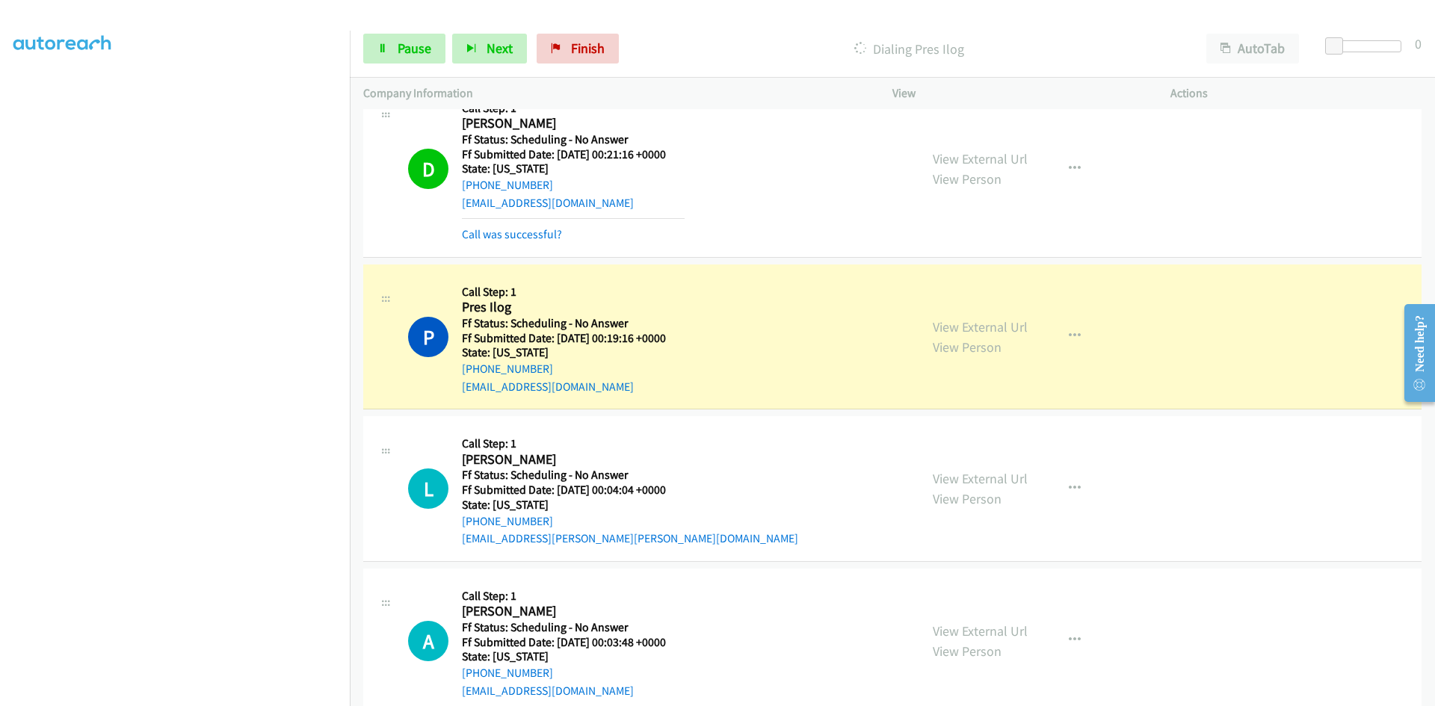
scroll to position [1644, 0]
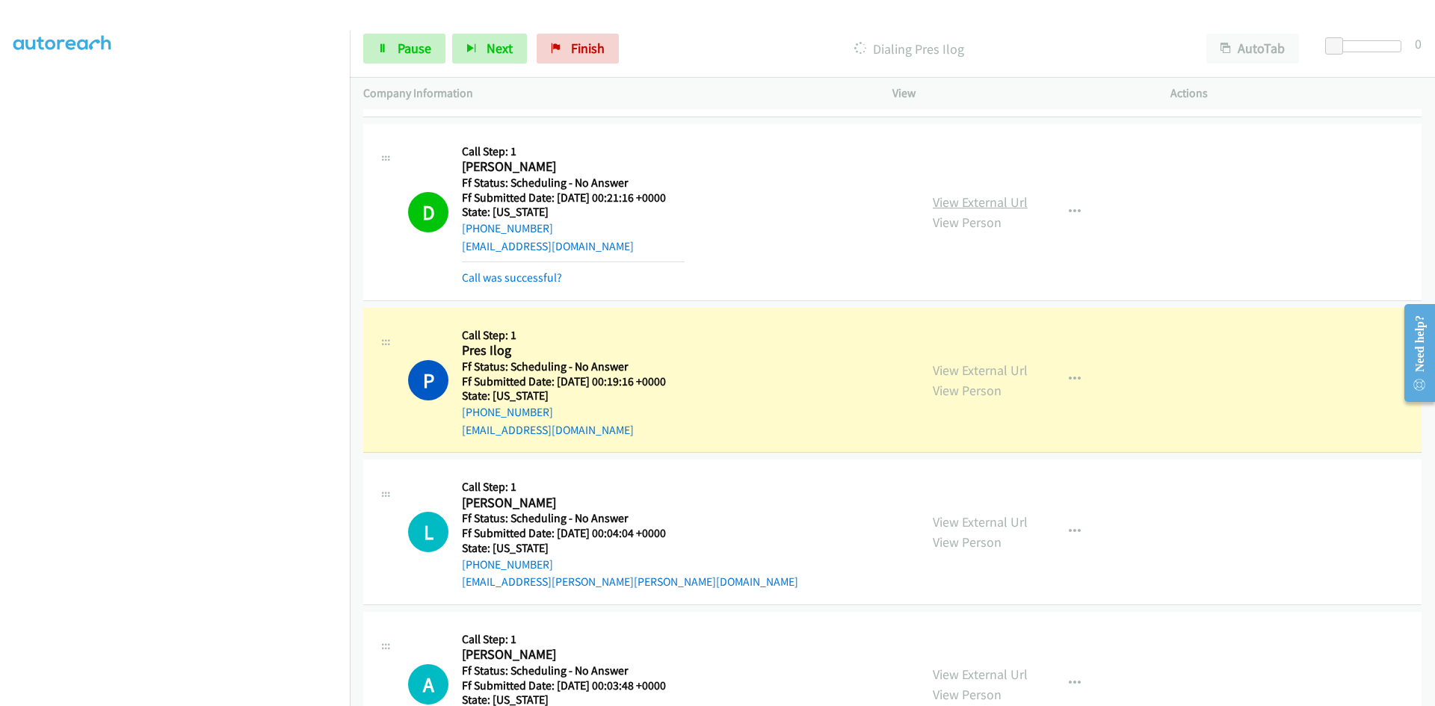
click at [991, 196] on link "View External Url" at bounding box center [980, 202] width 95 height 17
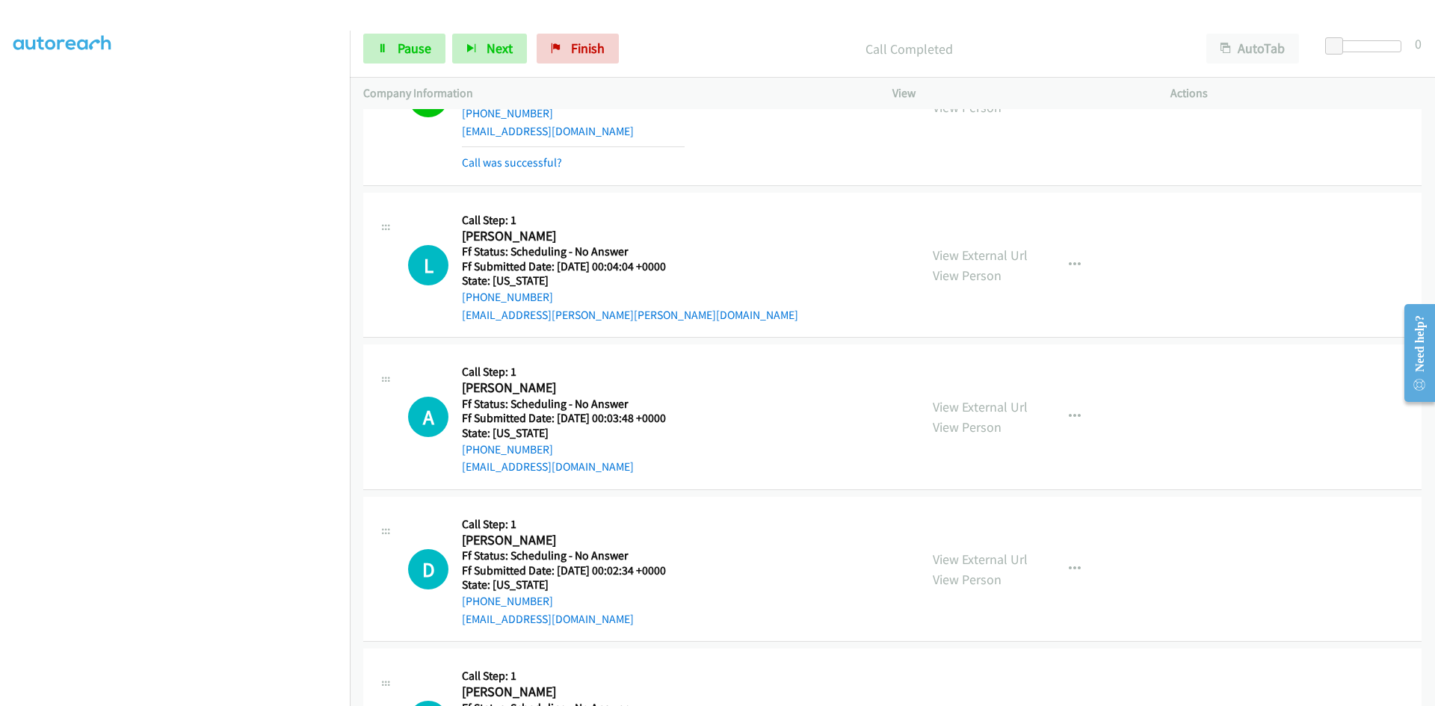
scroll to position [1869, 0]
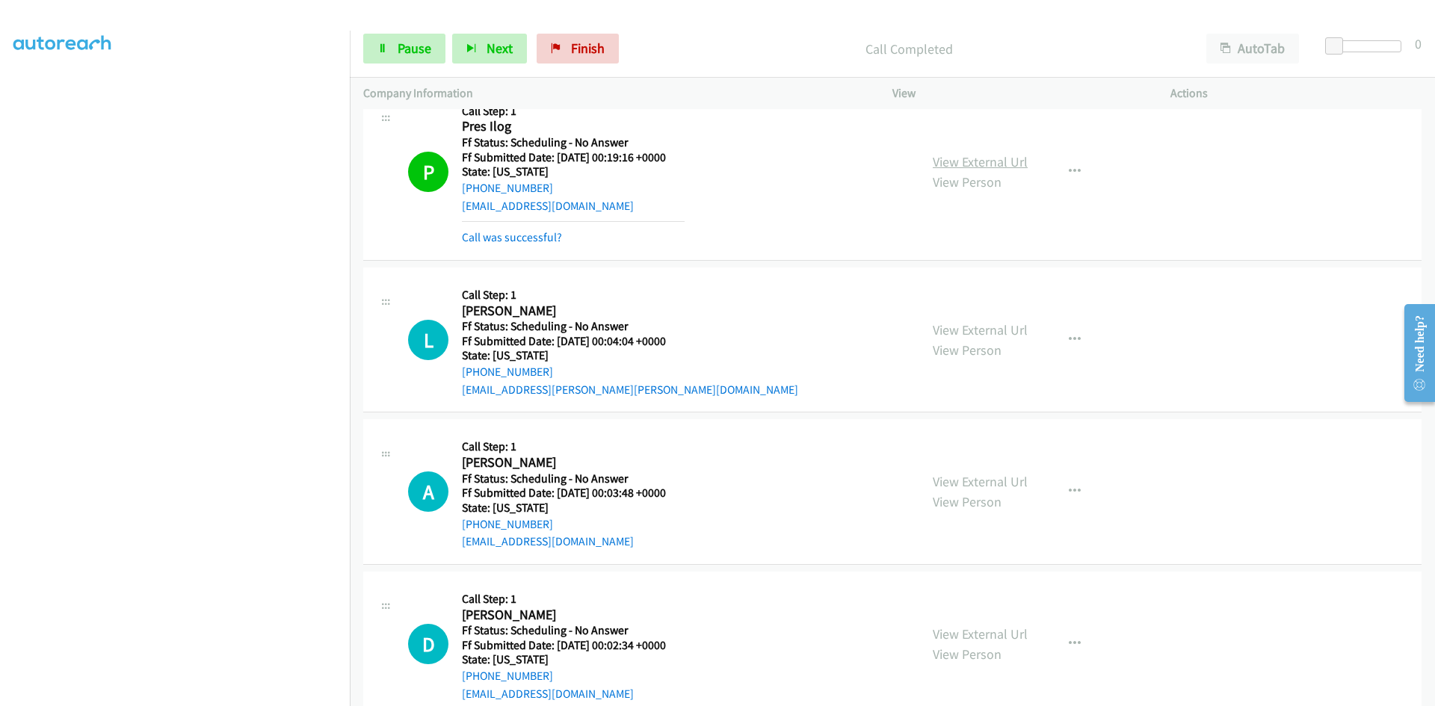
click at [980, 164] on link "View External Url" at bounding box center [980, 161] width 95 height 17
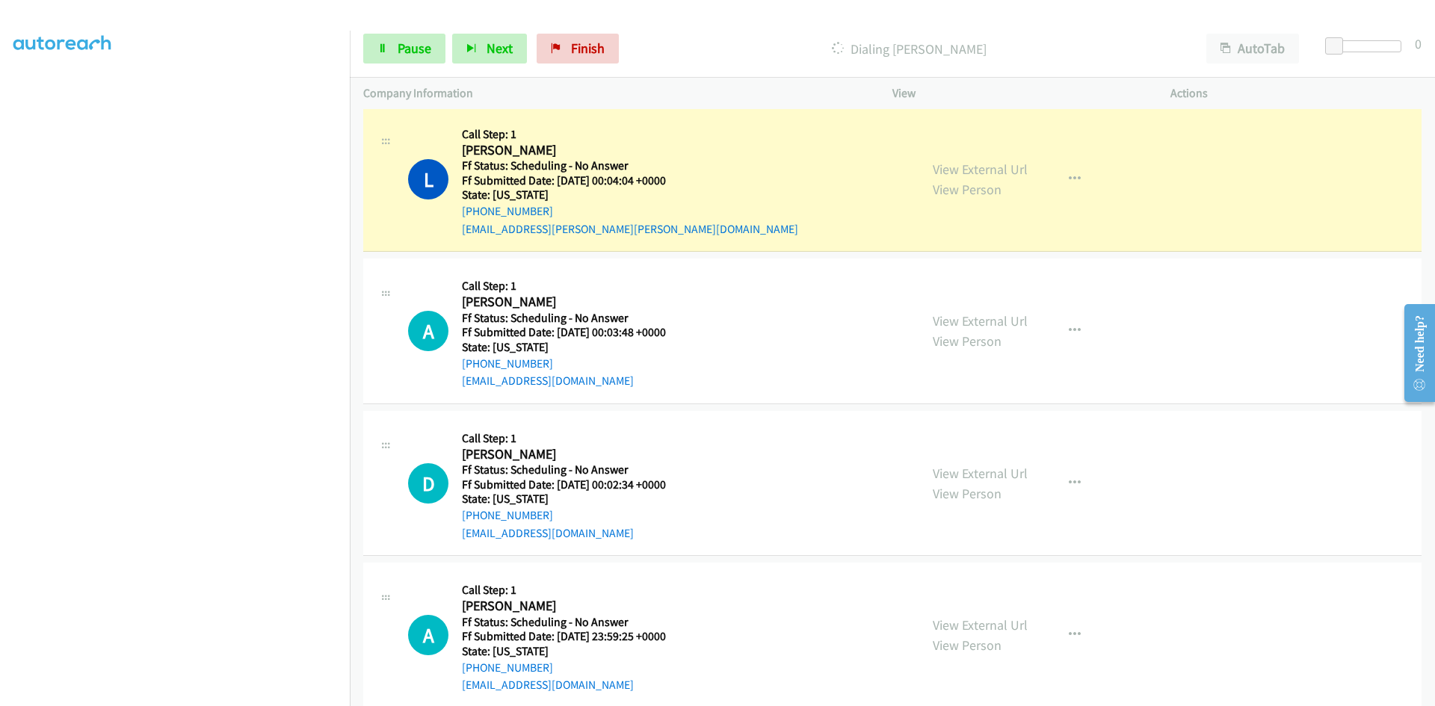
scroll to position [2018, 0]
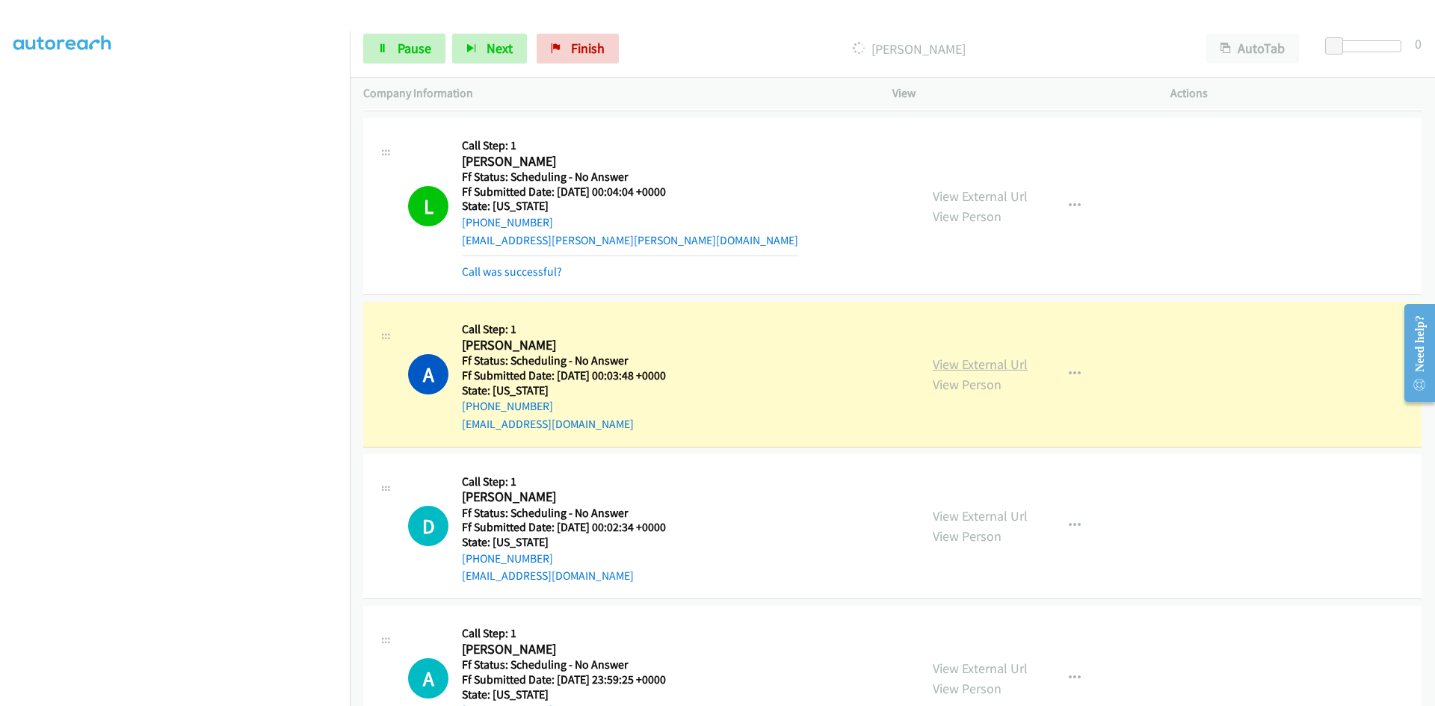
click at [982, 367] on link "View External Url" at bounding box center [980, 364] width 95 height 17
click at [384, 55] on link "Pause" at bounding box center [404, 49] width 82 height 30
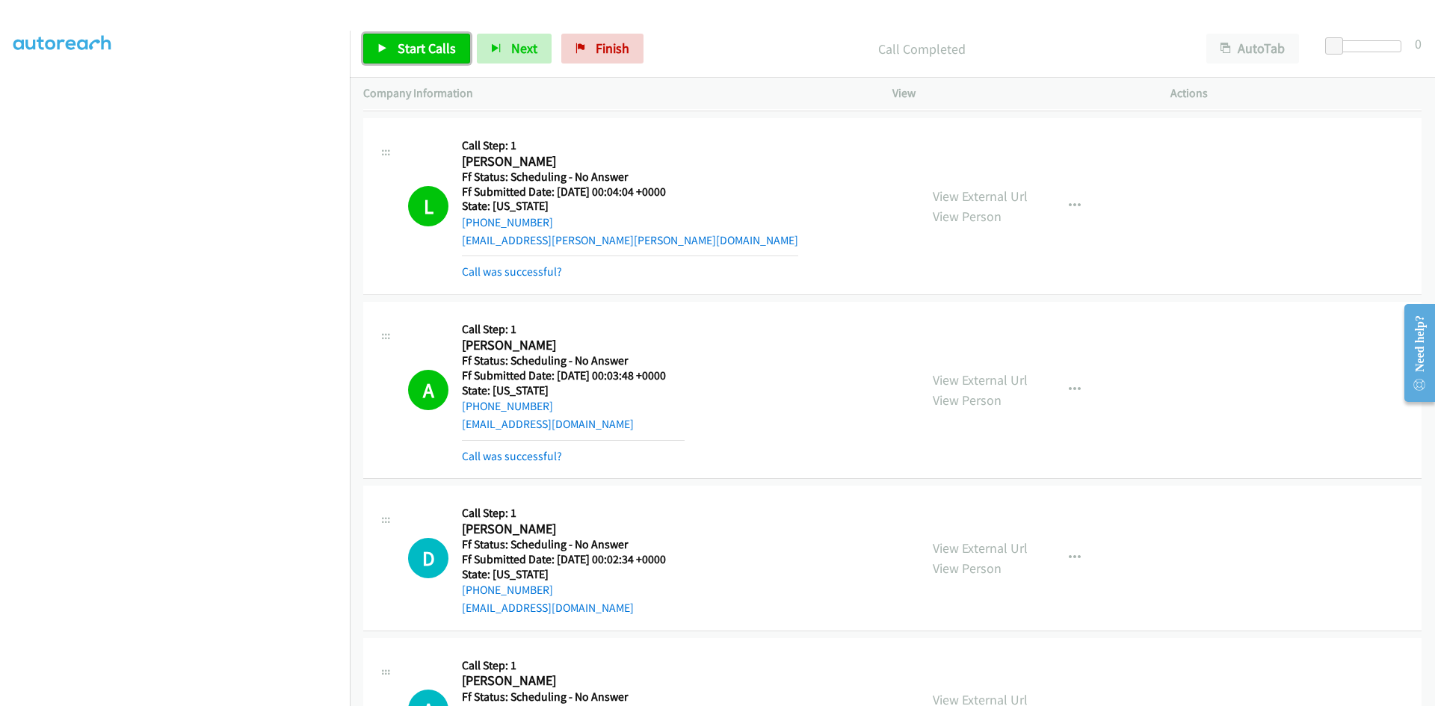
click at [386, 54] on link "Start Calls" at bounding box center [416, 49] width 107 height 30
click at [389, 54] on link "Pause" at bounding box center [404, 49] width 82 height 30
drag, startPoint x: 611, startPoint y: 52, endPoint x: 783, endPoint y: 80, distance: 174.9
click at [611, 52] on span "Finish" at bounding box center [613, 48] width 34 height 17
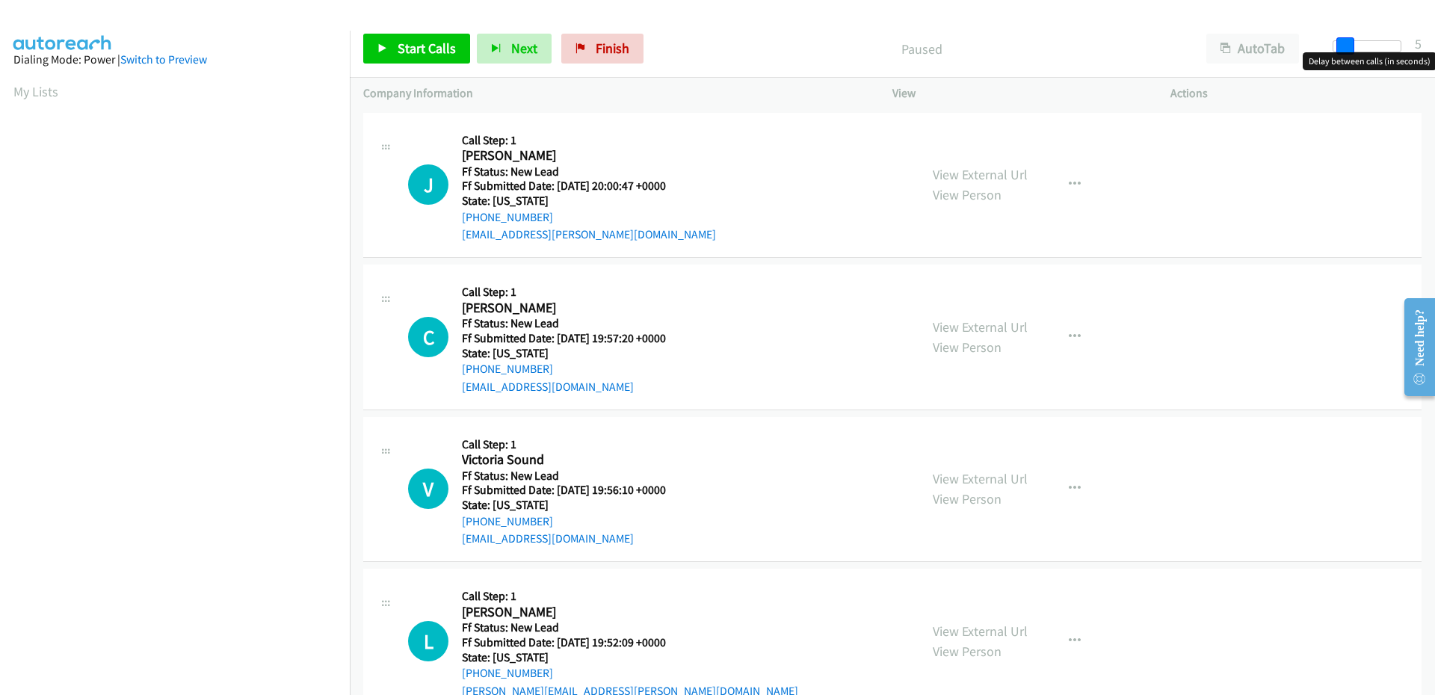
click at [1339, 49] on span at bounding box center [1346, 46] width 18 height 18
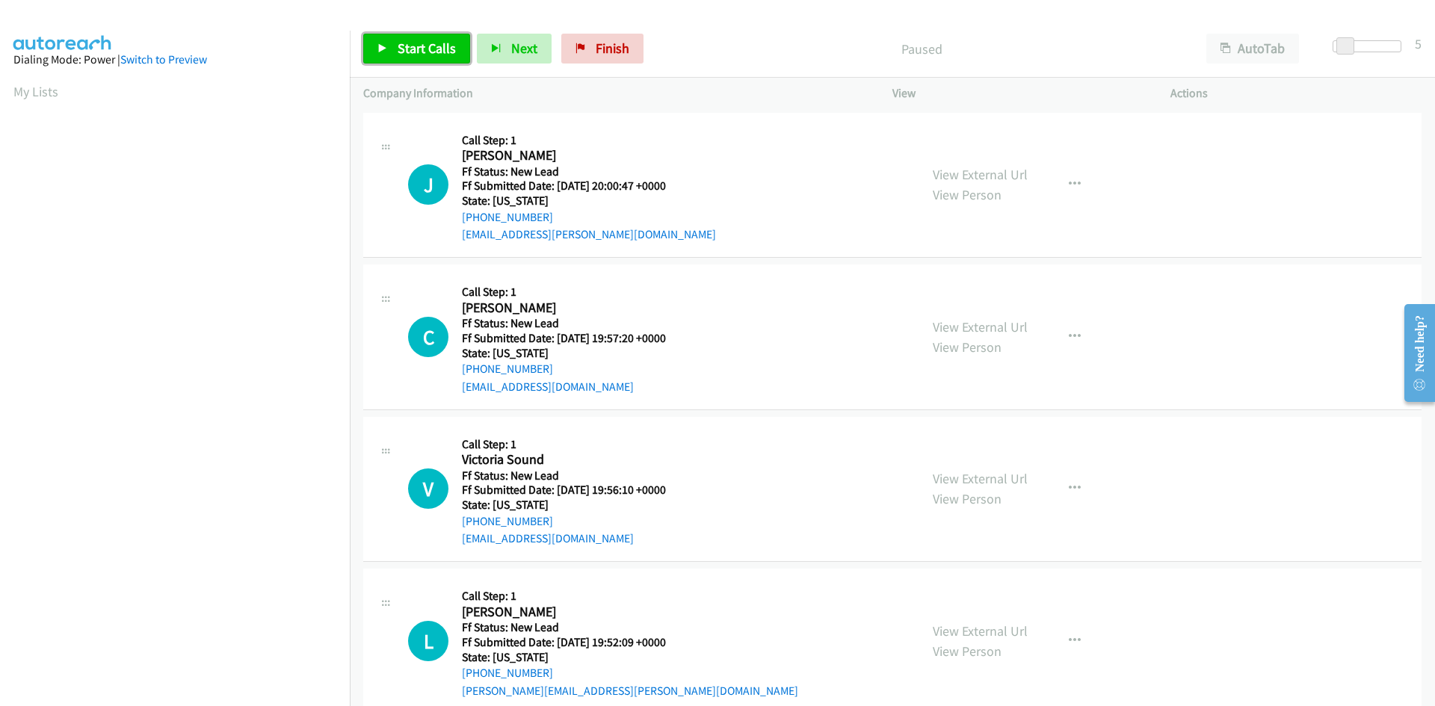
click at [428, 44] on span "Start Calls" at bounding box center [427, 48] width 58 height 17
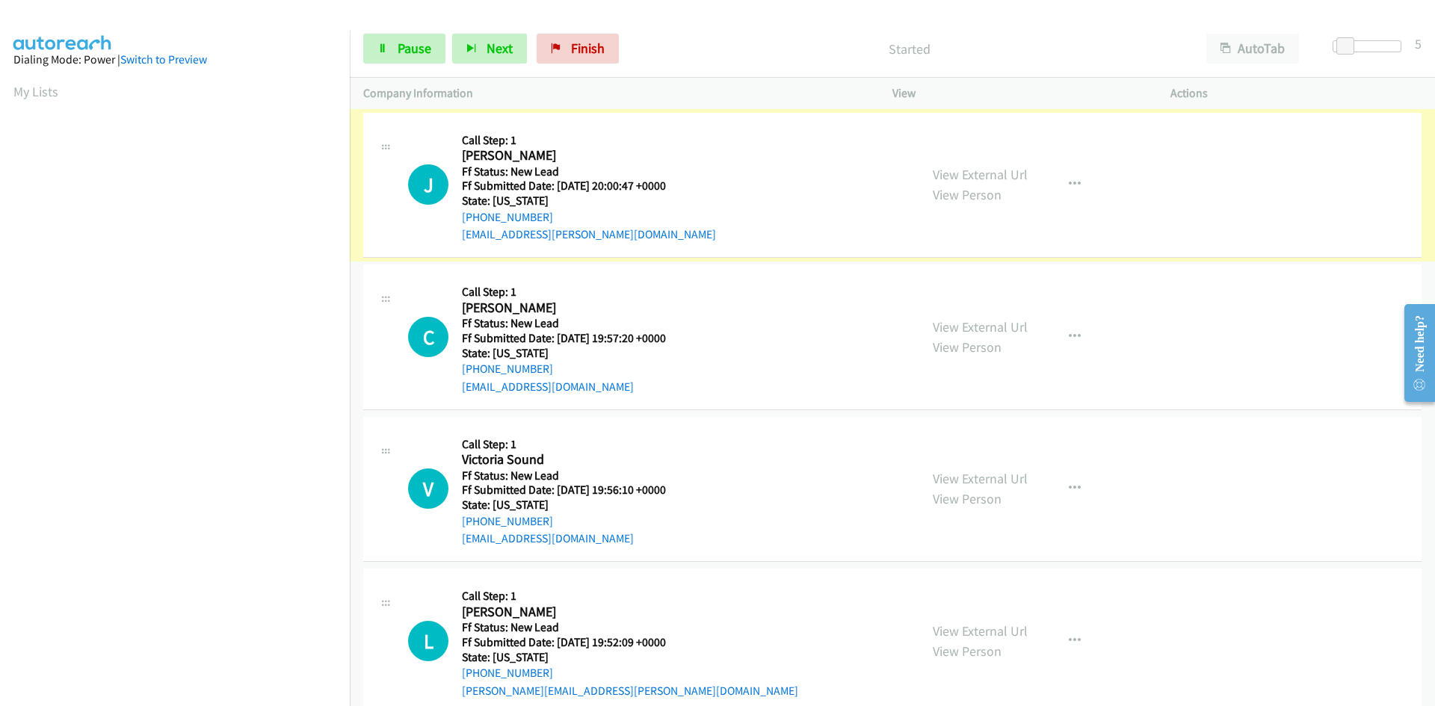
click at [967, 173] on link "View External Url" at bounding box center [980, 174] width 95 height 17
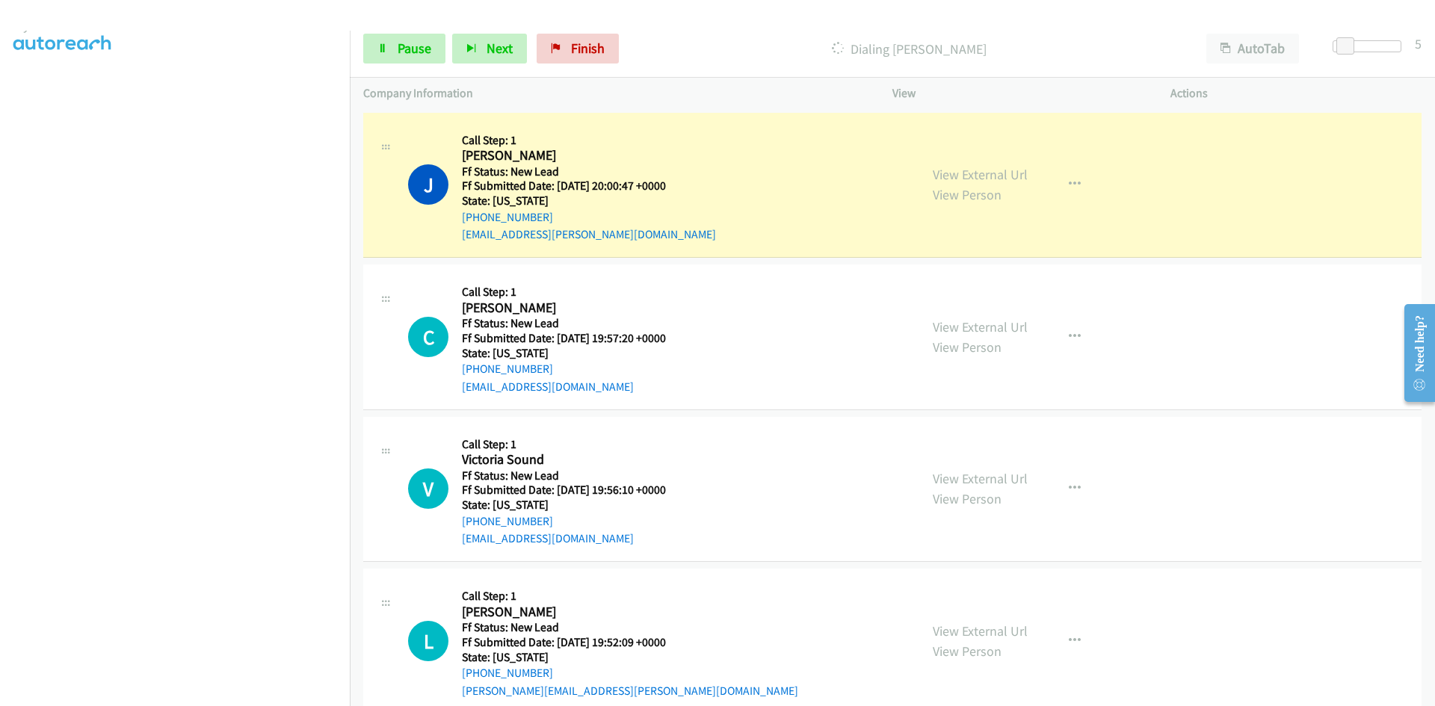
scroll to position [132, 0]
click at [985, 174] on link "View External Url" at bounding box center [980, 174] width 95 height 17
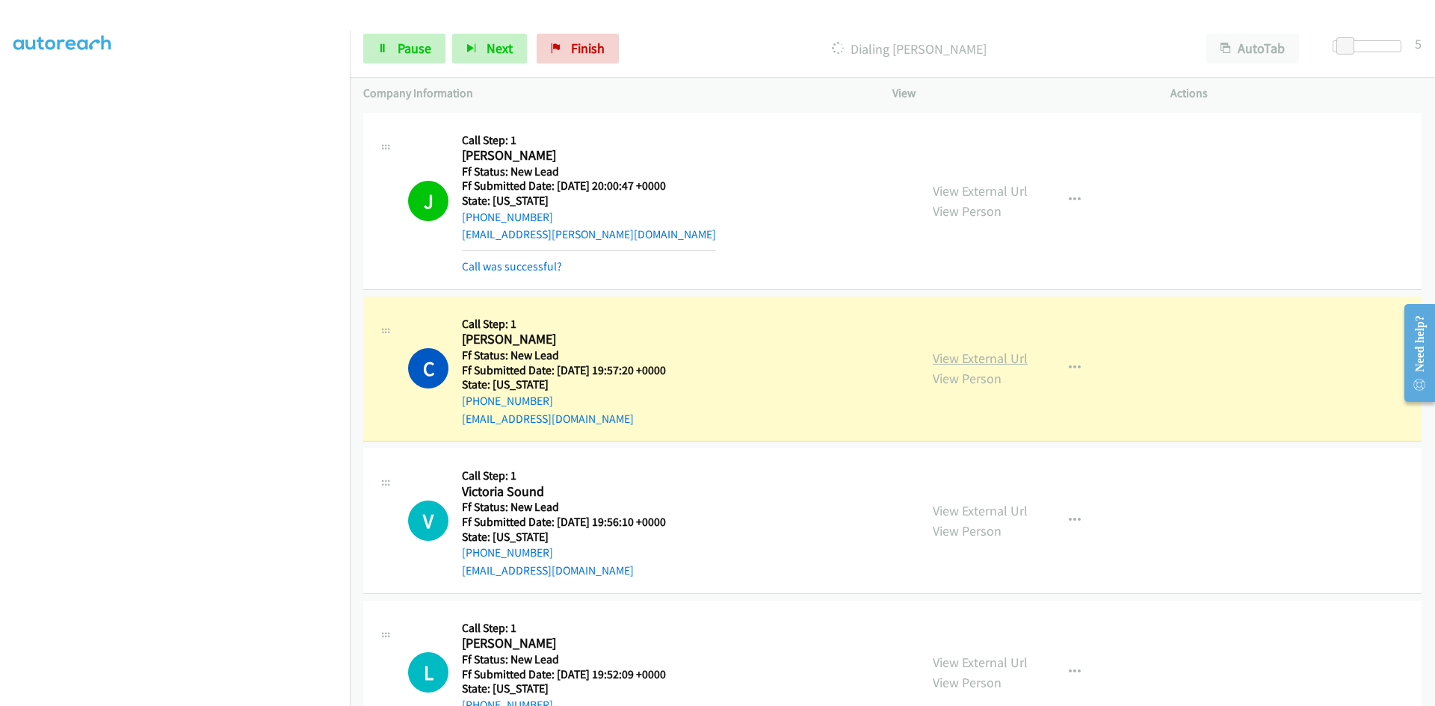
click at [973, 358] on link "View External Url" at bounding box center [980, 358] width 95 height 17
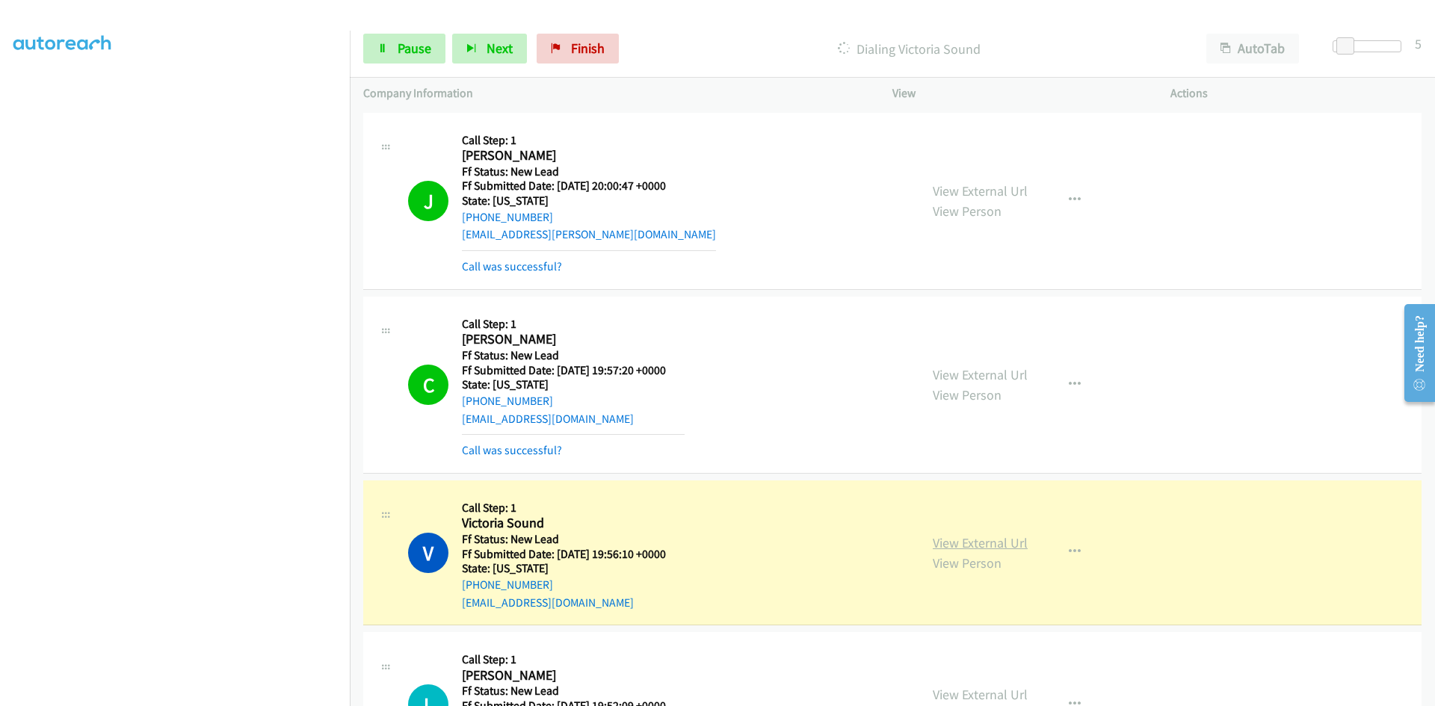
click at [1005, 546] on link "View External Url" at bounding box center [980, 542] width 95 height 17
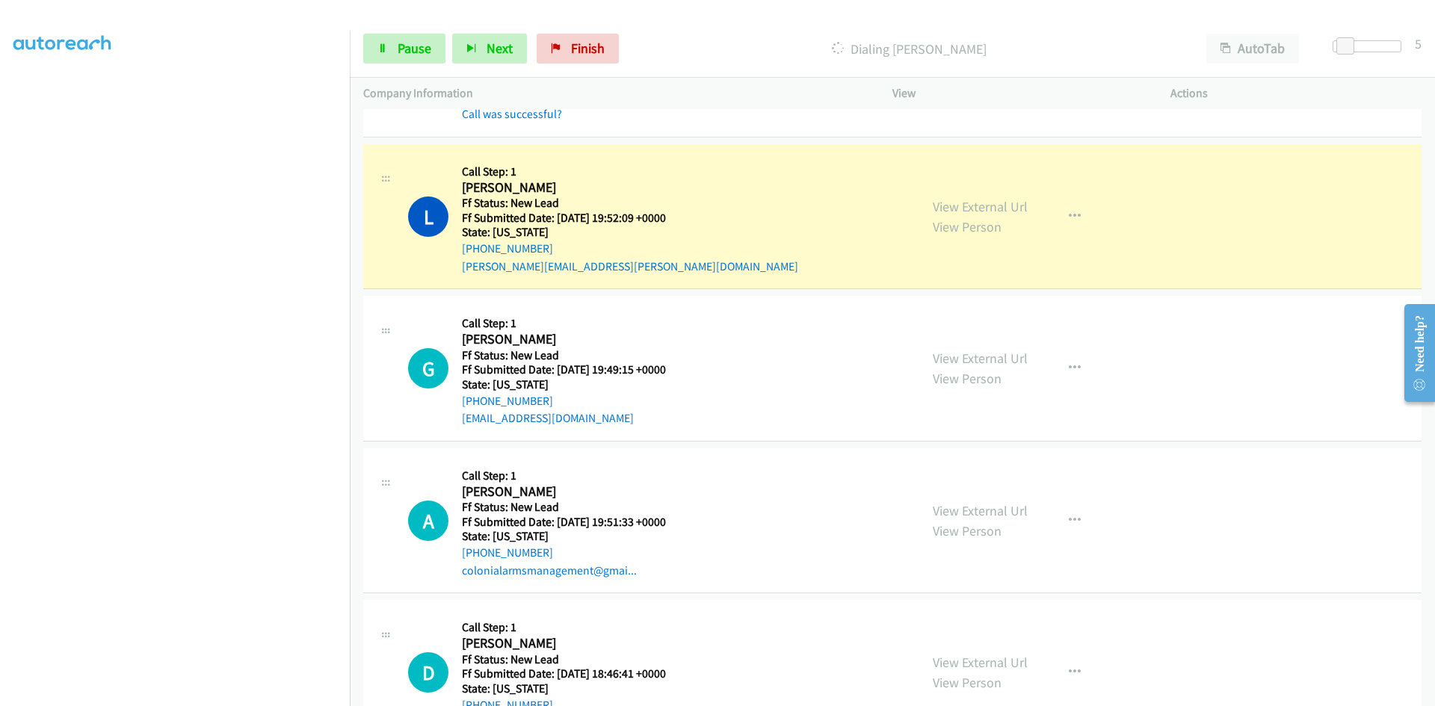
scroll to position [523, 0]
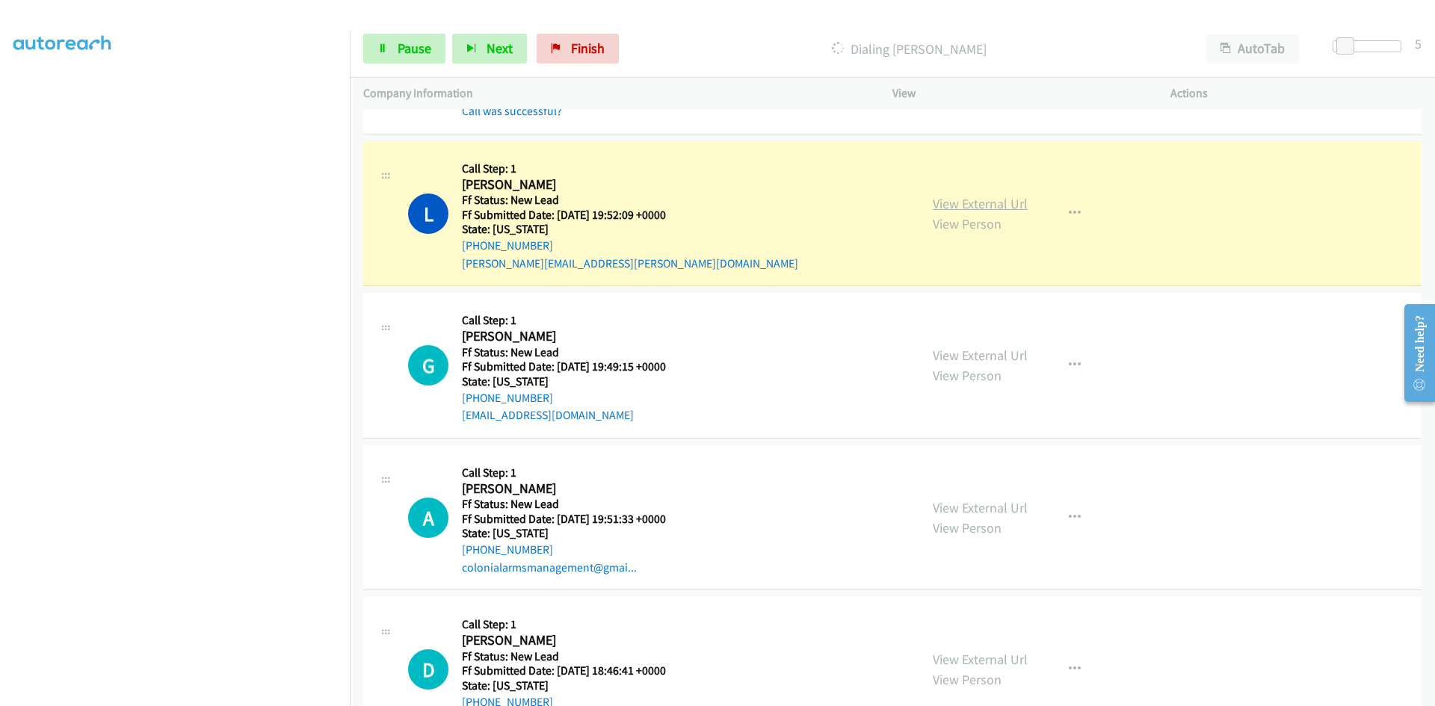
click at [968, 206] on link "View External Url" at bounding box center [980, 203] width 95 height 17
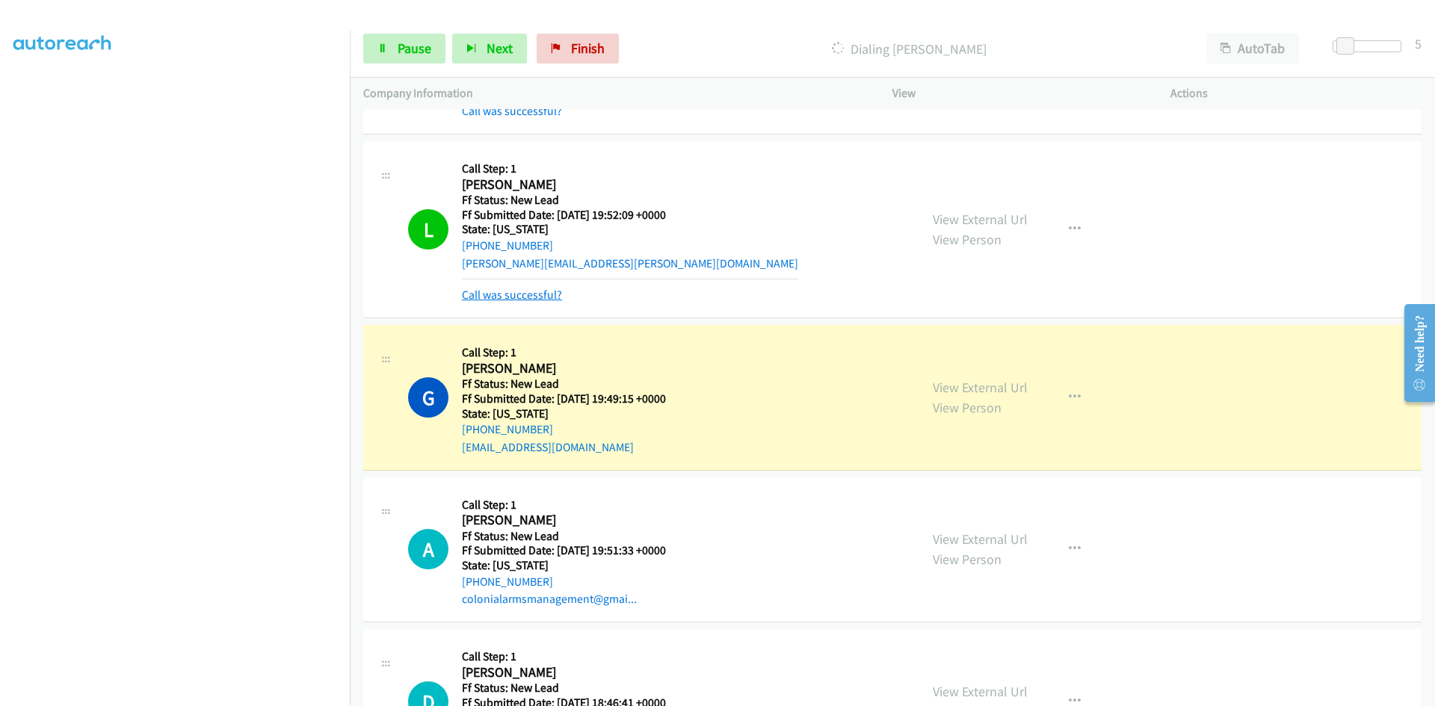
click at [517, 298] on link "Call was successful?" at bounding box center [512, 295] width 100 height 14
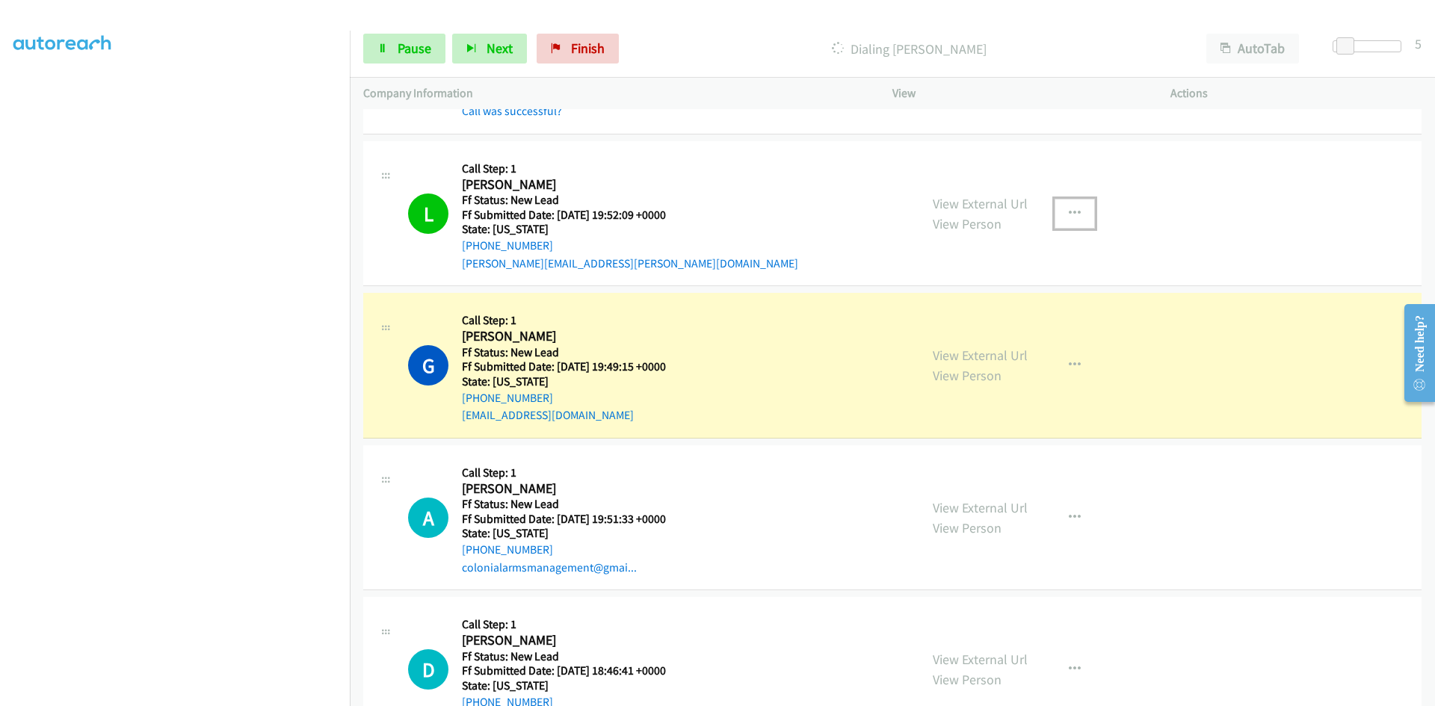
click at [1069, 213] on icon "button" at bounding box center [1075, 214] width 12 height 12
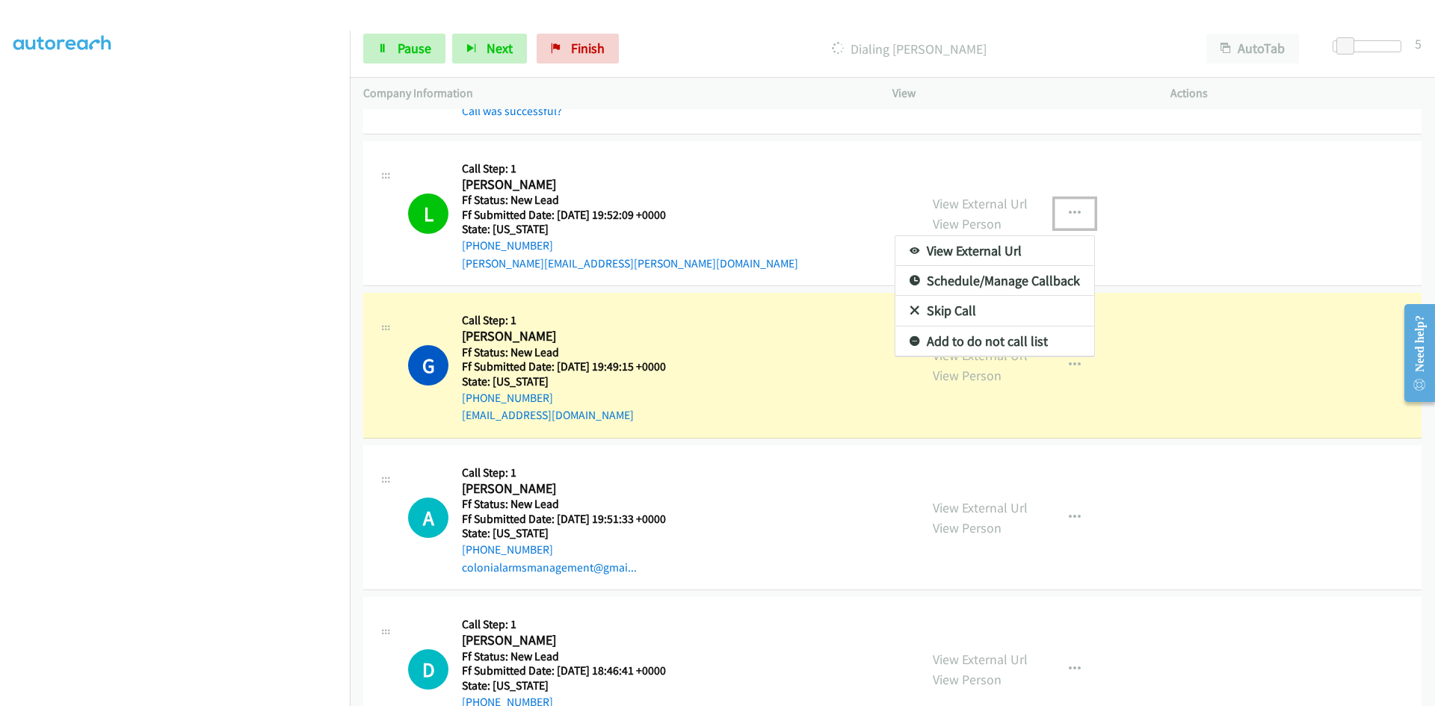
click at [986, 339] on link "Add to do not call list" at bounding box center [995, 342] width 199 height 30
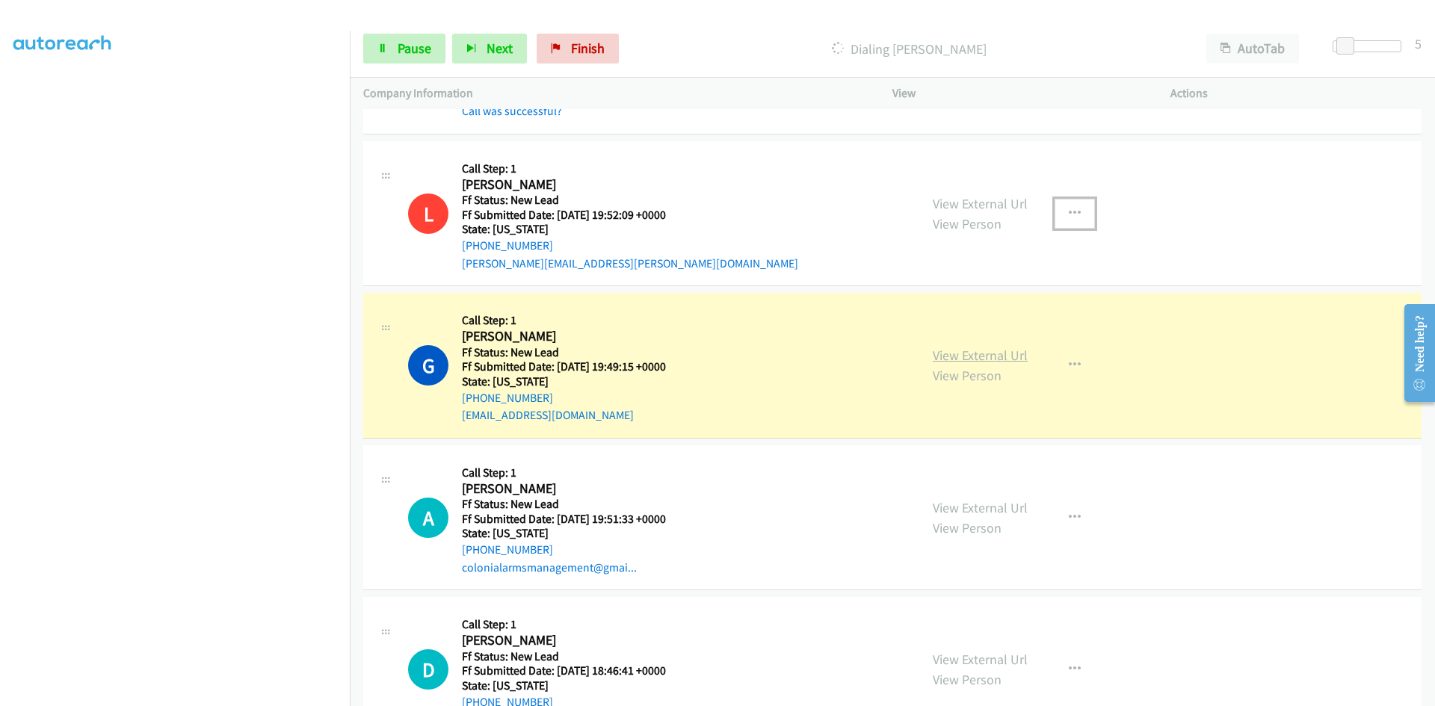
click at [995, 357] on link "View External Url" at bounding box center [980, 355] width 95 height 17
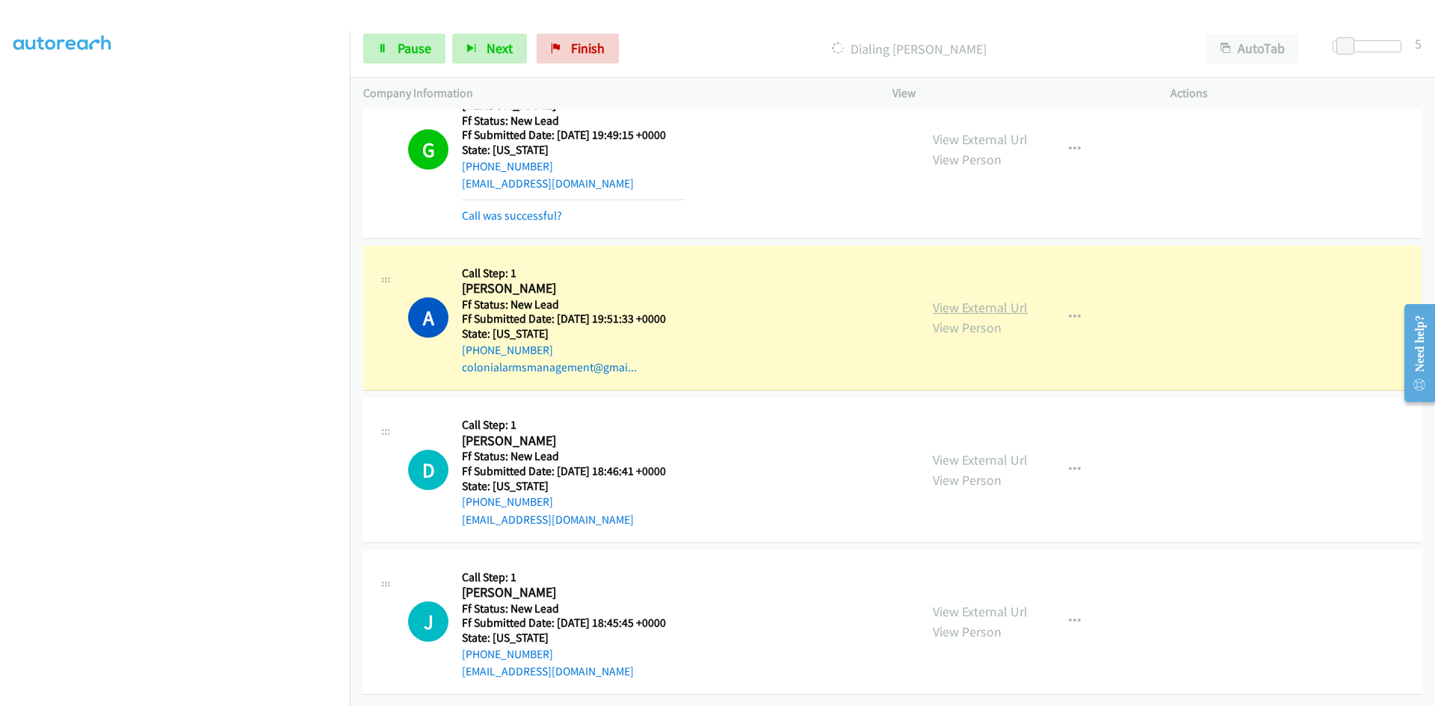
scroll to position [766, 0]
click at [964, 299] on link "View External Url" at bounding box center [980, 307] width 95 height 17
click at [409, 47] on span "Pause" at bounding box center [415, 48] width 34 height 17
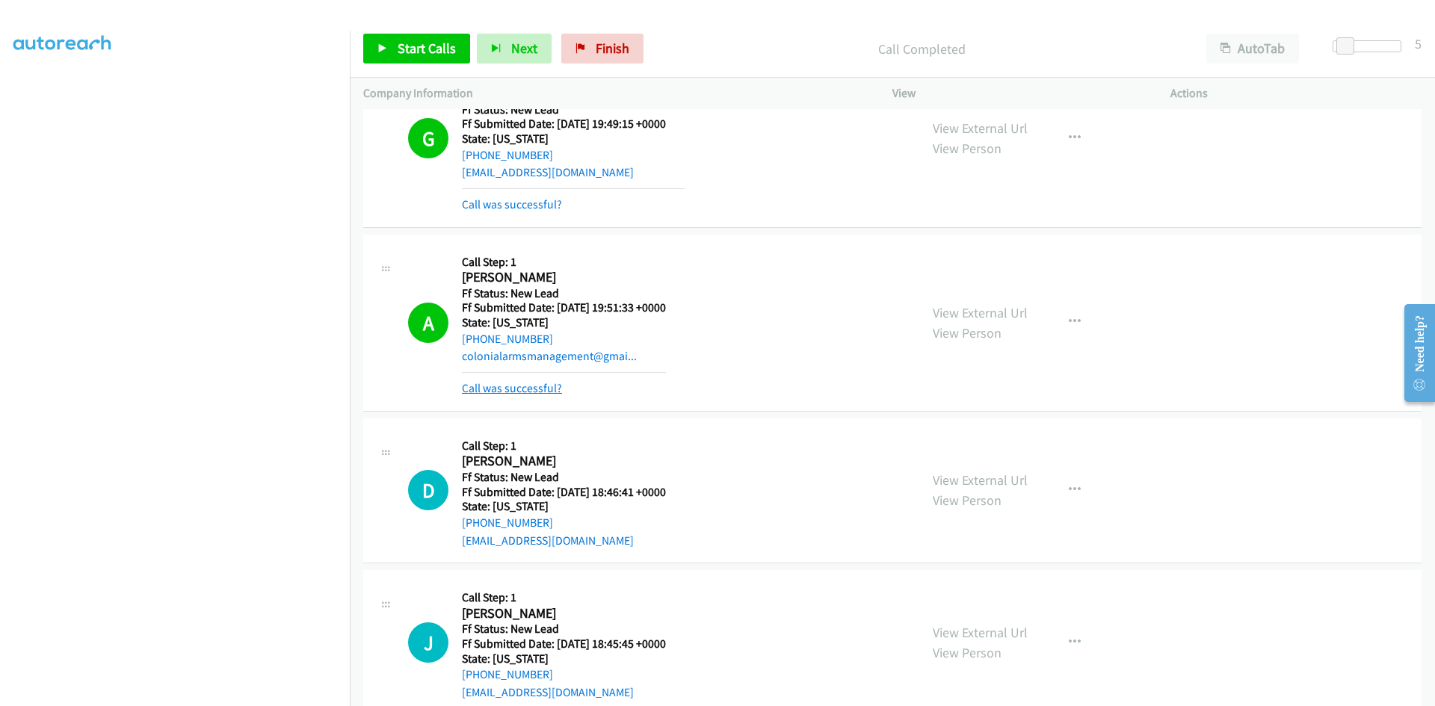
click at [475, 388] on link "Call was successful?" at bounding box center [512, 388] width 100 height 14
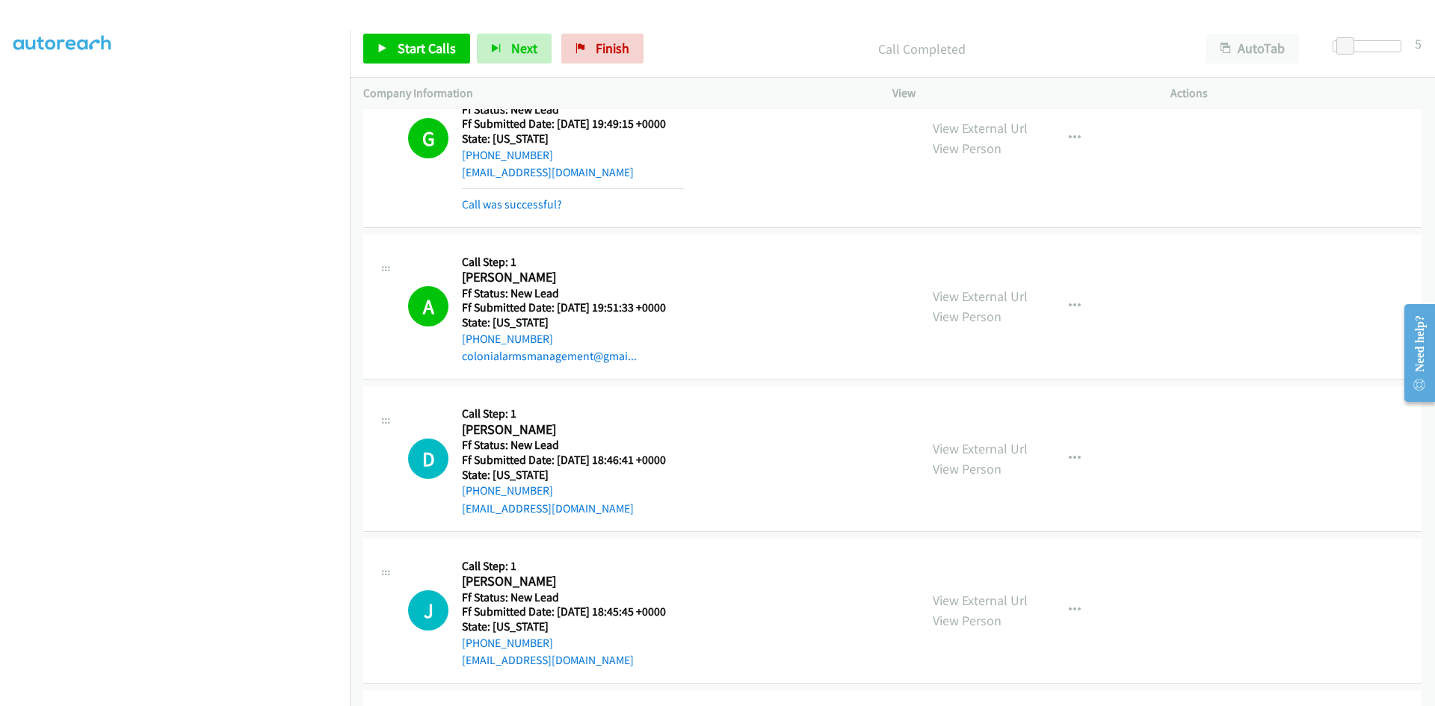
click at [475, 388] on div "D Callback Scheduled Call Step: 1 [PERSON_NAME] America/Los_Angeles Ff Status: …" at bounding box center [892, 459] width 1058 height 146
click at [438, 50] on span "Start Calls" at bounding box center [427, 48] width 58 height 17
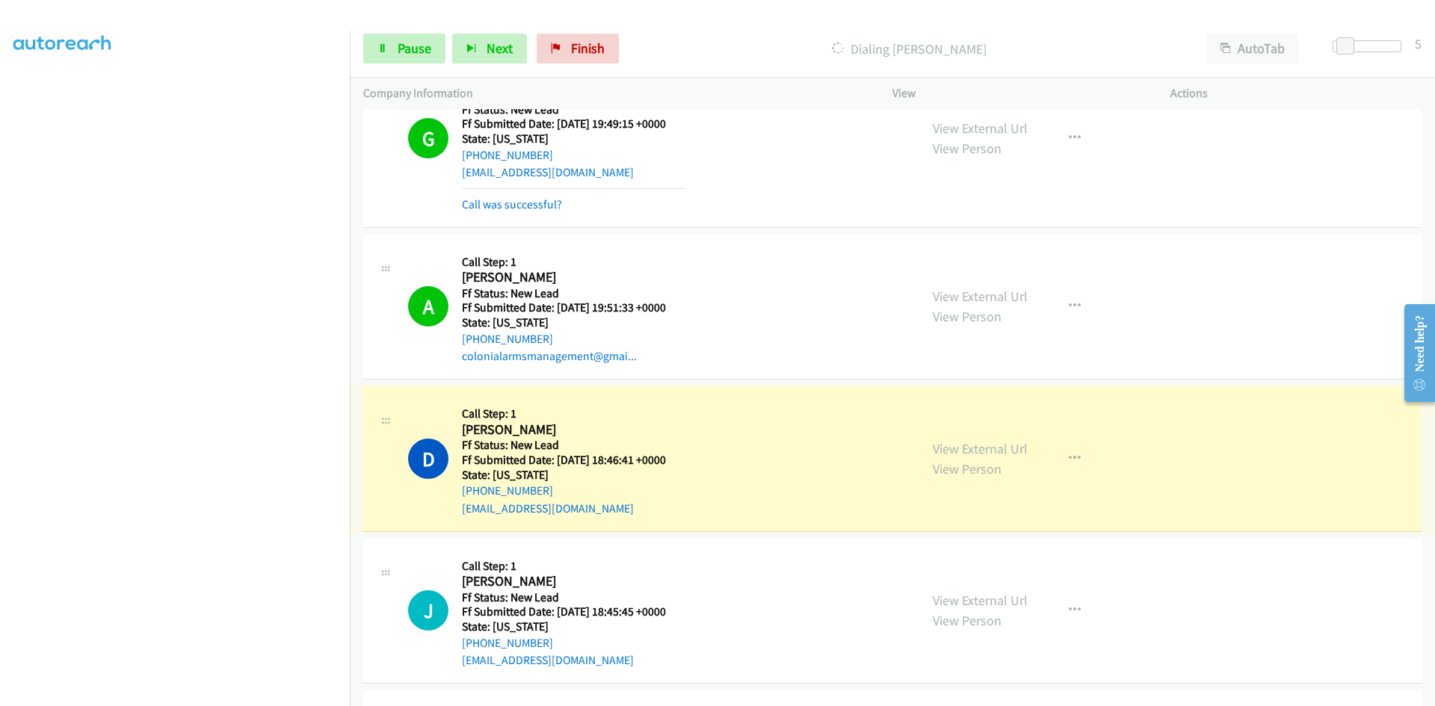
click at [963, 444] on link "View External Url" at bounding box center [980, 448] width 95 height 17
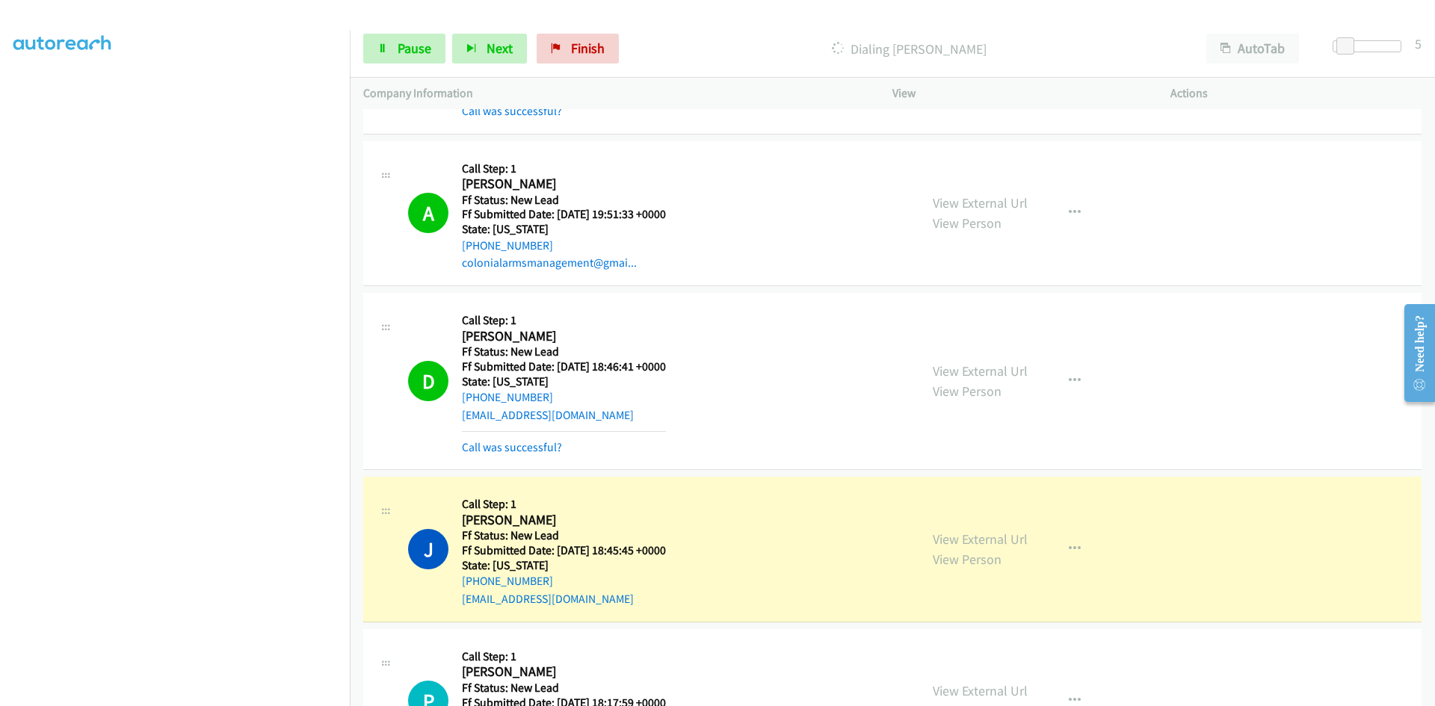
scroll to position [950, 0]
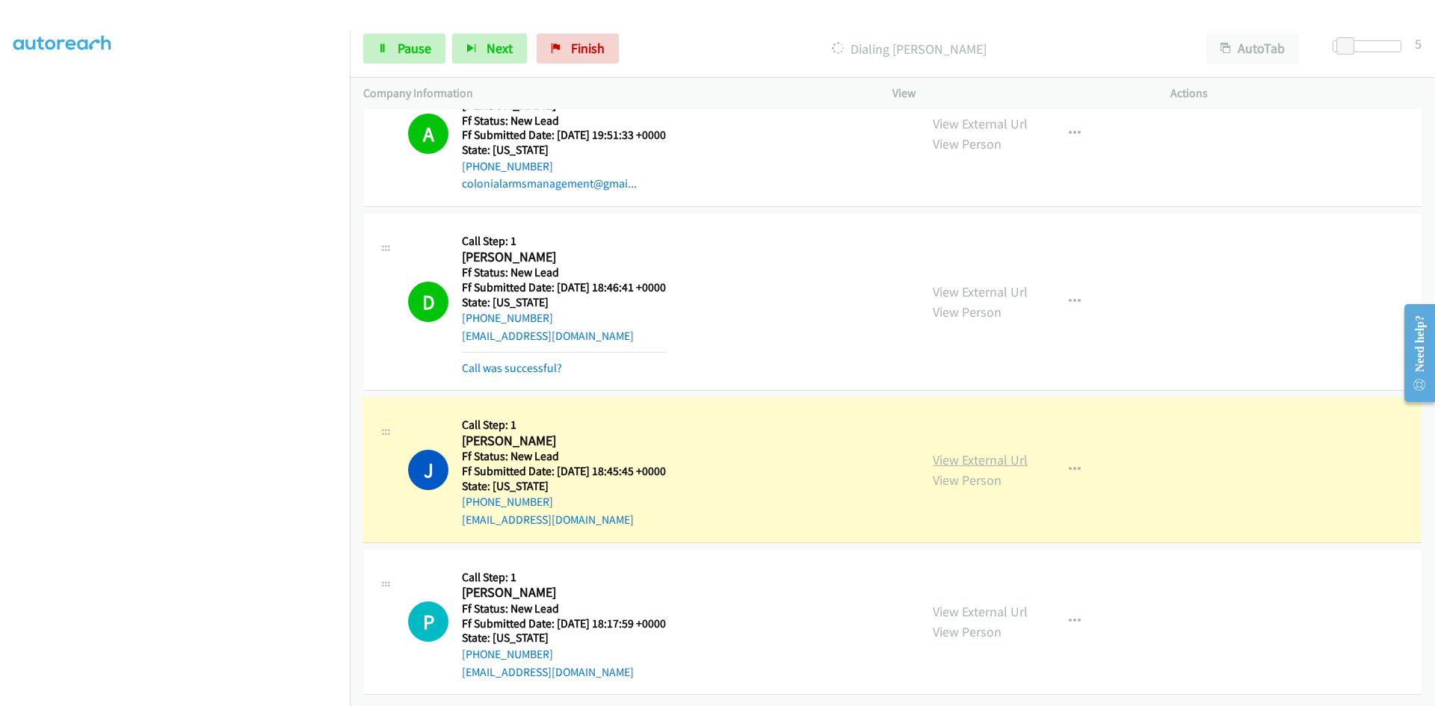
click at [996, 453] on link "View External Url" at bounding box center [980, 459] width 95 height 17
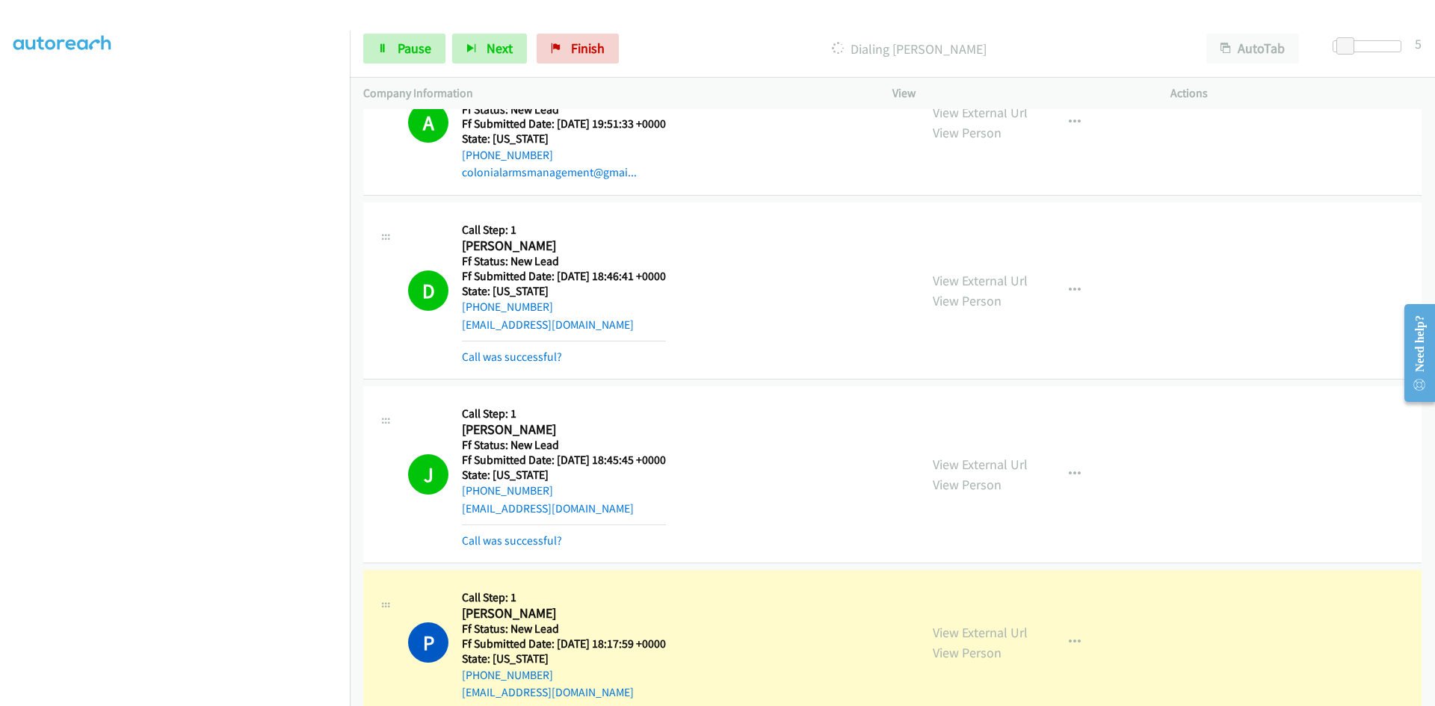
scroll to position [981, 0]
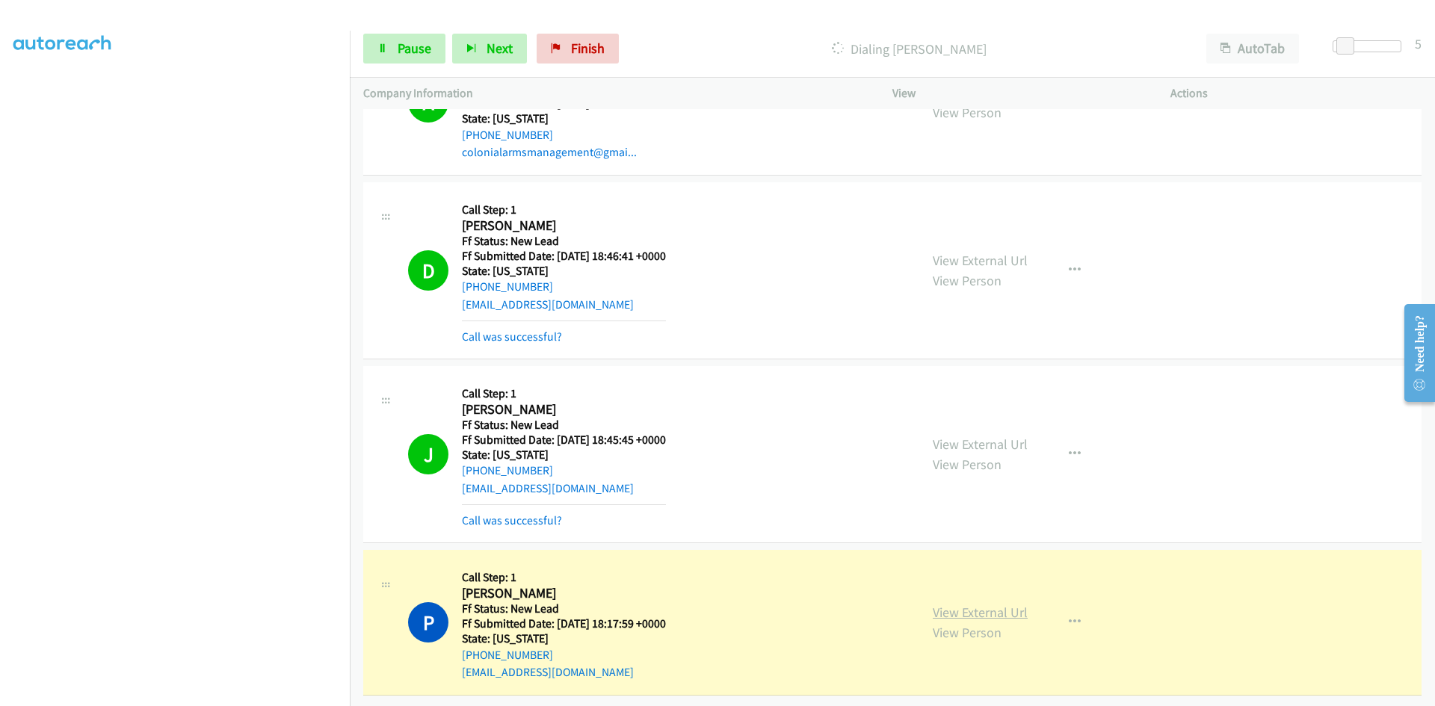
click at [973, 604] on link "View External Url" at bounding box center [980, 612] width 95 height 17
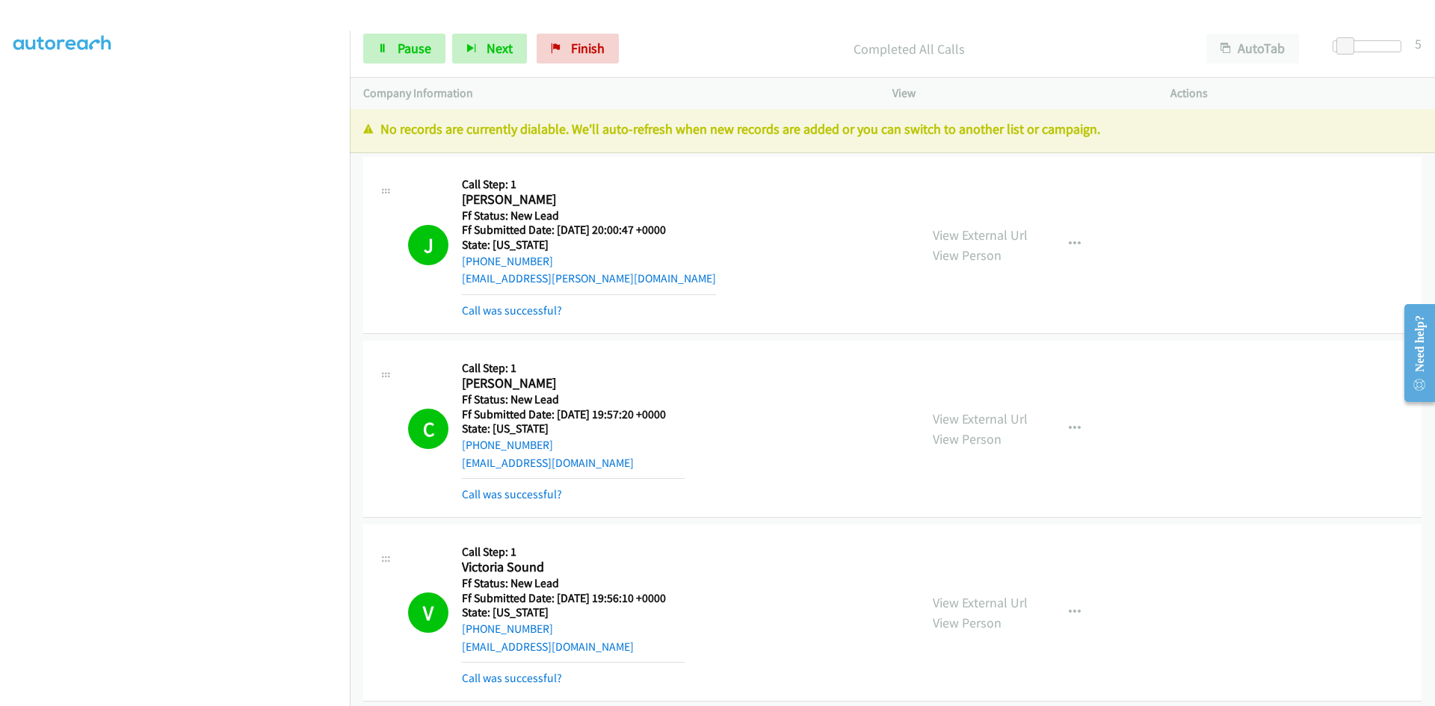
scroll to position [0, 0]
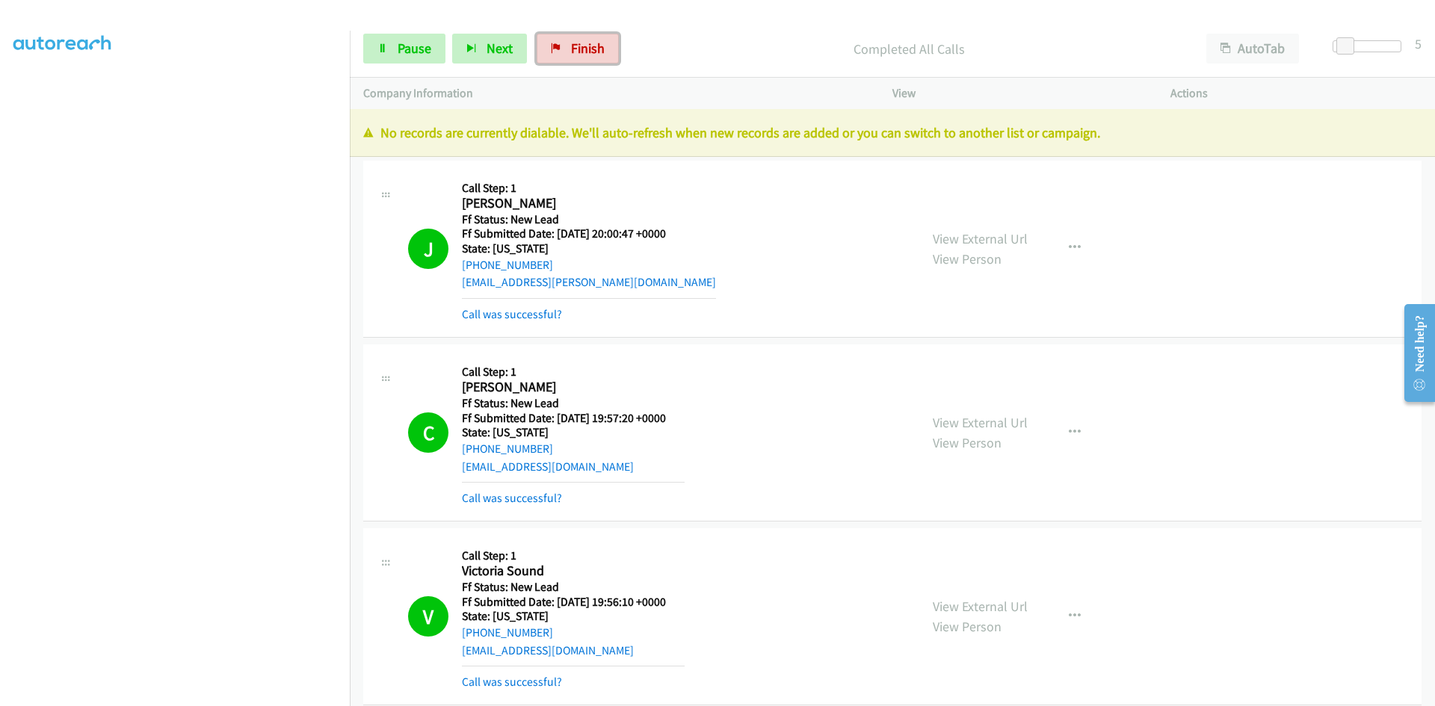
drag, startPoint x: 587, startPoint y: 49, endPoint x: 779, endPoint y: 82, distance: 194.9
click at [587, 49] on span "Finish" at bounding box center [588, 48] width 34 height 17
